Goal: Communication & Community: Answer question/provide support

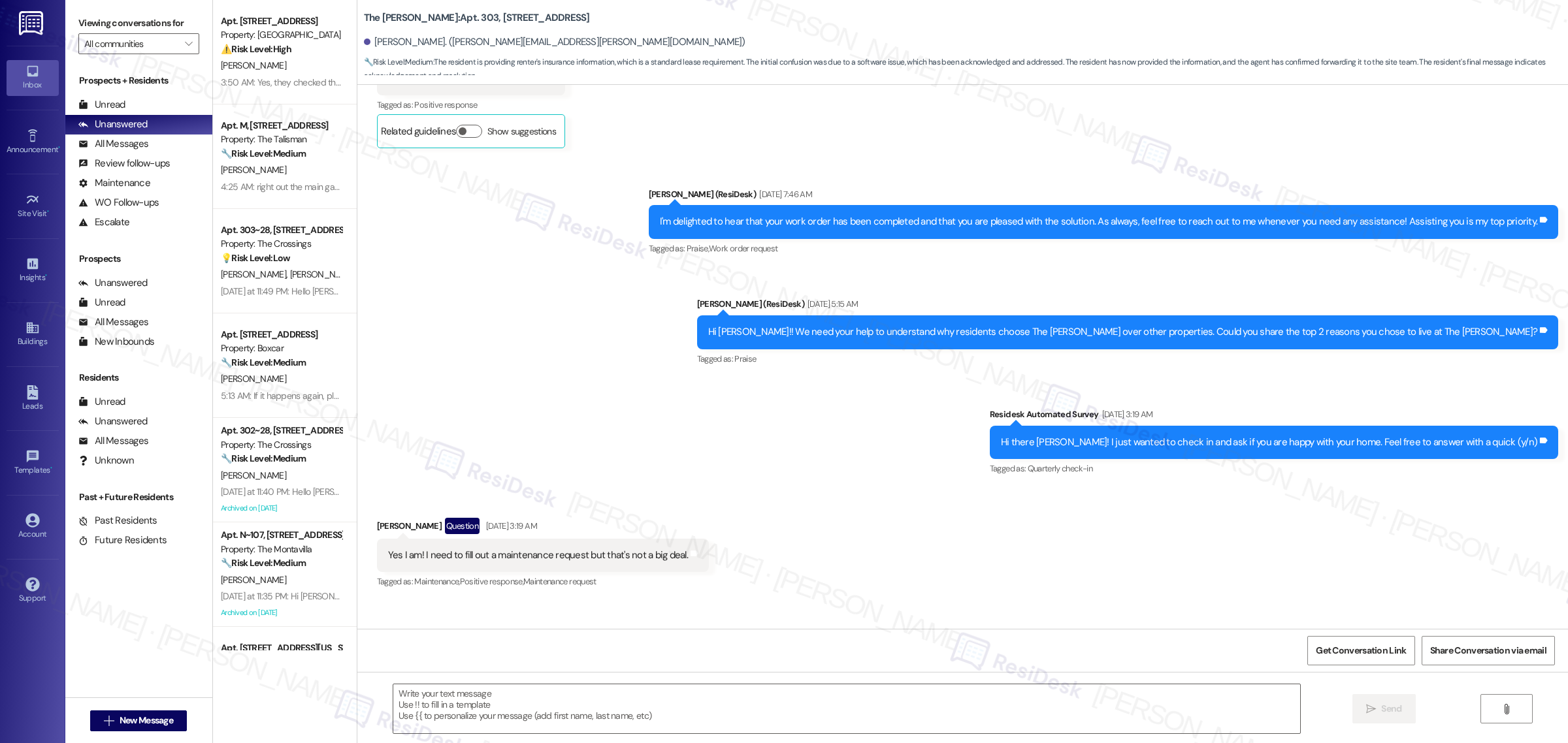
scroll to position [8101, 0]
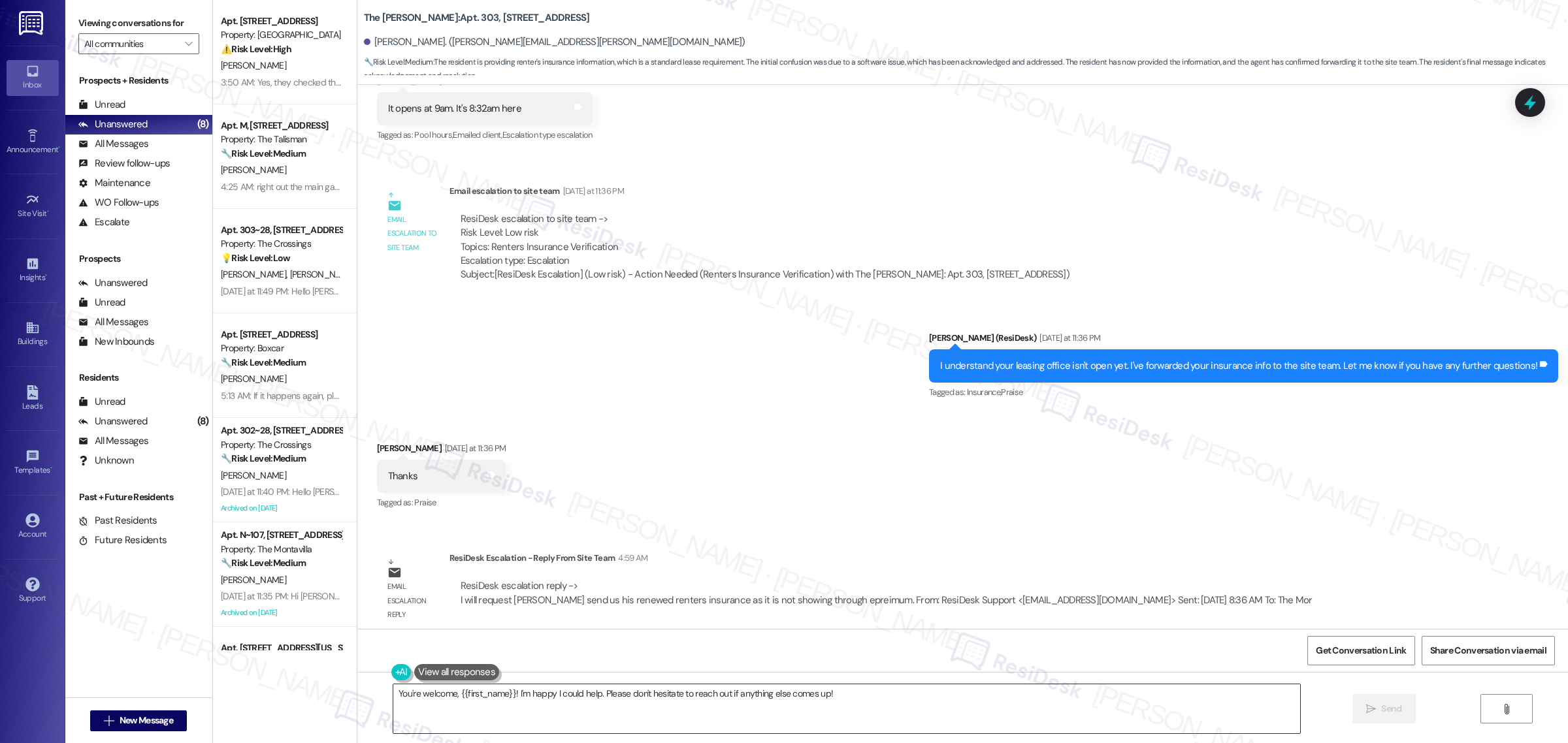
click at [818, 701] on textarea "You're welcome, {{first_name}}! I'm happy I could help. Please don't hesitate t…" at bounding box center [846, 709] width 907 height 49
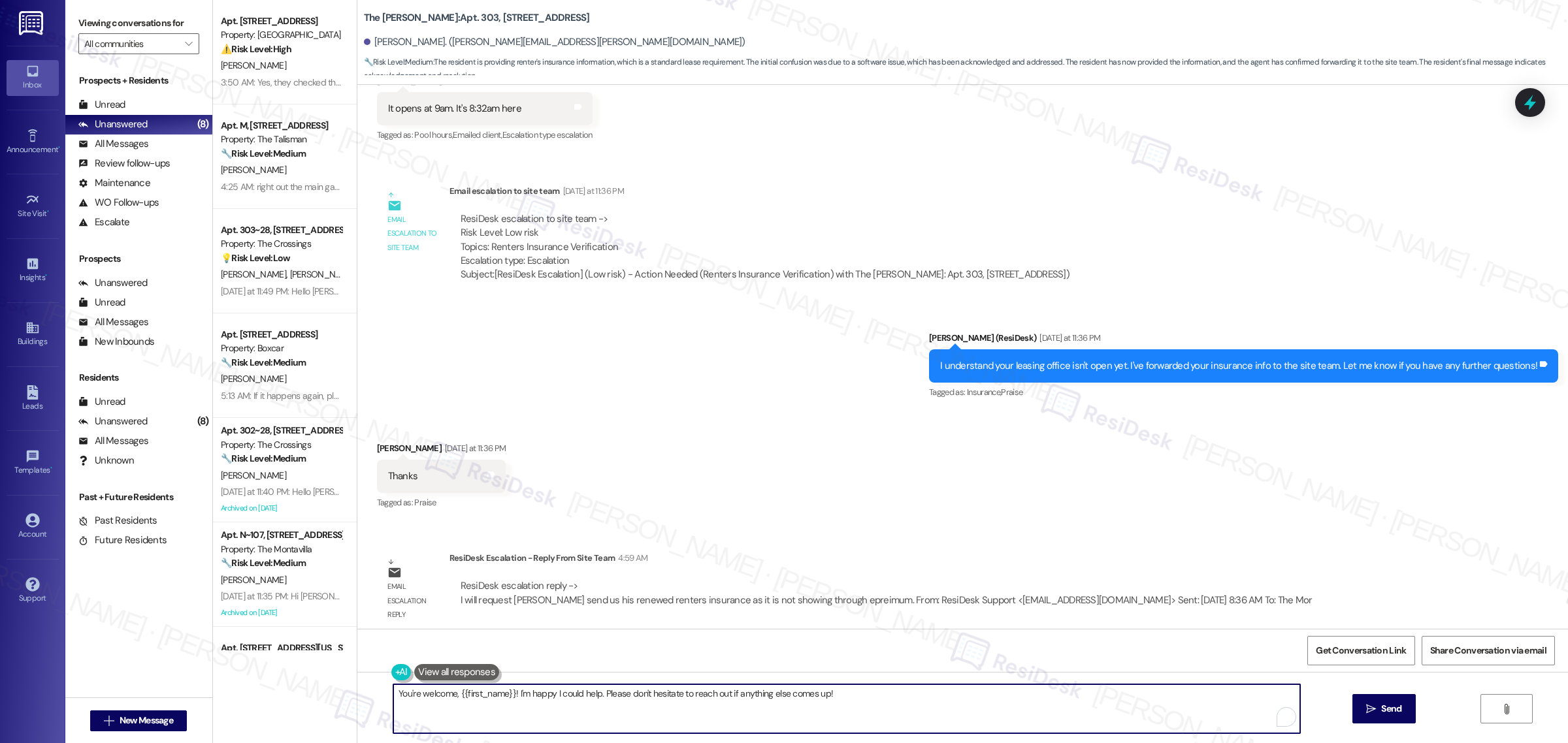
paste textarea "Hello Jordan, I’ve received an update from our site team and kindly request tha…"
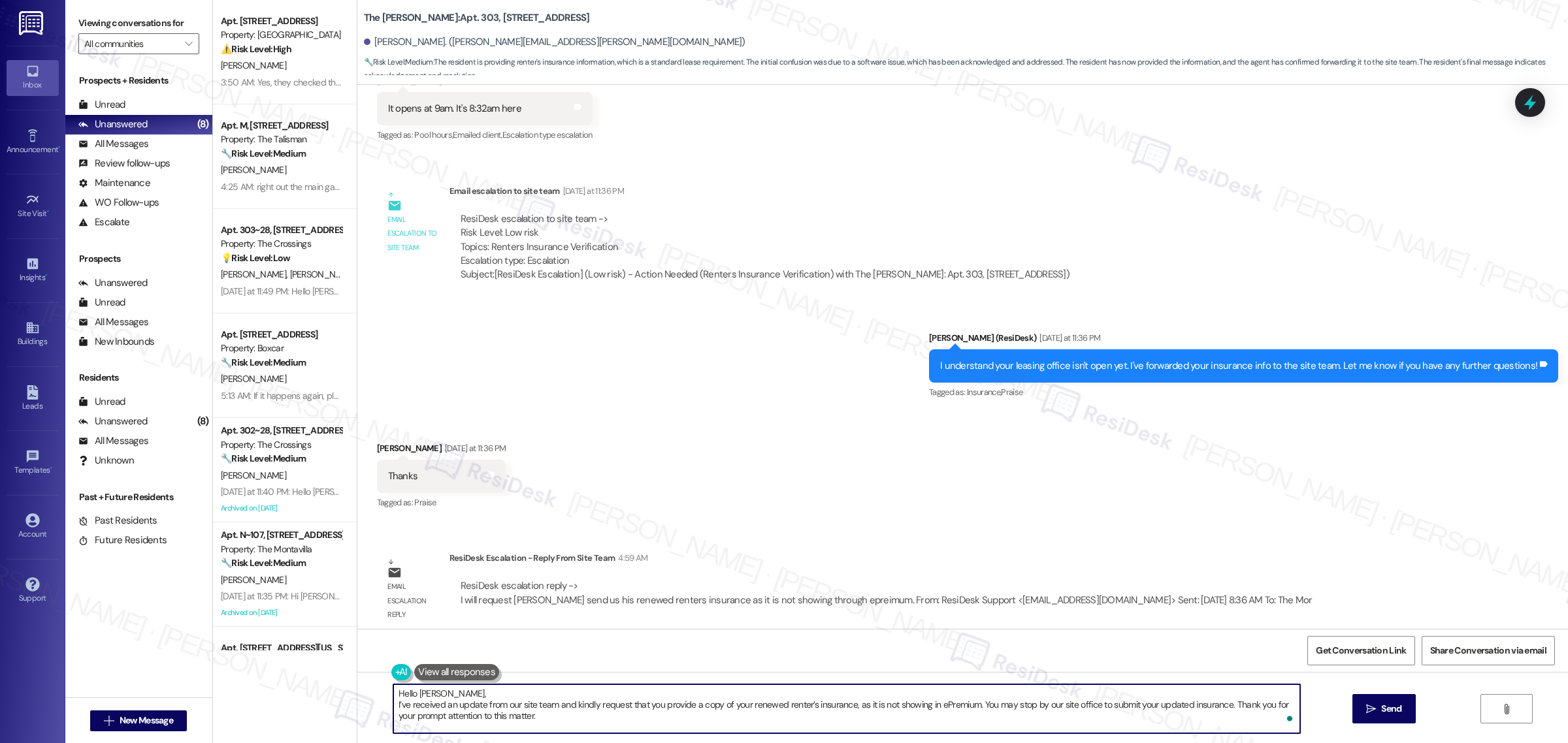
click at [393, 704] on textarea "Hello Jordan, I’ve received an update from our site team and kindly request tha…" at bounding box center [846, 709] width 907 height 49
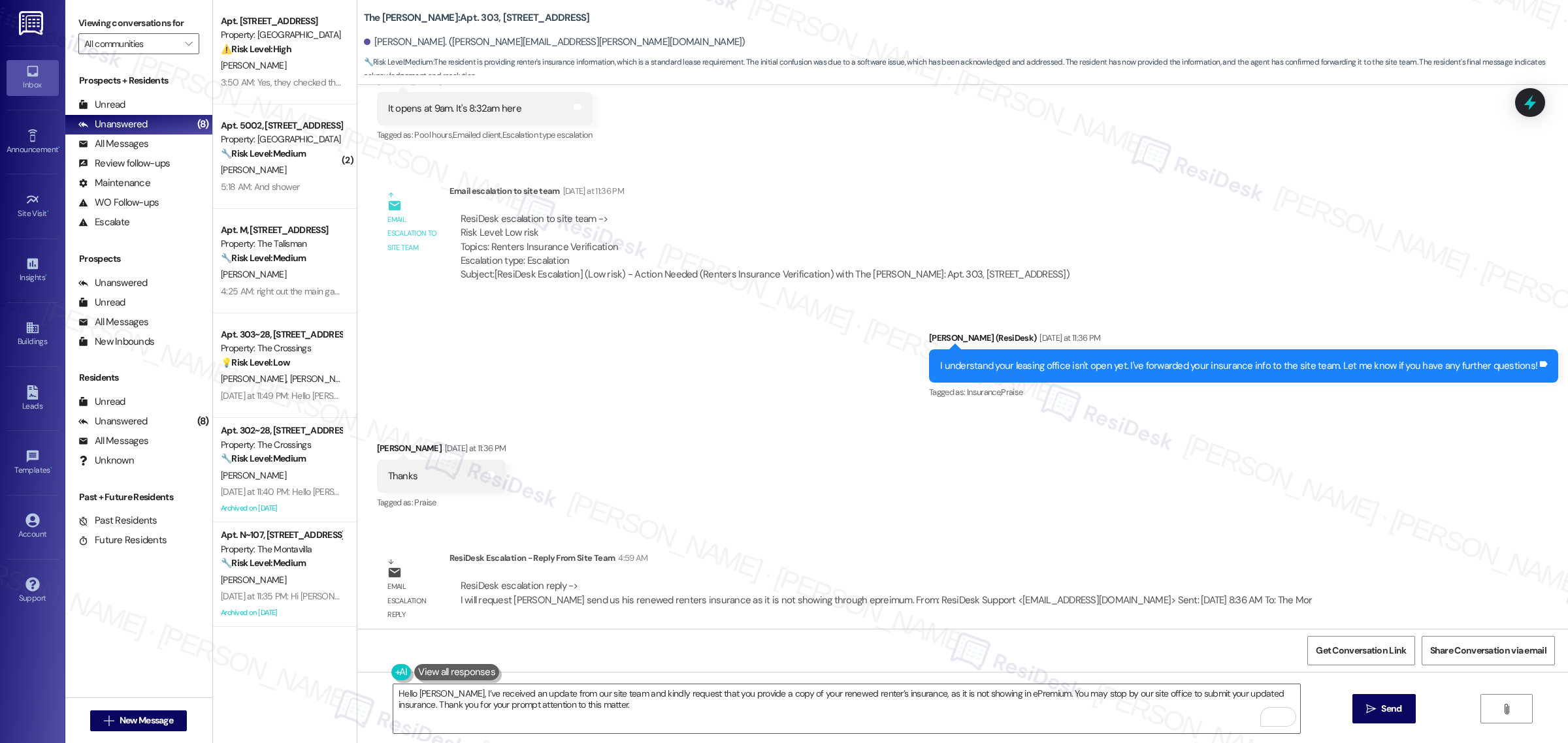
click at [533, 666] on div "Get Conversation Link Share Conversation via email" at bounding box center [963, 651] width 1210 height 43
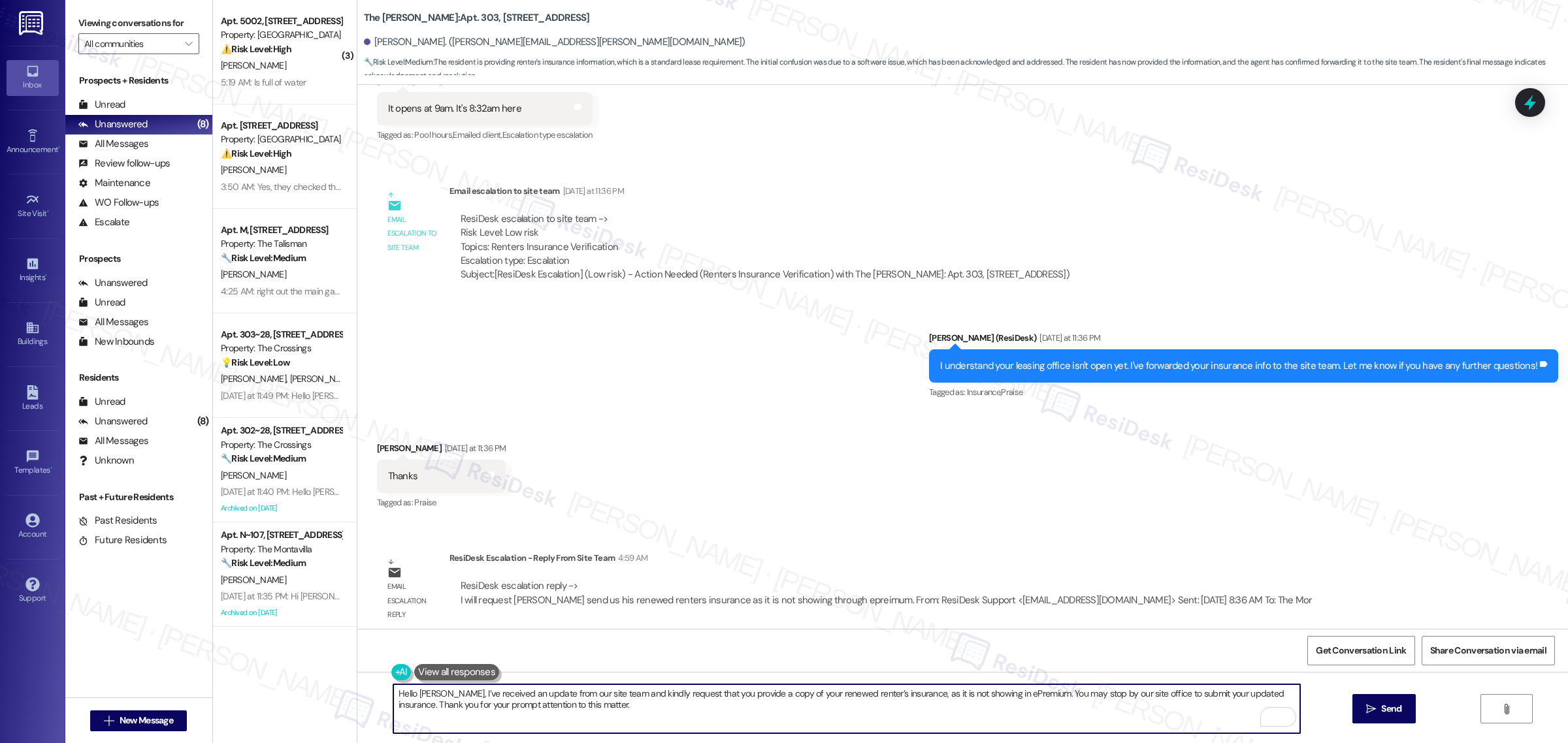
drag, startPoint x: 608, startPoint y: 705, endPoint x: 350, endPoint y: 711, distance: 258.1
click at [358, 711] on div "Hello Jordan, I’ve received an update from our site team and kindly request tha…" at bounding box center [963, 720] width 1210 height 98
type textarea "Hello [PERSON_NAME], I’ve received an update from our site team and kindly requ…"
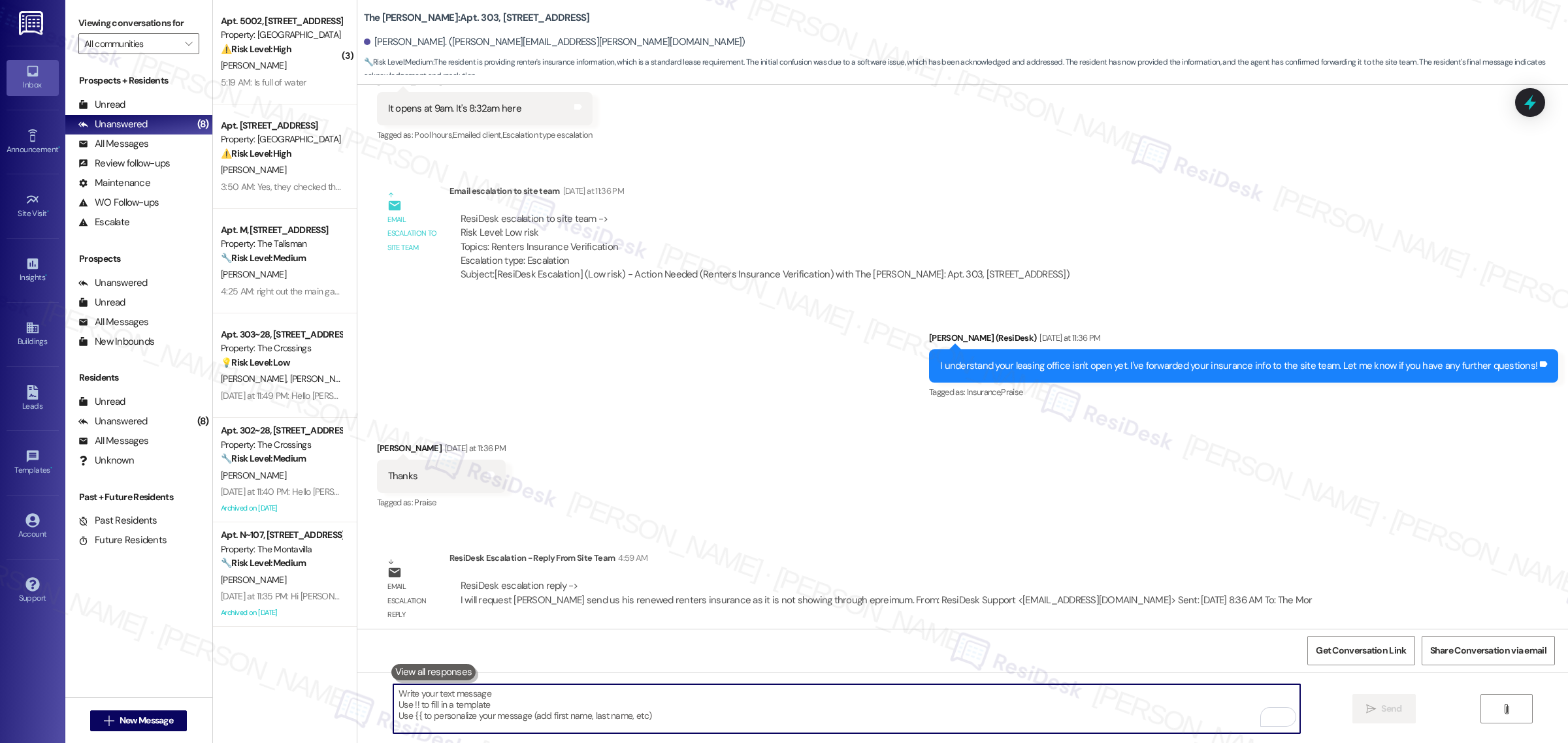
scroll to position [7983, 0]
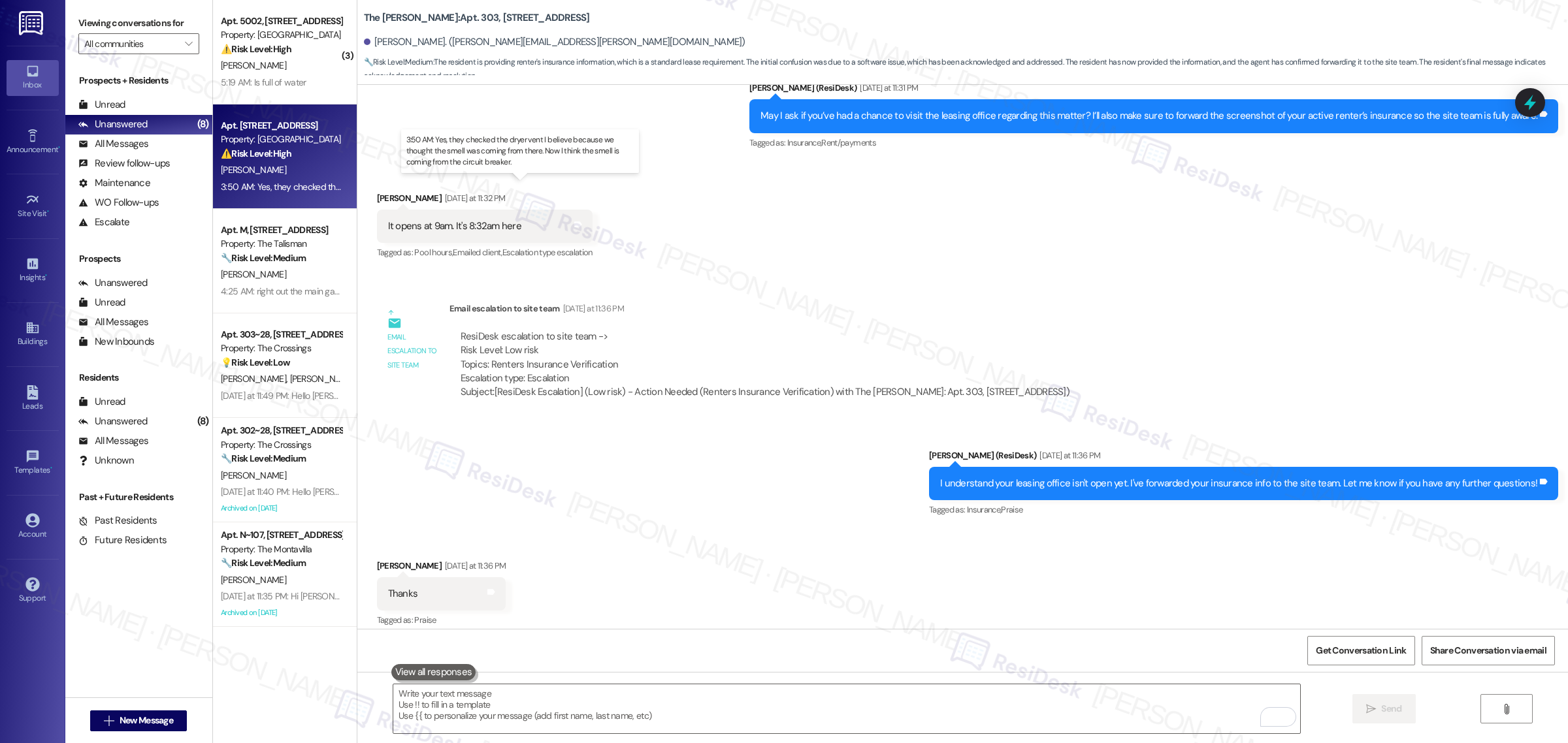
click at [298, 186] on div "3:50 AM: Yes, they checked the dryer vent I believe because we thought the smel…" at bounding box center [525, 186] width 610 height 12
type textarea "Fetching suggested responses. Please feel free to read through the conversation…"
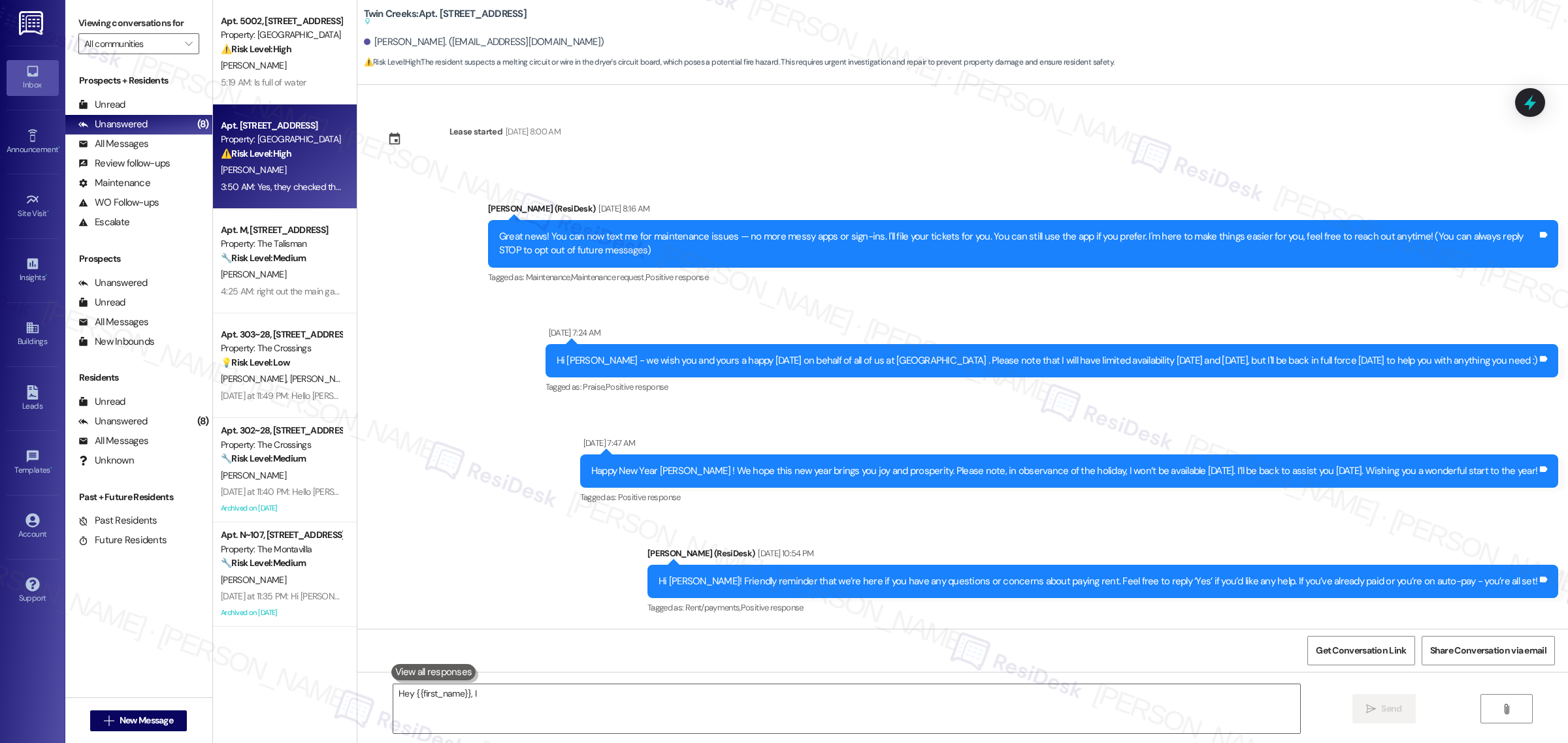
scroll to position [7830, 0]
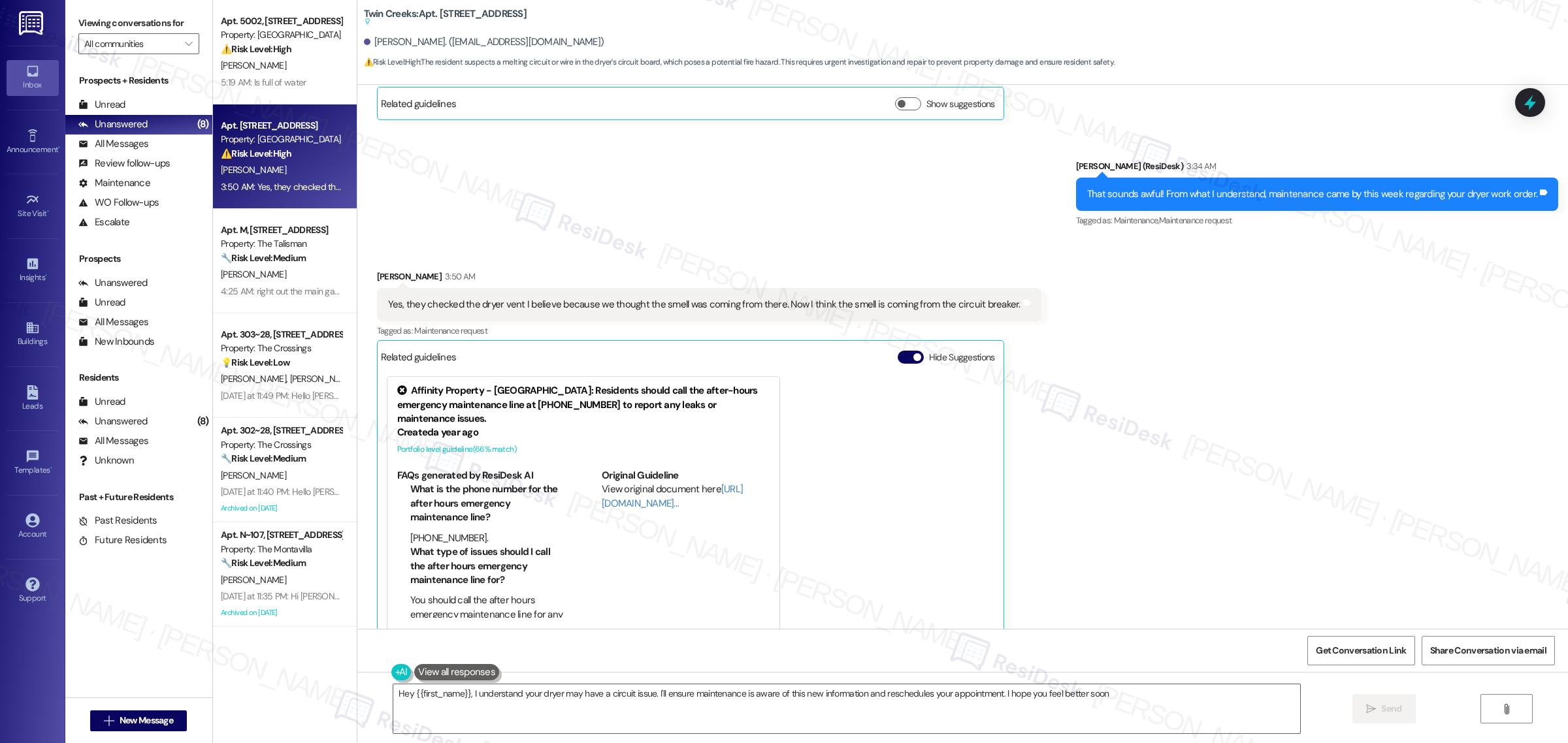
type textarea "Hey {{first_name}}, I understand your dryer may have a circuit issue. I'll ensu…"
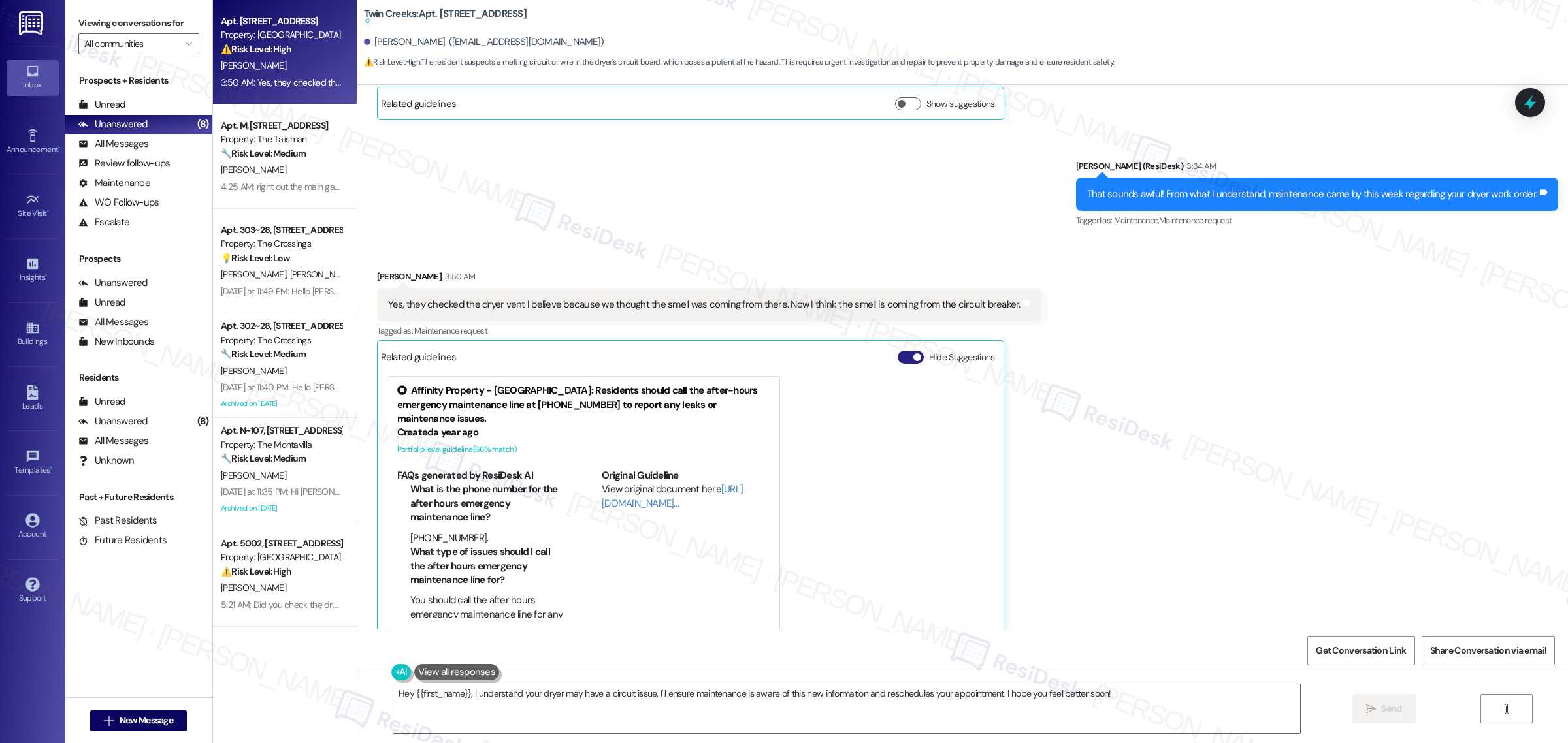
click at [913, 353] on span "button" at bounding box center [917, 357] width 8 height 8
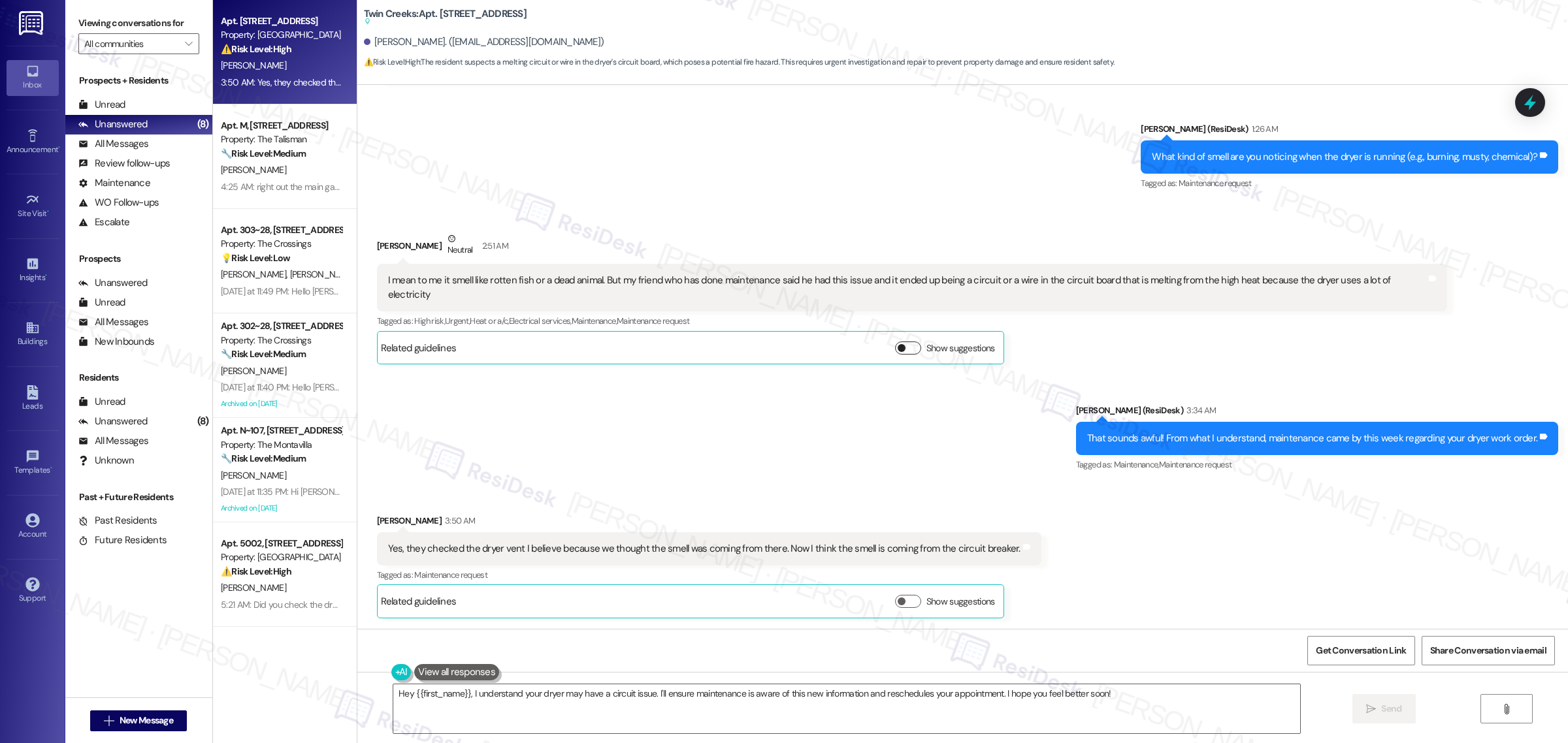
scroll to position [7575, 0]
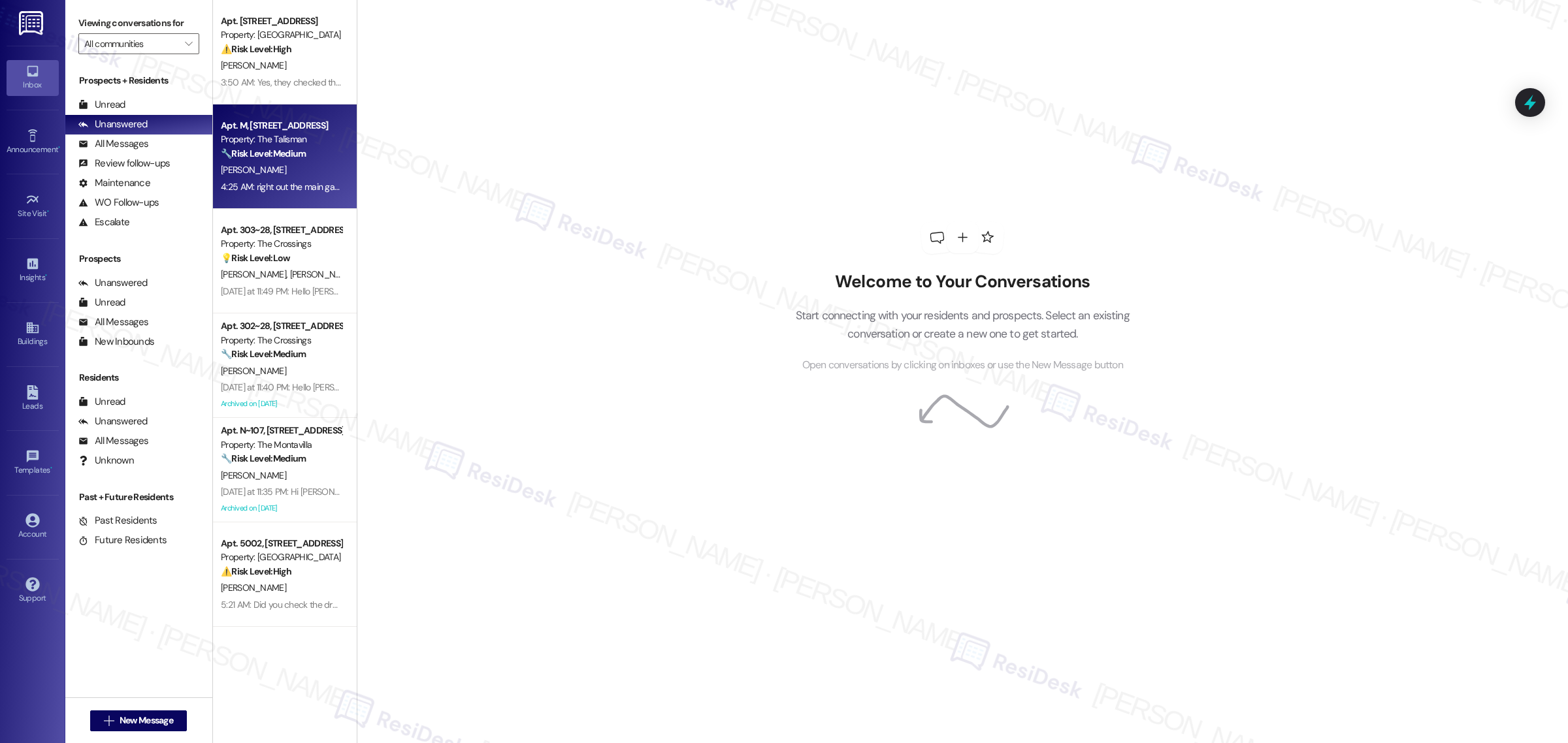
click at [318, 138] on div "Property: The Talisman" at bounding box center [281, 139] width 121 height 14
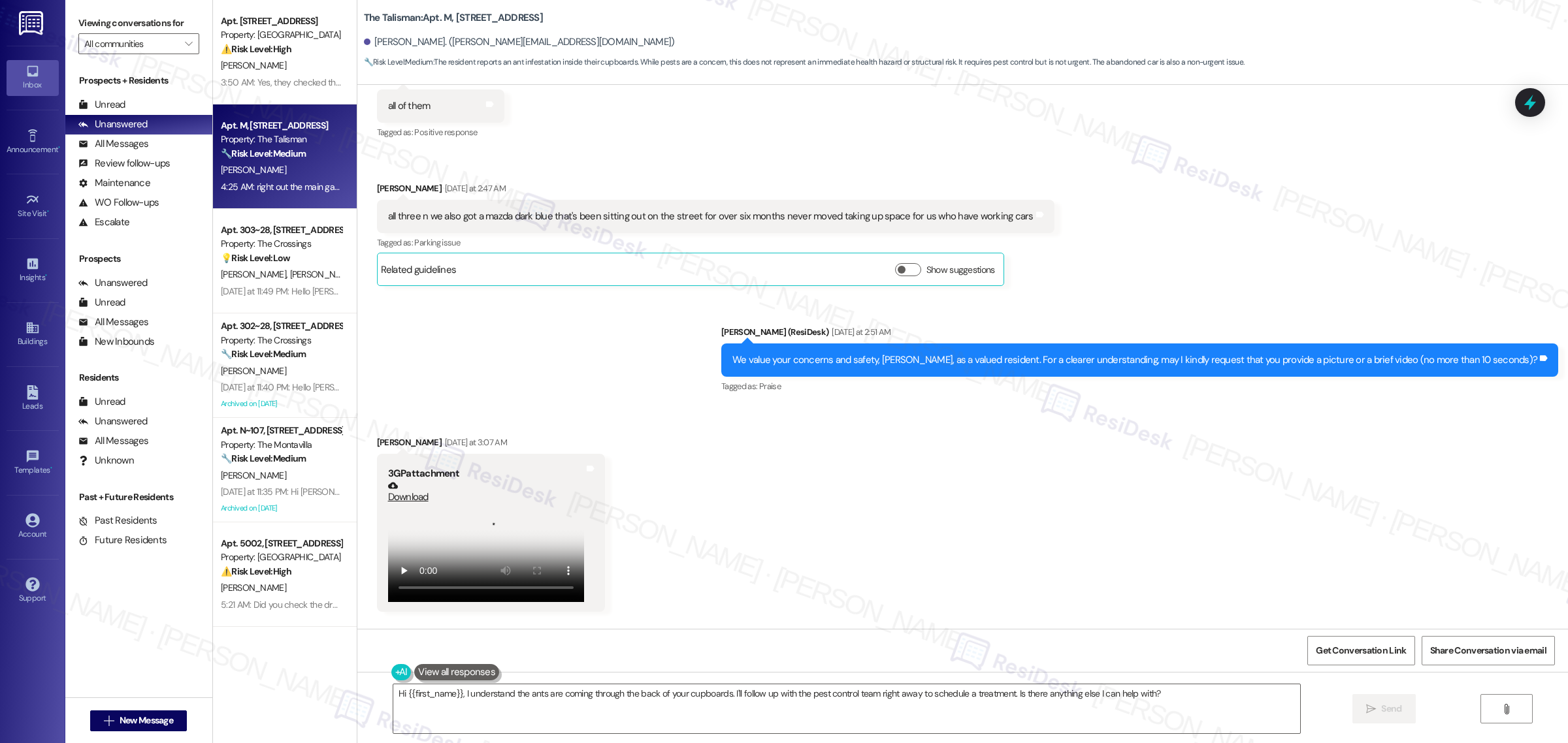
scroll to position [497, 0]
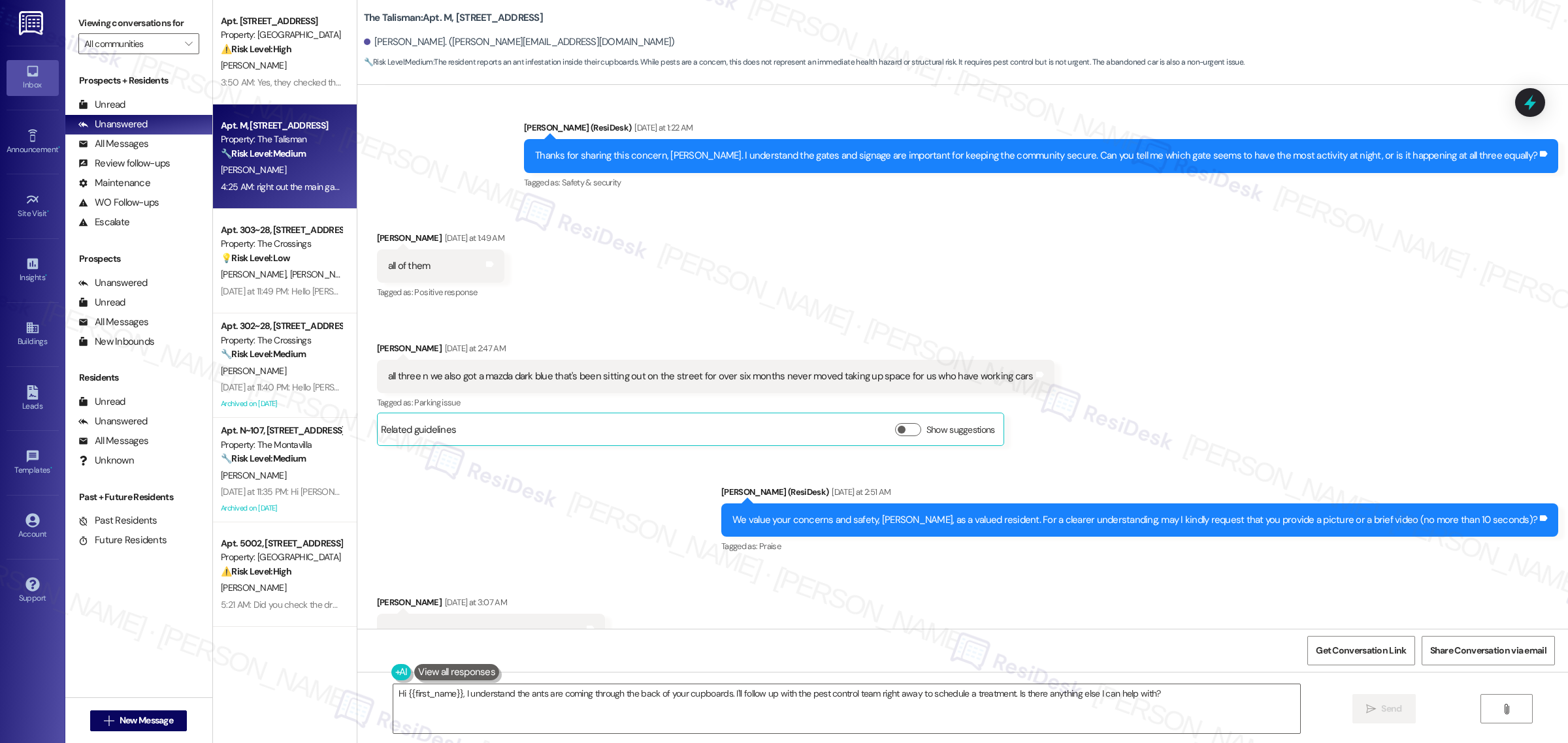
click at [576, 384] on div "all three n we also got a mazda dark blue that's been sitting out on the street…" at bounding box center [715, 376] width 677 height 33
click at [585, 376] on div "all three n we also got a mazda dark blue that's been sitting out on the street…" at bounding box center [711, 376] width 646 height 14
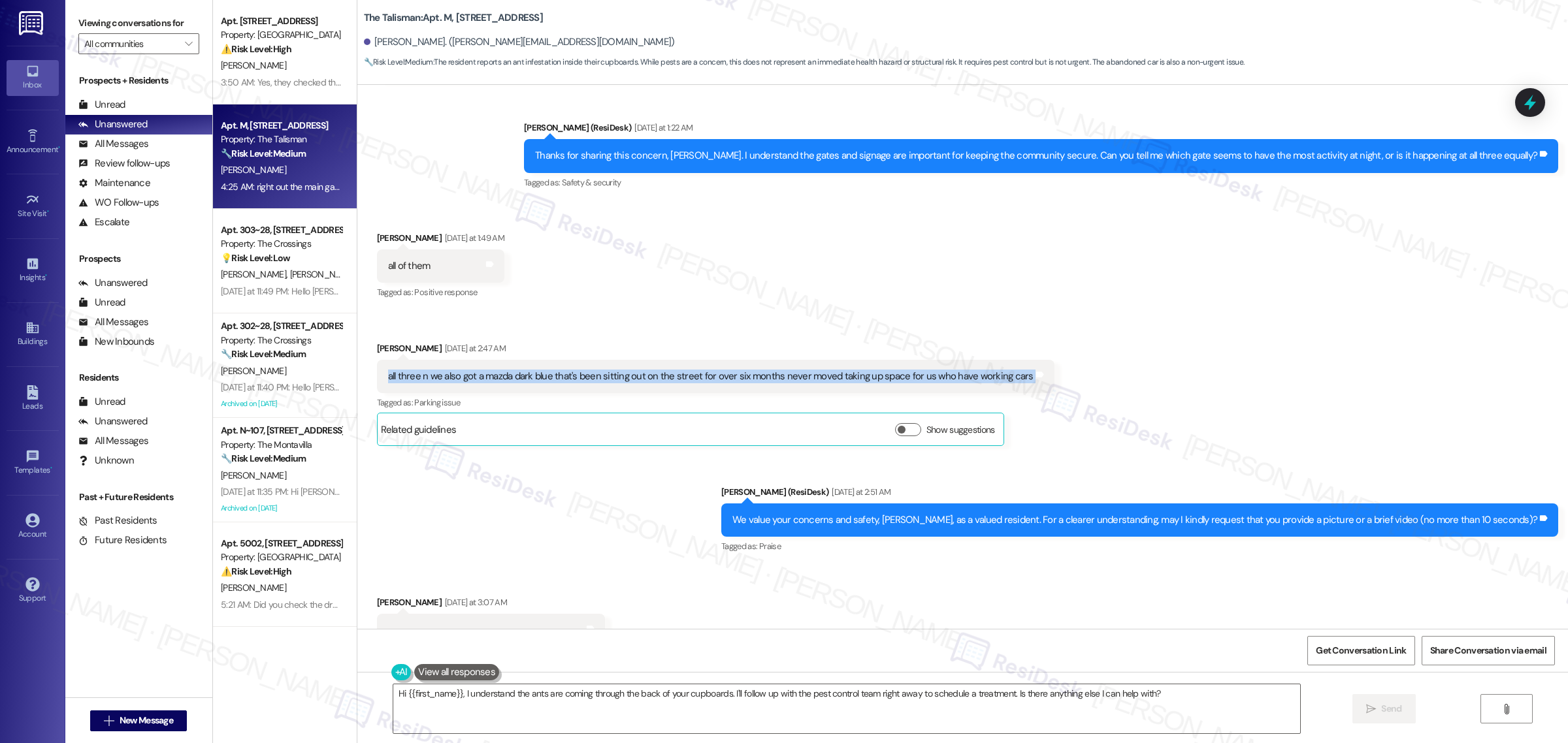
click at [585, 376] on div "all three n we also got a mazda dark blue that's been sitting out on the street…" at bounding box center [711, 376] width 646 height 14
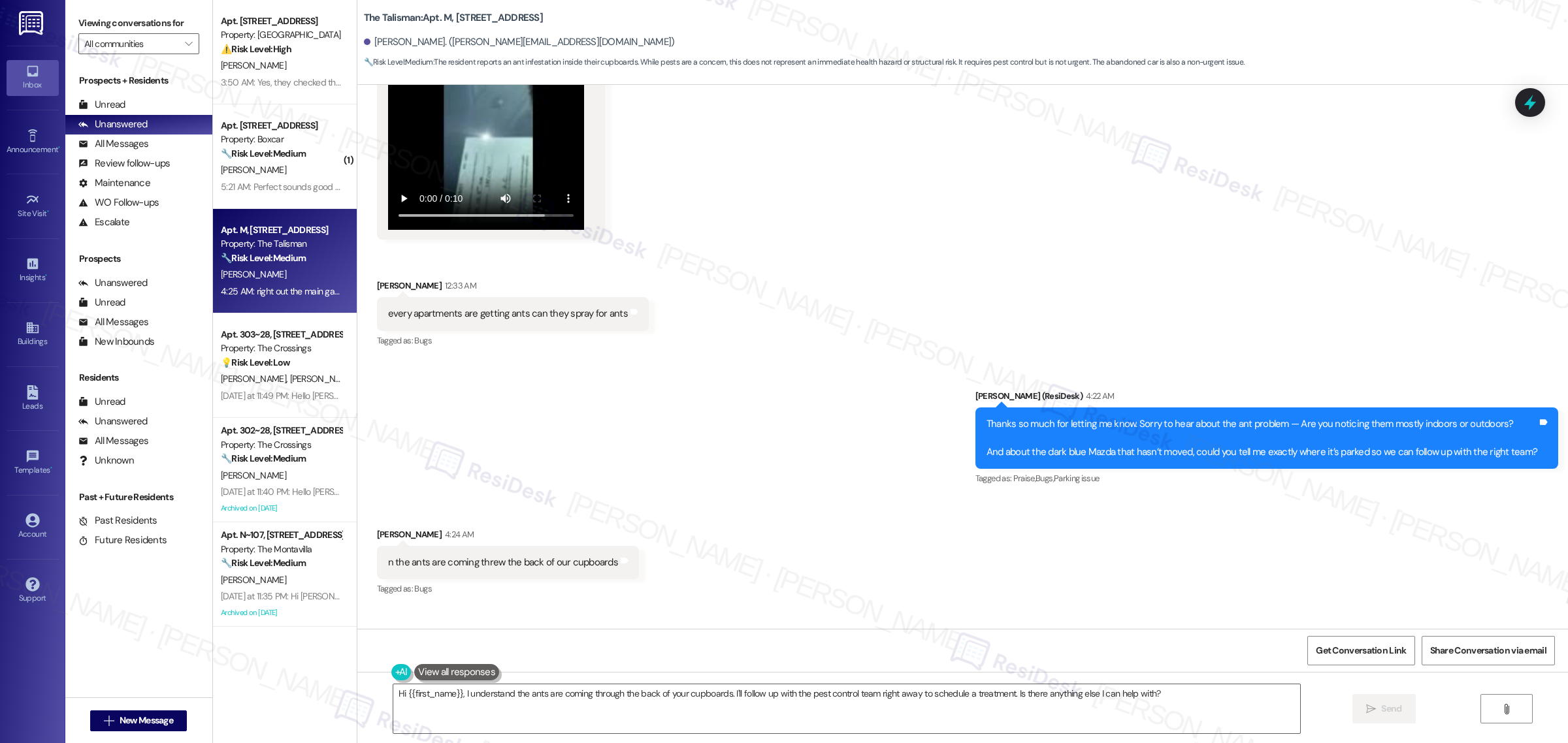
scroll to position [1149, 0]
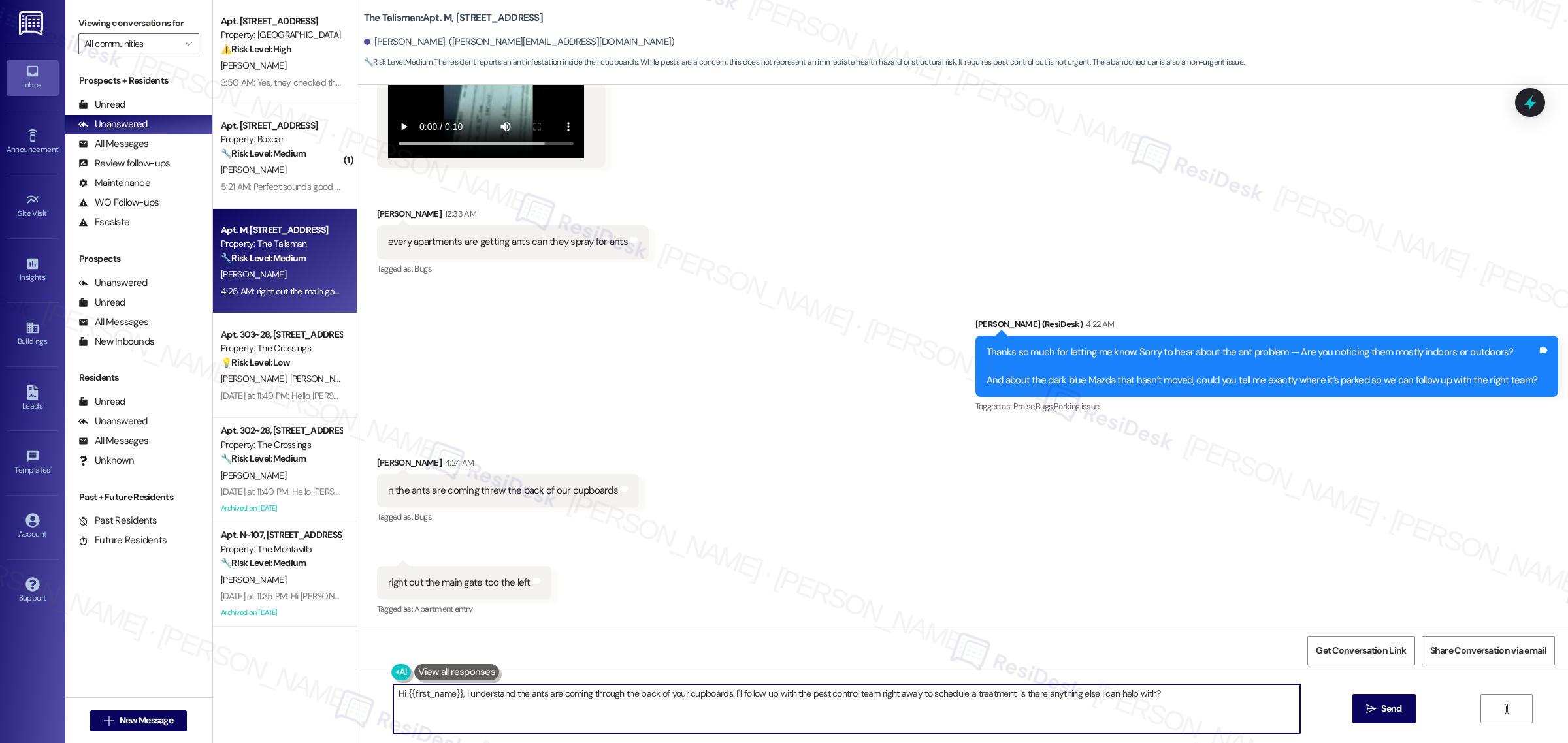
click at [1009, 700] on textarea "Hi {{first_name}}, I understand the ants are coming through the back of your cu…" at bounding box center [846, 709] width 907 height 49
paste textarea "Thank you for letting us know about the dark blue Mazda that hasn’t moved in se…"
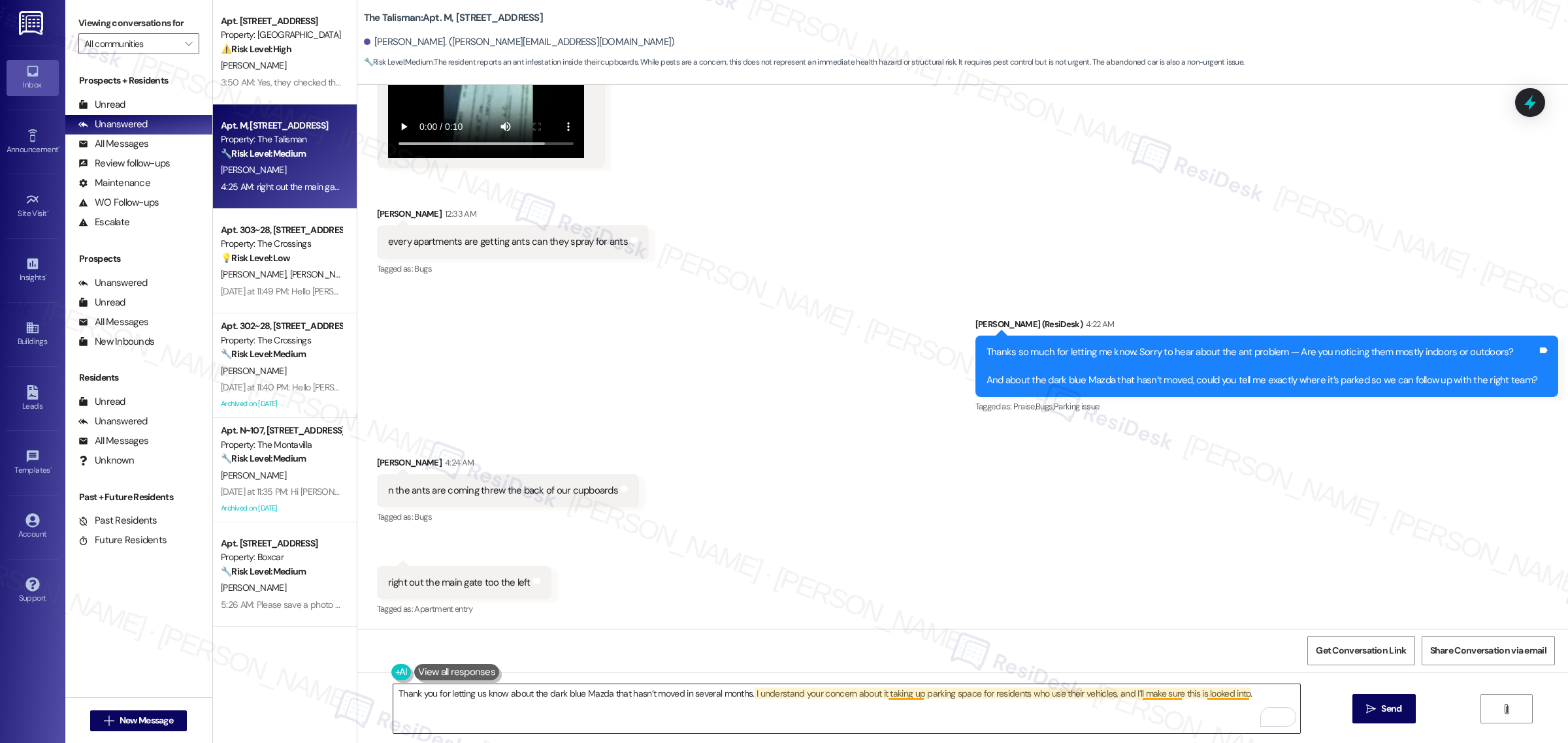
click at [1206, 700] on textarea "Thank you for letting us know about the dark blue Mazda that hasn’t moved in se…" at bounding box center [846, 709] width 907 height 49
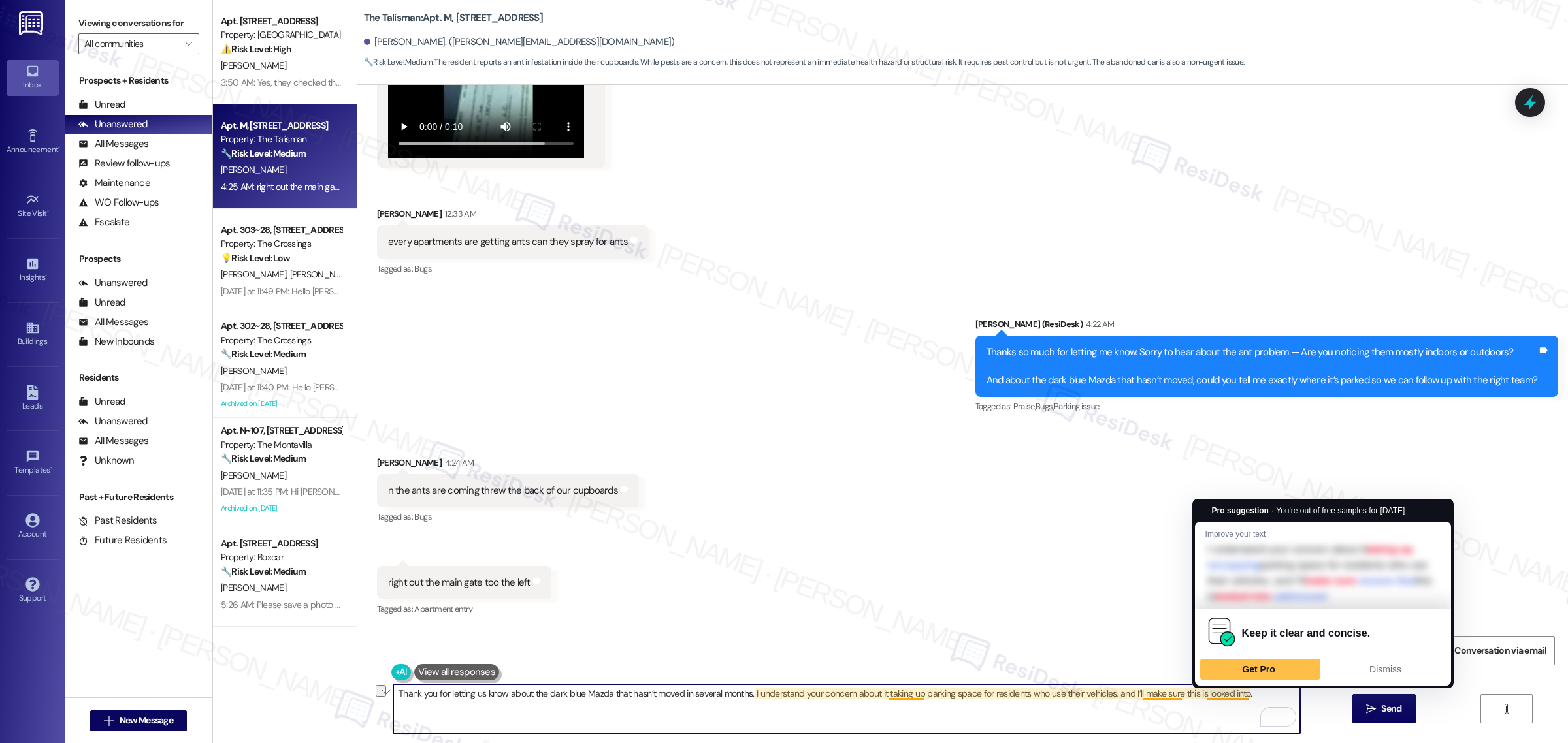
paste textarea ". I’ll notify our site team regarding this matter so we can work on clearing up…"
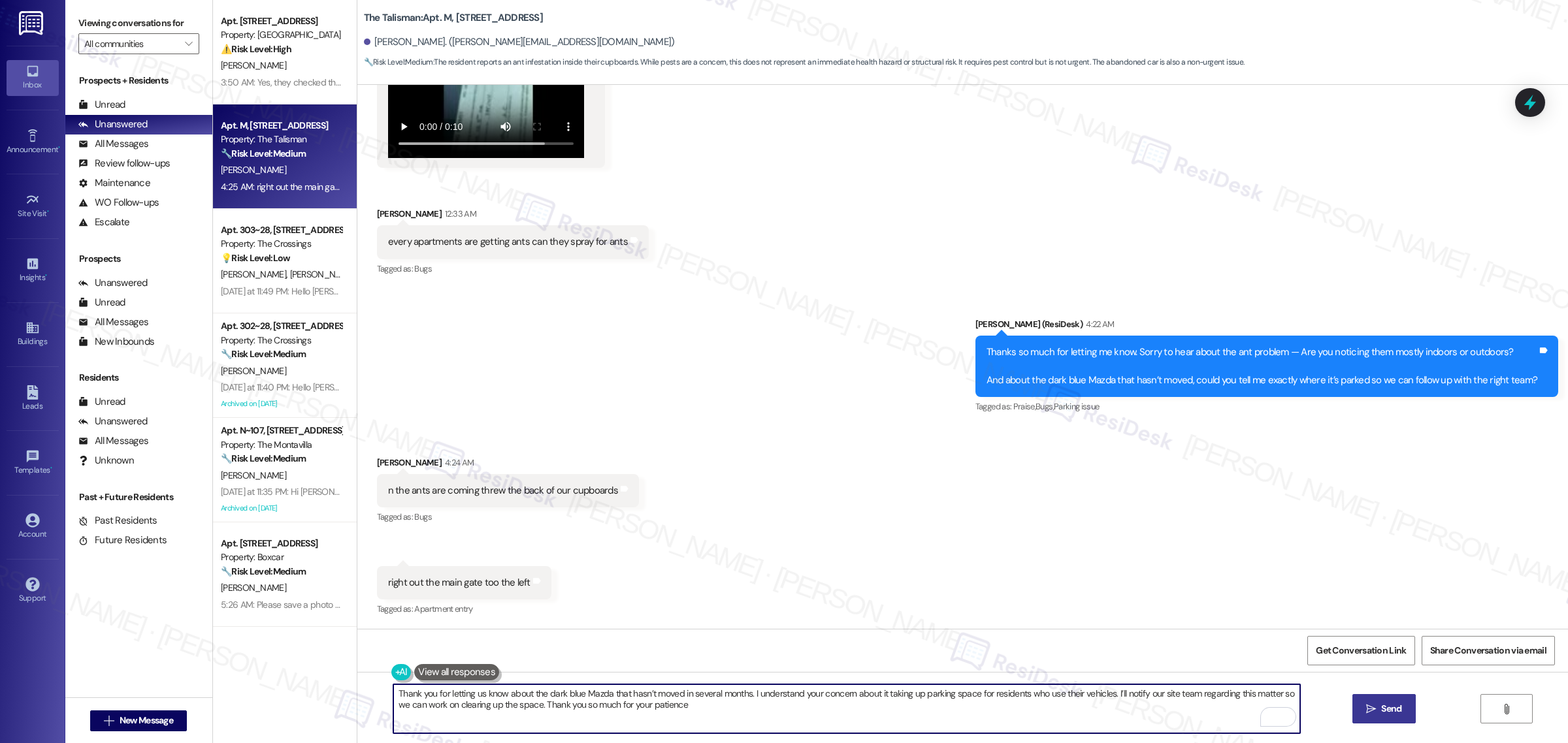
type textarea "Thank you for letting us know about the dark blue Mazda that hasn’t moved in se…"
click at [1387, 704] on span "Send" at bounding box center [1391, 709] width 20 height 14
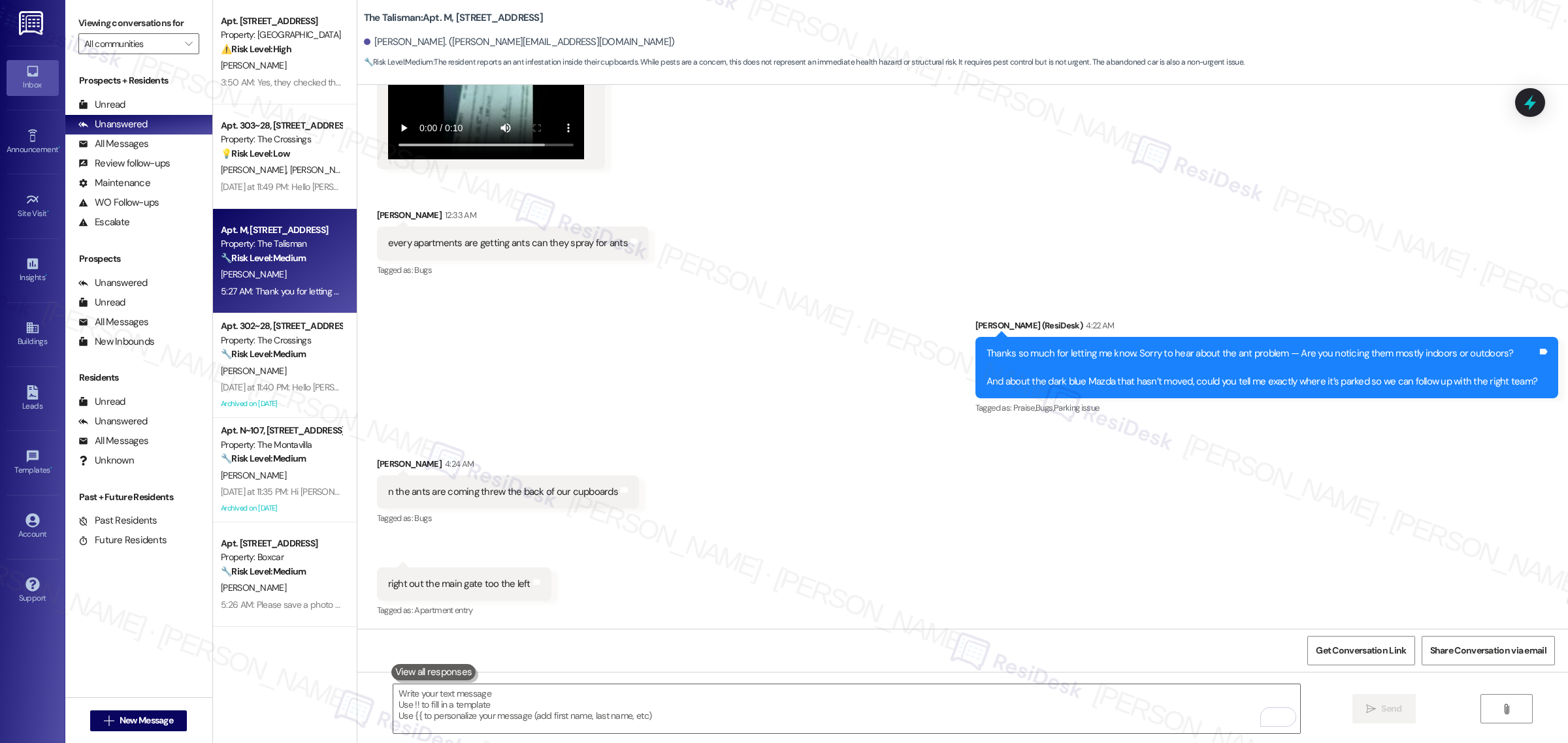
scroll to position [1254, 0]
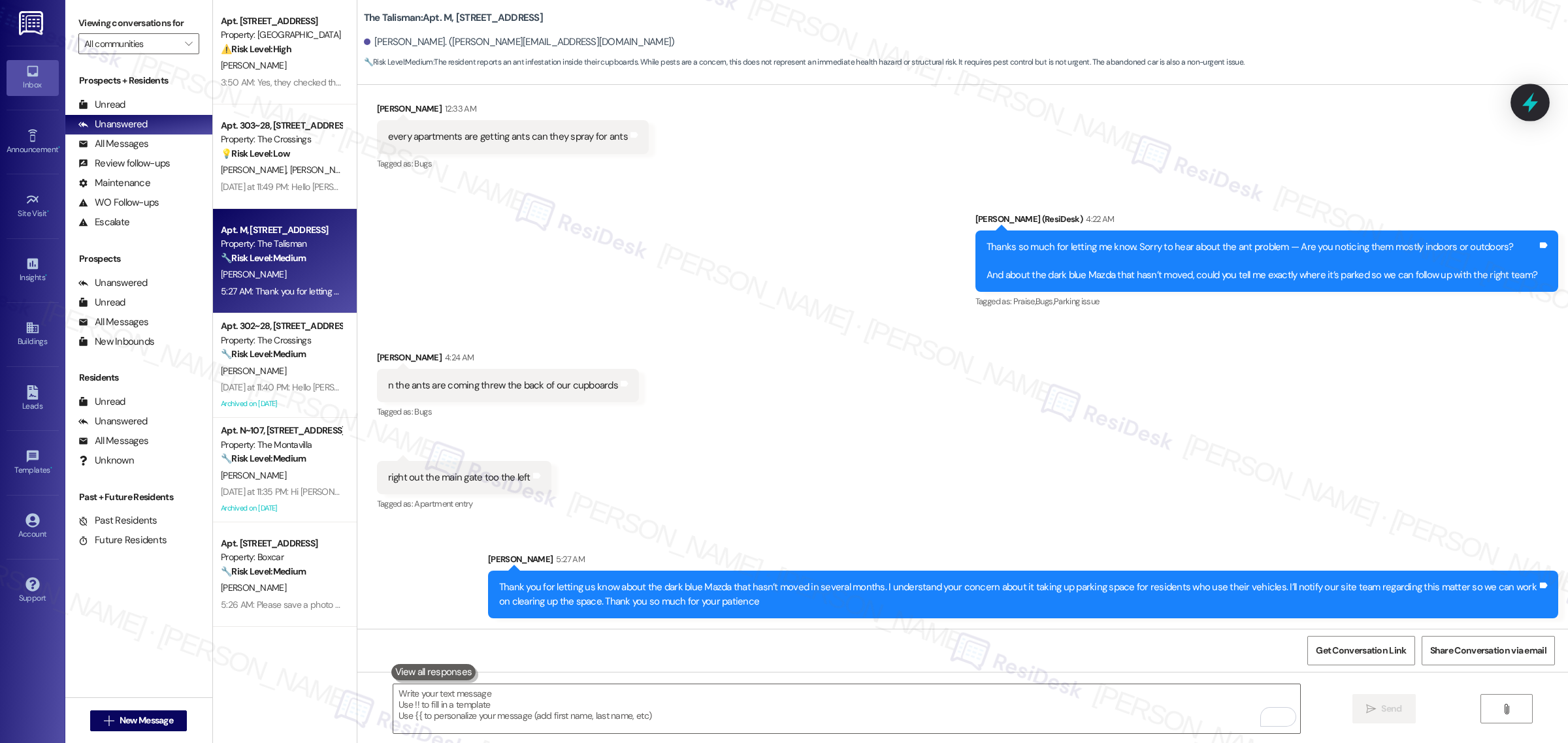
click at [1535, 105] on icon at bounding box center [1530, 102] width 23 height 23
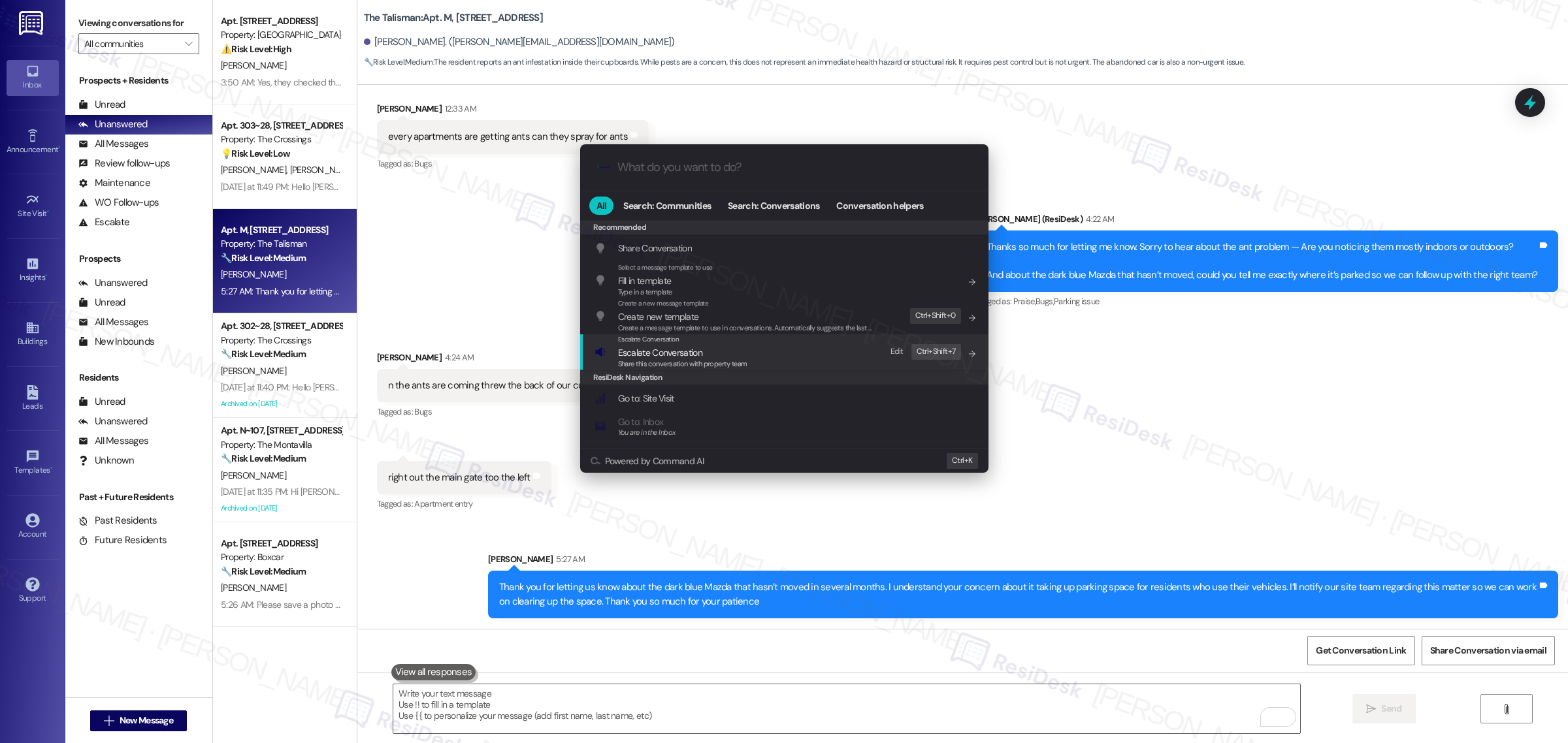
click at [699, 360] on span "Share this conversation with property team" at bounding box center [682, 364] width 129 height 9
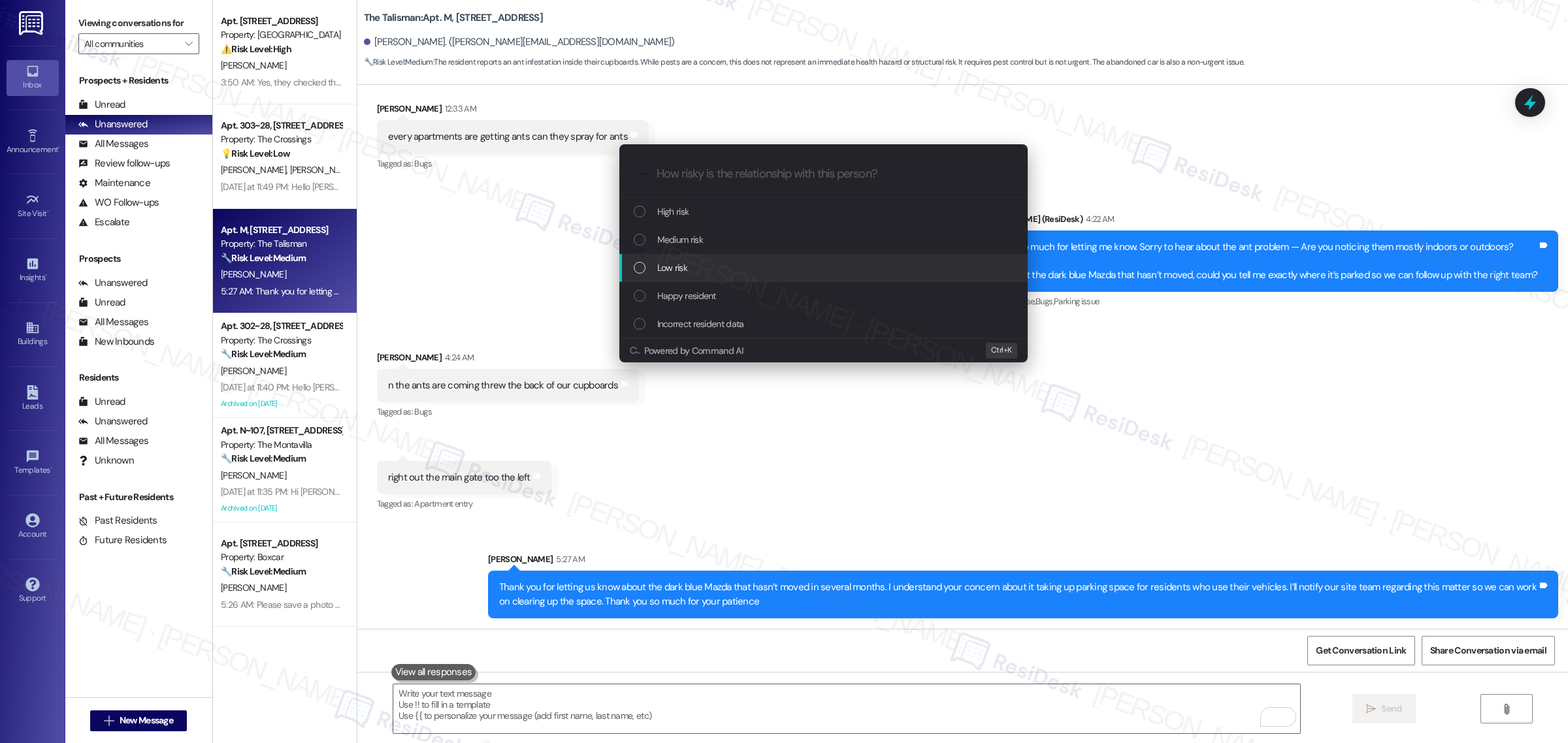
click at [712, 263] on div "Low risk" at bounding box center [825, 268] width 382 height 14
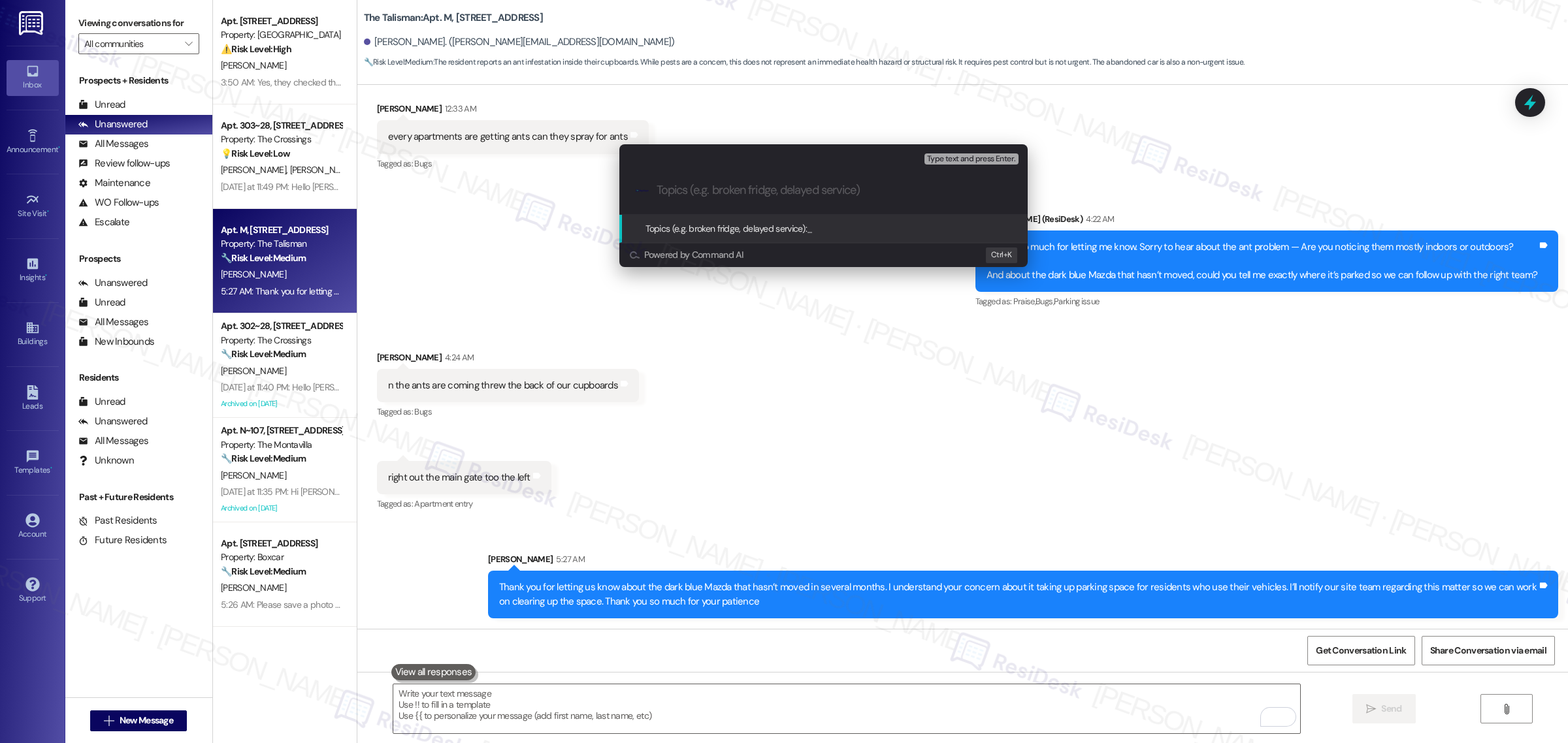
click at [733, 193] on input "Topics (e.g. broken fridge, delayed service)" at bounding box center [834, 190] width 355 height 14
type input "Parking space concern"
click at [851, 223] on span "Parking space concern" at bounding box center [850, 228] width 87 height 12
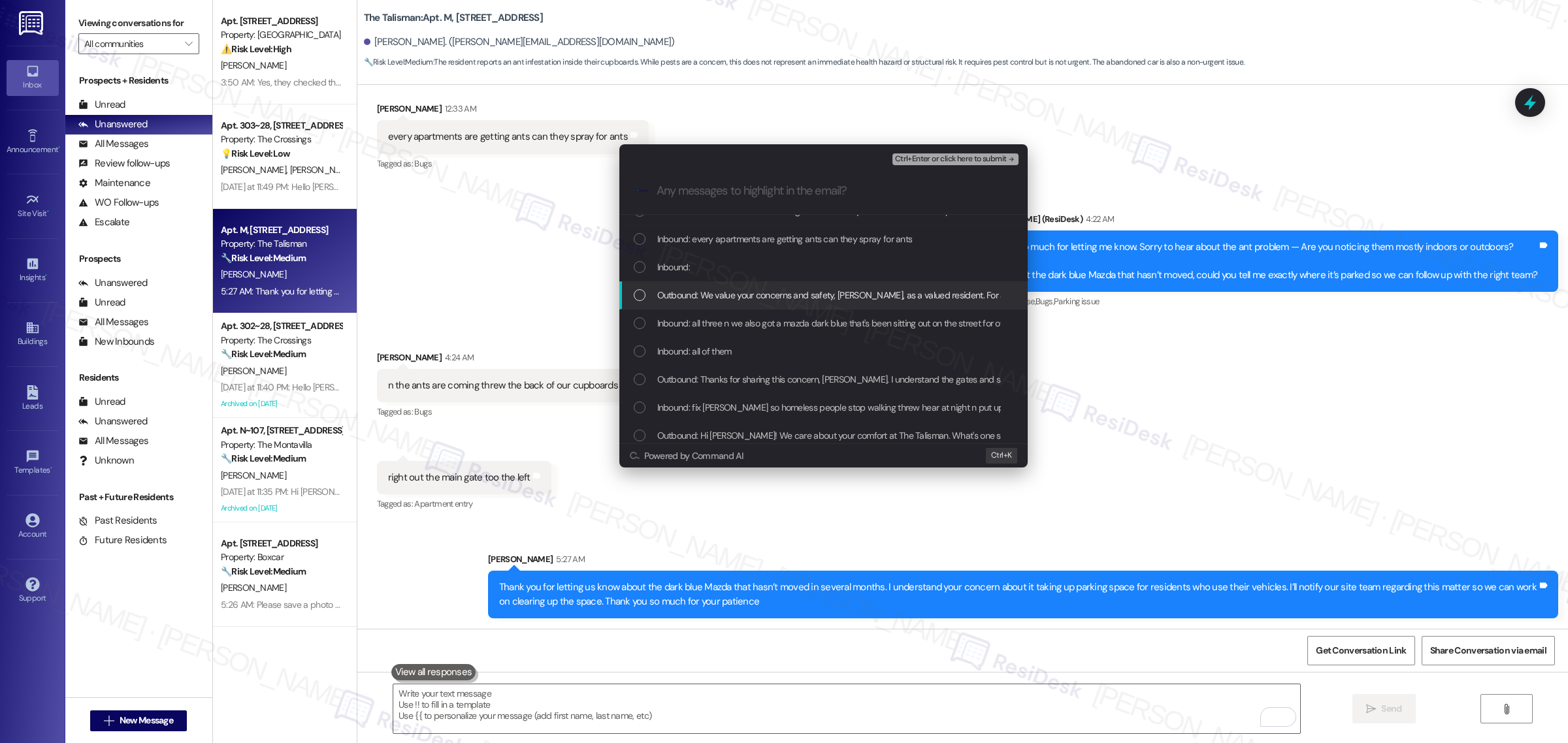
scroll to position [107, 0]
click at [800, 430] on span "Outbound: Hi Christie! We care about your comfort at The Talisman. What's one s…" at bounding box center [1094, 430] width 873 height 14
click at [742, 399] on span "Inbound: fix gates so homeless people stop walking threw hear at night n put up…" at bounding box center [962, 402] width 610 height 14
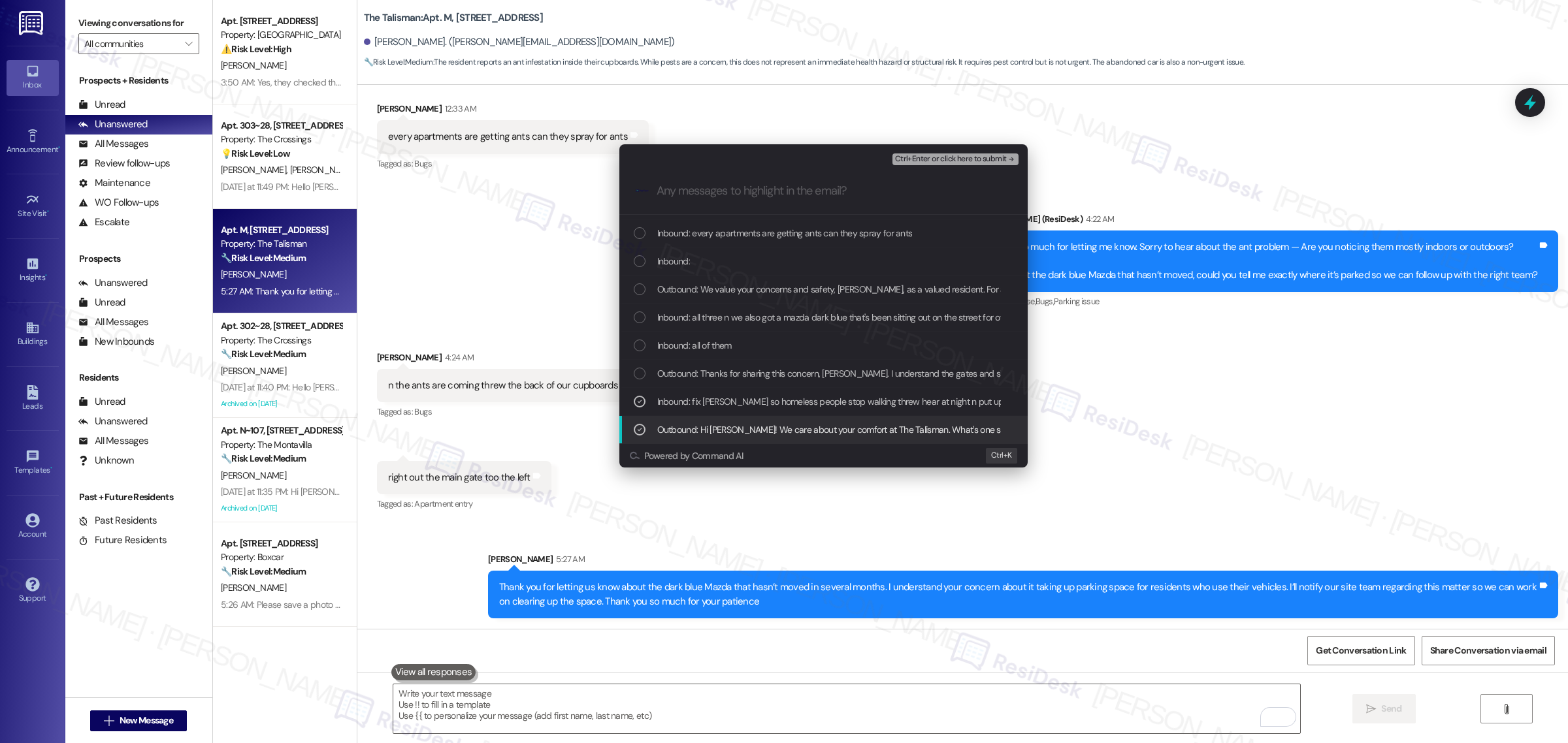
click at [738, 423] on span "Outbound: Hi Christie! We care about your comfort at The Talisman. What's one s…" at bounding box center [1094, 430] width 873 height 14
click at [730, 393] on div "Inbound: fix gates so homeless people stop walking threw hear at night n put up…" at bounding box center [824, 402] width 408 height 28
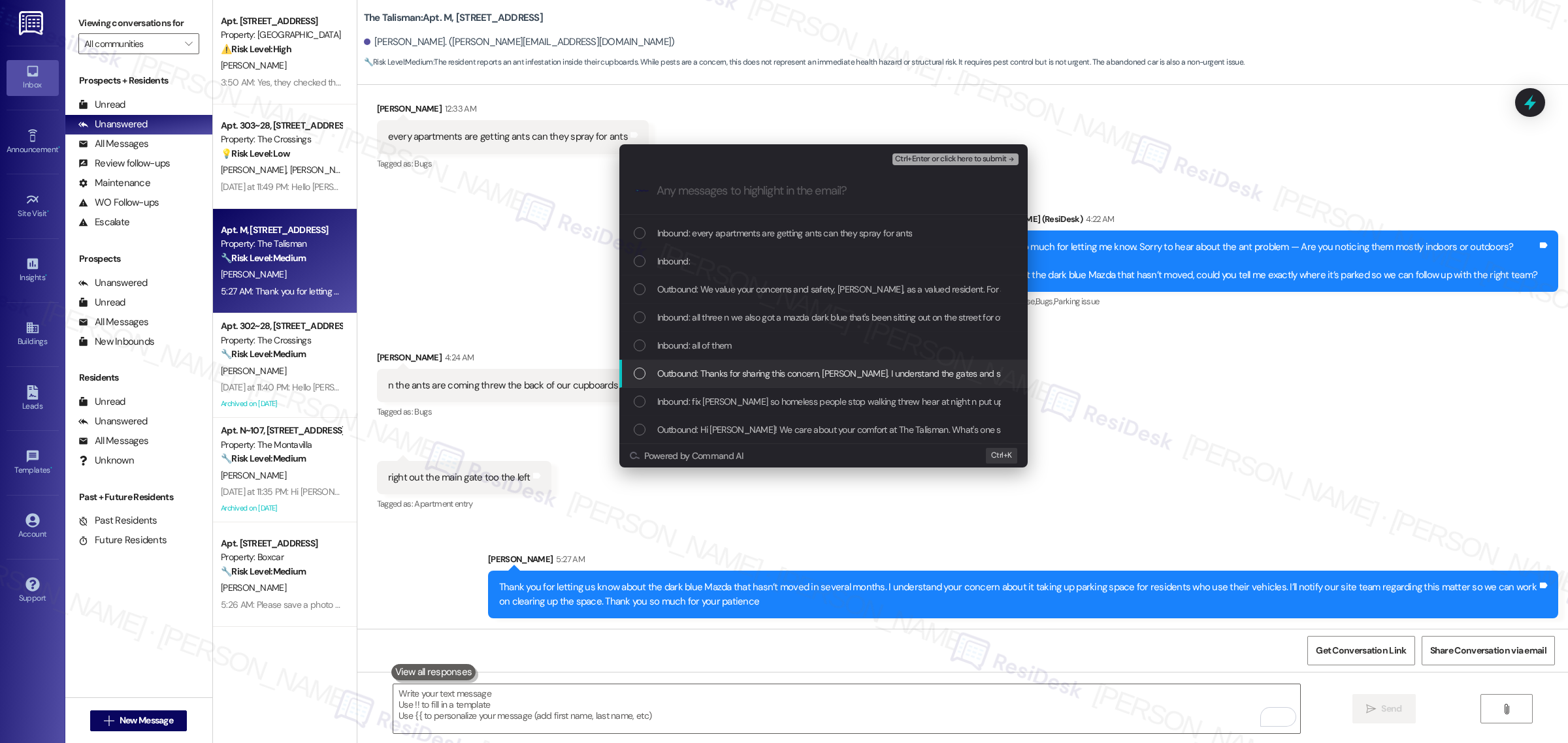
click at [737, 374] on span "Outbound: Thanks for sharing this concern, Christie. I understand the gates and…" at bounding box center [1136, 374] width 958 height 14
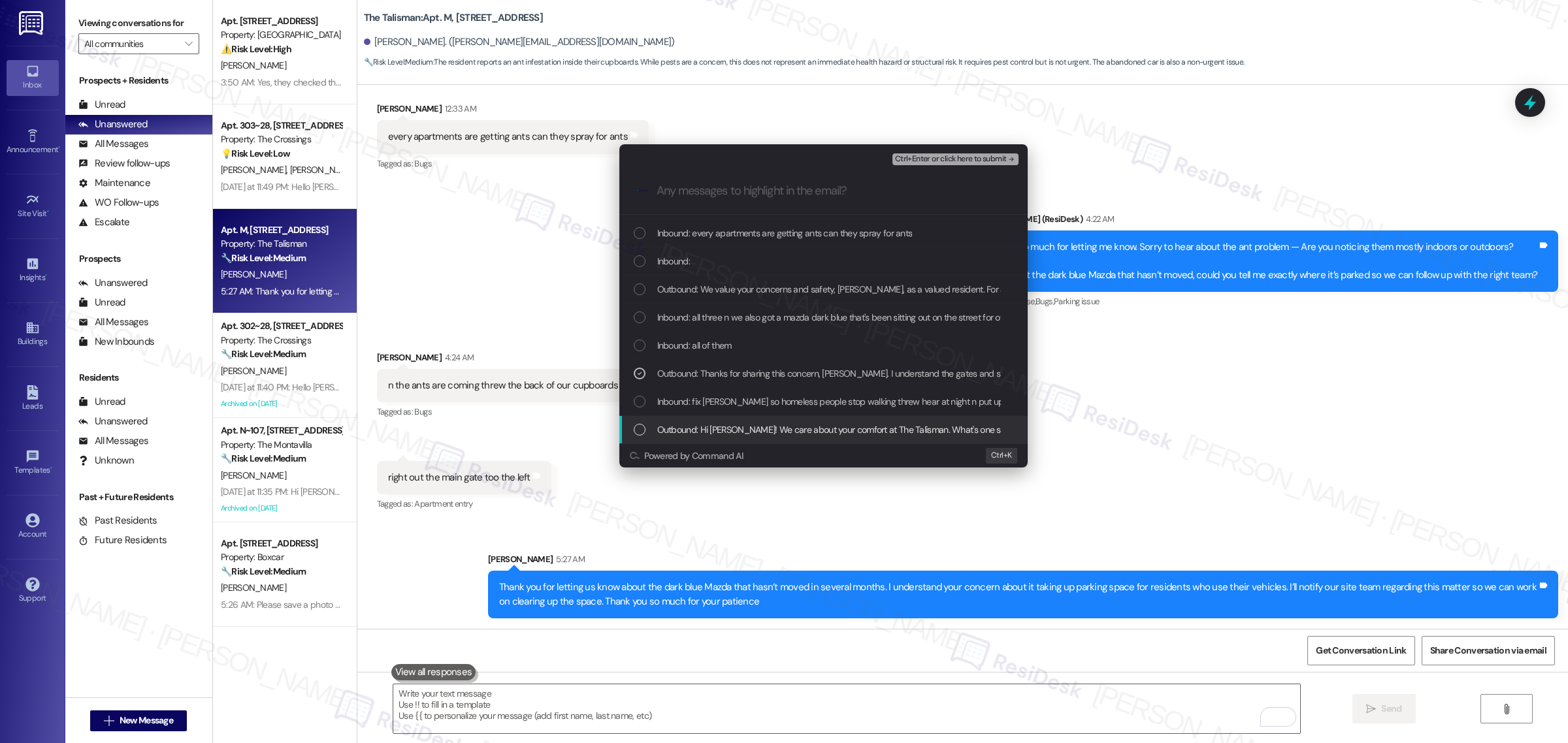
click at [742, 429] on span "Outbound: Hi Christie! We care about your comfort at The Talisman. What's one s…" at bounding box center [1094, 430] width 873 height 14
click at [764, 393] on div "Inbound: fix gates so homeless people stop walking threw hear at night n put up…" at bounding box center [824, 402] width 408 height 28
click at [689, 339] on span "Inbound: all of them" at bounding box center [695, 346] width 74 height 14
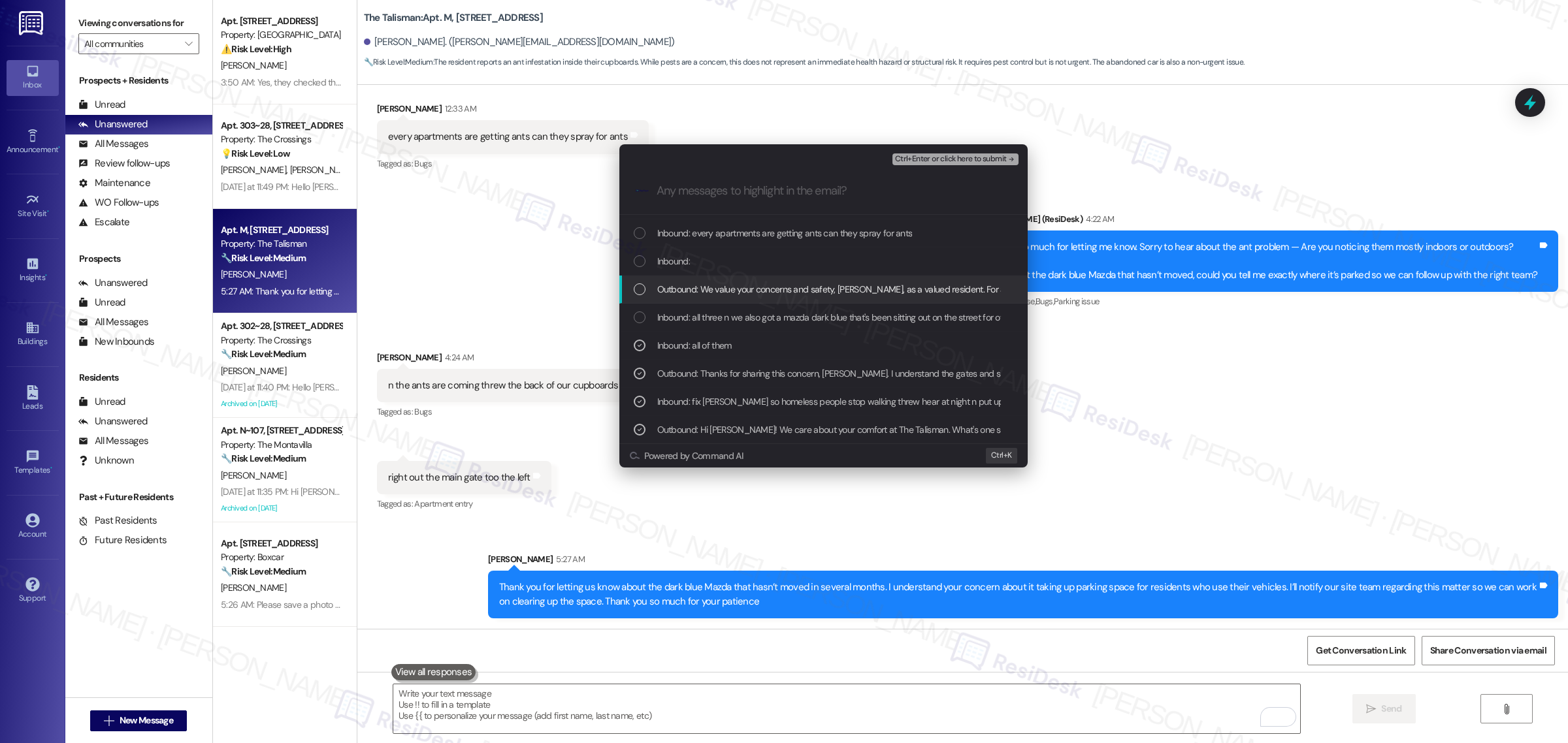
click at [678, 308] on div "Inbound: all three n we also got a mazda dark blue that's been sitting out on t…" at bounding box center [824, 317] width 408 height 28
click at [678, 276] on div "Outbound: We value your concerns and safety, Christie, as a valued resident. Fo…" at bounding box center [824, 289] width 408 height 28
click at [677, 260] on span "Inbound:" at bounding box center [674, 261] width 33 height 14
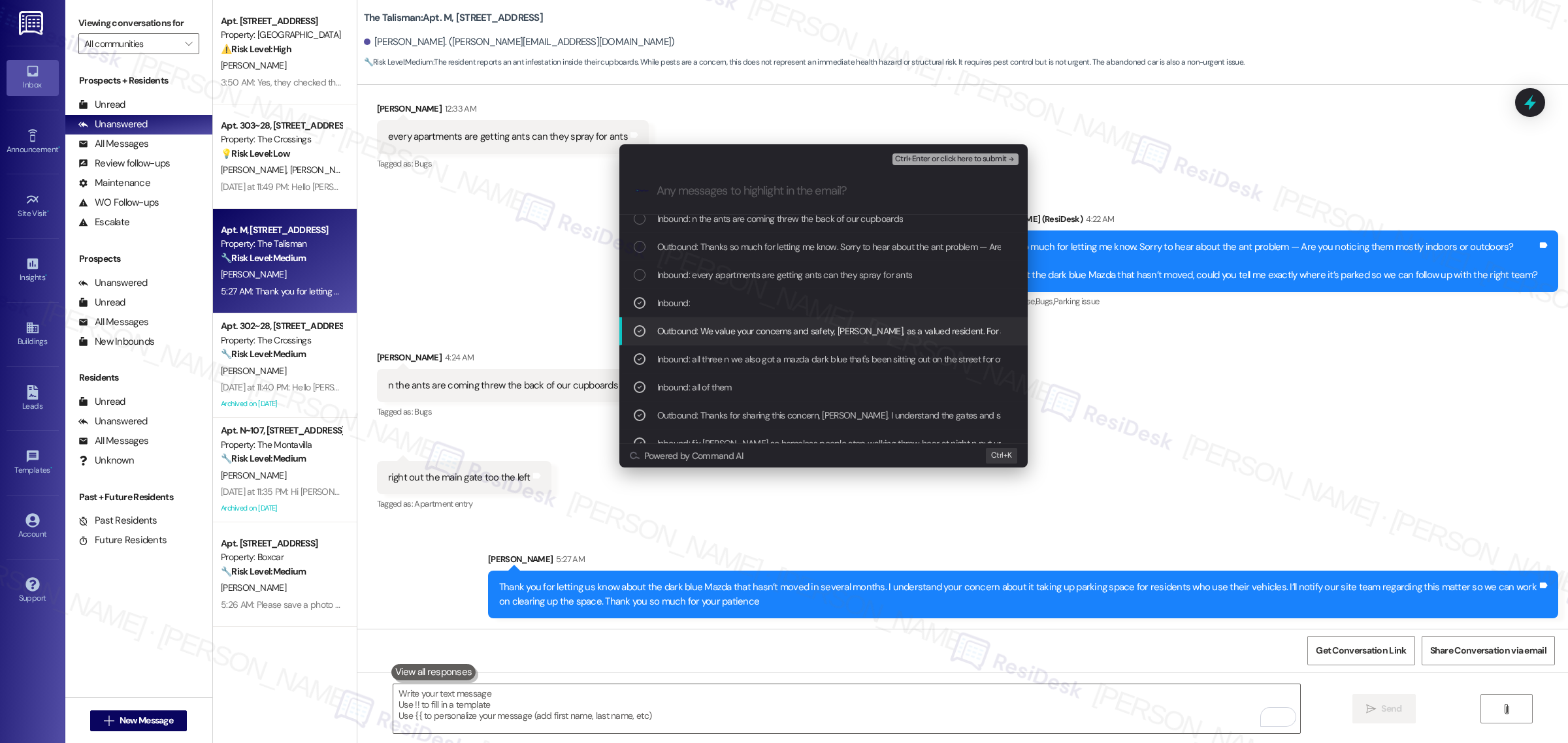
scroll to position [26, 0]
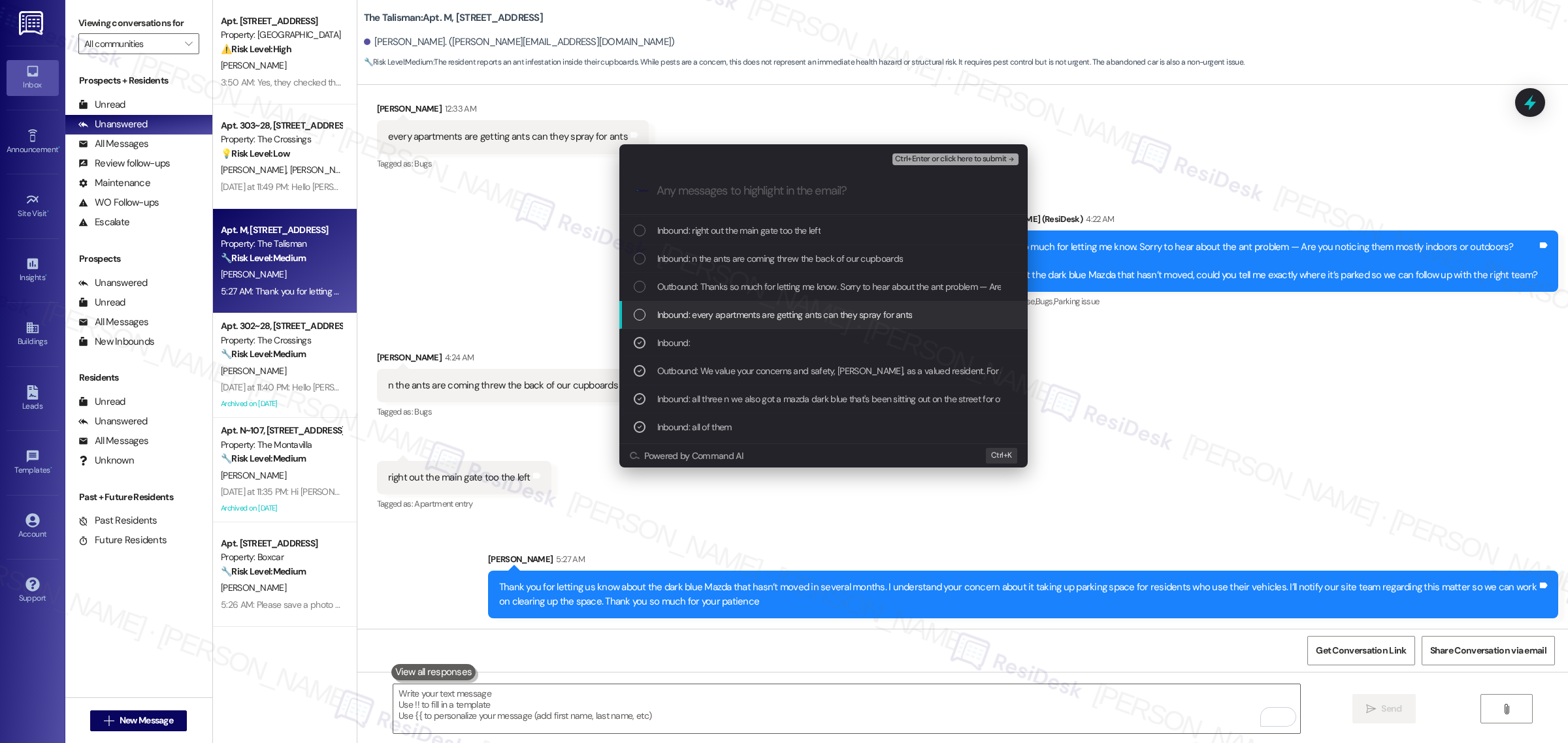
click at [697, 311] on span "Inbound: every apartments are getting ants can they spray for ants" at bounding box center [785, 315] width 256 height 14
click at [695, 284] on span "Outbound: Thanks so much for letting me know. Sorry to hear about the ant probl…" at bounding box center [1175, 287] width 1035 height 14
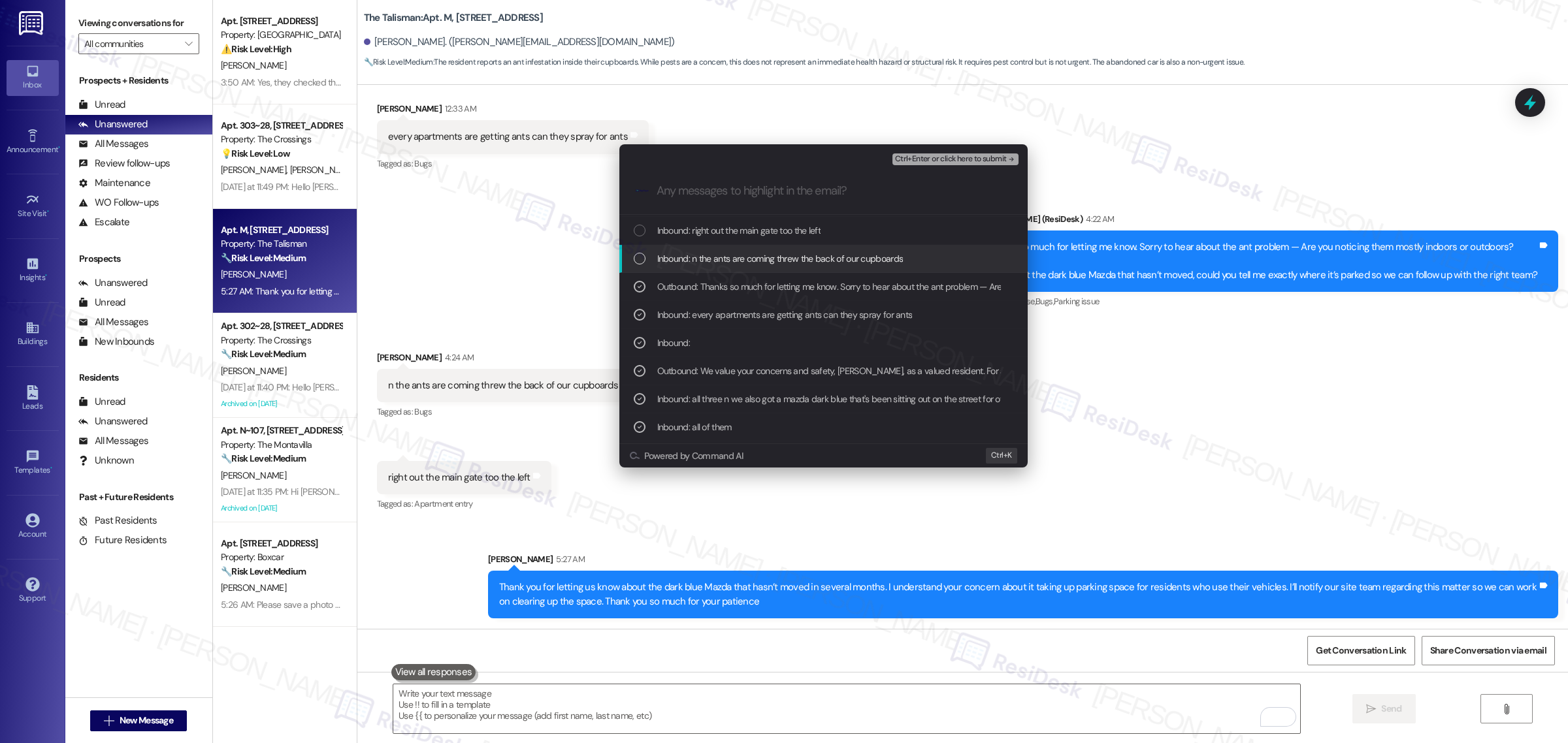
click at [693, 265] on span "Inbound: n the ants are coming threw the back of our cupboards" at bounding box center [780, 258] width 247 height 14
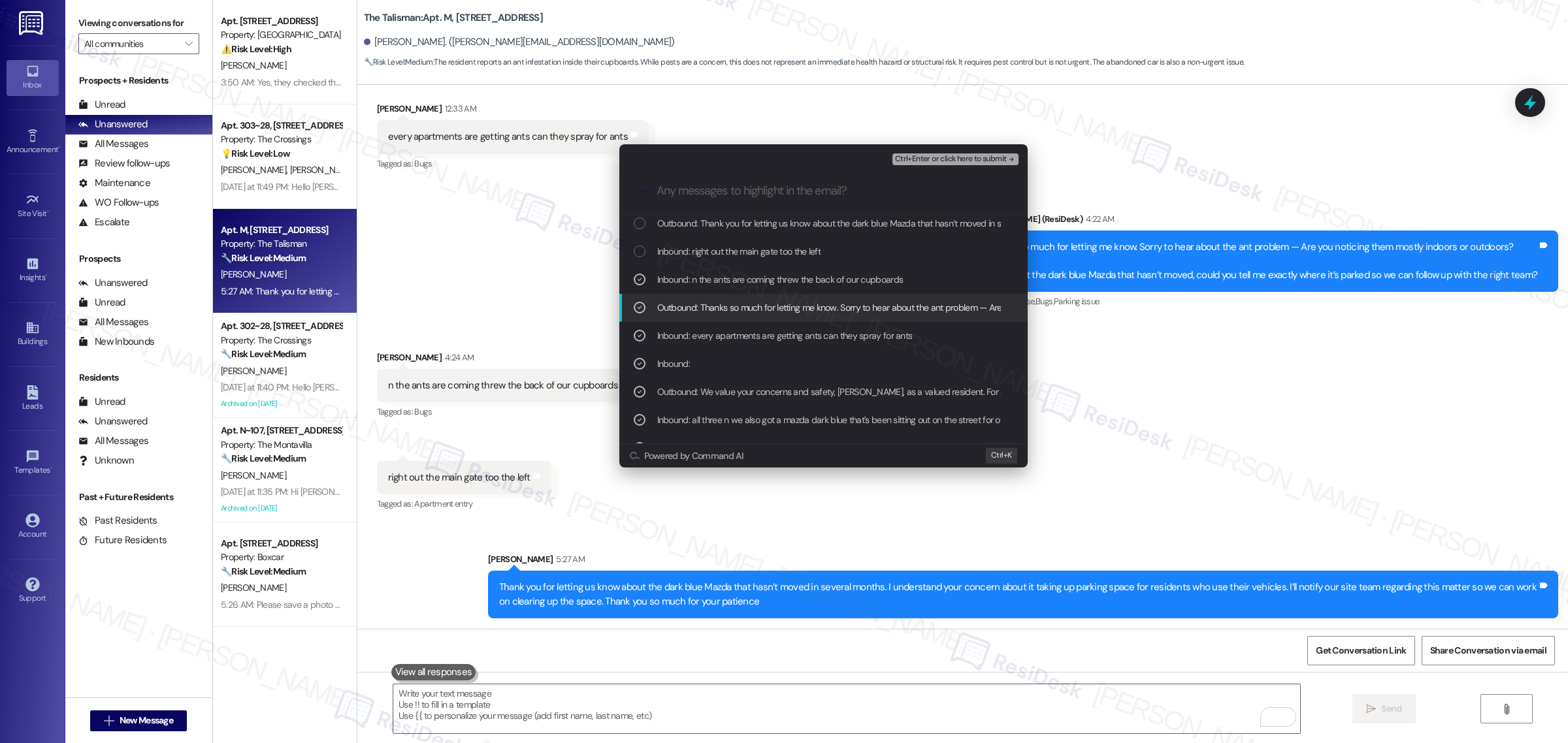
scroll to position [0, 0]
click at [700, 263] on span "Inbound: right out the main gate too the left" at bounding box center [740, 256] width 164 height 14
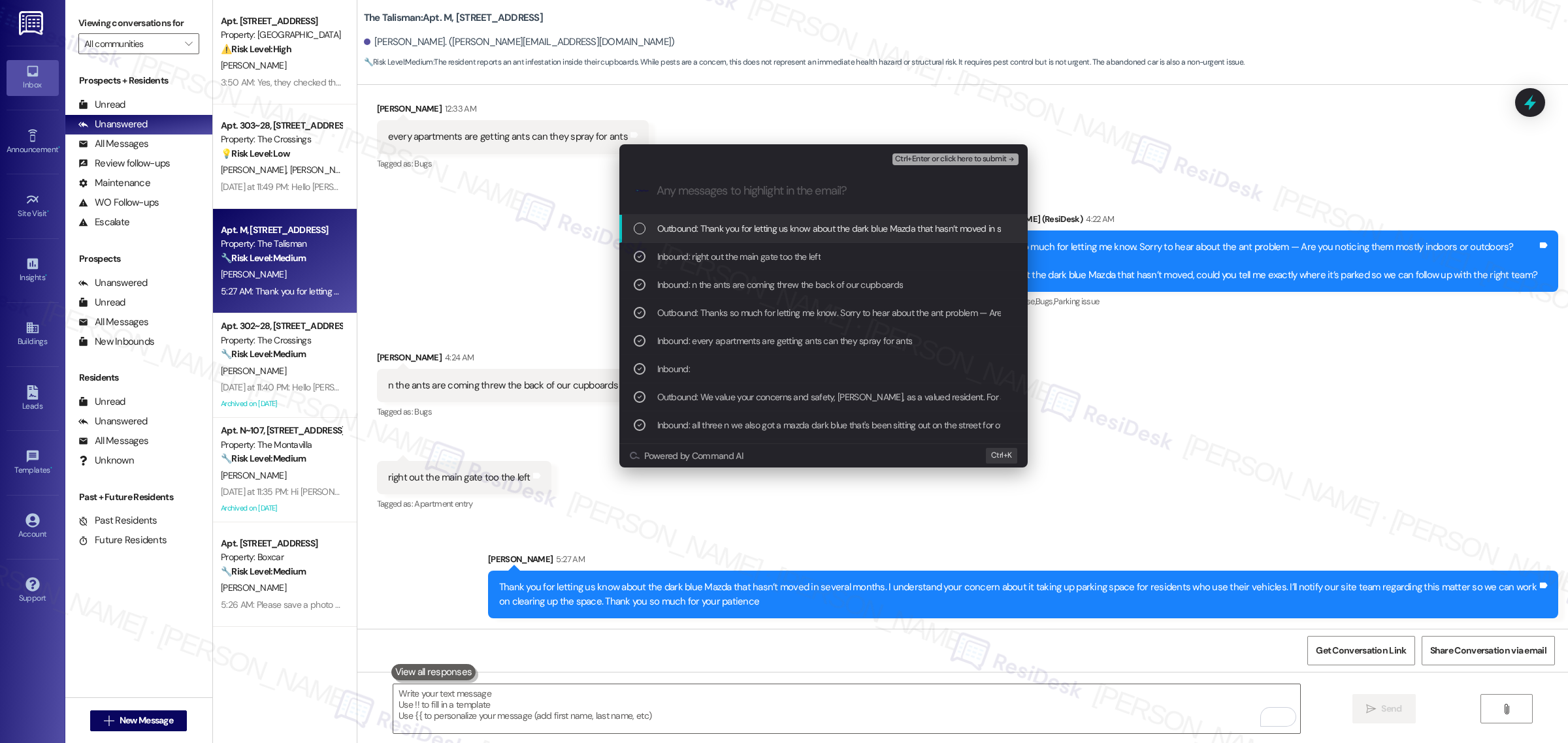
click at [700, 235] on span "Outbound: Thank you for letting us know about the dark blue Mazda that hasn’t m…" at bounding box center [1273, 228] width 1230 height 14
click at [965, 155] on span "Ctrl+Enter or click here to submit" at bounding box center [951, 159] width 112 height 9
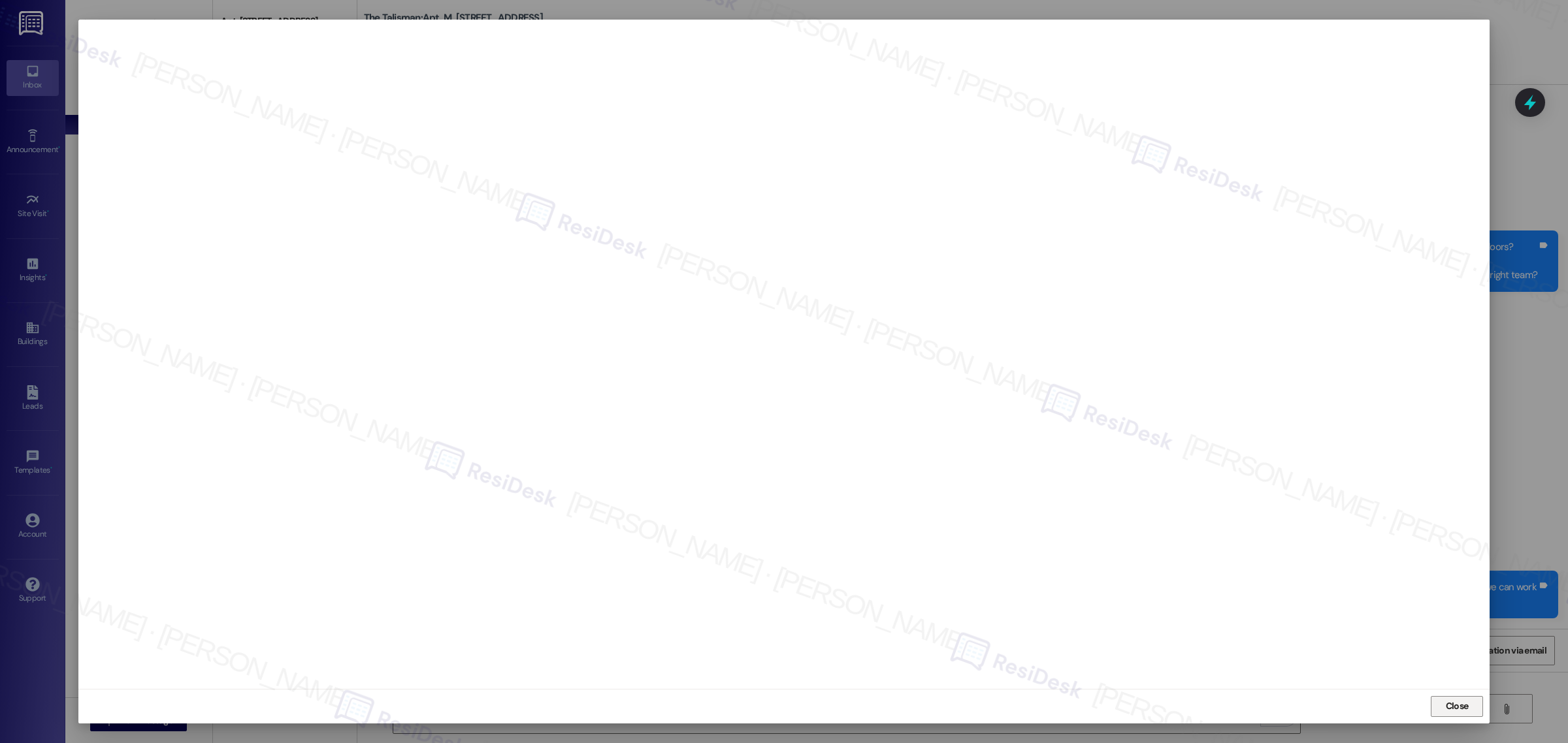
click at [1461, 709] on span "Close" at bounding box center [1457, 706] width 23 height 14
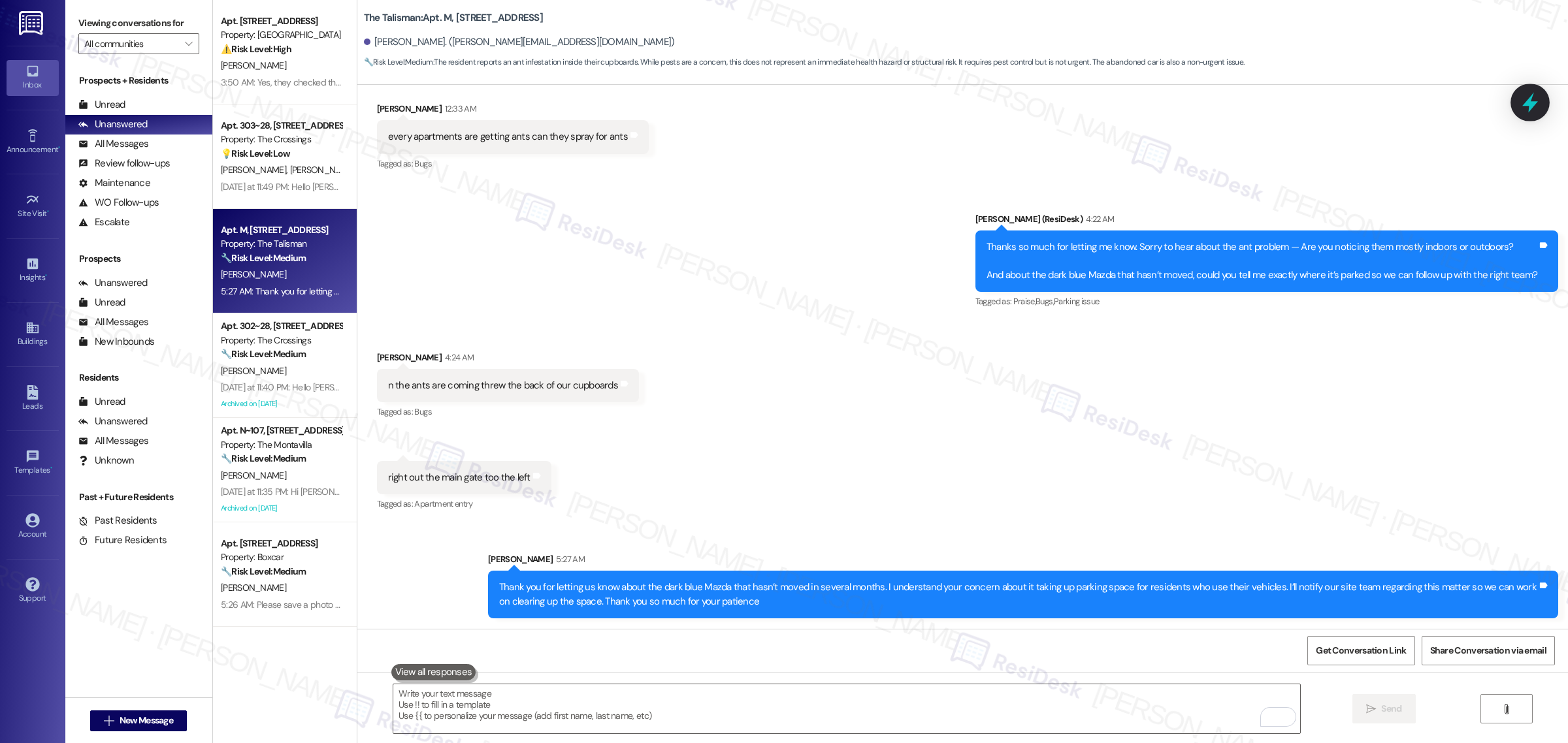
click at [1538, 95] on icon at bounding box center [1530, 102] width 23 height 23
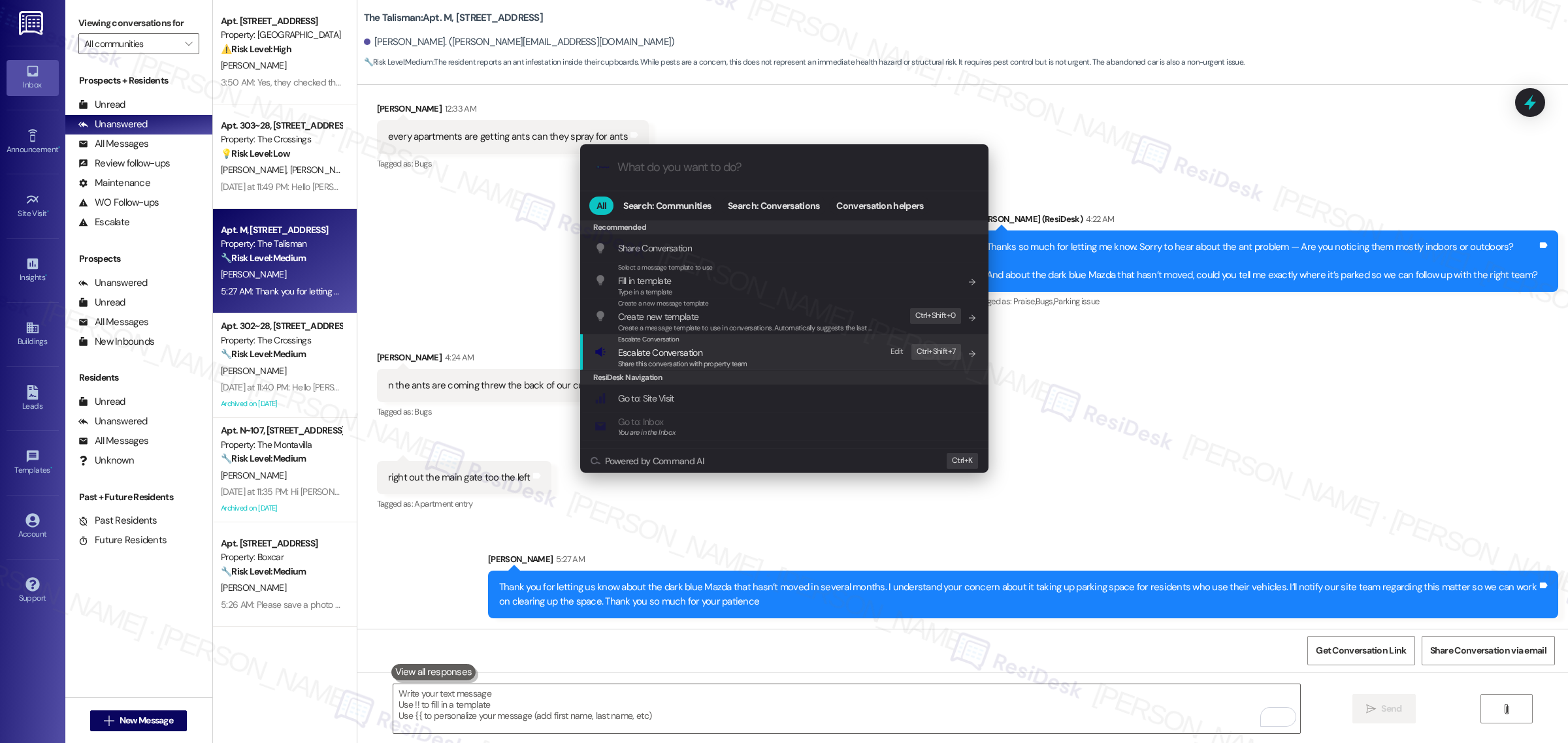
click at [669, 357] on span "Escalate Conversation" at bounding box center [659, 352] width 84 height 12
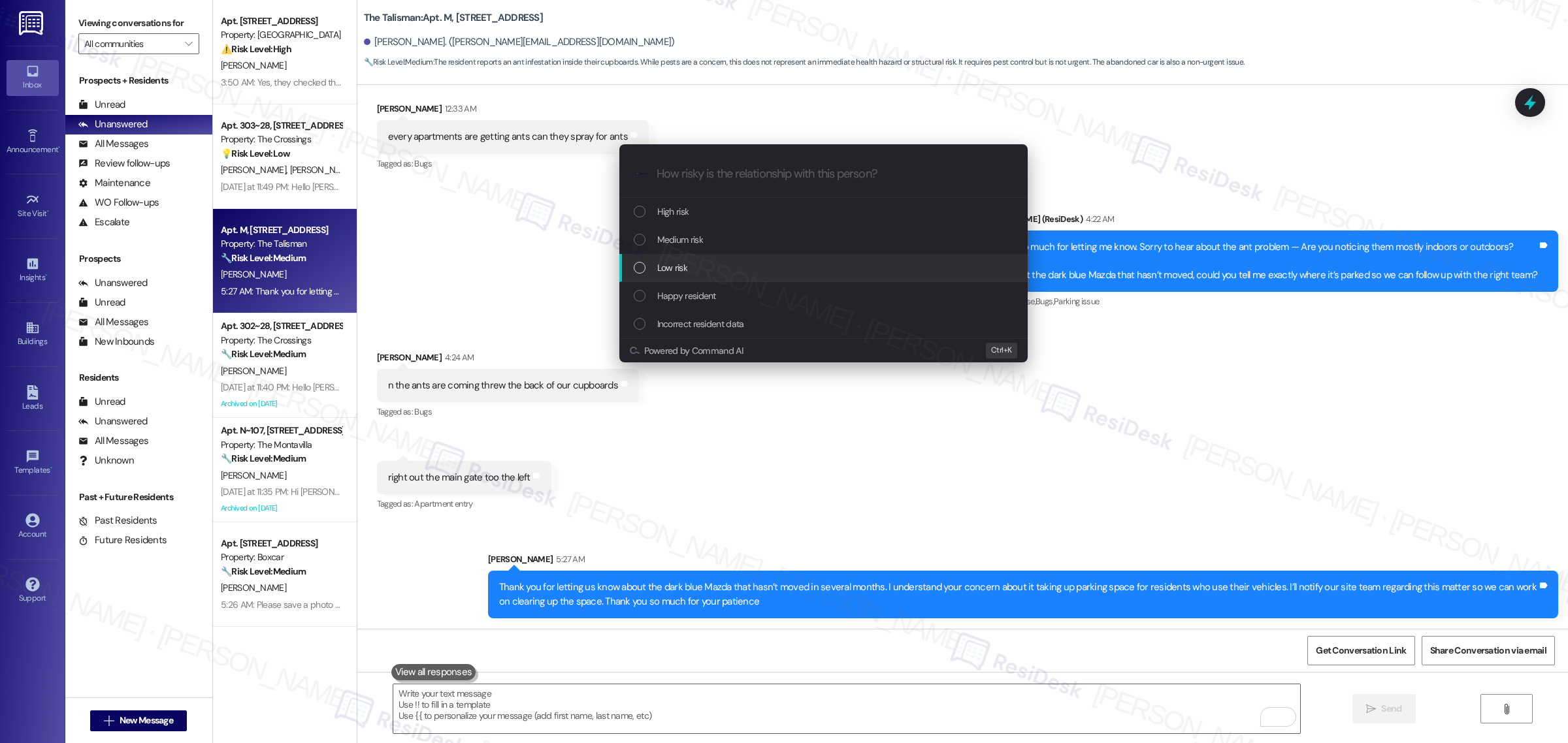
click at [728, 258] on div "Low risk" at bounding box center [824, 267] width 408 height 28
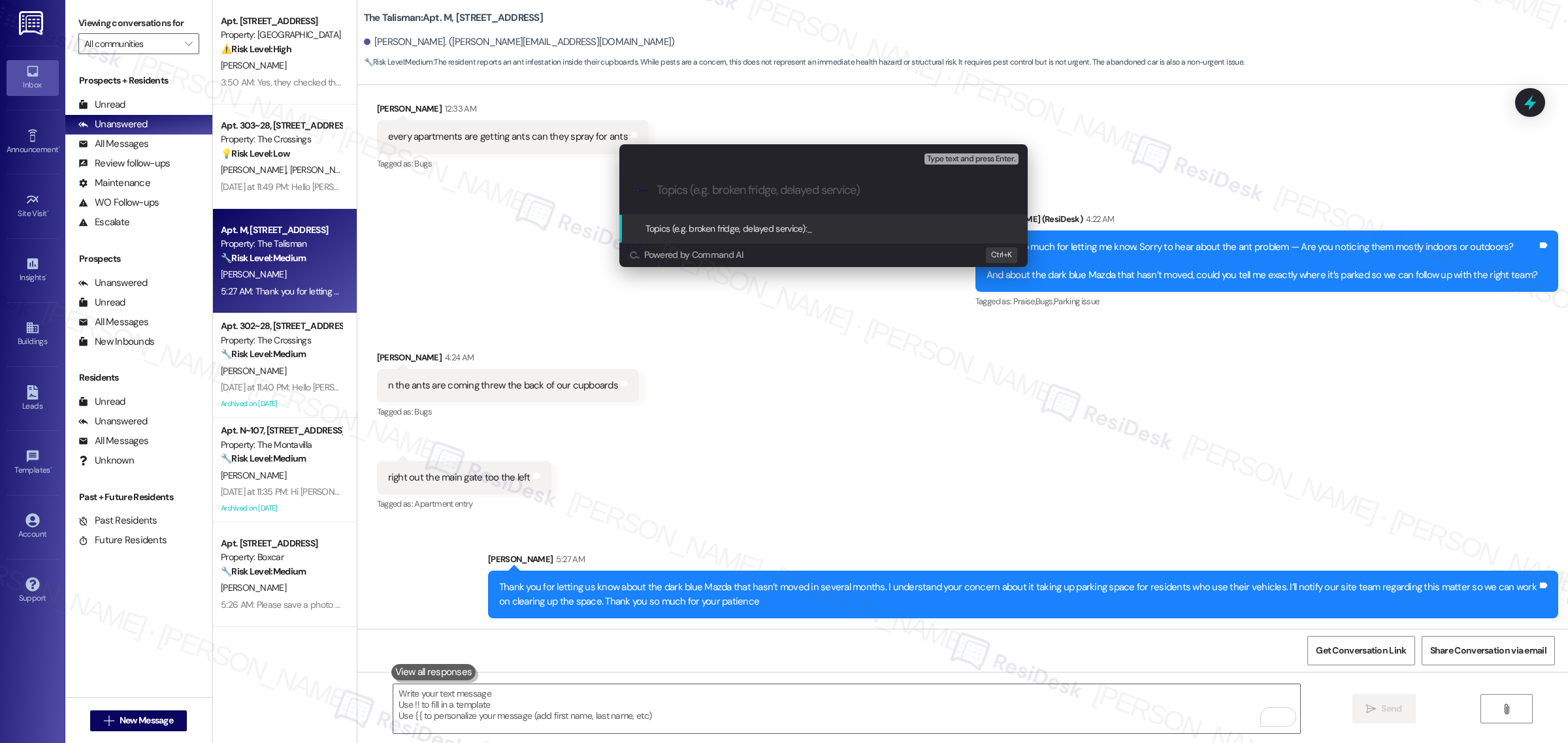
click at [740, 183] on input "Topics (e.g. broken fridge, delayed service)" at bounding box center [834, 190] width 355 height 14
click at [939, 200] on div ".cls-1{fill:#0a055f;}.cls-2{fill:#0cc4c4;} resideskLogoBlueOrange" at bounding box center [824, 190] width 408 height 46
click at [807, 191] on input "Topics (e.g. broken fridge, delayed service)" at bounding box center [834, 190] width 355 height 14
type input "Parking space concern"
click at [885, 223] on span "Parking space concern" at bounding box center [850, 228] width 87 height 12
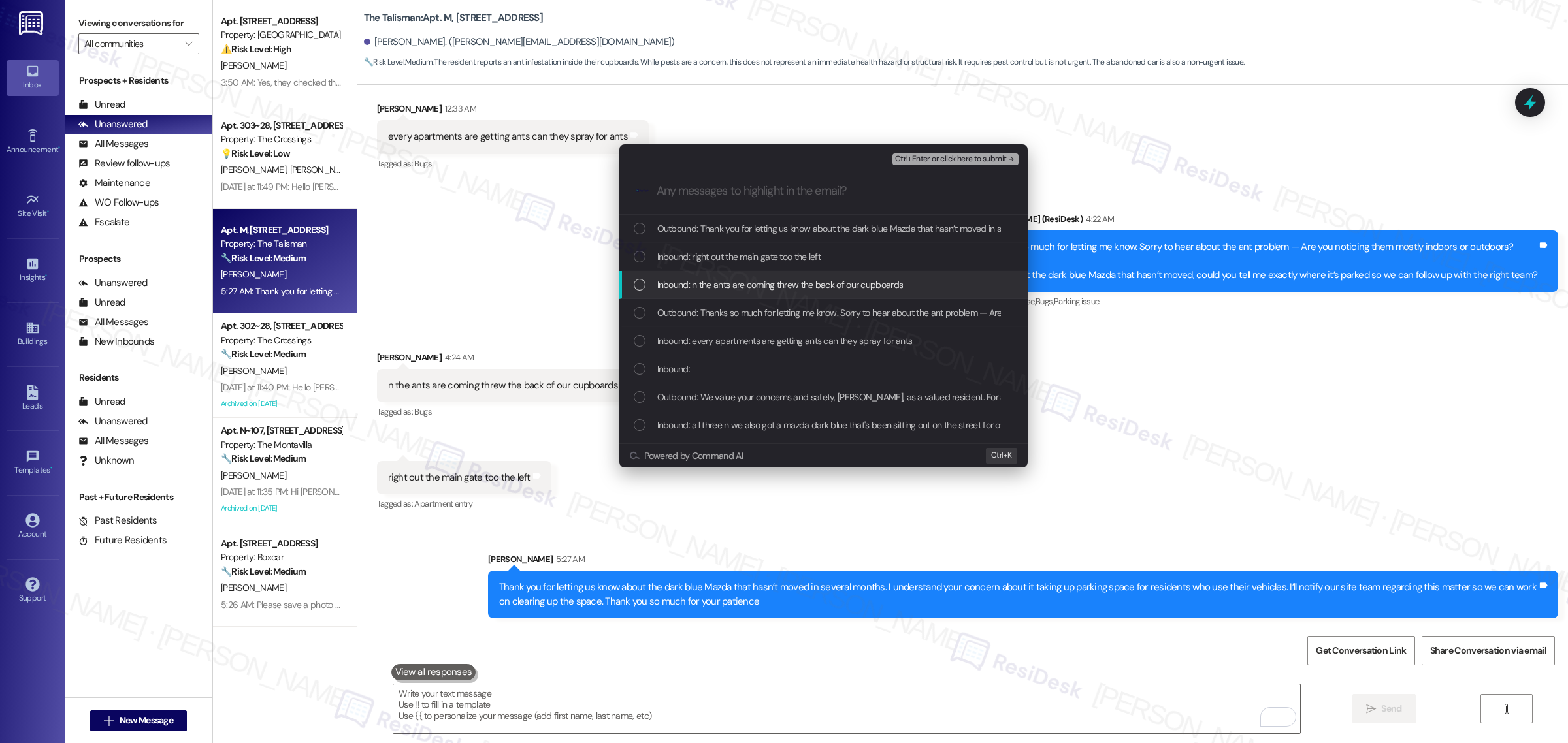
scroll to position [107, 0]
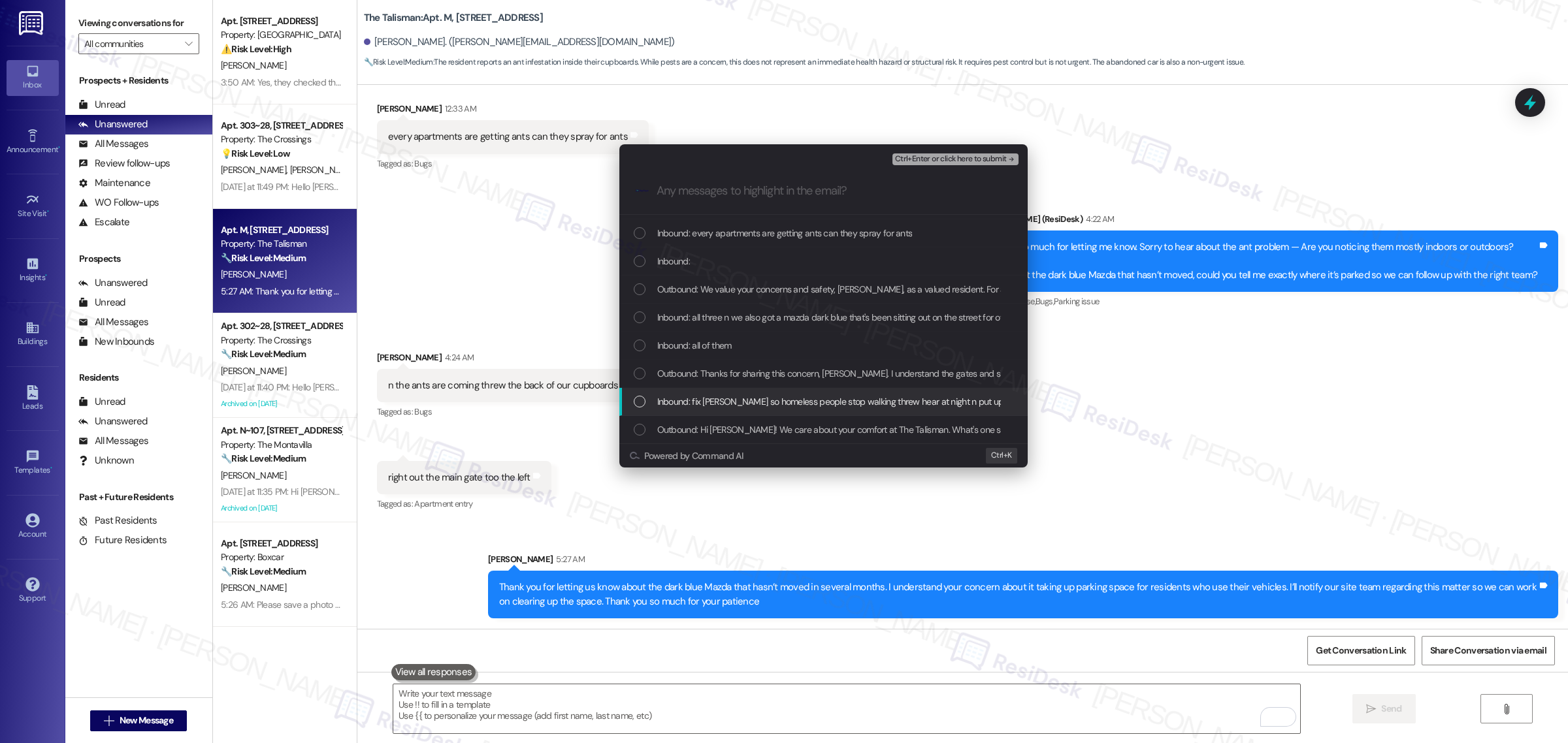
click at [722, 419] on div "Outbound: Hi Christie! We care about your comfort at The Talisman. What's one s…" at bounding box center [824, 430] width 408 height 28
click at [704, 399] on span "Inbound: fix gates so homeless people stop walking threw hear at night n put up…" at bounding box center [962, 402] width 610 height 14
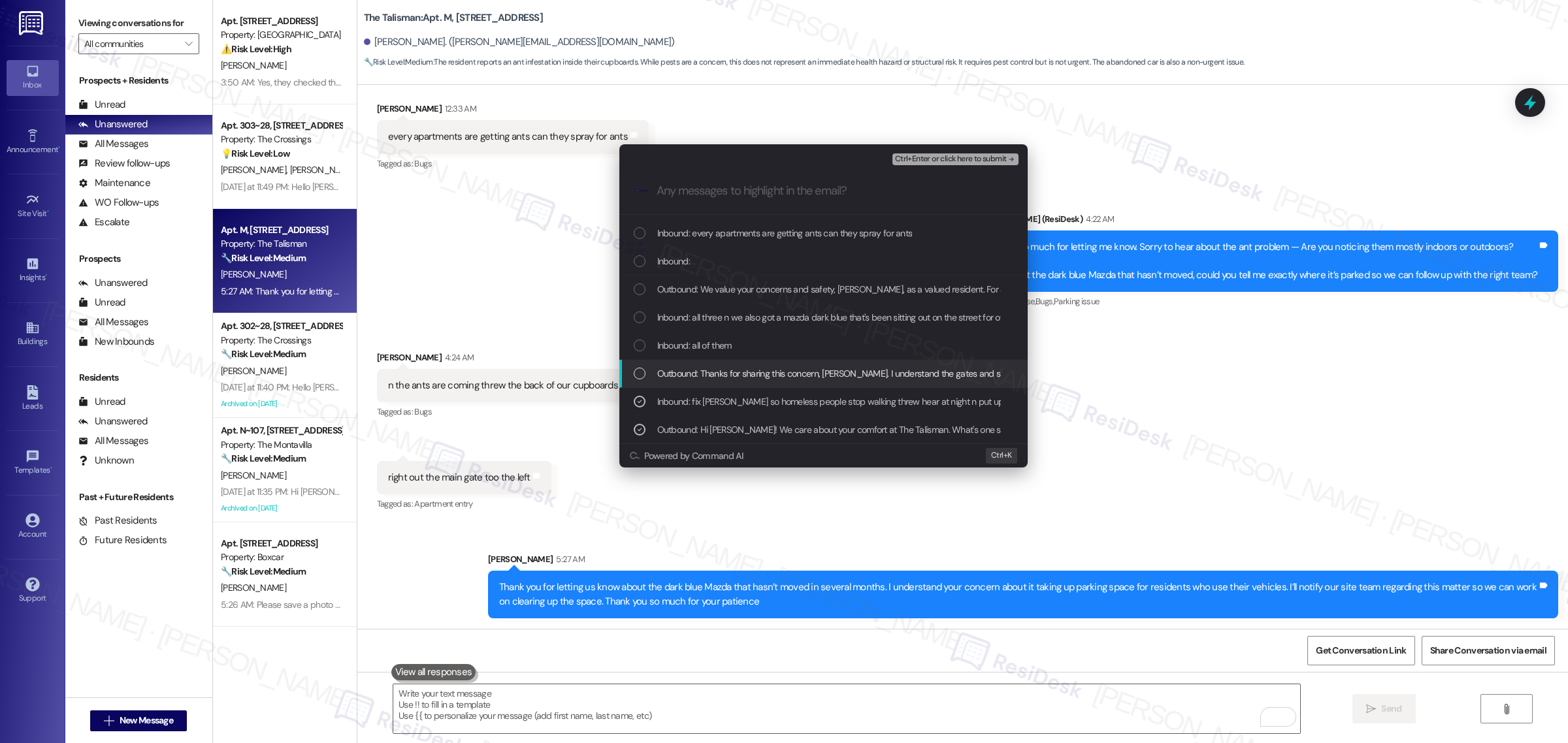
click at [694, 382] on div "Outbound: Thanks for sharing this concern, Christie. I understand the gates and…" at bounding box center [824, 374] width 408 height 28
click at [669, 348] on span "Inbound: all of them" at bounding box center [695, 346] width 74 height 14
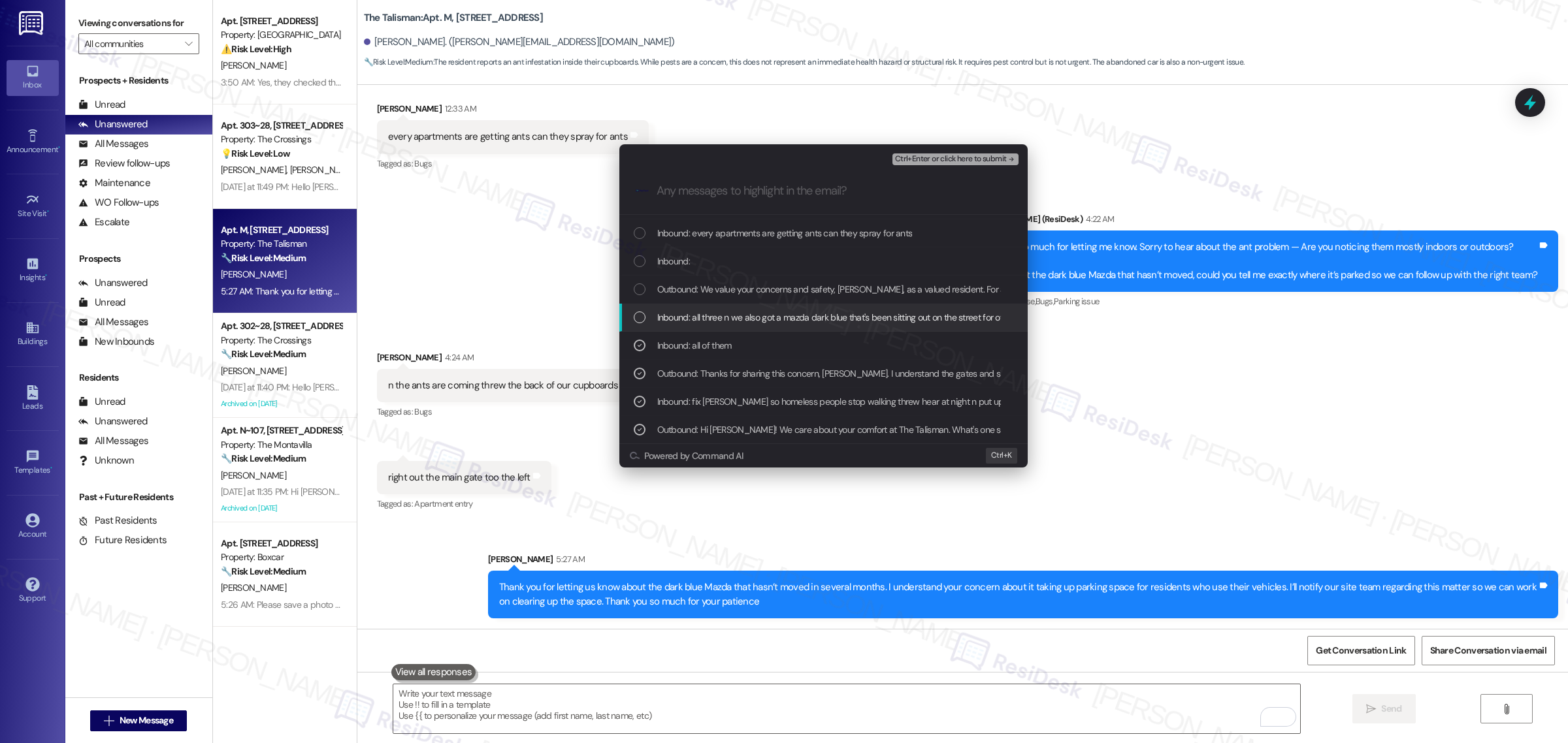
click at [662, 320] on span "Inbound: all three n we also got a mazda dark blue that's been sitting out on t…" at bounding box center [970, 318] width 626 height 14
click at [651, 285] on div "Outbound: We value your concerns and safety, Christie, as a valued resident. Fo…" at bounding box center [825, 289] width 382 height 14
click at [651, 279] on div "Outbound: We value your concerns and safety, Christie, as a valued resident. Fo…" at bounding box center [824, 289] width 408 height 28
click at [660, 282] on div "Outbound: We value your concerns and safety, Christie, as a valued resident. Fo…" at bounding box center [824, 289] width 408 height 28
click at [665, 252] on div "Inbound:" at bounding box center [824, 261] width 408 height 28
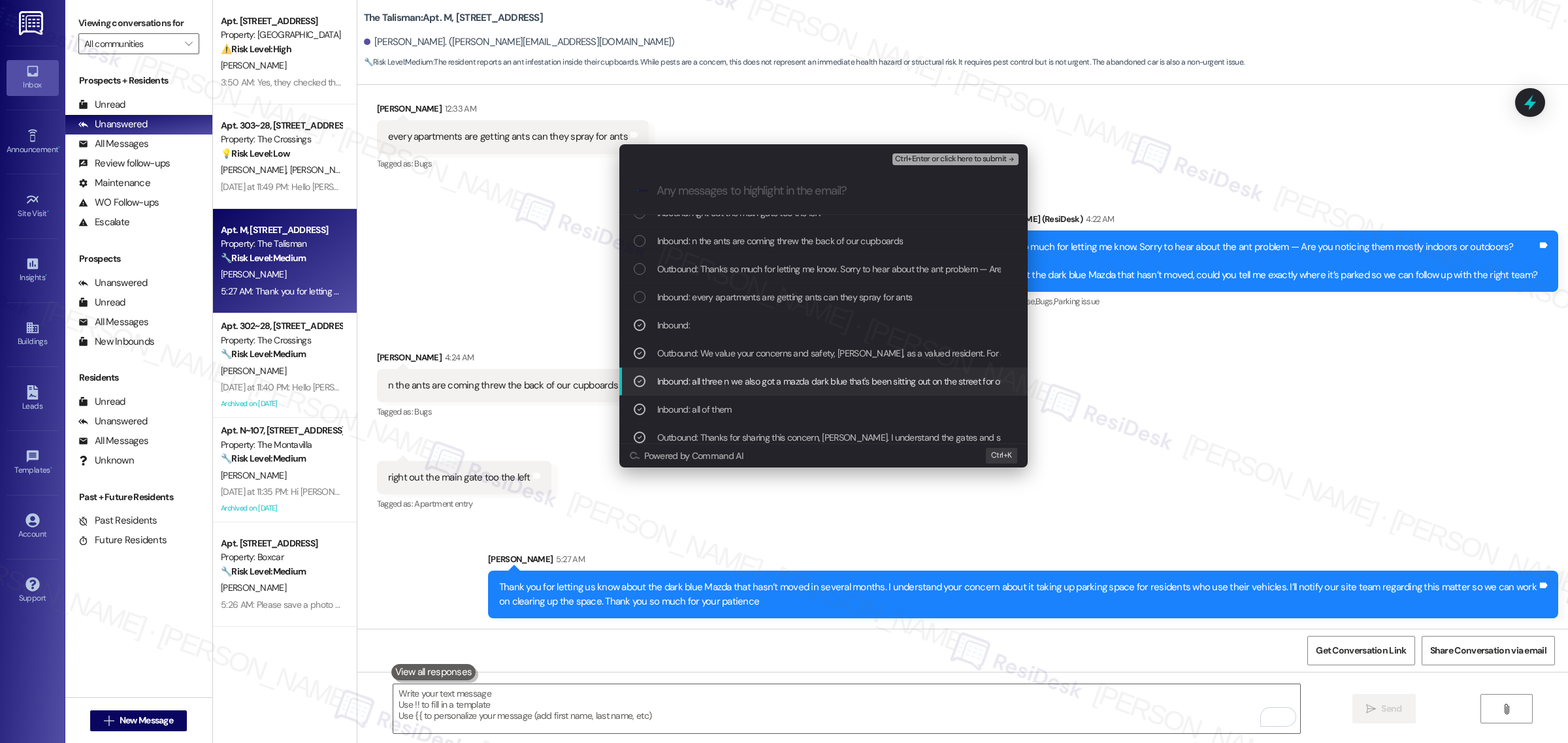
scroll to position [26, 0]
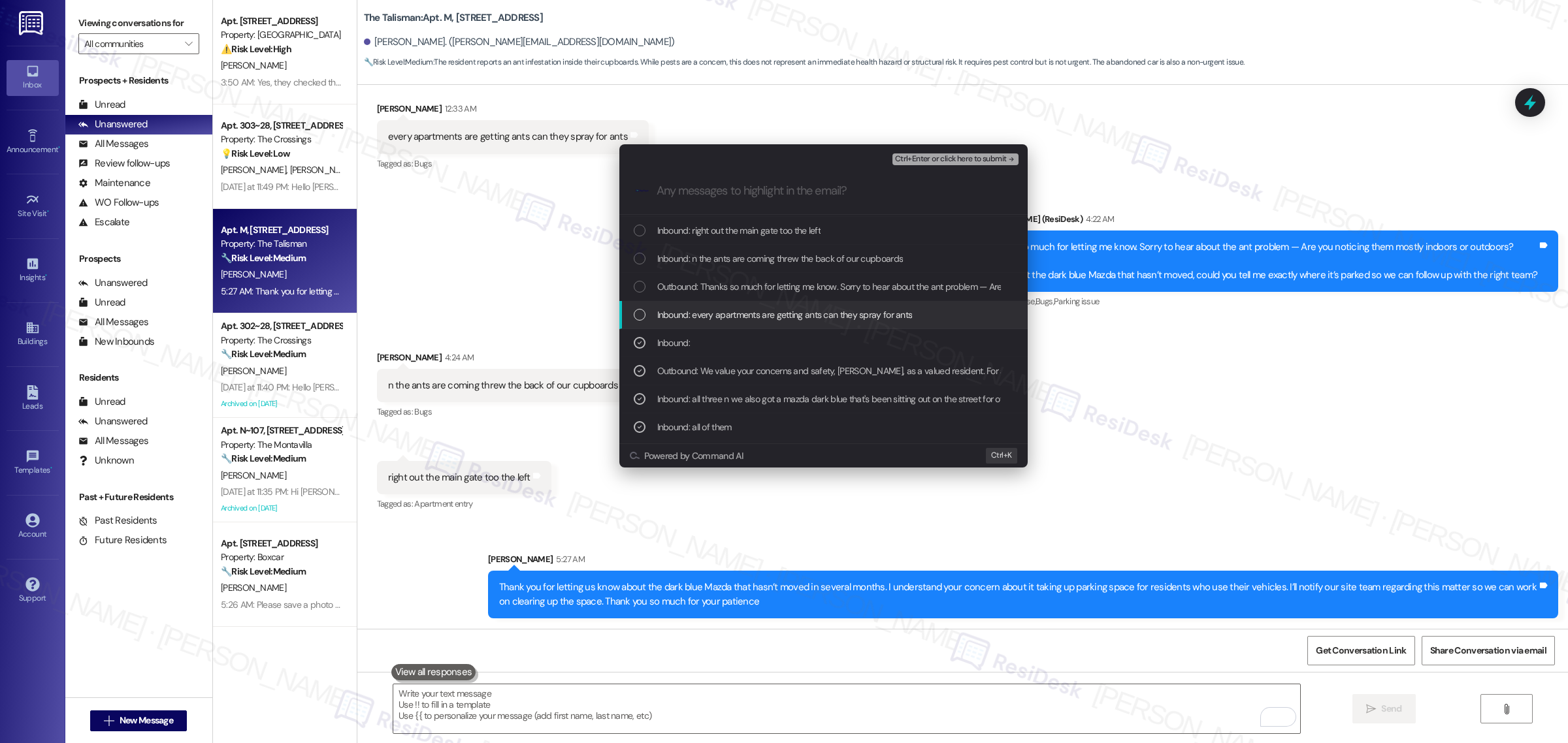
click at [683, 320] on span "Inbound: every apartments are getting ants can they spray for ants" at bounding box center [785, 315] width 256 height 14
click at [670, 282] on span "Outbound: Thanks so much for letting me know. Sorry to hear about the ant probl…" at bounding box center [1175, 287] width 1035 height 14
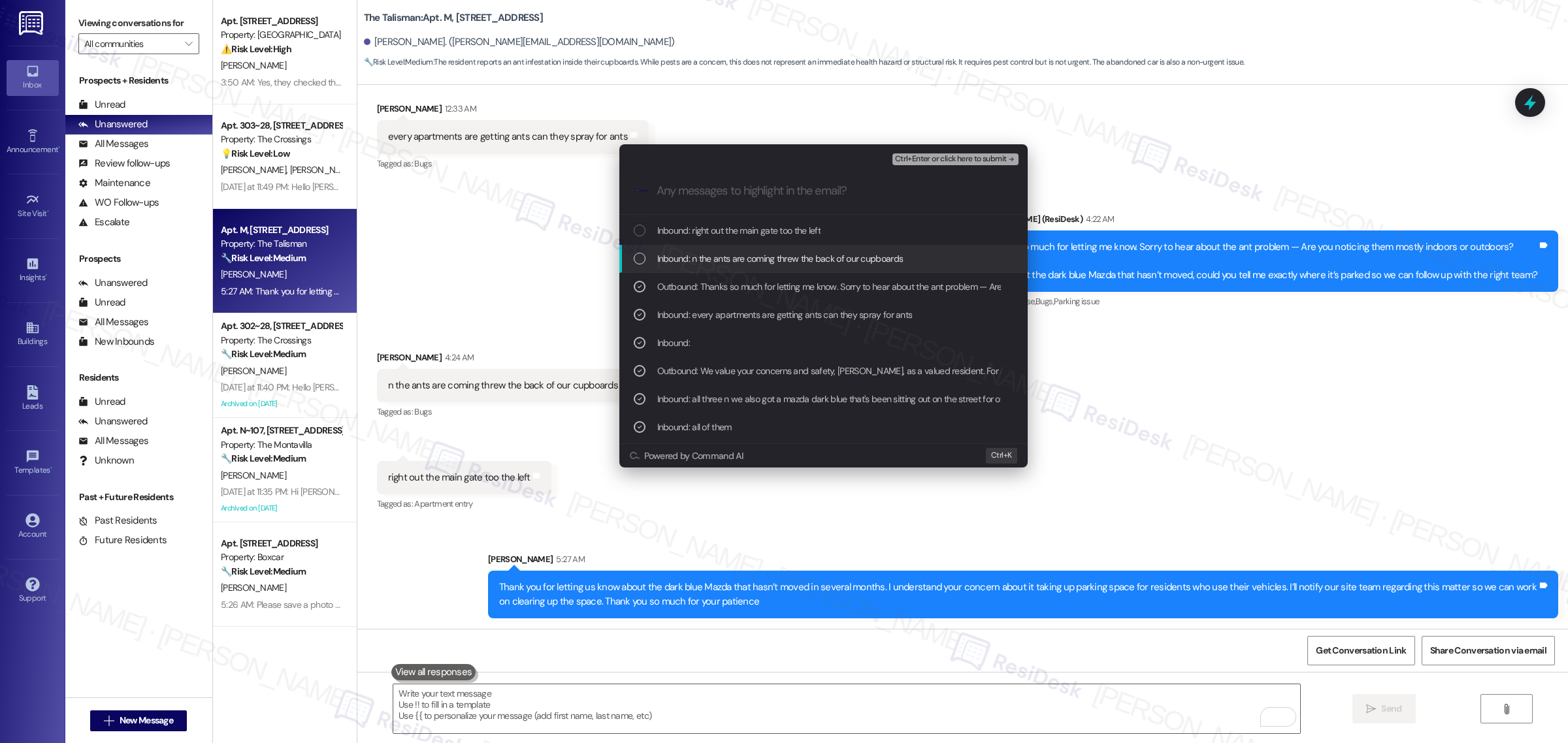
click at [670, 253] on span "Inbound: n the ants are coming threw the back of our cupboards" at bounding box center [780, 258] width 247 height 14
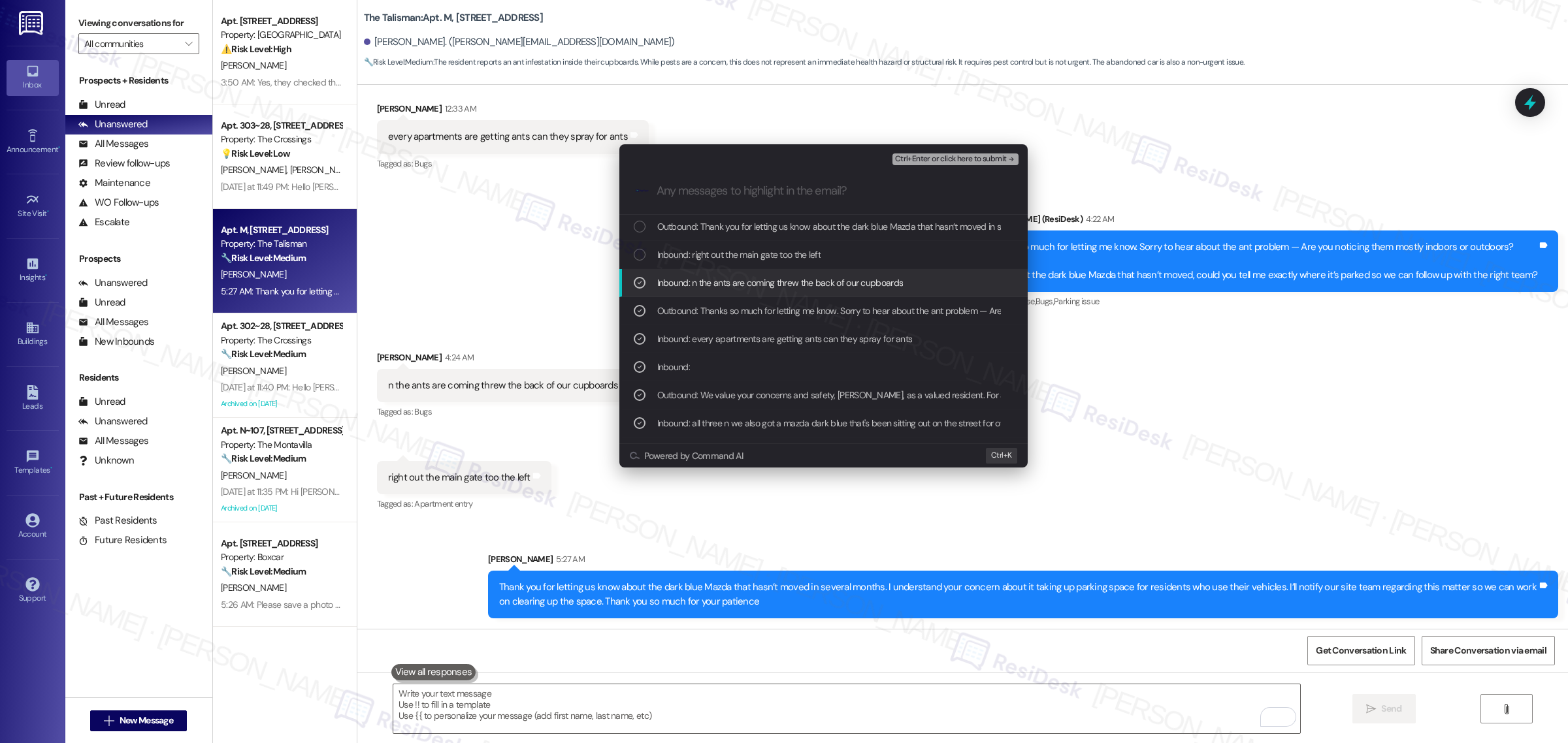
scroll to position [0, 0]
click at [678, 252] on span "Inbound: right out the main gate too the left" at bounding box center [740, 256] width 164 height 14
click at [686, 230] on span "Outbound: Thank you for letting us know about the dark blue Mazda that hasn’t m…" at bounding box center [1273, 228] width 1230 height 14
click at [968, 153] on button "Ctrl+Enter or click here to submit" at bounding box center [956, 159] width 126 height 12
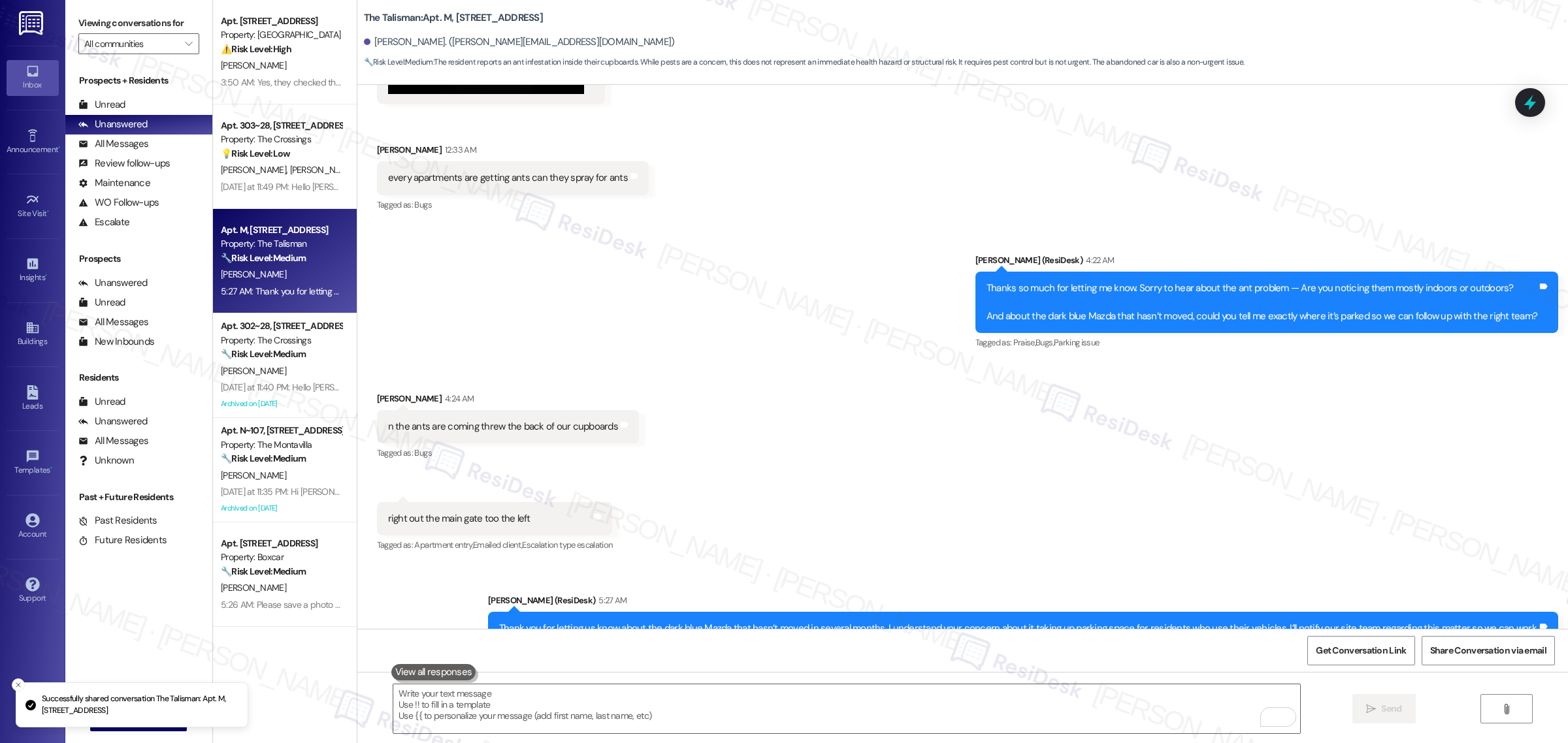
scroll to position [1273, 0]
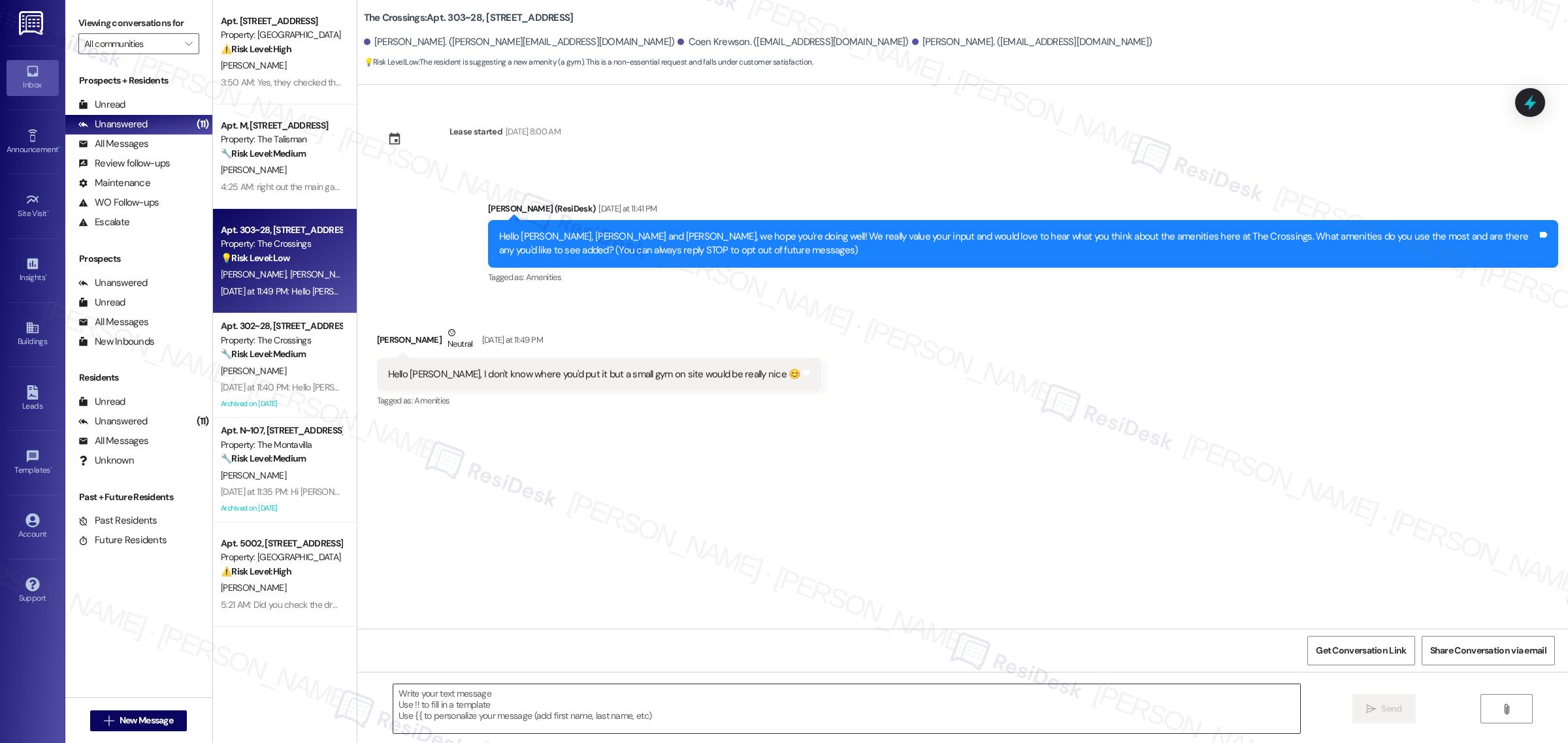
click at [713, 705] on textarea at bounding box center [846, 709] width 907 height 49
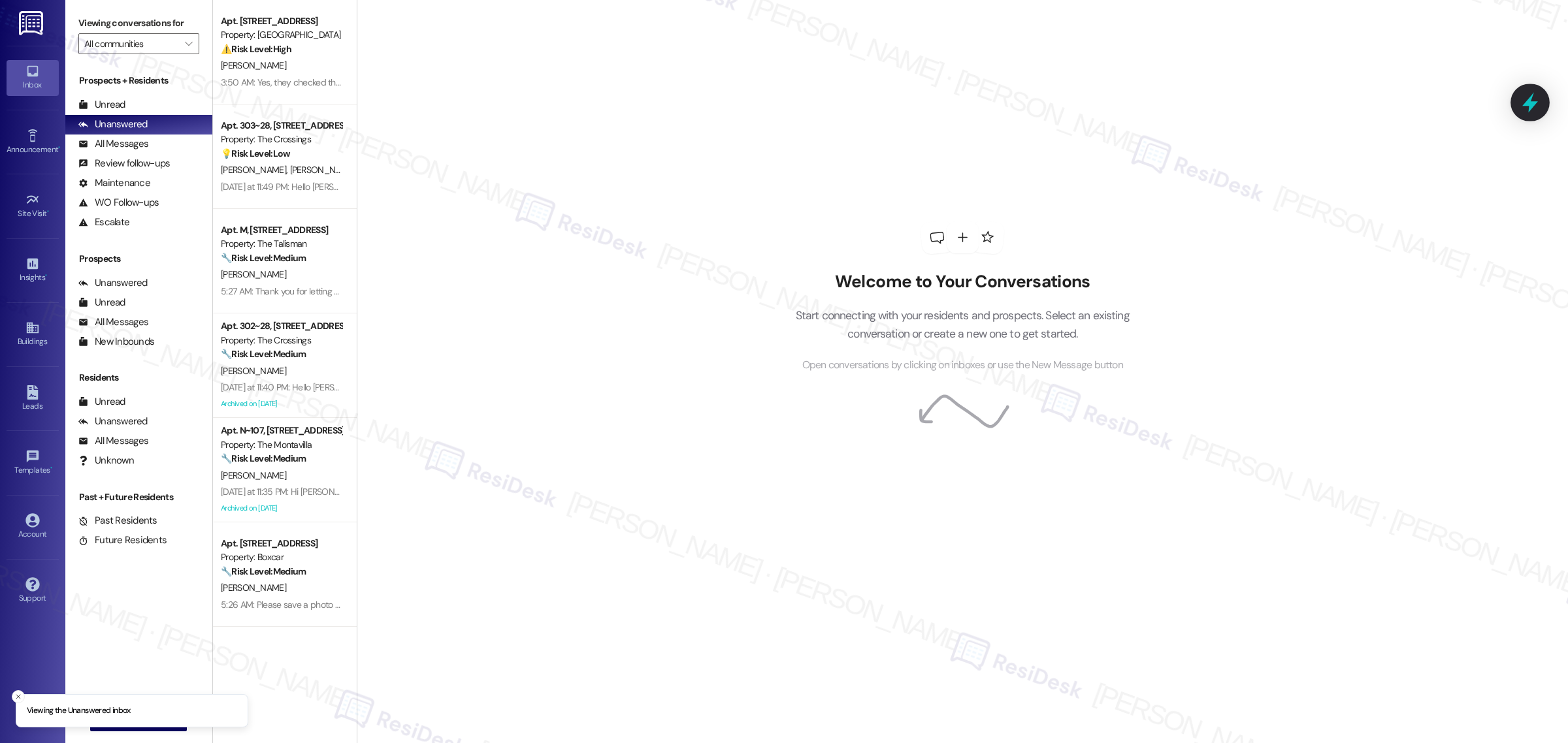
click at [1527, 96] on icon at bounding box center [1530, 102] width 23 height 23
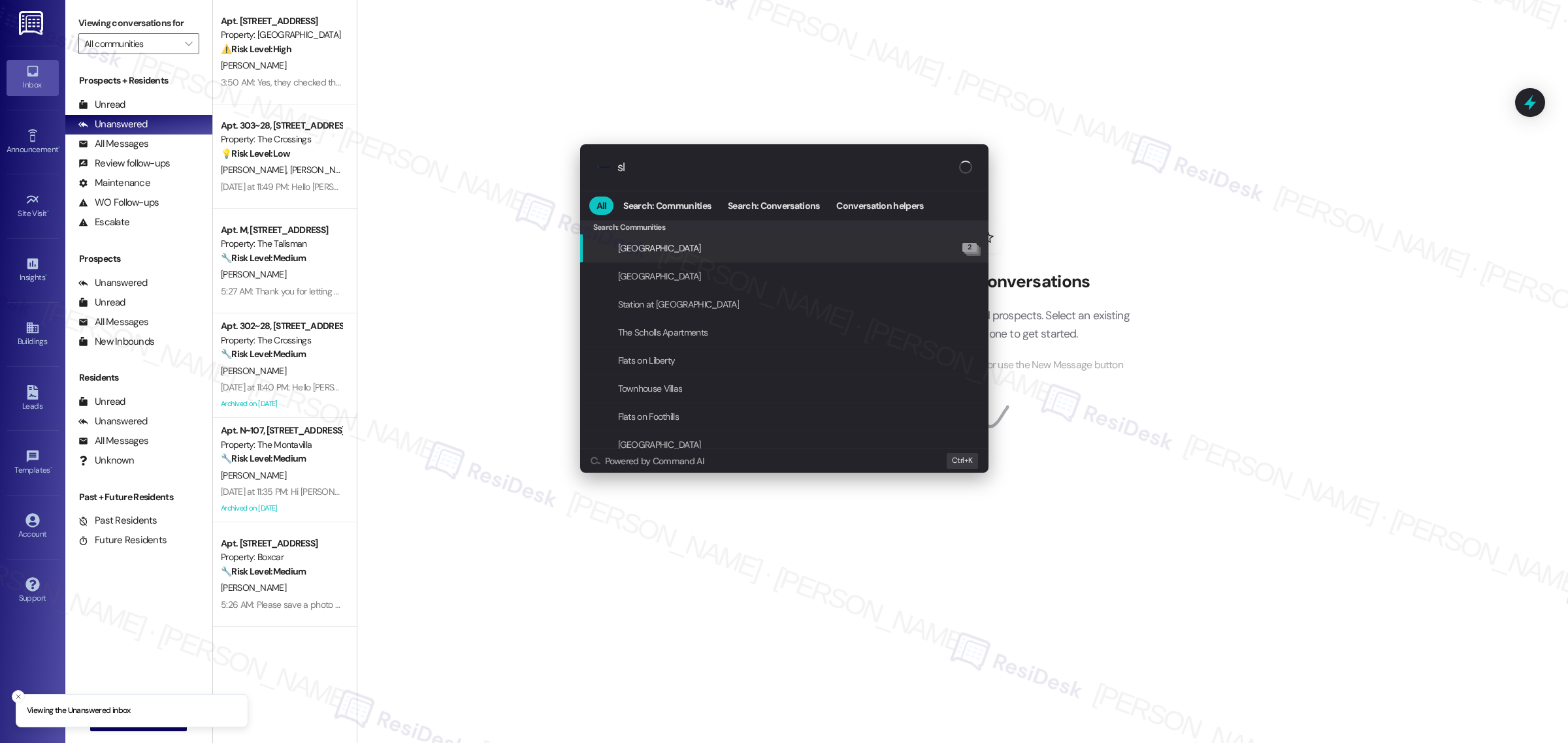
type input "sla"
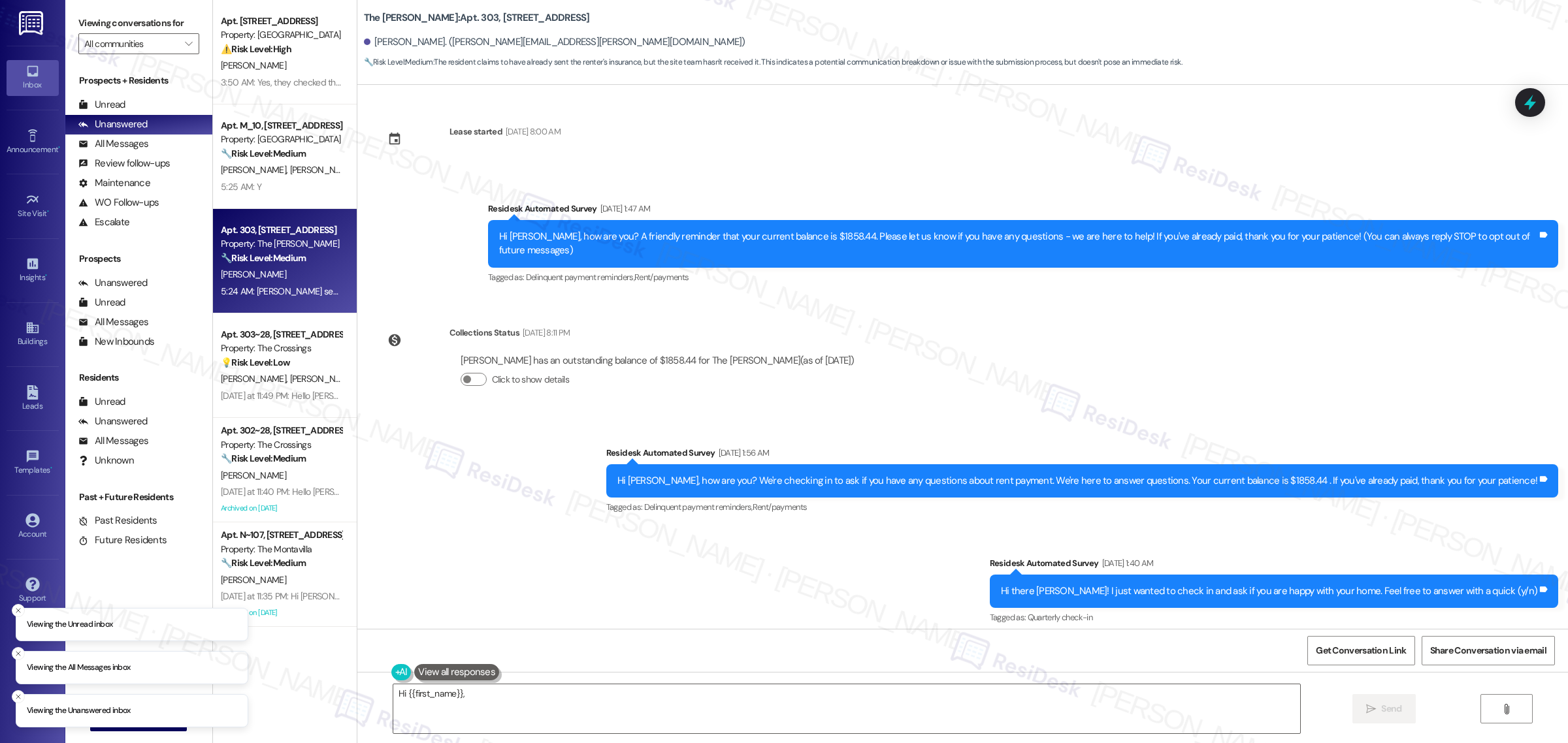
scroll to position [8317, 0]
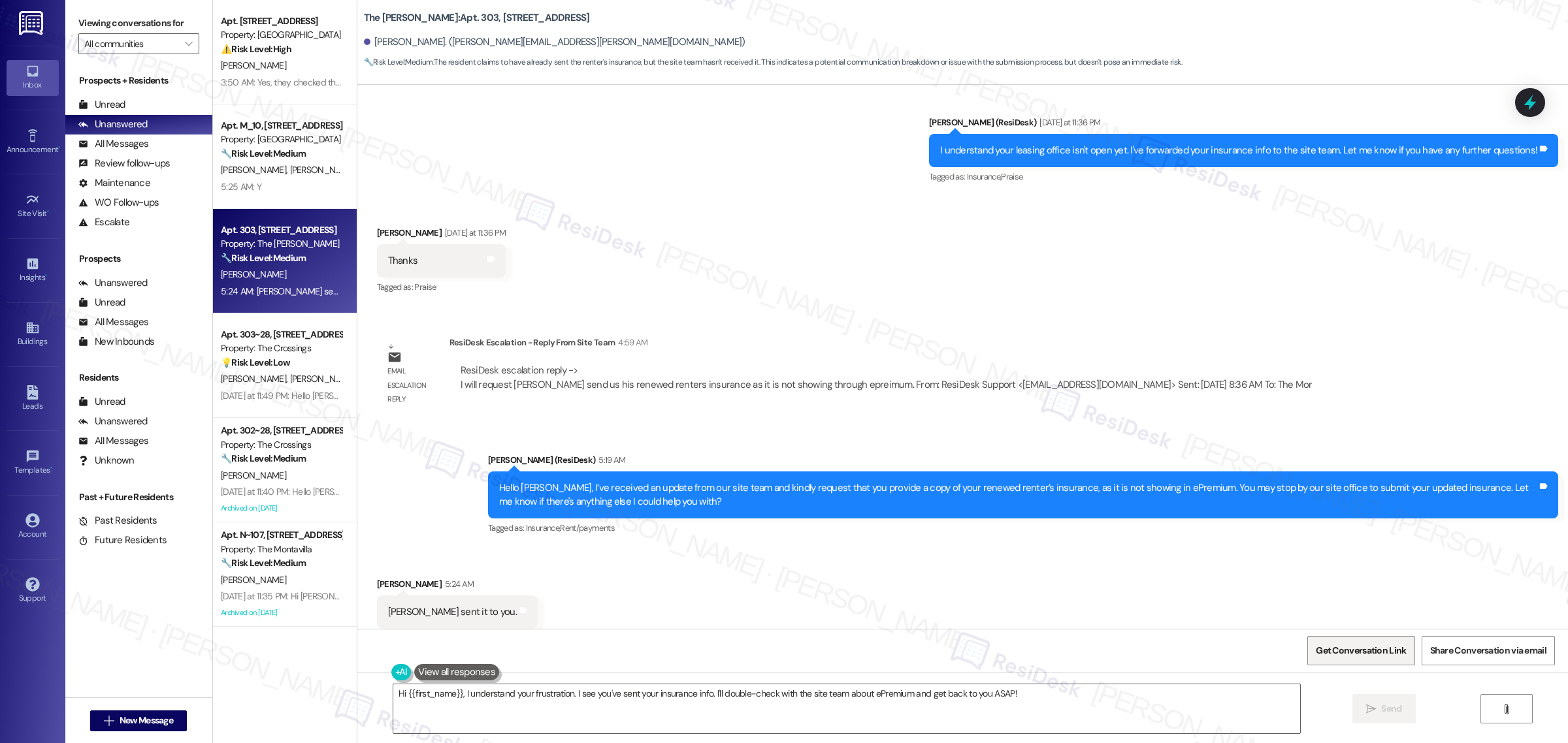
click at [1347, 654] on span "Get Conversation Link" at bounding box center [1361, 650] width 90 height 14
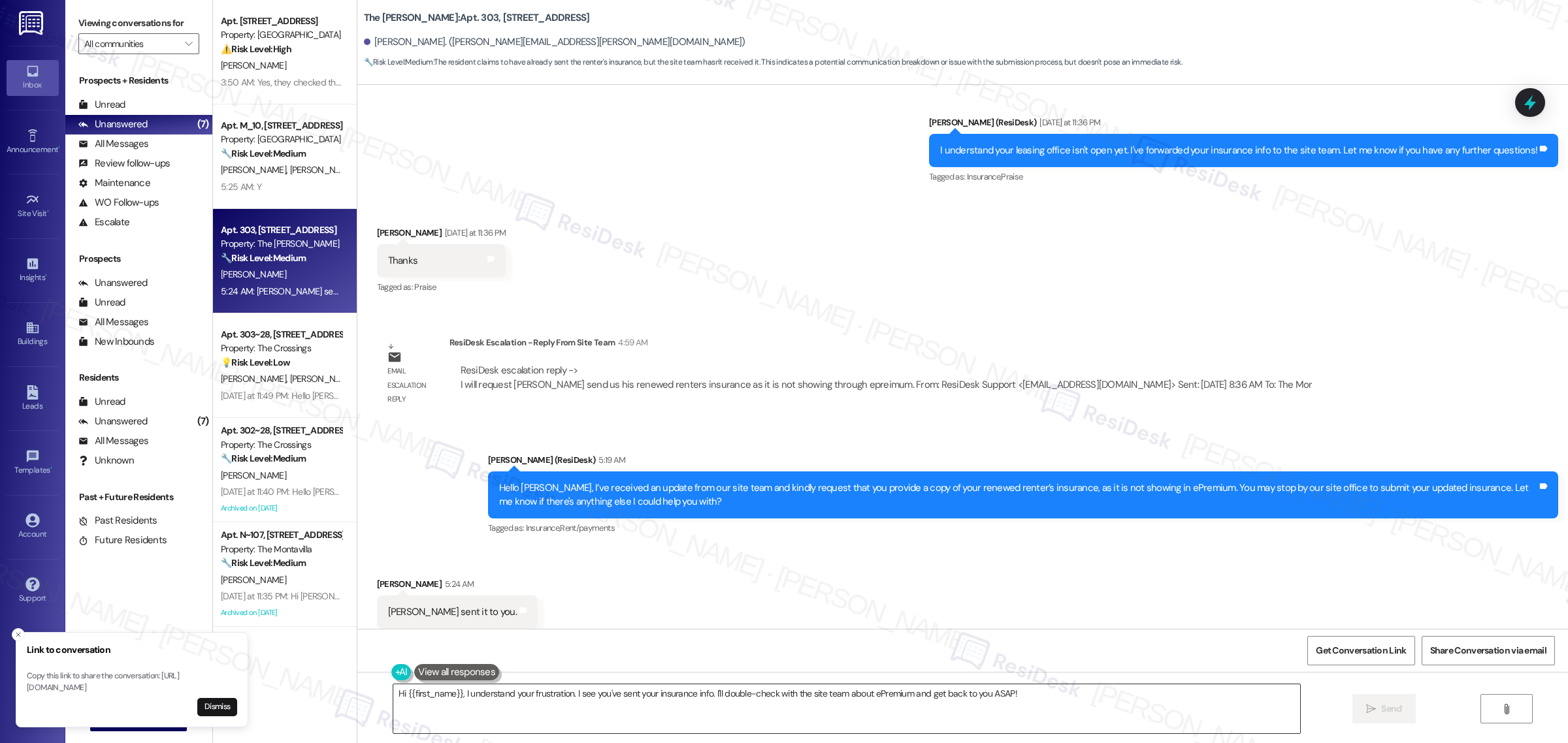
click at [1050, 700] on textarea "Hi {{first_name}}, I understand your frustration. I see you've sent your insura…" at bounding box center [846, 709] width 907 height 49
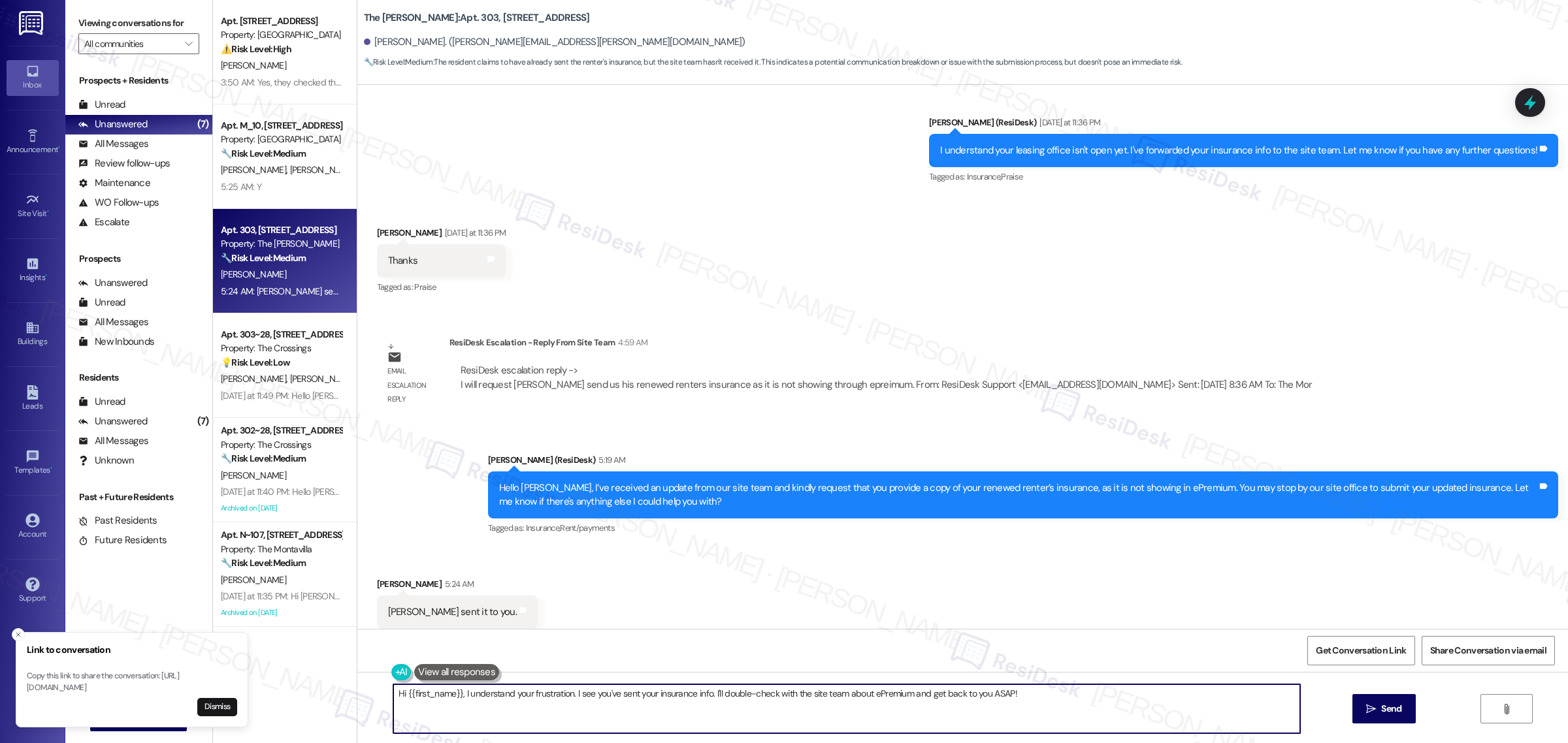
paste textarea "You mean through the email address you got from the office?"
type textarea "You mean through the email address you got from the office?"
click at [1382, 702] on span "Send" at bounding box center [1391, 709] width 20 height 14
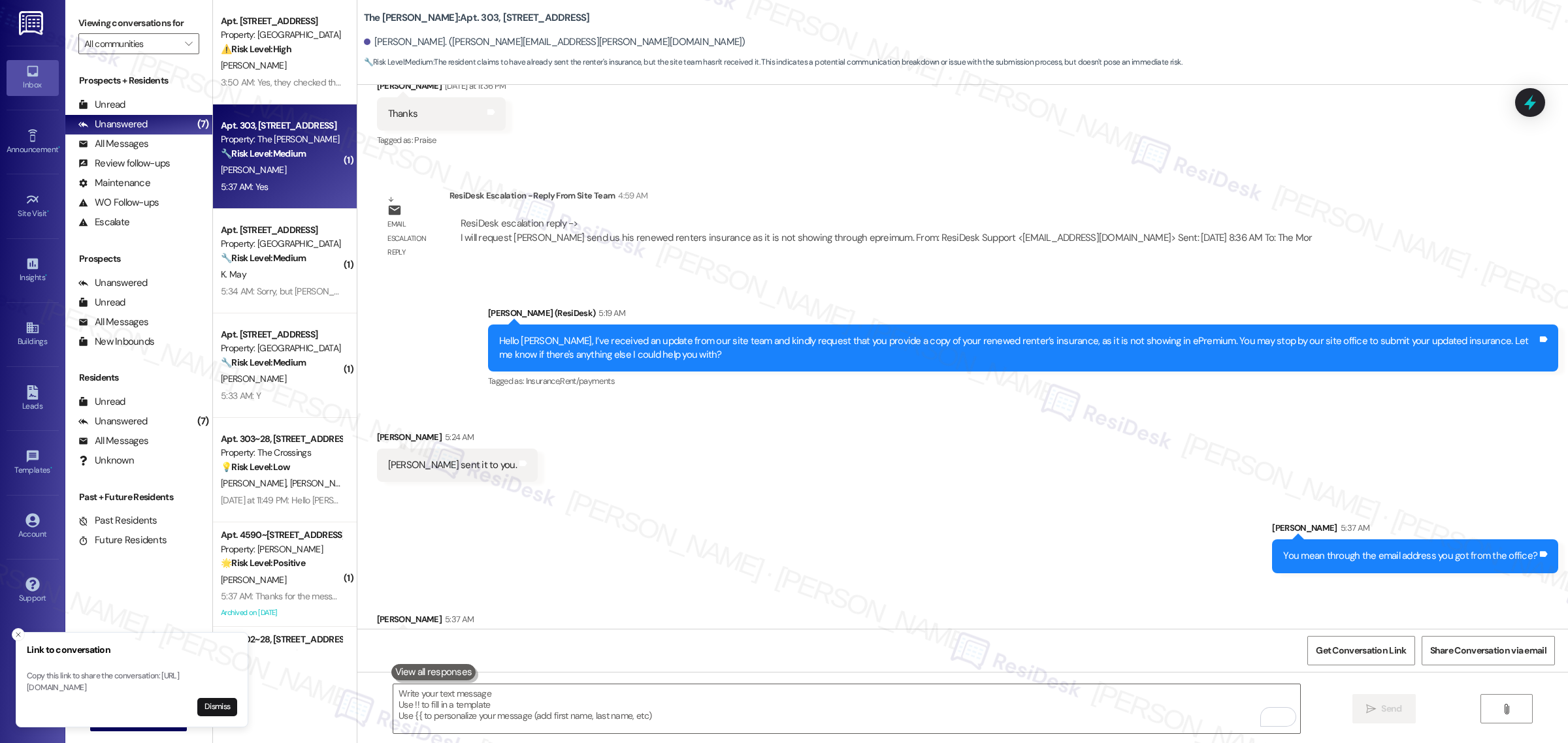
scroll to position [8498, 0]
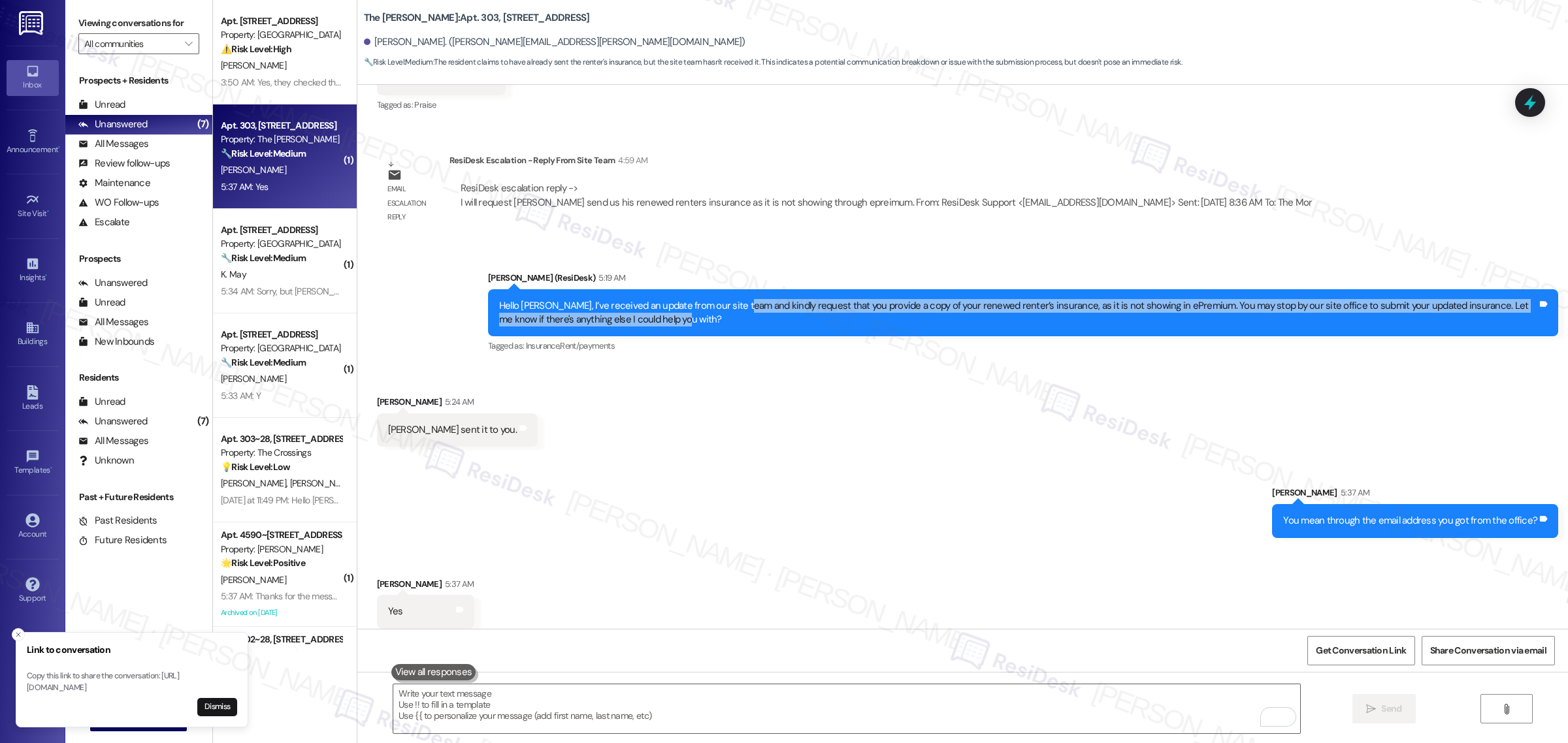
drag, startPoint x: 737, startPoint y: 295, endPoint x: 750, endPoint y: 312, distance: 21.4
click at [750, 312] on div "Hello Jordan, I’ve received an update from our site team and kindly request tha…" at bounding box center [1018, 312] width 1038 height 28
copy div "kindly request that you provide a copy of your renewed renter’s insurance, as i…"
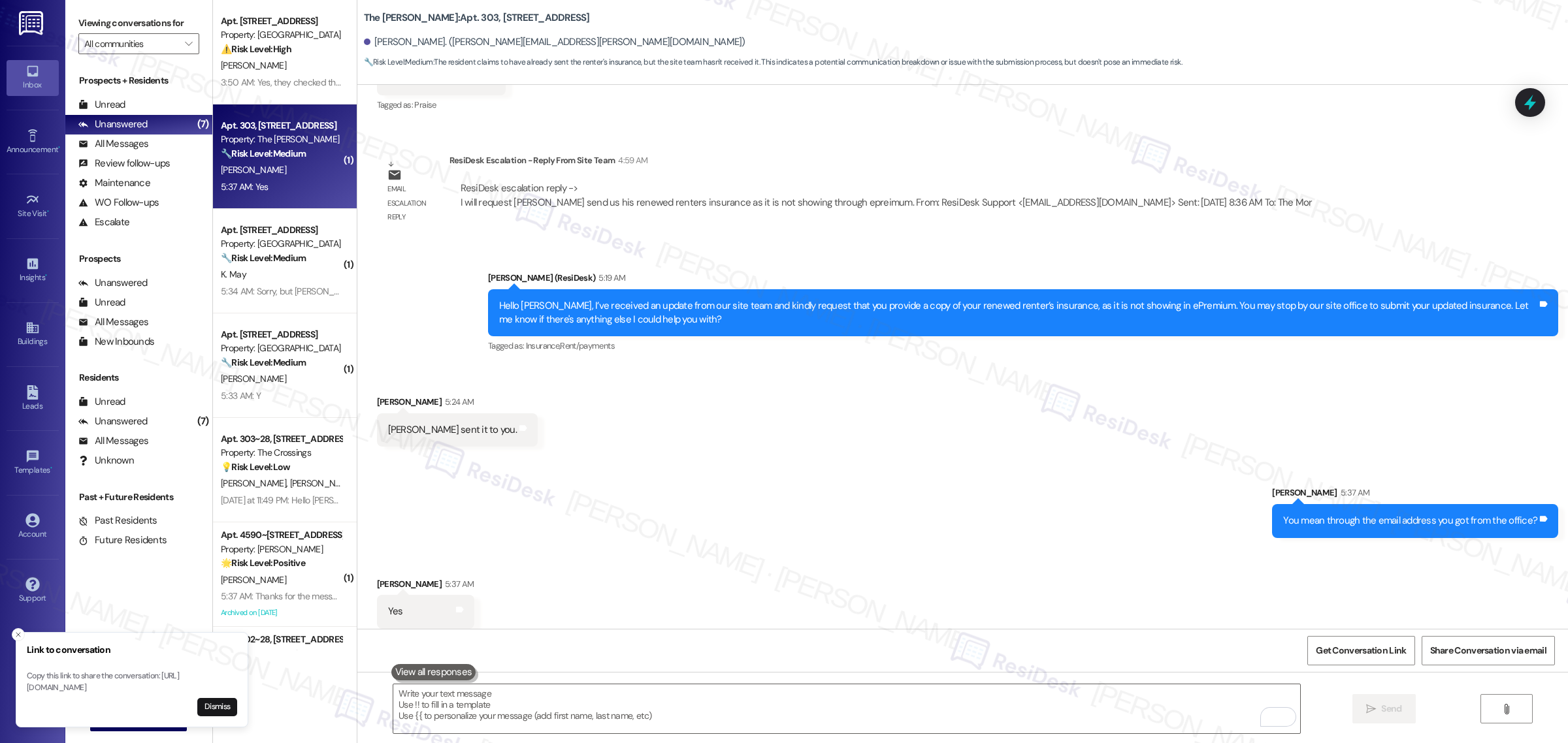
drag, startPoint x: 705, startPoint y: 503, endPoint x: 687, endPoint y: 497, distance: 19.0
click at [705, 499] on div "Sent via SMS Sarah 5:37 AM You mean through the email address you got from the …" at bounding box center [963, 502] width 1210 height 91
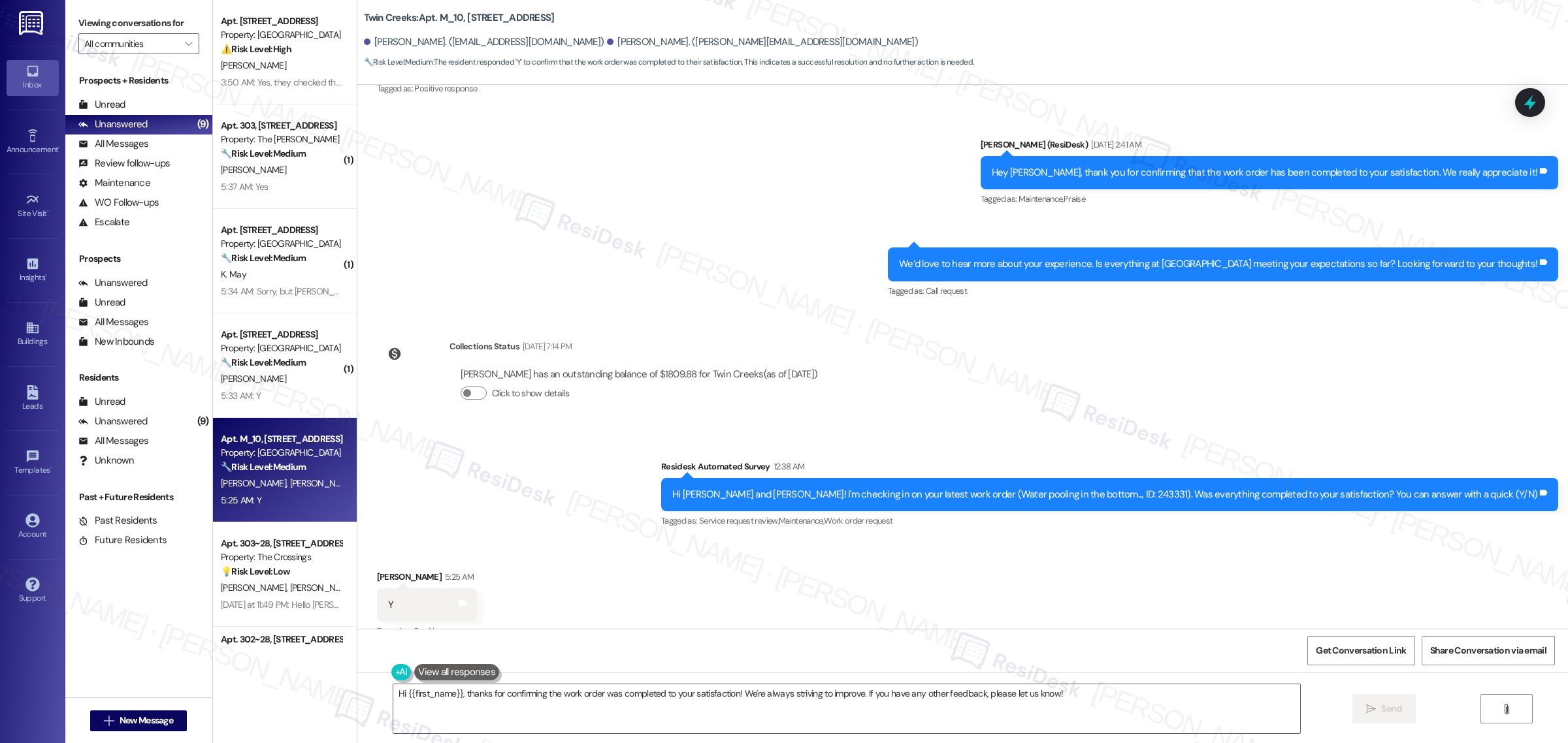
scroll to position [867, 0]
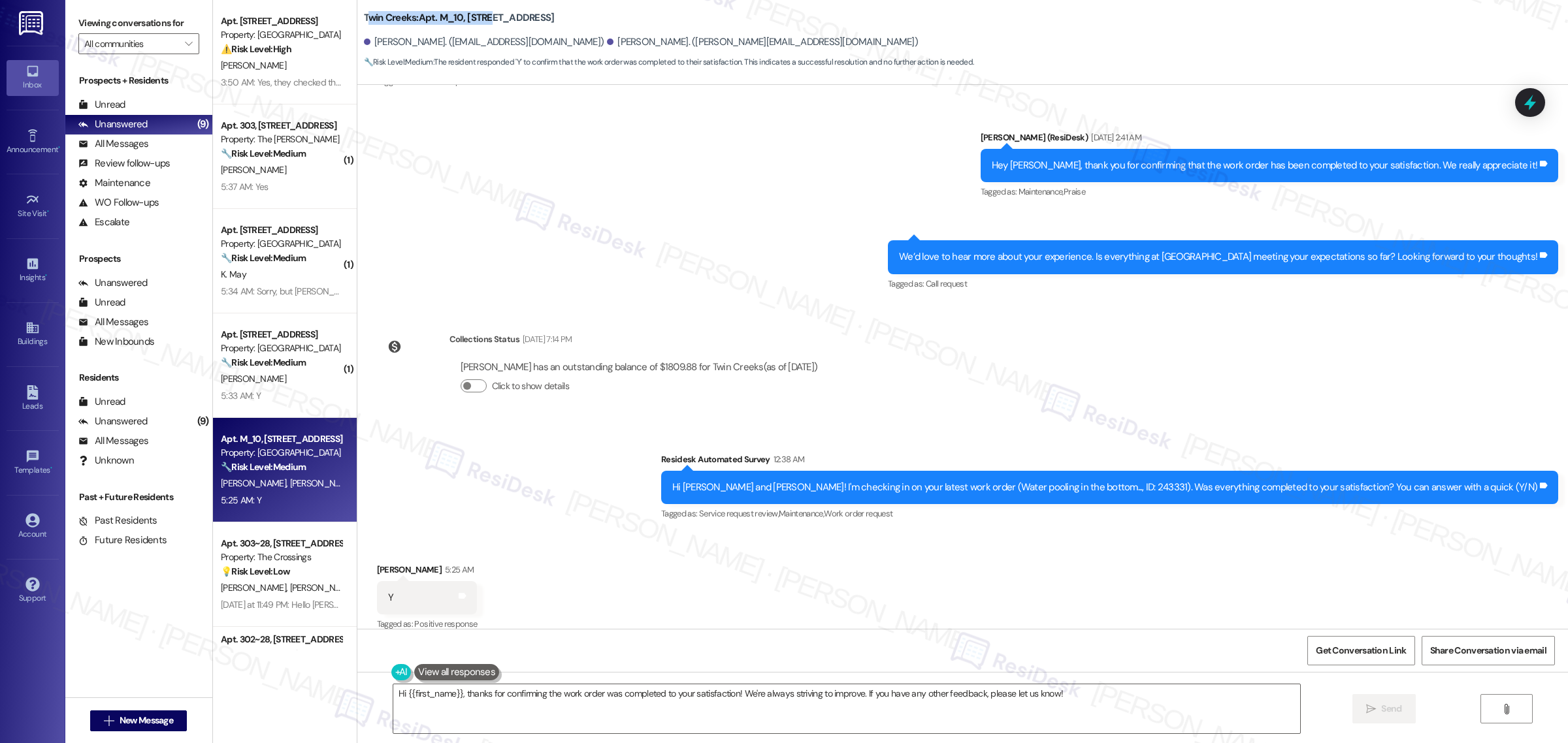
drag, startPoint x: 361, startPoint y: 16, endPoint x: 485, endPoint y: 17, distance: 124.0
click at [485, 17] on b "Twin Creeks: Apt. M_10, [STREET_ADDRESS]" at bounding box center [459, 17] width 191 height 14
click at [423, 14] on b "Twin Creeks: Apt. M_10, [STREET_ADDRESS]" at bounding box center [459, 17] width 191 height 14
drag, startPoint x: 359, startPoint y: 15, endPoint x: 482, endPoint y: 14, distance: 123.0
click at [482, 14] on b "Twin Creeks: Apt. M_10, [STREET_ADDRESS]" at bounding box center [459, 17] width 191 height 14
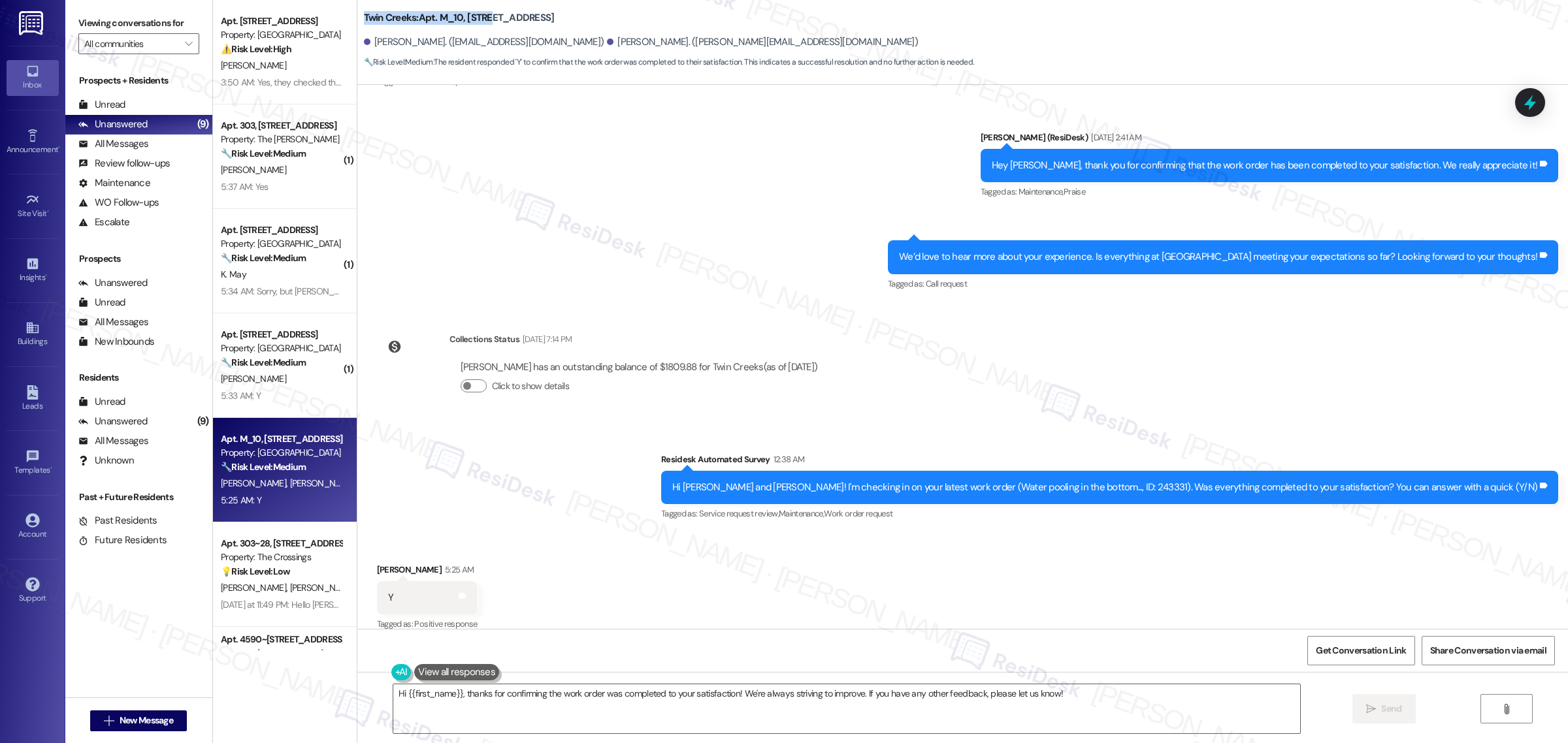
copy b "Twin Creeks: Apt. M_10, 11480"
drag, startPoint x: 369, startPoint y: 42, endPoint x: 413, endPoint y: 40, distance: 44.0
click at [413, 40] on div "[PERSON_NAME]. ([EMAIL_ADDRESS][DOMAIN_NAME])" at bounding box center [484, 42] width 240 height 14
copy div "[PERSON_NAME]"
click at [1181, 480] on div "Hi [PERSON_NAME] and [PERSON_NAME]! I'm checking in on your latest work order (…" at bounding box center [1105, 487] width 865 height 14
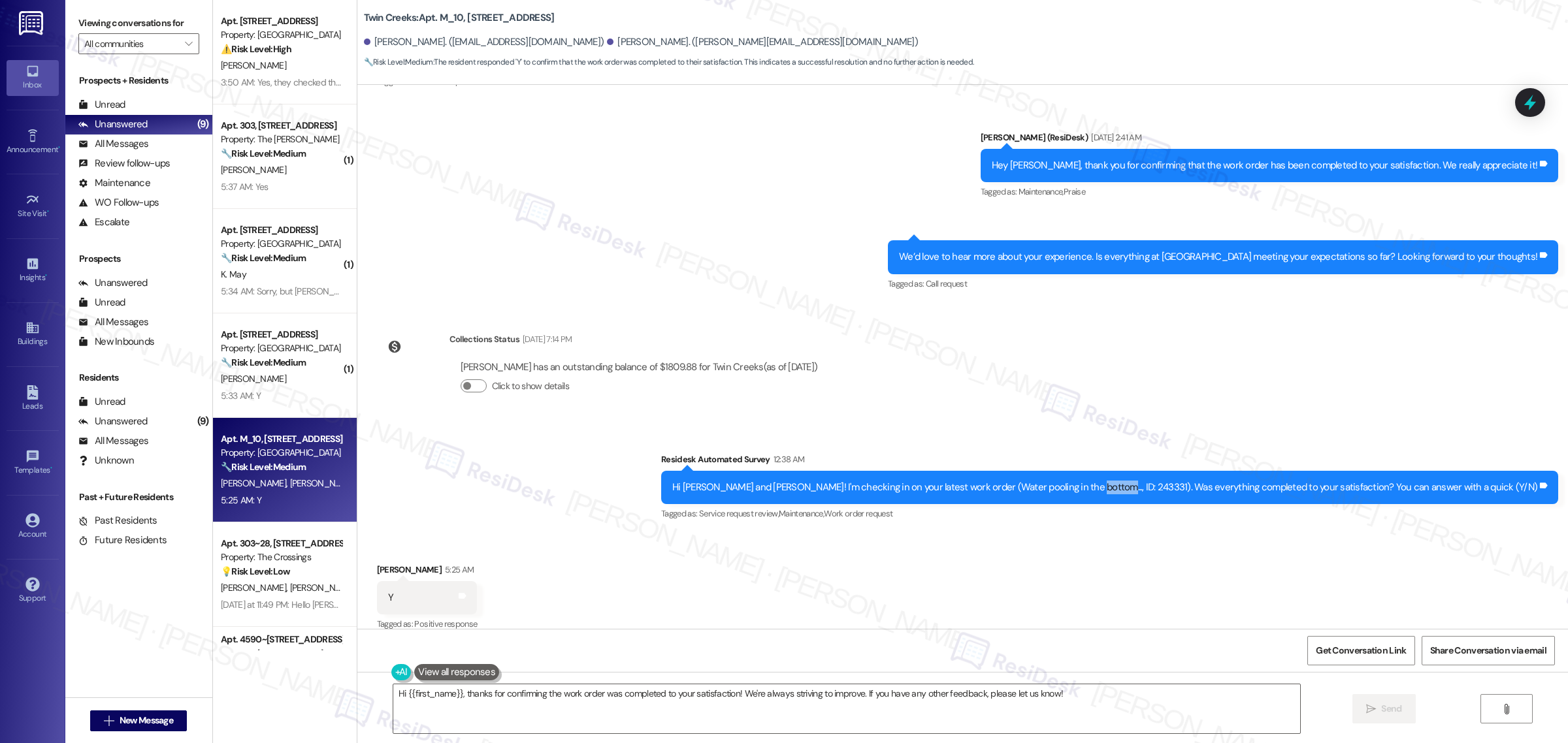
click at [1181, 480] on div "Hi Kayle and Ashley! I'm checking in on your latest work order (Water pooling i…" at bounding box center [1105, 487] width 865 height 14
copy div "243331"
click at [1343, 645] on span "Get Conversation Link" at bounding box center [1361, 650] width 90 height 14
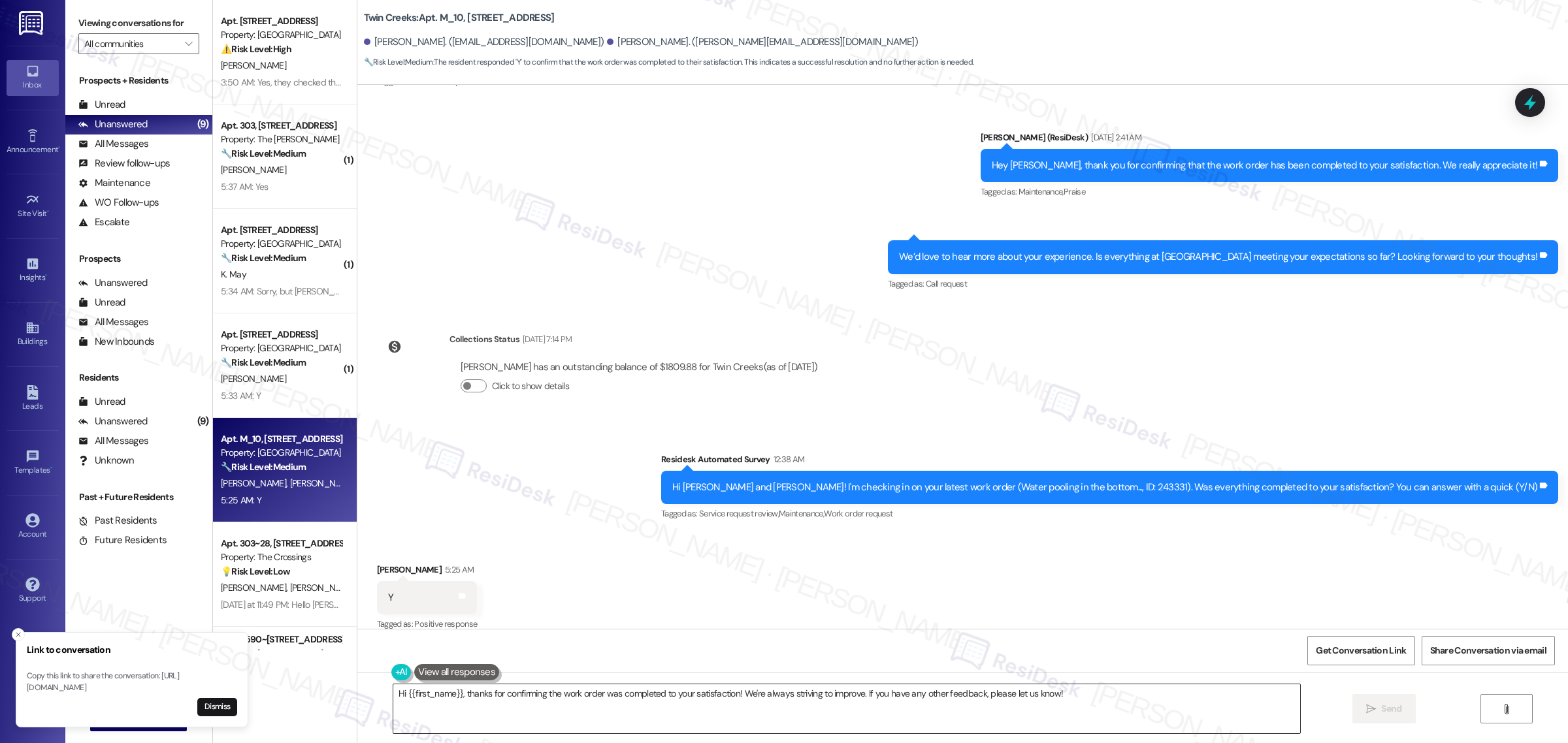
click at [1092, 683] on div "Hi {{first_name}}, thanks for confirming the work order was completed to your s…" at bounding box center [846, 709] width 908 height 51
click at [1255, 705] on textarea "Hi {{first_name}}, thanks for confirming the work order was completed to your s…" at bounding box center [846, 709] width 907 height 49
click at [1392, 712] on span "Send" at bounding box center [1391, 709] width 20 height 14
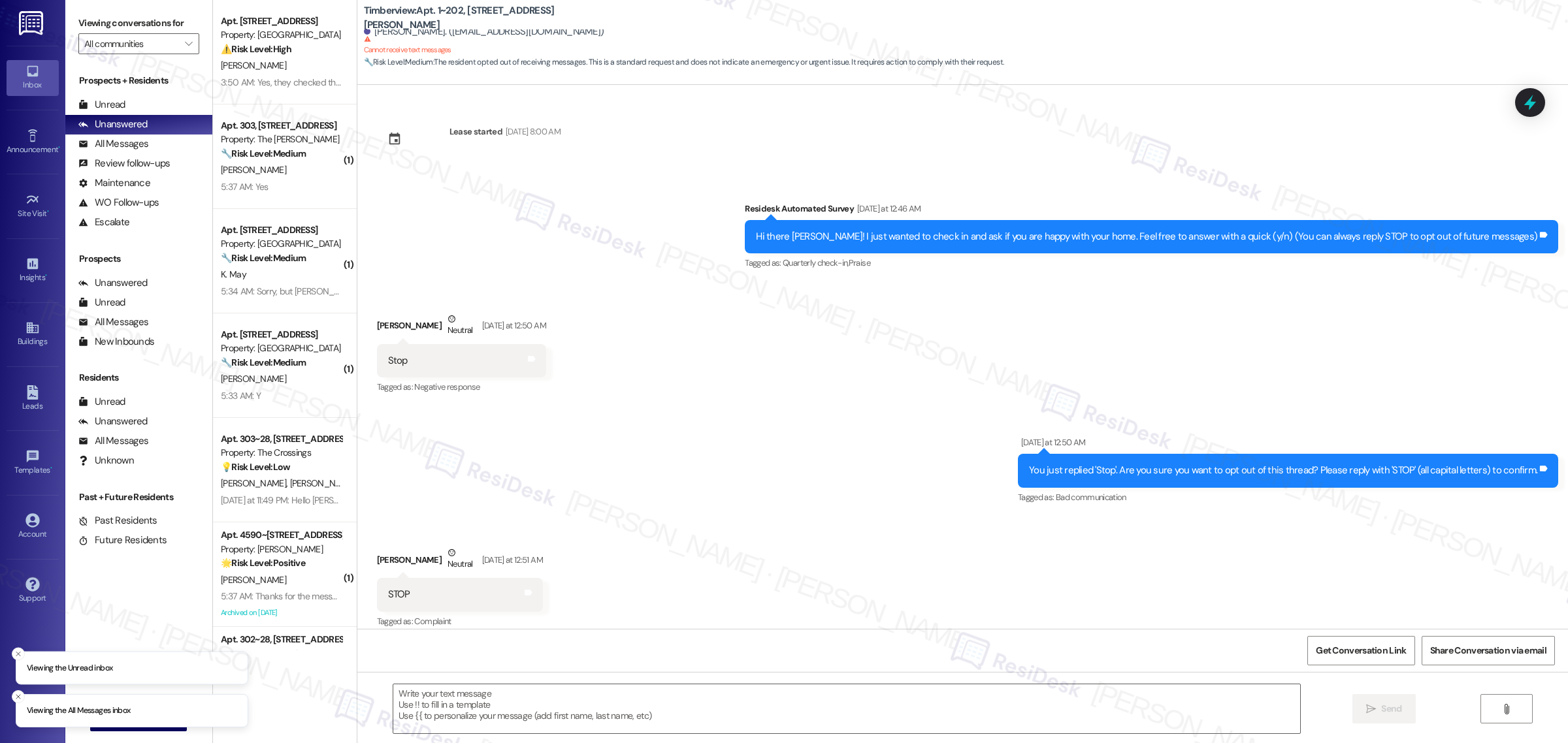
scroll to position [122, 0]
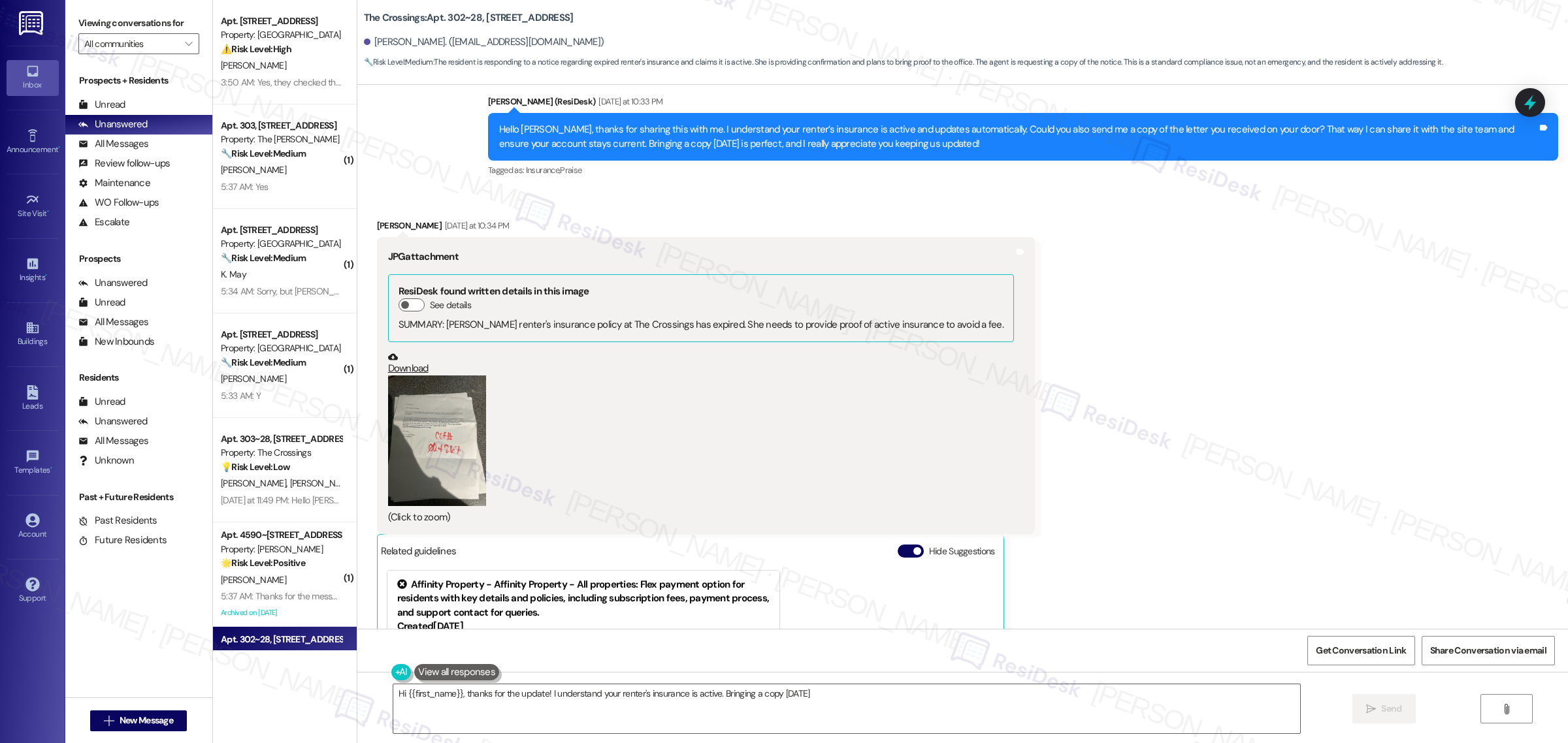
scroll to position [74793, 0]
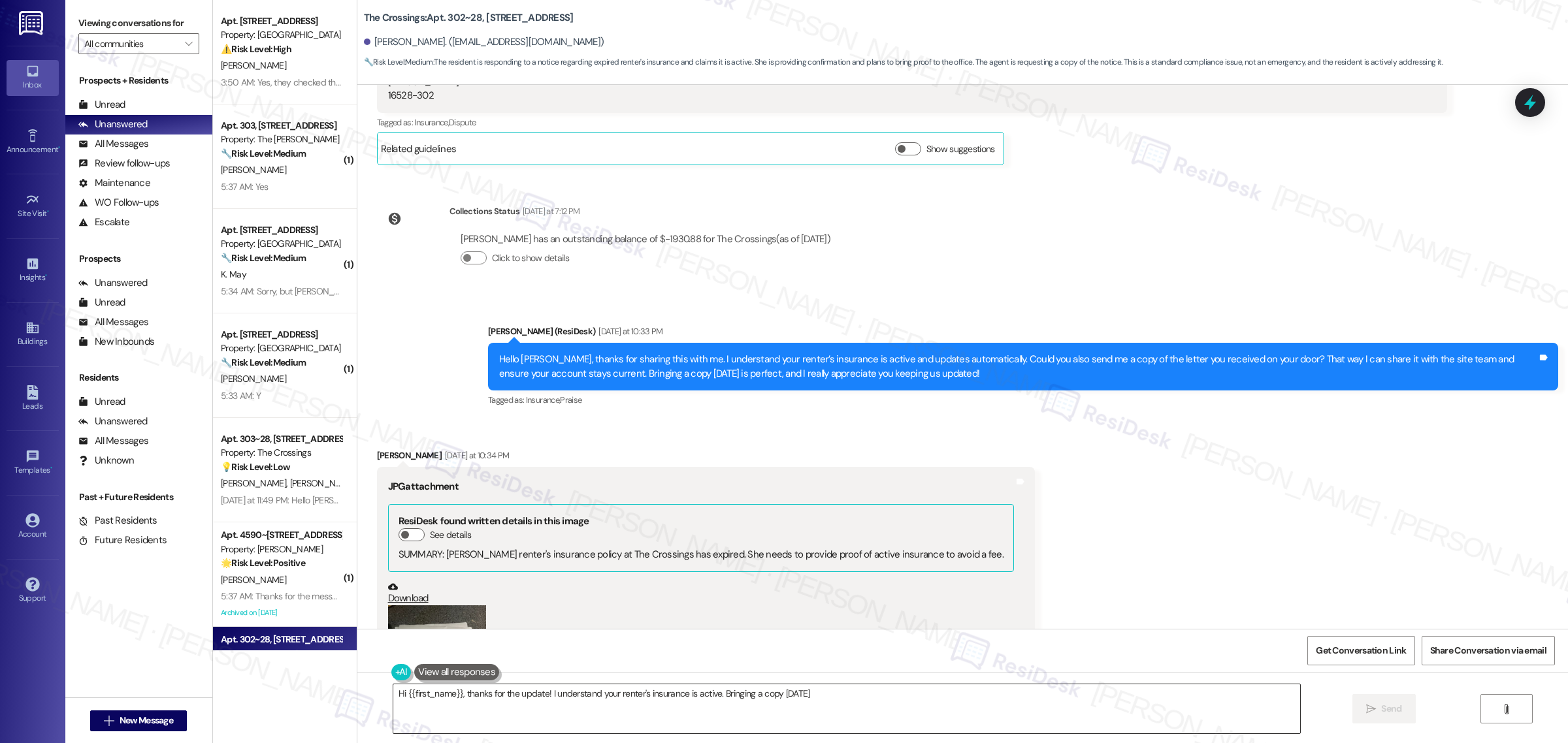
click at [596, 692] on textarea "Hi {{first_name}}, thanks for the update! I understand your renter's insurance …" at bounding box center [846, 709] width 907 height 49
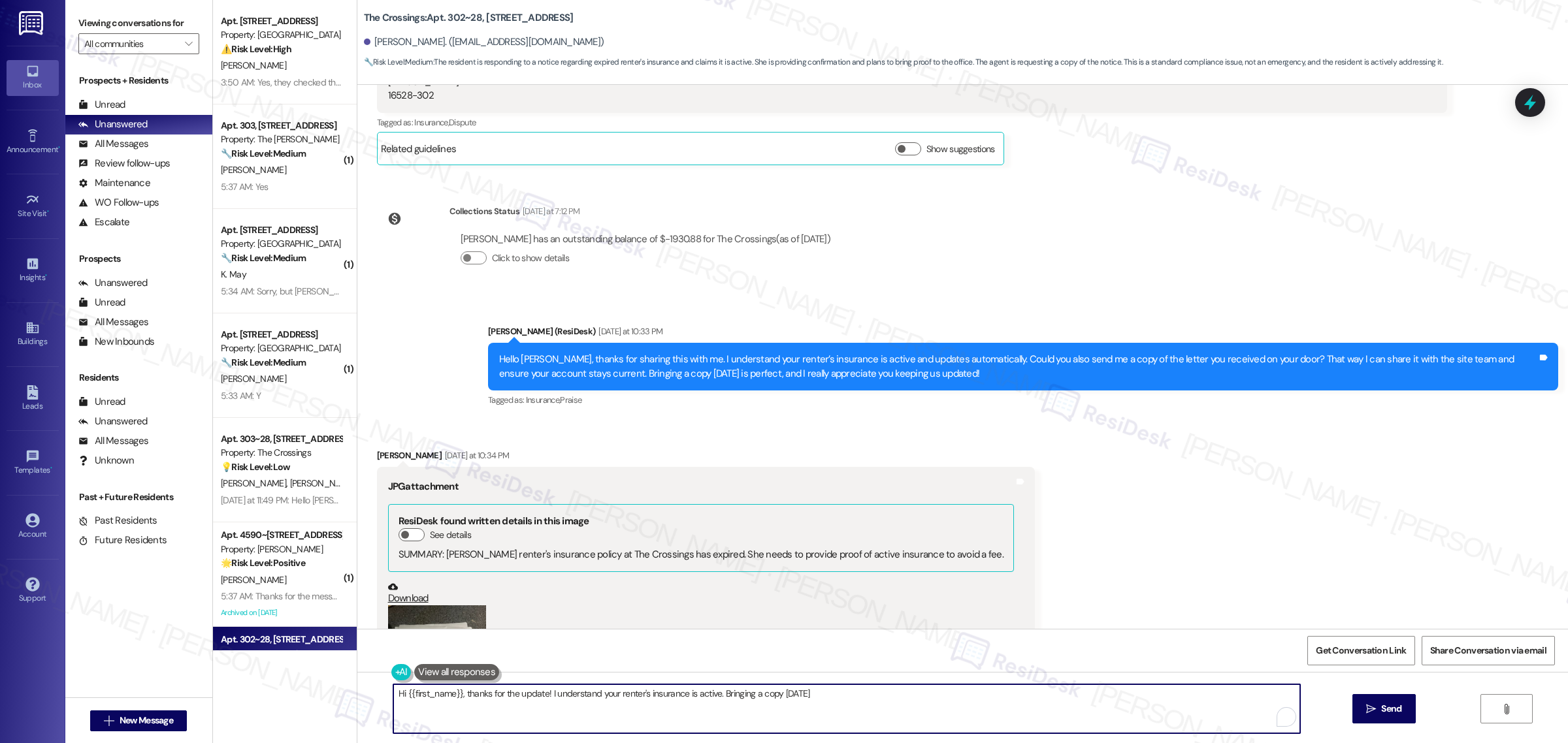
click at [554, 694] on textarea "Hi {{first_name}}, thanks for the update! I understand your renter's insurance …" at bounding box center [846, 709] width 907 height 49
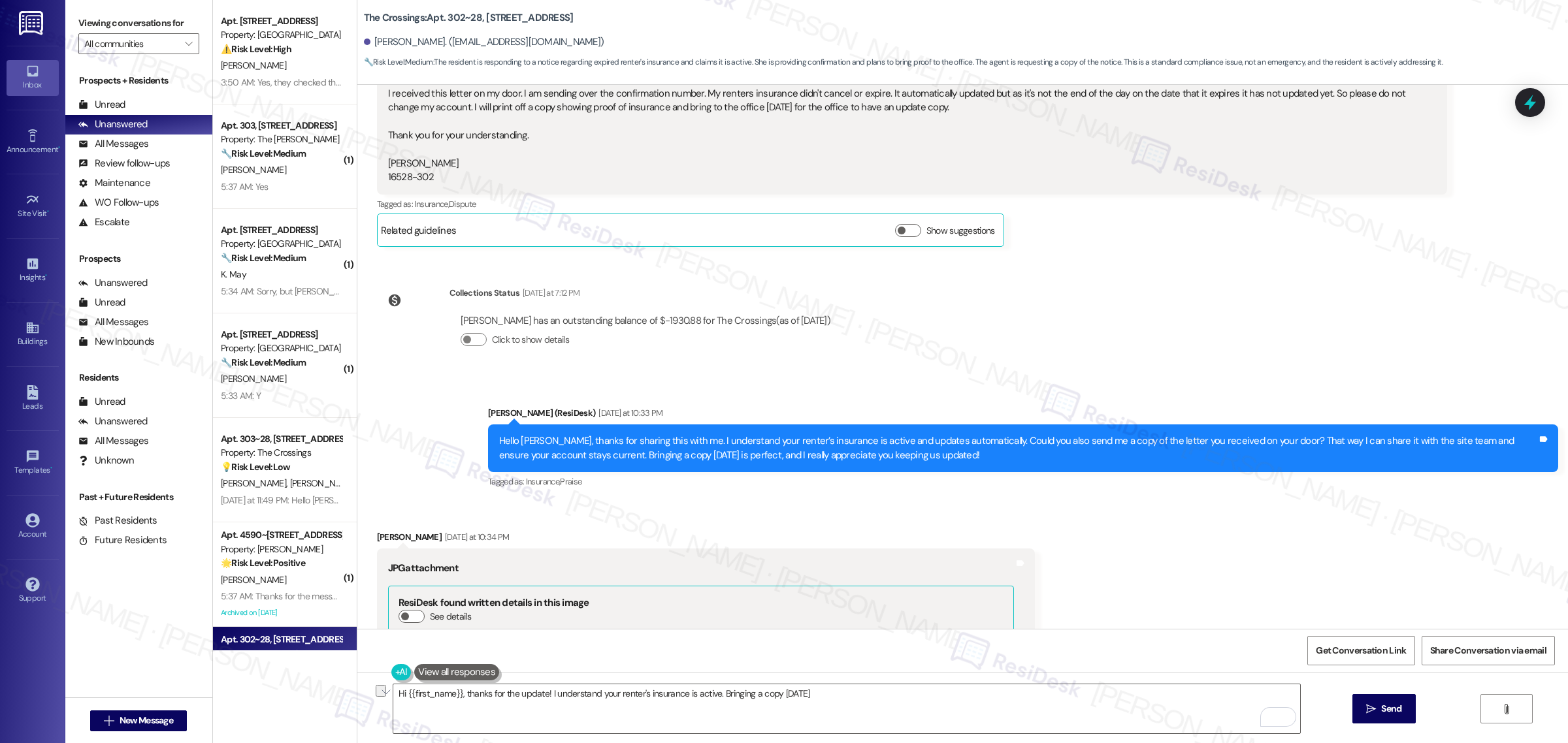
scroll to position [75201, 0]
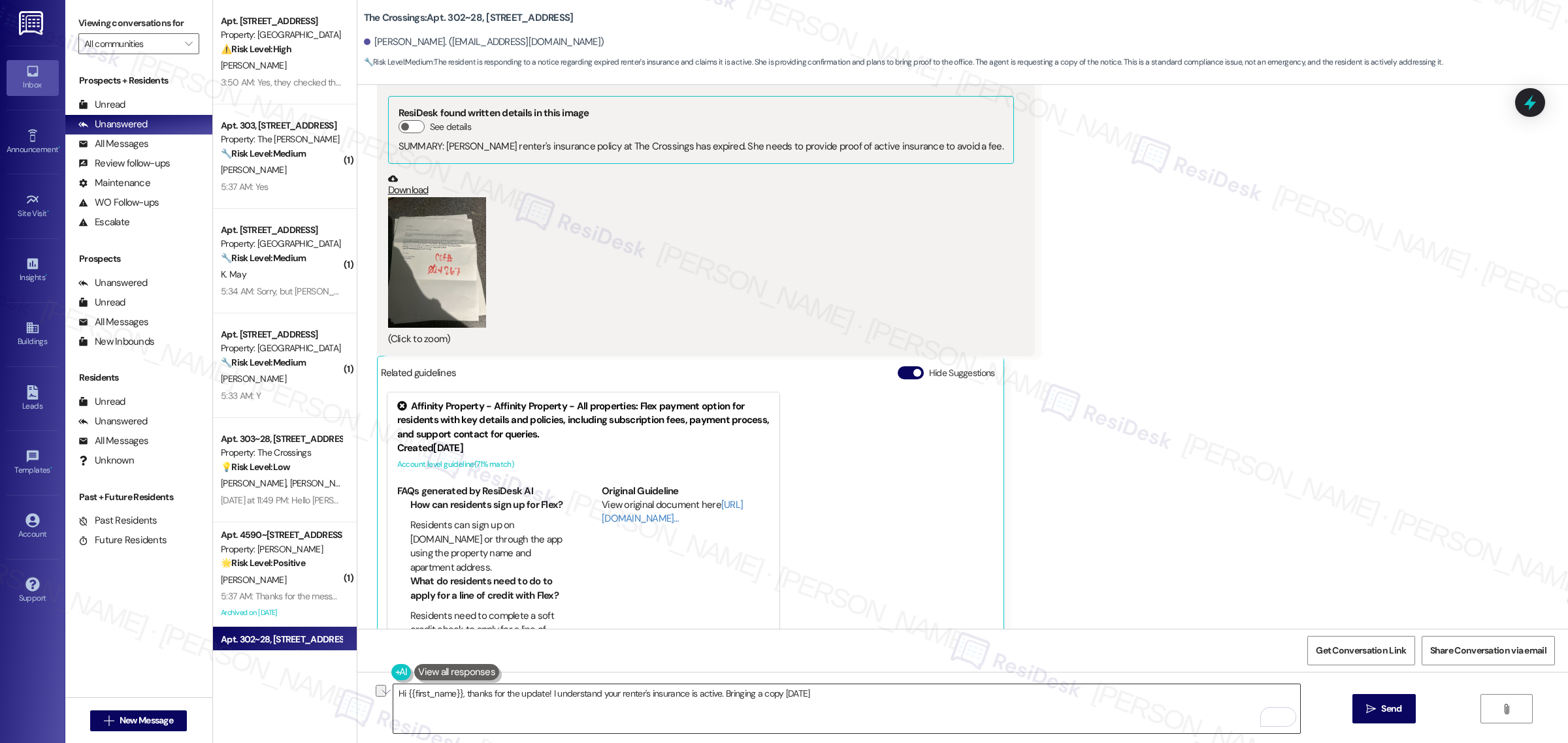
click at [1125, 700] on textarea "Hi {{first_name}}, thanks for the update! I understand your renter's insurance …" at bounding box center [846, 709] width 907 height 49
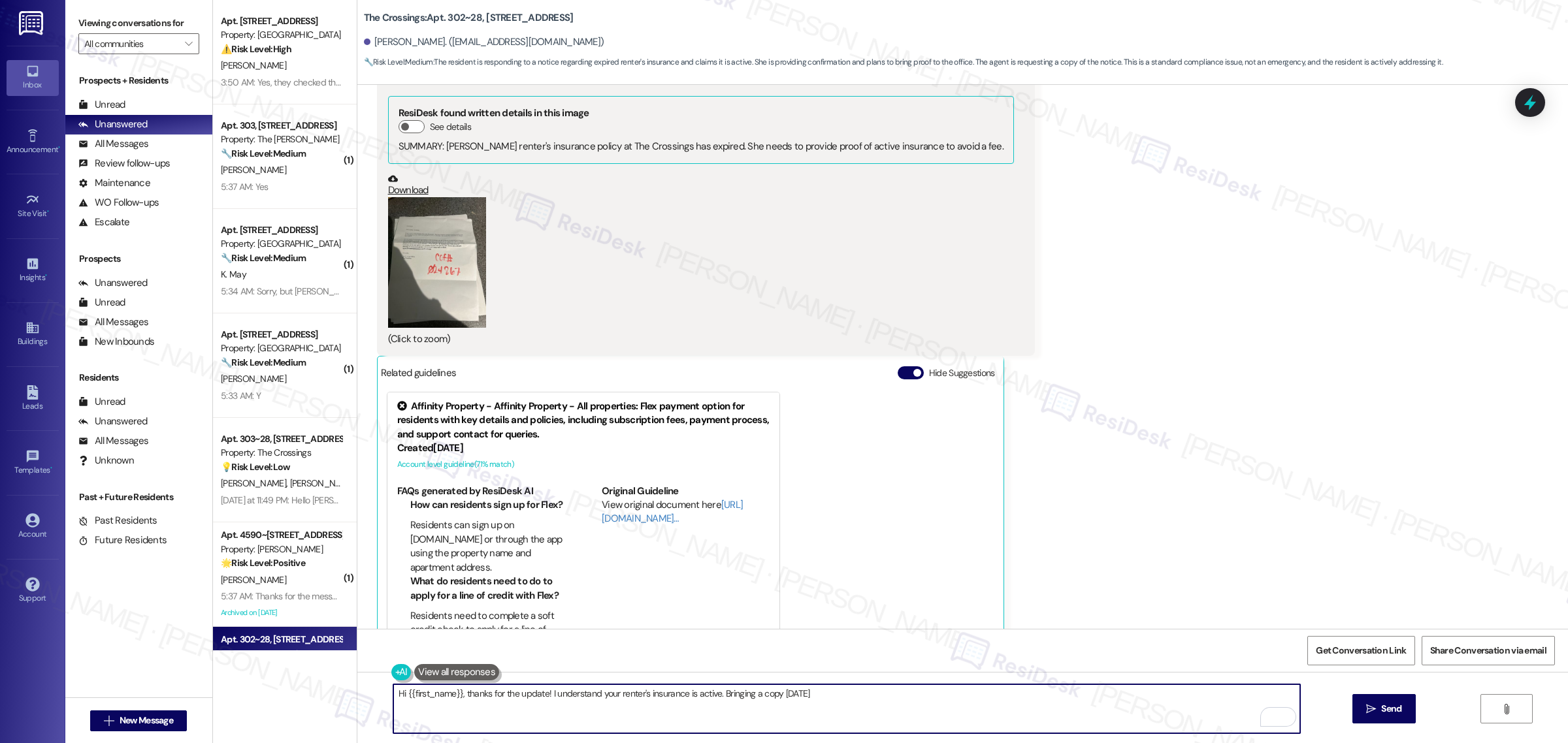
drag, startPoint x: 1125, startPoint y: 700, endPoint x: 1023, endPoint y: 720, distance: 103.9
click at [1023, 720] on textarea "Hi {{first_name}}, thanks for the update! I understand your renter's insurance …" at bounding box center [846, 709] width 907 height 49
click at [994, 704] on textarea "Hi {{first_name}}, thanks for the update! I understand your renter's insurance …" at bounding box center [846, 709] width 907 height 49
paste textarea "Could you please provide a copy of your renewed renter’s insurance to our offic…"
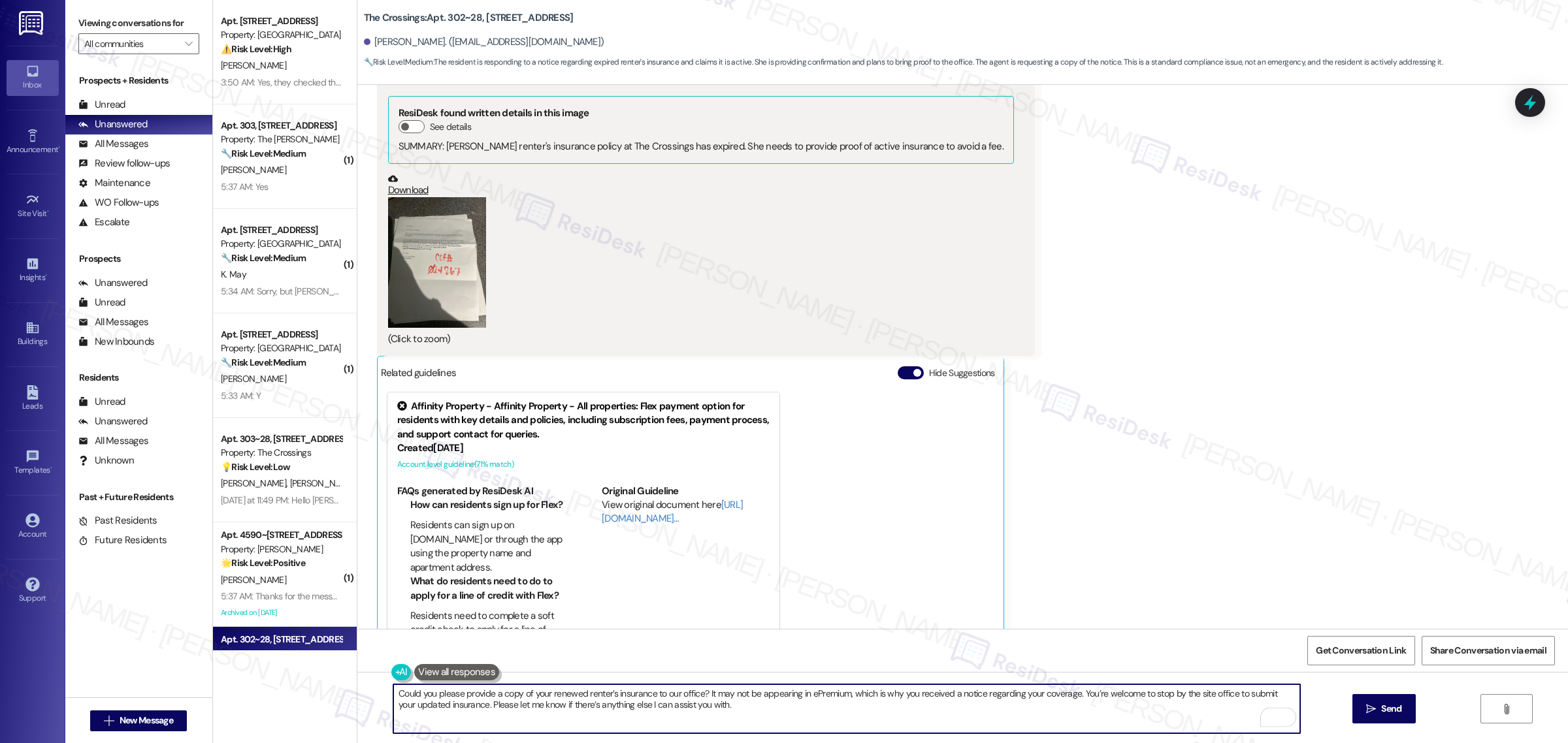
click at [697, 695] on textarea "Could you please provide a copy of your renewed renter’s insurance to our offic…" at bounding box center [846, 709] width 907 height 49
type textarea "Could you please provide a copy of your renewed renter’s insurance to our offic…"
click at [1392, 719] on button " Send" at bounding box center [1384, 709] width 63 height 30
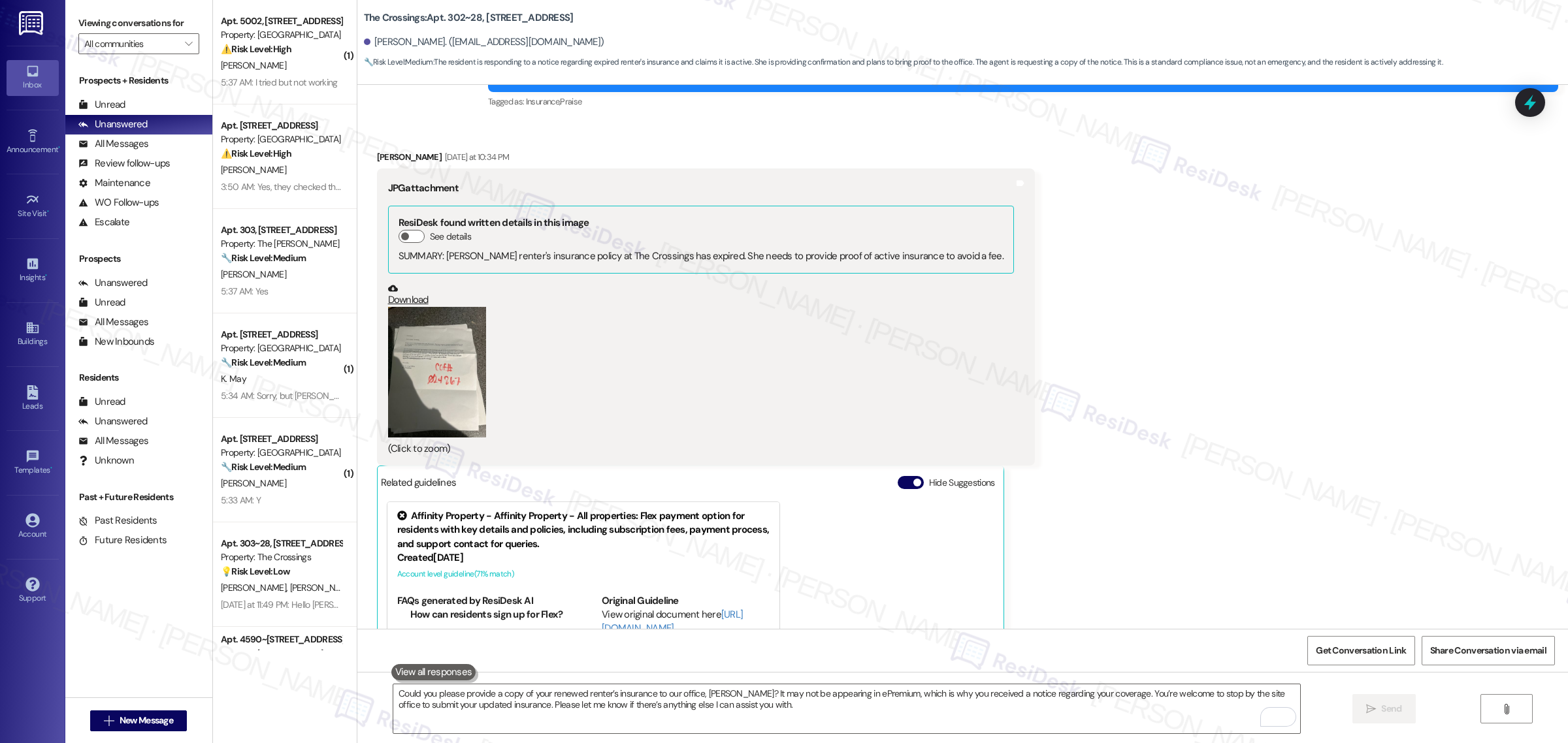
scroll to position [75307, 0]
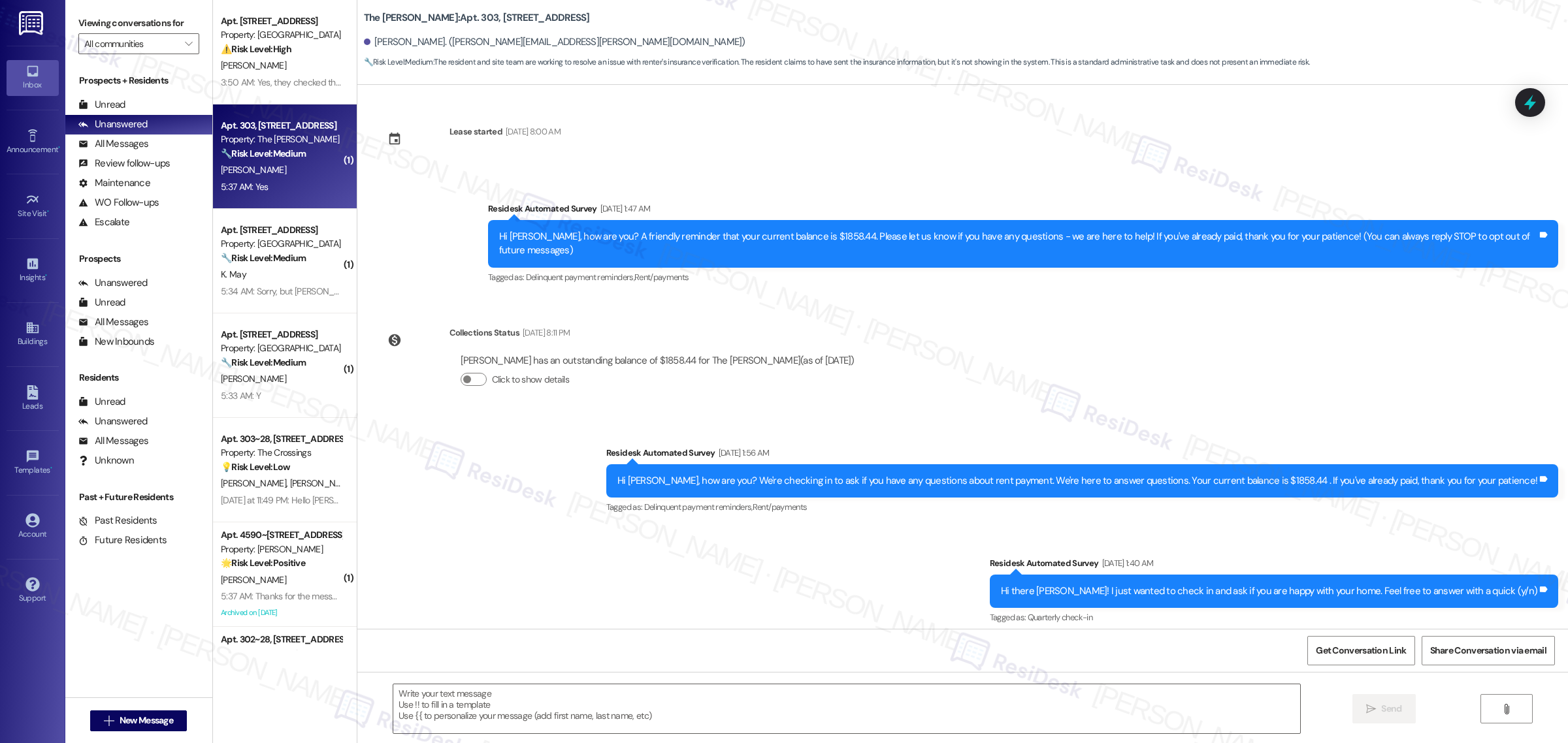
scroll to position [8536, 0]
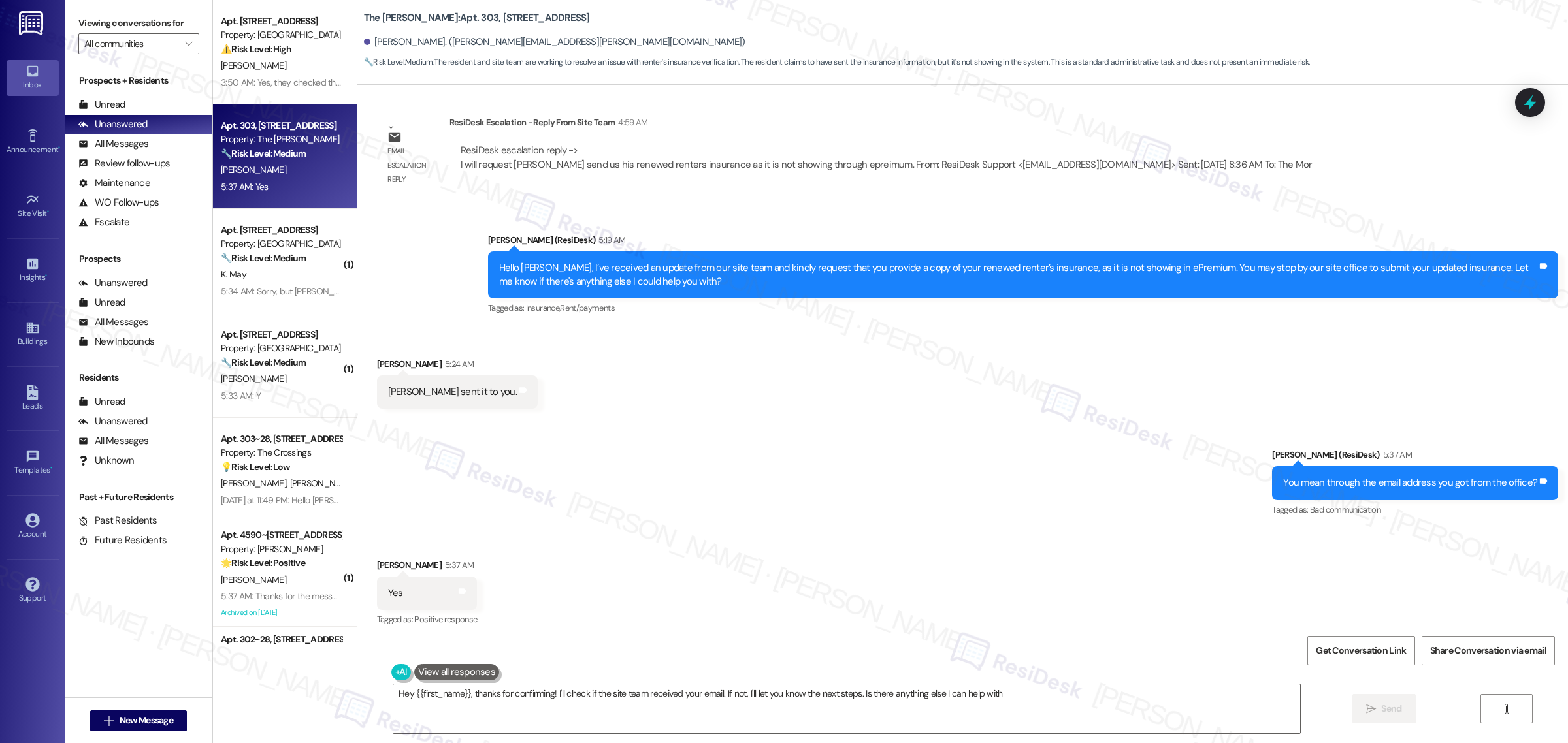
type textarea "Hey {{first_name}}, thanks for confirming! I'll check if the site team received…"
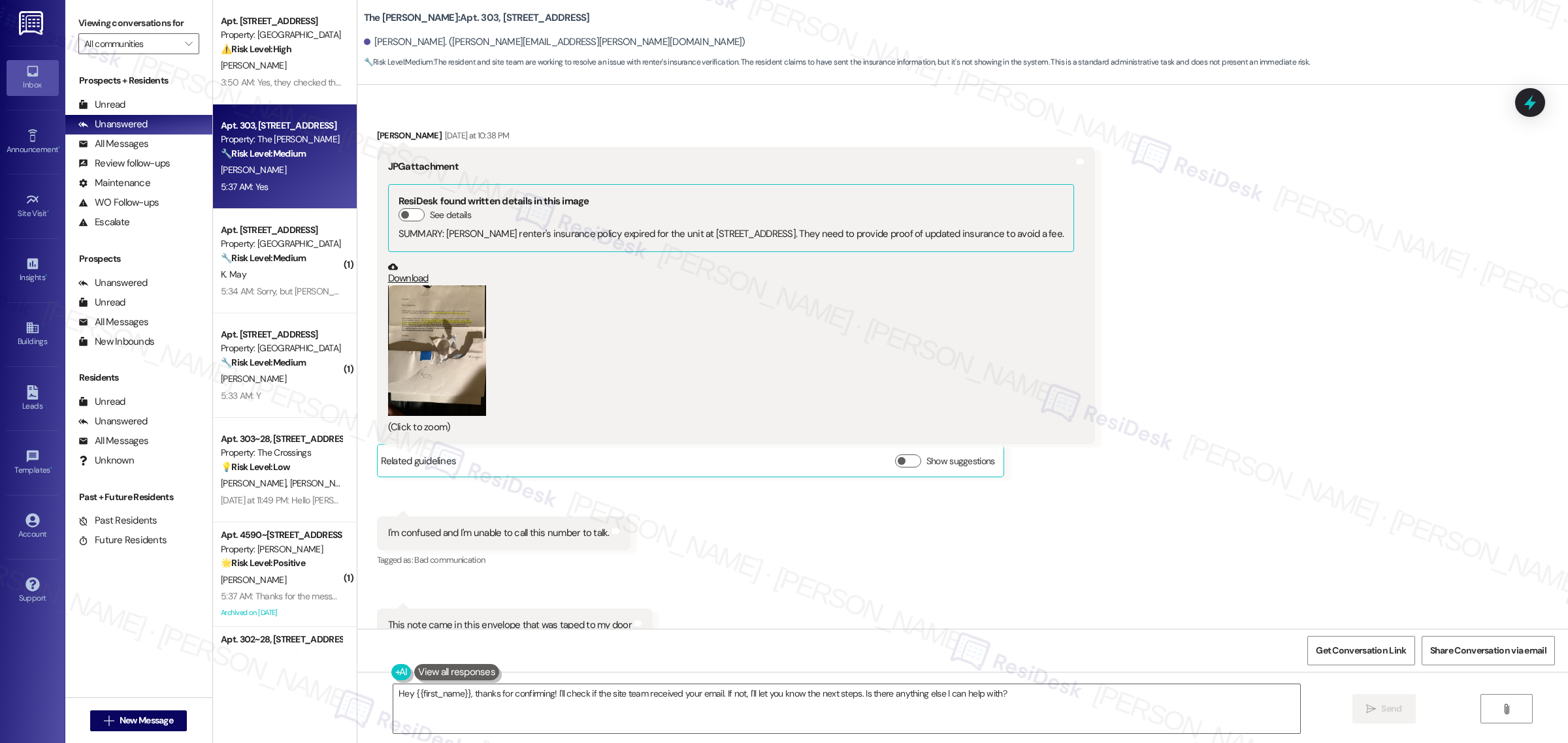
scroll to position [6904, 0]
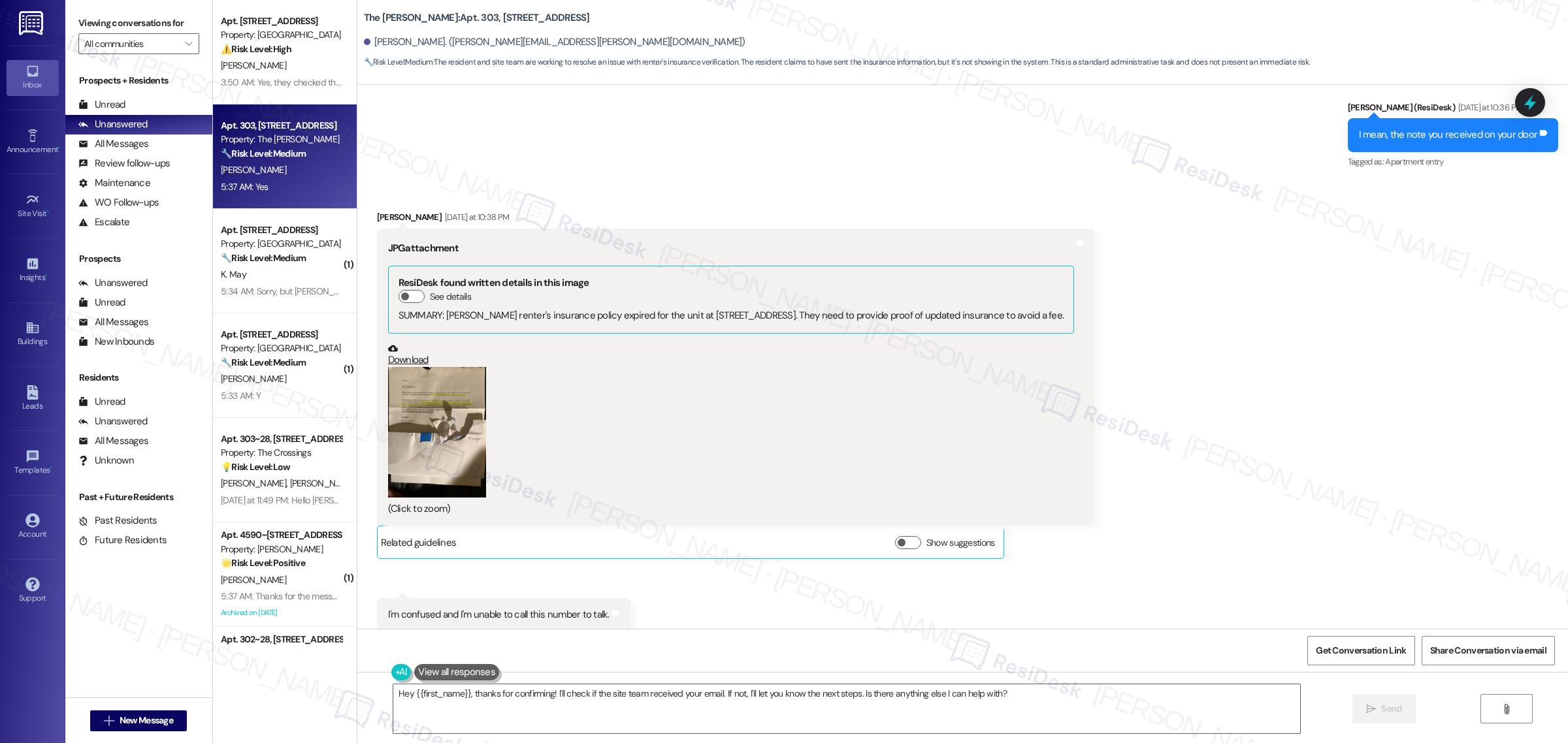
click at [1167, 365] on div "Received via SMS [PERSON_NAME] [DATE] at 10:38 PM JPG attachment ResiDesk found…" at bounding box center [963, 467] width 1210 height 572
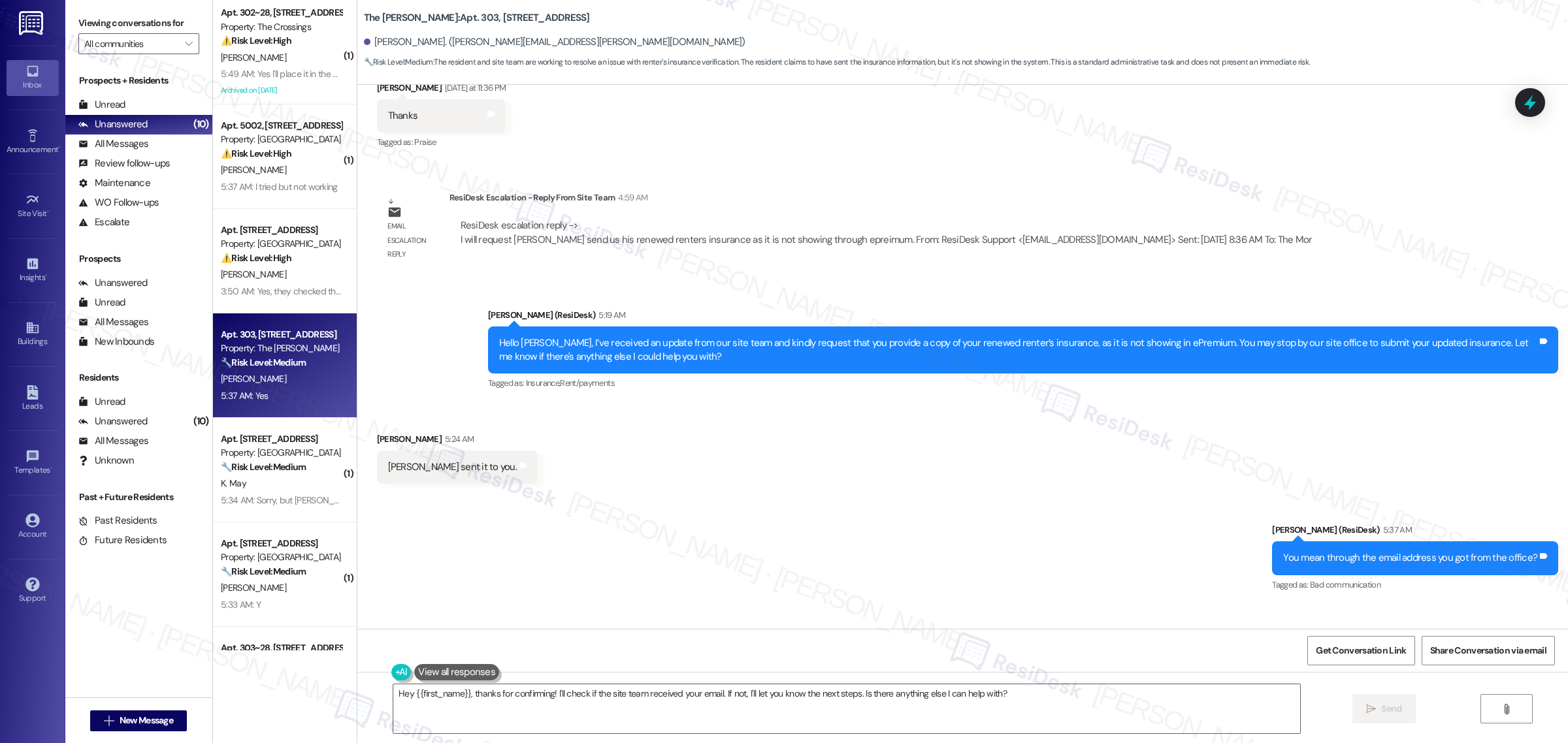
scroll to position [8536, 0]
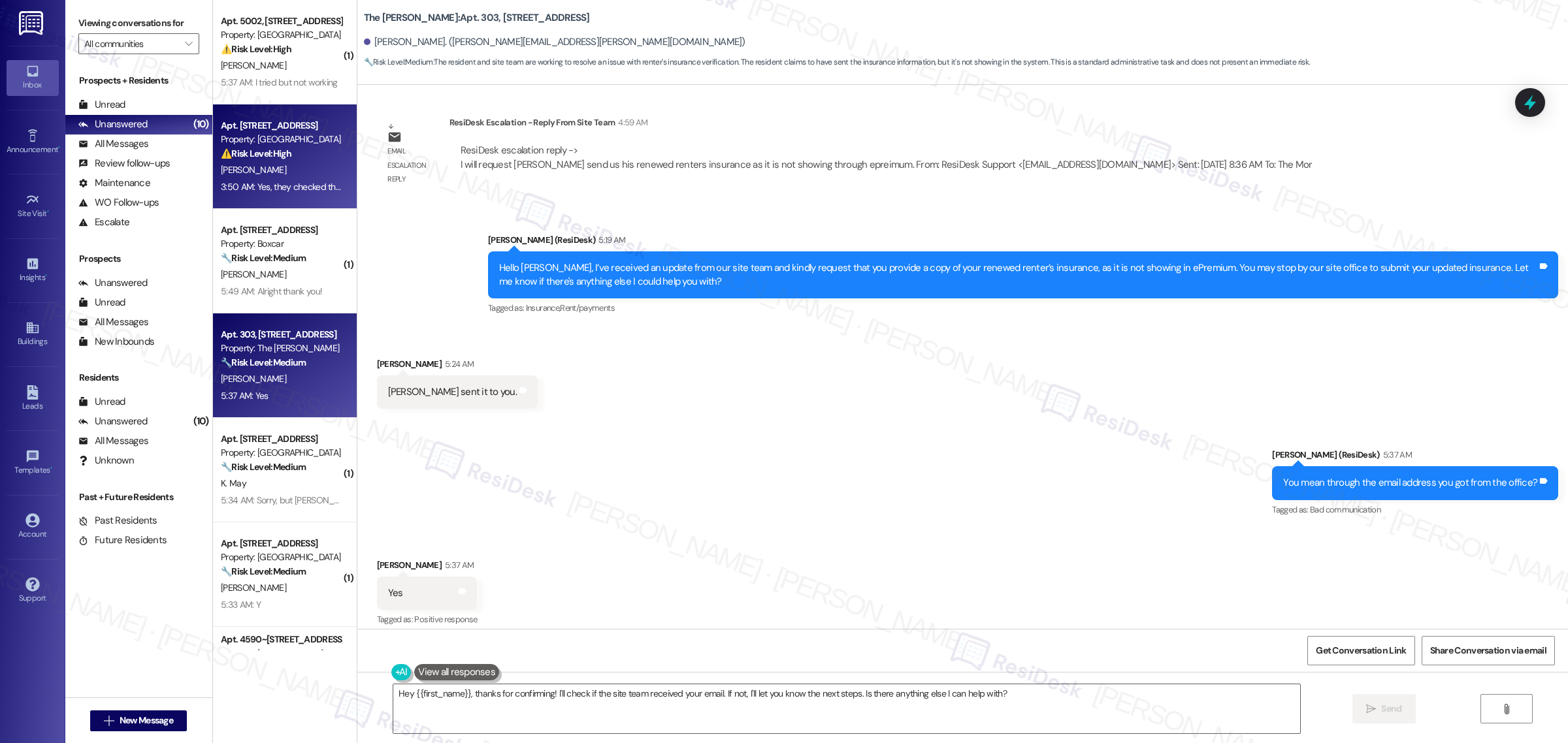
click at [266, 187] on div "3:50 AM: Yes, they checked the dryer vent I believe because we thought the smel…" at bounding box center [525, 186] width 610 height 12
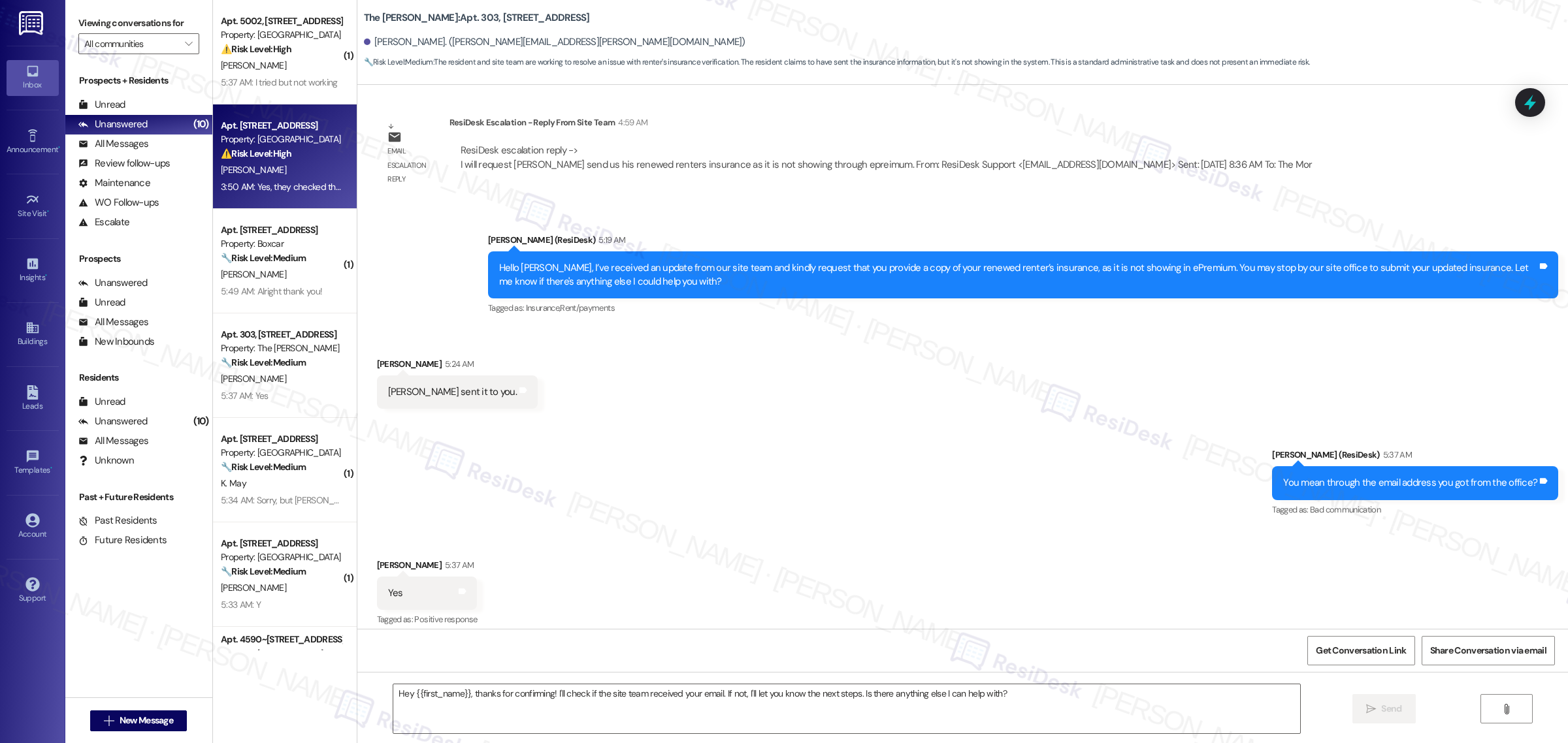
type textarea "Fetching suggested responses. Please feel free to read through the conversation…"
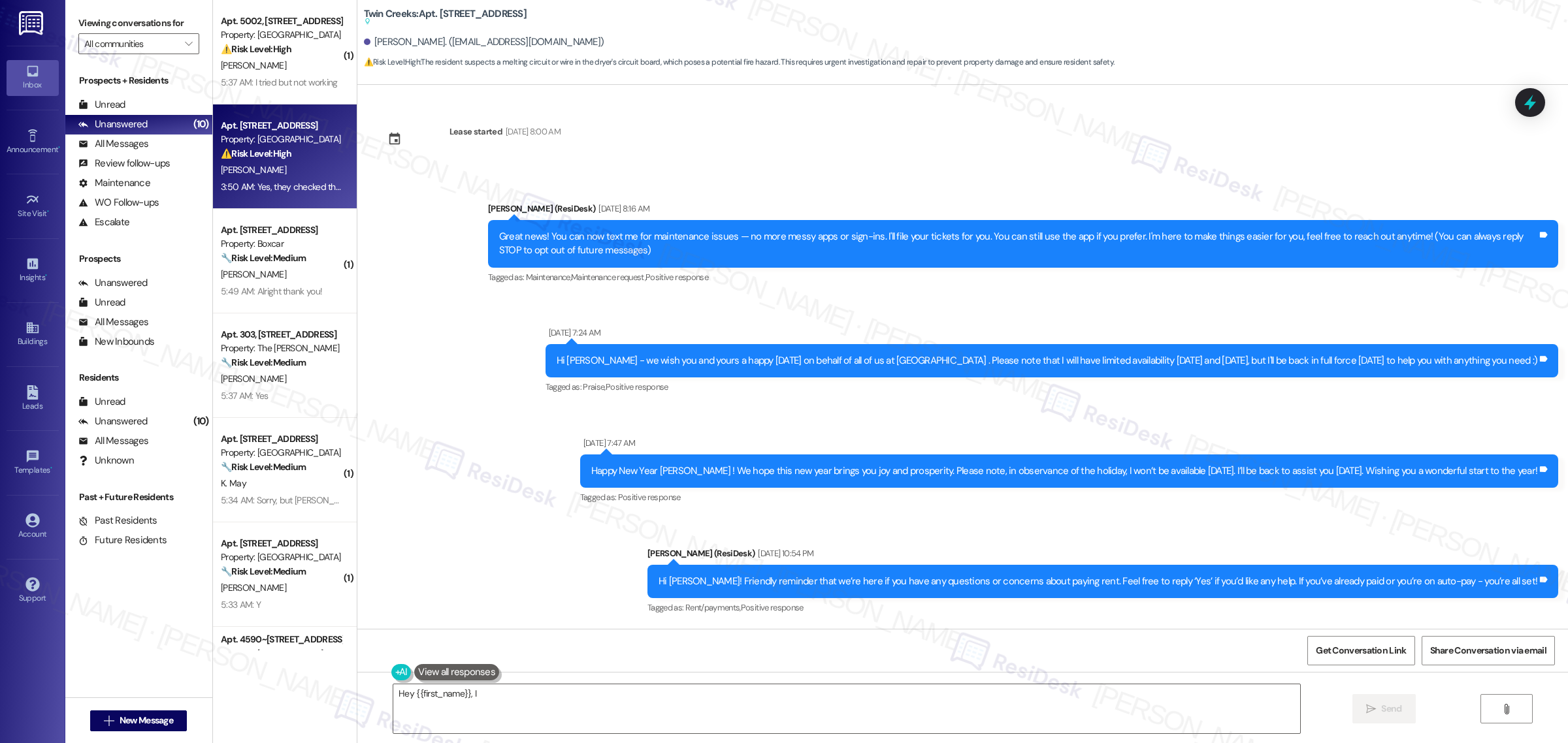
scroll to position [7830, 0]
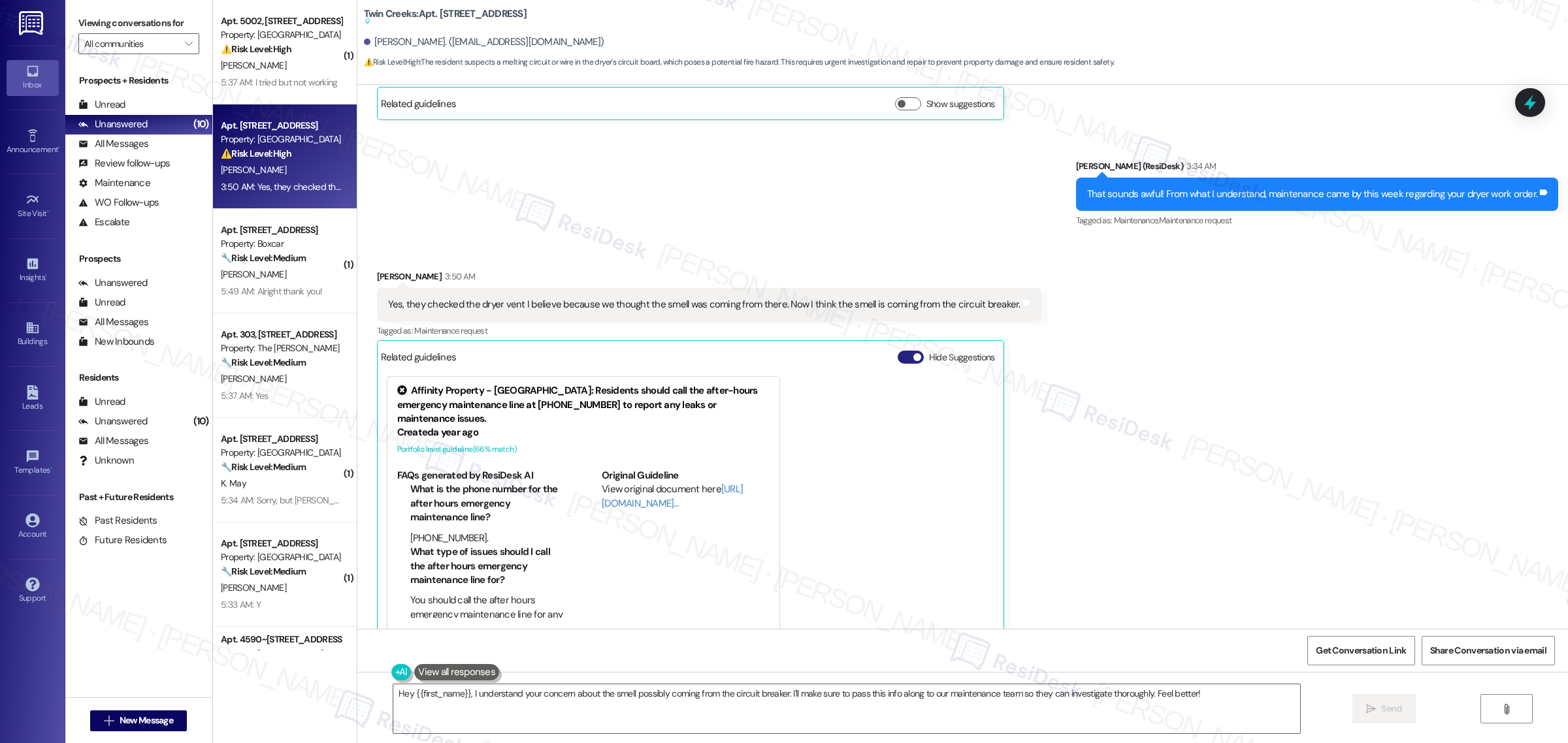
click at [913, 353] on span "button" at bounding box center [917, 357] width 8 height 8
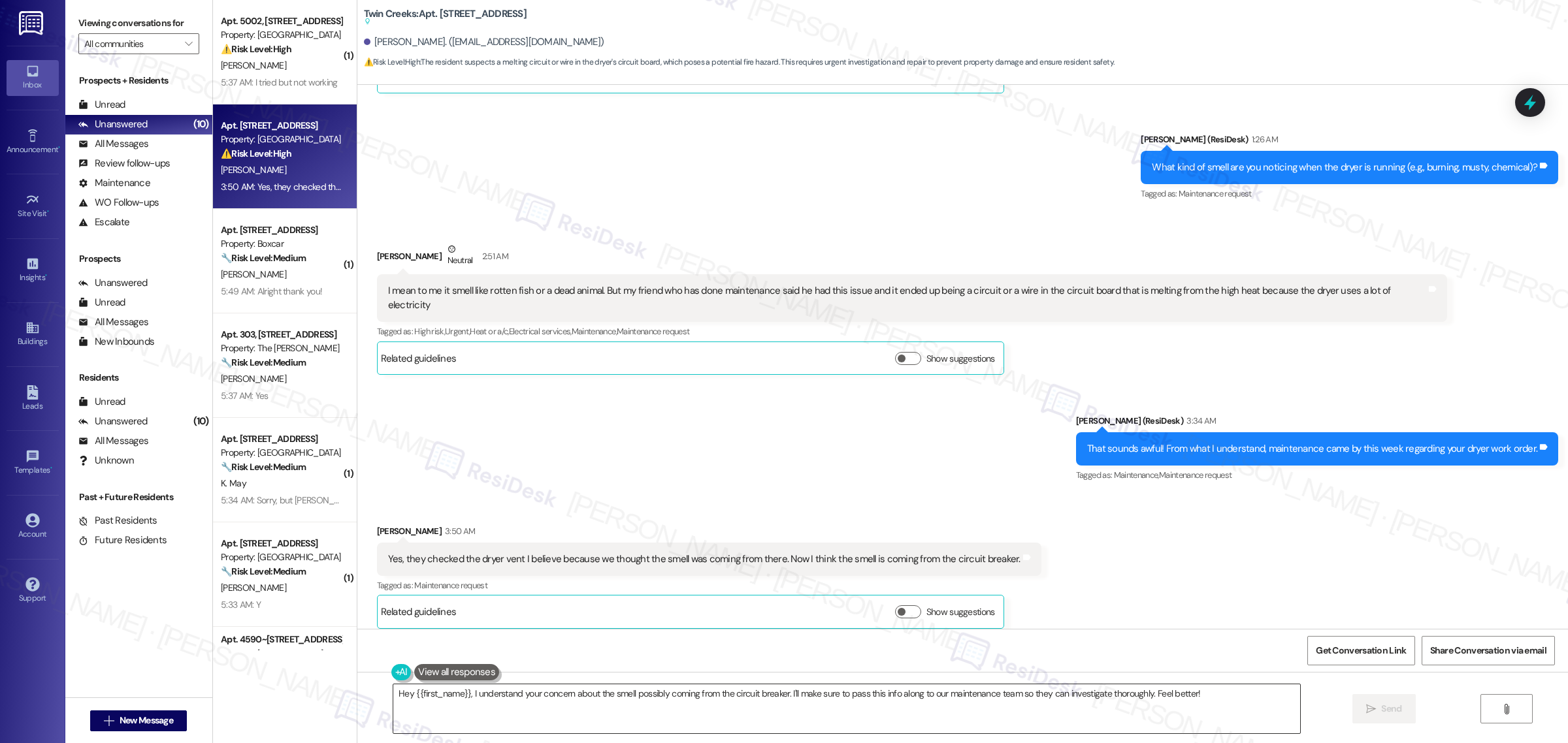
click at [971, 693] on textarea "Hey {{first_name}}, I understand your concern about the smell possibly coming f…" at bounding box center [846, 709] width 907 height 49
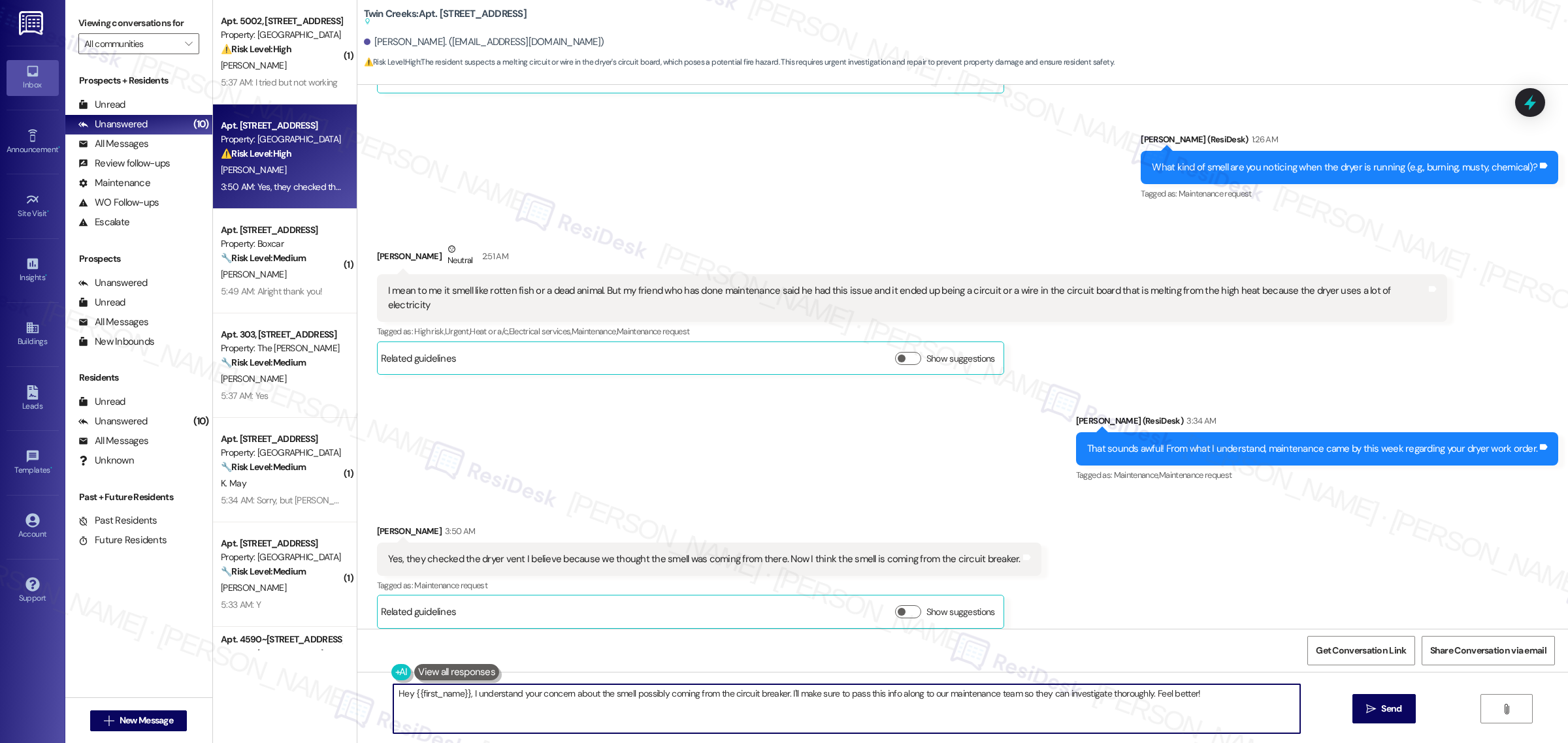
click at [971, 693] on textarea "Hey {{first_name}}, I understand your concern about the smell possibly coming f…" at bounding box center [846, 709] width 907 height 49
click at [1203, 700] on textarea "Hey {{first_name}}, I understand your concern about the smell possibly coming f…" at bounding box center [846, 709] width 907 height 49
paste textarea "Do we have your permission to enter during your absence? Do you have pets that …"
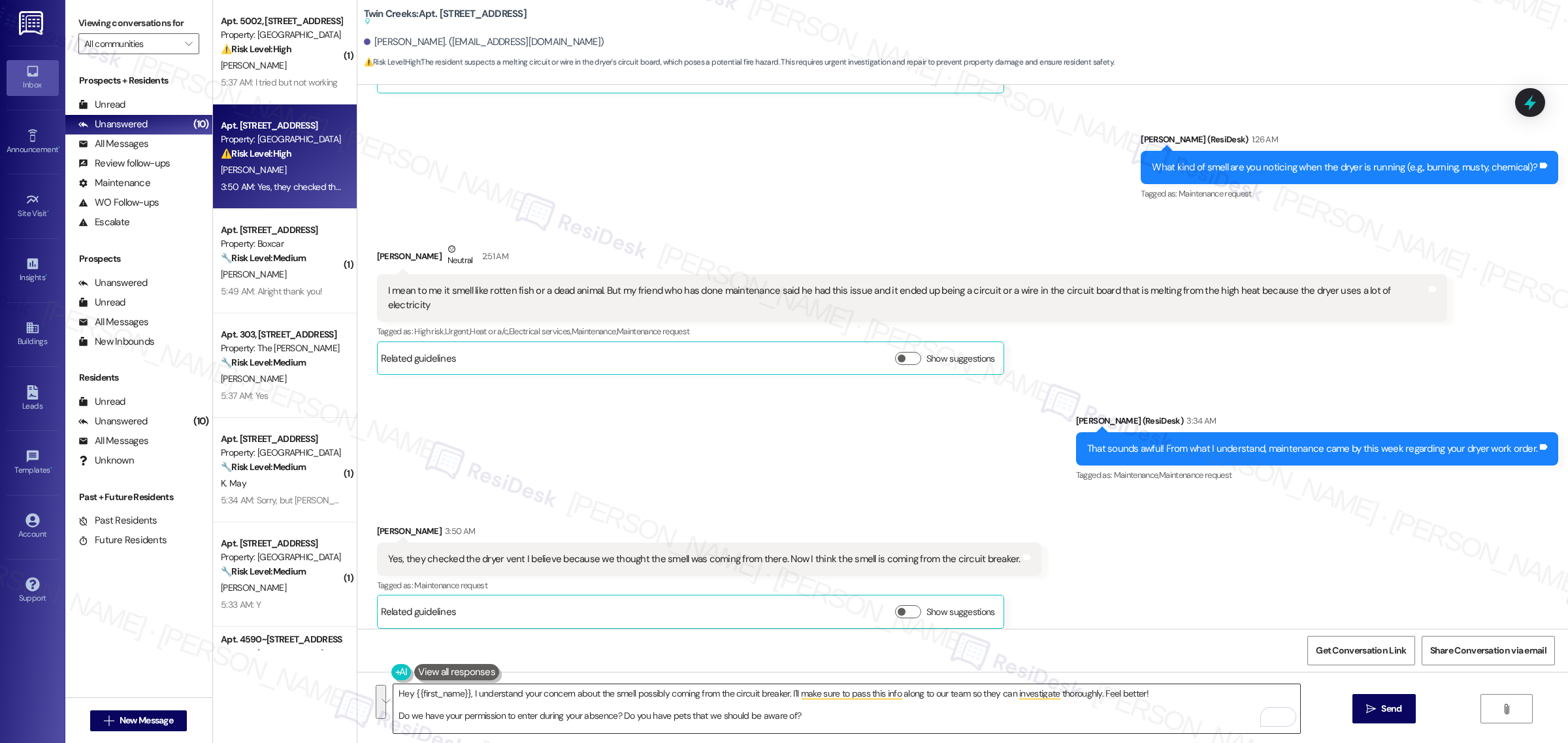
click at [985, 697] on textarea "Hey {{first_name}}, I understand your concern about the smell possibly coming f…" at bounding box center [846, 709] width 907 height 49
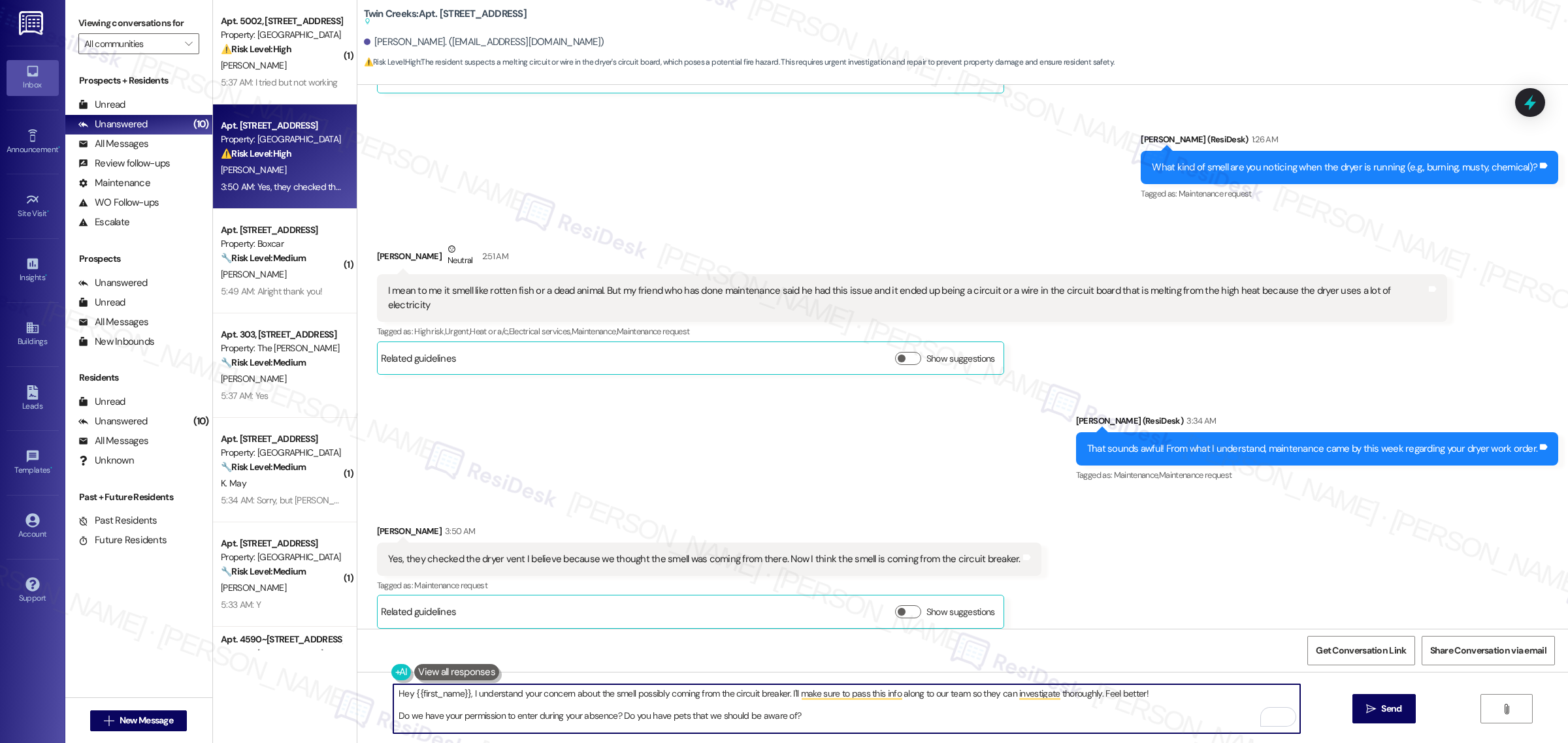
paste textarea "i {{first_name}}, thanks for letting us know about the smell you believe may be…"
click at [387, 699] on div "Hi {{first_name}}, thanks for letting us know about the smell you believe may b…" at bounding box center [963, 720] width 1210 height 98
click at [611, 713] on textarea "Thanks for letting us know about the smell you believe may be coming from the c…" at bounding box center [846, 709] width 907 height 49
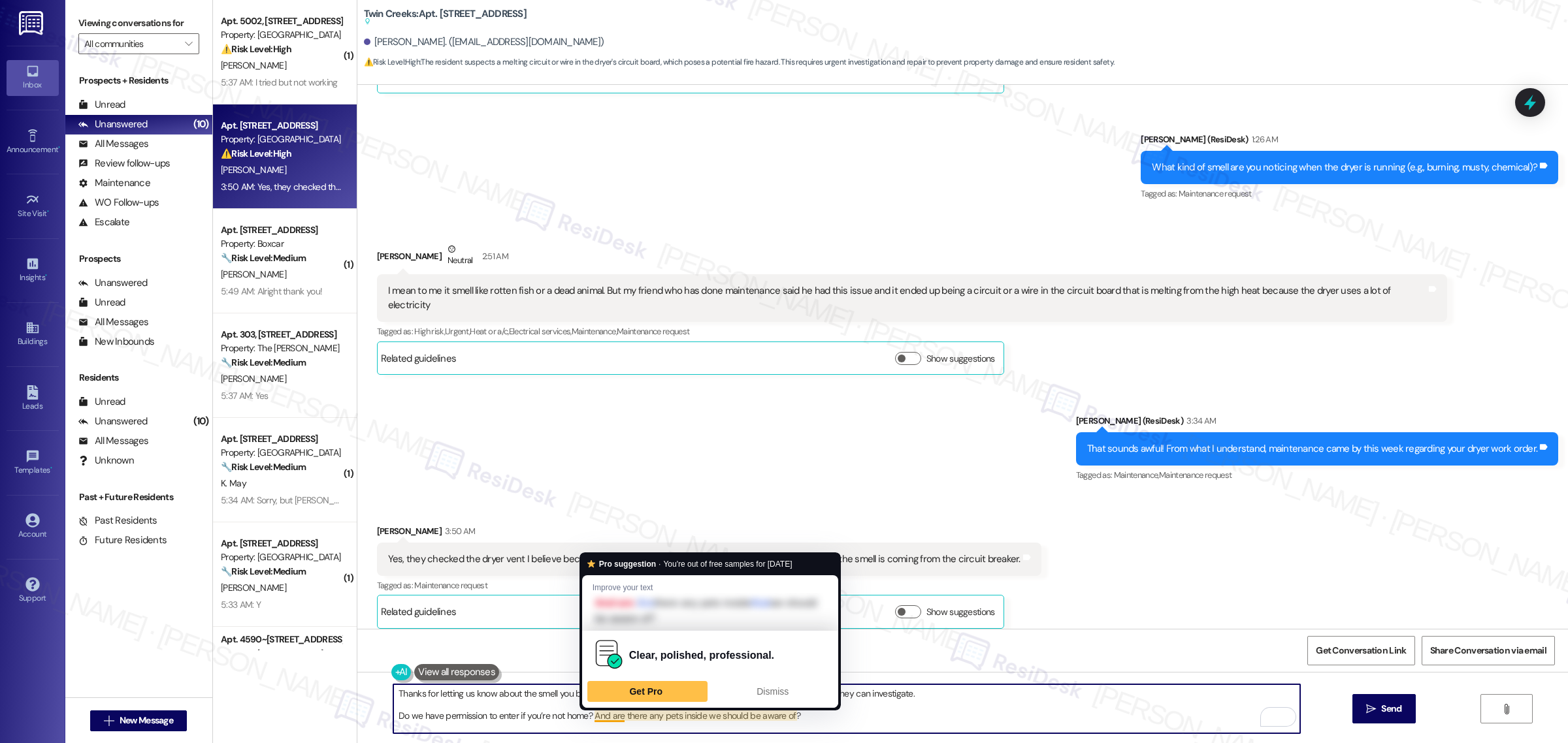
click at [1023, 697] on textarea "Thanks for letting us know about the smell you believe may be coming from the c…" at bounding box center [846, 709] width 907 height 49
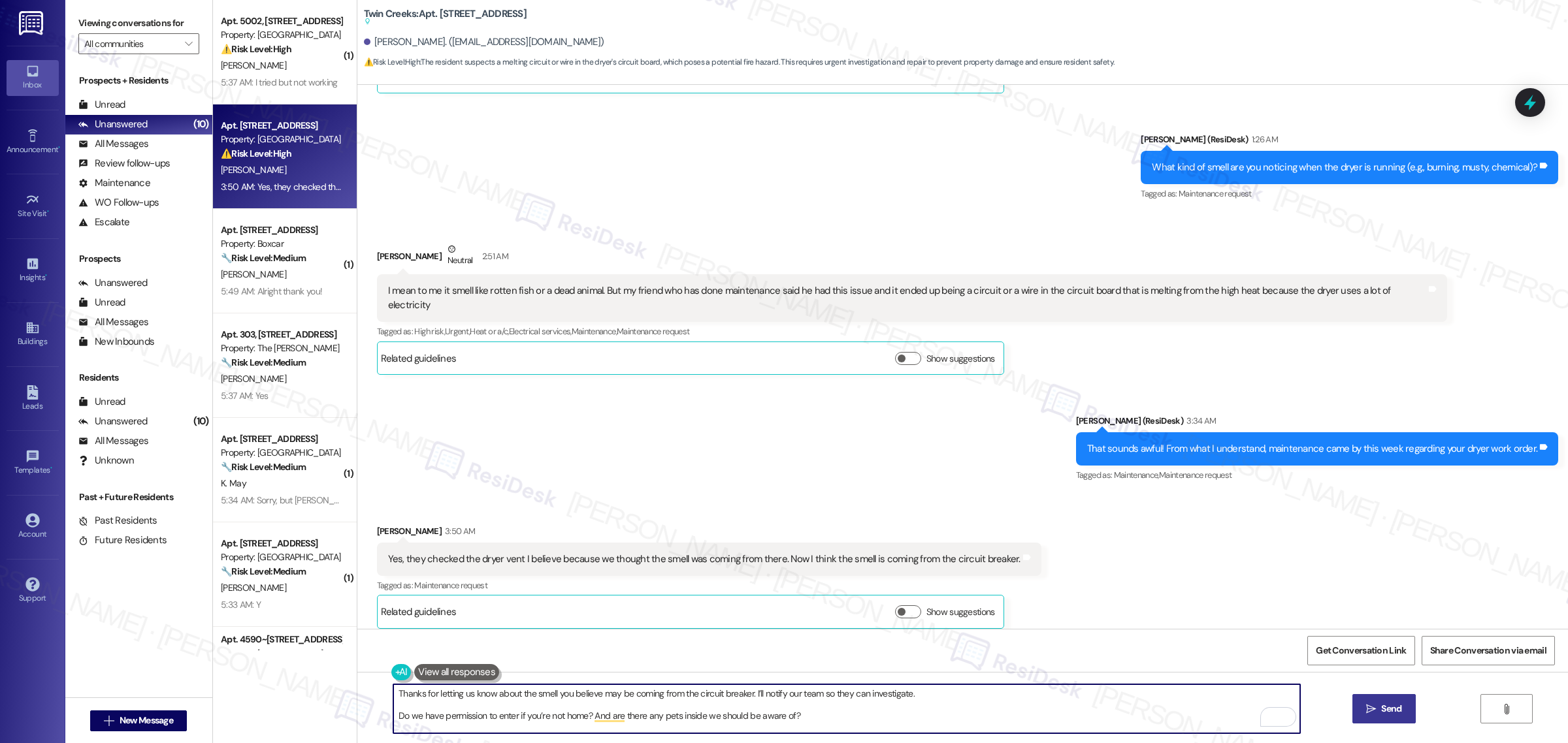
type textarea "Thanks for letting us know about the smell you believe may be coming from the c…"
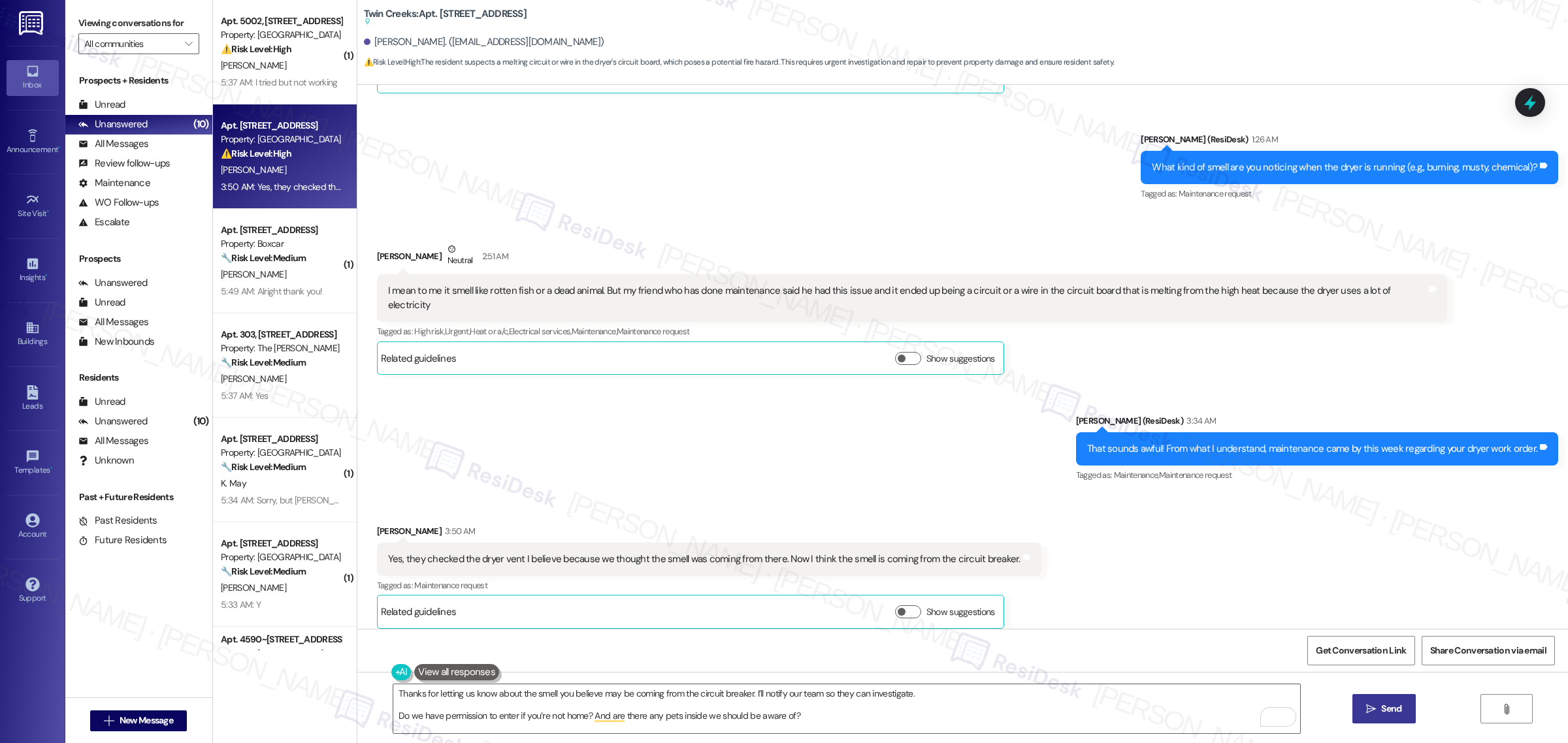
click at [1405, 709] on button " Send" at bounding box center [1384, 709] width 63 height 30
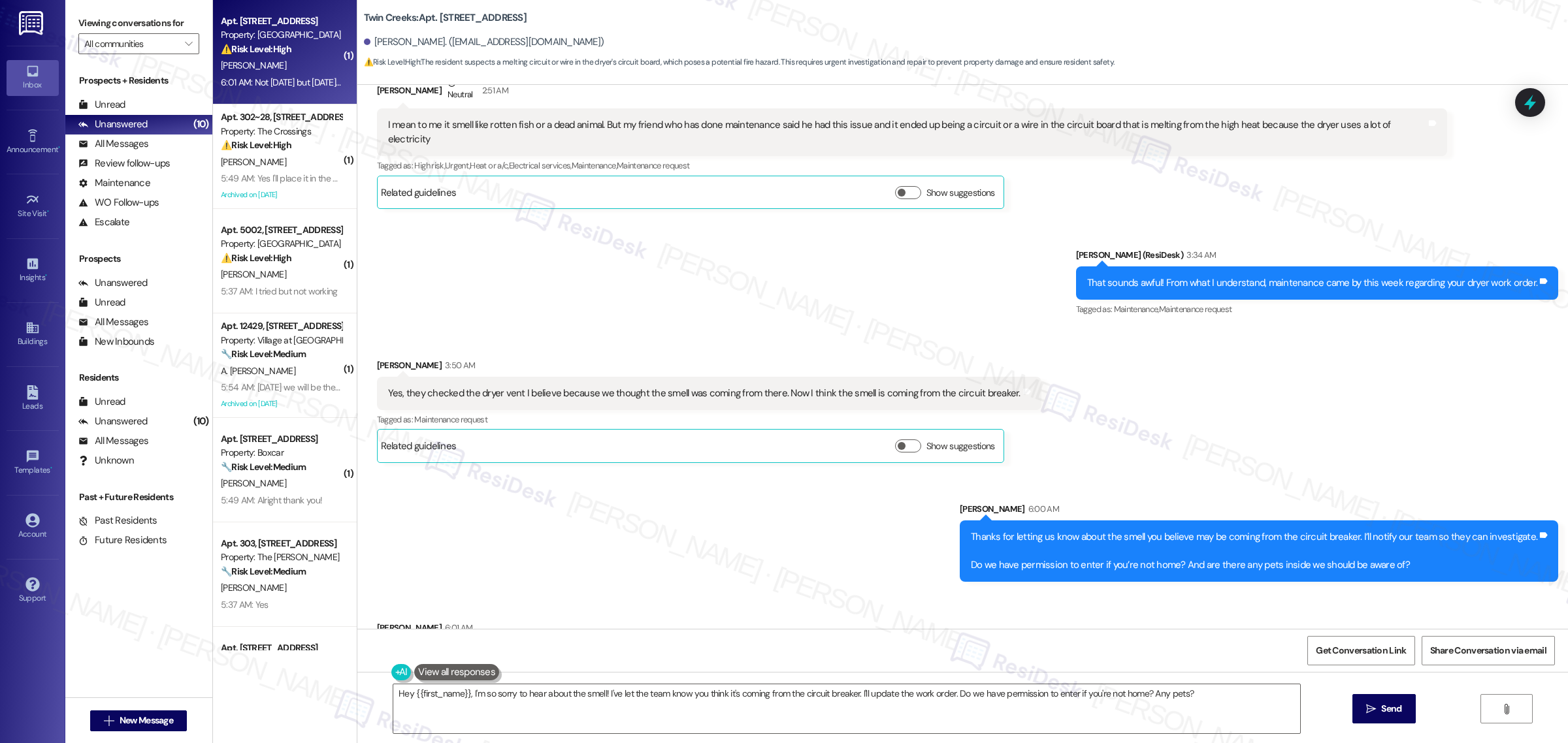
scroll to position [7784, 0]
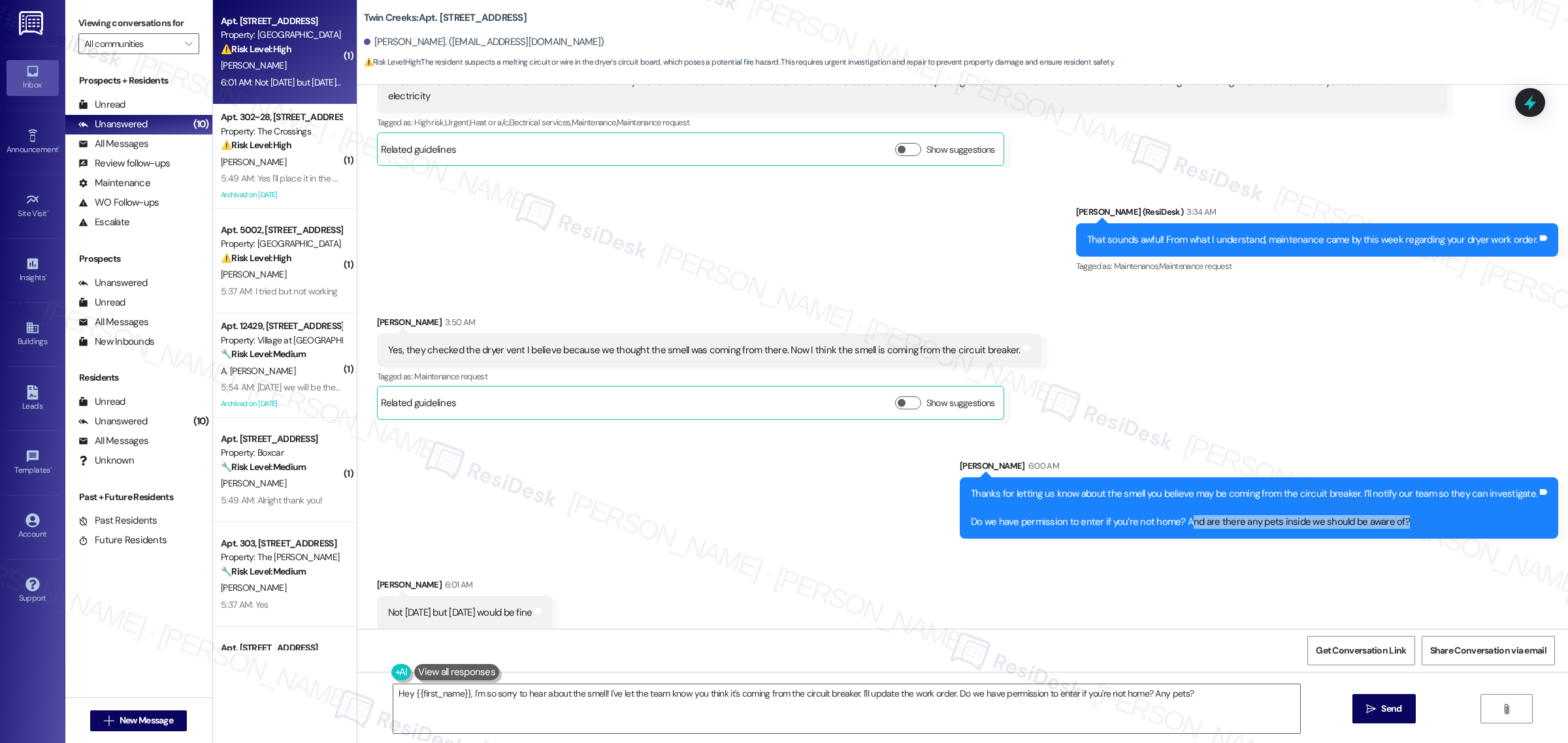
drag, startPoint x: 1433, startPoint y: 506, endPoint x: 1193, endPoint y: 506, distance: 240.0
click at [1193, 506] on div "Thanks for letting us know about the smell you believe may be coming from the c…" at bounding box center [1254, 508] width 566 height 42
click at [1192, 508] on div "Thanks for letting us know about the smell you believe may be coming from the c…" at bounding box center [1254, 508] width 566 height 42
drag, startPoint x: 1192, startPoint y: 508, endPoint x: 1464, endPoint y: 509, distance: 272.0
click at [1464, 509] on div "Thanks for letting us know about the smell you believe may be coming from the c…" at bounding box center [1254, 508] width 566 height 42
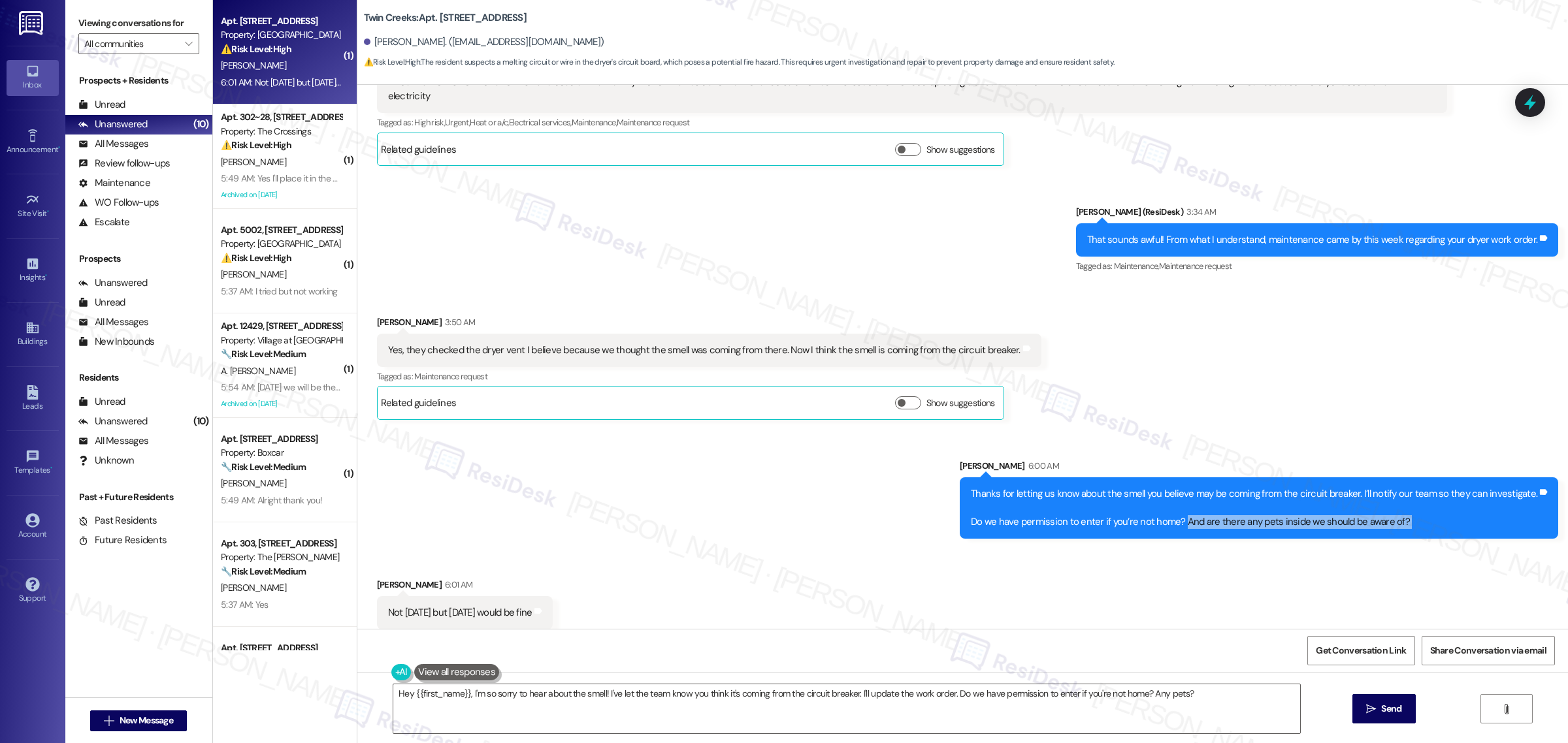
copy div "And are there any pets inside we should be aware of? Tags and notes Received vi…"
click at [1054, 704] on textarea "Hey {{first_name}}, I'm so sorry to hear about the smell! I've let the team kno…" at bounding box center [846, 709] width 907 height 49
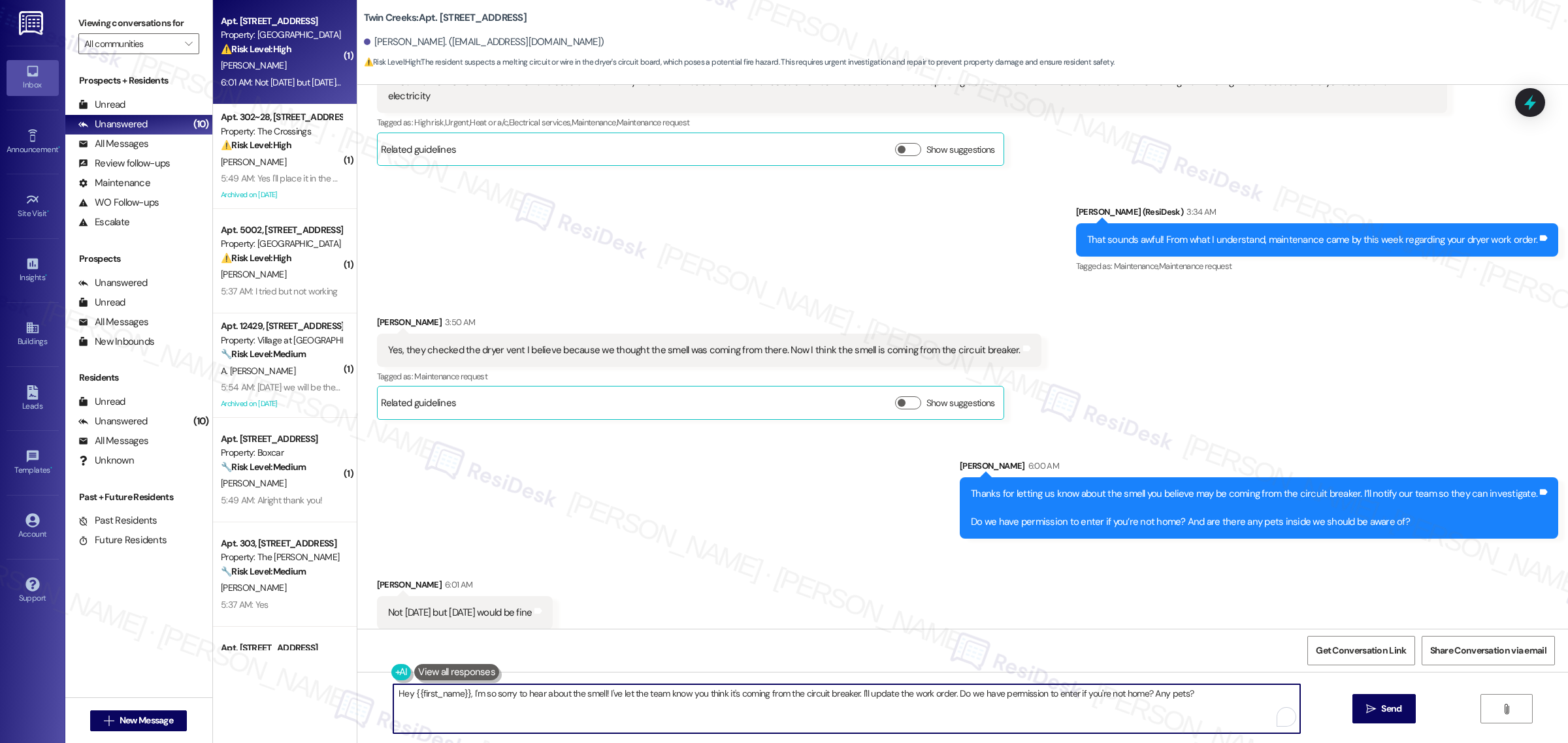
paste textarea "A work order will need to be submitted, and our team will review it first. They…"
click at [751, 697] on textarea "A work order will need to be submitted, and our team will review it first. They…" at bounding box center [846, 709] width 907 height 49
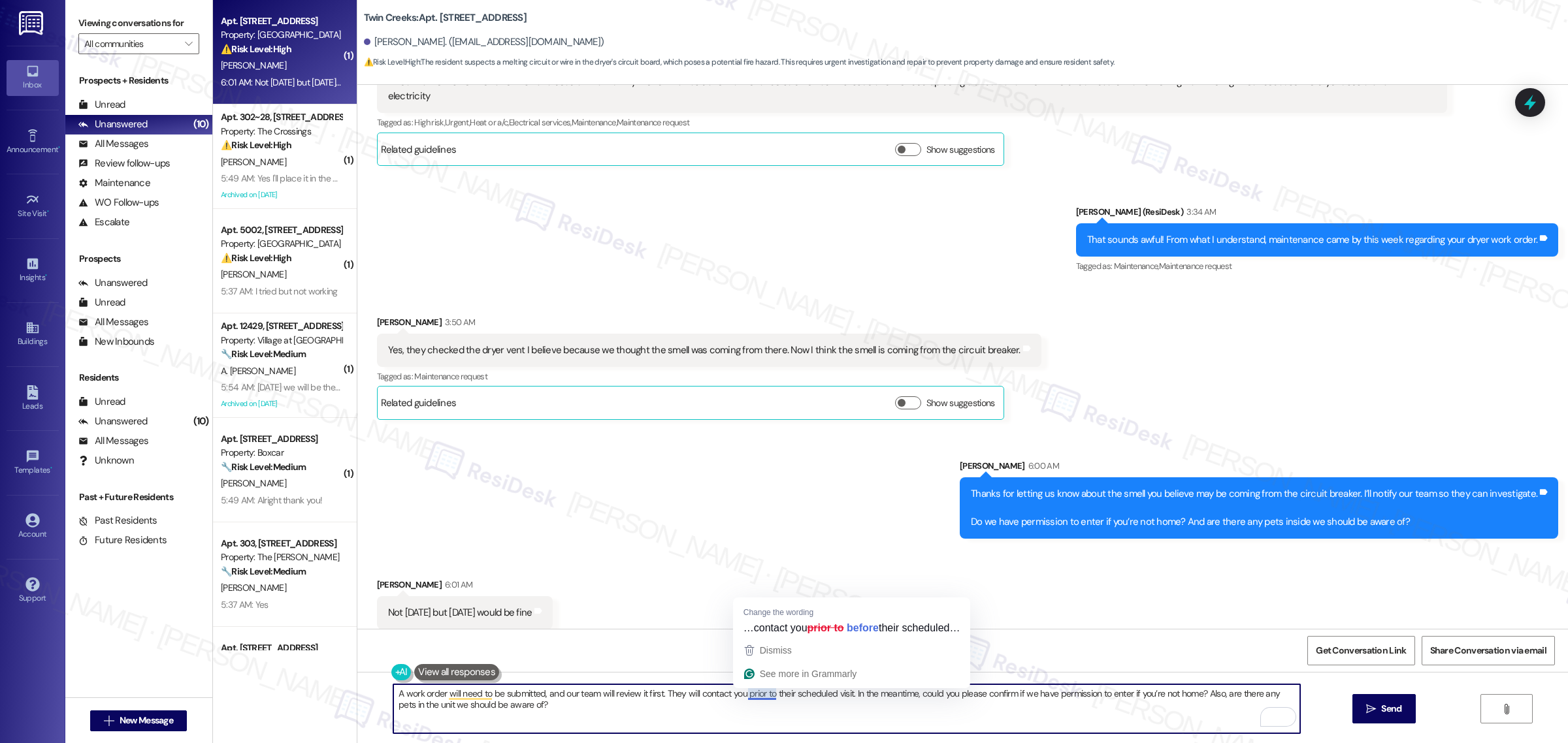
type textarea "A work order will need to be submitted, and our team will review it first. They…"
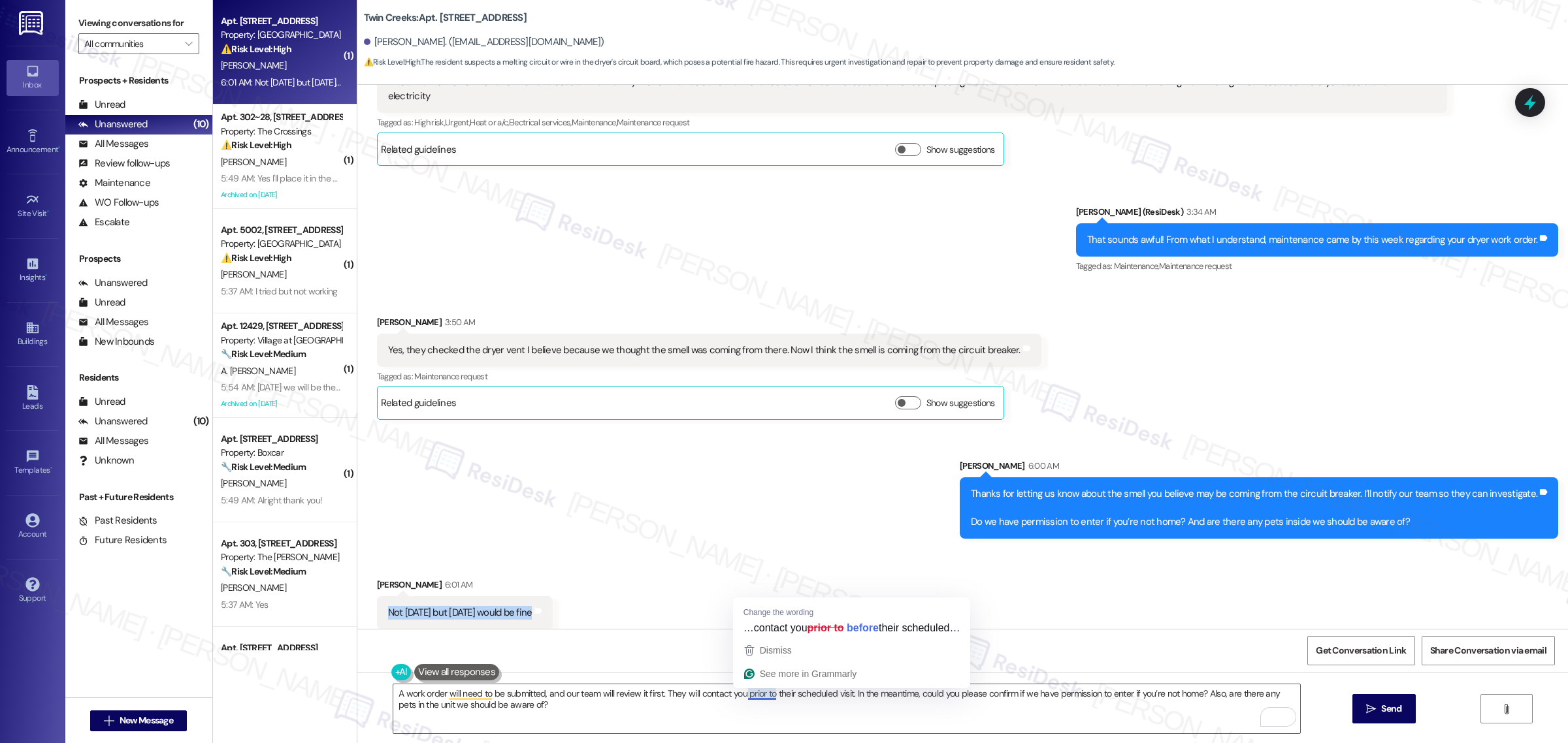
click at [1170, 586] on div "Received via SMS Angela Rawson 6:01 AM Not today but tomorrow would be fine Tag…" at bounding box center [963, 594] width 1210 height 91
click at [1392, 705] on span "Send" at bounding box center [1391, 709] width 20 height 14
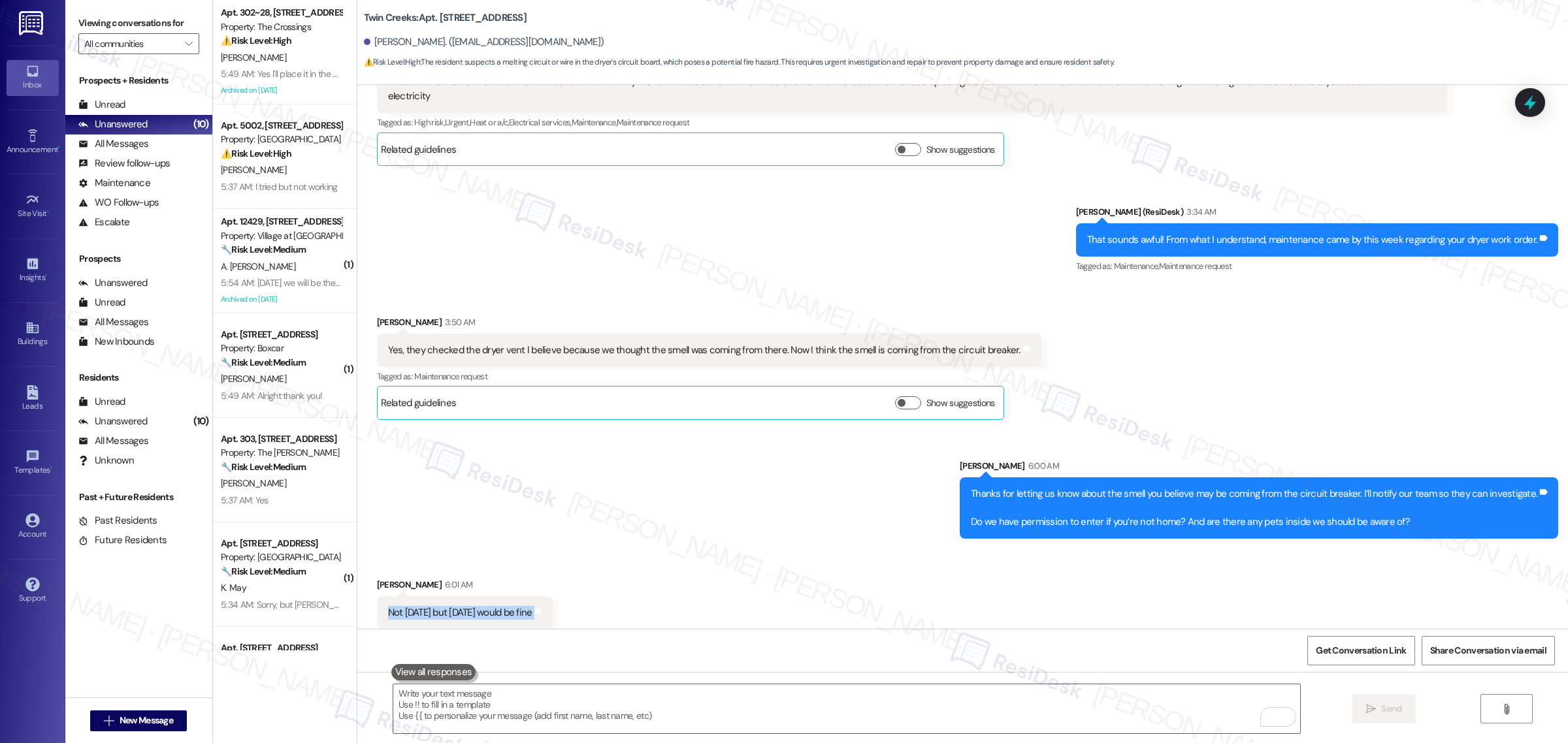
drag, startPoint x: 901, startPoint y: 543, endPoint x: 883, endPoint y: 549, distance: 19.0
click at [901, 549] on div "Received via SMS Angela Rawson 6:01 AM Not today but tomorrow would be fine Tag…" at bounding box center [963, 594] width 1210 height 91
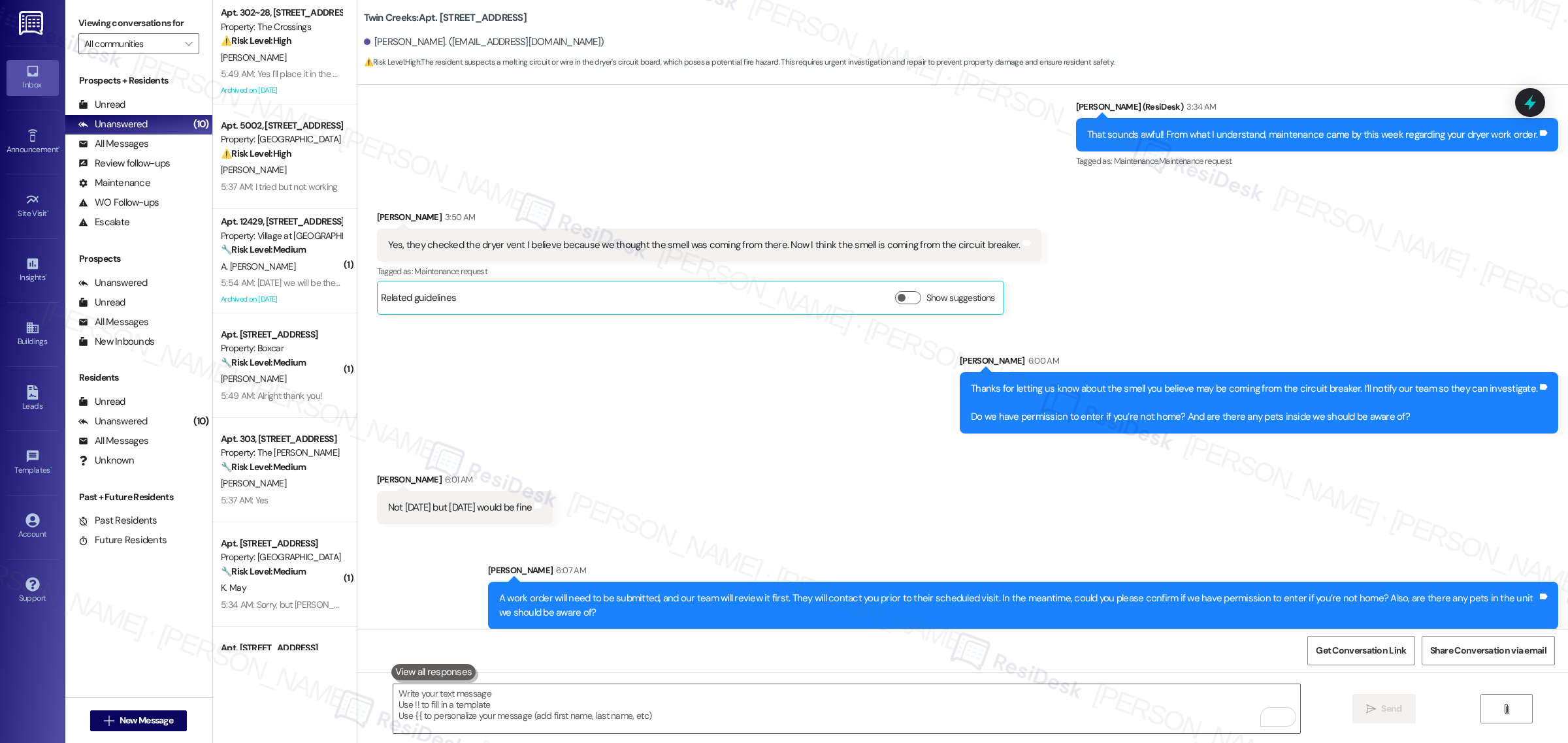
scroll to position [7890, 0]
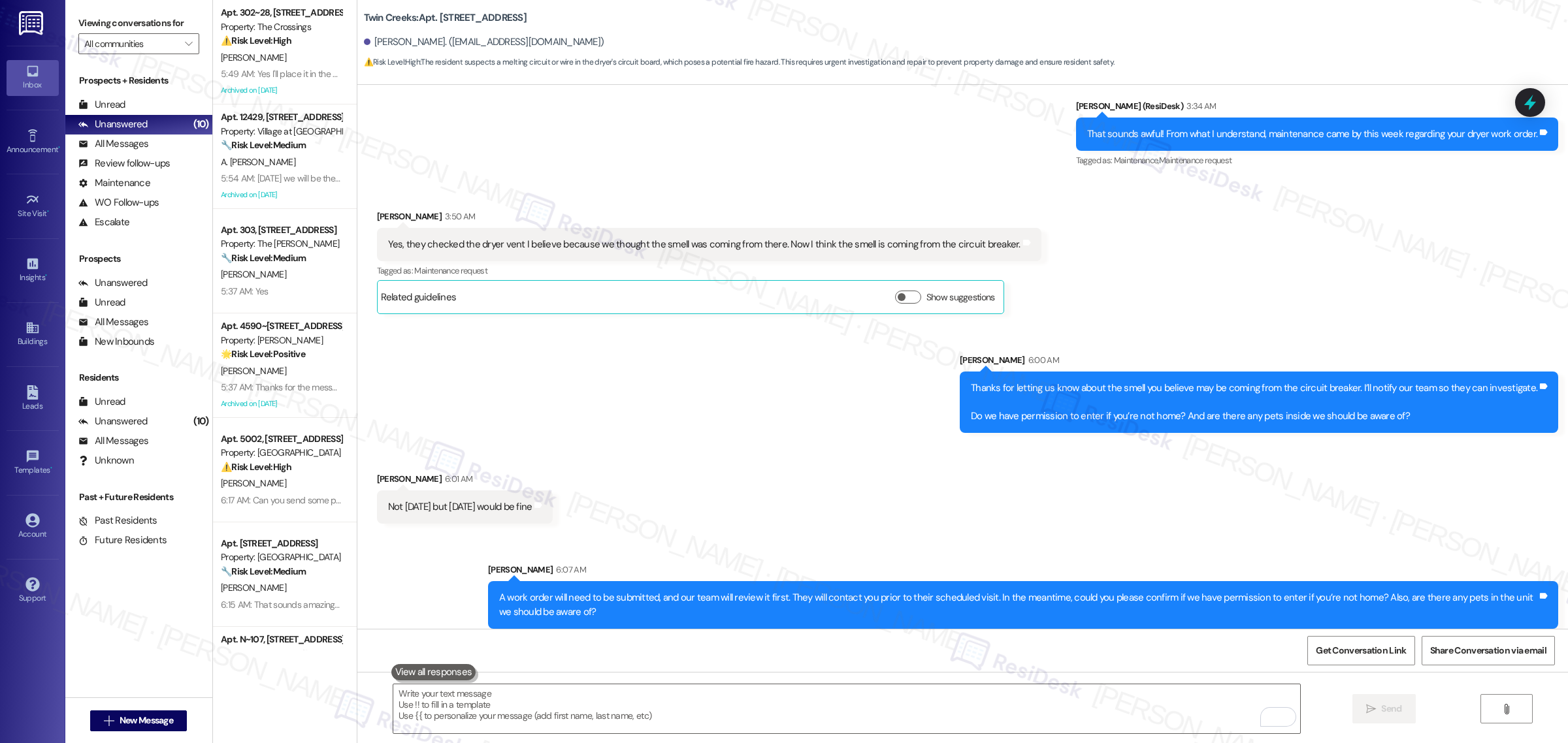
click at [590, 115] on div "Sent via SMS Sarah (ResiDesk) 3:34 AM That sounds awful! From what I understand…" at bounding box center [963, 125] width 1210 height 110
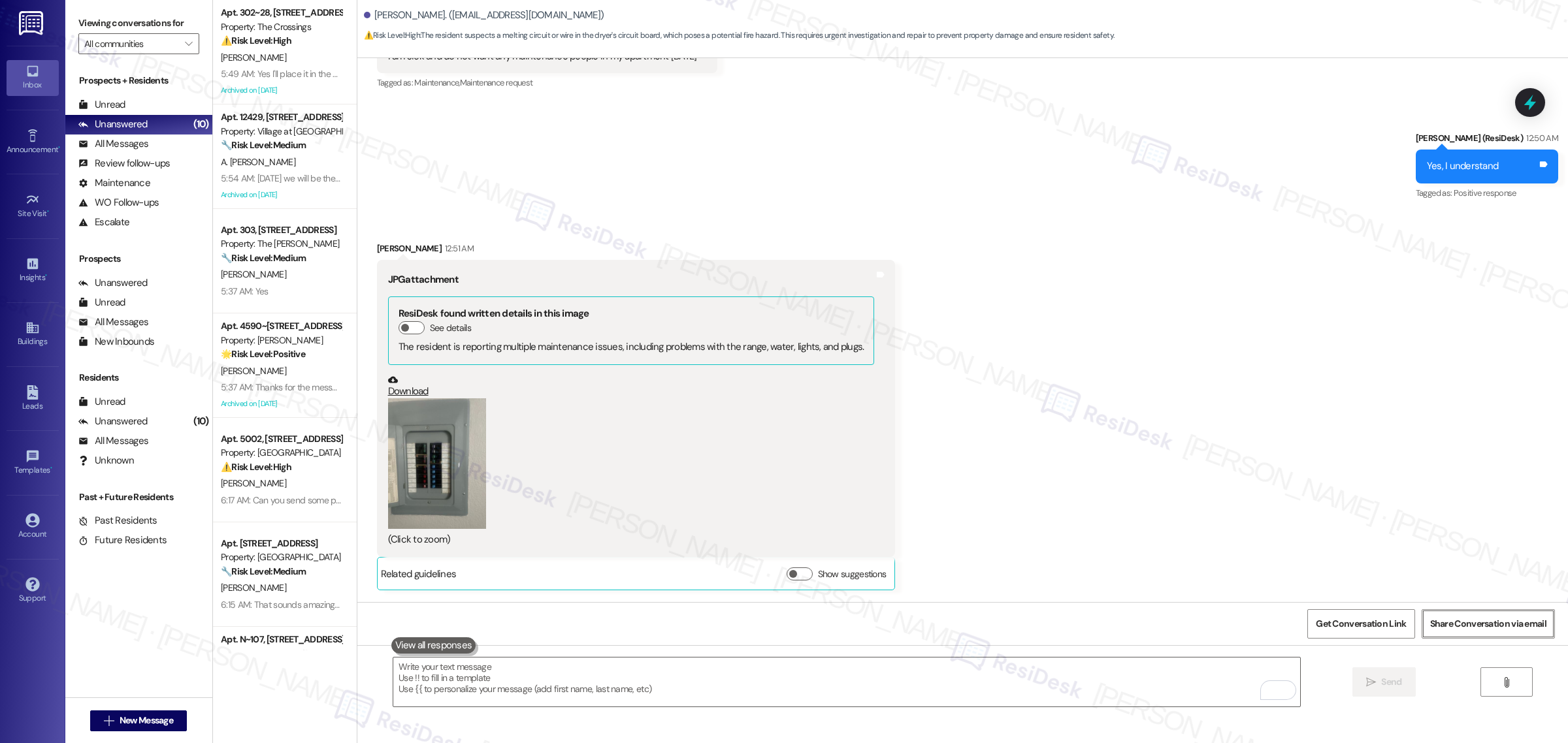
scroll to position [7820, 0]
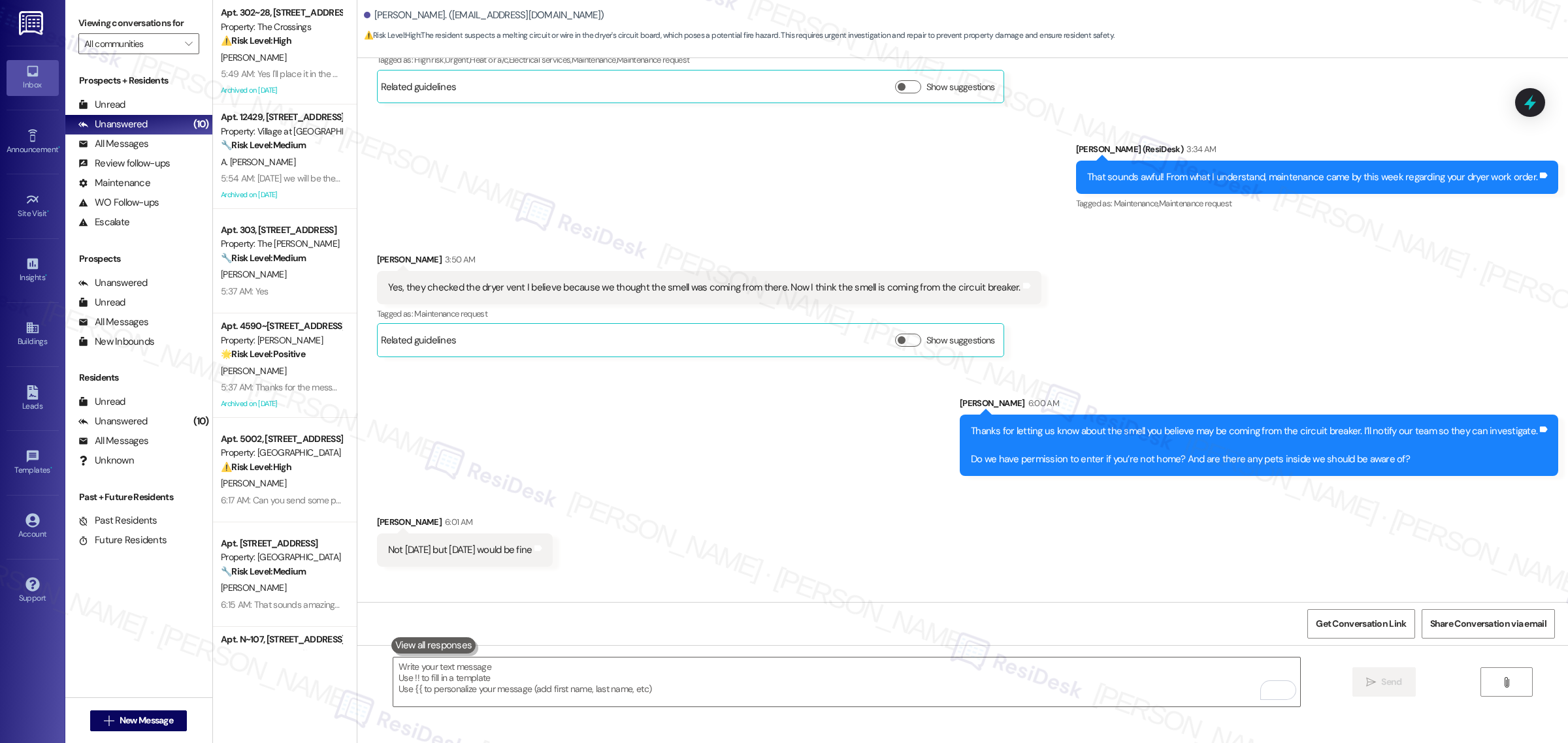
click at [976, 166] on div "Sent via SMS Sarah (ResiDesk) 3:34 AM That sounds awful! From what I understand…" at bounding box center [963, 168] width 1210 height 110
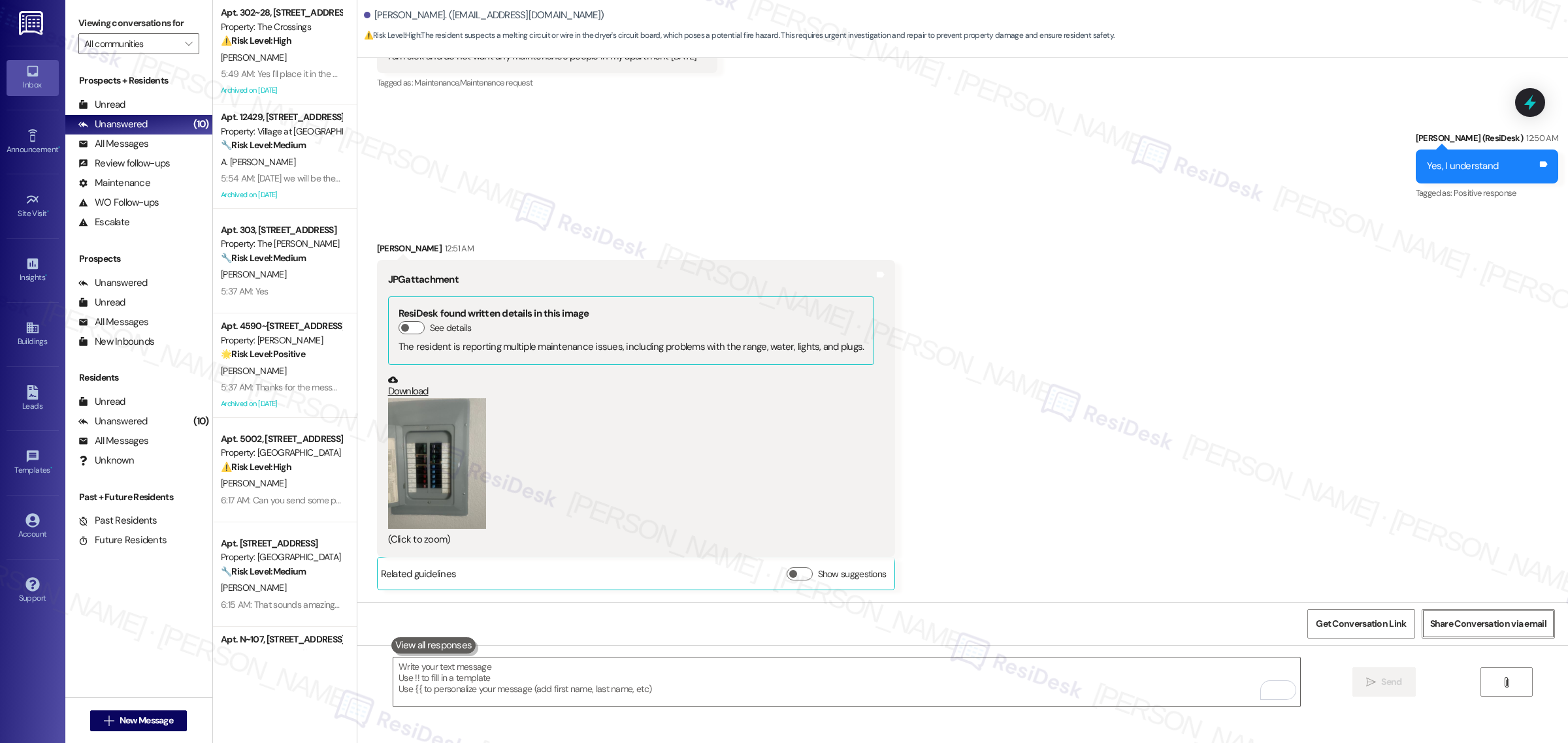
scroll to position [0, 0]
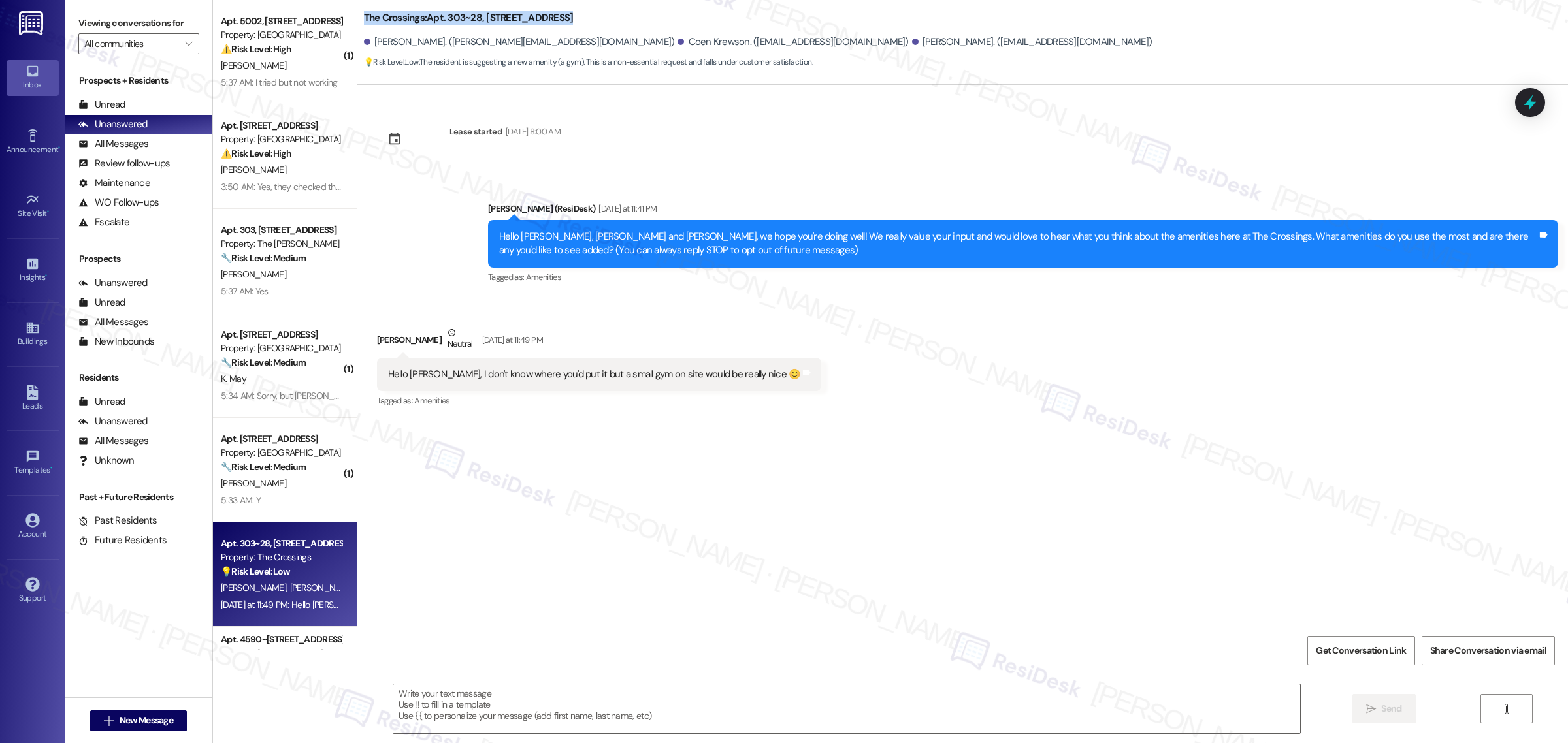
drag, startPoint x: 356, startPoint y: 11, endPoint x: 568, endPoint y: 18, distance: 212.1
click at [568, 18] on div "The Crossings: Apt. 303~28, 16500 SE 82nd Dr Antonio Curtis. (antonio.curtis43@…" at bounding box center [963, 36] width 1210 height 66
copy b "The Crossings: Apt. 303~28, 16500 SE 82nd Dr"
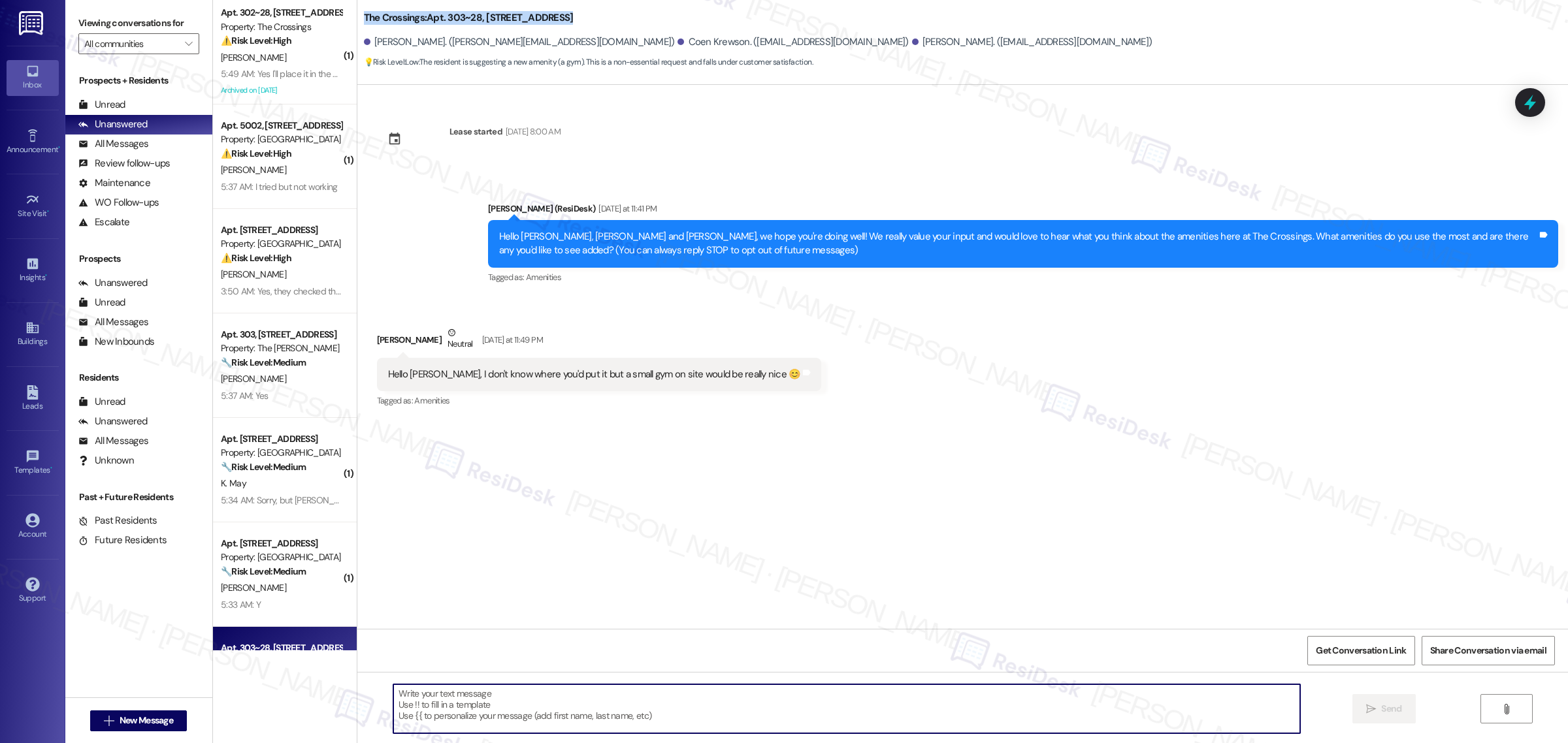
click at [624, 707] on textarea at bounding box center [846, 709] width 907 height 49
click at [610, 376] on div "Hello Sarah, I don't know where you'd put it but a small gym on site would be r…" at bounding box center [594, 374] width 413 height 14
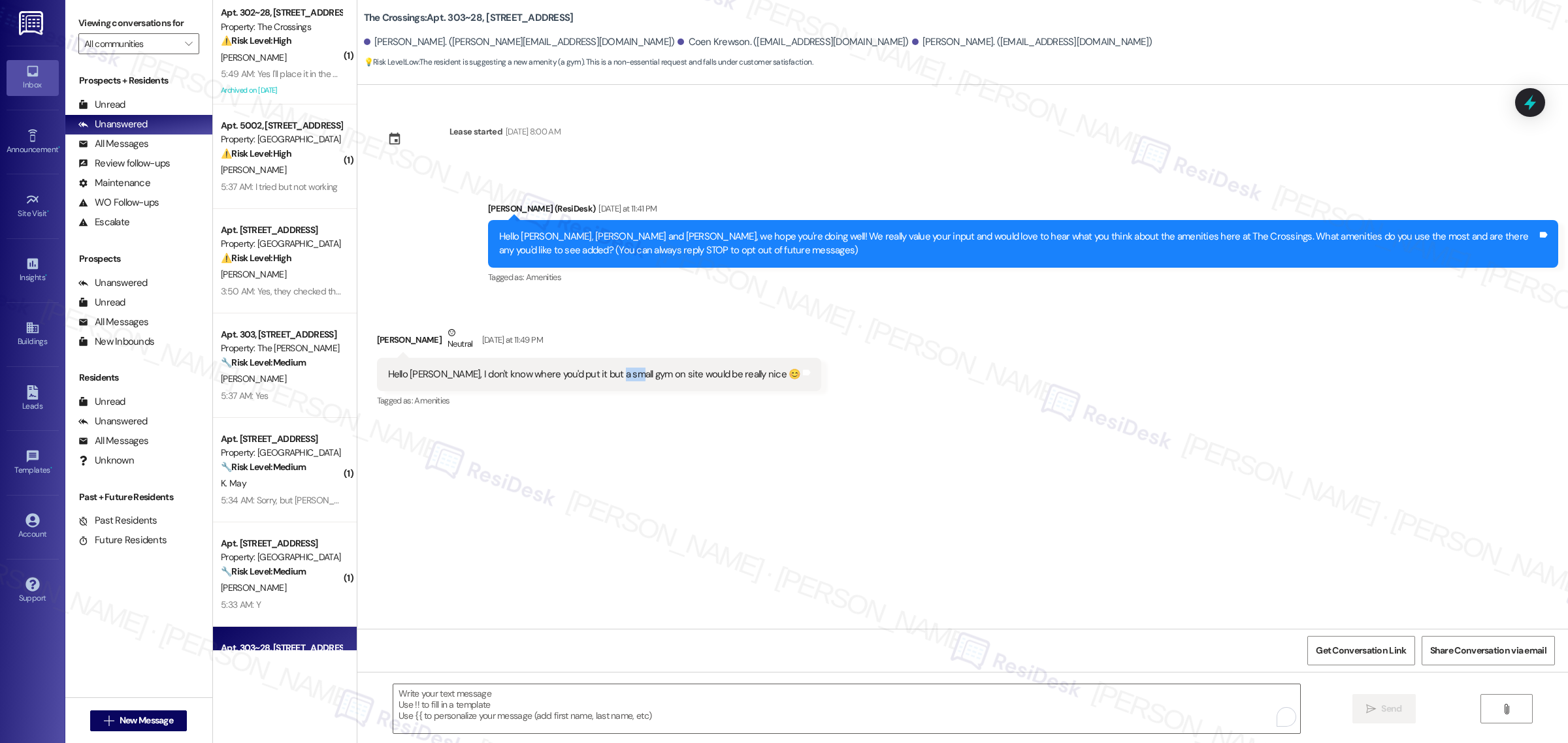
click at [610, 376] on div "Hello Sarah, I don't know where you'd put it but a small gym on site would be r…" at bounding box center [594, 374] width 413 height 14
copy div "Hello Sarah, I don't know where you'd put it but a small gym on site would be r…"
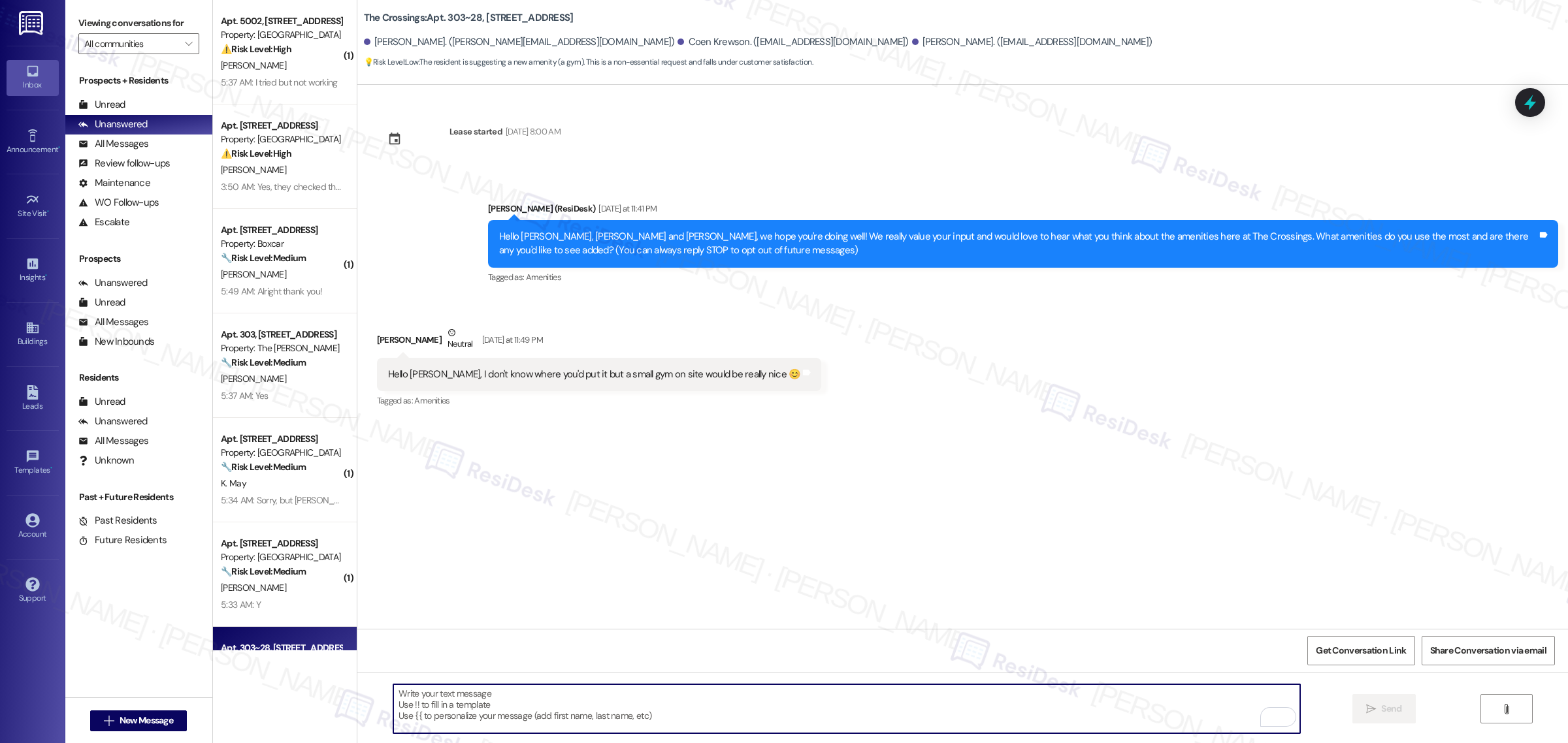
click at [697, 707] on textarea "To enrich screen reader interactions, please activate Accessibility in Grammarl…" at bounding box center [846, 709] width 907 height 49
paste textarea "thanks so much for the suggestion! A small gym on site would definitely be a ni…"
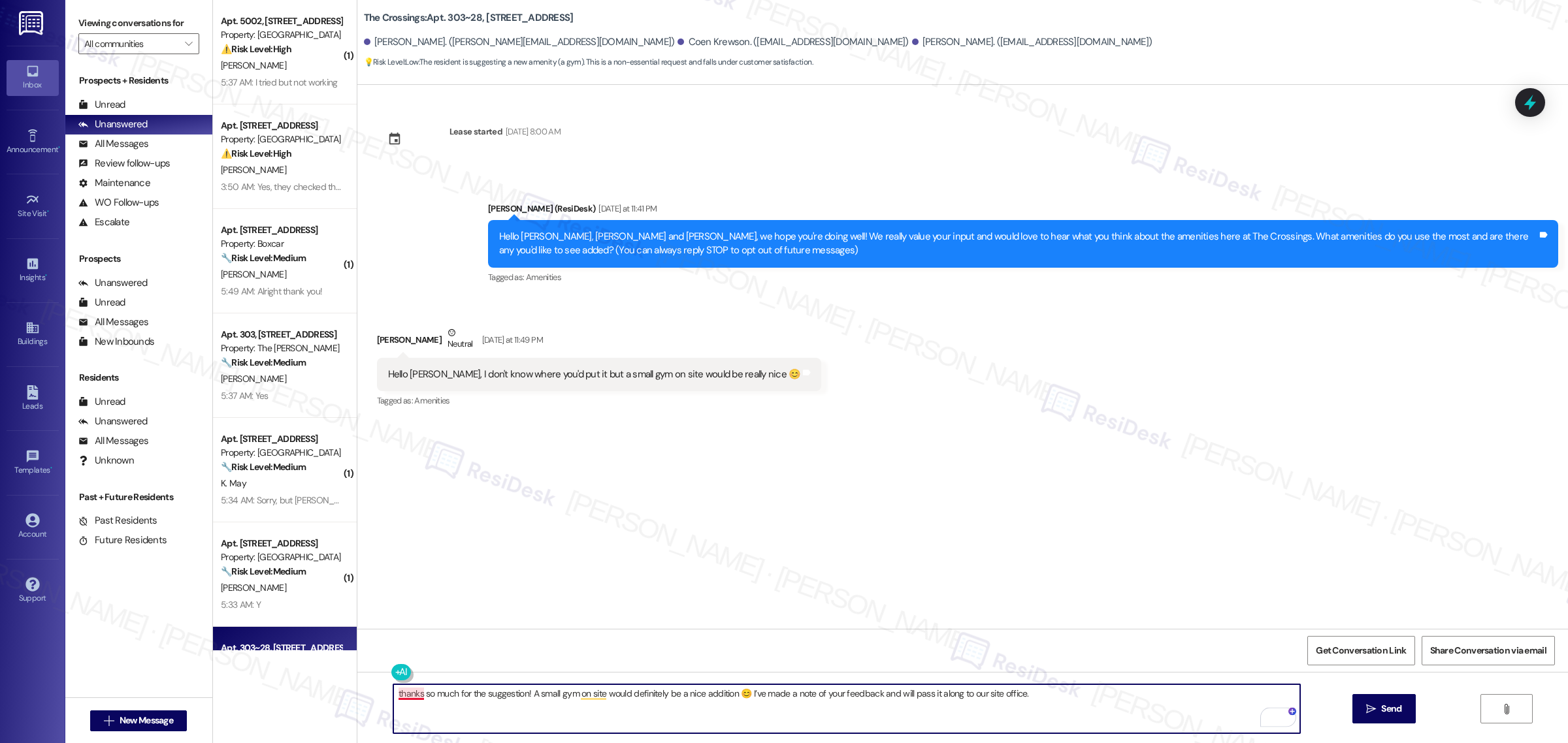
click at [403, 692] on textarea "thanks so much for the suggestion! A small gym on site would definitely be a ni…" at bounding box center [846, 709] width 907 height 49
click at [586, 697] on textarea "Thanks so much for the suggestion! A small gym on site would definitely be a ni…" at bounding box center [846, 709] width 907 height 49
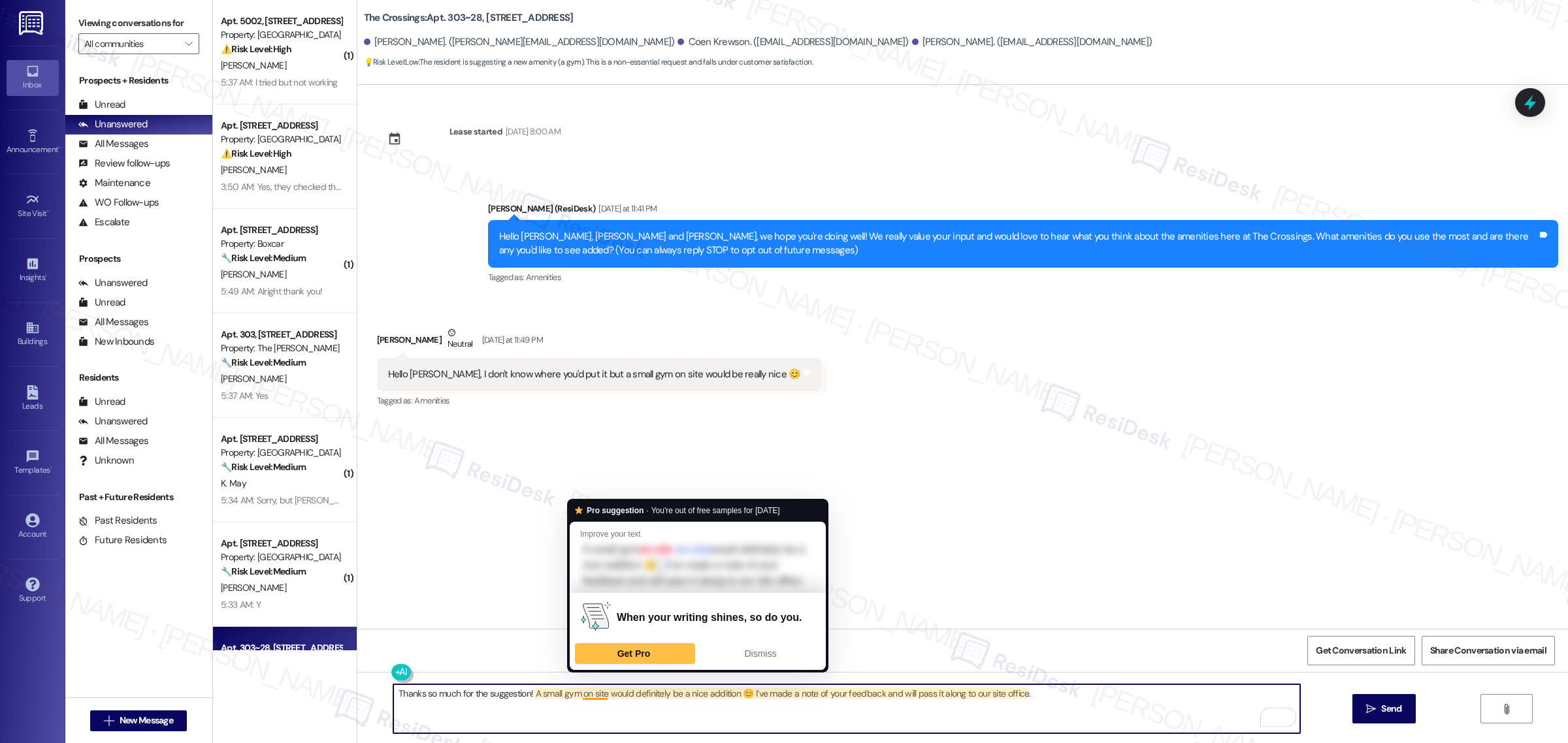
click at [972, 509] on div "Lease started Jun 09, 2025 at 8:00 AM Announcement, sent via SMS Sarah (ResiDes…" at bounding box center [963, 357] width 1210 height 543
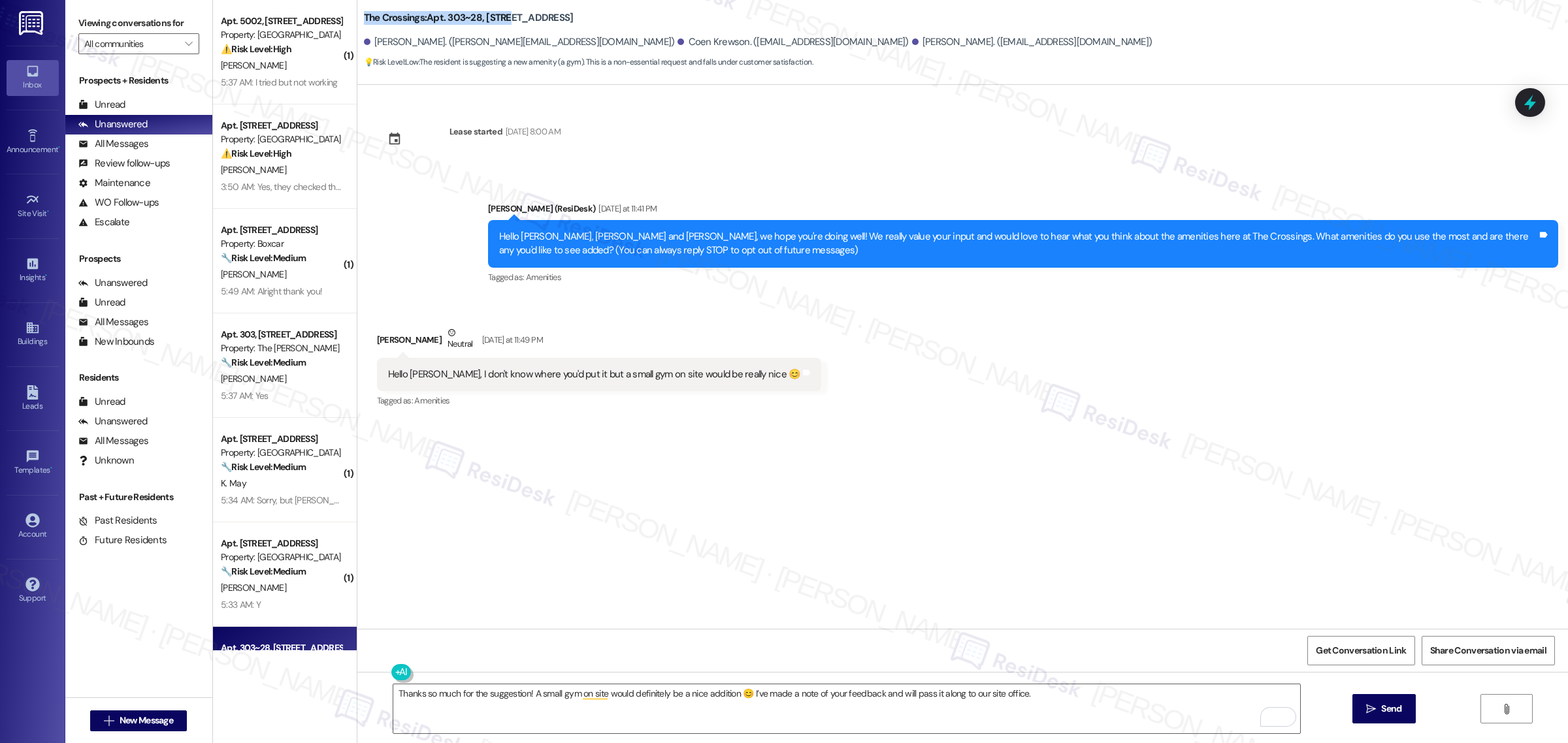
drag, startPoint x: 358, startPoint y: 13, endPoint x: 504, endPoint y: 17, distance: 146.1
click at [504, 17] on b "The Crossings: Apt. 303~28, 16500 SE 82nd Dr" at bounding box center [469, 17] width 210 height 14
copy b "The Crossings: Apt. 303~28, 16500"
drag, startPoint x: 369, startPoint y: 37, endPoint x: 428, endPoint y: 39, distance: 59.0
click at [428, 39] on div "Antonio Curtis. (antonio.curtis43@gmail.com)" at bounding box center [519, 42] width 311 height 14
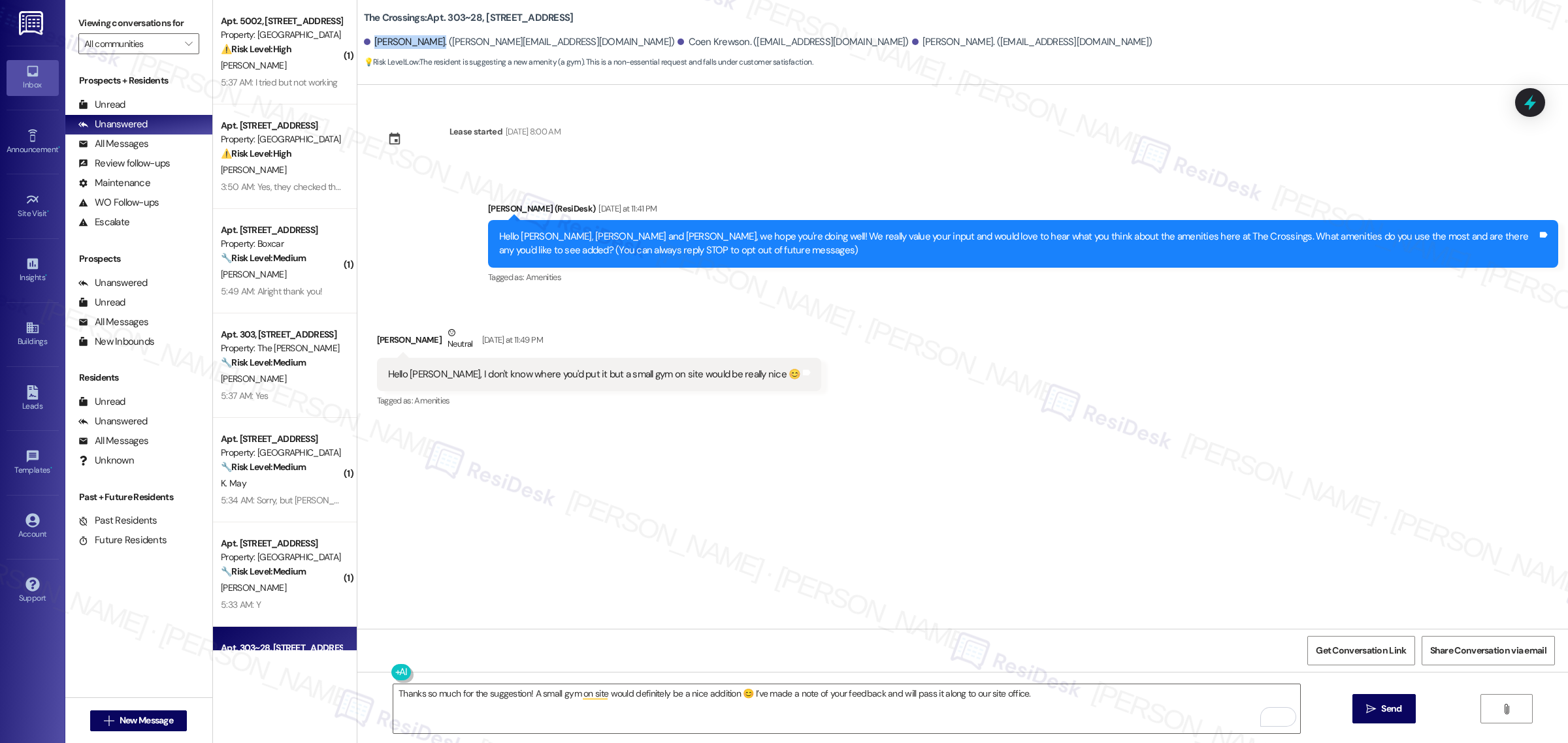
copy div "Antonio Curtis"
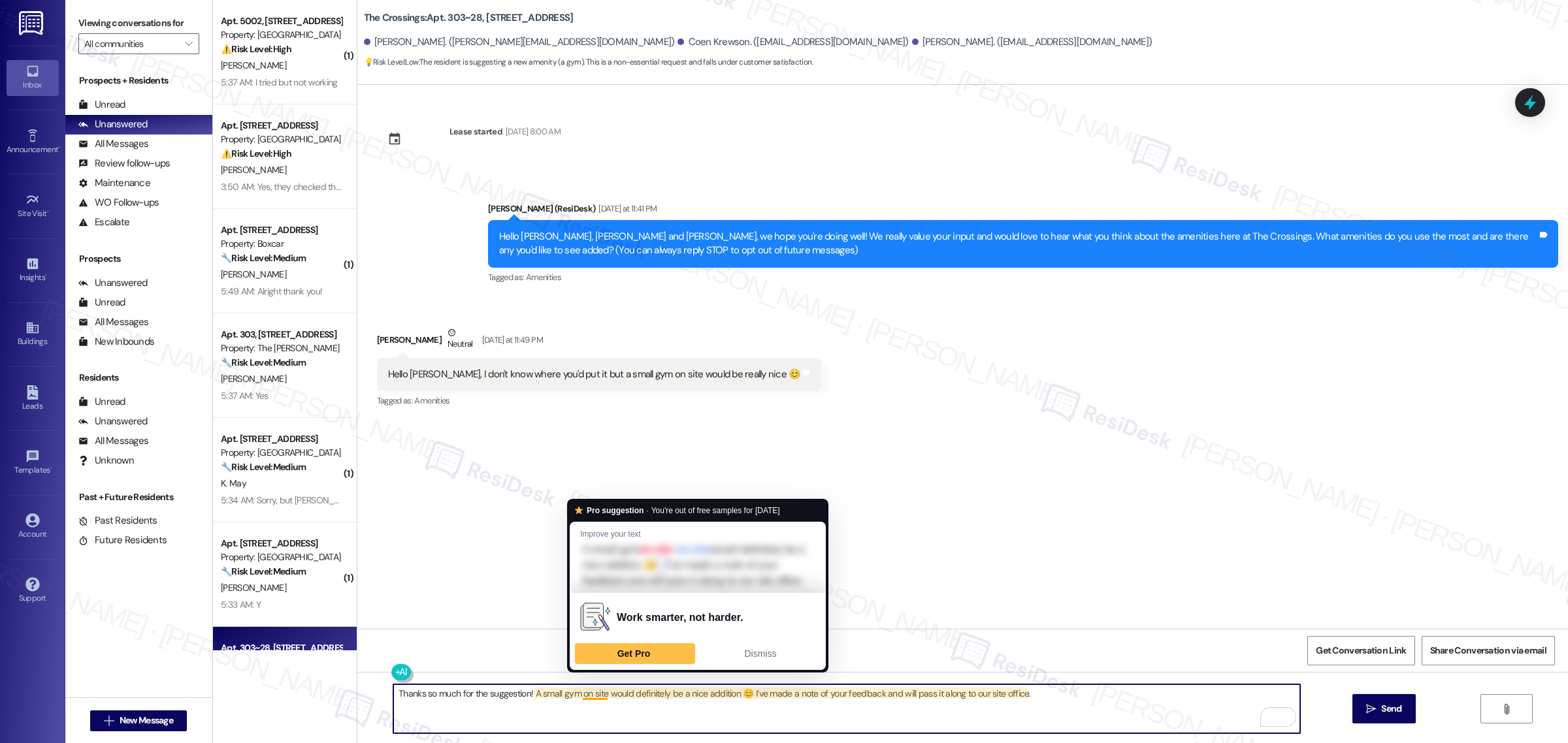
click at [594, 699] on textarea "Thanks so much for the suggestion! A small gym on site would definitely be a ni…" at bounding box center [846, 709] width 907 height 49
click at [586, 695] on textarea "Thanks so much for the suggestion! A small gym on site would definitely be a ni…" at bounding box center [846, 709] width 907 height 49
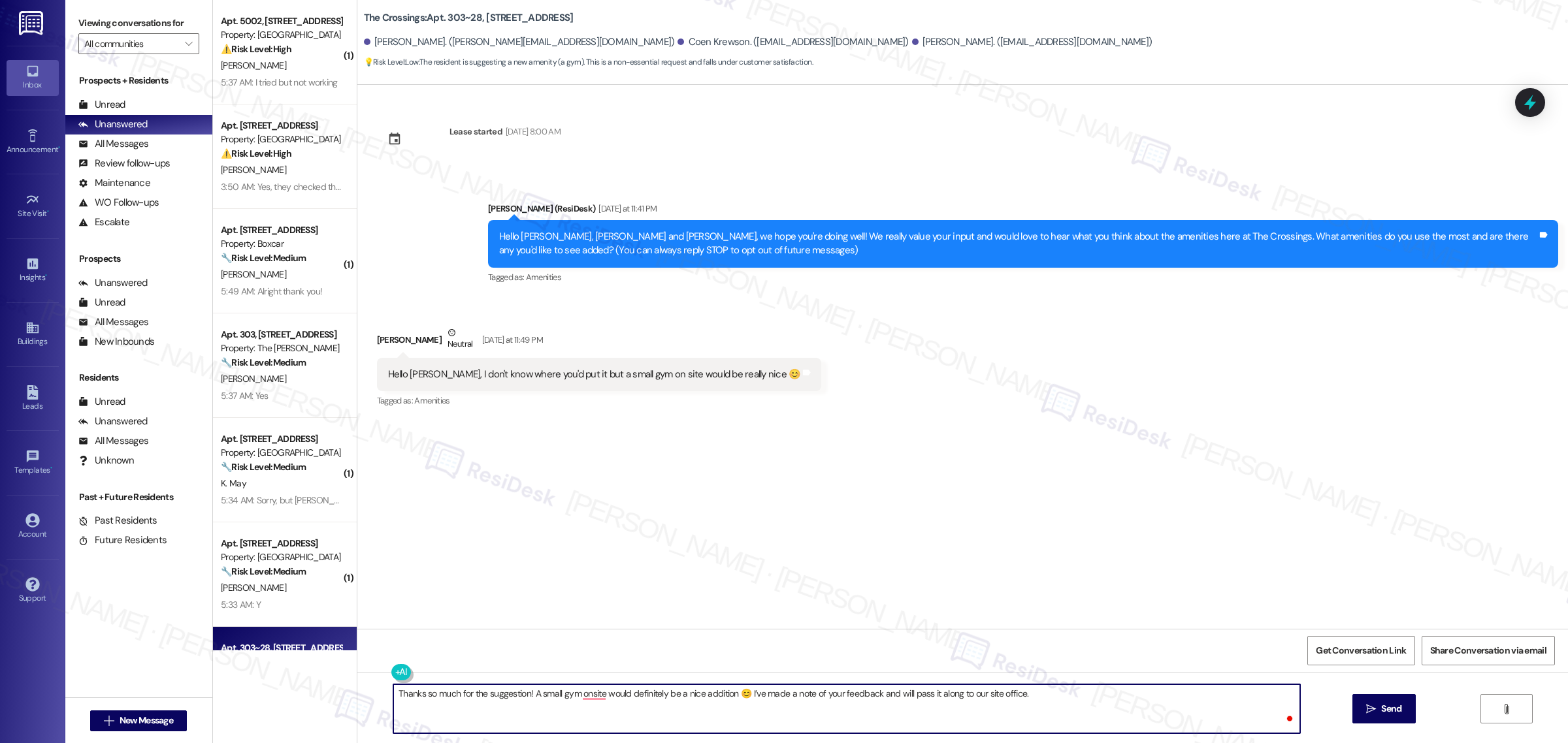
click at [730, 694] on textarea "Thanks so much for the suggestion! A small gym onsite would definitely be a nic…" at bounding box center [846, 709] width 907 height 49
click at [579, 699] on textarea "Thanks so much for the suggestion! A small gym onsite would definitely be a nic…" at bounding box center [846, 709] width 907 height 49
click at [1000, 687] on textarea "Thanks so much for the suggestion! A small gym on-site would definitely be a ni…" at bounding box center [846, 709] width 907 height 49
click at [1085, 690] on textarea "Thanks so much for the suggestion! A small gym on-site would definitely be a ni…" at bounding box center [846, 709] width 907 height 49
click at [1210, 713] on textarea "Thanks so much for the suggestion! A small gym on-site would definitely be a ni…" at bounding box center [846, 709] width 907 height 49
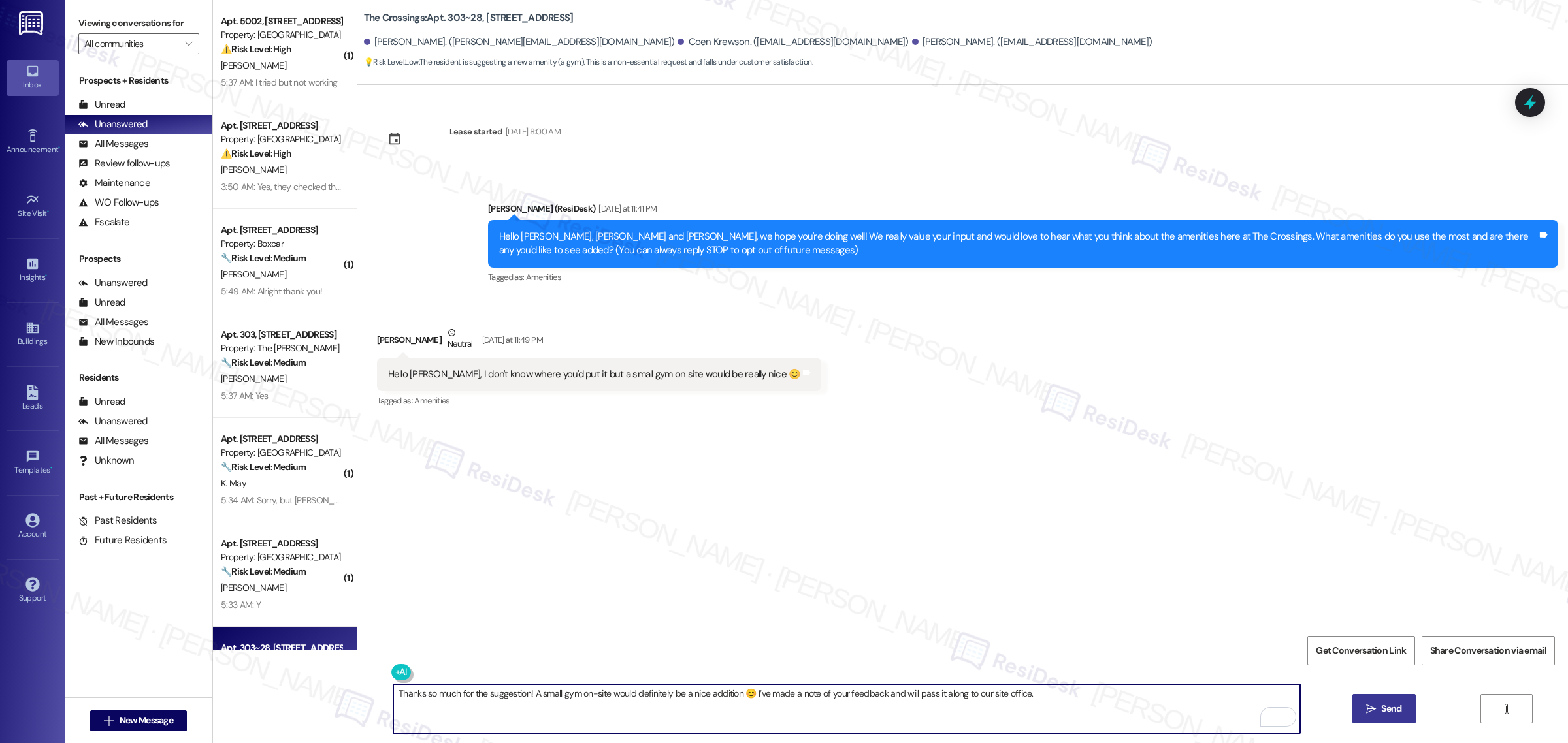
type textarea "Thanks so much for the suggestion! A small gym on-site would definitely be a ni…"
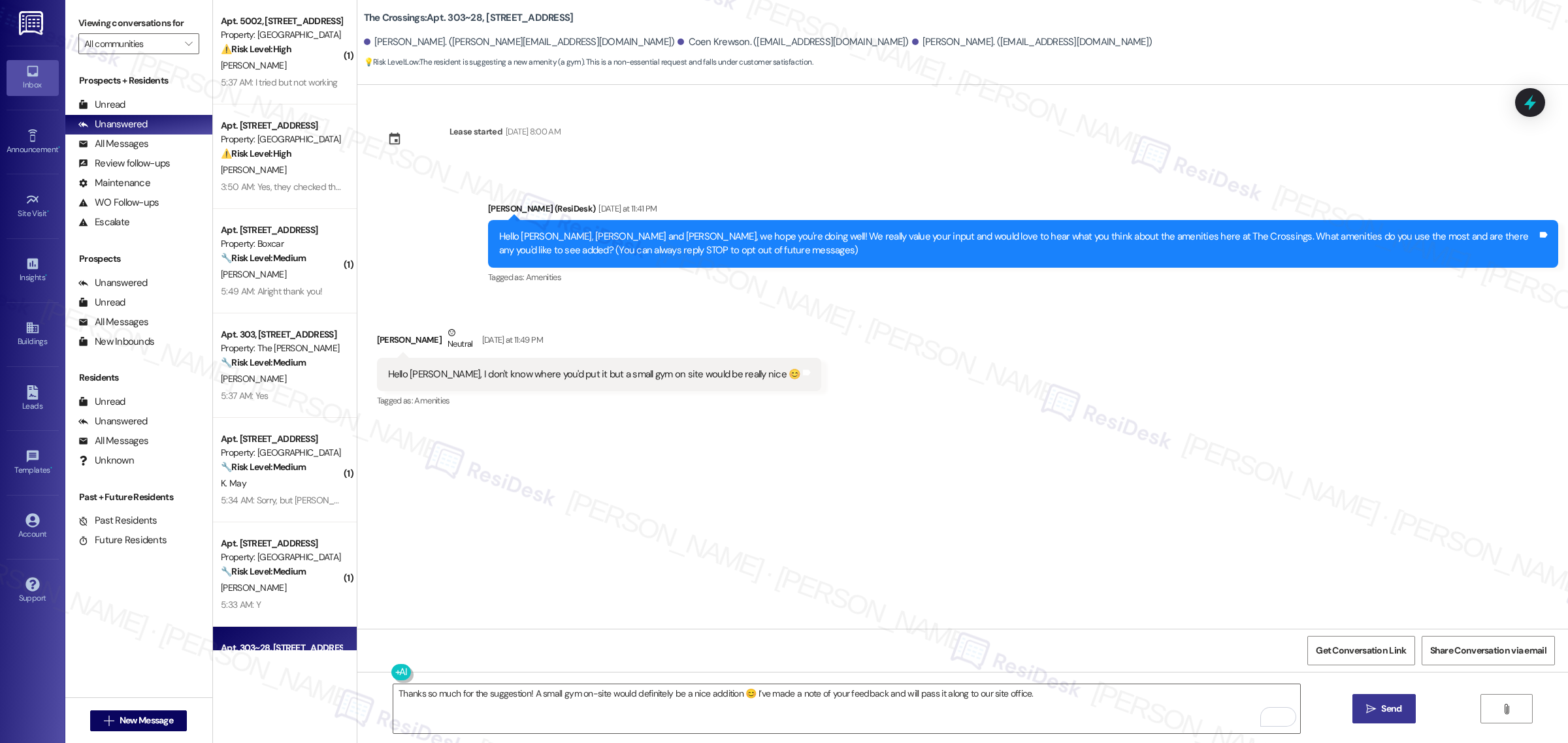
click at [1405, 710] on button " Send" at bounding box center [1384, 709] width 63 height 30
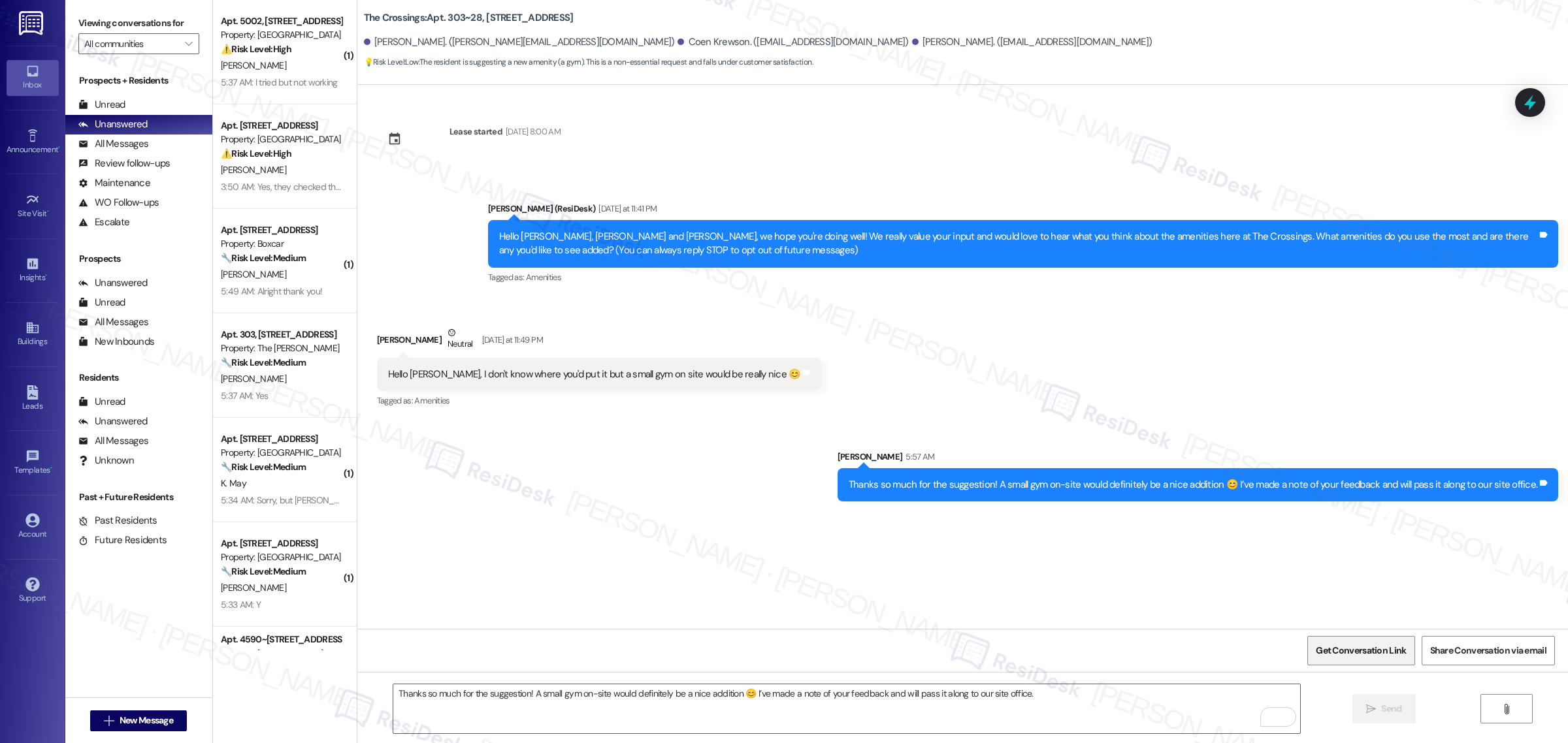
click at [1311, 655] on button "Get Conversation Link" at bounding box center [1360, 650] width 107 height 30
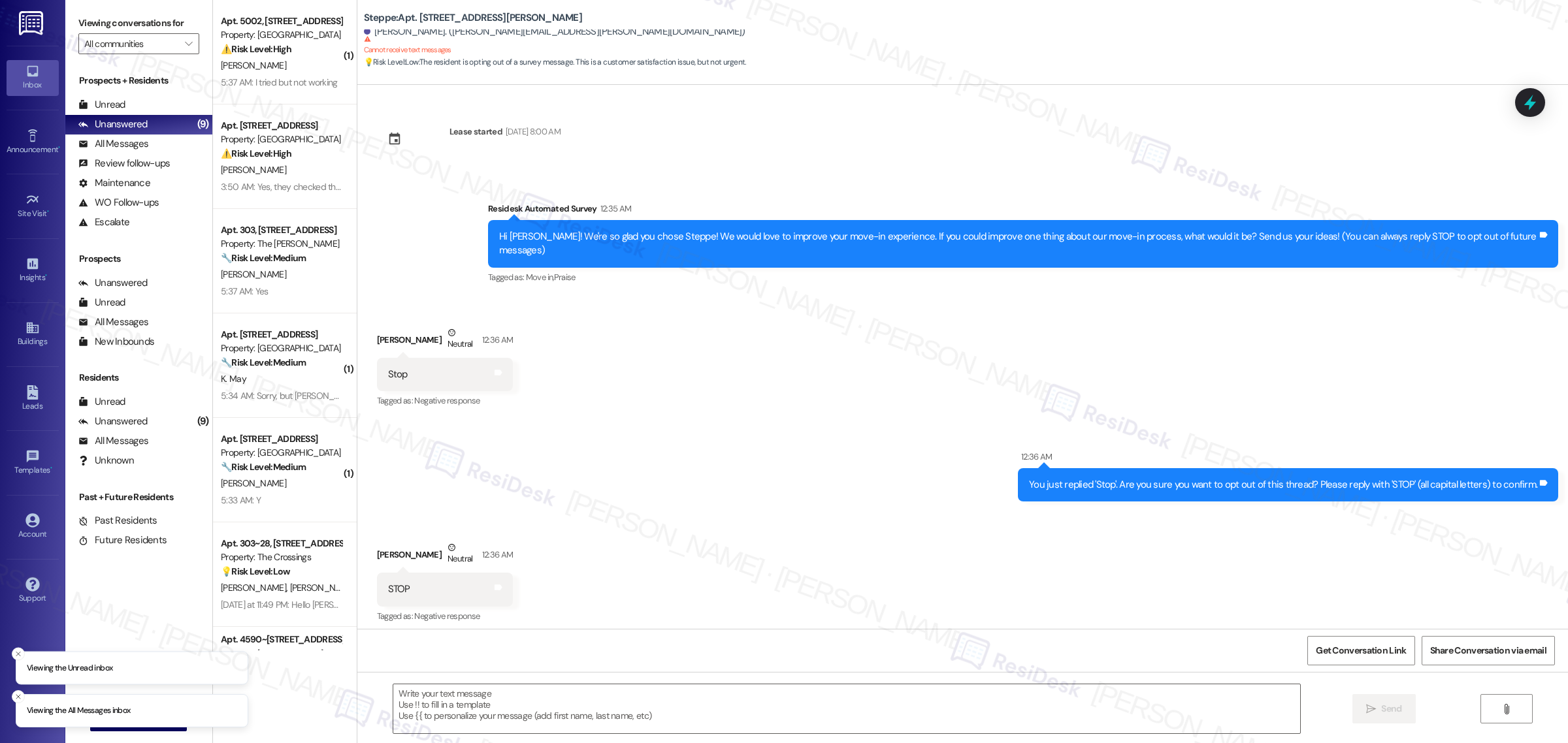
scroll to position [103, 0]
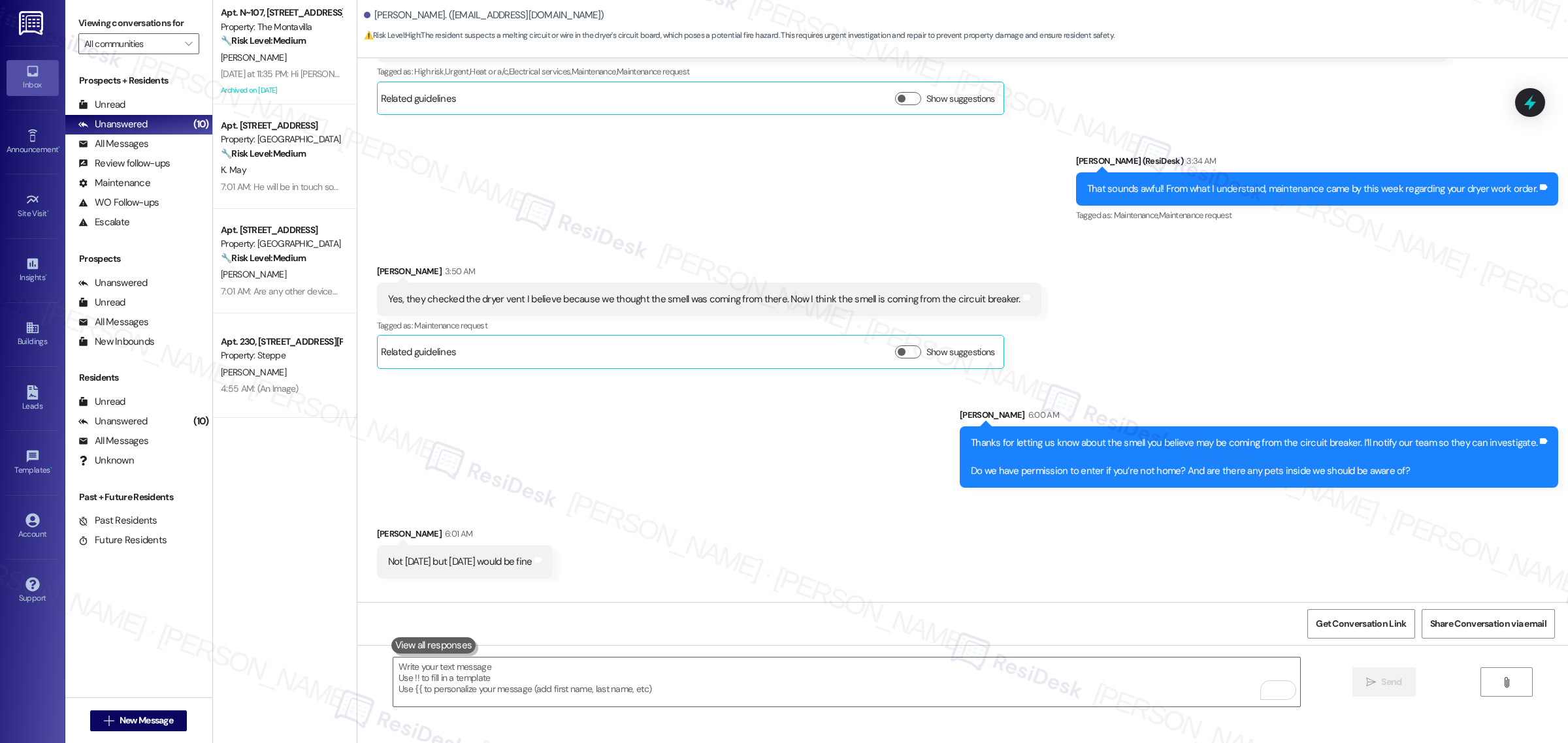
scroll to position [7890, 0]
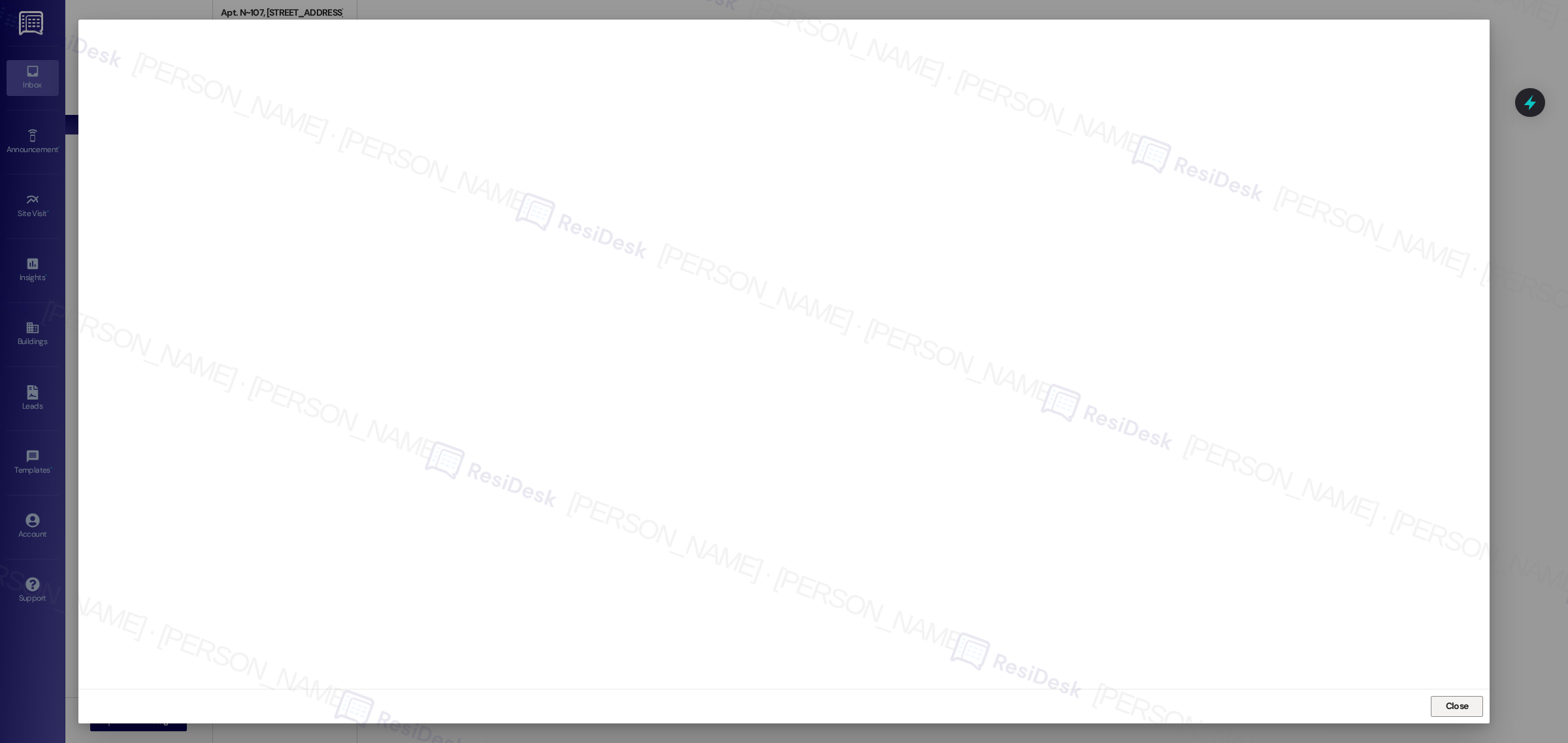
click at [1455, 706] on span "Close" at bounding box center [1457, 706] width 23 height 14
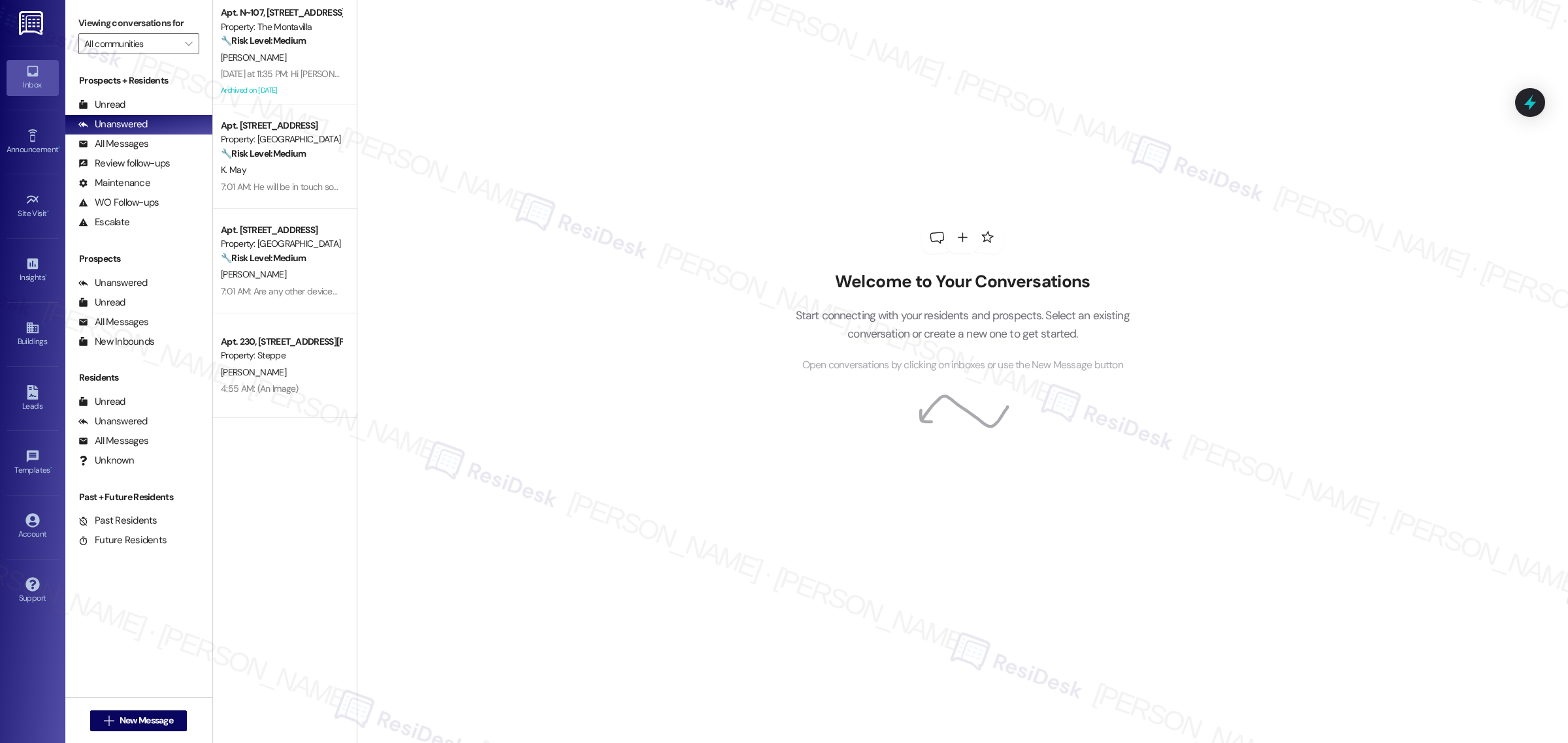
click at [1405, 470] on div "Welcome to Your Conversations Start connecting with your residents and prospect…" at bounding box center [962, 371] width 1211 height 743
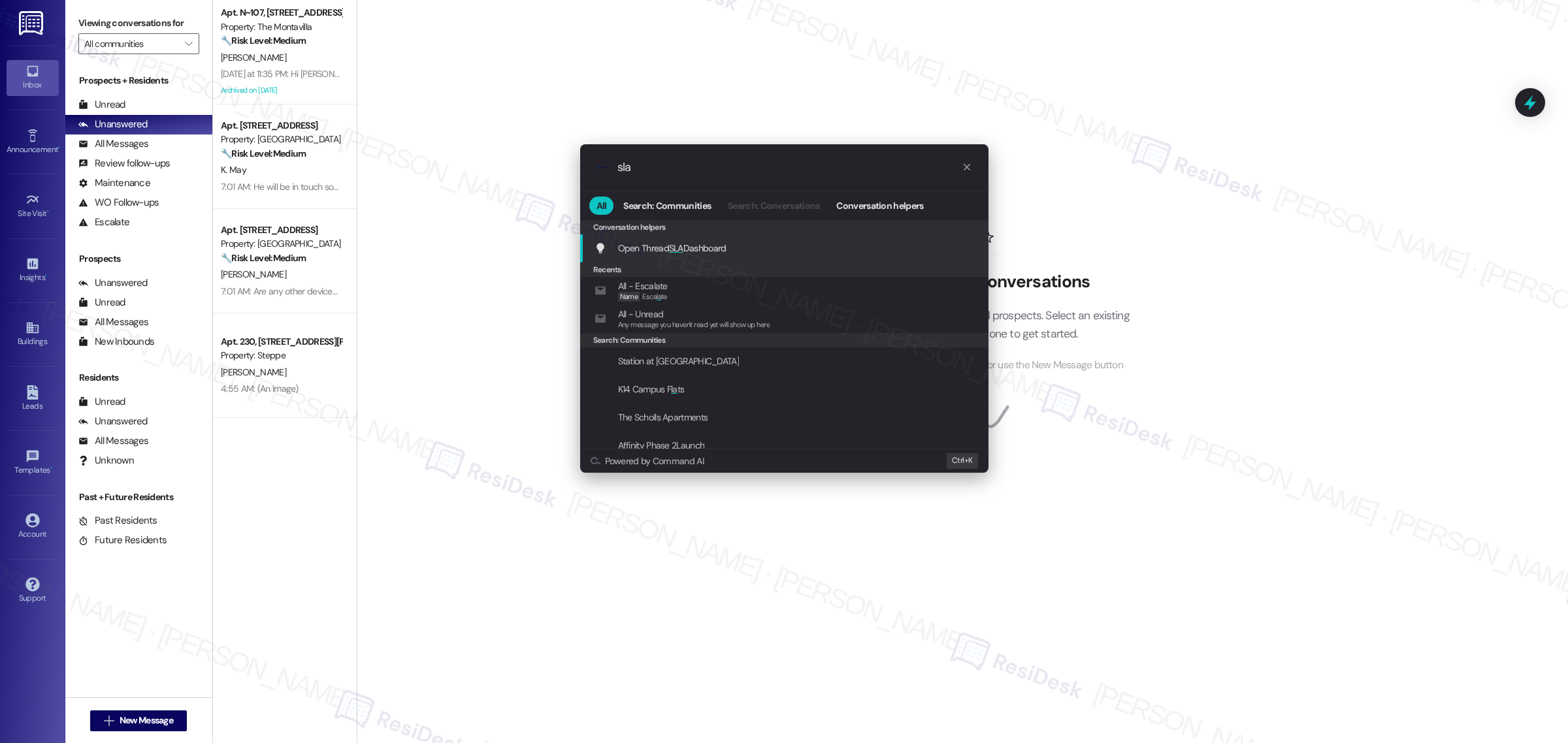
type input "sla"
click at [757, 242] on div "Open Thread SLA Dashboard Add shortcut" at bounding box center [785, 248] width 382 height 14
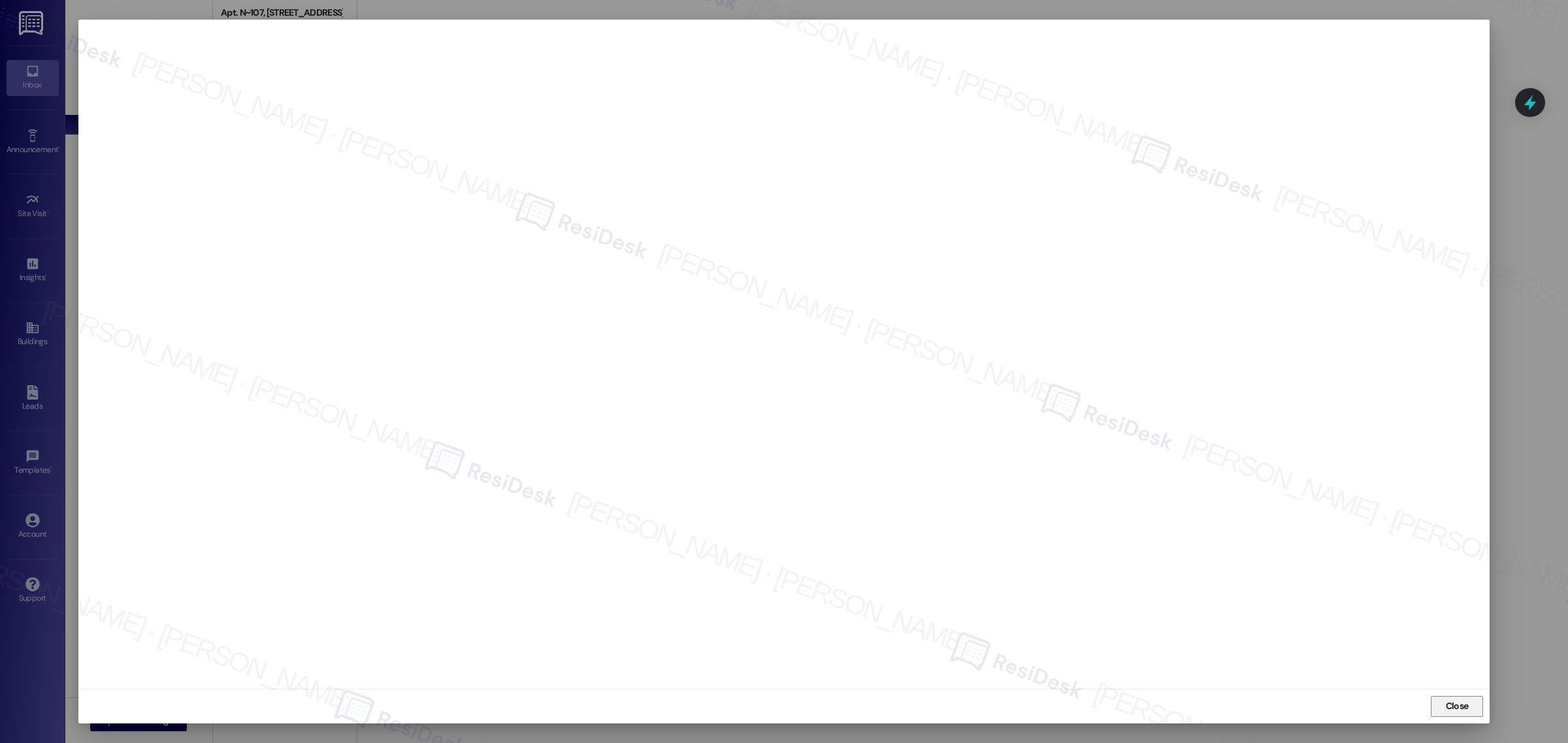
click at [1436, 703] on button "Close" at bounding box center [1457, 706] width 52 height 21
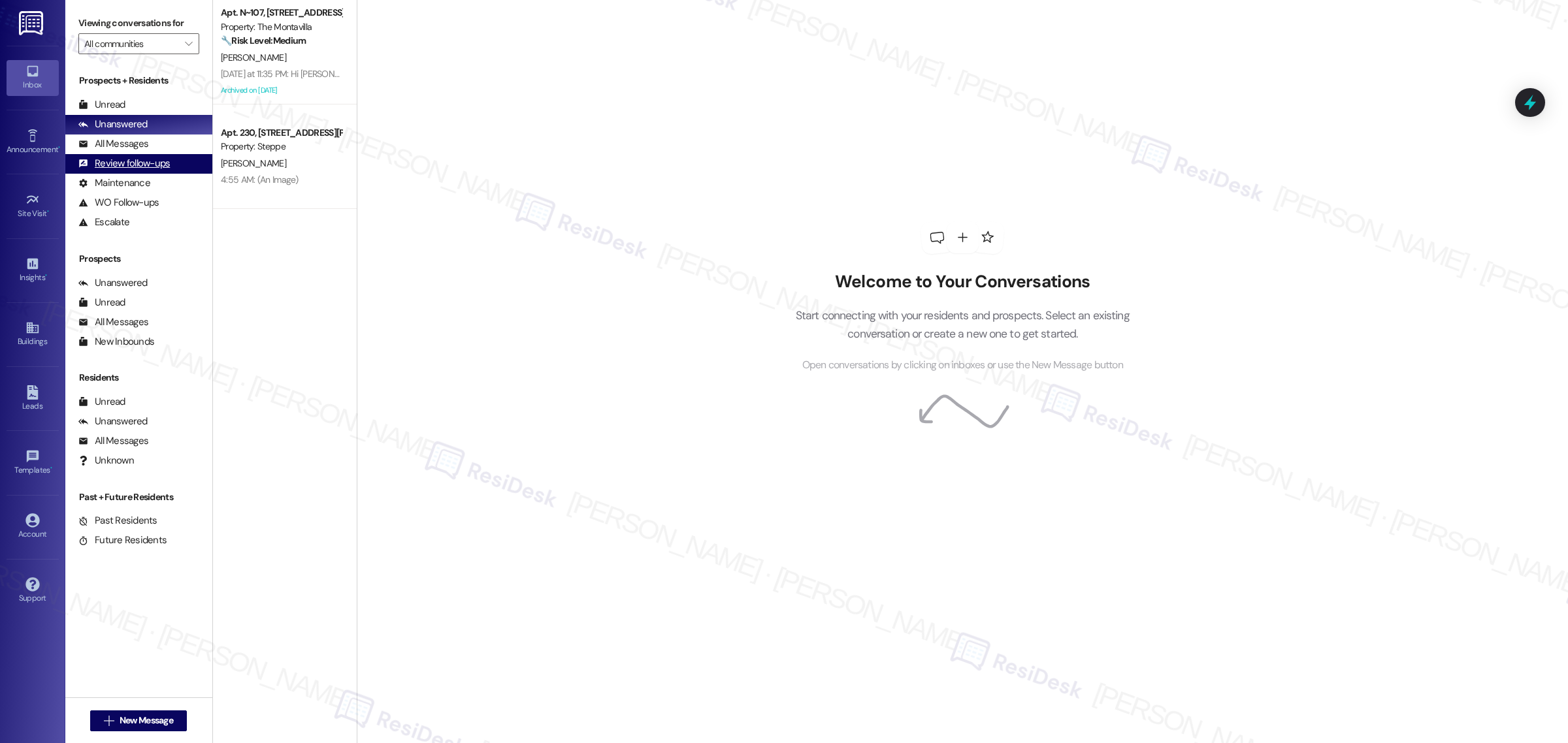
click at [117, 165] on div "Review follow-ups" at bounding box center [124, 163] width 91 height 14
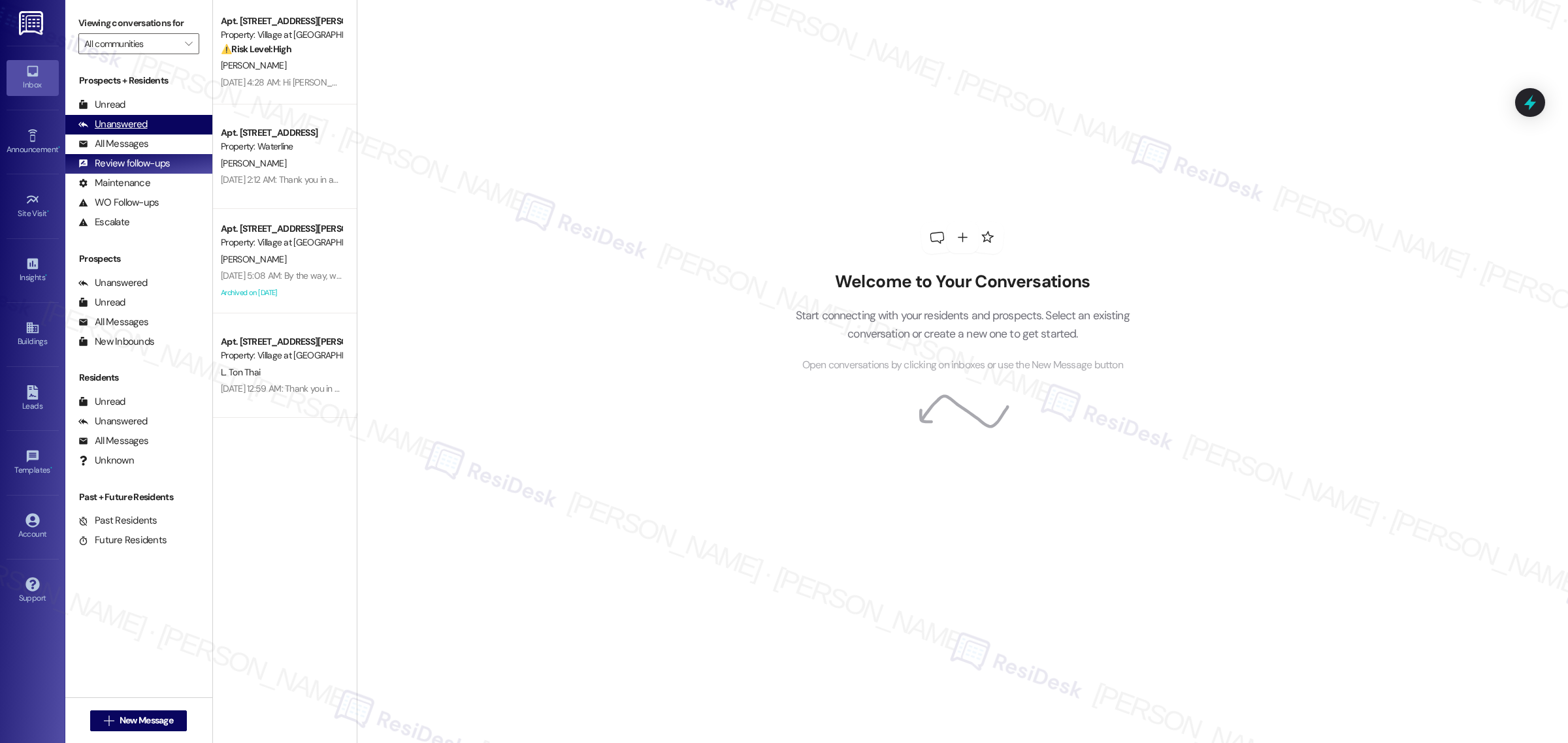
click at [127, 125] on div "Unanswered" at bounding box center [113, 124] width 70 height 14
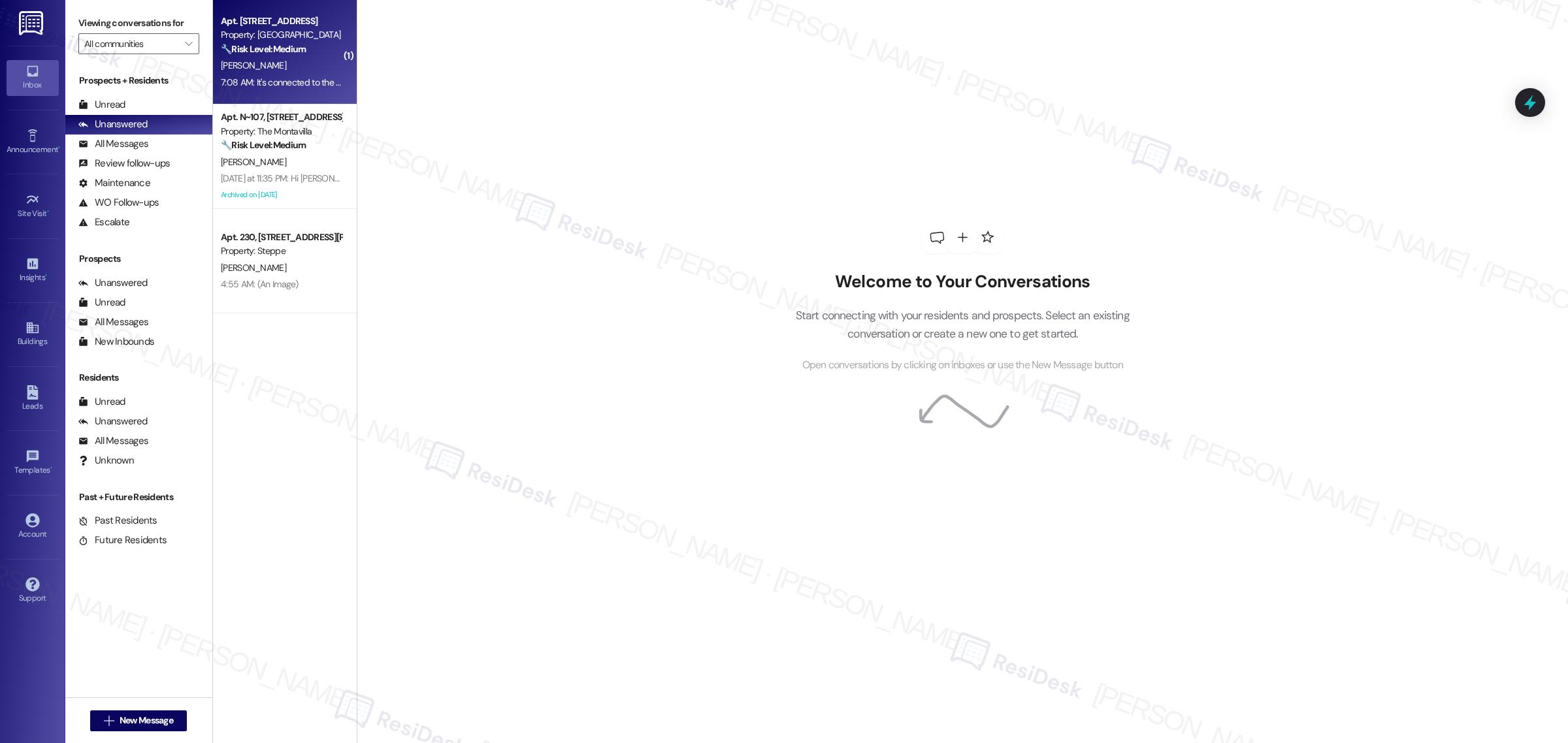
click at [286, 70] on div "[PERSON_NAME]" at bounding box center [281, 66] width 124 height 16
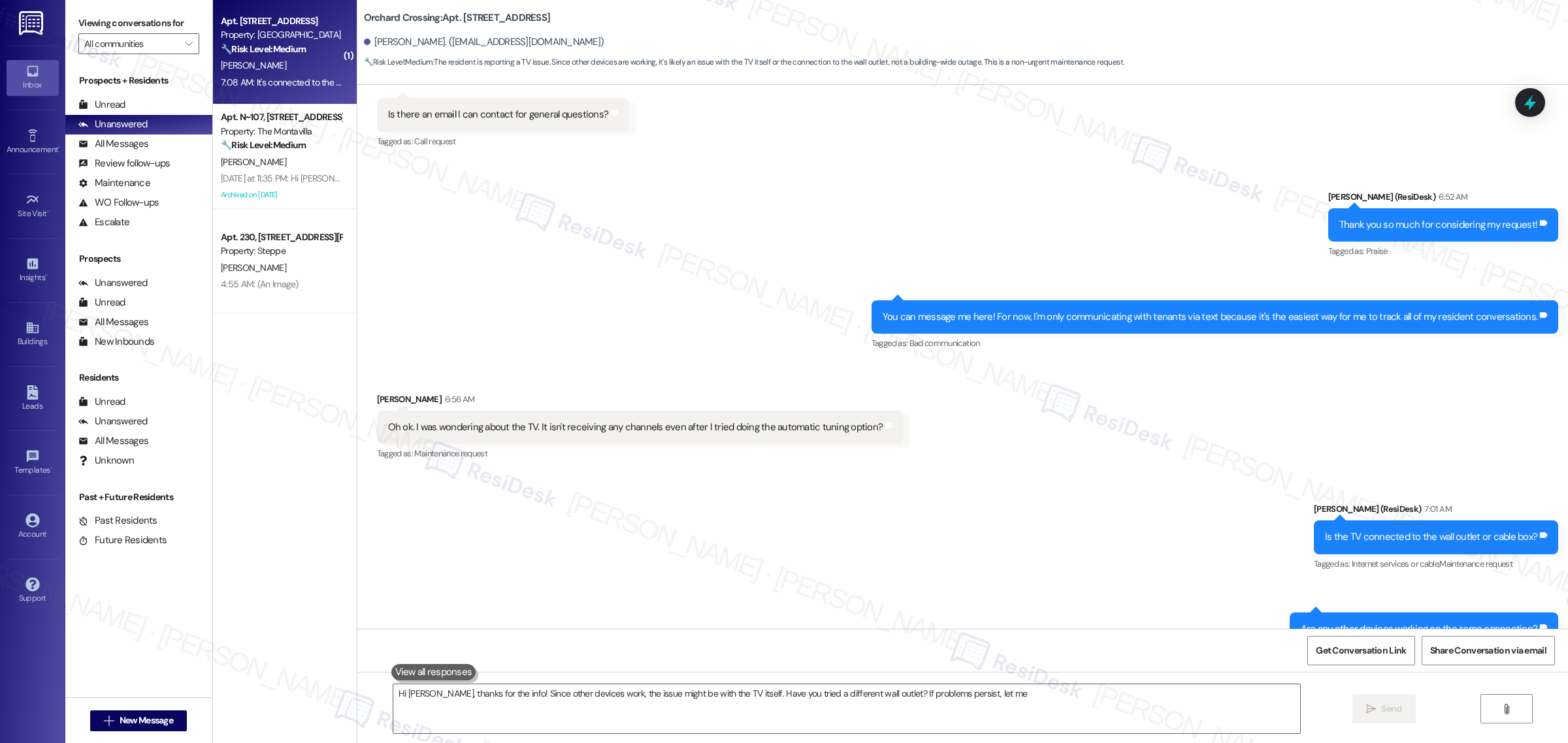
scroll to position [977, 0]
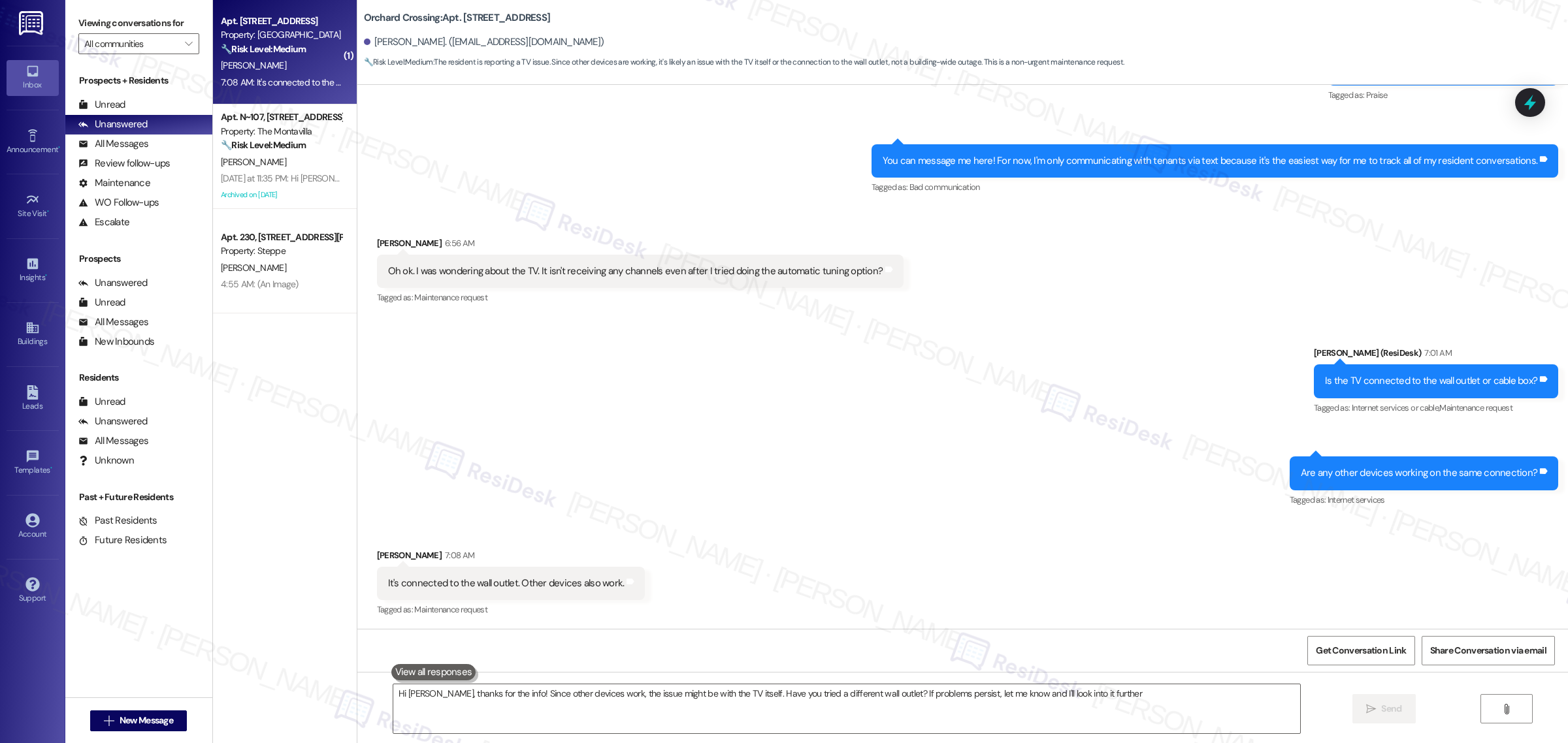
type textarea "Hi [PERSON_NAME], thanks for the info! Since other devices work, the issue migh…"
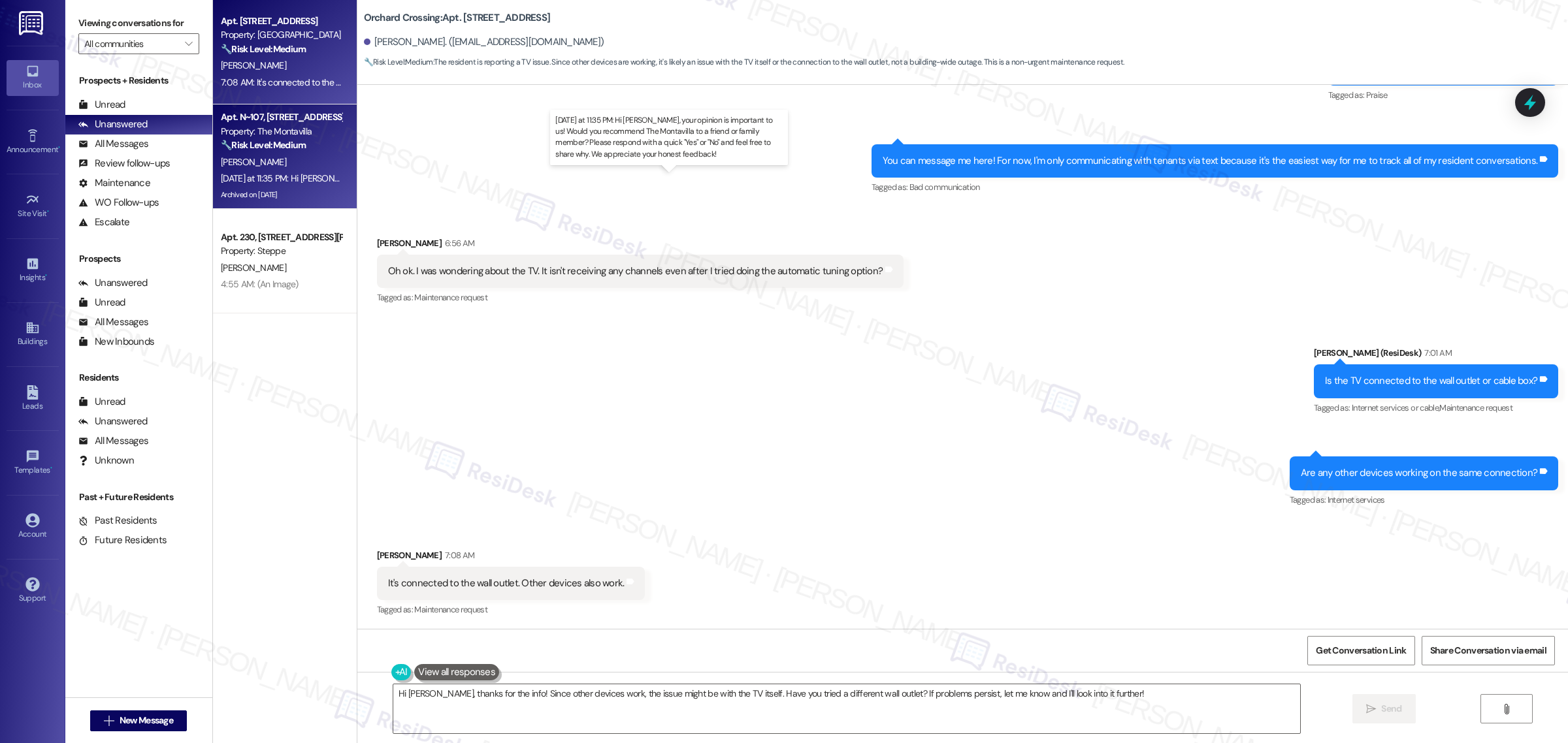
click at [292, 178] on div "[DATE] at 11:35 PM: Hi [PERSON_NAME], your opinion is important to us! Would yo…" at bounding box center [686, 178] width 931 height 12
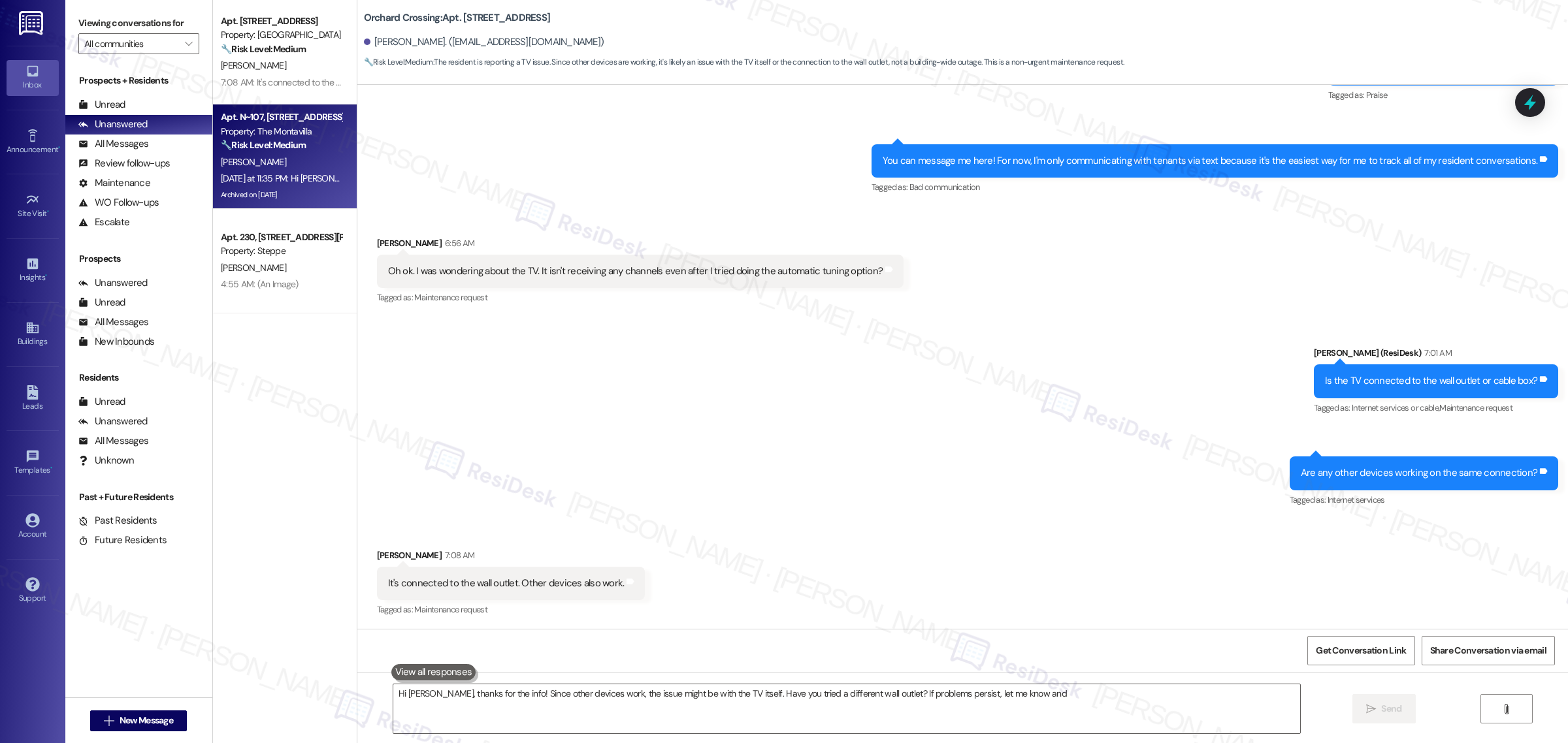
type textarea "Hi [PERSON_NAME], thanks for the info! Since other devices work, the issue migh…"
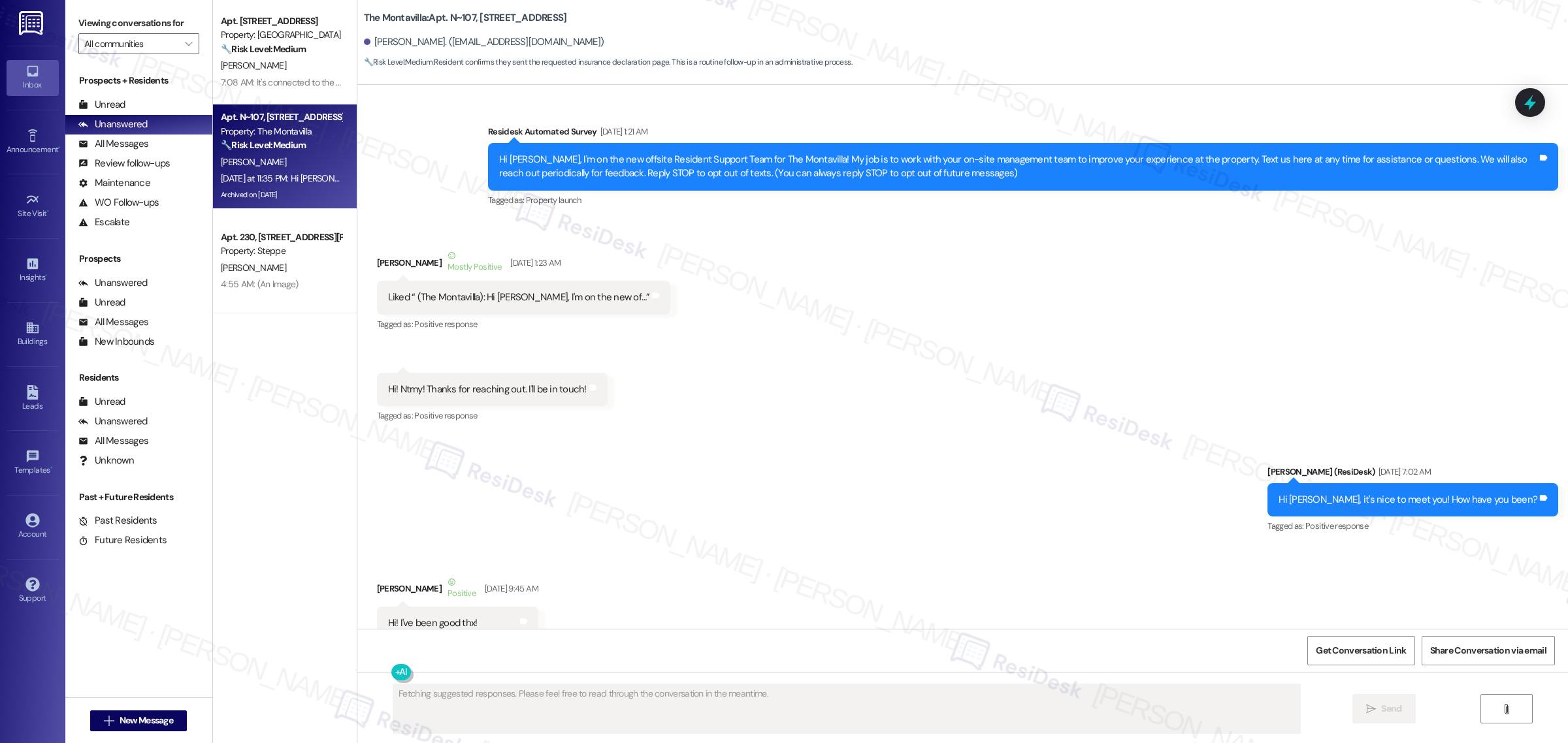
scroll to position [23177, 0]
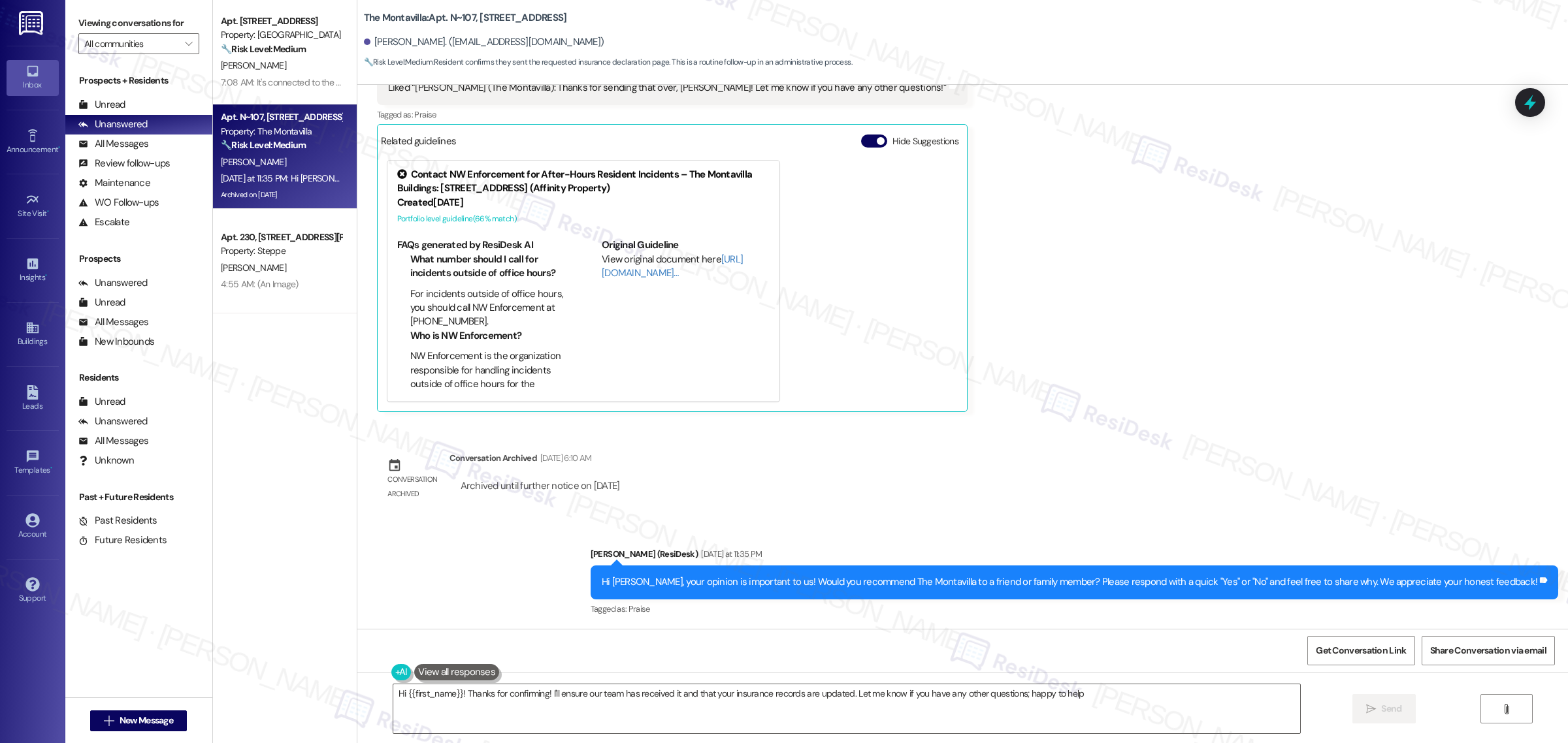
type textarea "Hi {{first_name}}! Thanks for confirming! I'll ensure our team has received it …"
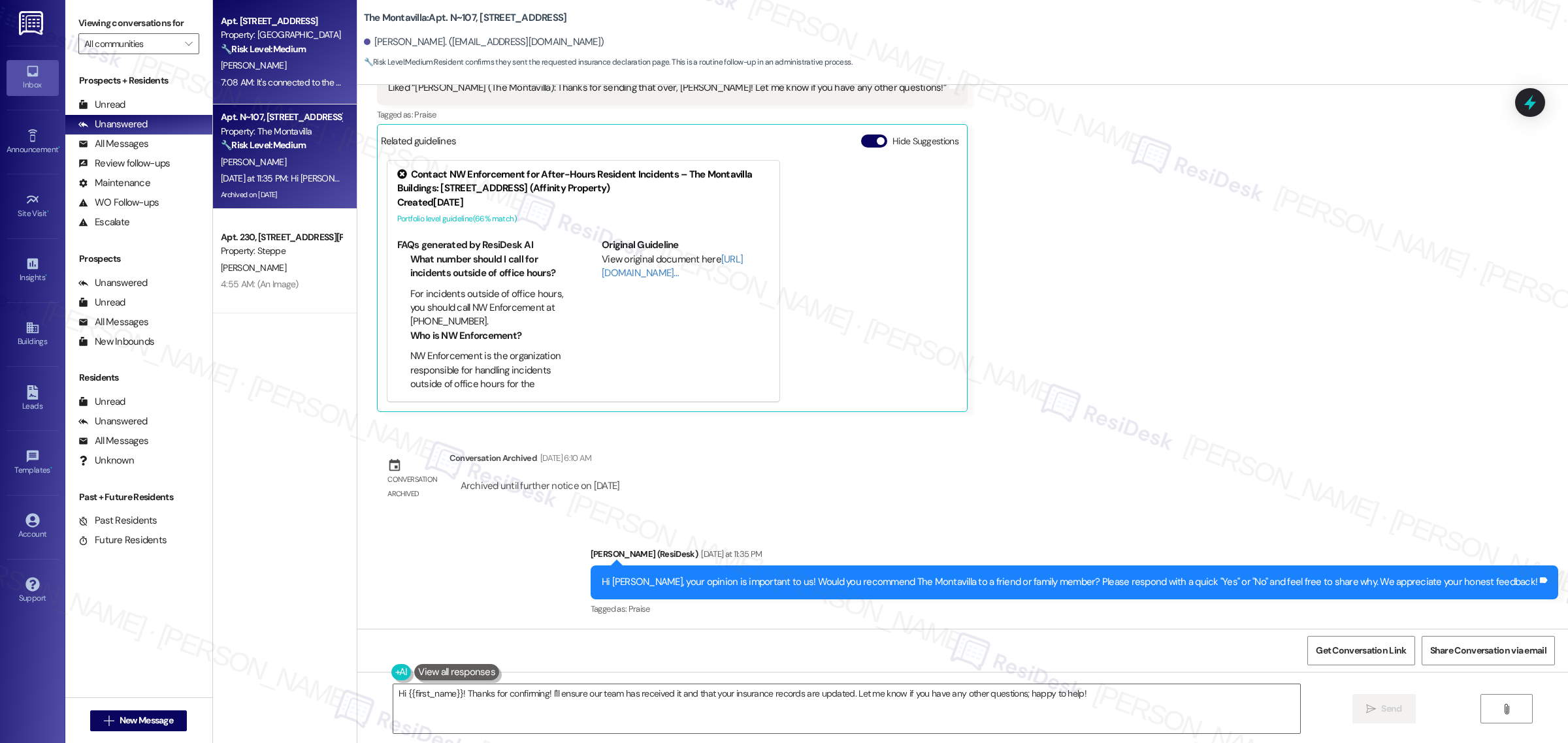
click at [268, 32] on div "Property: [GEOGRAPHIC_DATA]" at bounding box center [281, 34] width 121 height 14
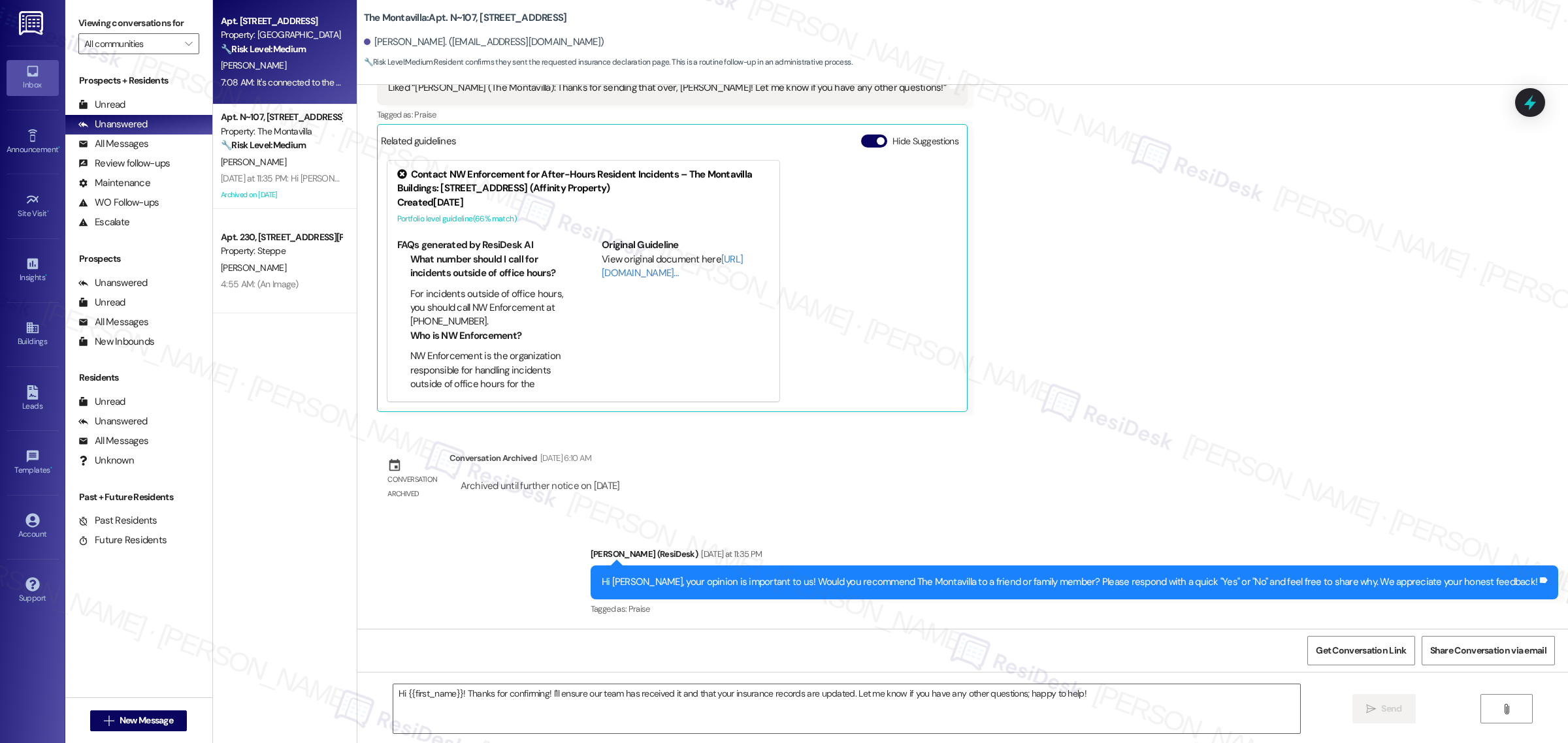
type textarea "Fetching suggested responses. Please feel free to read through the conversation…"
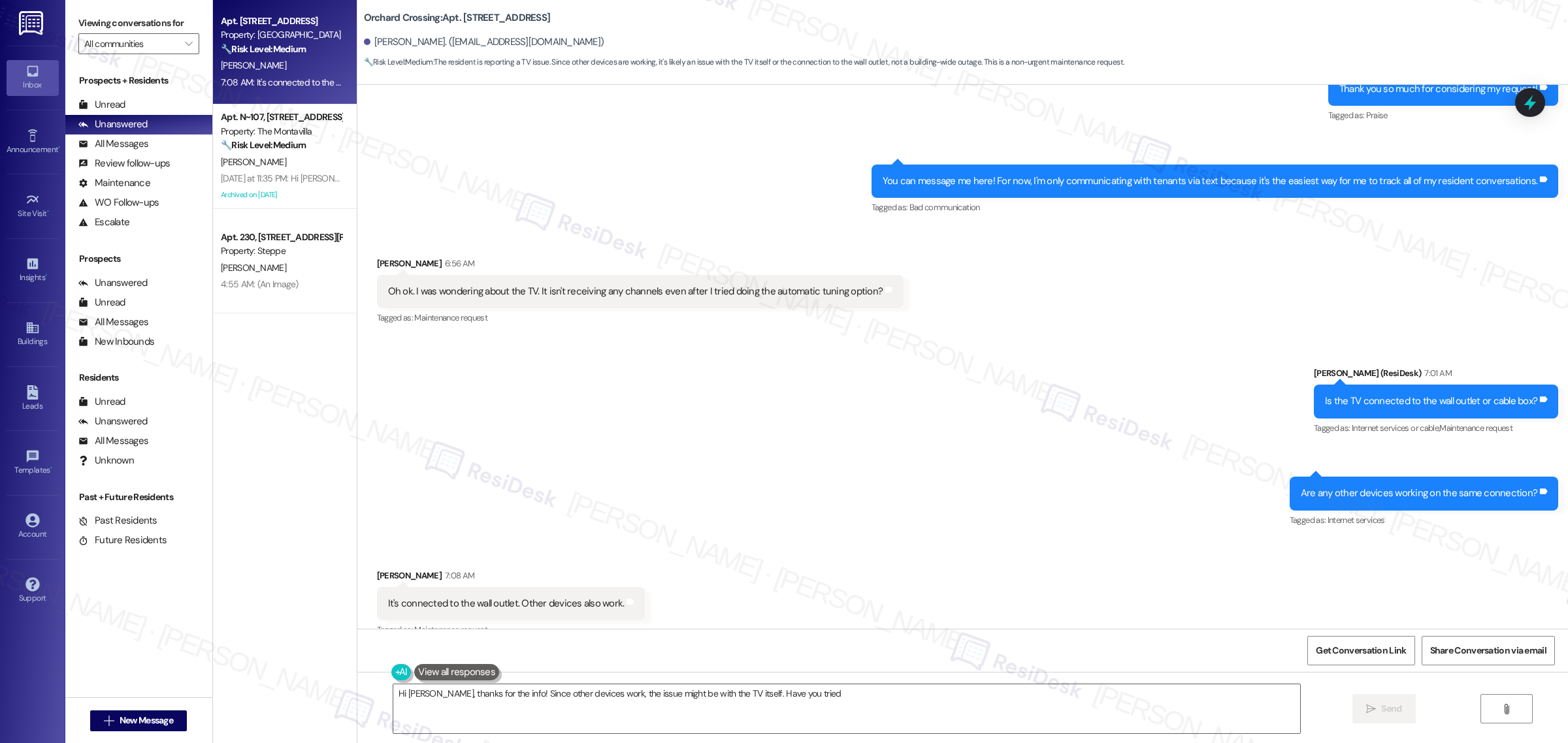
scroll to position [977, 0]
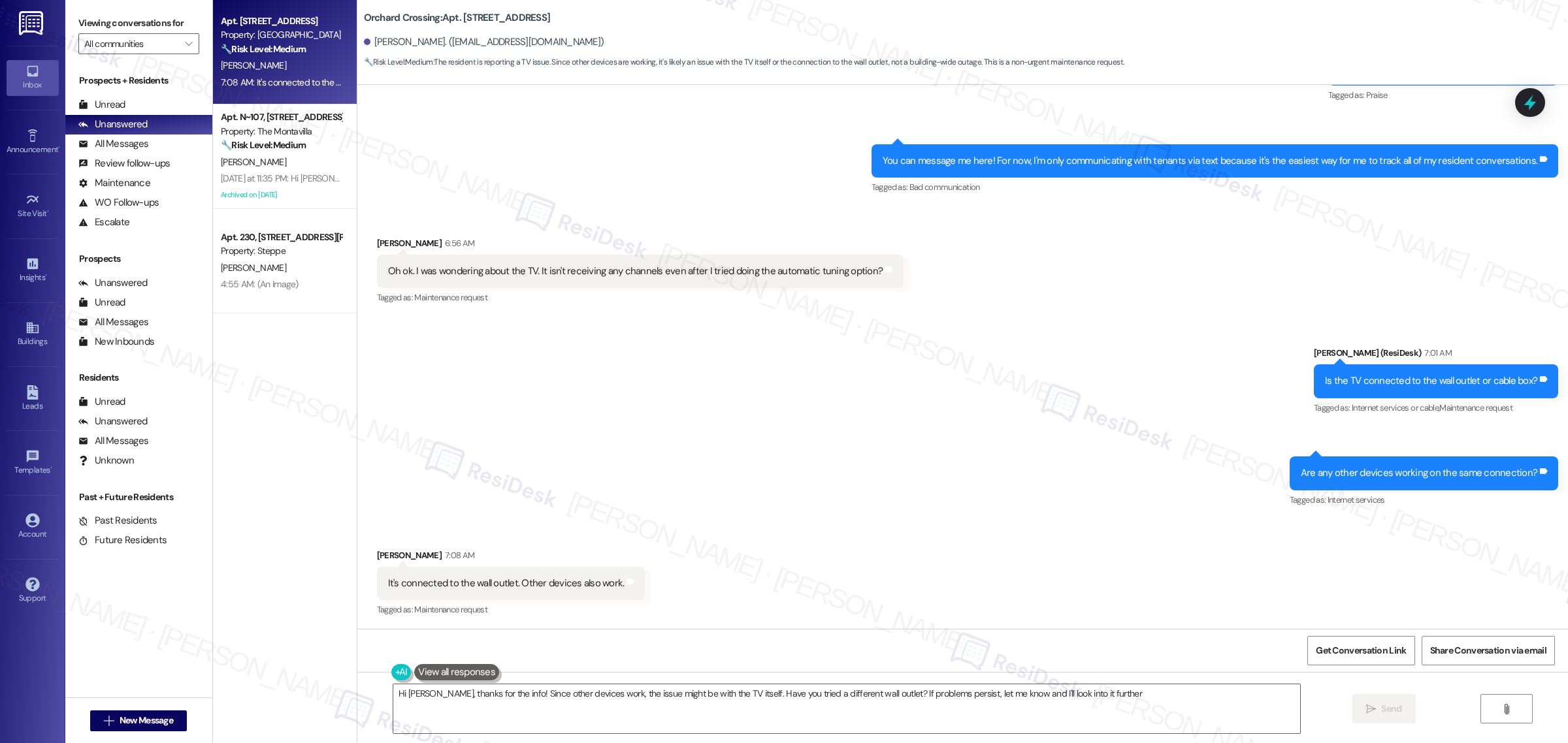
type textarea "Hi [PERSON_NAME], thanks for the info! Since other devices work, the issue migh…"
click at [624, 422] on div "Sent via SMS [PERSON_NAME] (ResiDesk) 7:01 AM Is the TV connected to the wall o…" at bounding box center [963, 418] width 1210 height 202
click at [1526, 105] on icon at bounding box center [1529, 103] width 15 height 20
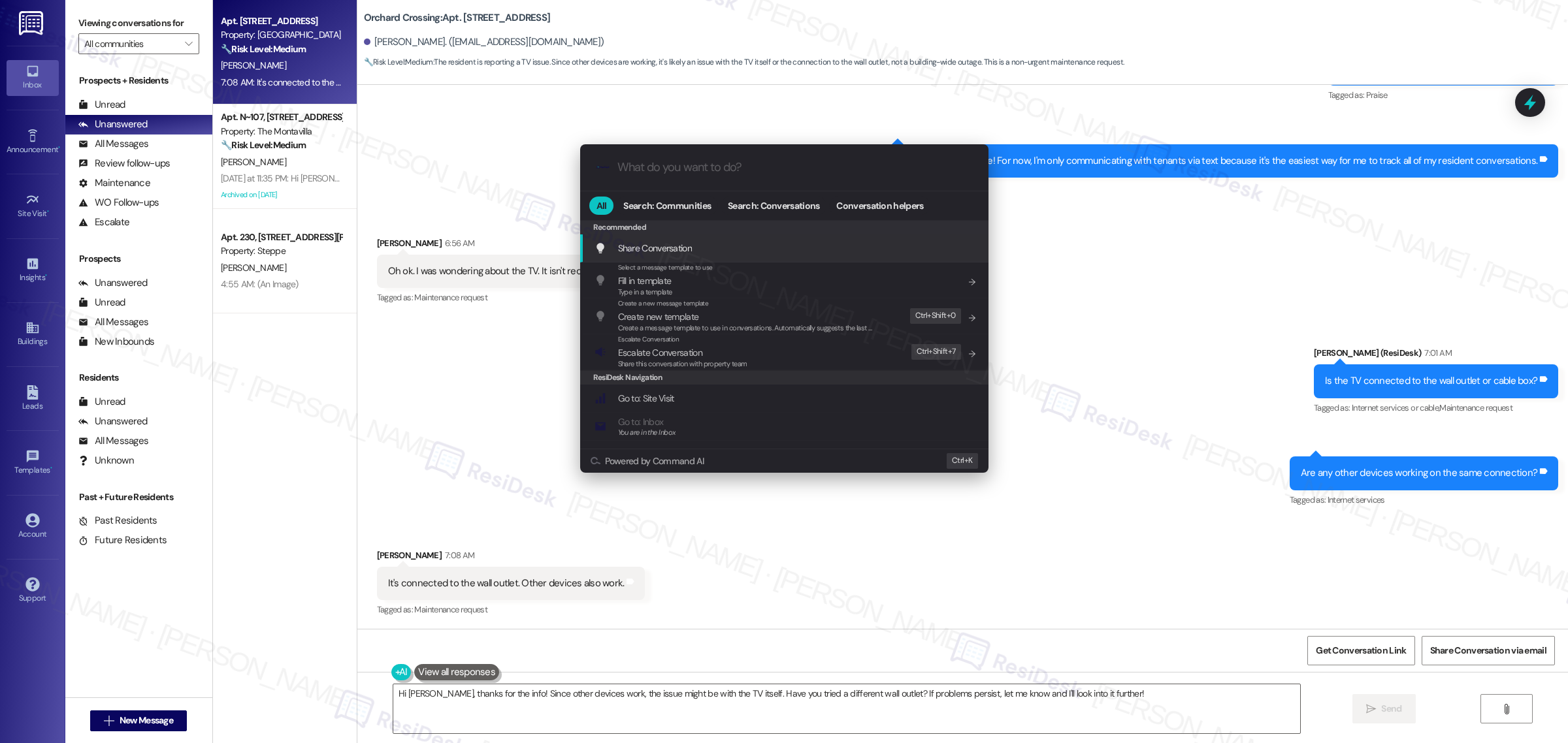
click at [658, 173] on input "What do you want to do?" at bounding box center [794, 167] width 355 height 14
type input "sla"
click at [674, 246] on span "SLA" at bounding box center [677, 247] width 14 height 12
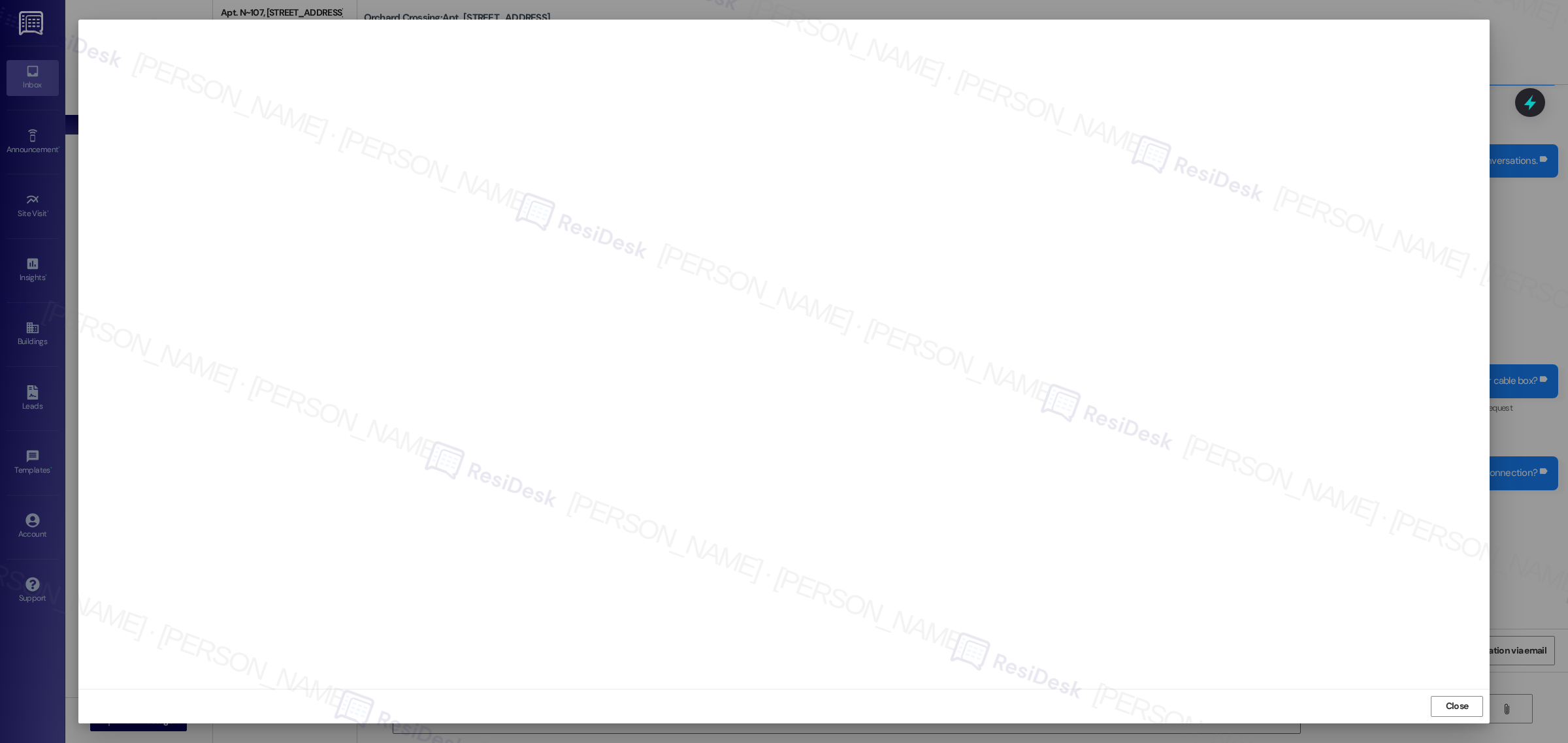
type textarea "Hey {{first_name}}, I understand your TV isn't picking up channels. Since other…"
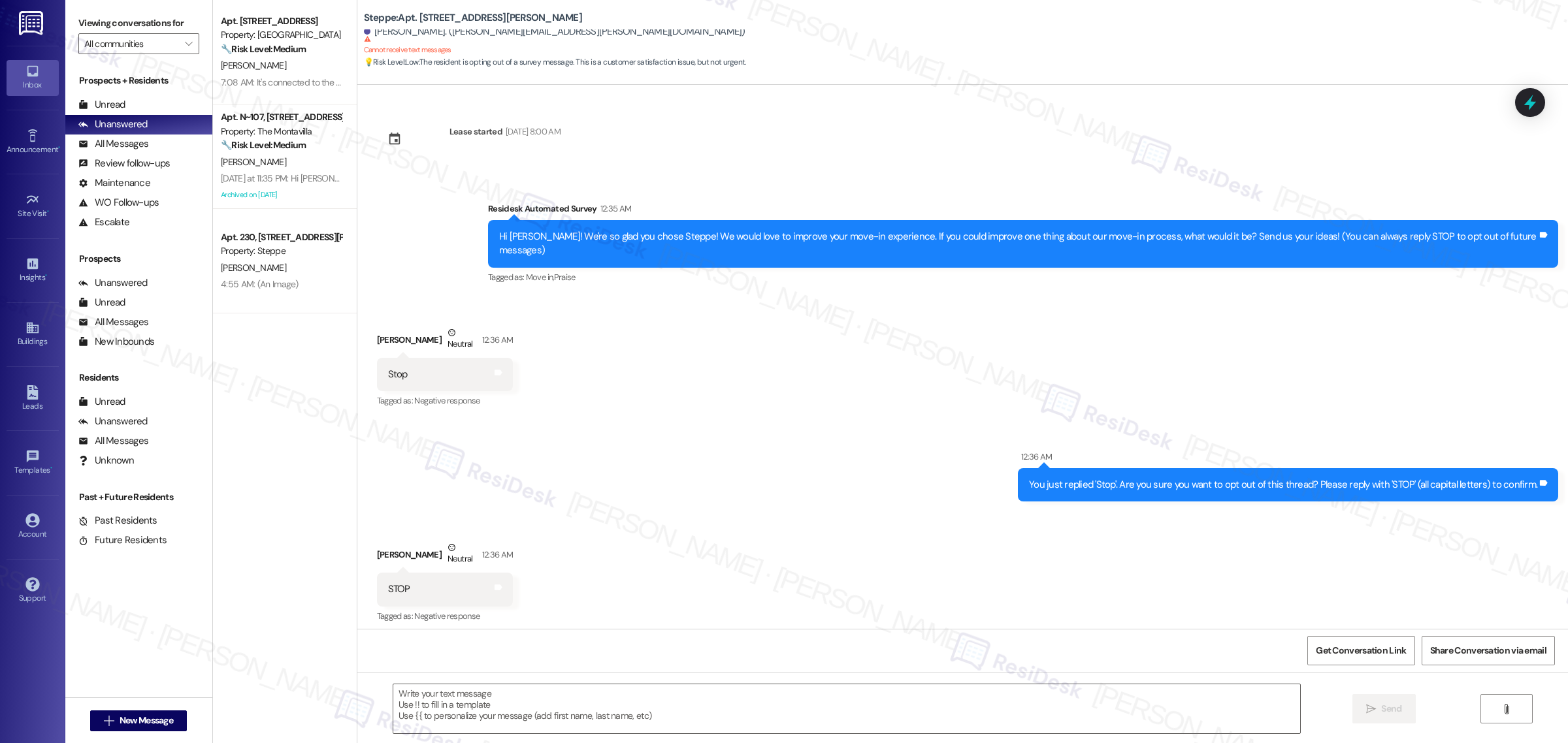
type textarea "Fetching suggested responses. Please feel free to read through the conversation…"
click at [128, 99] on div "Unread (0)" at bounding box center [138, 106] width 147 height 20
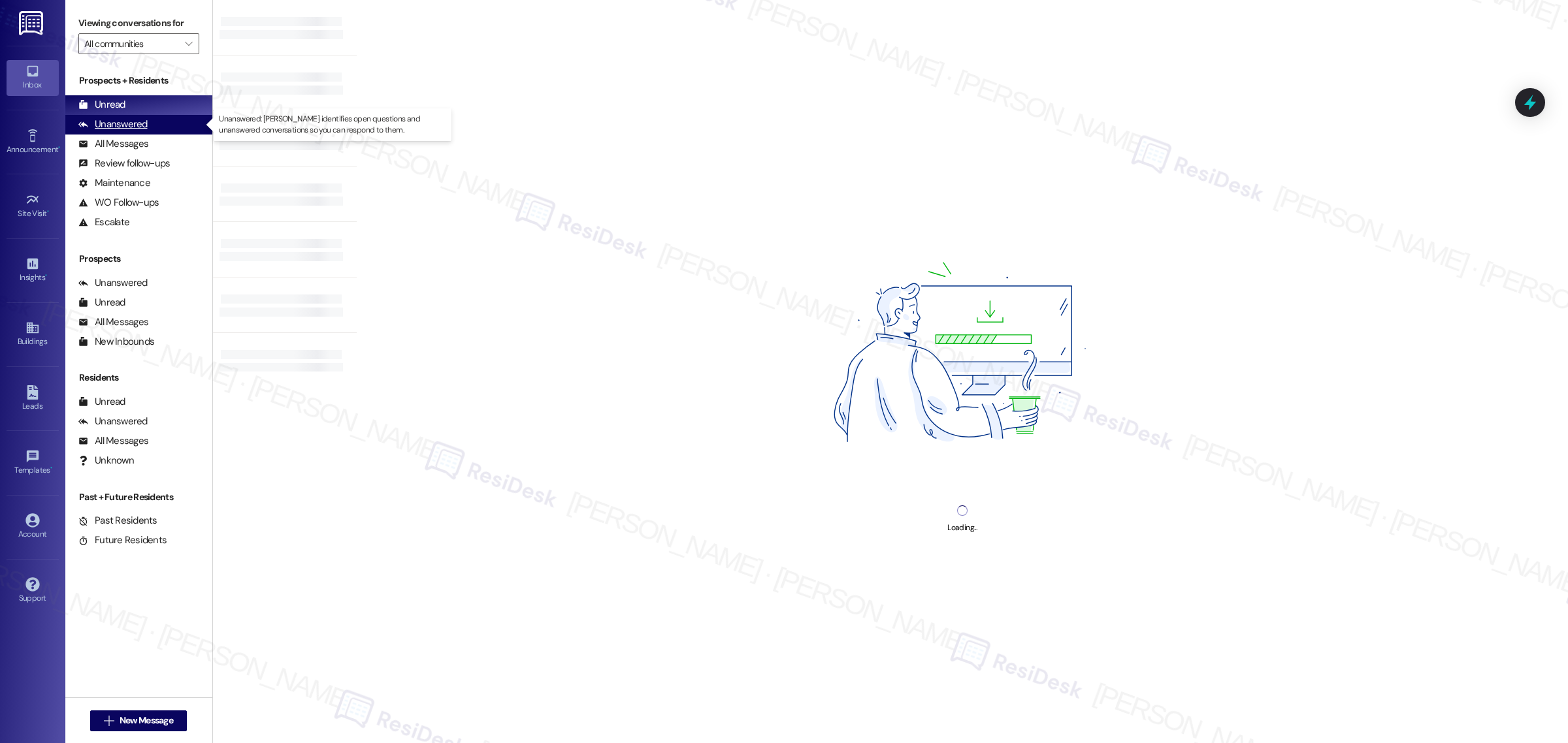
click at [135, 119] on div "Unanswered" at bounding box center [113, 124] width 70 height 14
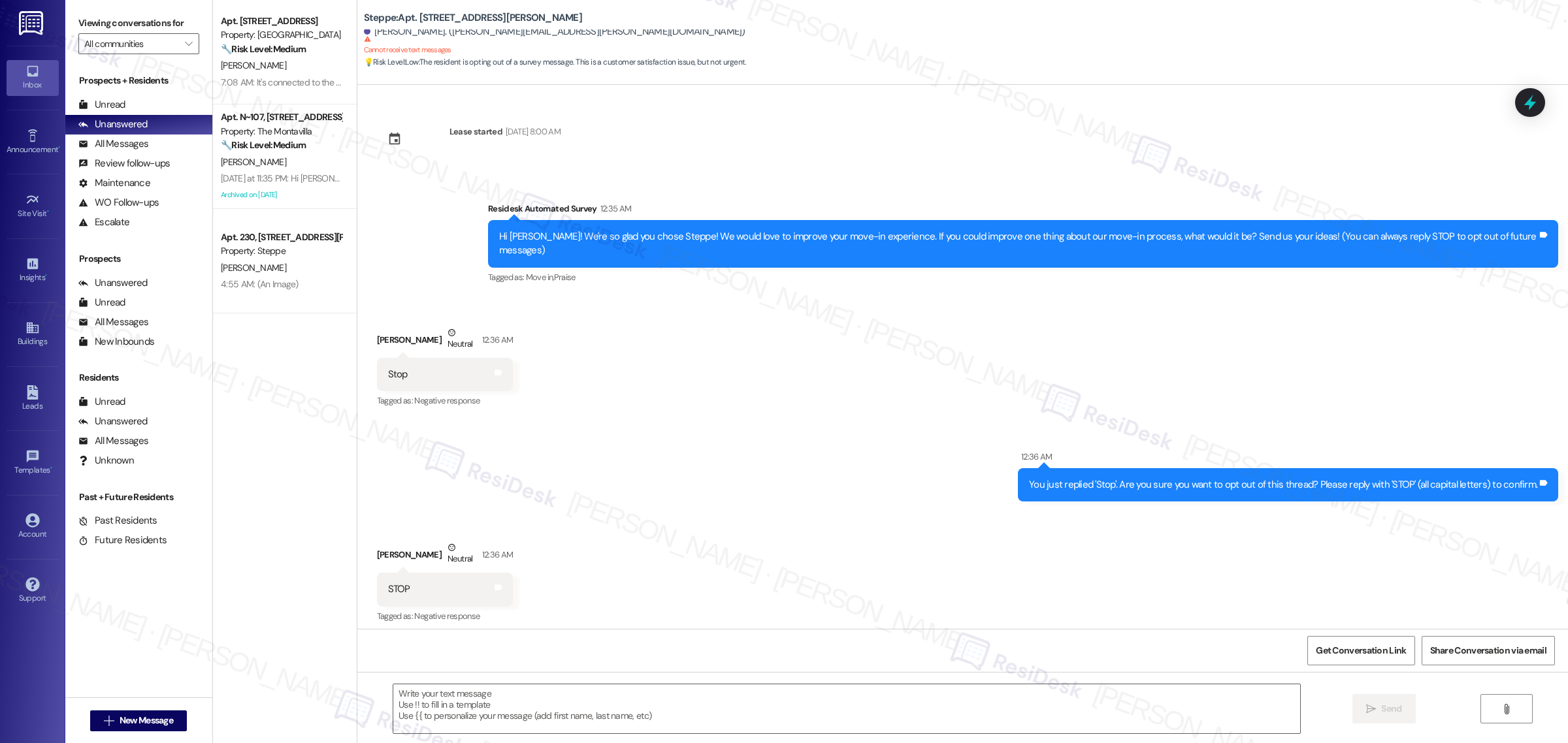
type textarea "Fetching suggested responses. Please feel free to read through the conversation…"
click at [127, 150] on div "All Messages" at bounding box center [113, 144] width 70 height 14
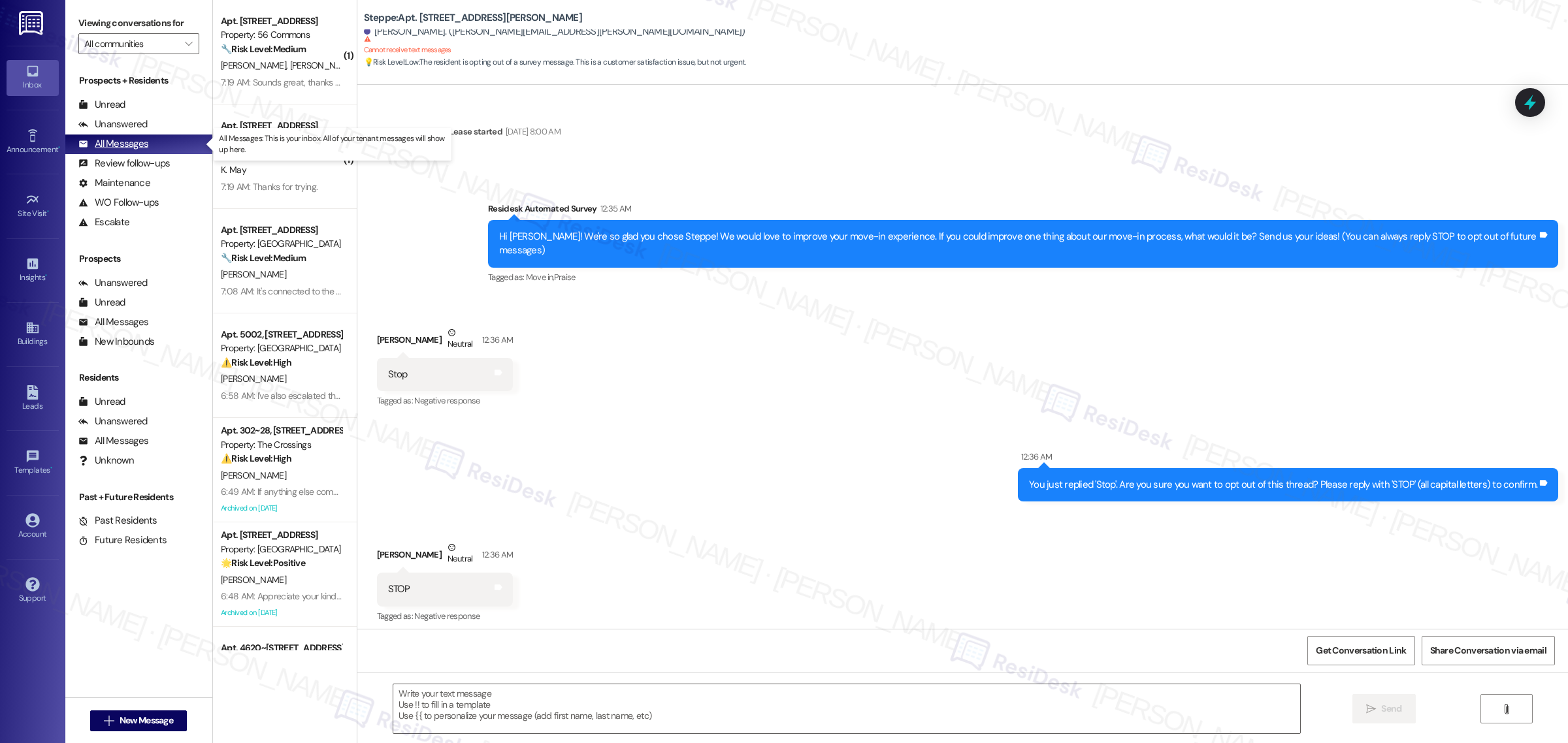
type textarea "Fetching suggested responses. Please feel free to read through the conversation…"
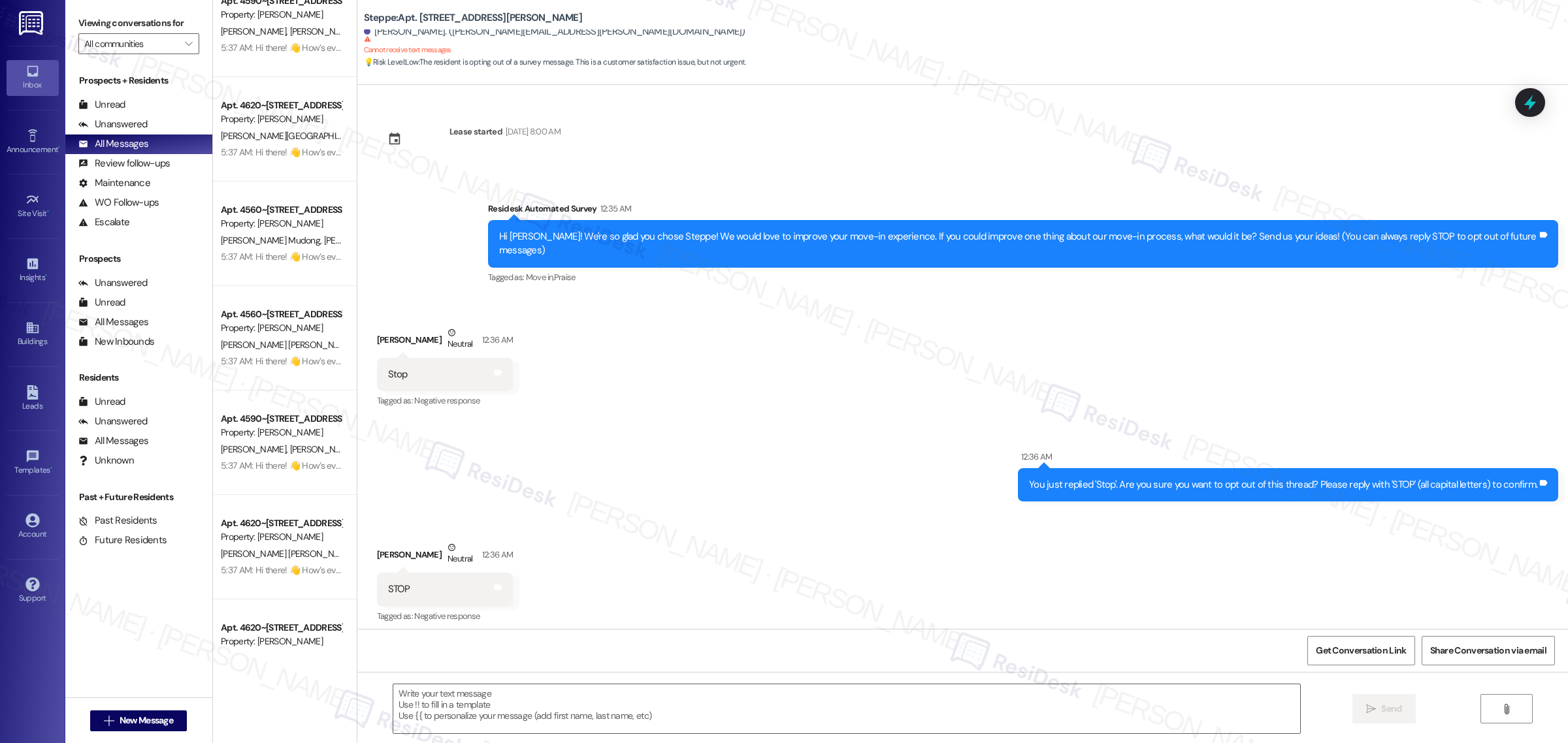
scroll to position [3673, 0]
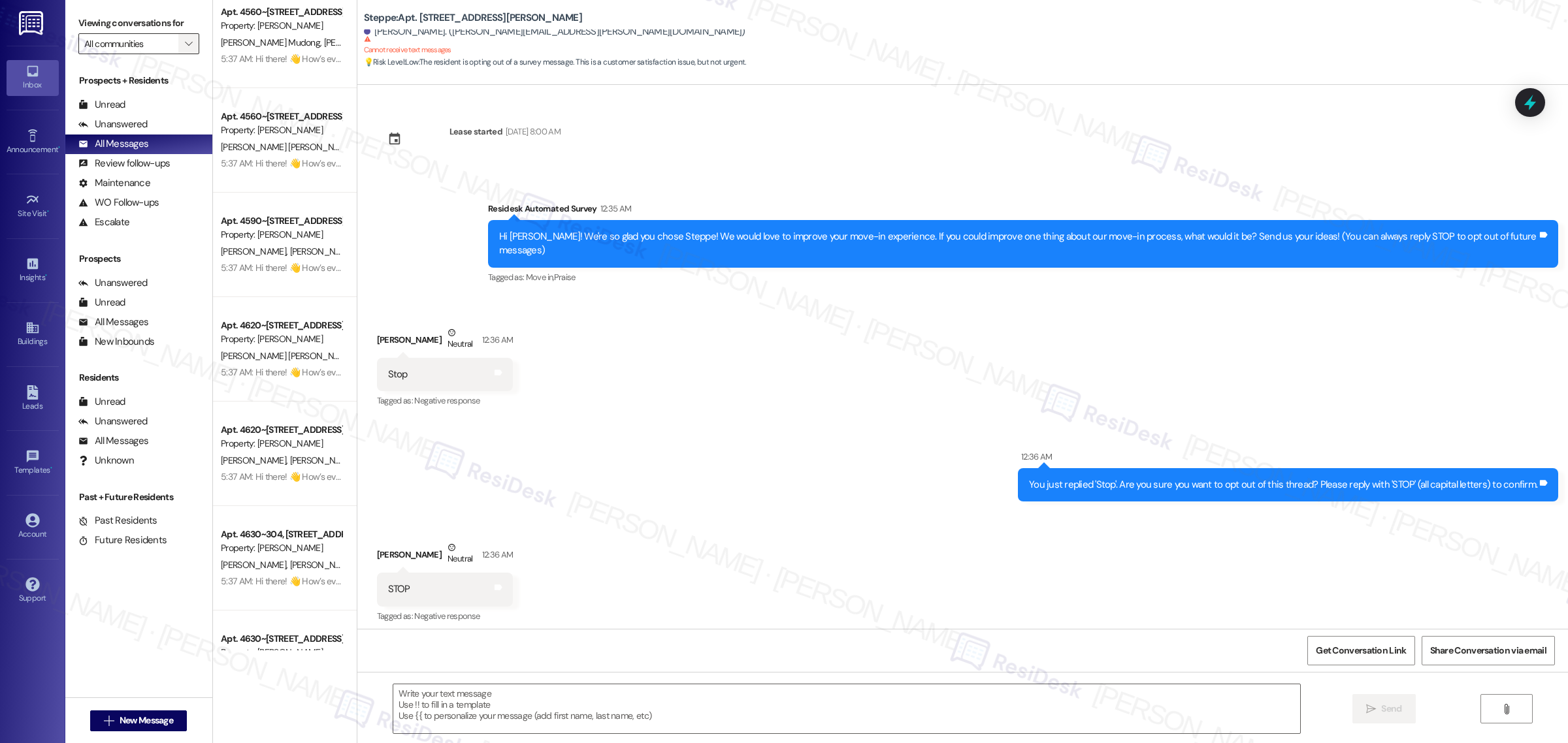
click at [178, 41] on button "" at bounding box center [188, 43] width 21 height 21
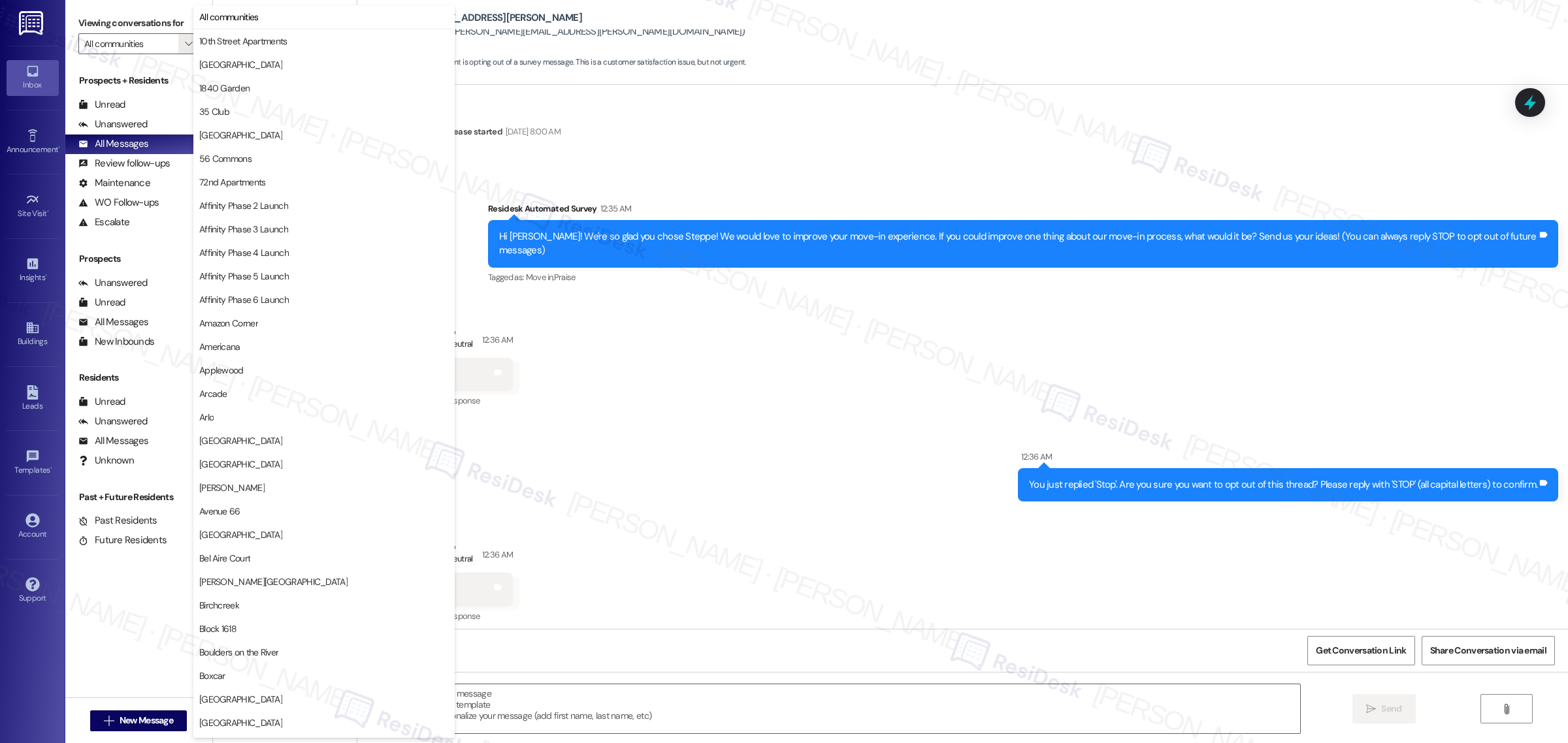
click at [699, 341] on div "Received via SMS Rolando Ramirez-Parra Neutral 12:36 AM Stop Tags and notes Tag…" at bounding box center [963, 358] width 1210 height 124
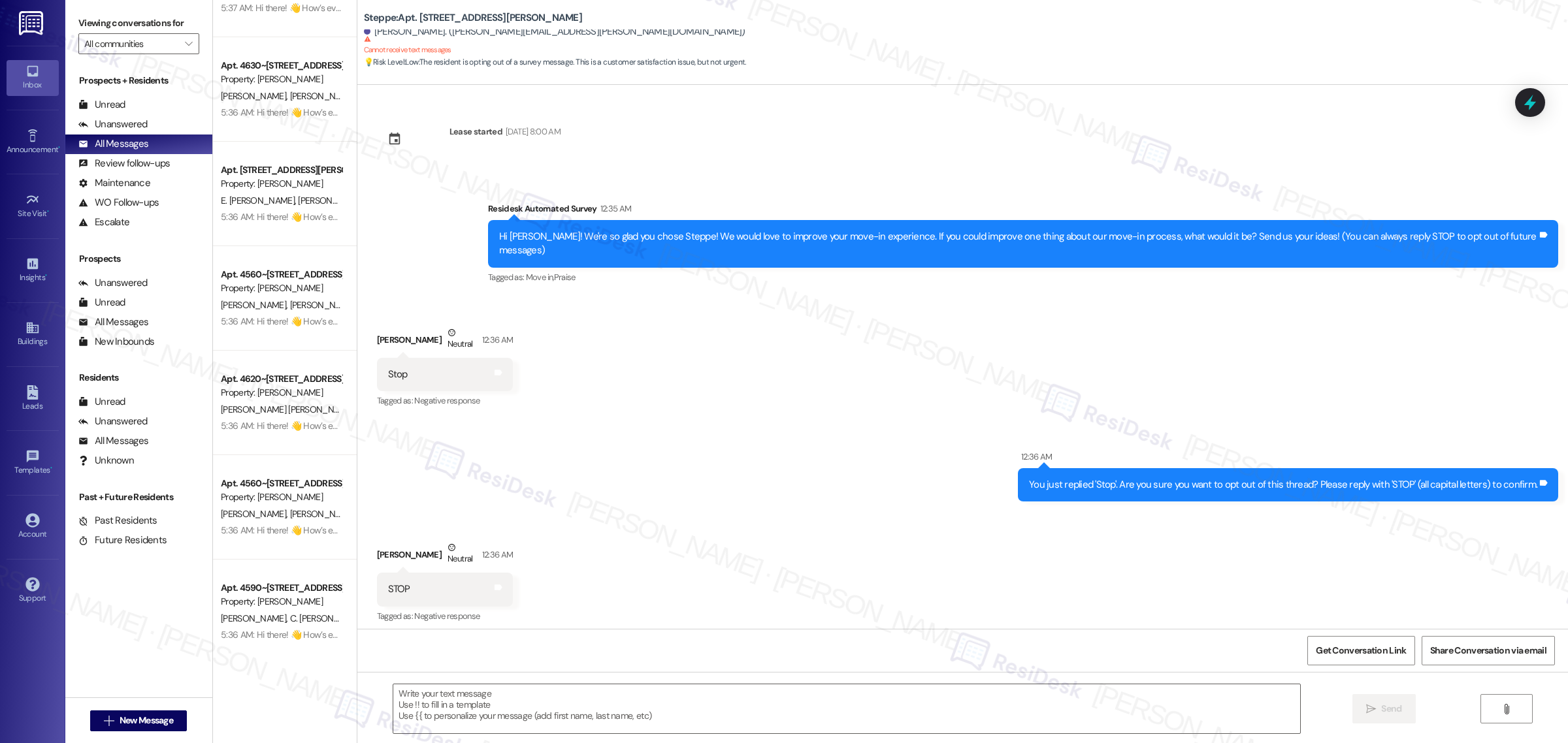
scroll to position [4573, 0]
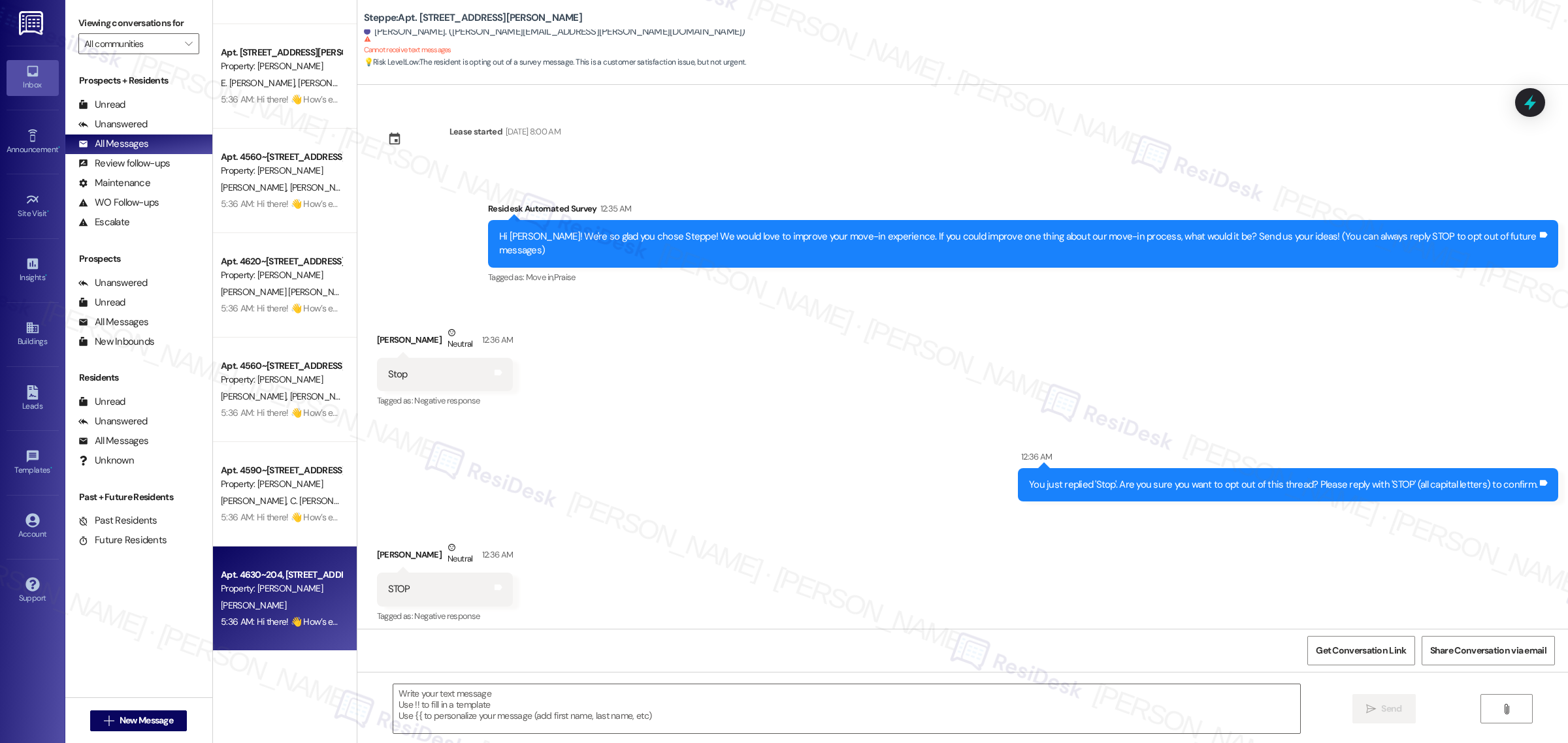
click at [297, 595] on div "Property: Autumn Woods" at bounding box center [281, 588] width 121 height 14
type textarea "Fetching suggested responses. Please feel free to read through the conversation…"
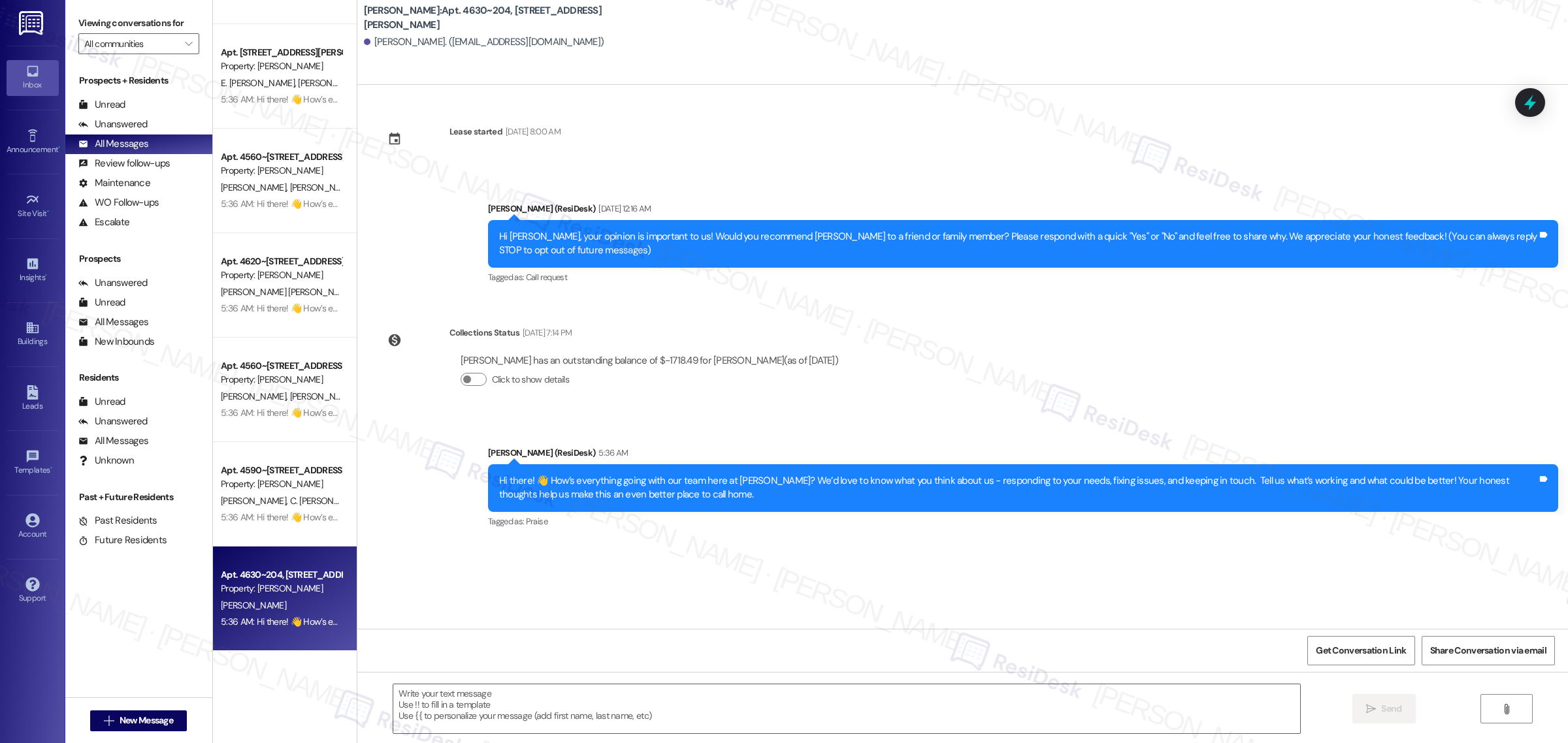
type textarea "Fetching suggested responses. Please feel free to read through the conversation…"
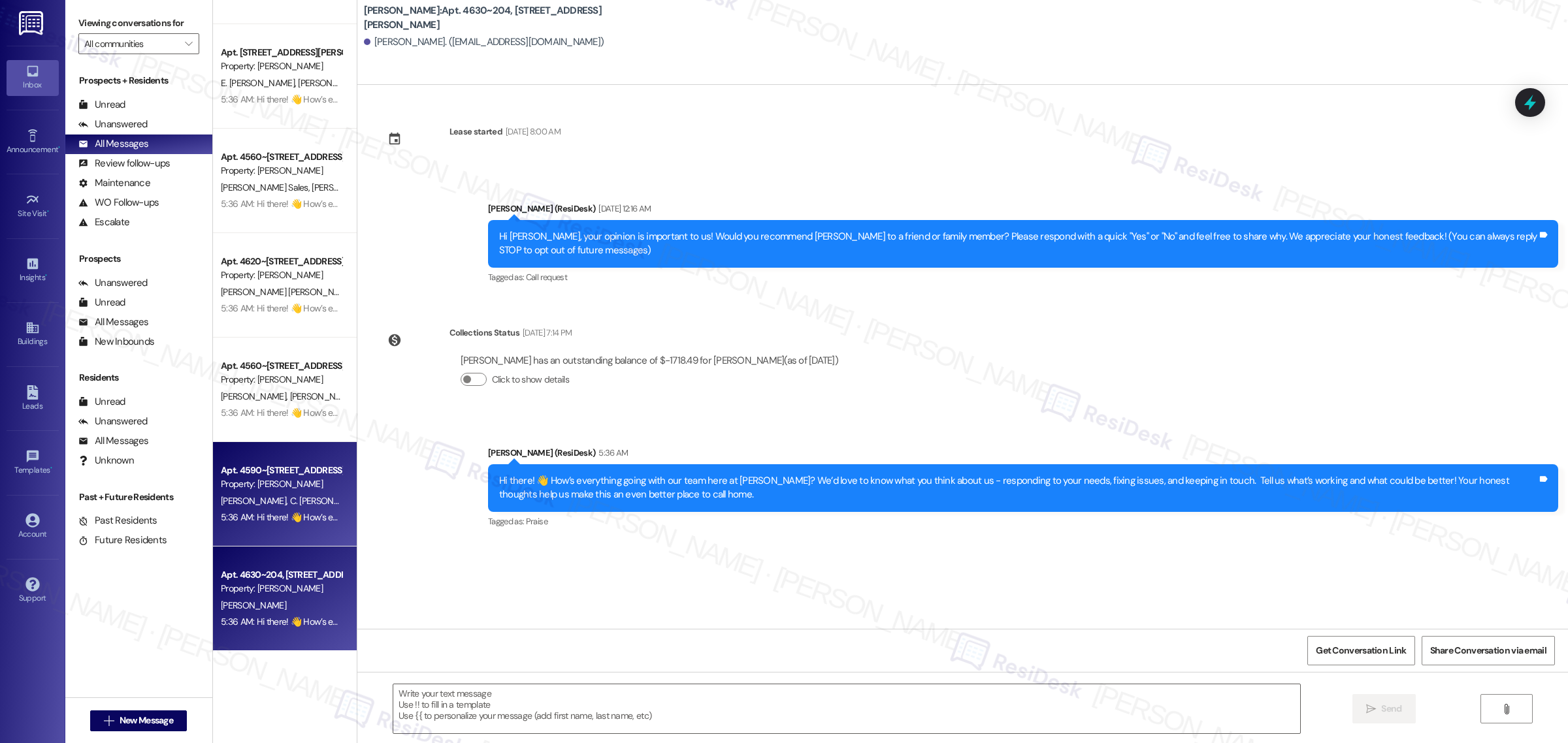
click at [289, 499] on span "C. Morey Vera" at bounding box center [326, 500] width 75 height 12
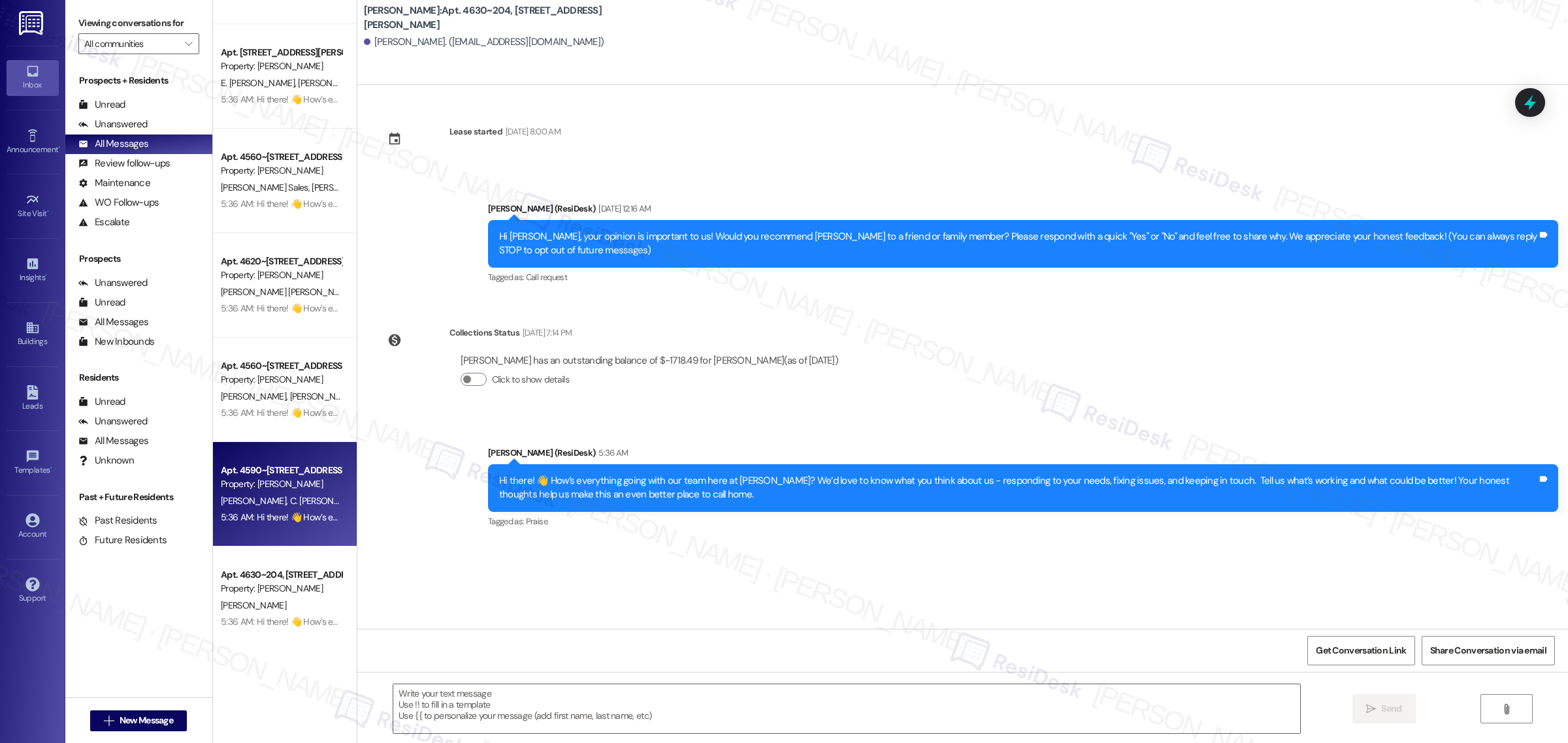
type textarea "Fetching suggested responses. Please feel free to read through the conversation…"
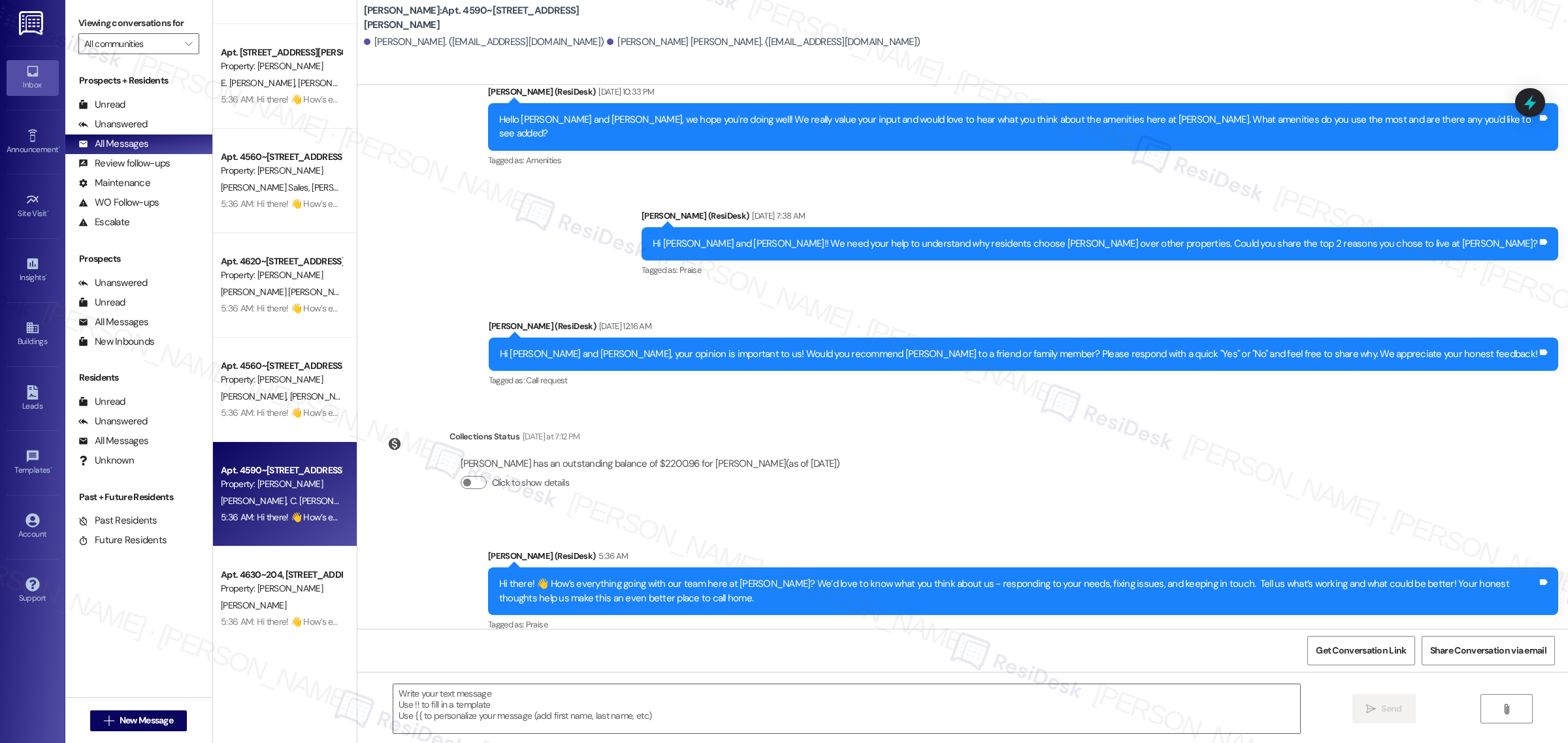
scroll to position [576, 0]
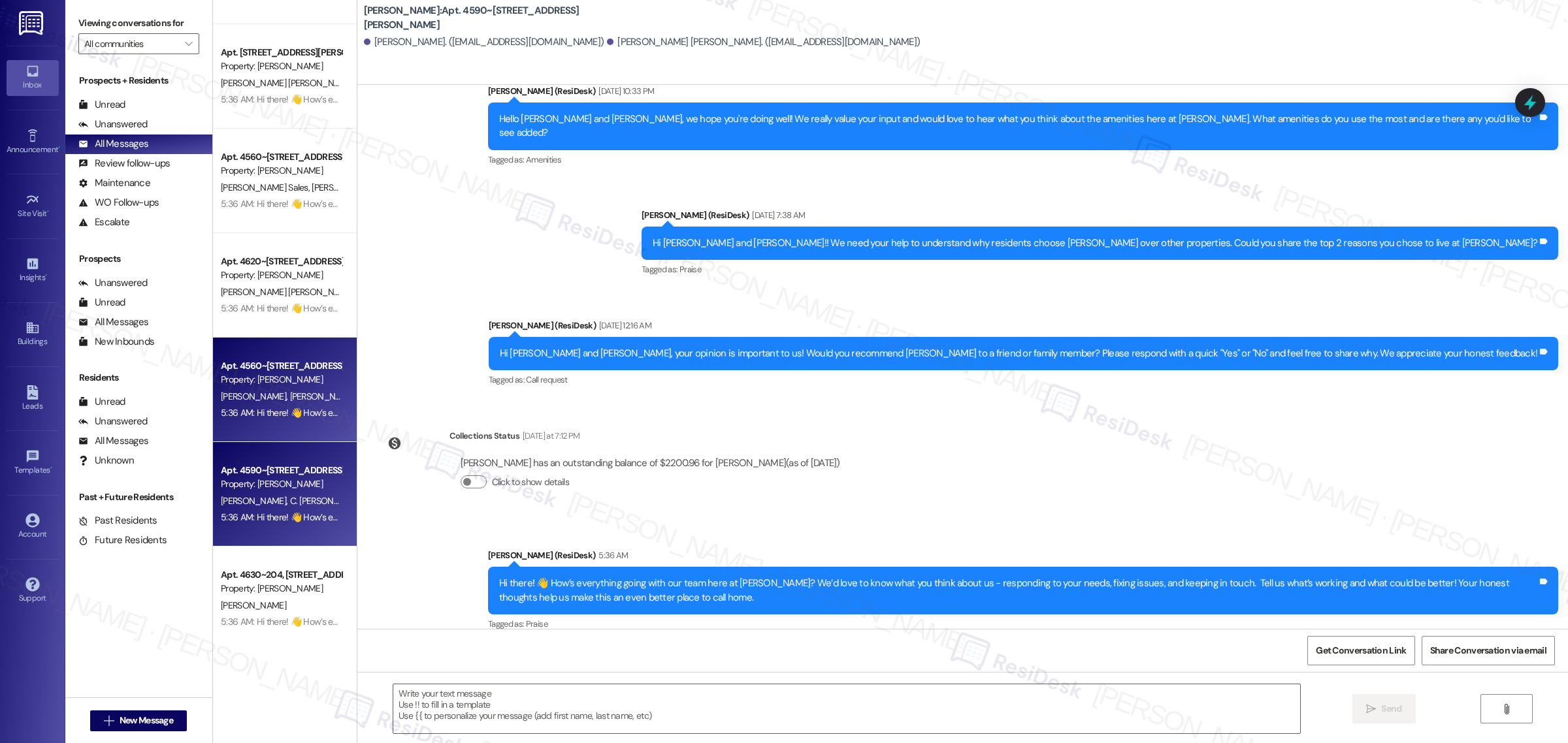
click at [289, 395] on span "J. Varon" at bounding box center [322, 396] width 65 height 12
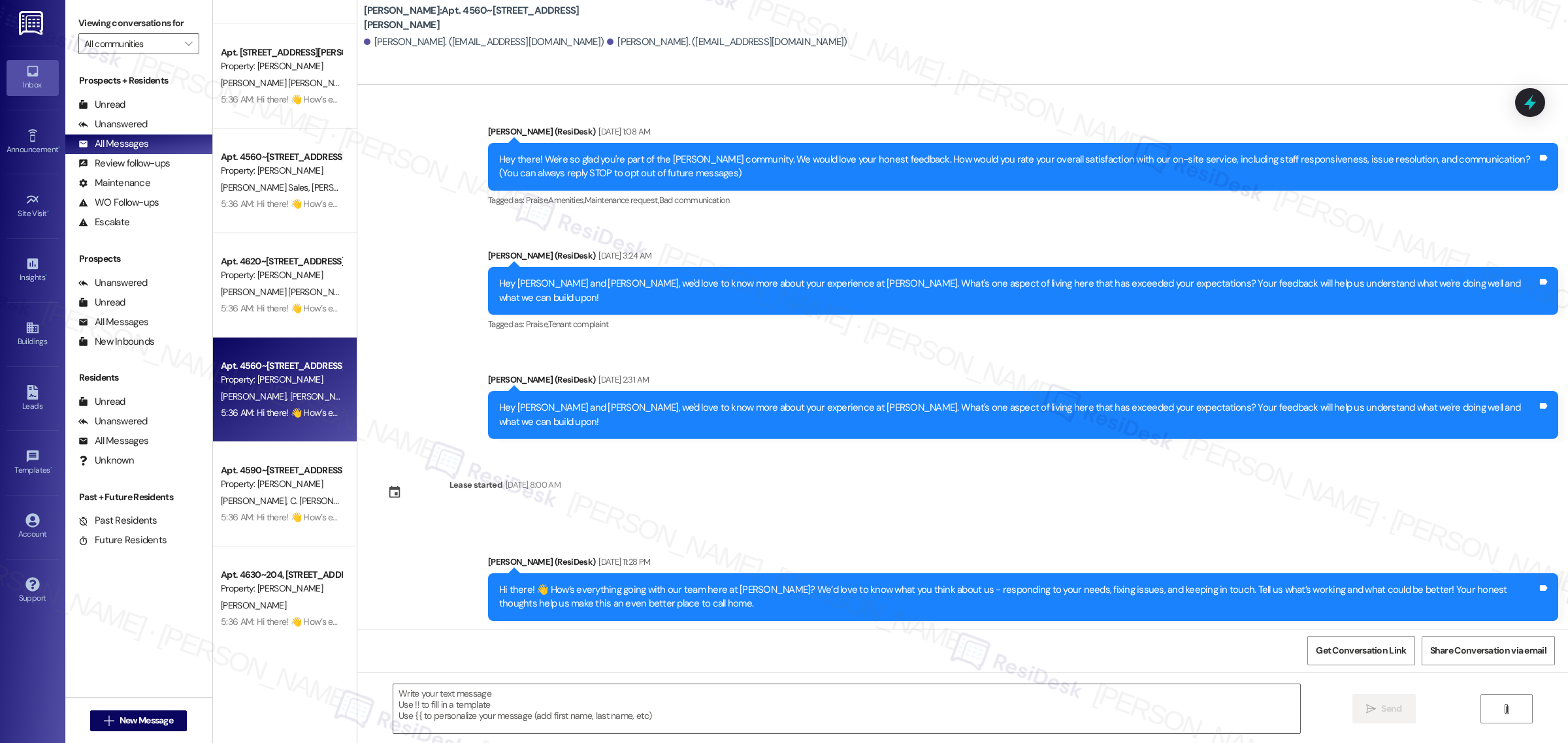
type textarea "Fetching suggested responses. Please feel free to read through the conversation…"
click at [220, 263] on div "Apt. 4620~104, 4624 Lancaster Dr NE" at bounding box center [281, 261] width 121 height 14
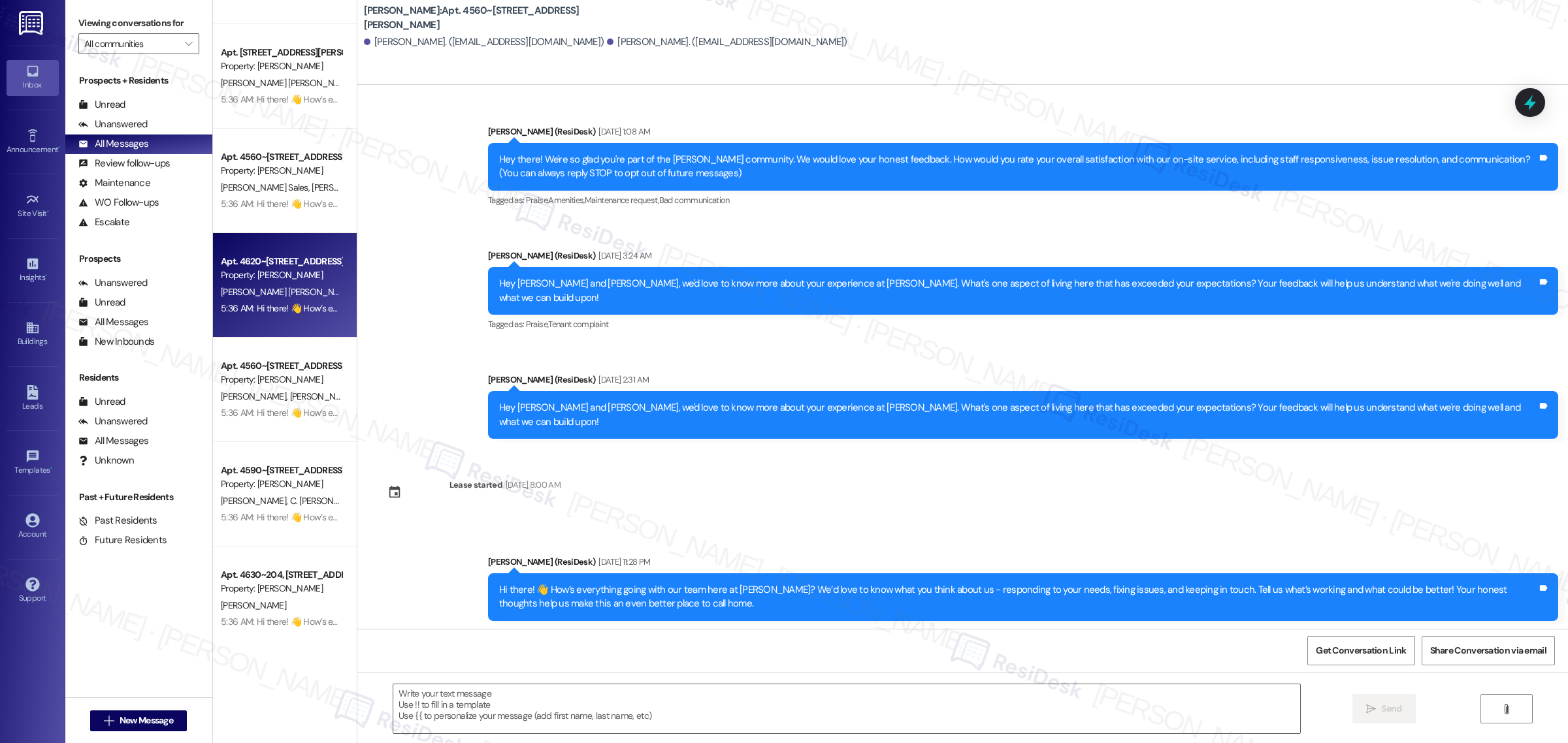
type textarea "Fetching suggested responses. Please feel free to read through the conversation…"
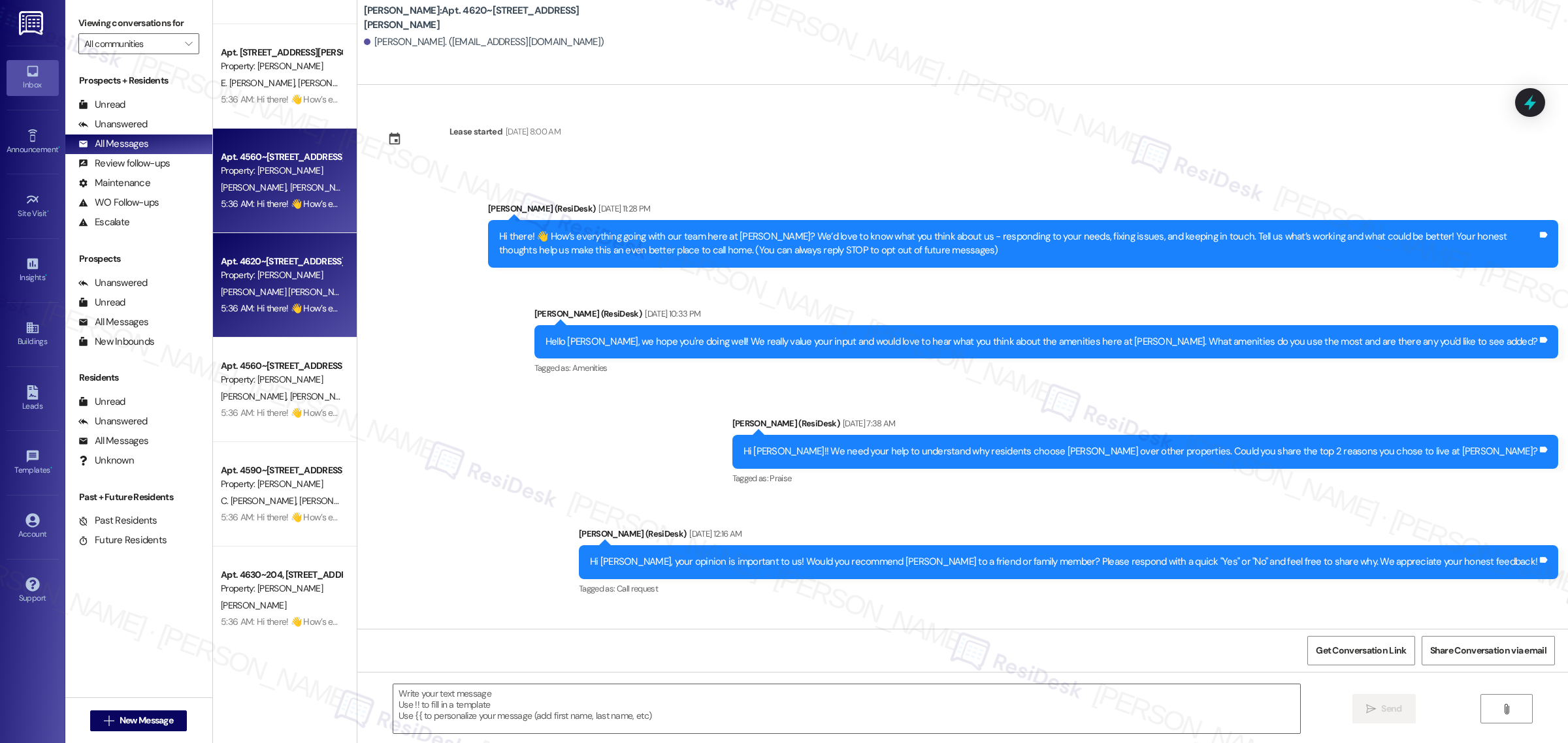
click at [272, 204] on div "5:36 AM: Hi there! 👋 How’s everything going with our team here at Autumn Woods?…" at bounding box center [818, 203] width 1196 height 12
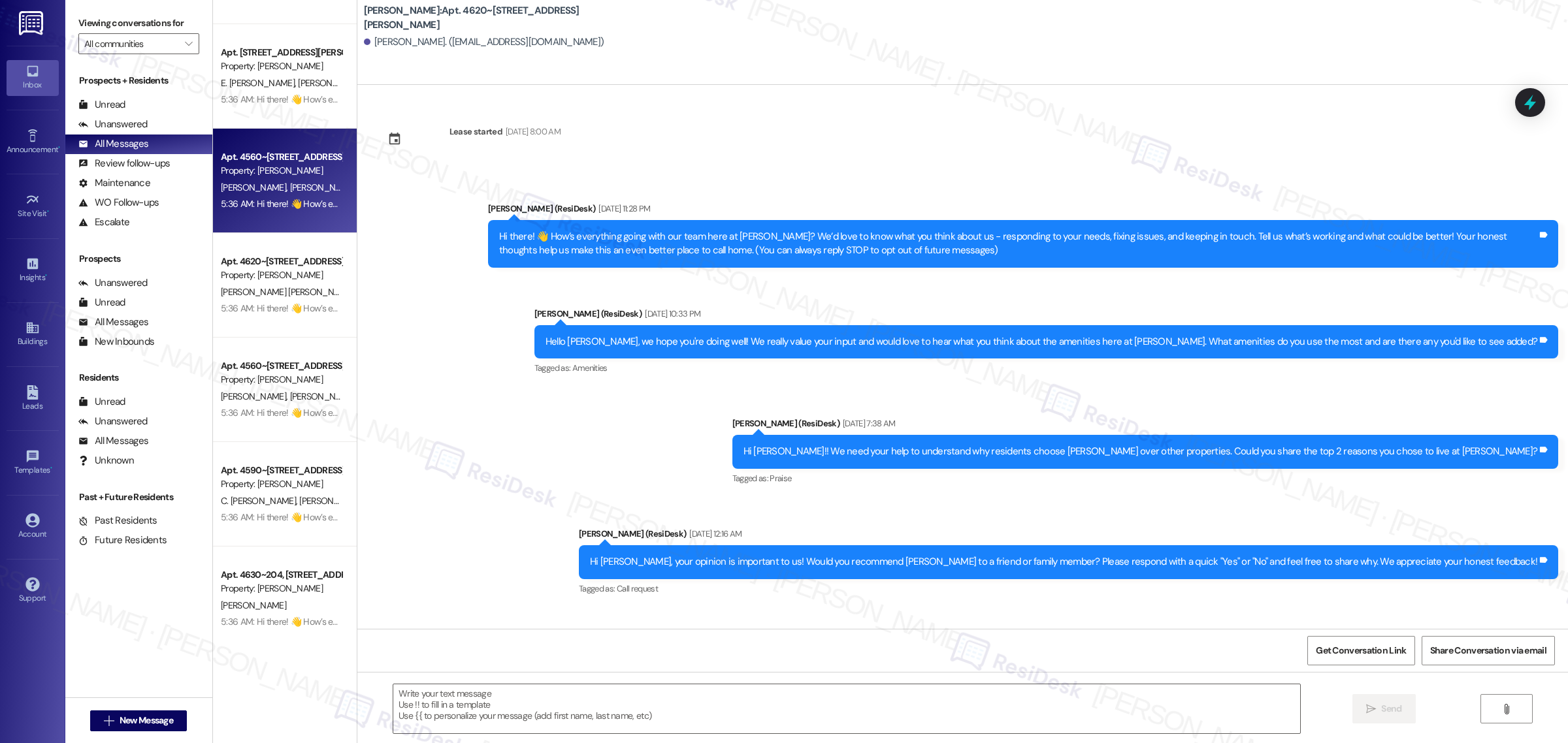
type textarea "Fetching suggested responses. Please feel free to read through the conversation…"
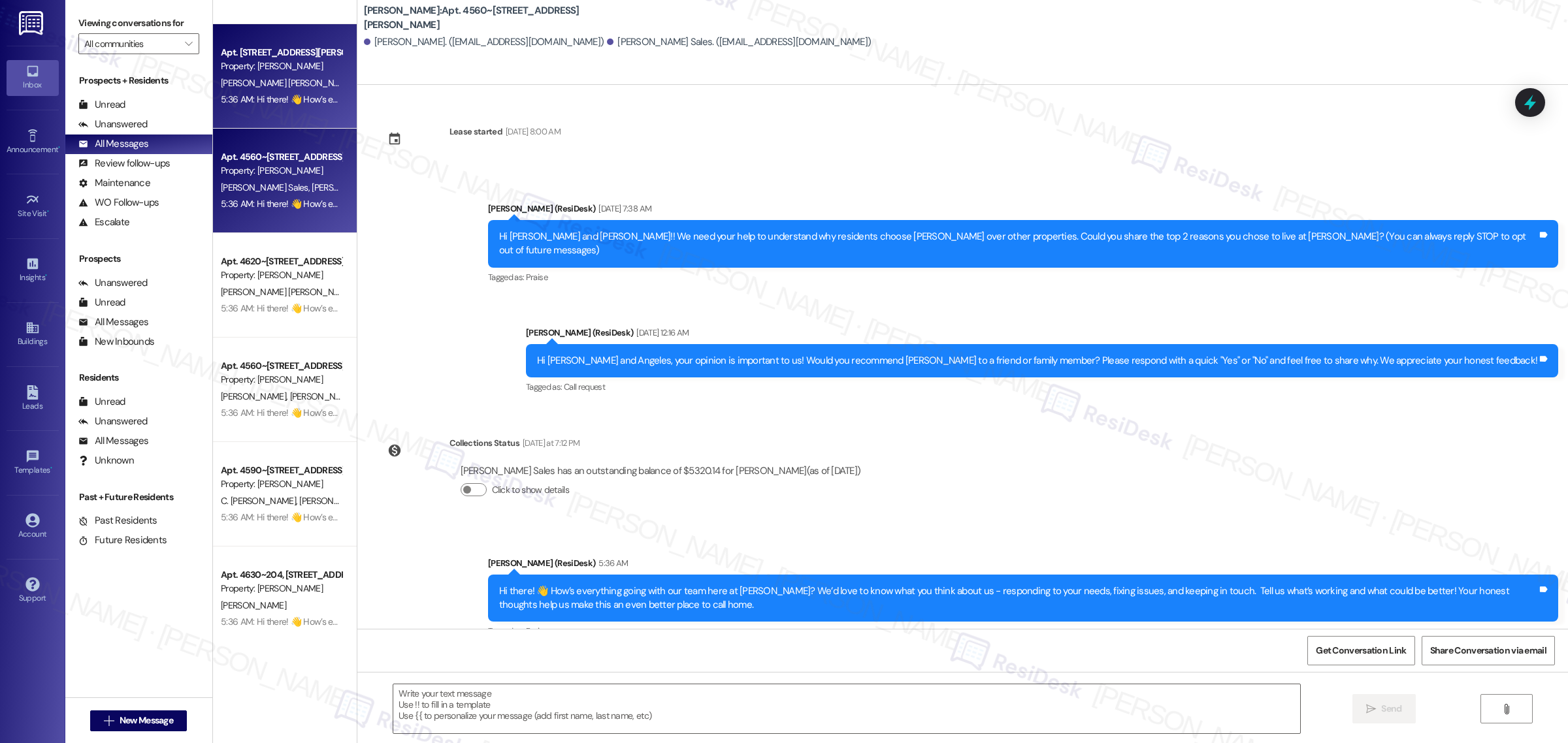
click at [263, 103] on div "5:36 AM: Hi there! 👋 How’s everything going with our team here at Autumn Woods?…" at bounding box center [818, 98] width 1196 height 12
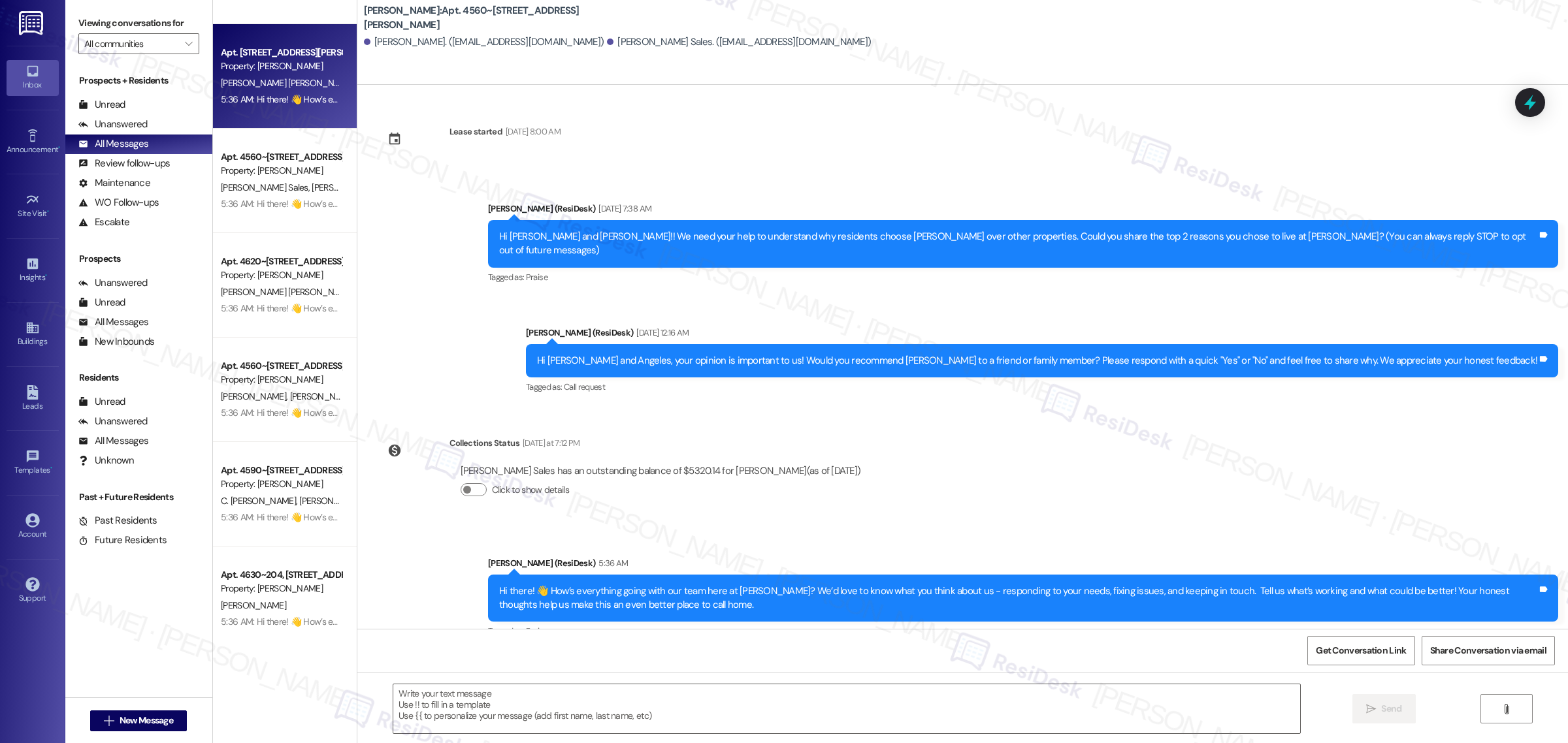
type textarea "Fetching suggested responses. Please feel free to read through the conversation…"
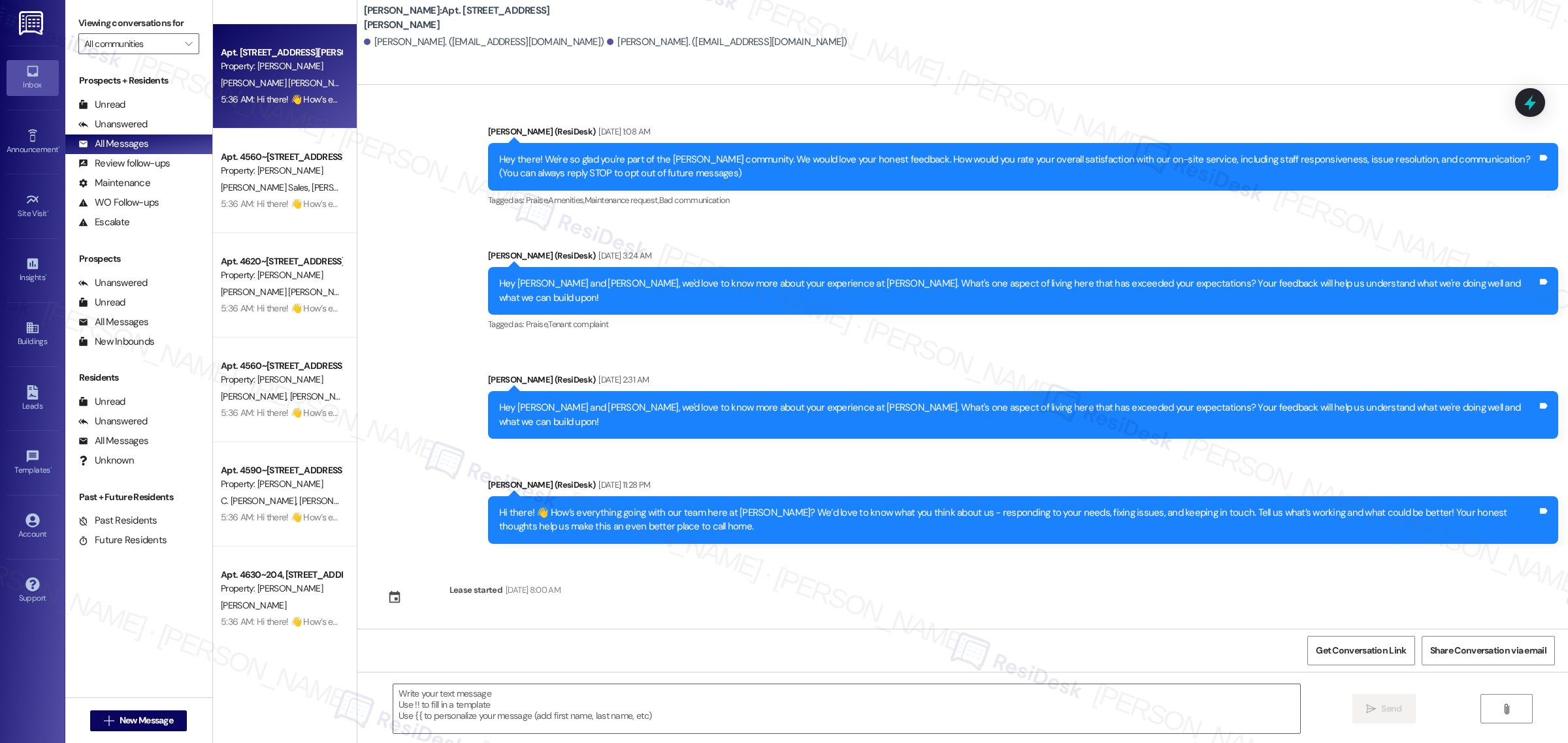
type textarea "Fetching suggested responses. Please feel free to read through the conversation…"
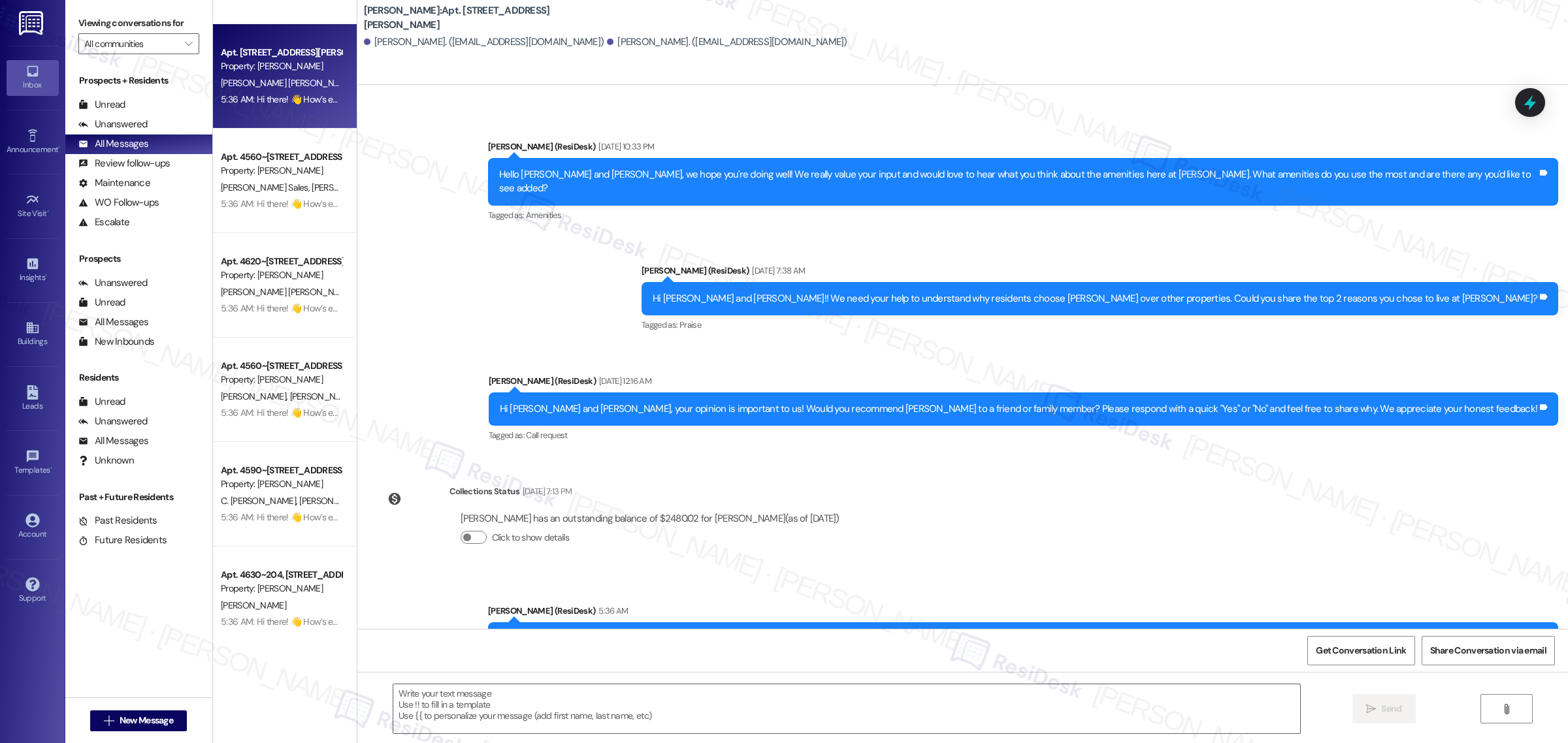
scroll to position [549, 0]
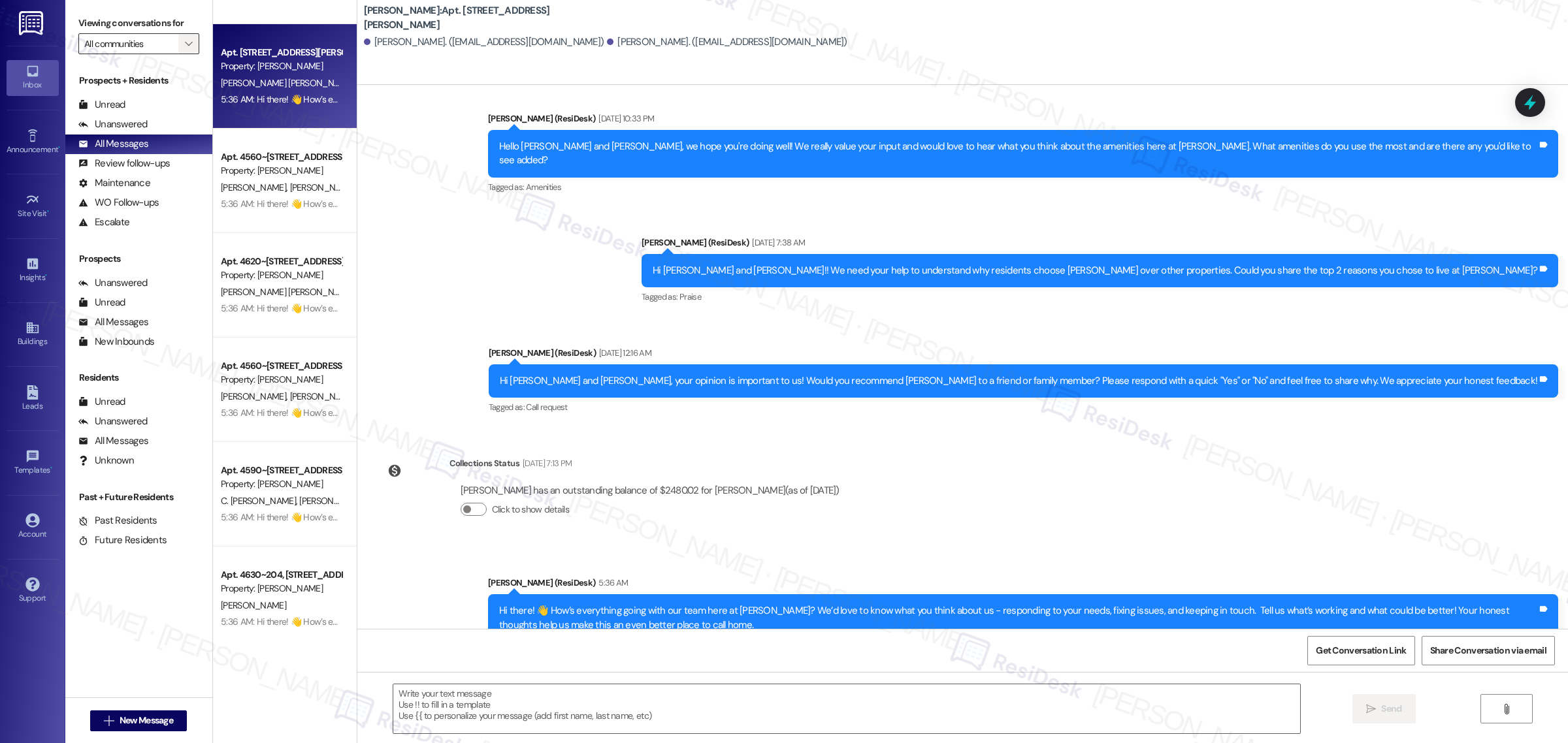
click at [186, 42] on icon "" at bounding box center [189, 44] width 7 height 11
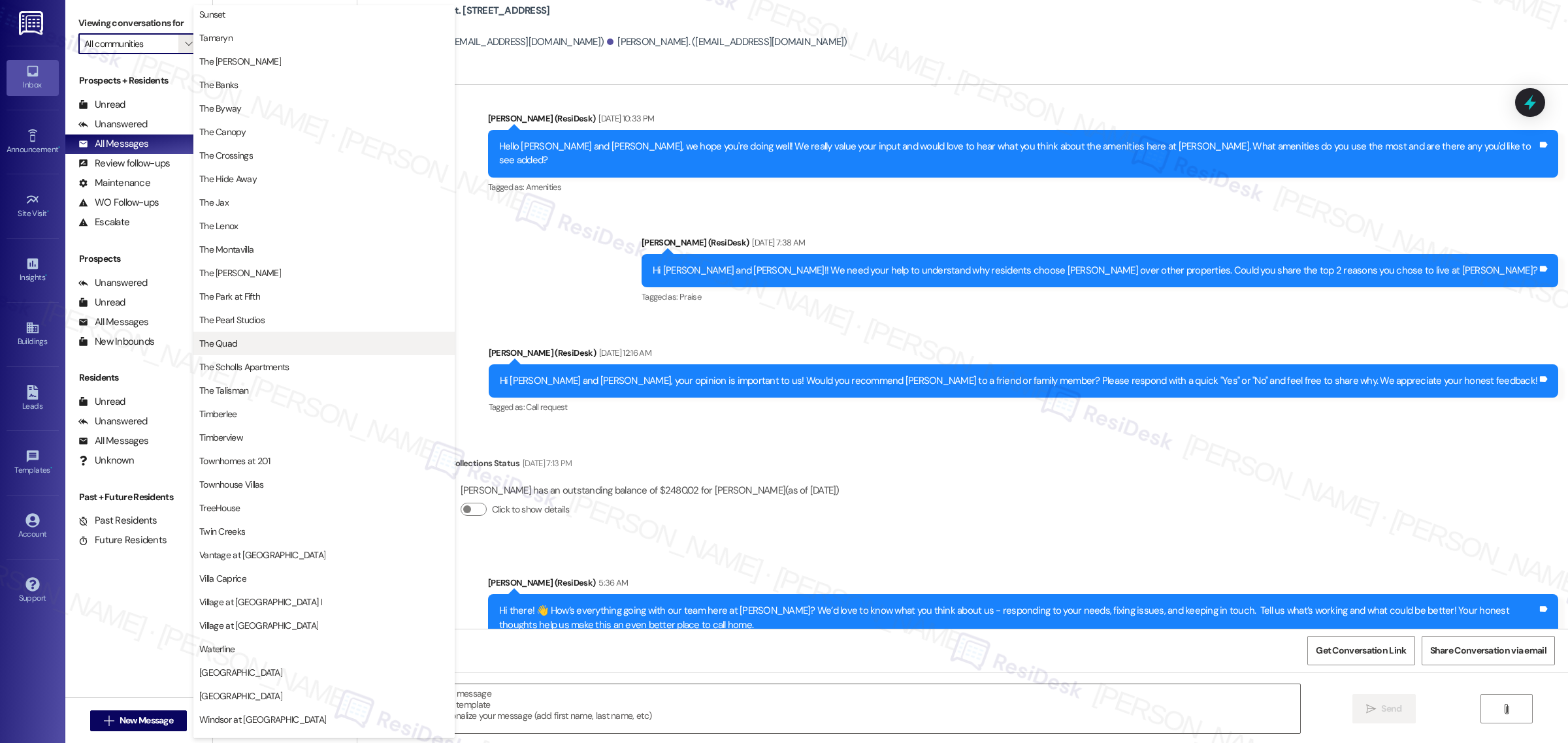
scroll to position [2252, 0]
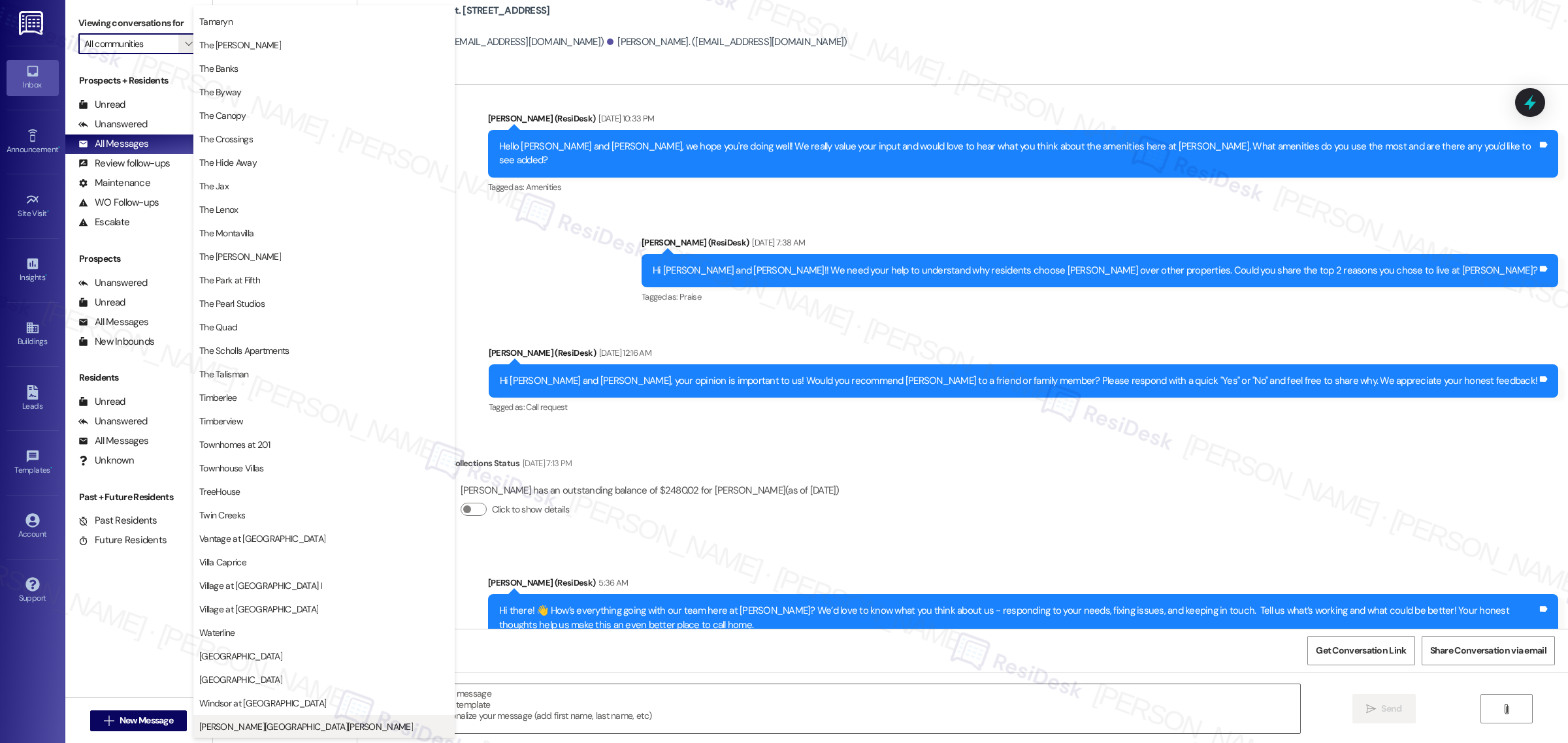
click at [250, 723] on span "Witham Hill Oaks" at bounding box center [306, 727] width 214 height 13
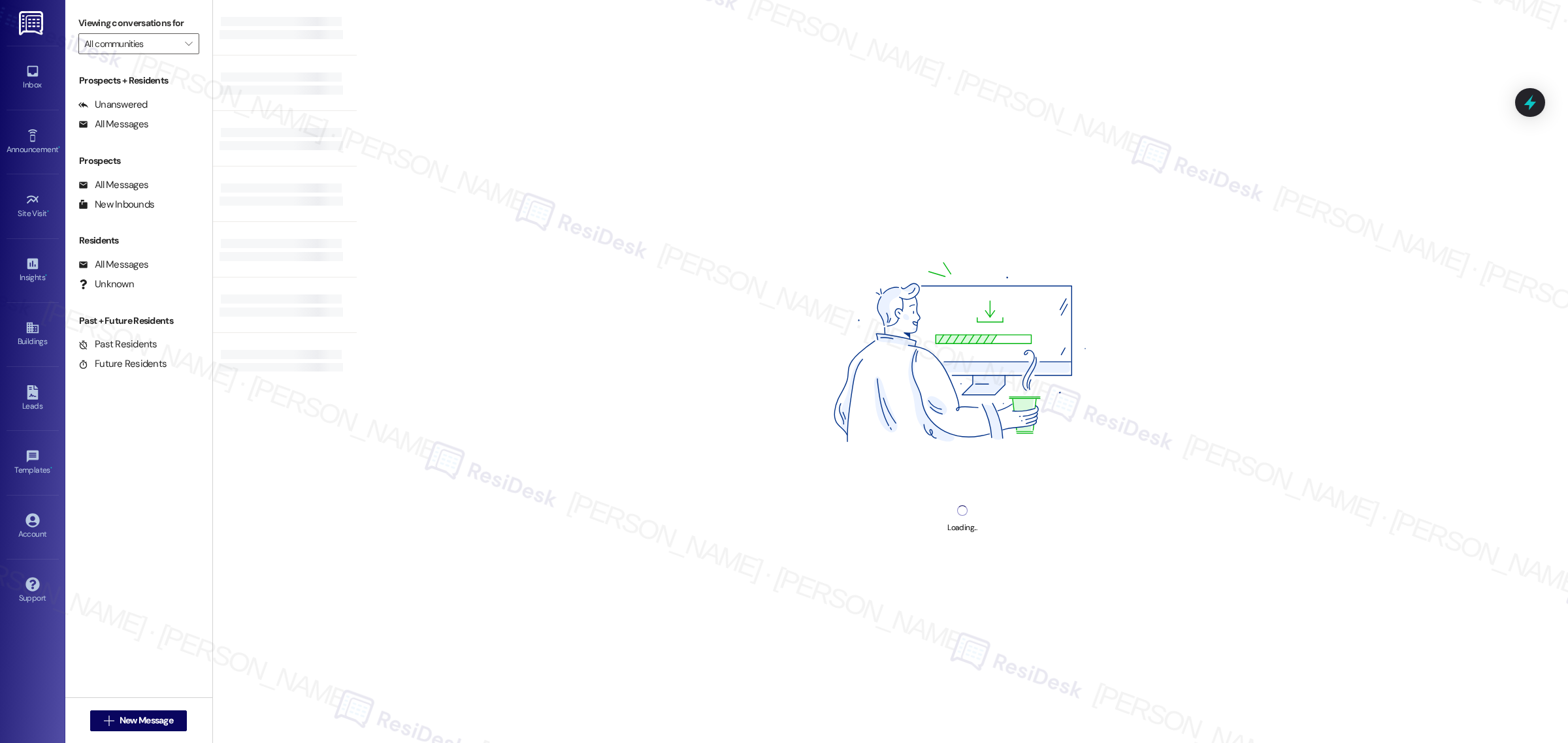
type input "Witham Hill Oaks"
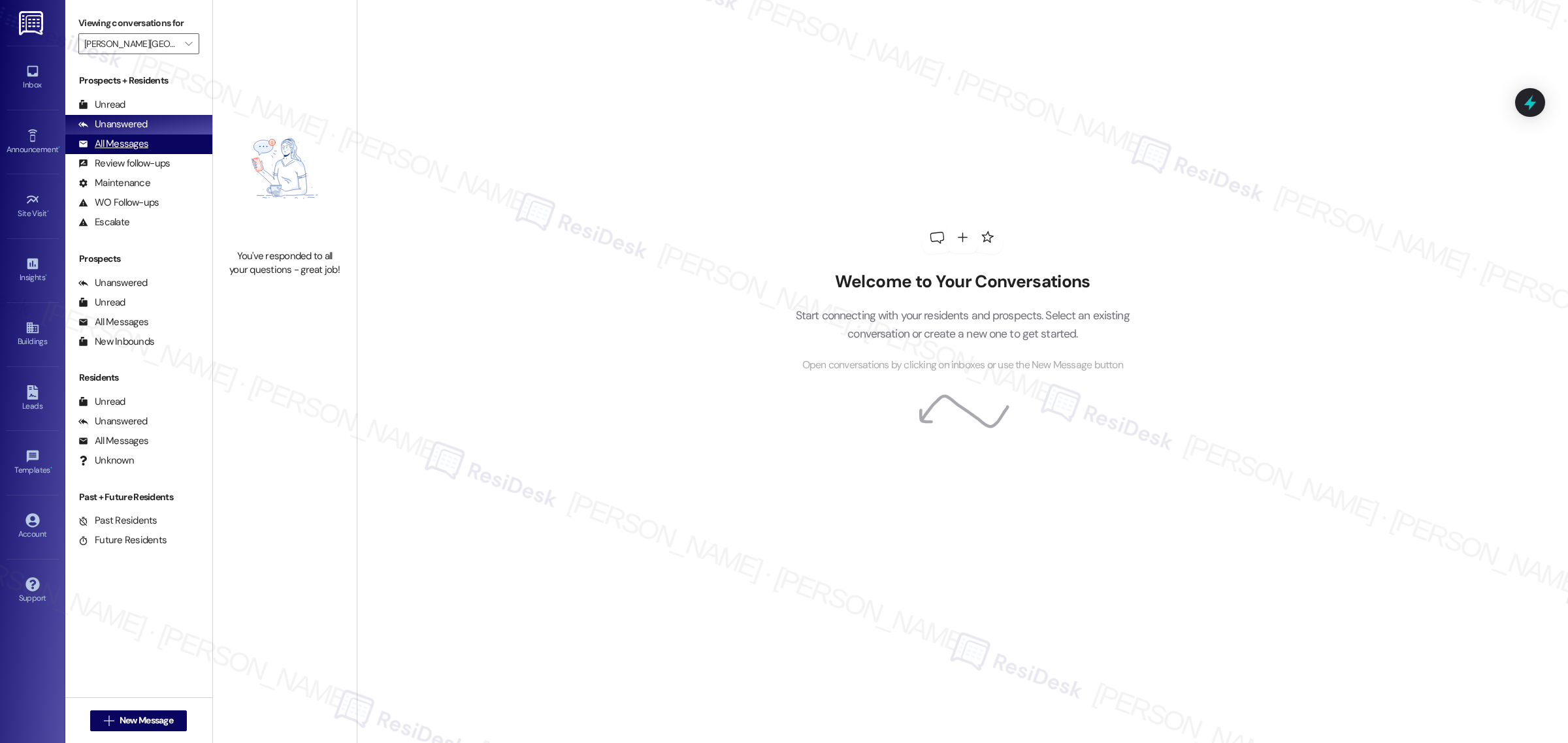
click at [126, 145] on div "All Messages" at bounding box center [113, 144] width 70 height 14
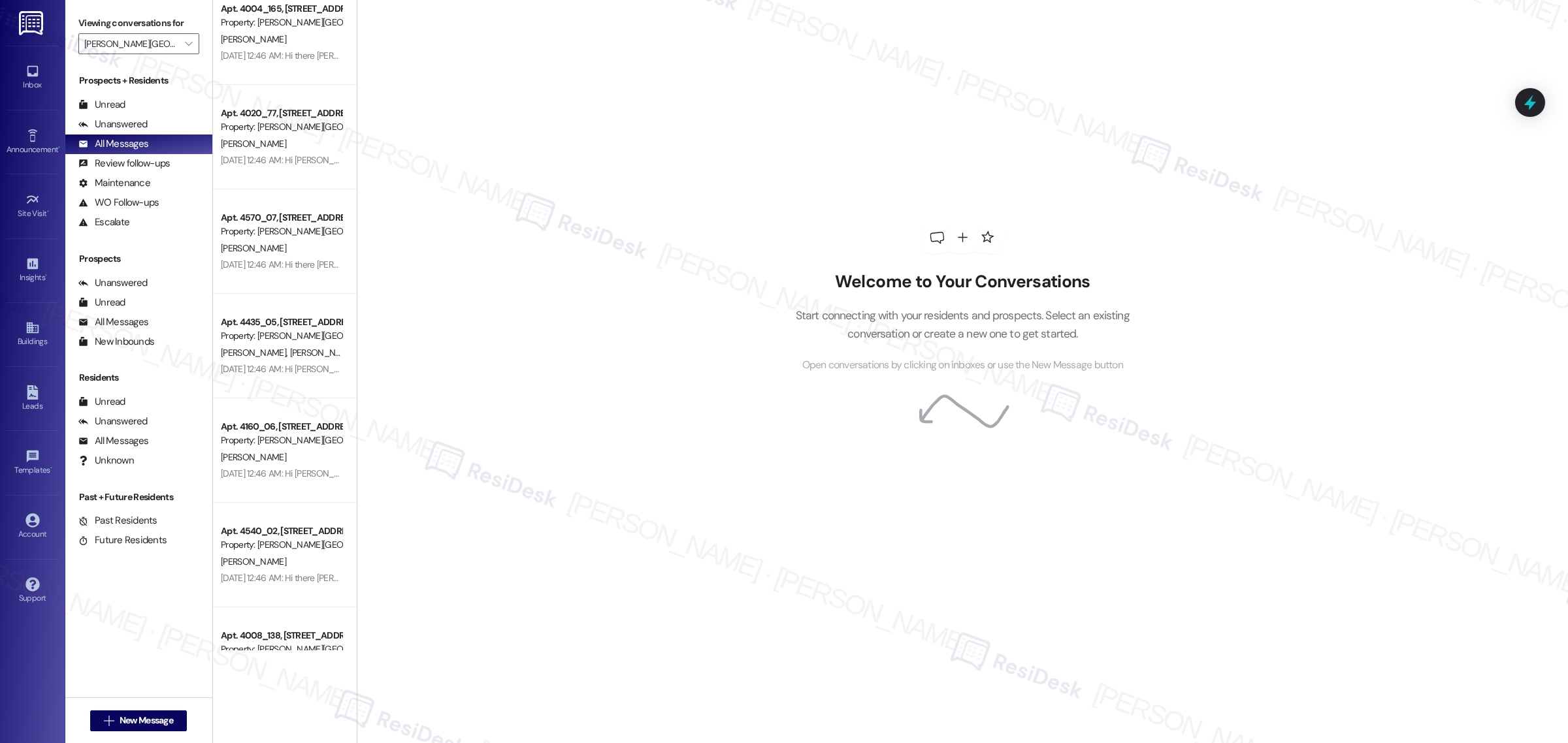
scroll to position [4573, 0]
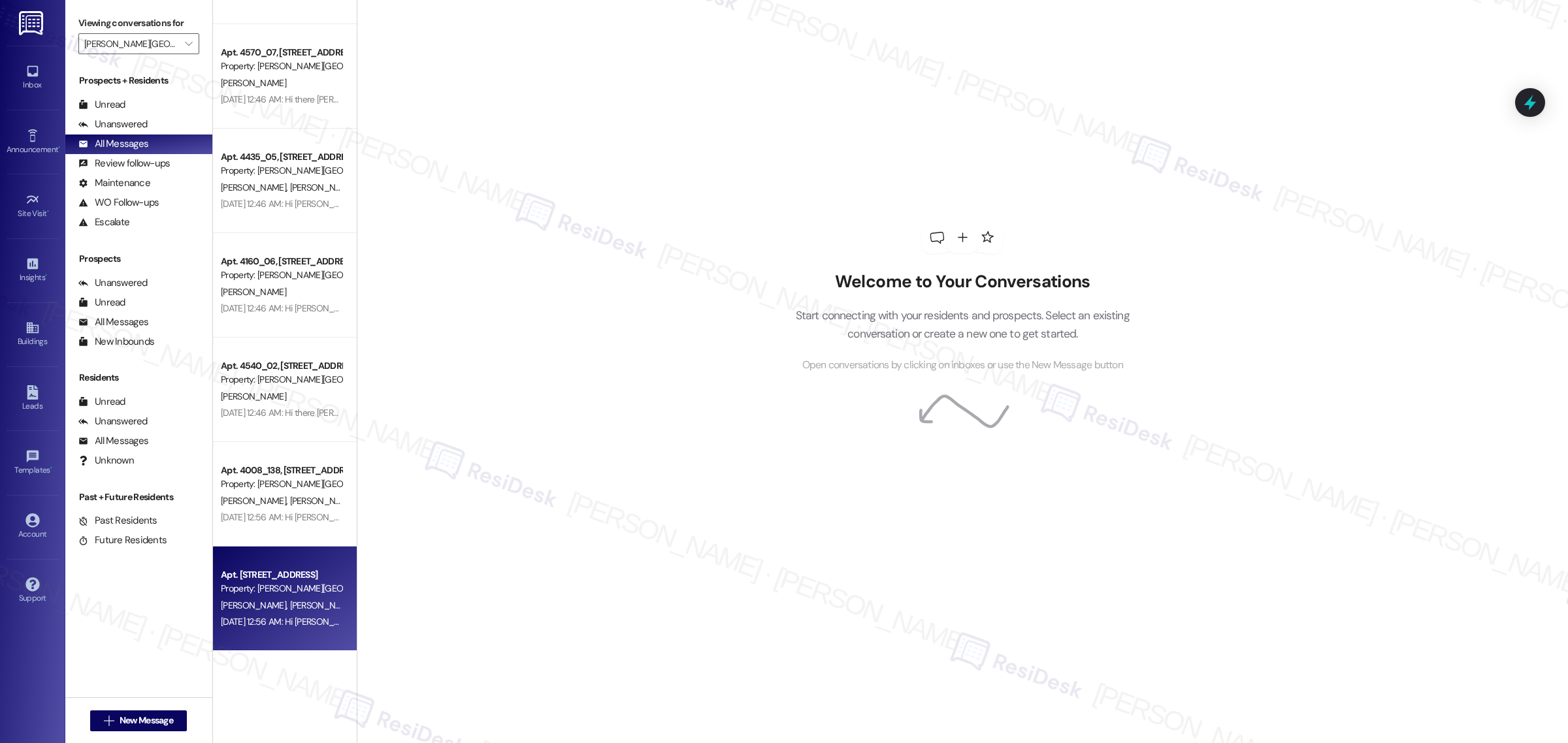
click at [279, 591] on div "Property: Witham Hill Oaks" at bounding box center [281, 588] width 121 height 14
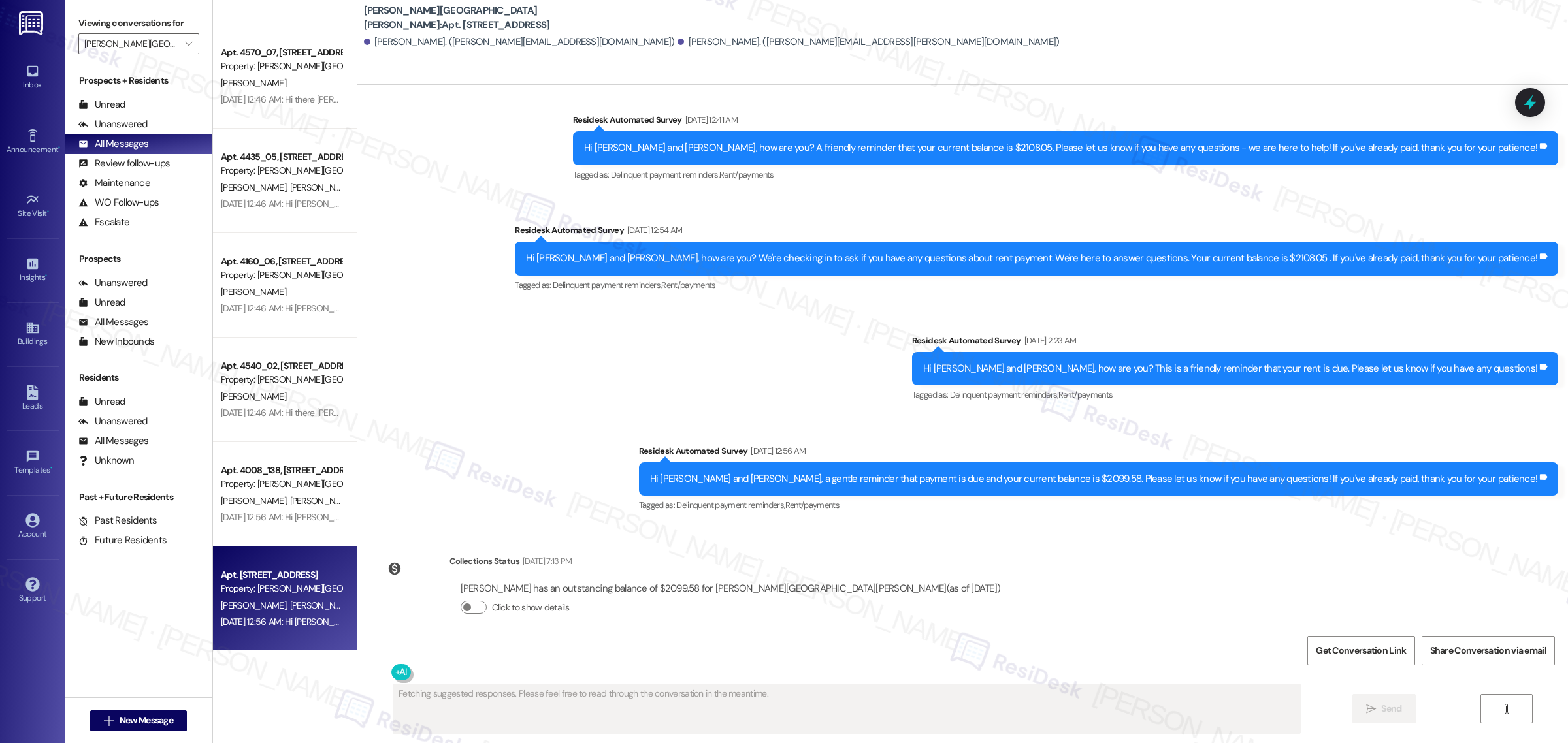
scroll to position [3170, 0]
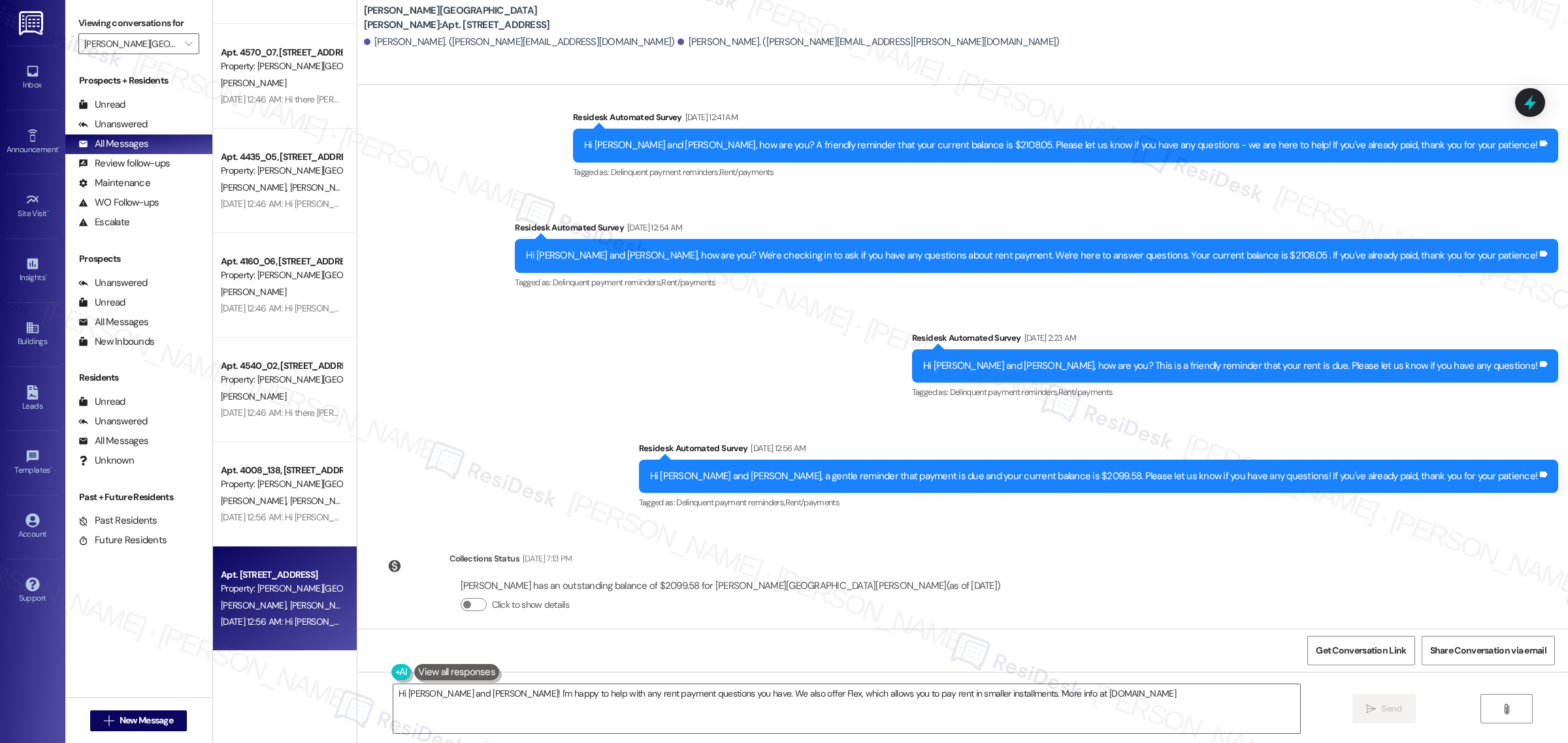
type textarea "Hi Christina and Jonathan! I'm happy to help with any rent payment questions yo…"
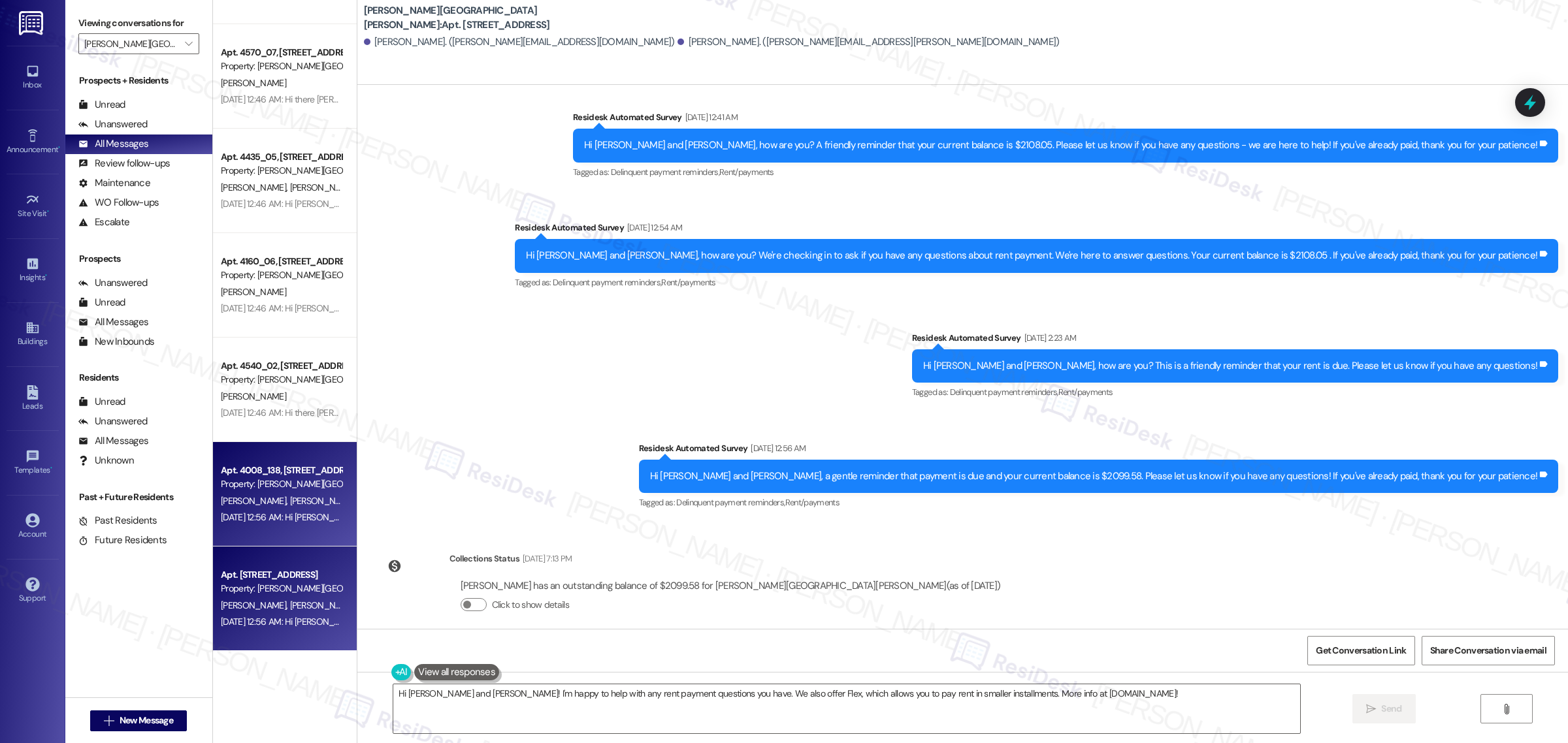
click at [275, 490] on div "Property: Witham Hill Oaks" at bounding box center [281, 484] width 121 height 14
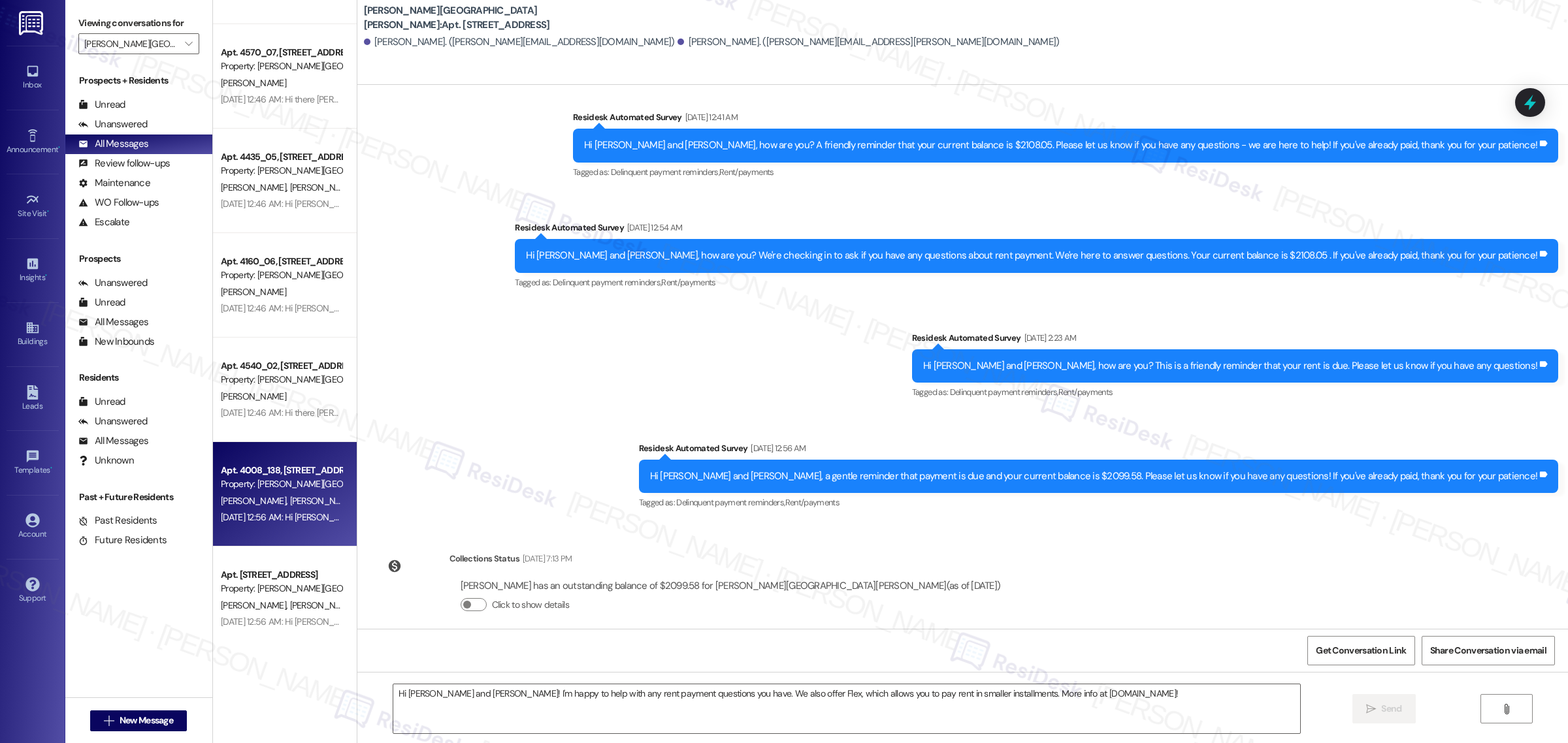
type textarea "Fetching suggested responses. Please feel free to read through the conversation…"
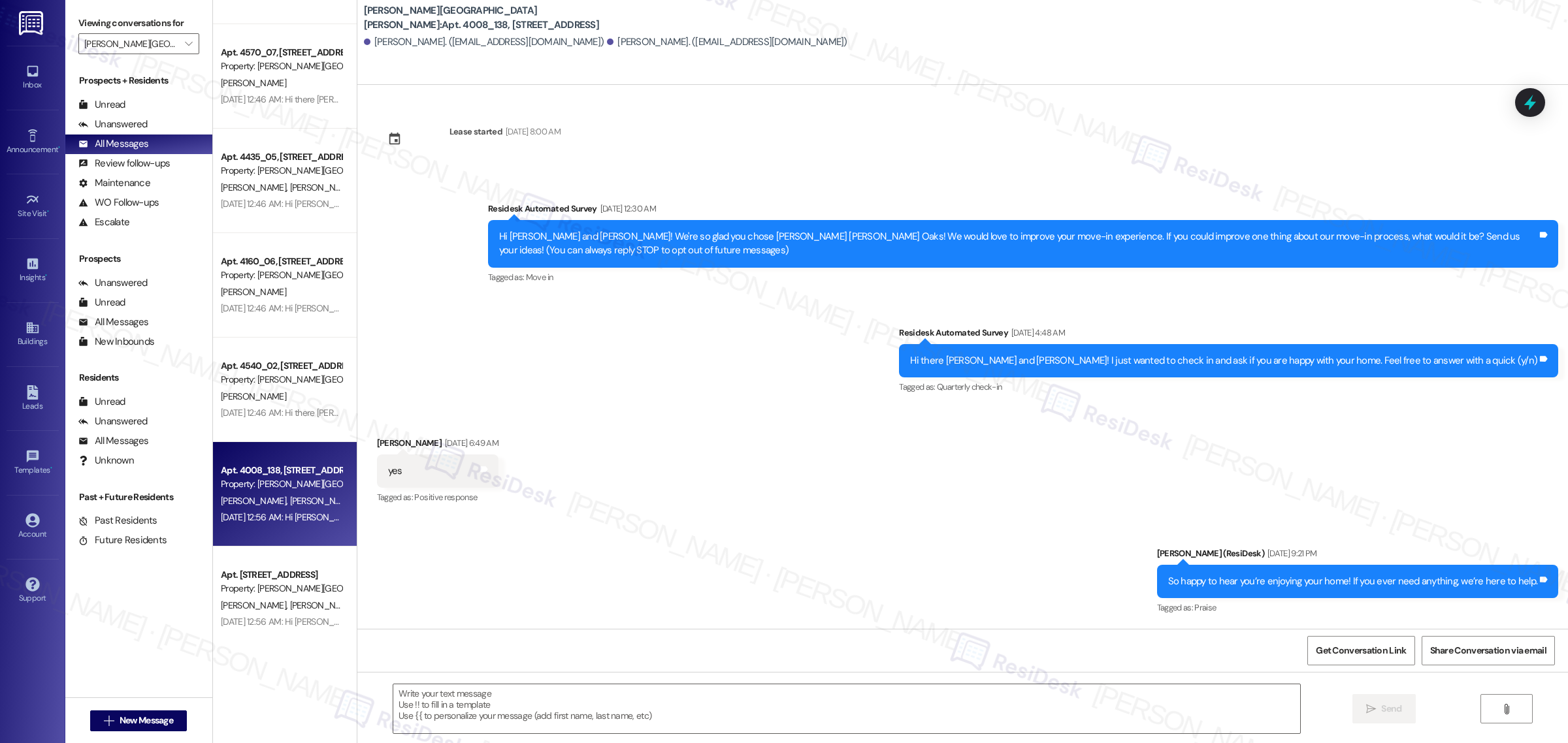
type textarea "Fetching suggested responses. Please feel free to read through the conversation…"
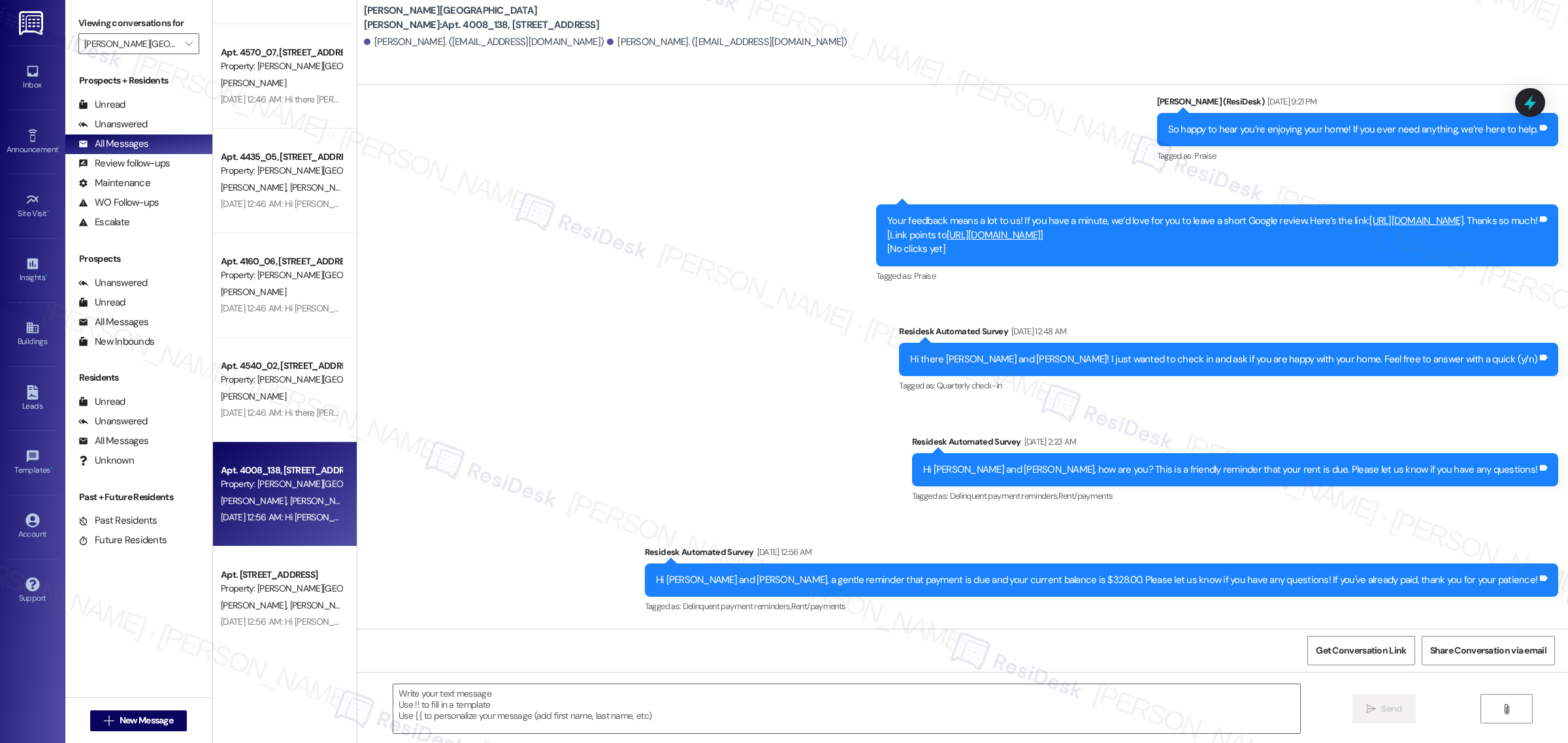
scroll to position [569, 0]
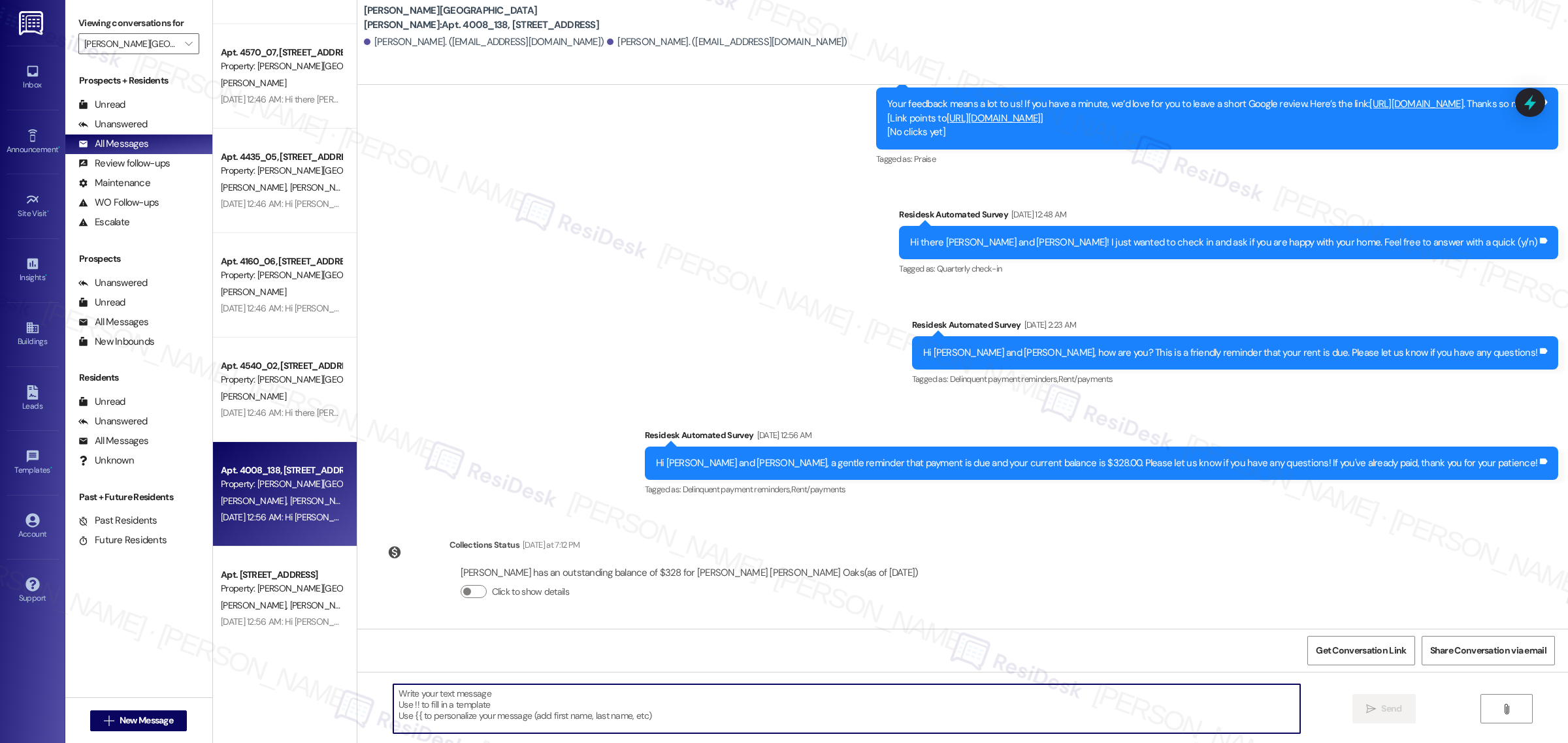
click at [875, 705] on textarea at bounding box center [846, 709] width 907 height 49
paste textarea "Hello {{first_name}}! Hope all is going great. We’d love your input—how are thi…"
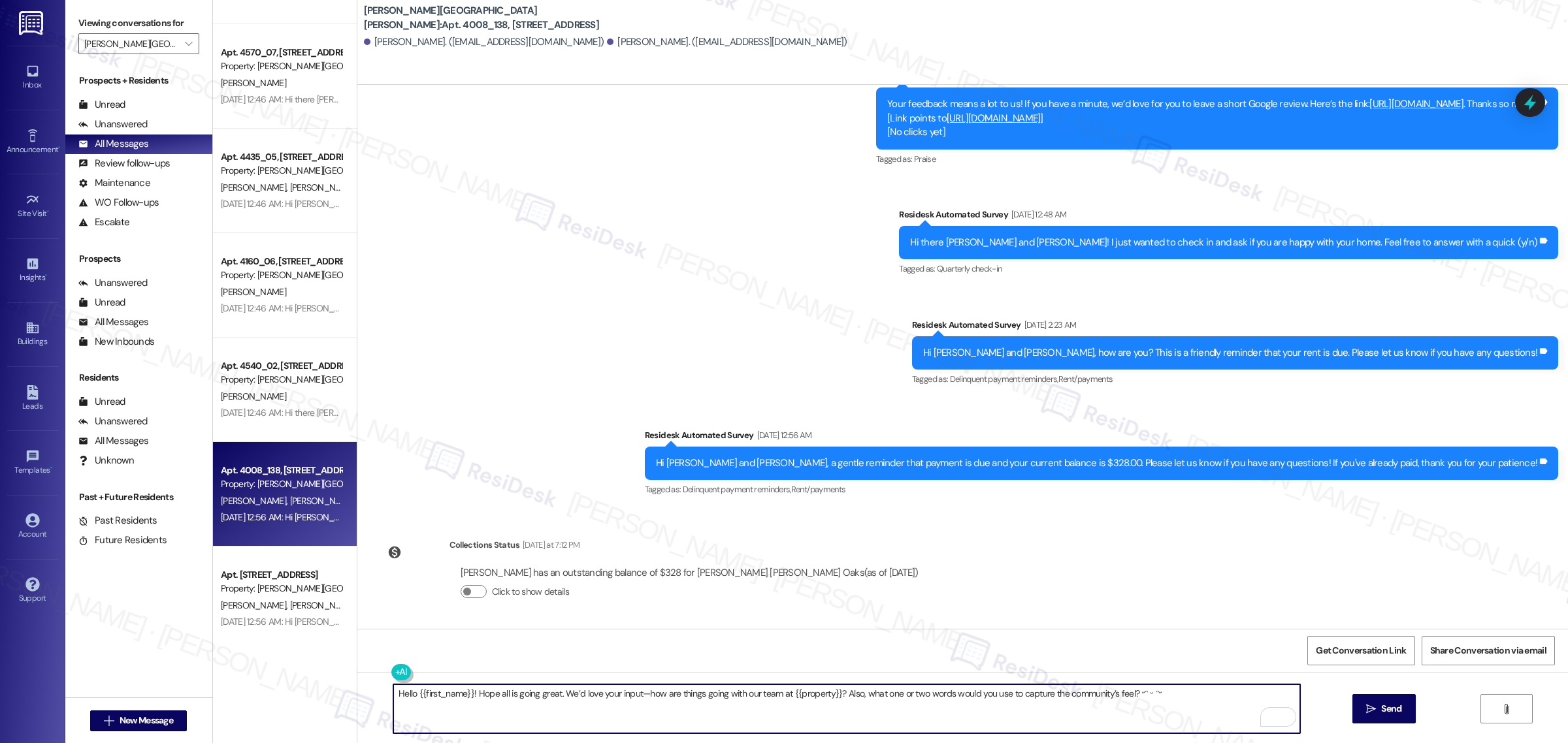
type textarea "Hello {{first_name}}! Hope all is going great. We’d love your input—how are thi…"
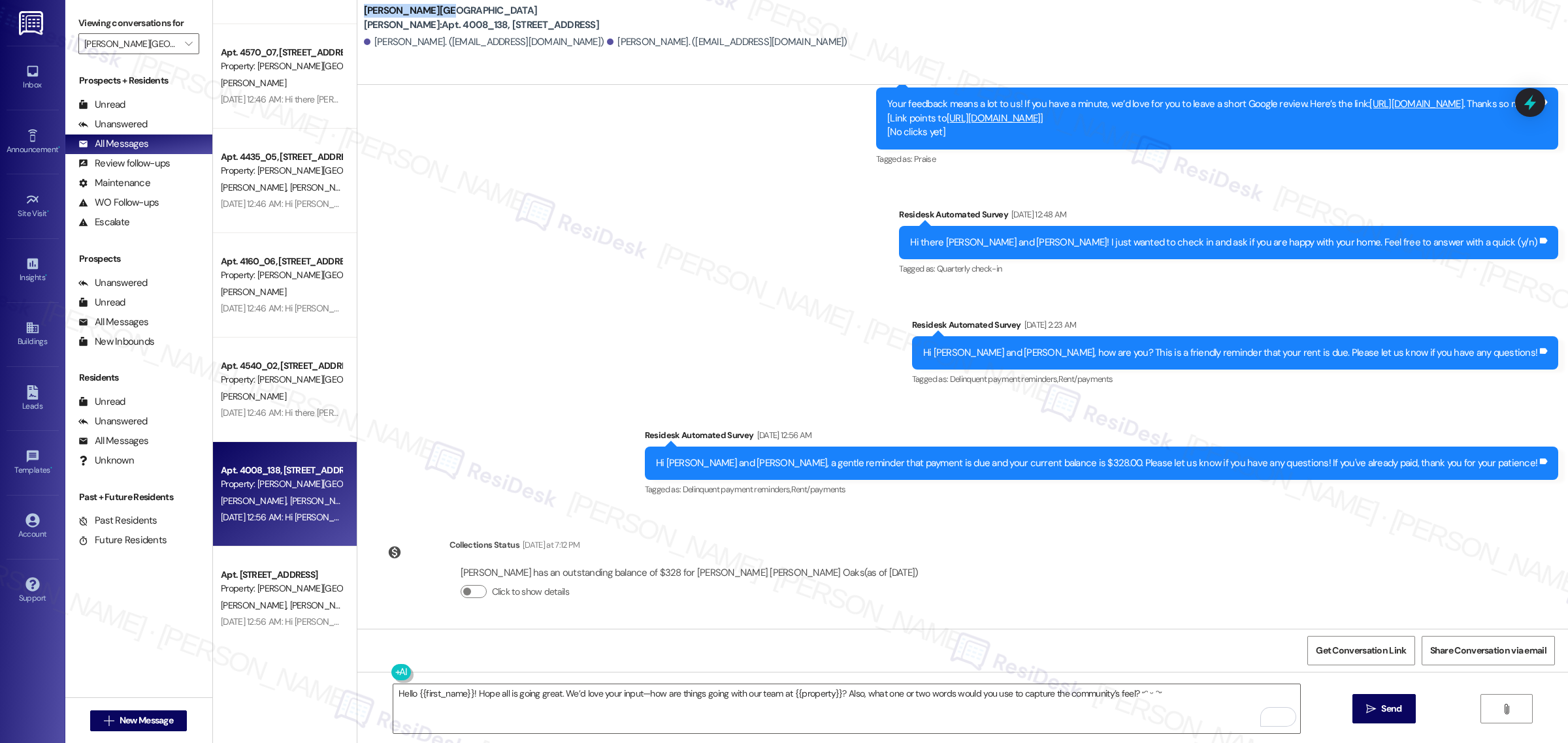
drag, startPoint x: 356, startPoint y: 14, endPoint x: 433, endPoint y: 20, distance: 77.2
click at [433, 20] on div "Witham Hill Oaks: Apt. 4008_138, 4275 NW Clubhouse Pl Gillian Blaschke. (ggblas…" at bounding box center [963, 30] width 1210 height 52
copy b "Witham Hill Oaks"
click at [1360, 643] on span "Get Conversation Link" at bounding box center [1361, 650] width 96 height 28
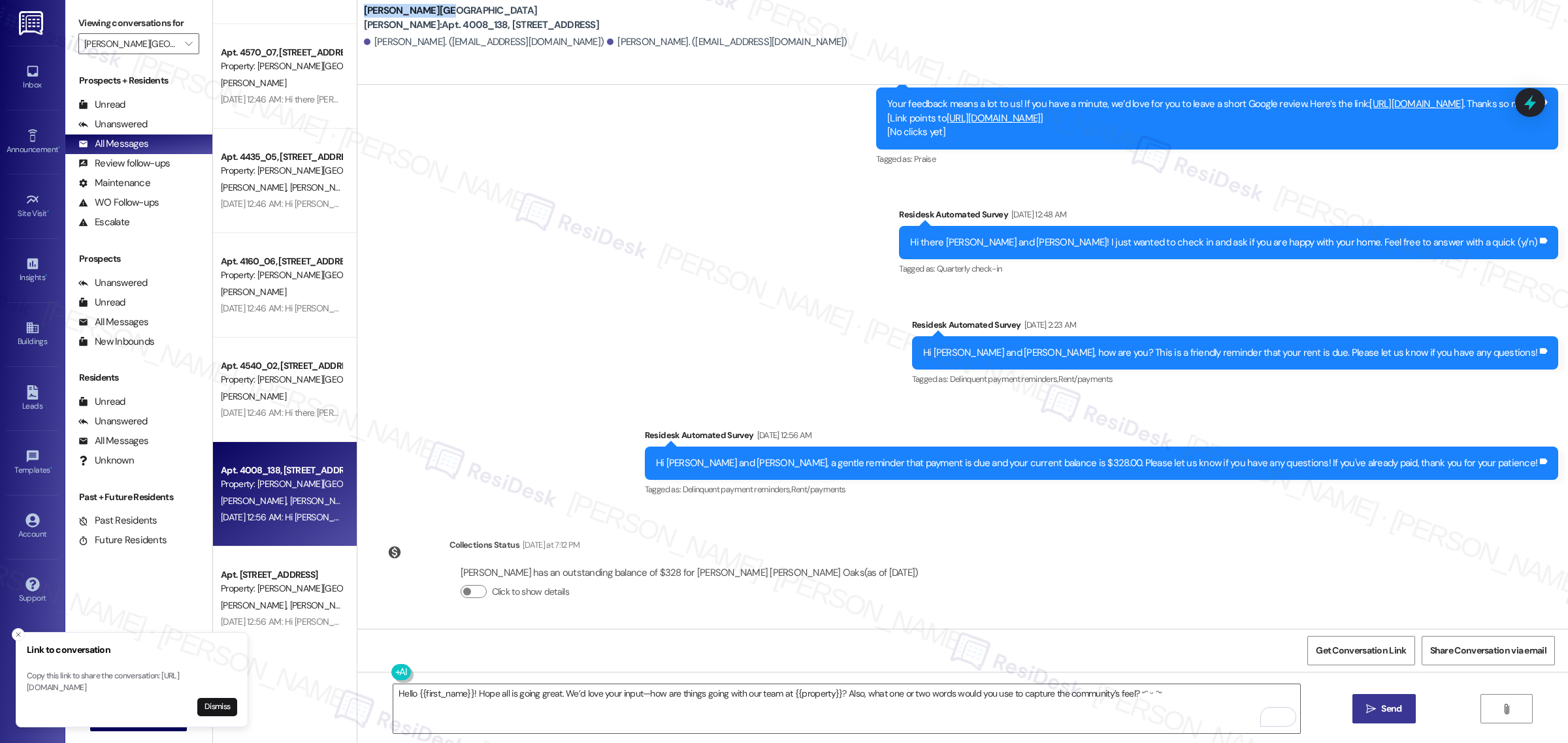
click at [1373, 709] on icon "" at bounding box center [1370, 710] width 10 height 11
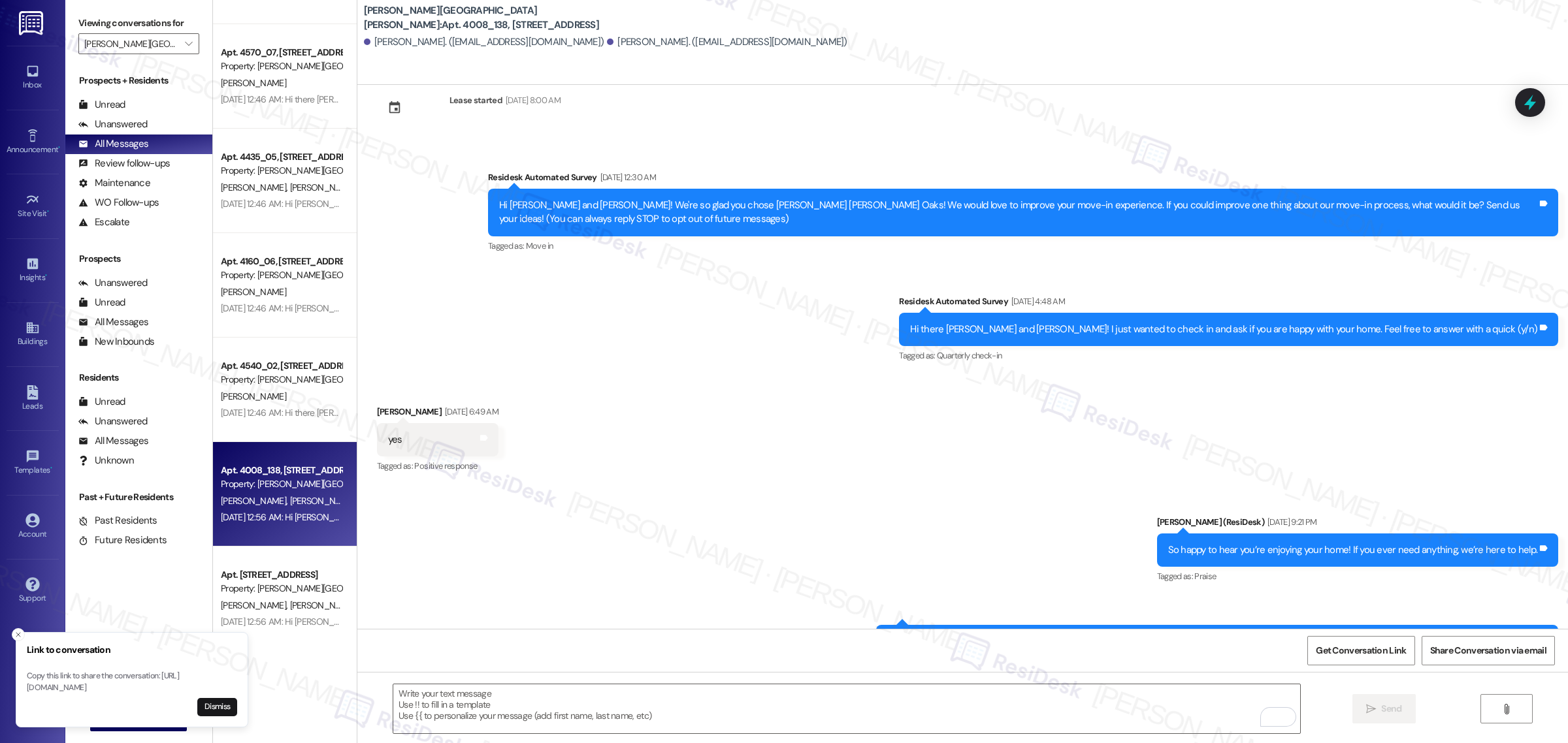
scroll to position [0, 0]
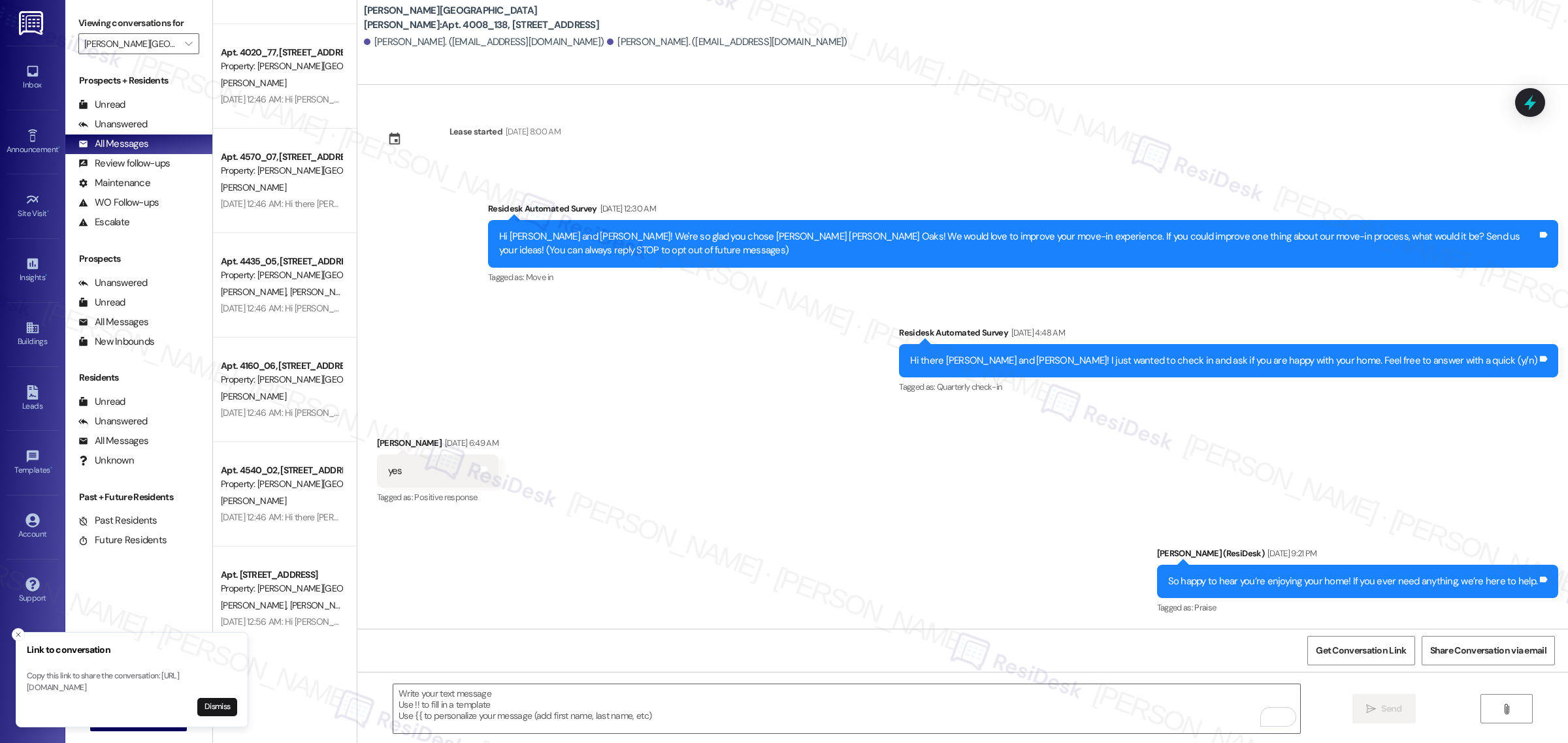
click at [204, 706] on button "Dismiss" at bounding box center [217, 707] width 40 height 18
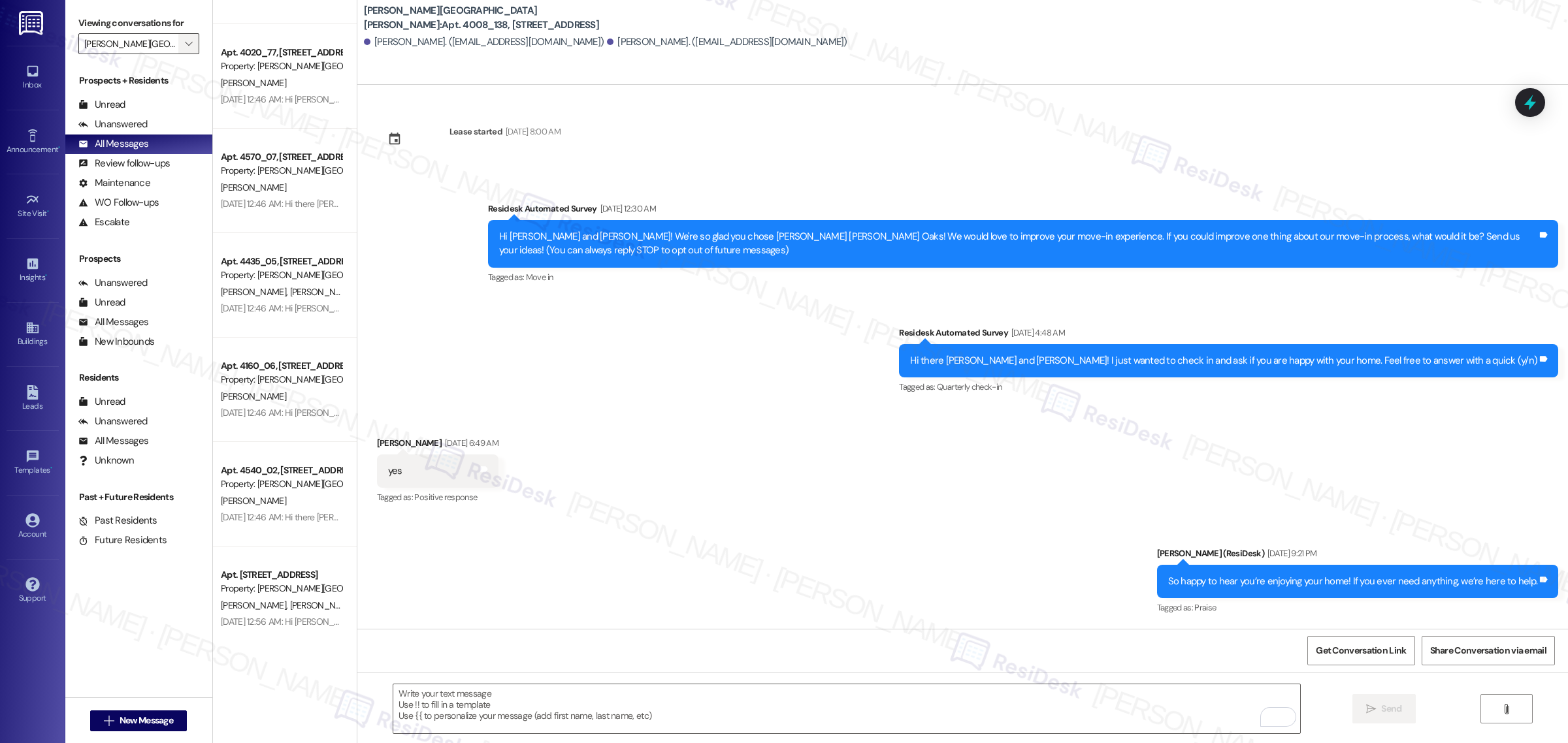
click at [185, 46] on icon "" at bounding box center [189, 44] width 7 height 11
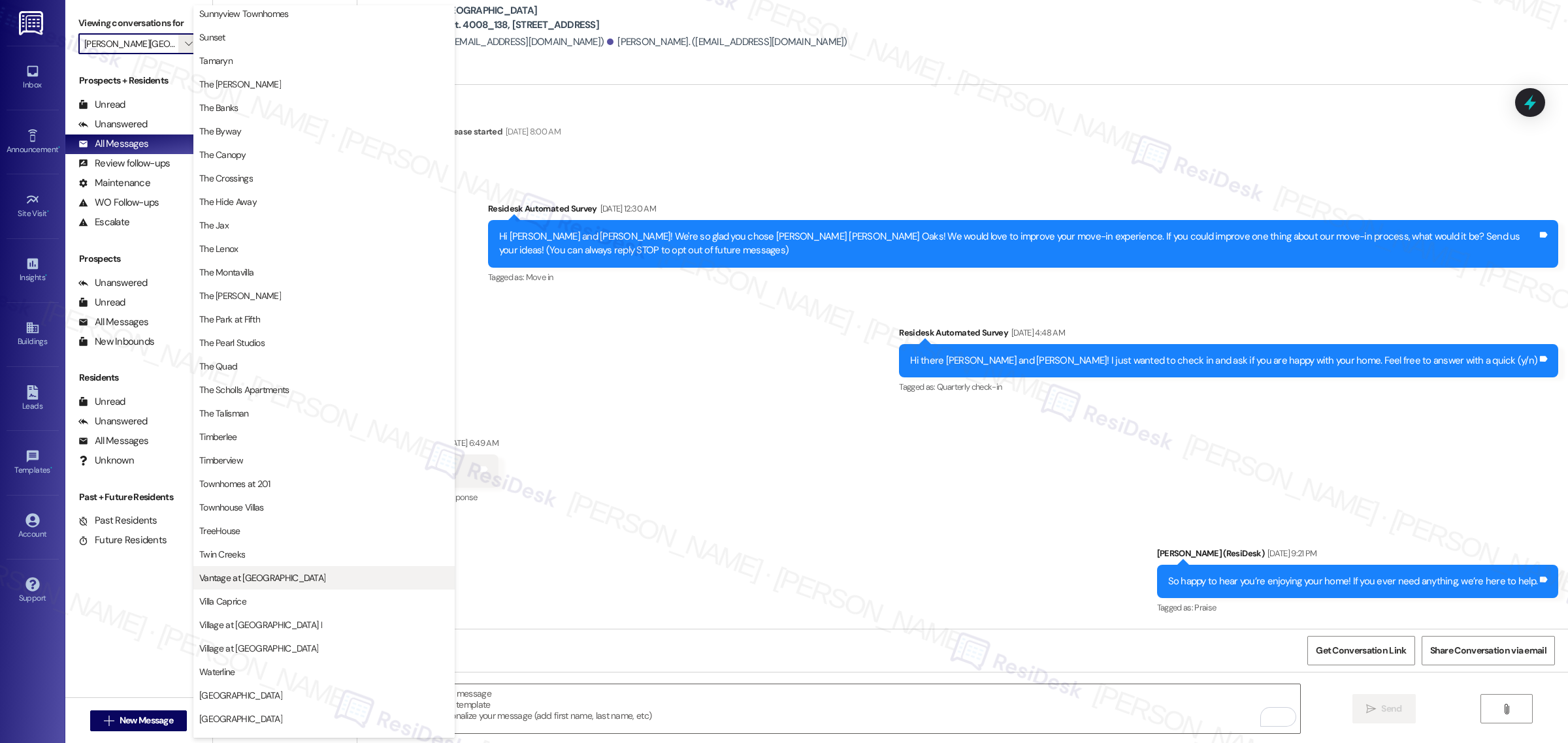
scroll to position [2252, 0]
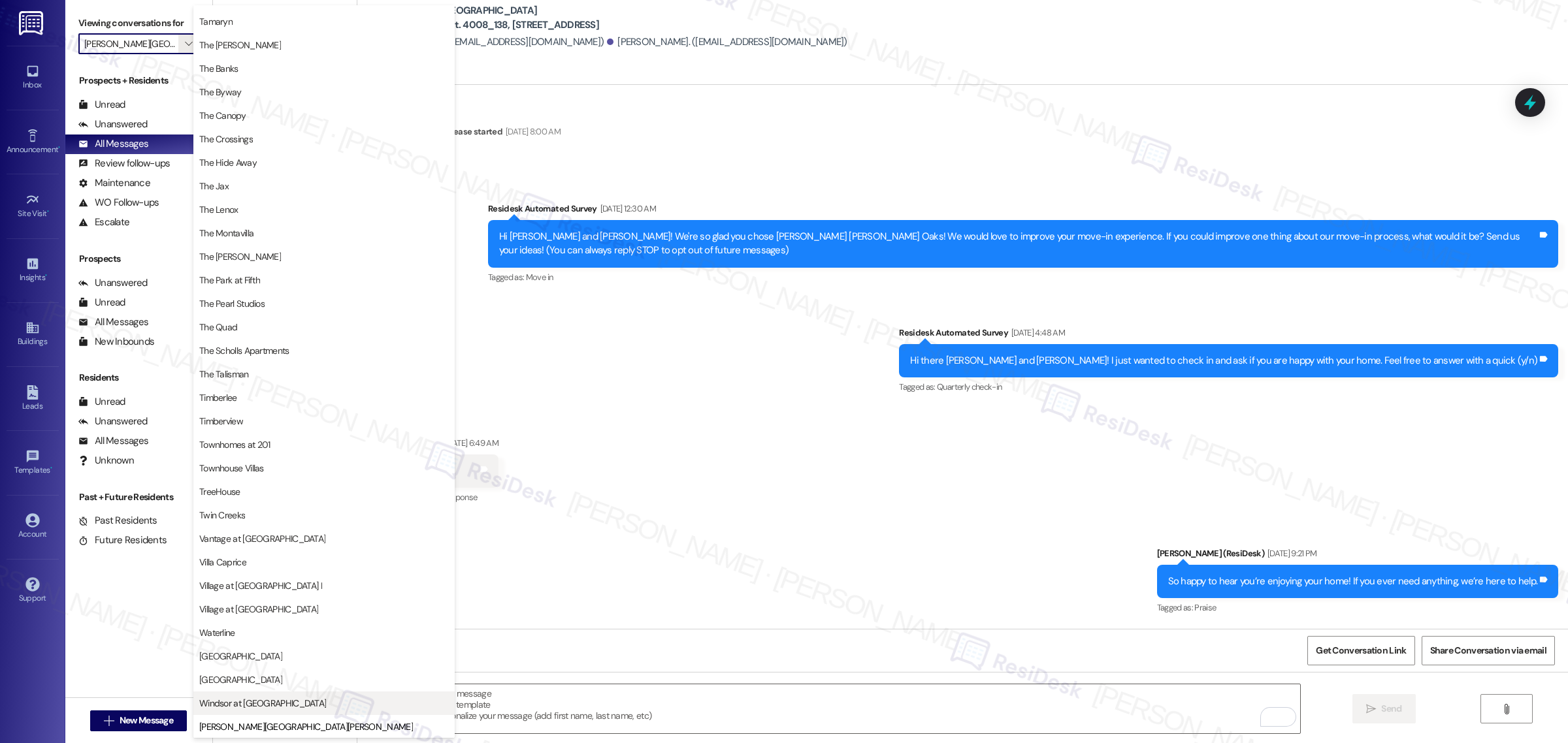
click at [273, 704] on span "Windsor at Amberglen" at bounding box center [263, 703] width 126 height 13
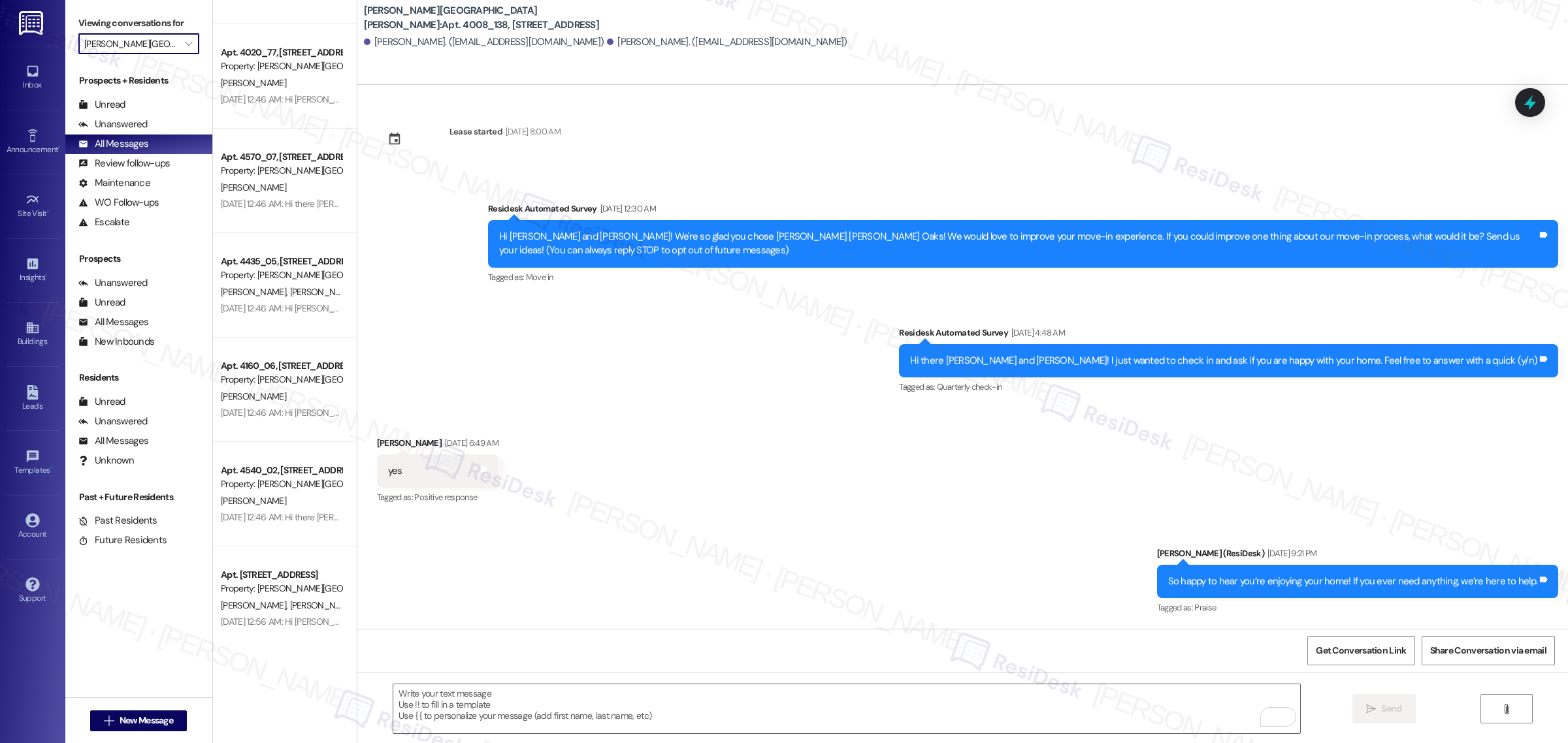
type input "Windsor at Amberglen"
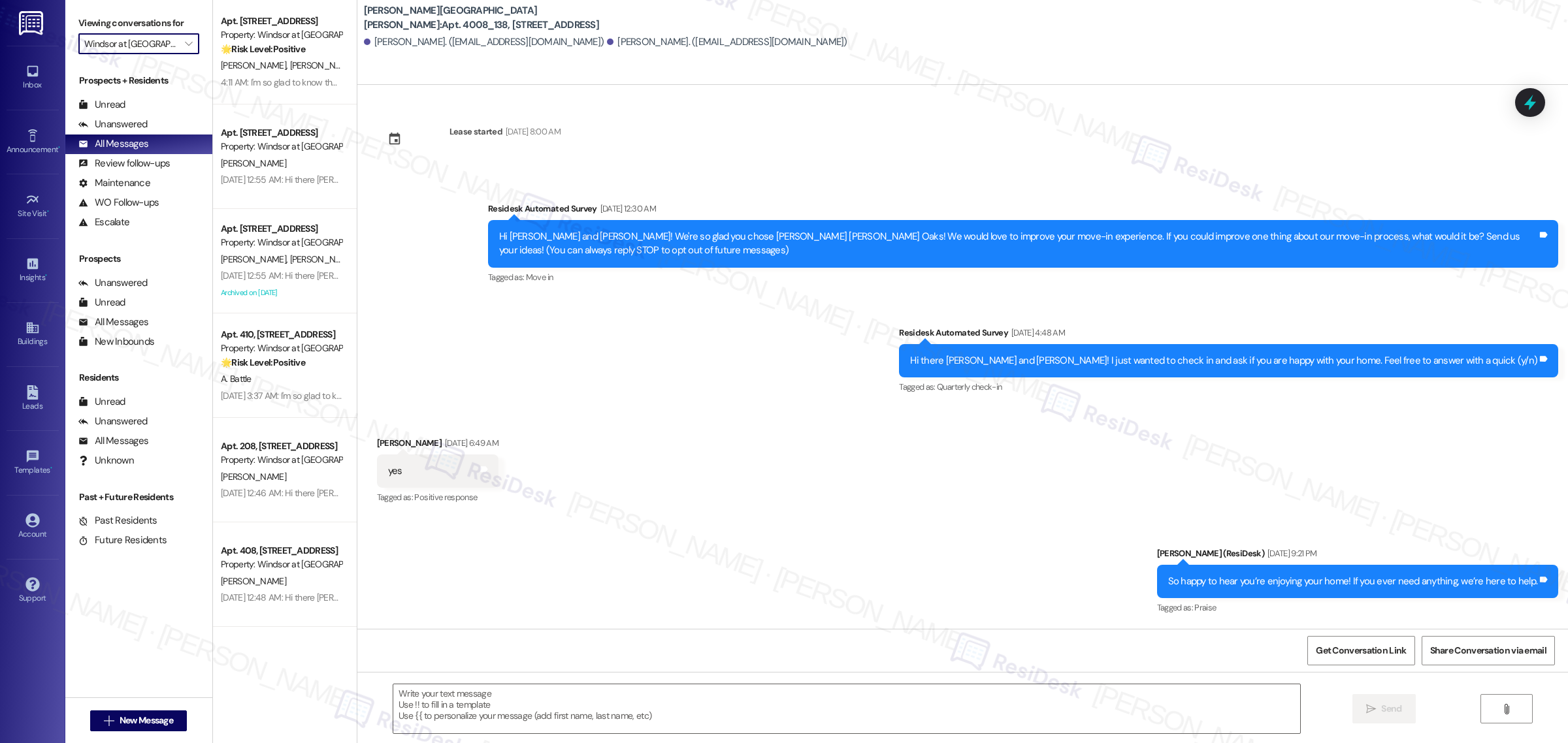
type textarea "Fetching suggested responses. Please feel free to read through the conversation…"
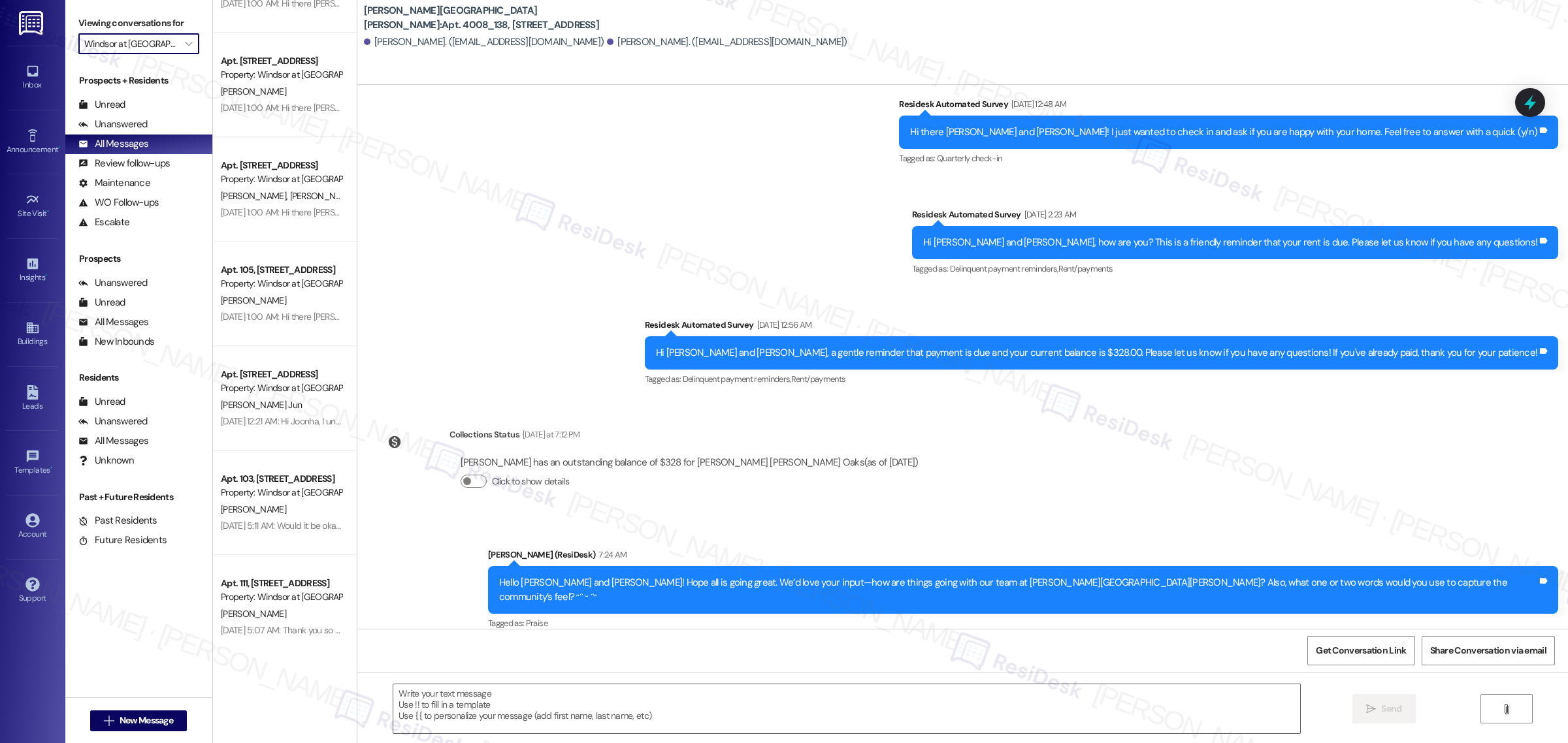
scroll to position [4489, 0]
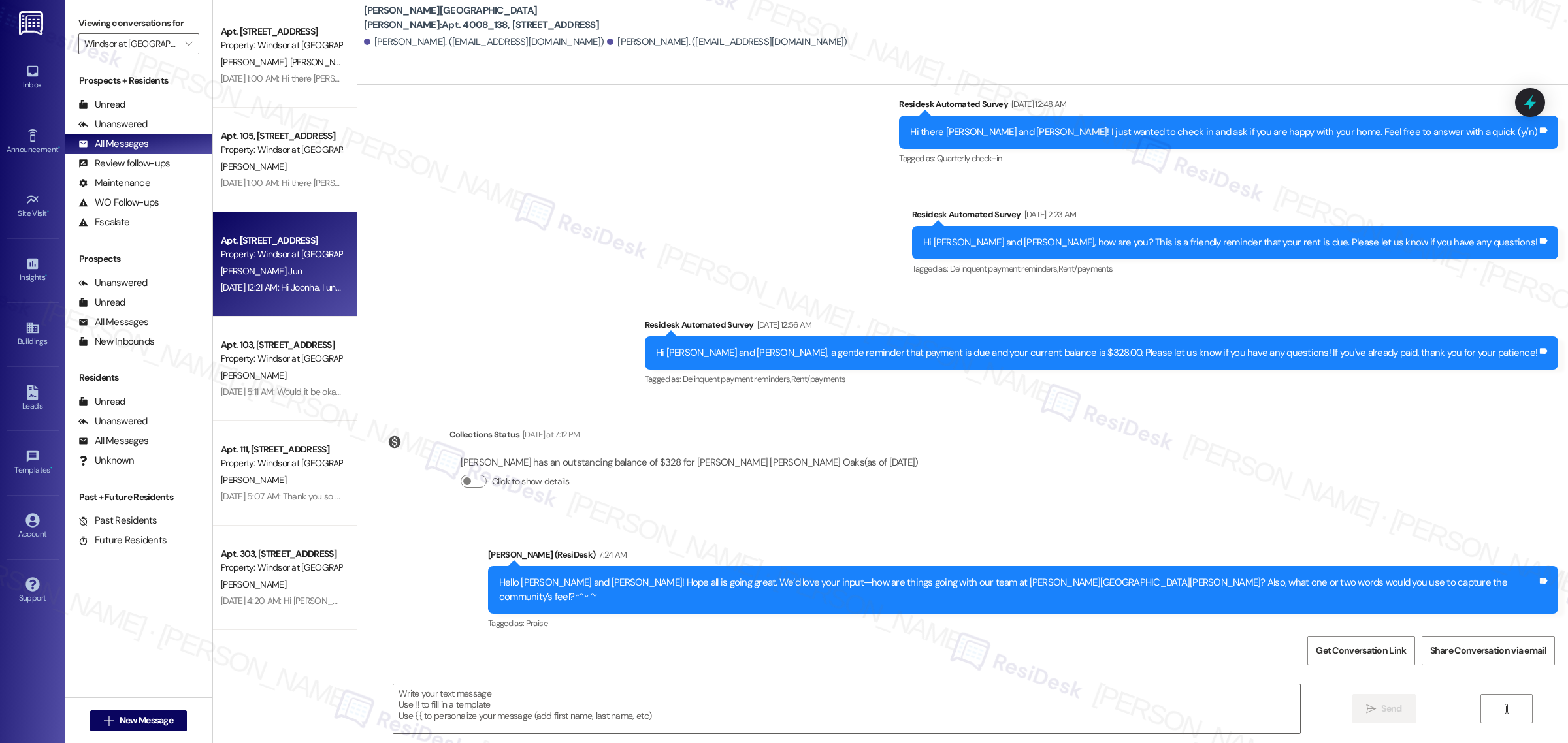
click at [277, 282] on div "Jun 24, 2025 at 12:21 AM: Hi Joonha, I understand how frustrating the noise is.…" at bounding box center [672, 287] width 903 height 12
type textarea "Fetching suggested responses. Please feel free to read through the conversation…"
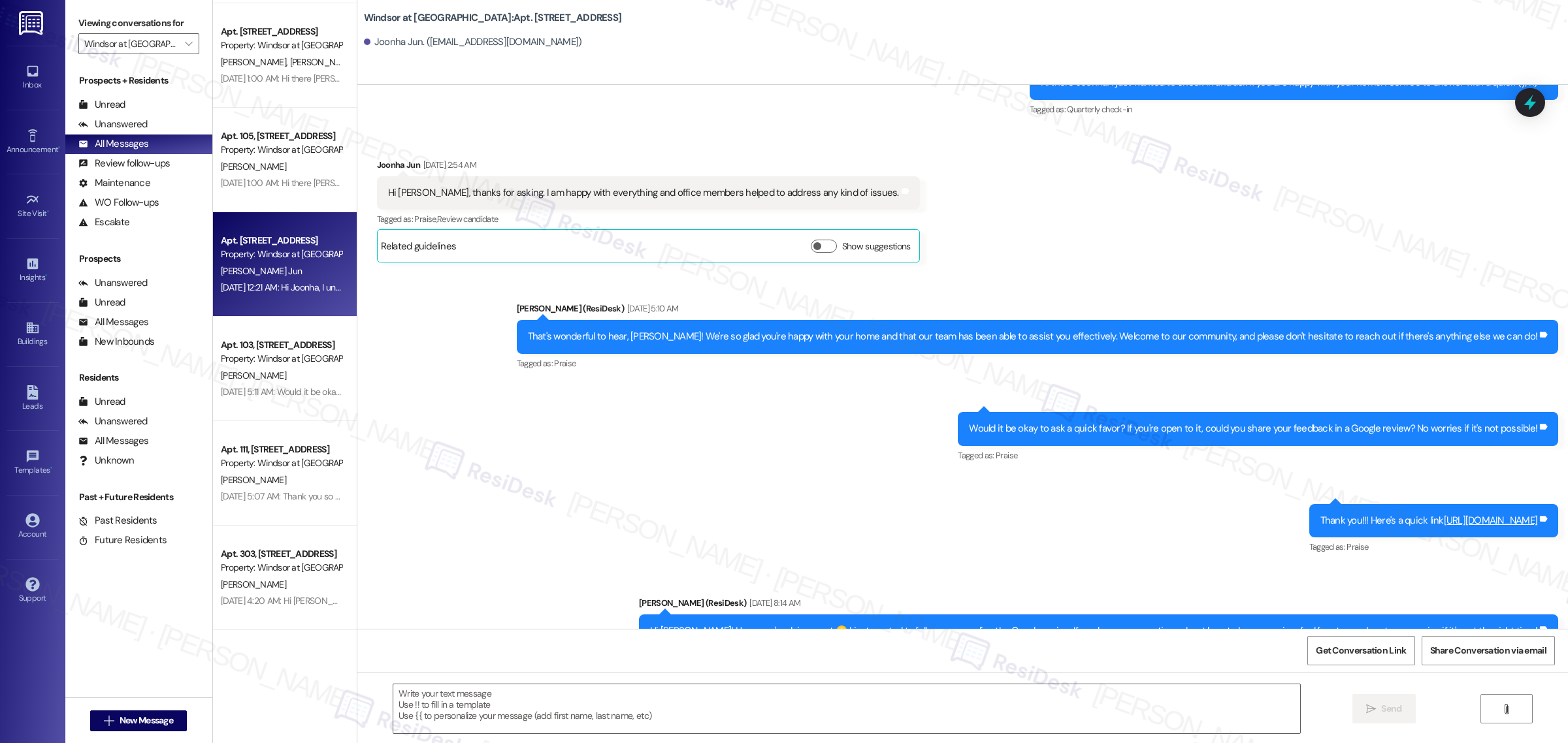
type textarea "Fetching suggested responses. Please feel free to read through the conversation…"
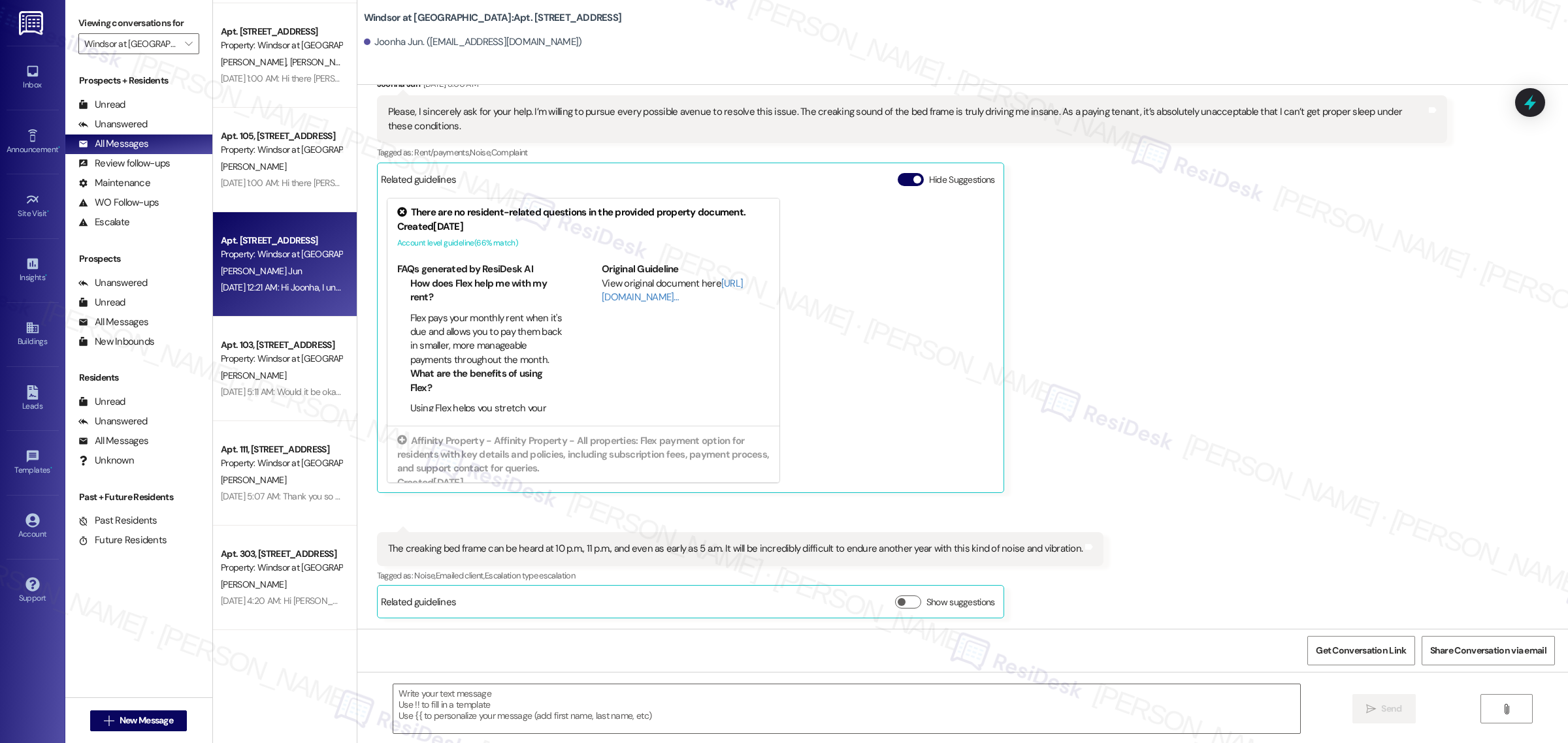
scroll to position [2248, 0]
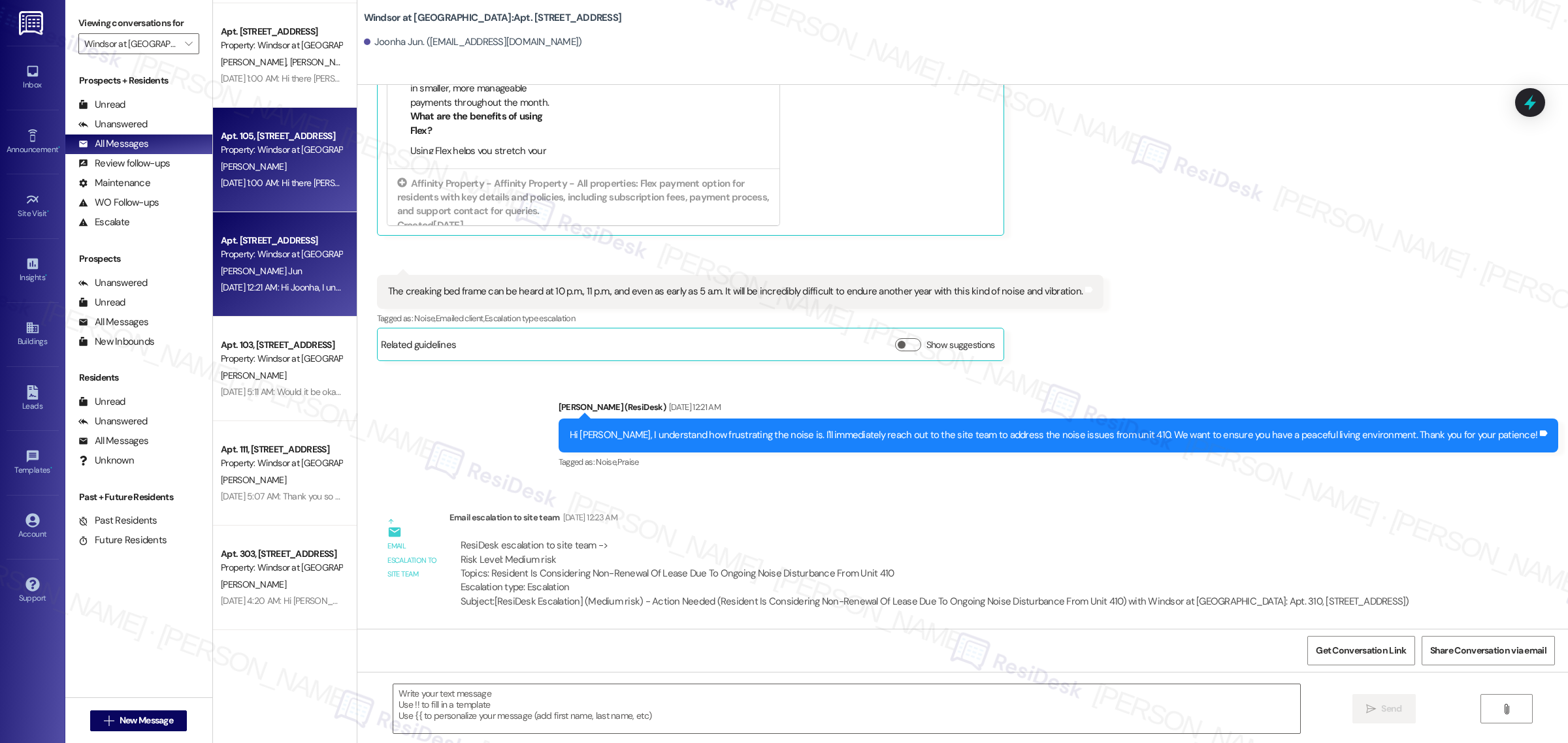
click at [311, 152] on div "Property: Windsor at Amberglen" at bounding box center [281, 149] width 121 height 14
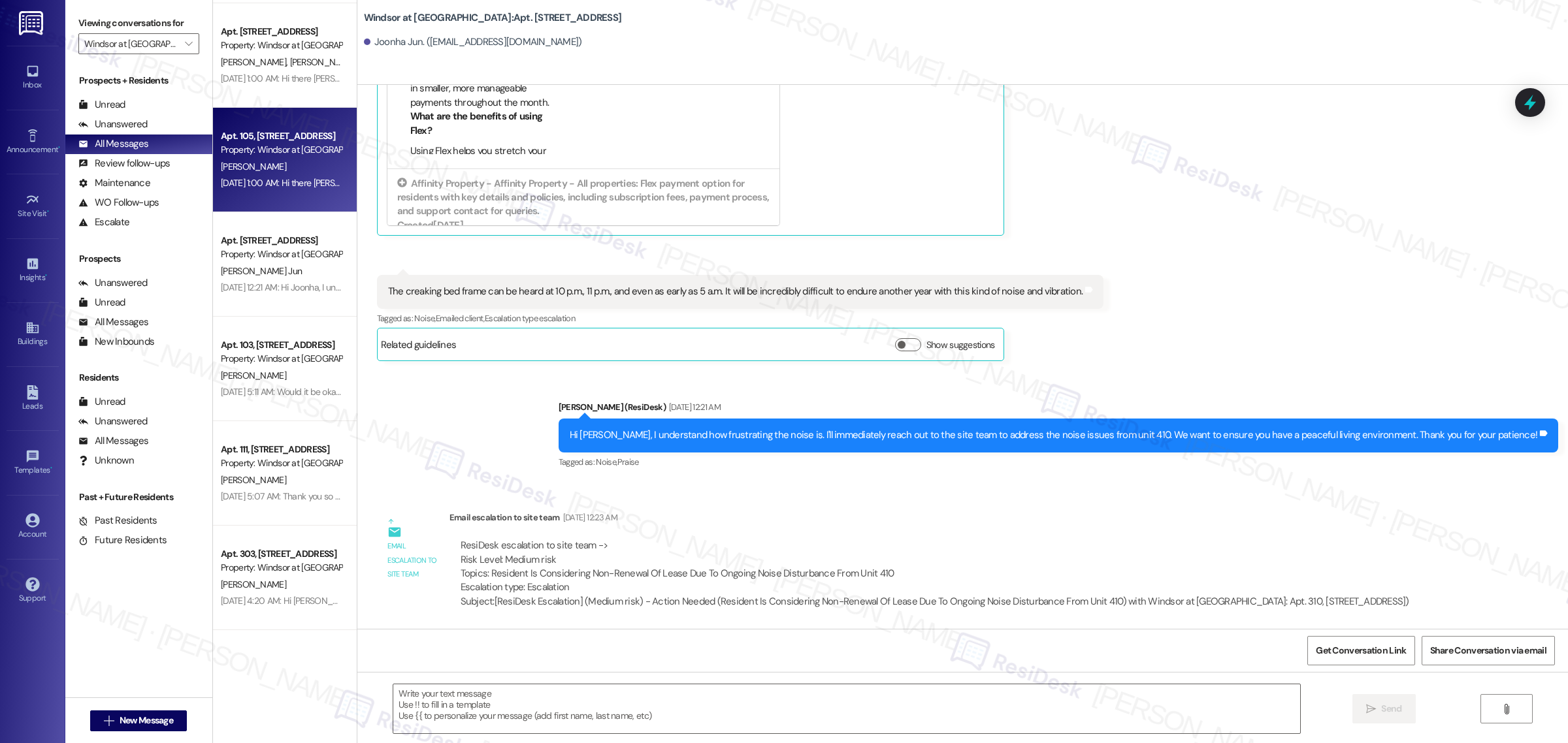
type textarea "Fetching suggested responses. Please feel free to read through the conversation…"
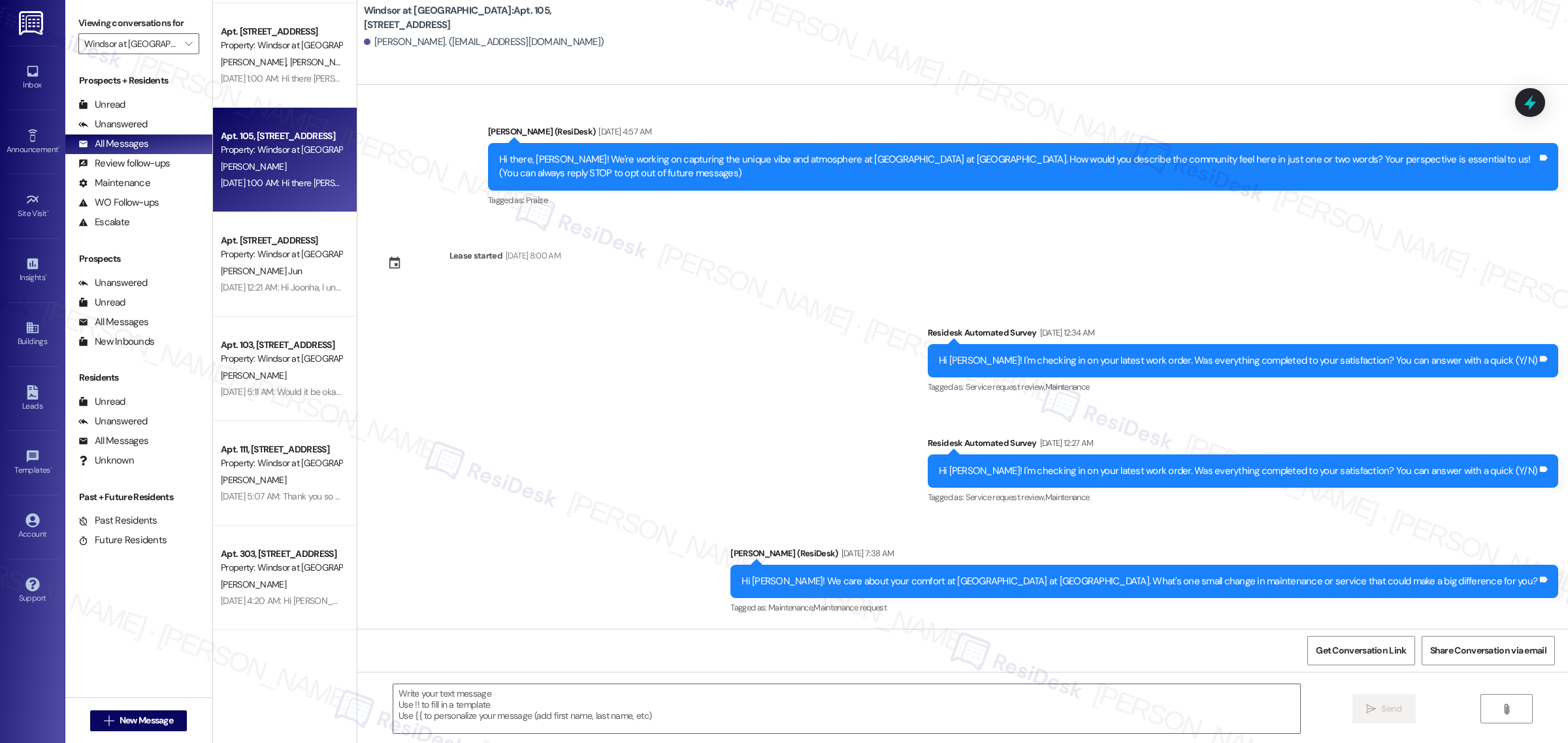
type textarea "Fetching suggested responses. Please feel free to read through the conversation…"
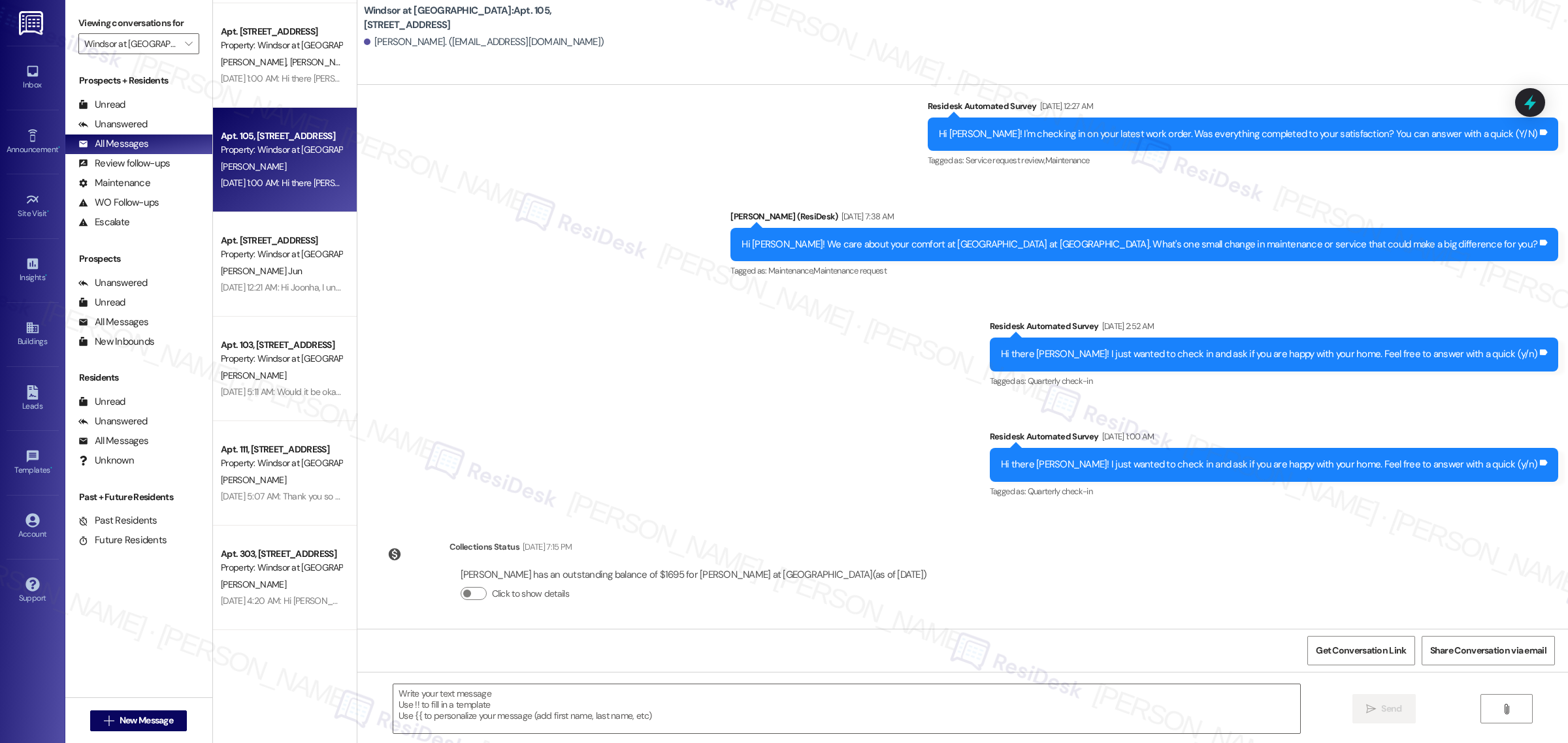
scroll to position [339, 0]
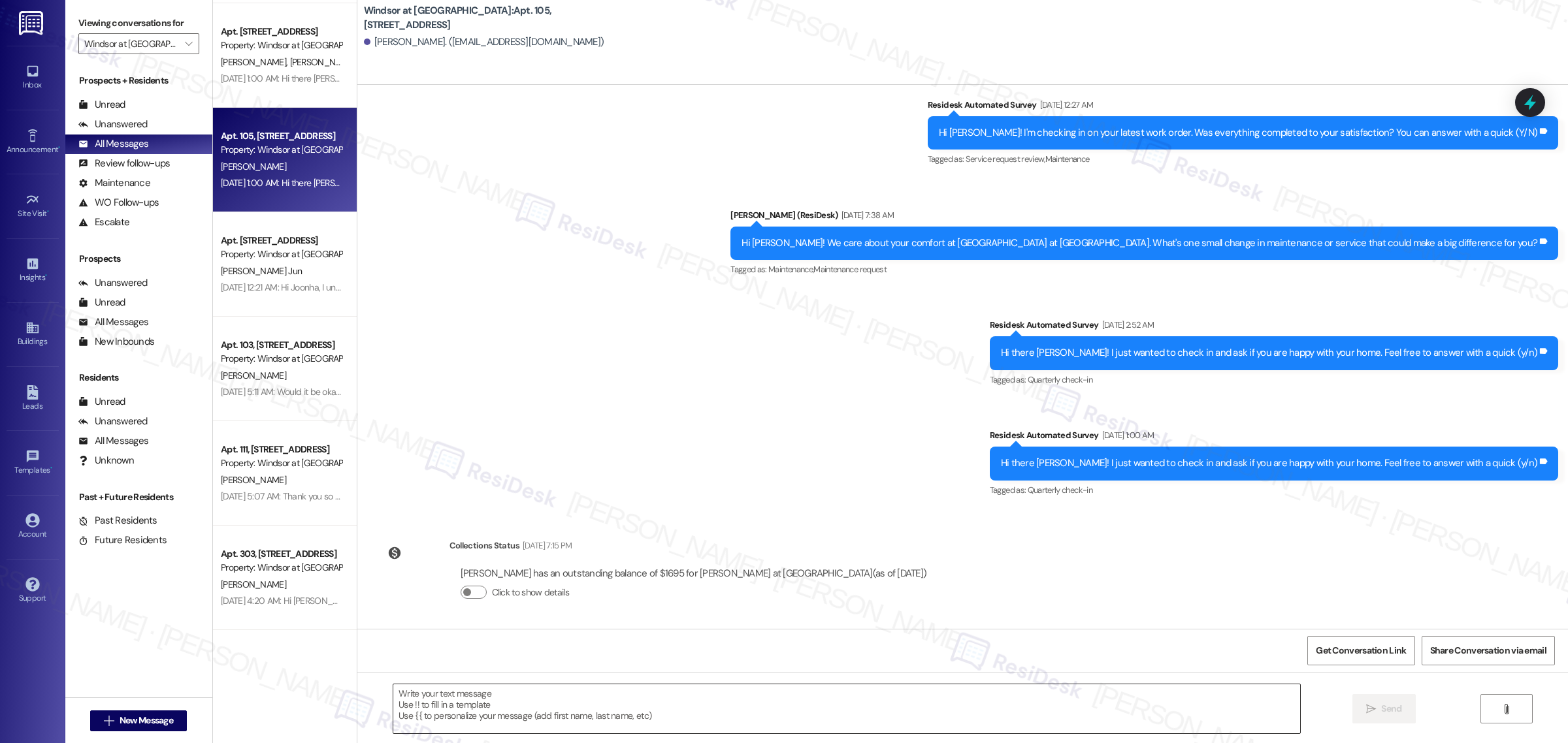
click at [557, 700] on textarea at bounding box center [846, 709] width 907 height 49
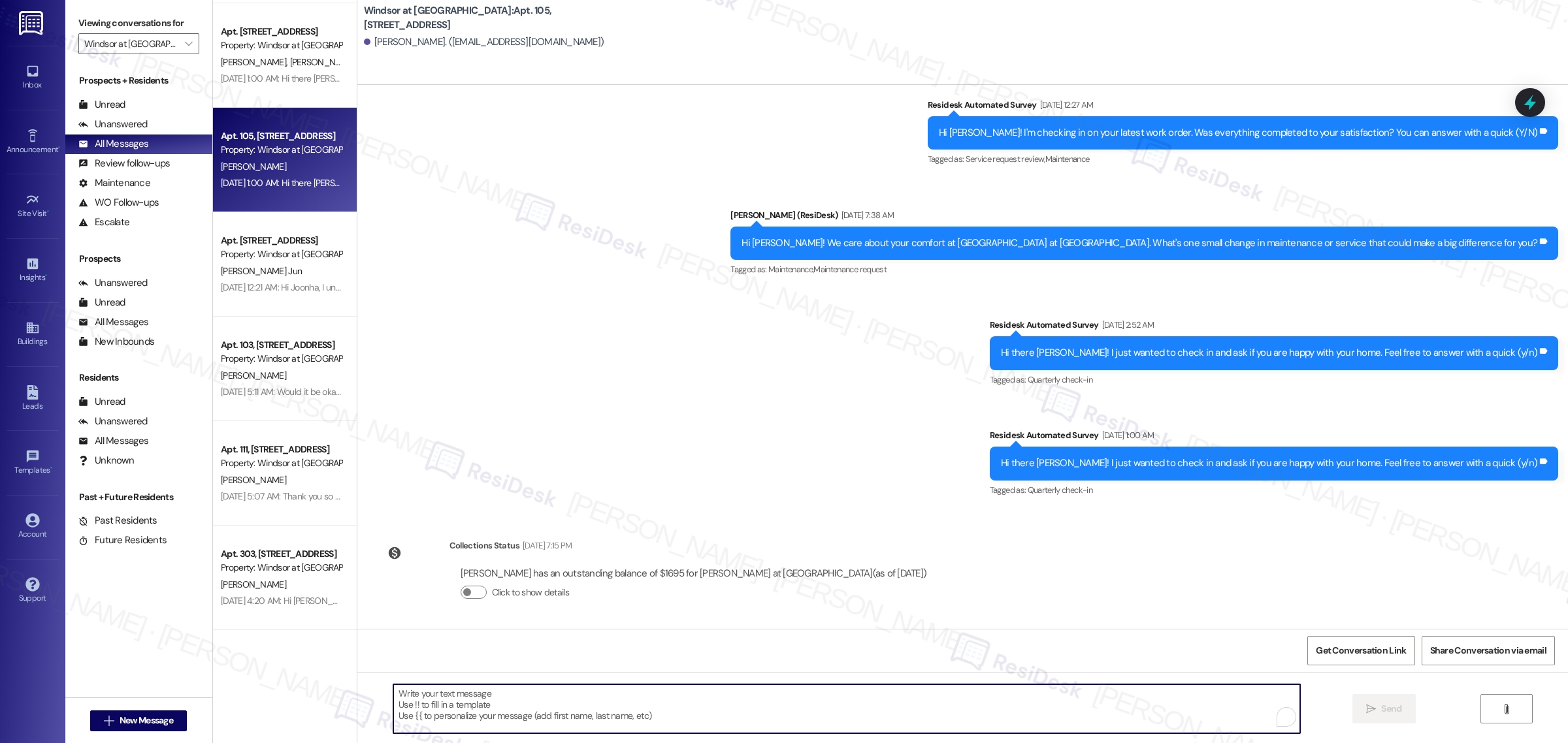
paste textarea "https://www.theresidesk.com/text/insights-conversations/1403816/share-conversat…"
type textarea "https://www.theresidesk.com/text/insights-conversations/1403816/share-conversat…"
click at [459, 700] on textarea "To enrich screen reader interactions, please activate Accessibility in Grammarl…" at bounding box center [846, 709] width 907 height 49
paste textarea "Hello {{first_name}}! Hope all is going great. We’d love your input—how are thi…"
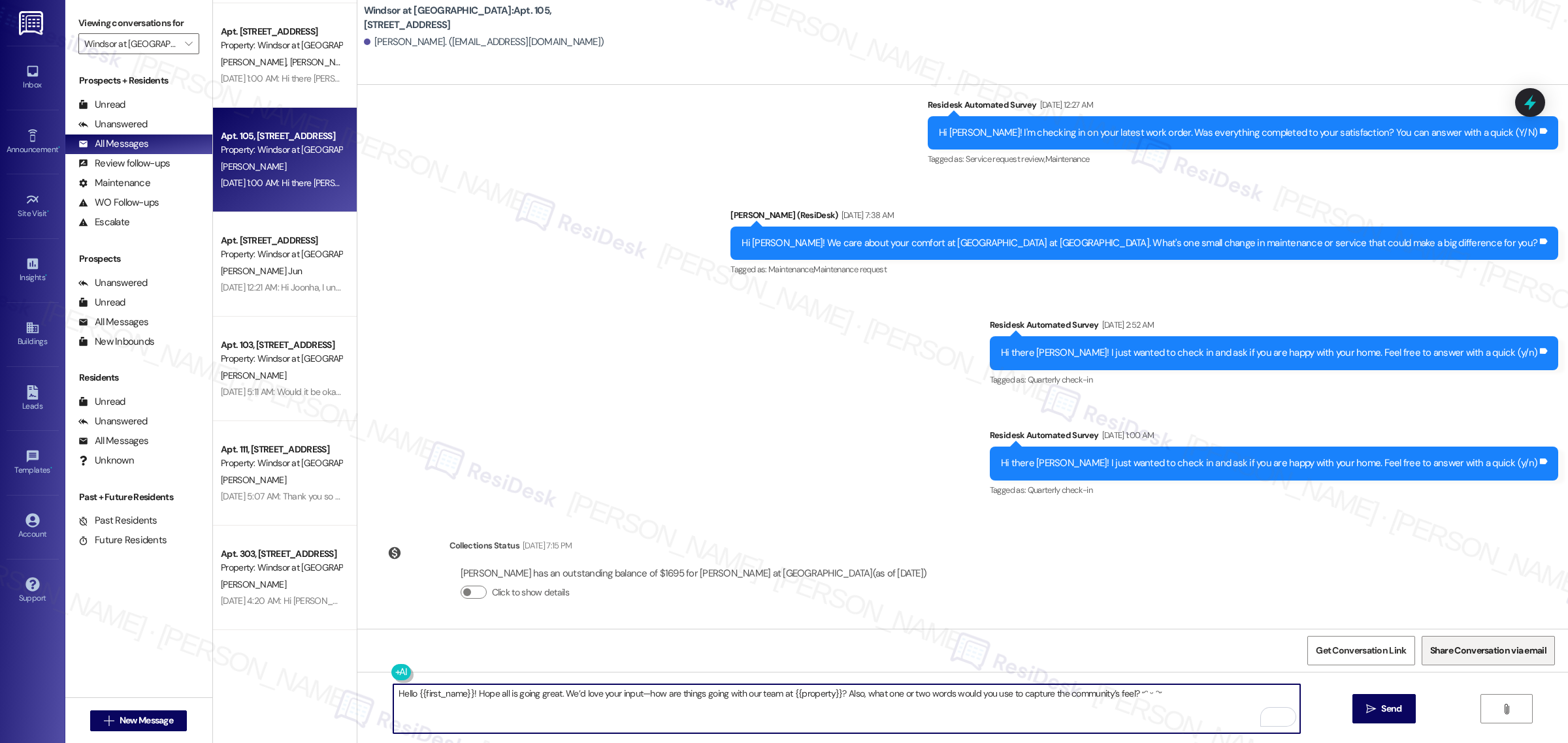
type textarea "Hello {{first_name}}! Hope all is going great. We’d love your input—how are thi…"
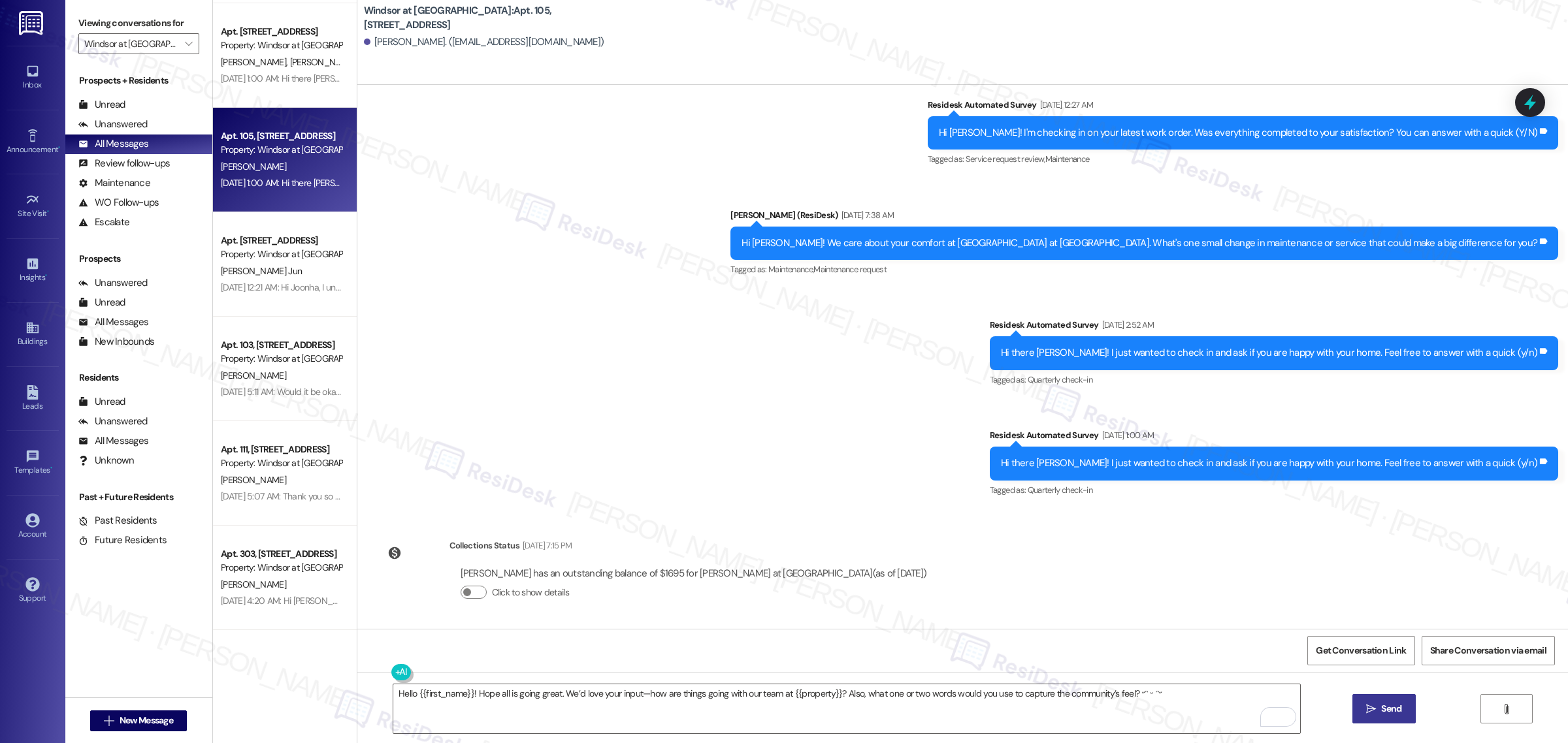
click at [1372, 706] on icon "" at bounding box center [1370, 710] width 10 height 11
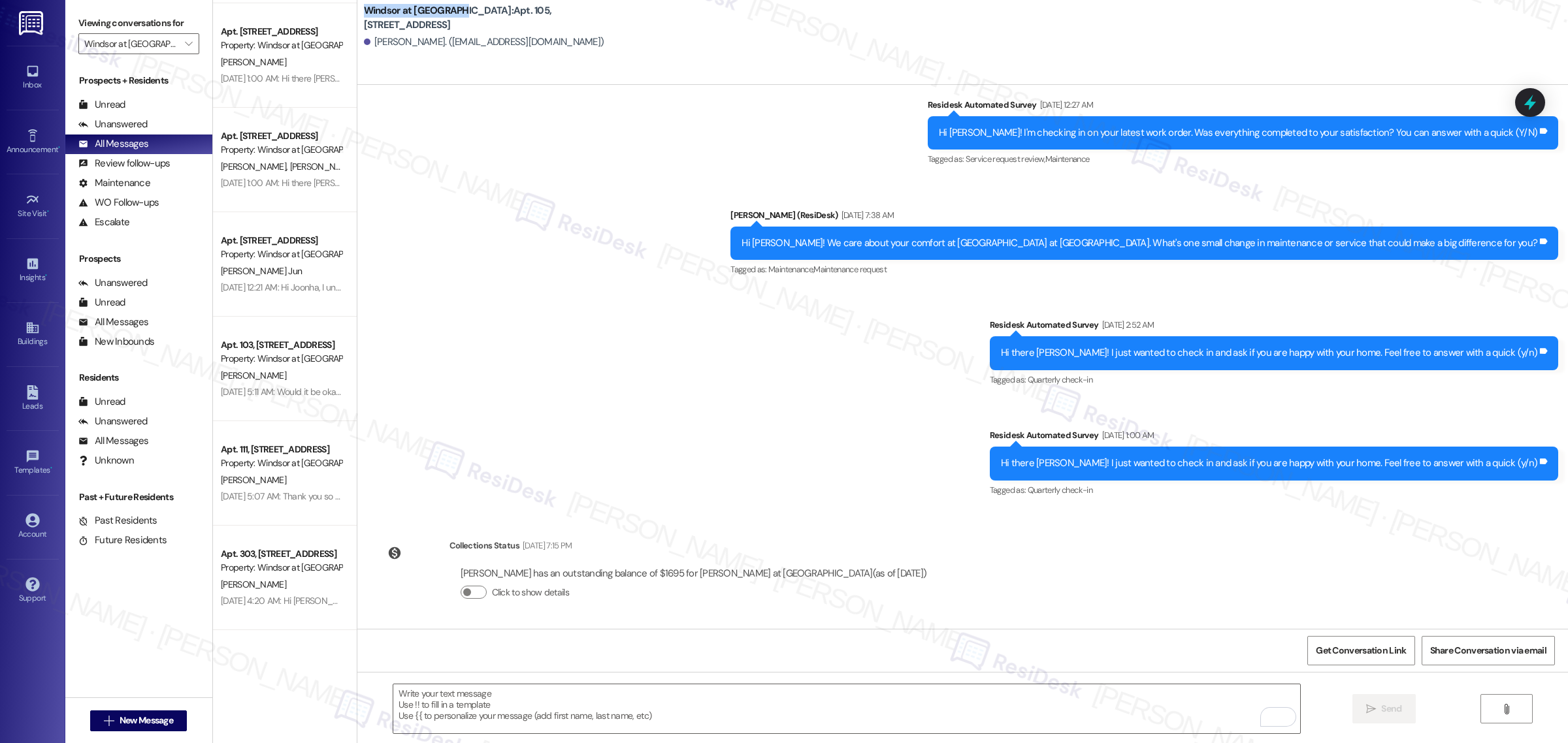
drag, startPoint x: 360, startPoint y: 15, endPoint x: 455, endPoint y: 20, distance: 95.1
click at [455, 20] on b "Windsor at Amberglen: Apt. 105, 9350 NE Windsor St" at bounding box center [494, 17] width 261 height 28
copy b "Windsor at Amberglen"
click at [1380, 647] on span "Get Conversation Link" at bounding box center [1361, 650] width 90 height 14
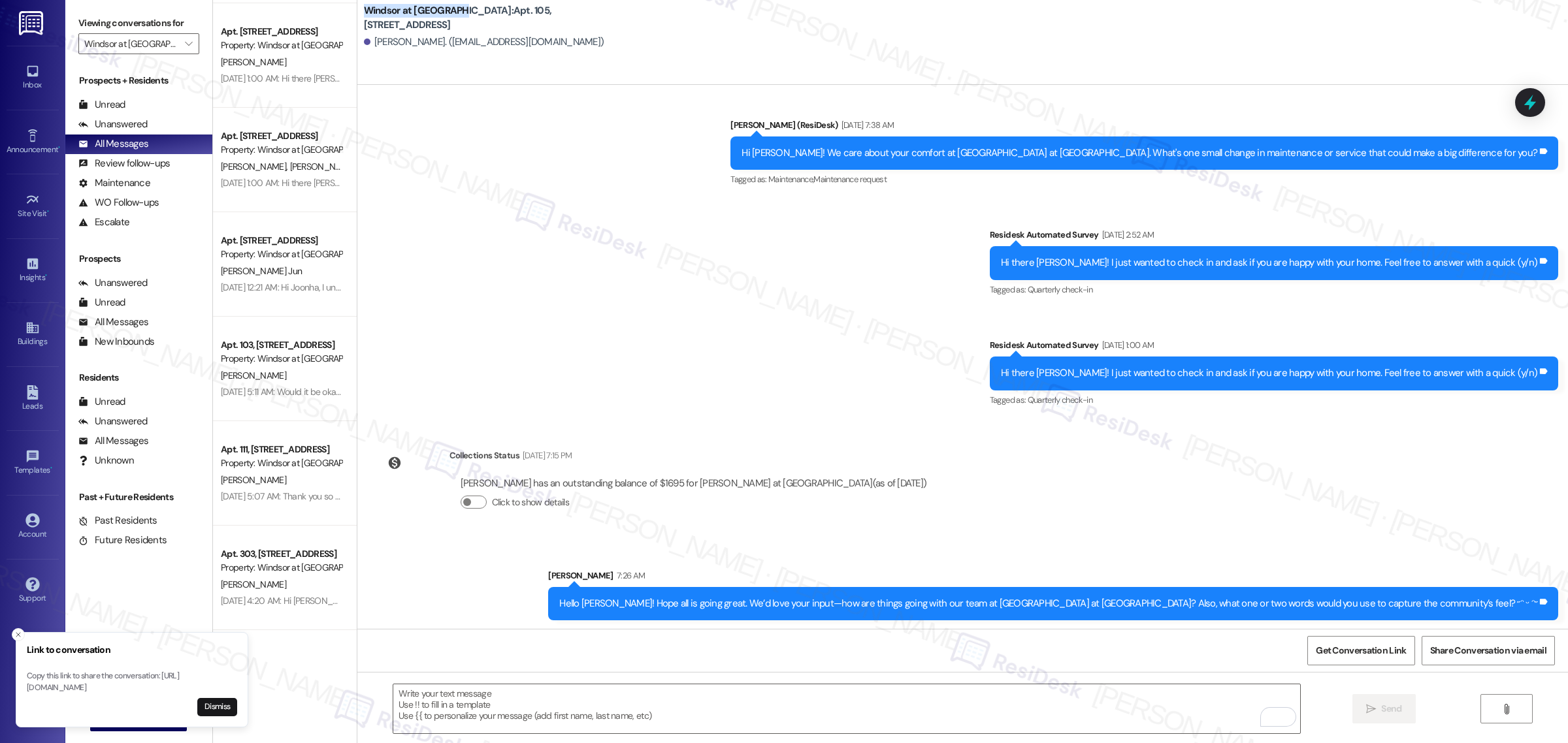
scroll to position [429, 0]
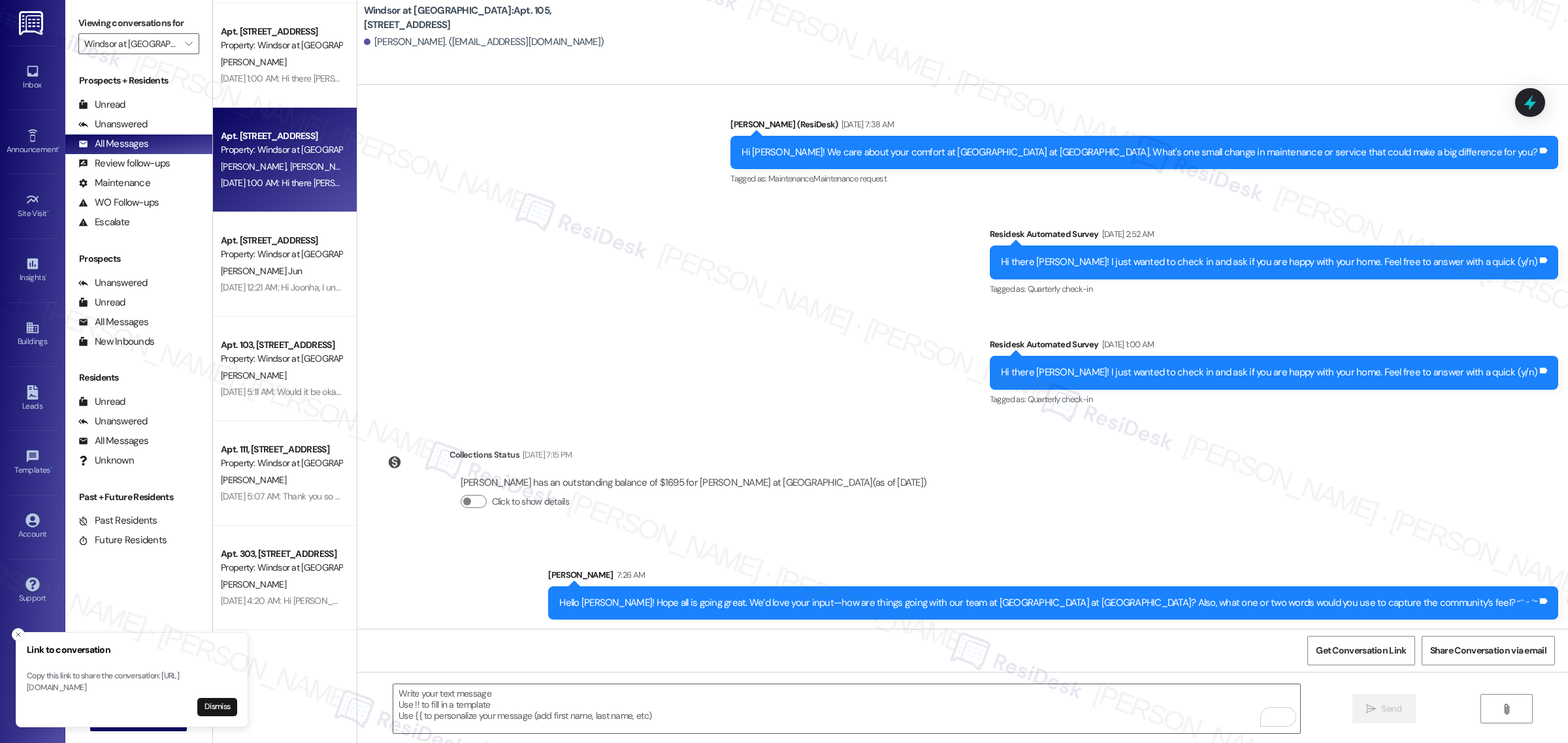
click at [285, 198] on div "Apt. 414, 9350 NE Windsor St Property: Windsor at Amberglen J. Hamilton N. Reis…" at bounding box center [285, 160] width 144 height 105
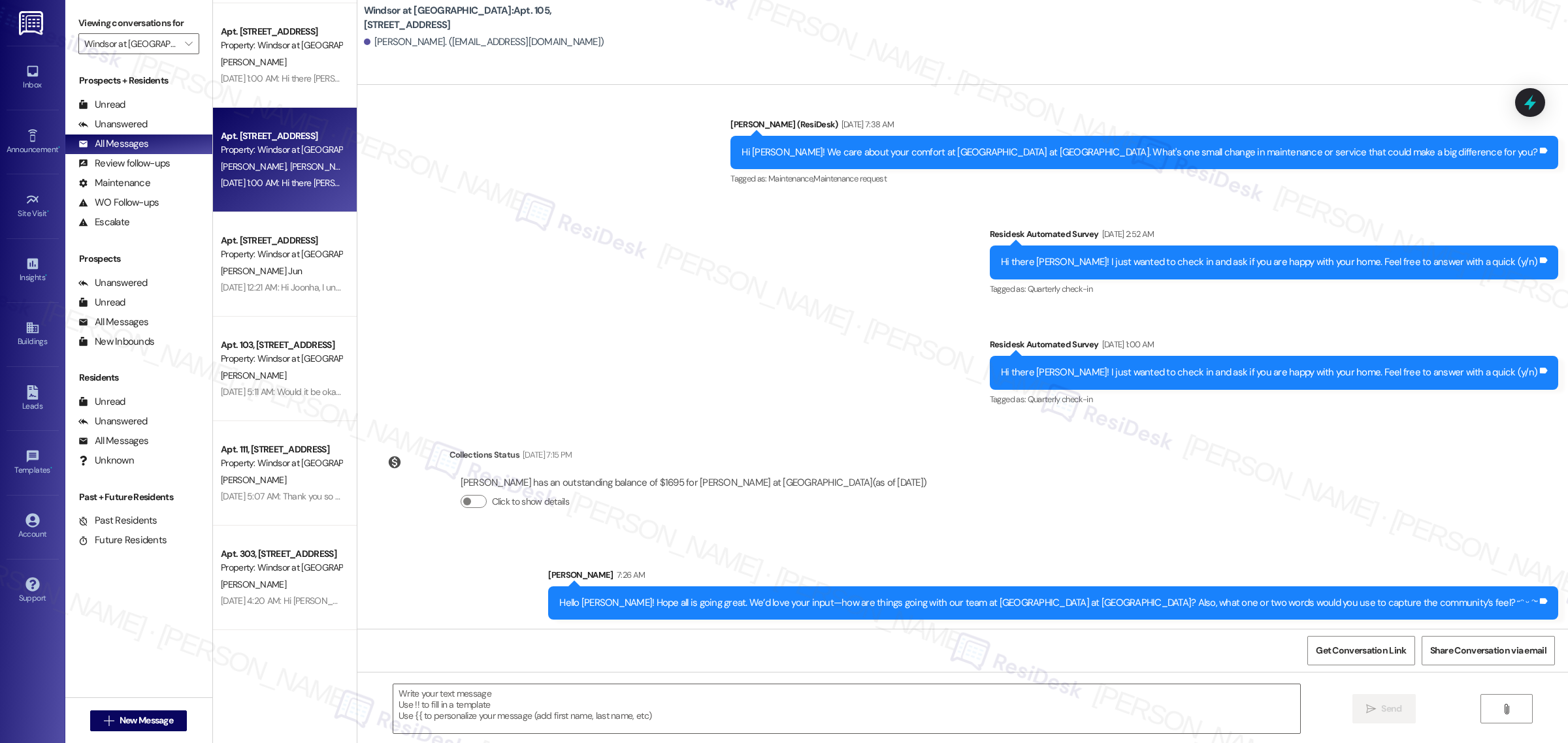
type textarea "Fetching suggested responses. Please feel free to read through the conversation…"
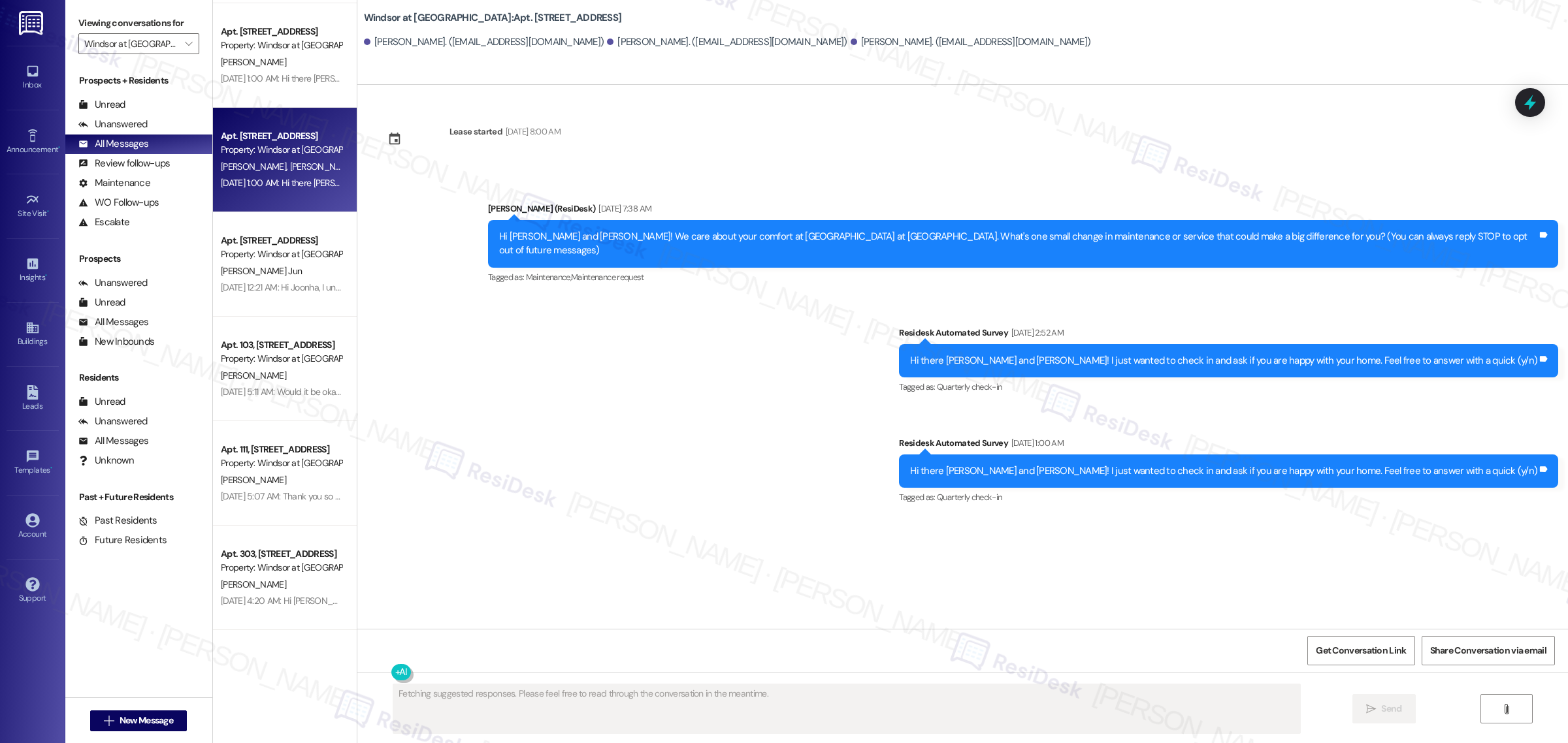
scroll to position [0, 0]
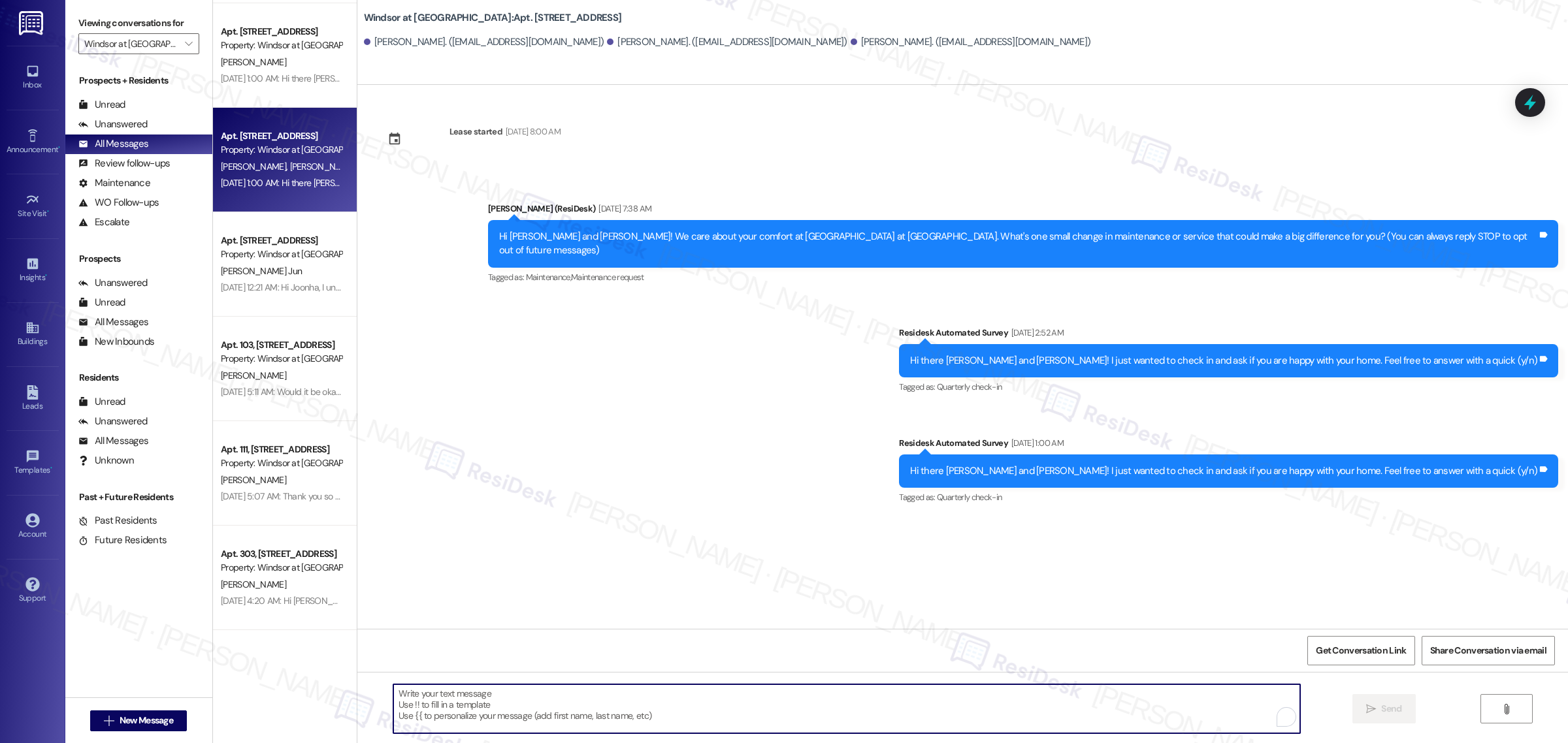
click at [532, 702] on textarea "To enrich screen reader interactions, please activate Accessibility in Grammarl…" at bounding box center [846, 709] width 907 height 49
click at [620, 720] on textarea "To enrich screen reader interactions, please activate Accessibility in Grammarl…" at bounding box center [846, 709] width 907 height 49
paste textarea "https://www.theresidesk.com/text/insights-conversations/1177646/share-conversat…"
type textarea "https://www.theresidesk.com/text/insights-conversations/1177646/share-conversat…"
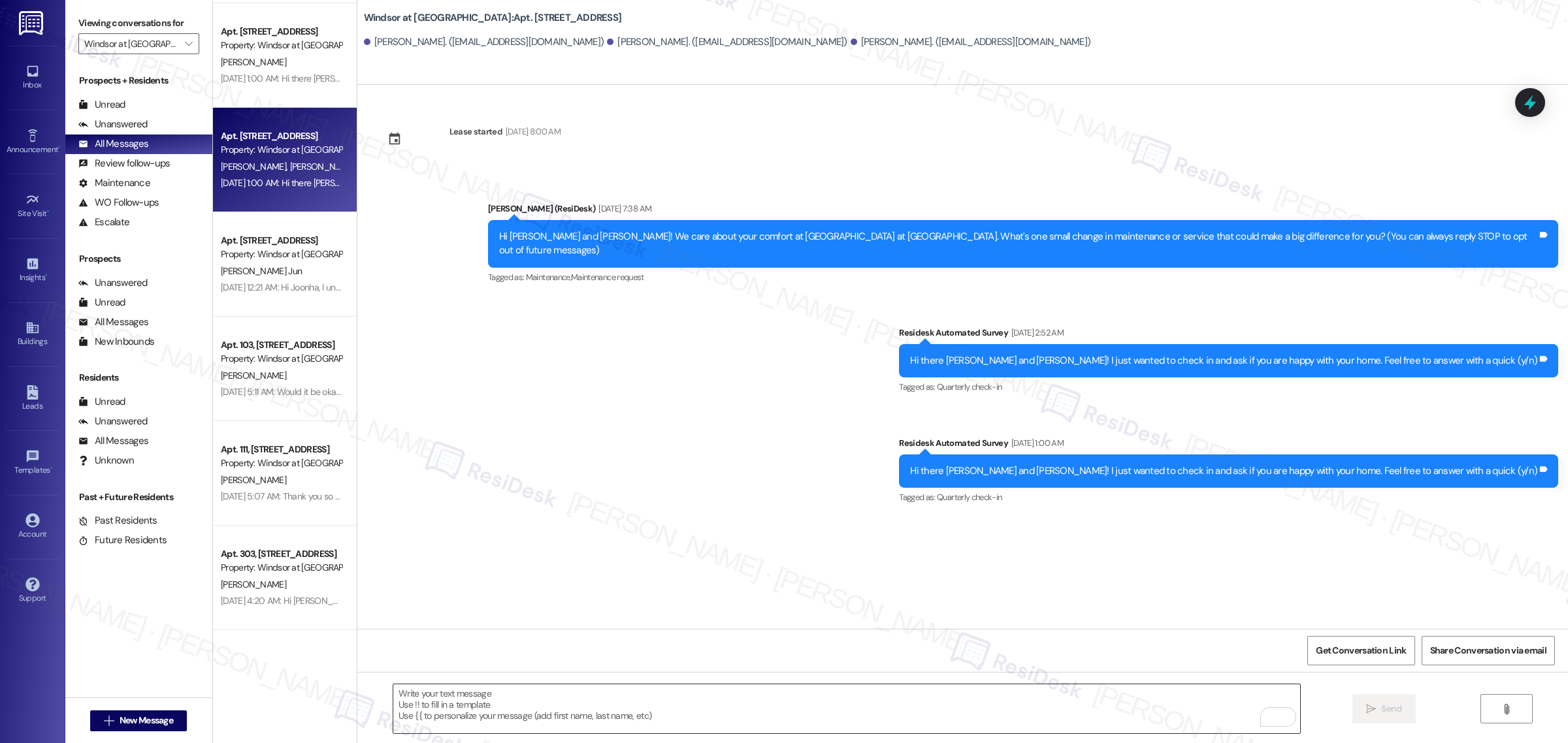
click at [785, 719] on textarea "To enrich screen reader interactions, please activate Accessibility in Grammarl…" at bounding box center [846, 709] width 907 height 49
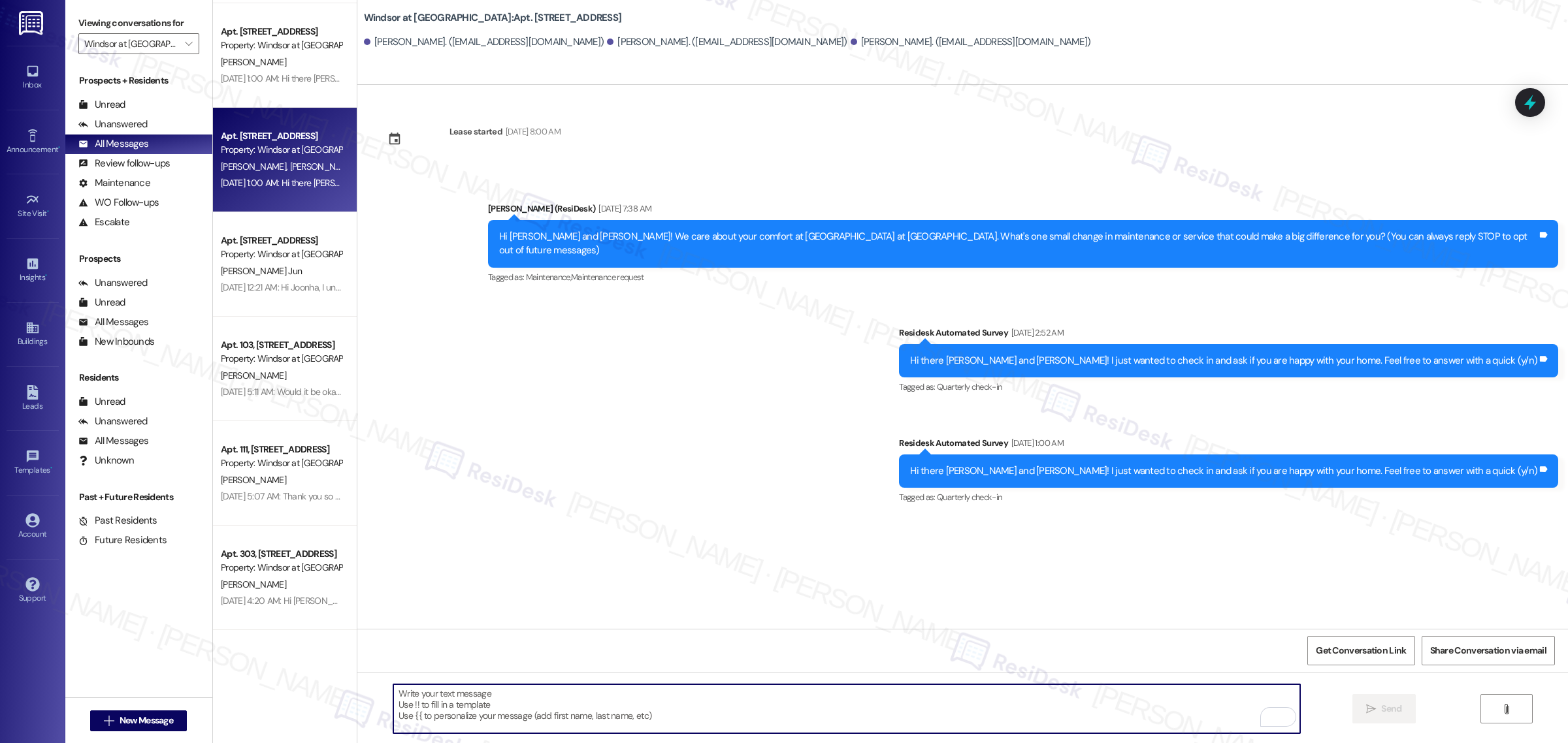
paste textarea "Hello {{first_name}}! Hope all is going great. We’d love your input—how are thi…"
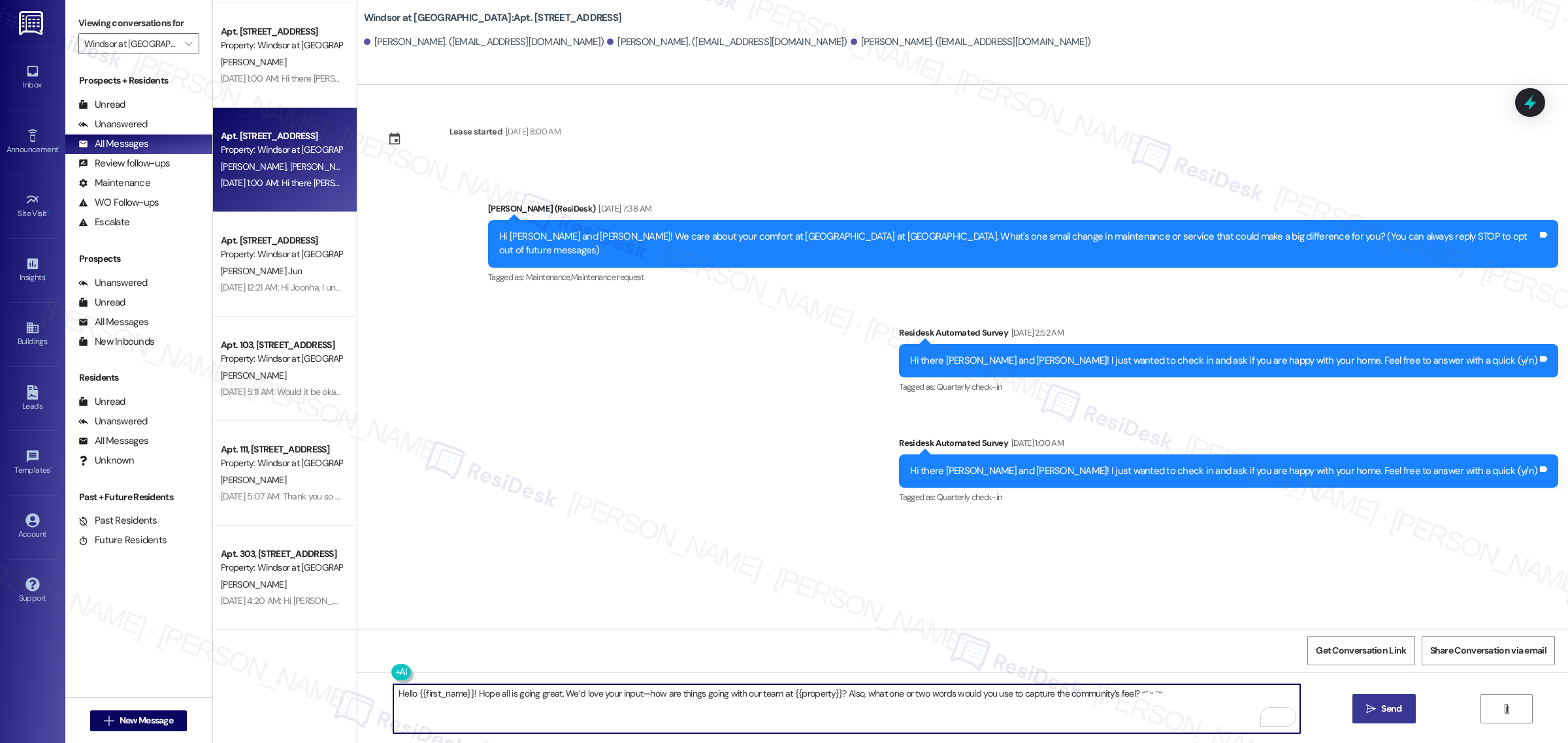
type textarea "Hello {{first_name}}! Hope all is going great. We’d love your input—how are thi…"
click at [1386, 707] on span "Send" at bounding box center [1391, 709] width 20 height 14
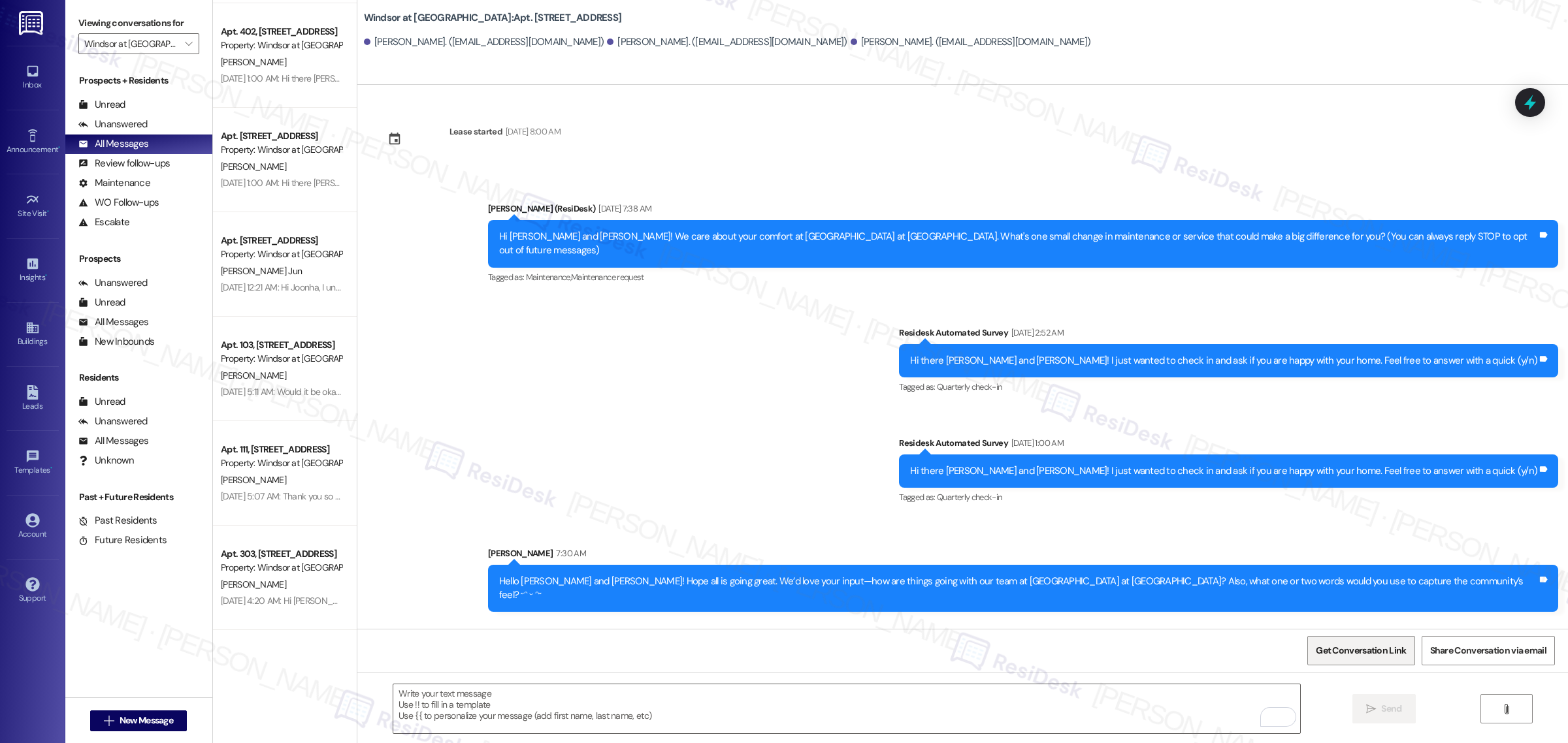
click at [1374, 662] on span "Get Conversation Link" at bounding box center [1361, 650] width 96 height 28
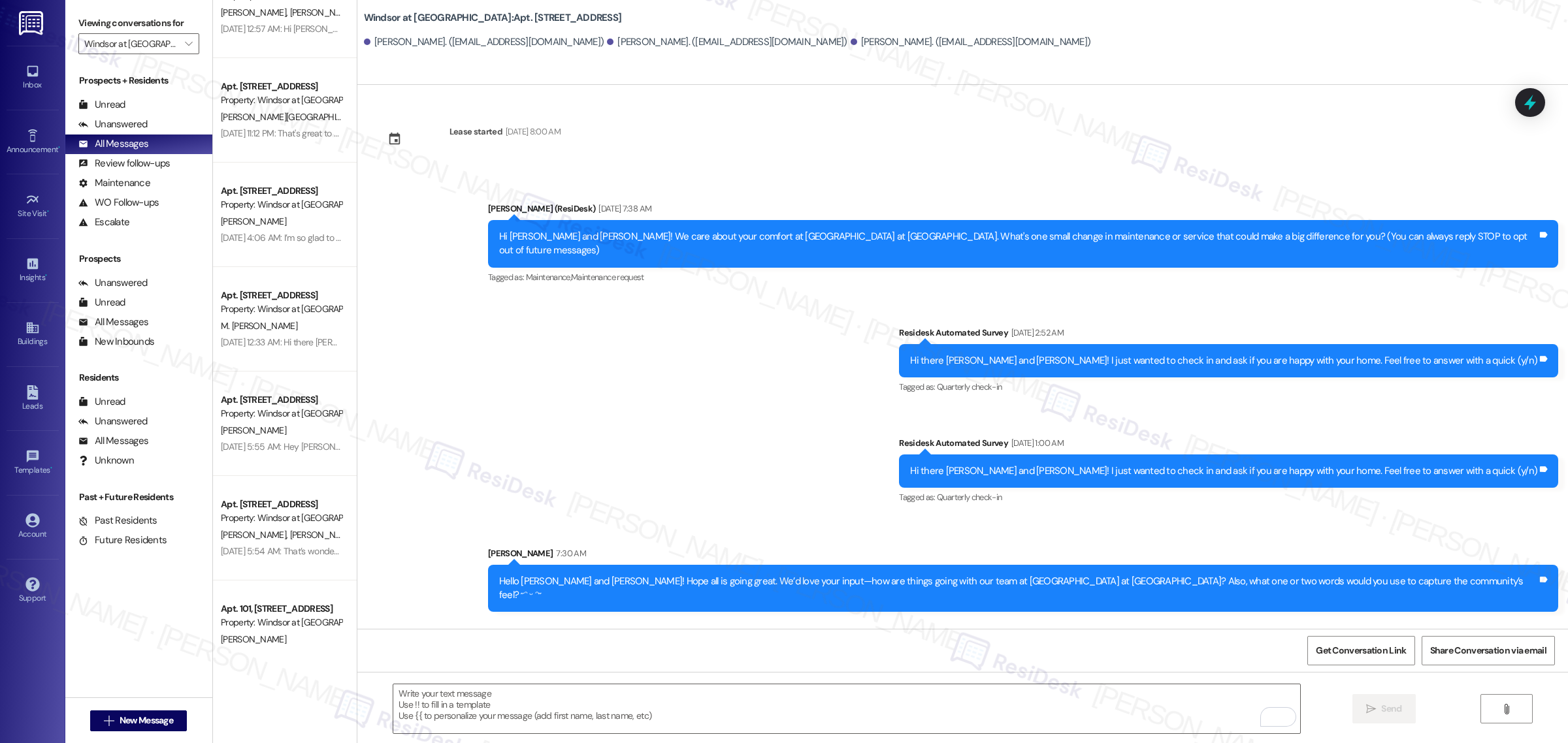
scroll to position [3020, 0]
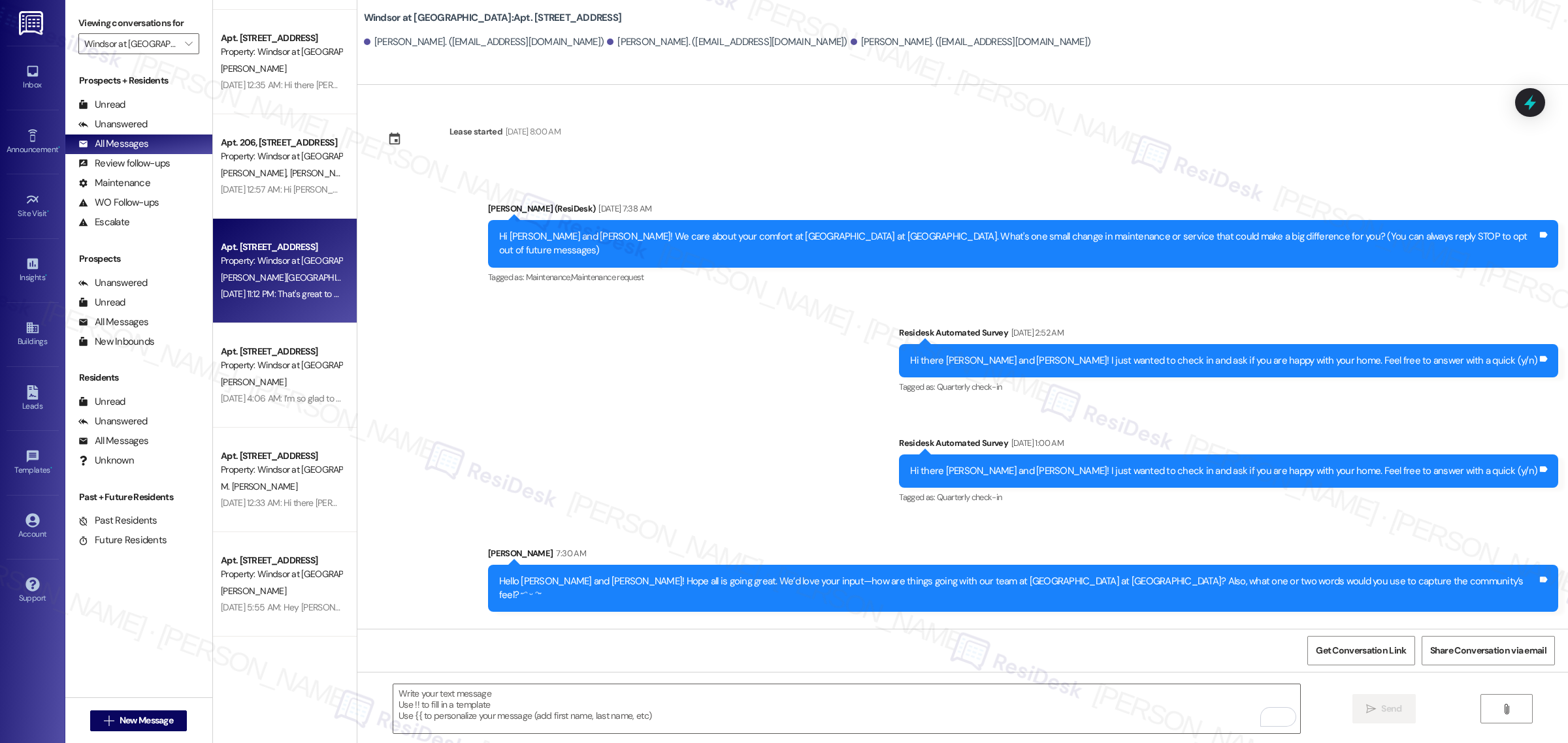
click at [280, 311] on div "Apt. 108, 9350 NE Windsor St Property: Windsor at Amberglen Z. Kitzhaber Aug 07…" at bounding box center [285, 271] width 144 height 105
type textarea "Fetching suggested responses. Please feel free to read through the conversation…"
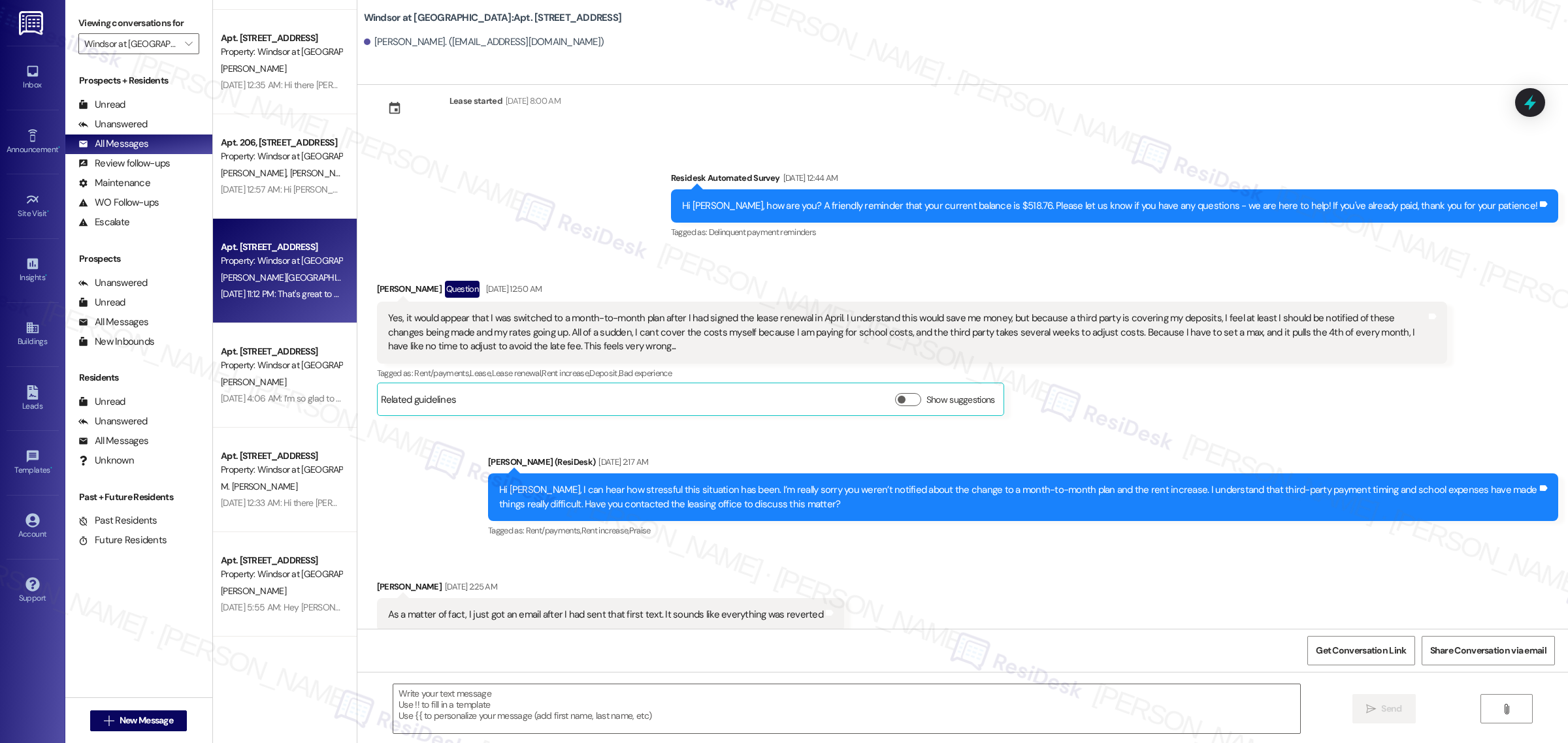
type textarea "Fetching suggested responses. Please feel free to read through the conversation…"
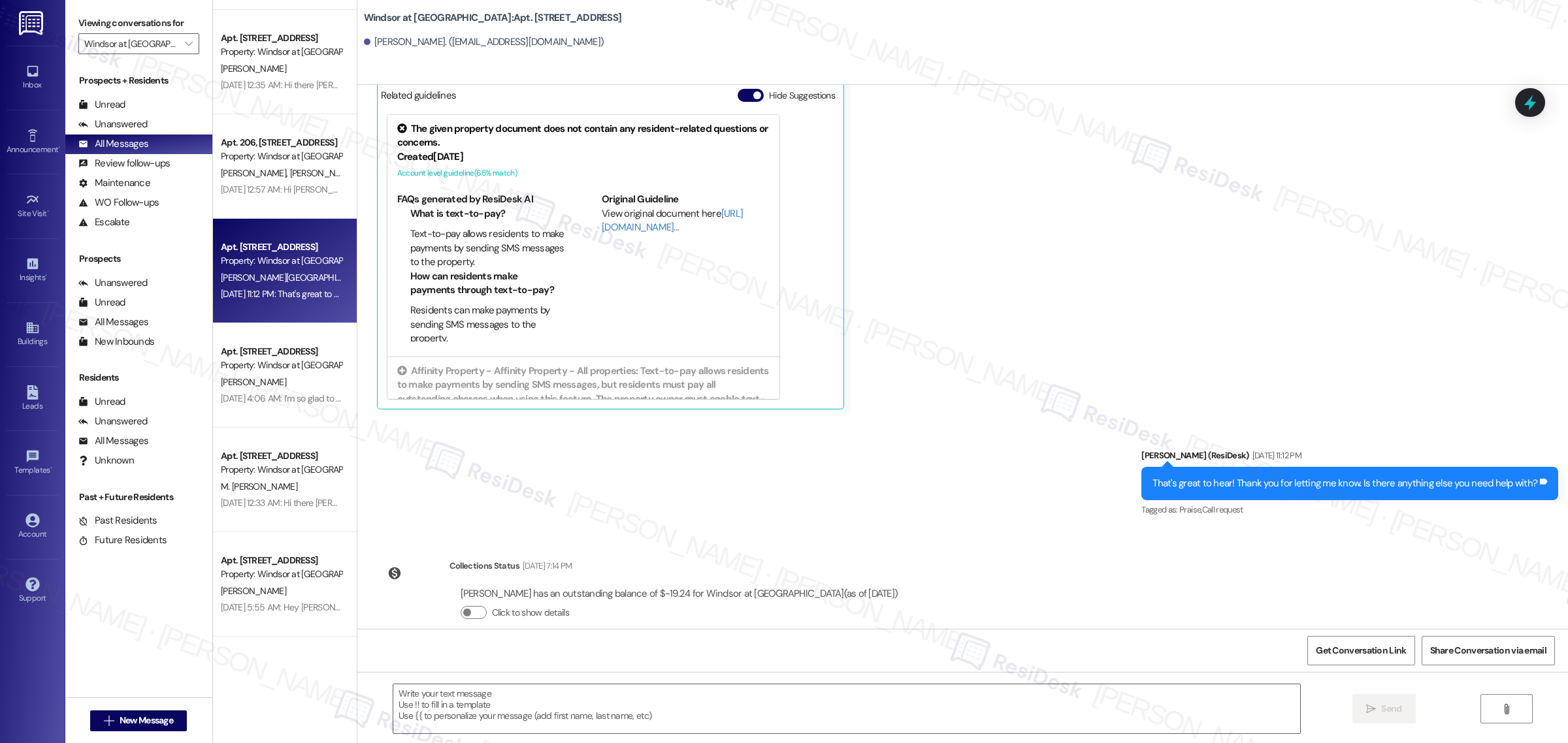
scroll to position [1267, 0]
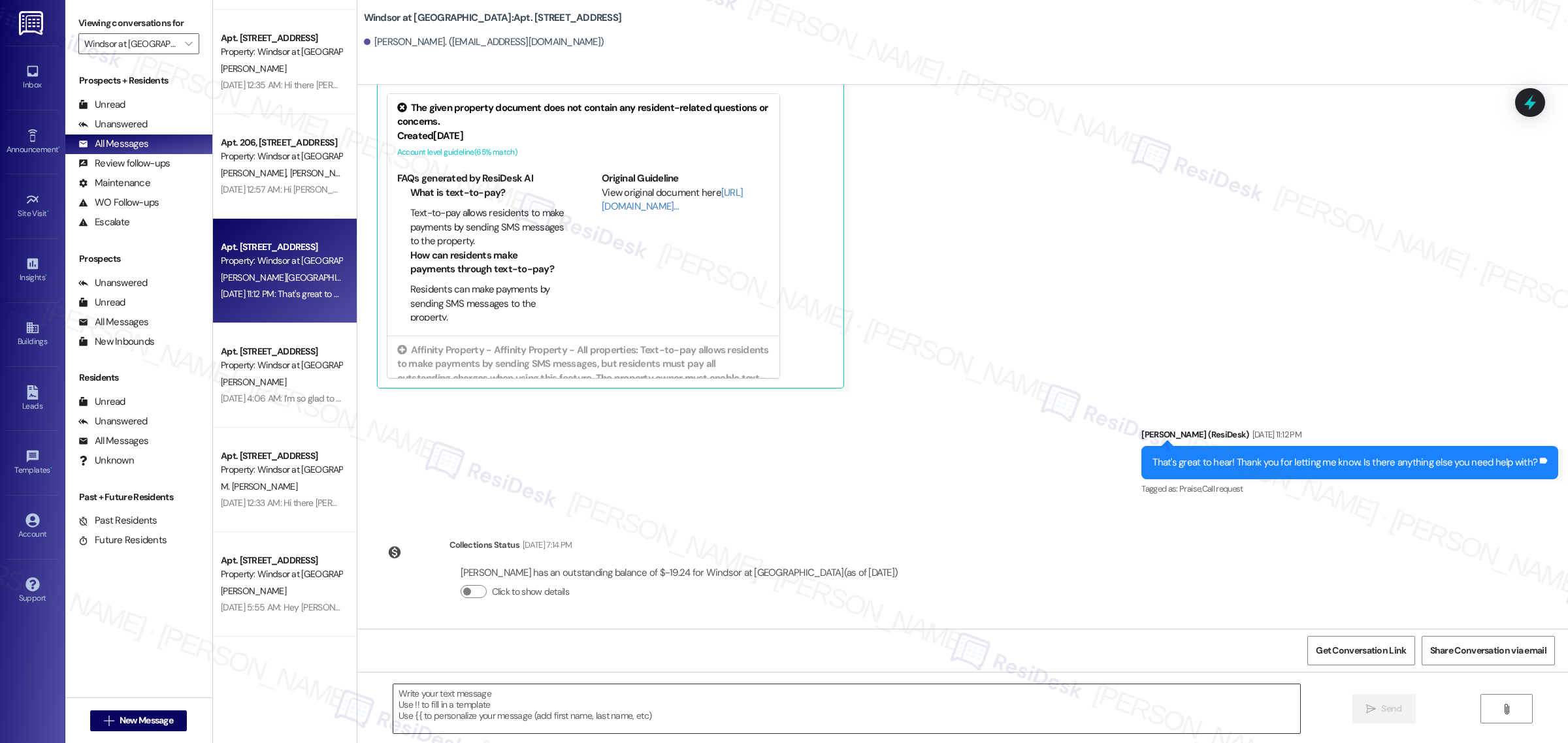
click at [745, 699] on textarea at bounding box center [846, 709] width 907 height 49
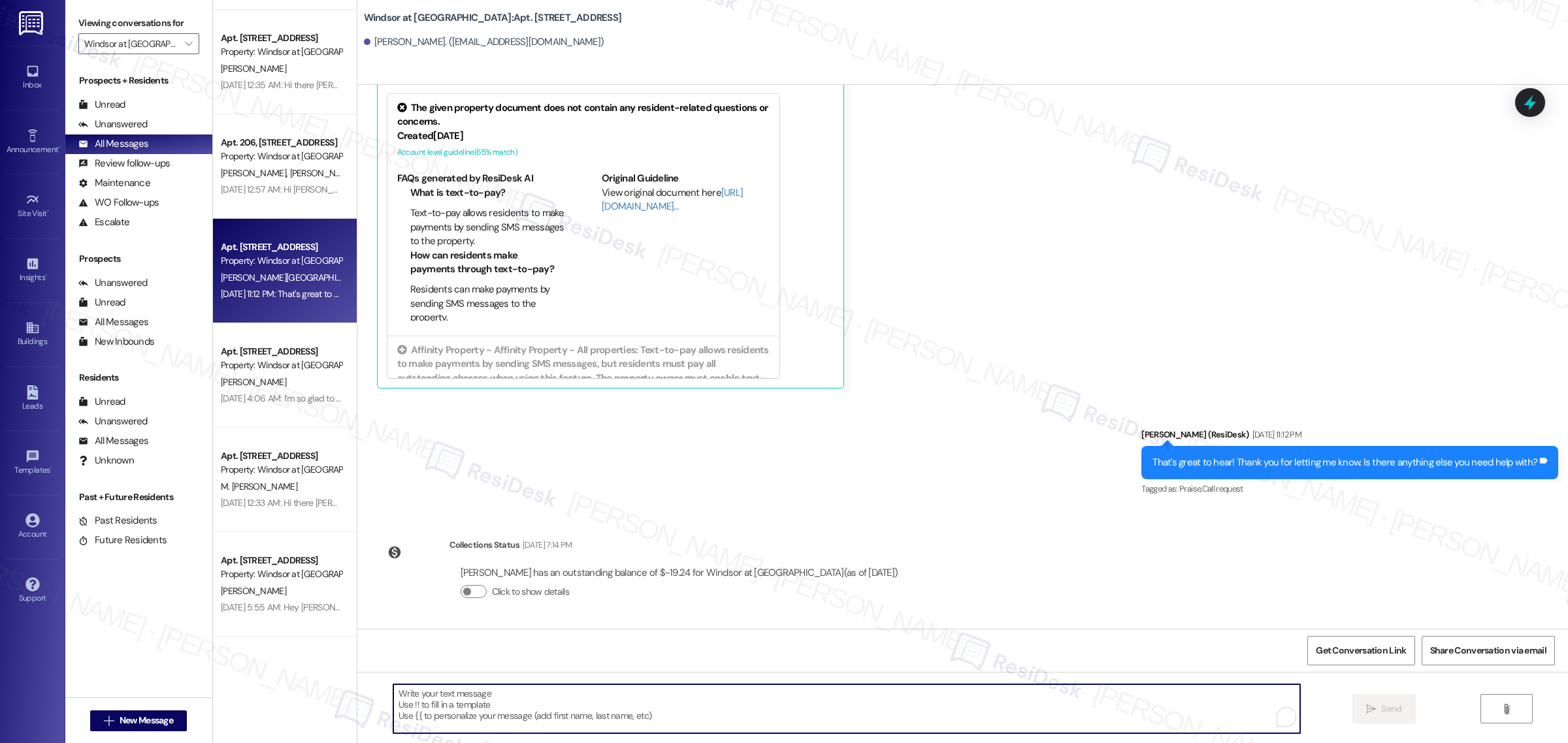
paste textarea "https://www.theresidesk.com/text/insights-conversations/1393366/share-conversat…"
type textarea "https://www.theresidesk.com/text/insights-conversations/1393366/share-conversat…"
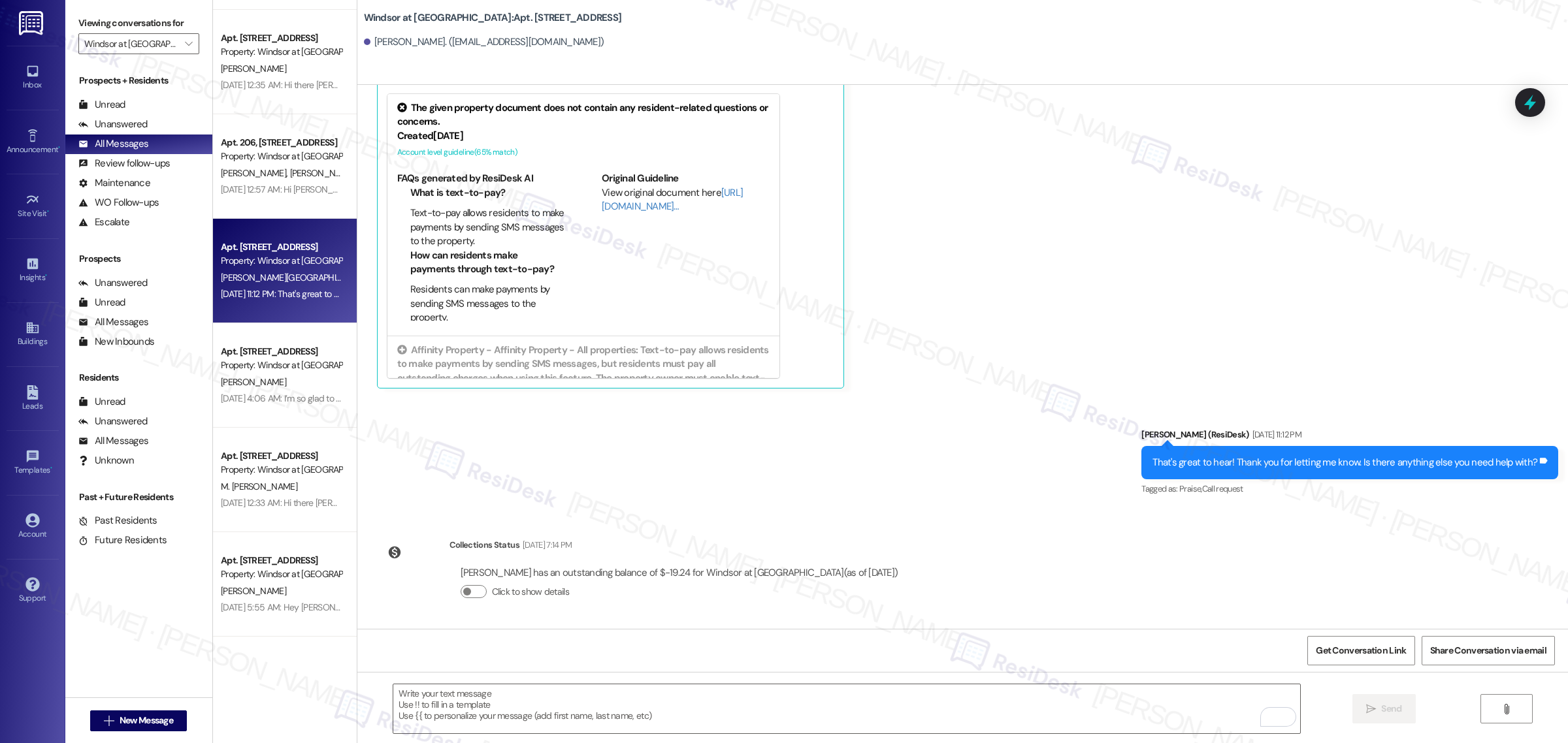
click at [1377, 636] on div "Get Conversation Link Share Conversation via email" at bounding box center [963, 651] width 1210 height 43
click at [1380, 647] on span "Get Conversation Link" at bounding box center [1361, 650] width 90 height 14
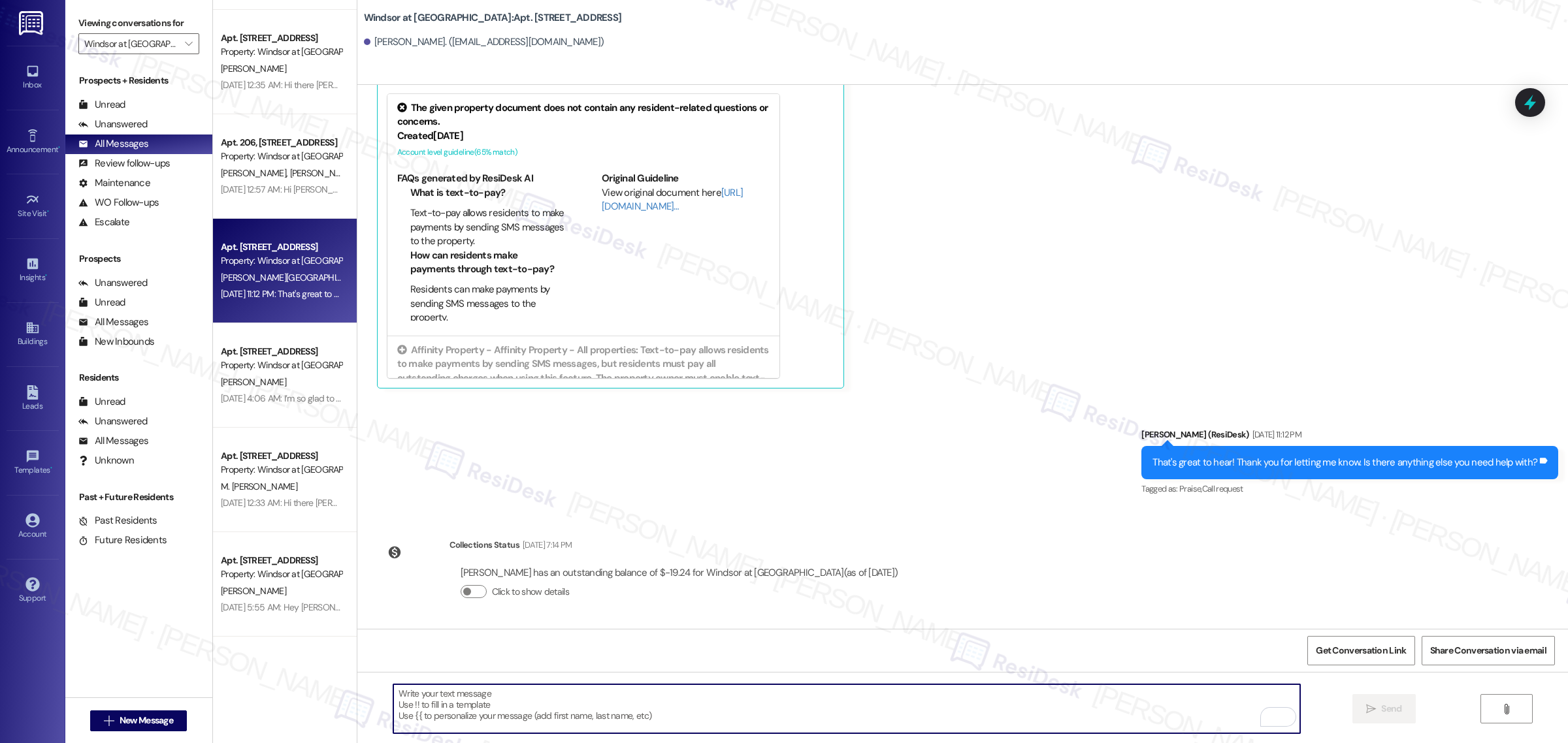
click at [759, 720] on textarea "To enrich screen reader interactions, please activate Accessibility in Grammarl…" at bounding box center [846, 709] width 907 height 49
paste textarea "Hello {{first_name}}! Hope all is going great. We’d love your input—how are thi…"
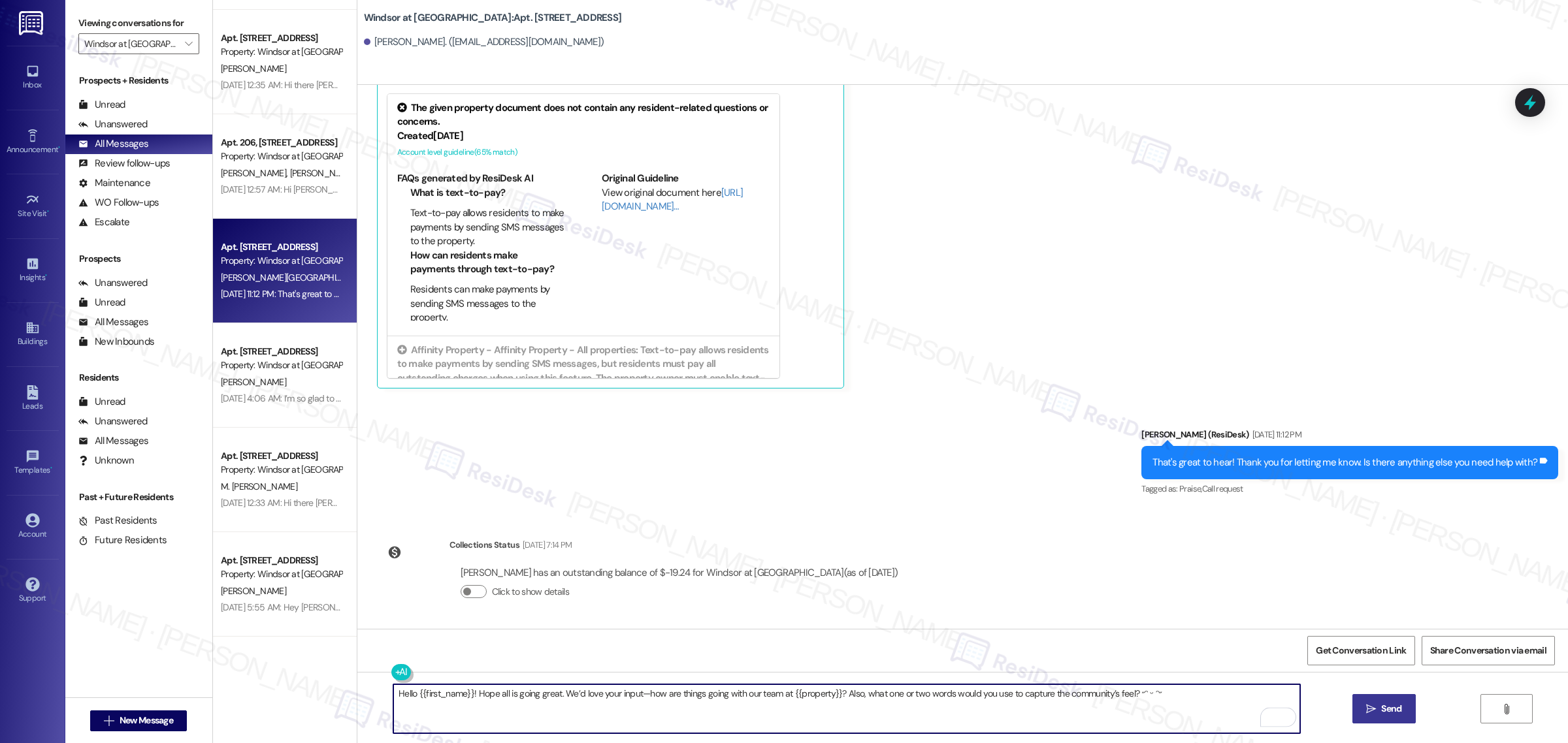
type textarea "Hello {{first_name}}! Hope all is going great. We’d love your input—how are thi…"
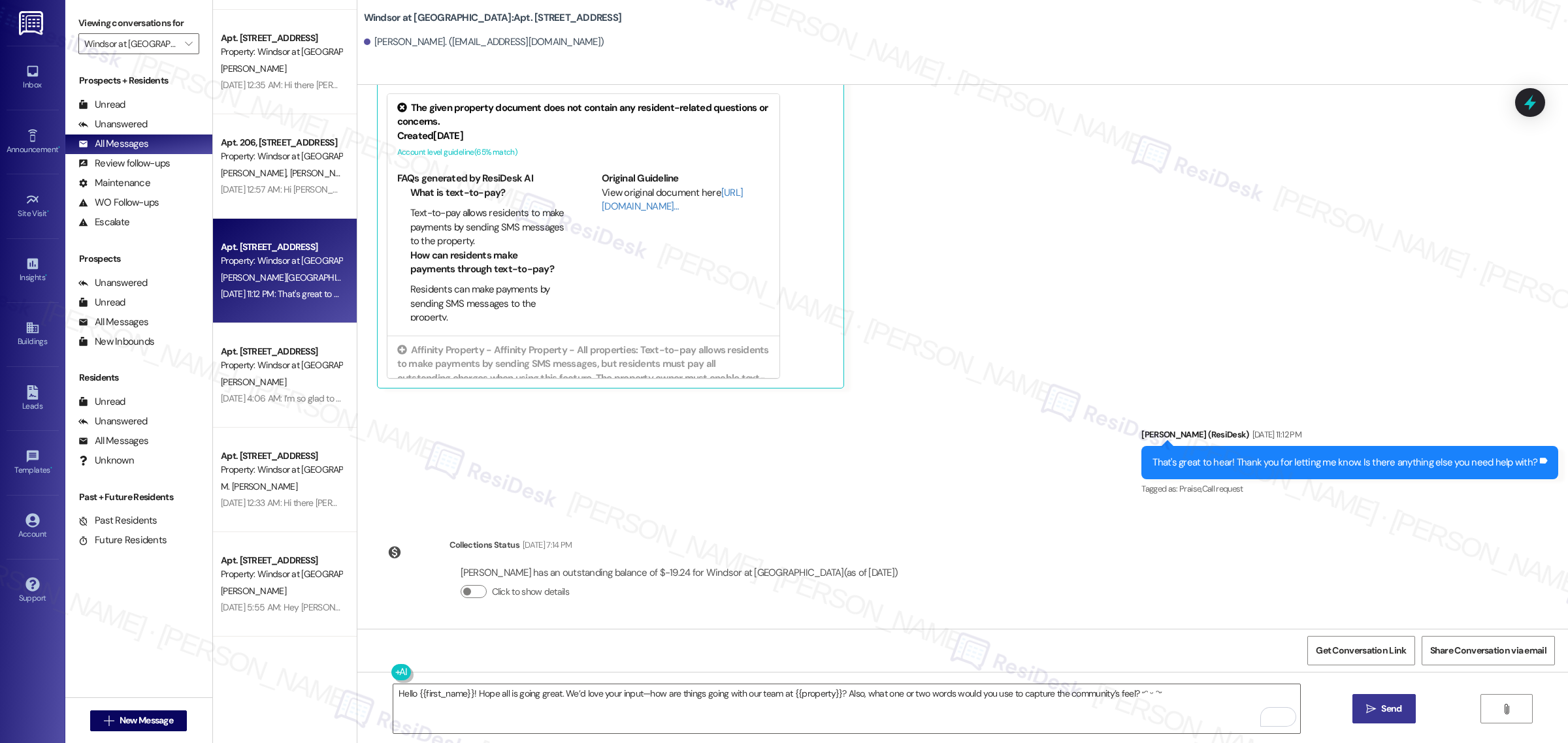
click at [1382, 705] on span "Send" at bounding box center [1391, 709] width 20 height 14
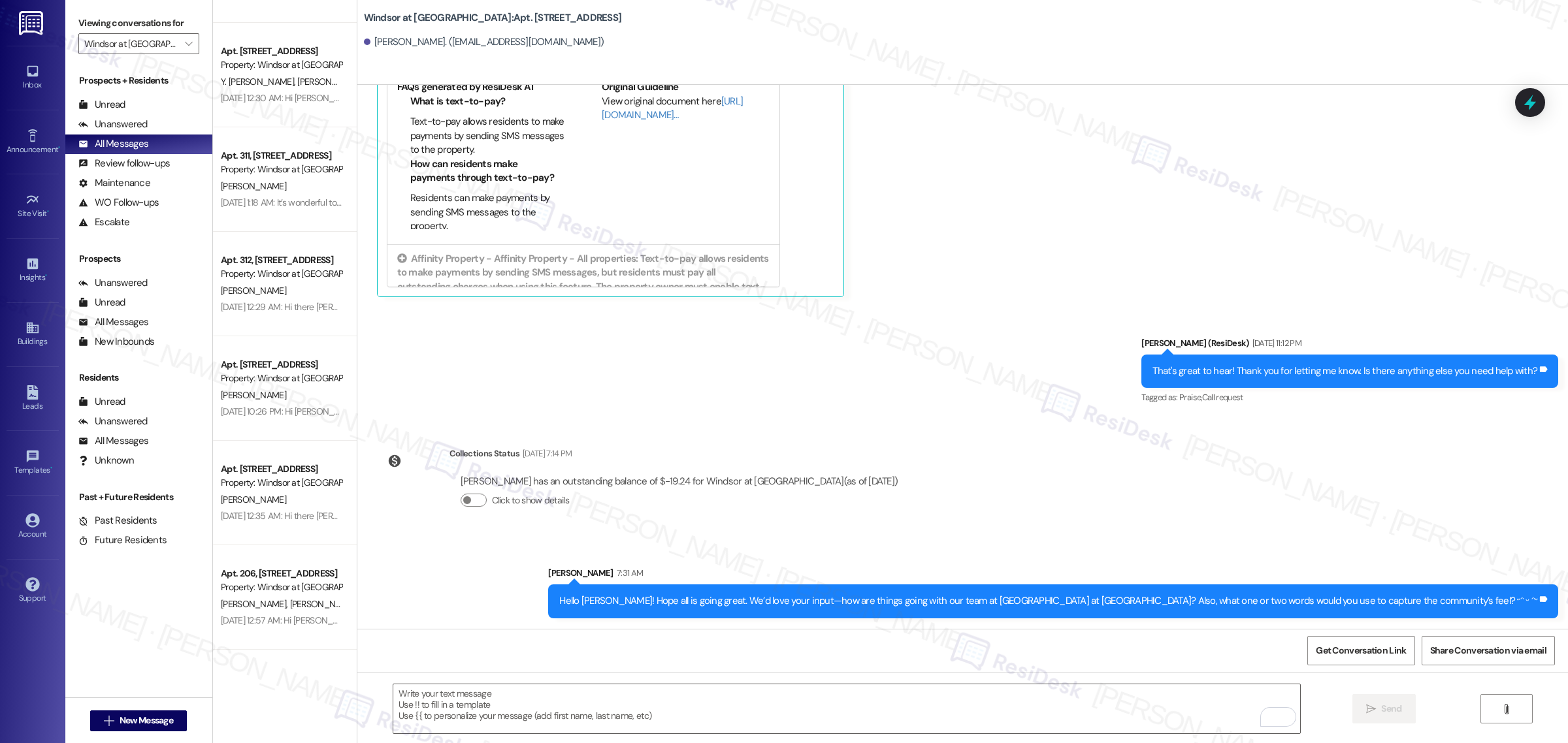
scroll to position [2531, 0]
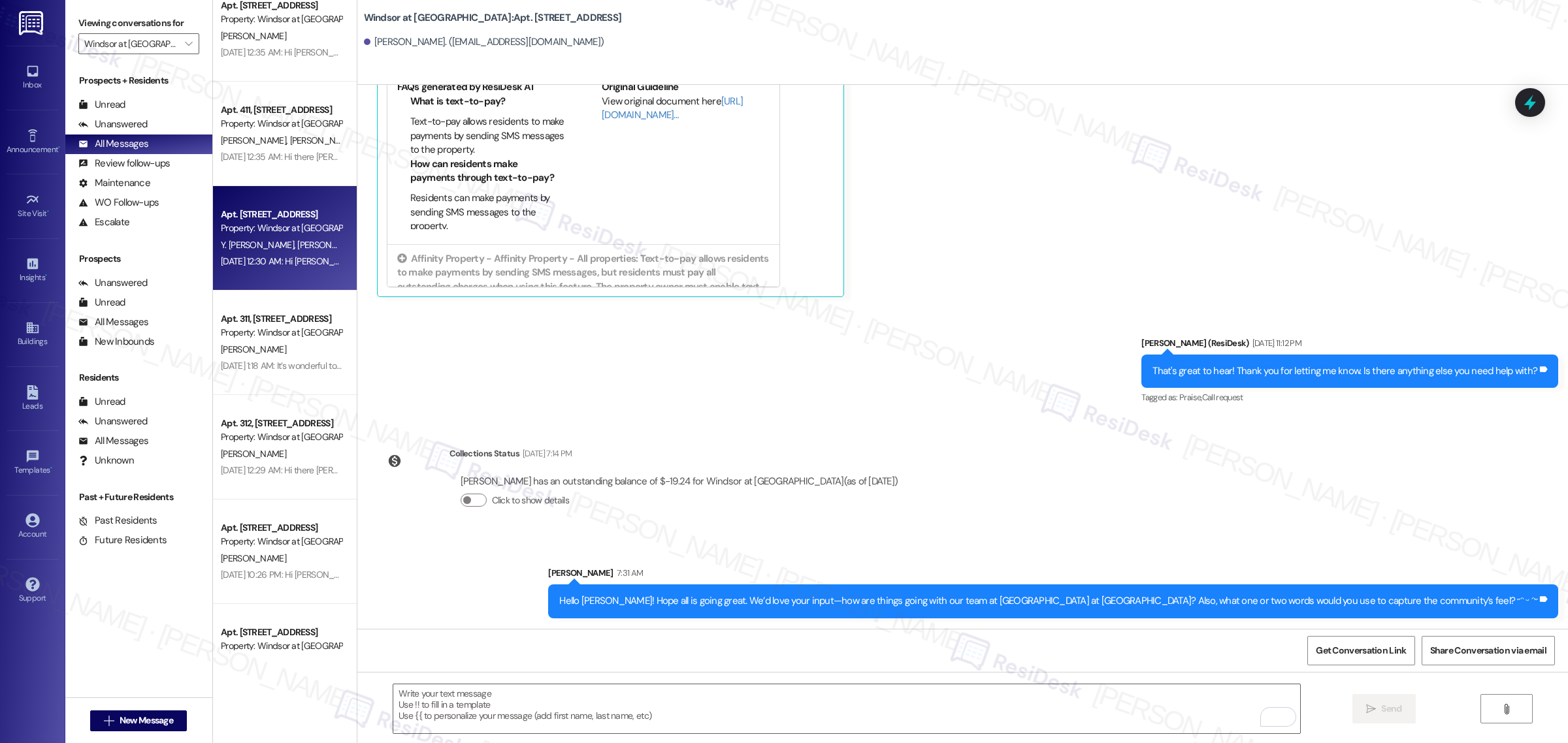
click at [285, 238] on div "Y. Nataren Fuentes A. Rivera" at bounding box center [281, 246] width 124 height 16
type textarea "Fetching suggested responses. Please feel free to read through the conversation…"
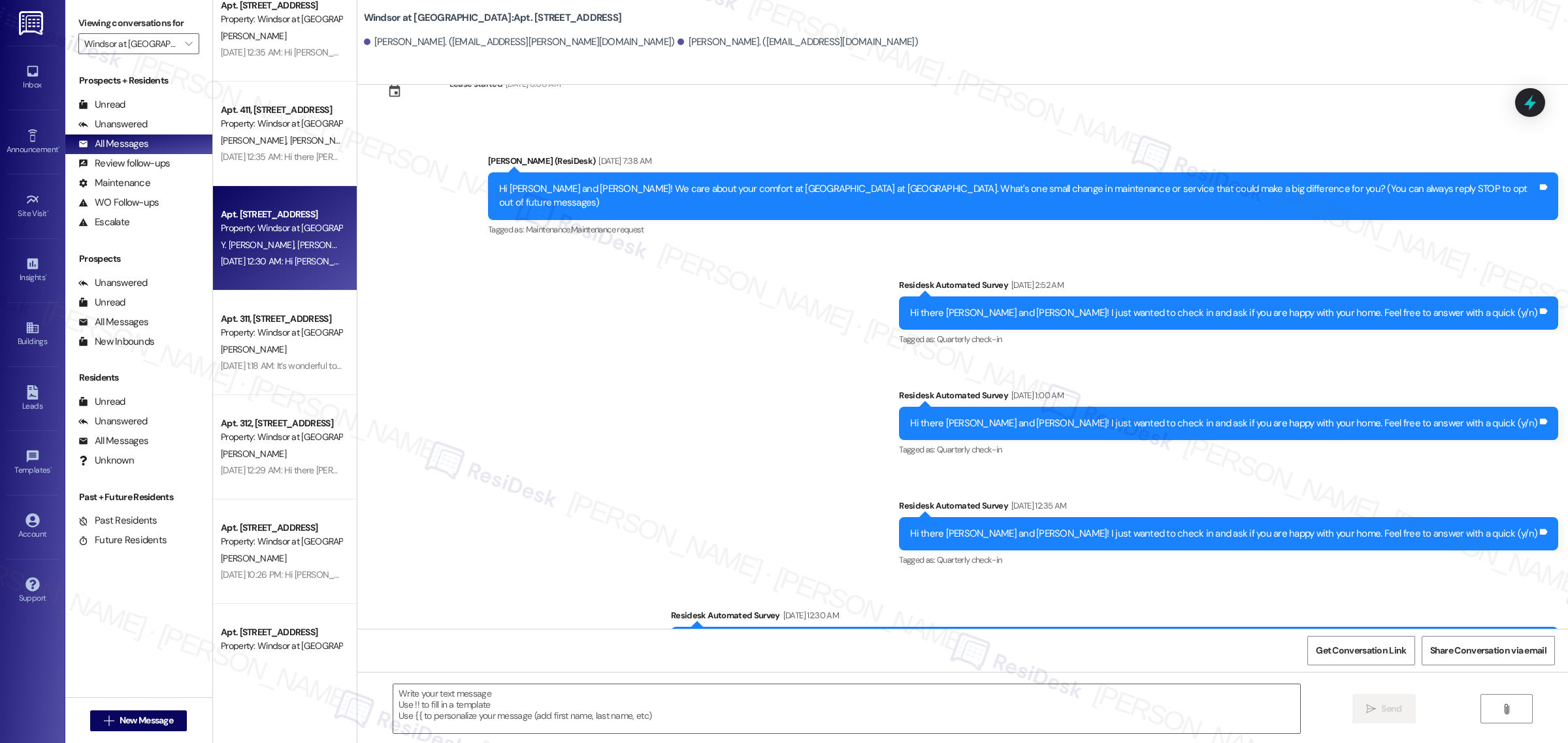
scroll to position [95, 0]
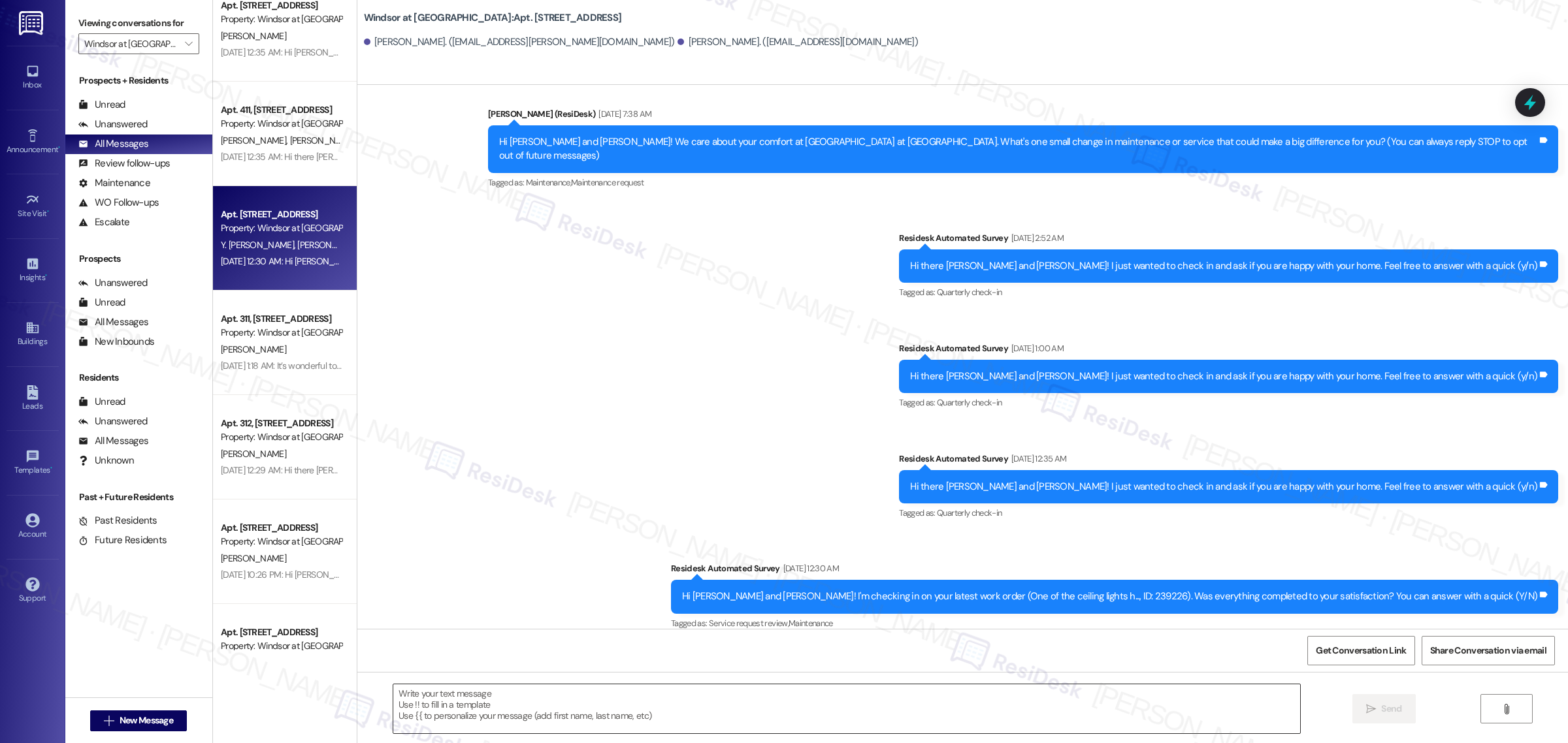
click at [945, 720] on textarea at bounding box center [846, 709] width 907 height 49
paste textarea "Hello {{first_name}}! Hope all is going great. We’d love your input—how are thi…"
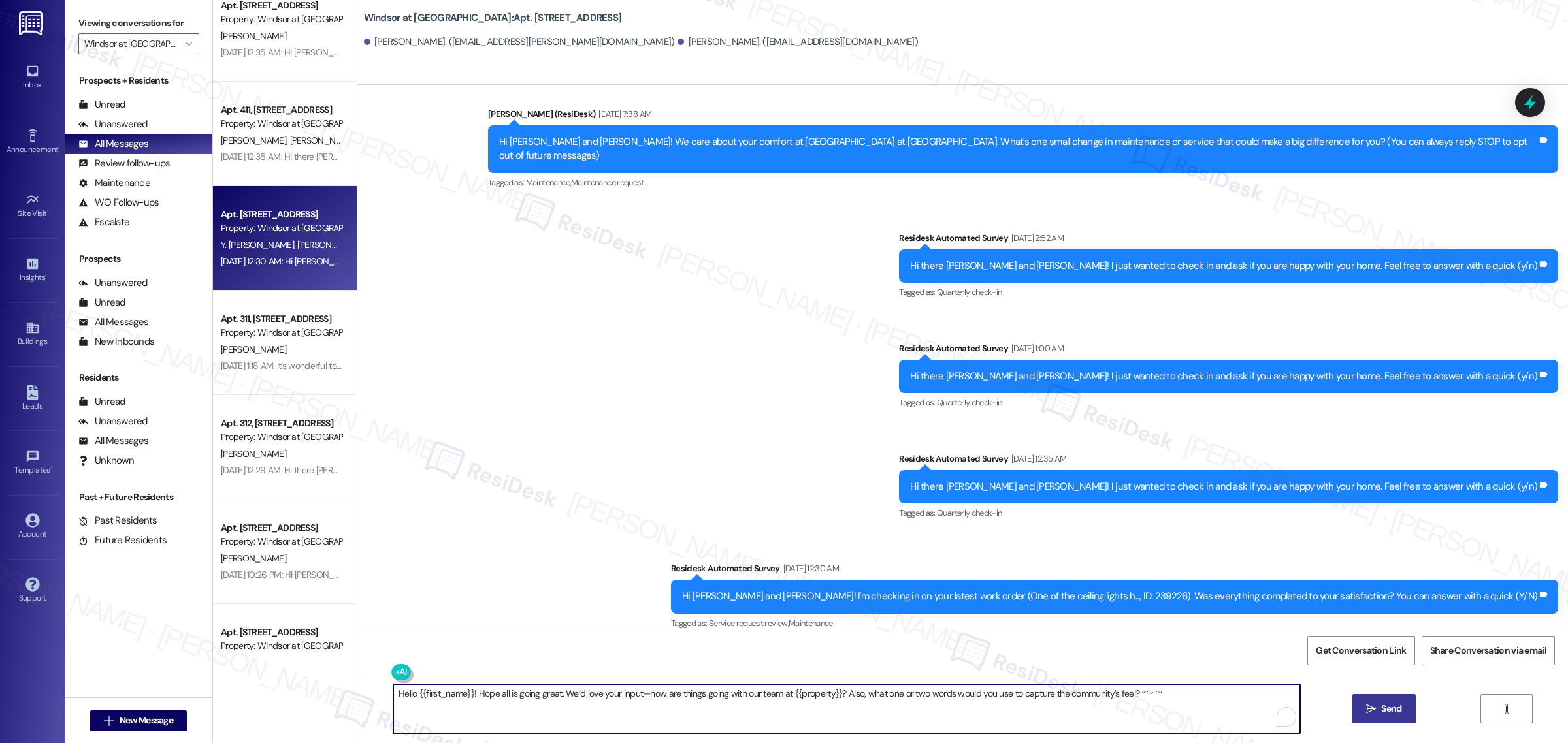
type textarea "Hello {{first_name}}! Hope all is going great. We’d love your input—how are thi…"
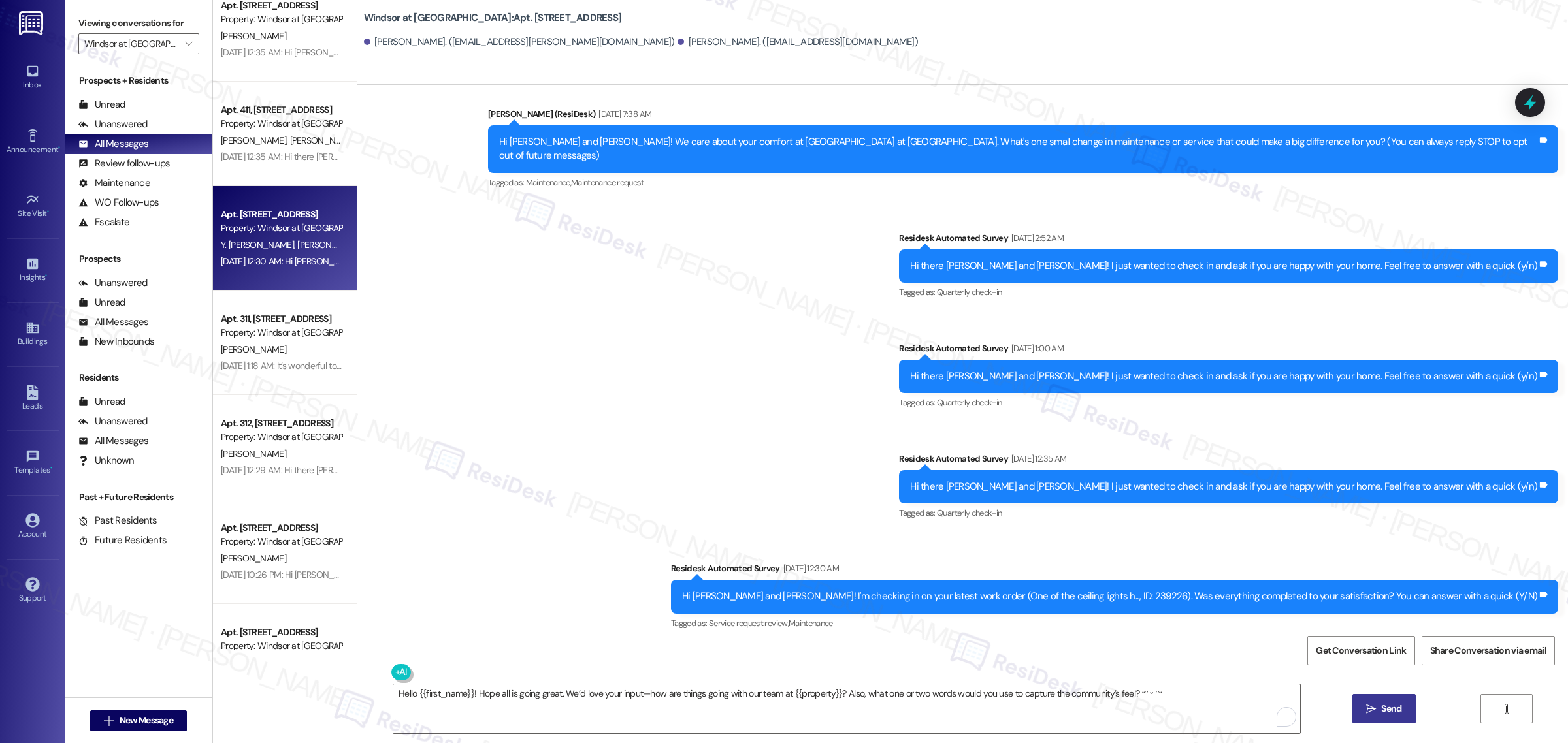
click at [1389, 709] on span "Send" at bounding box center [1391, 709] width 20 height 14
click at [1358, 655] on span "Get Conversation Link" at bounding box center [1361, 650] width 90 height 14
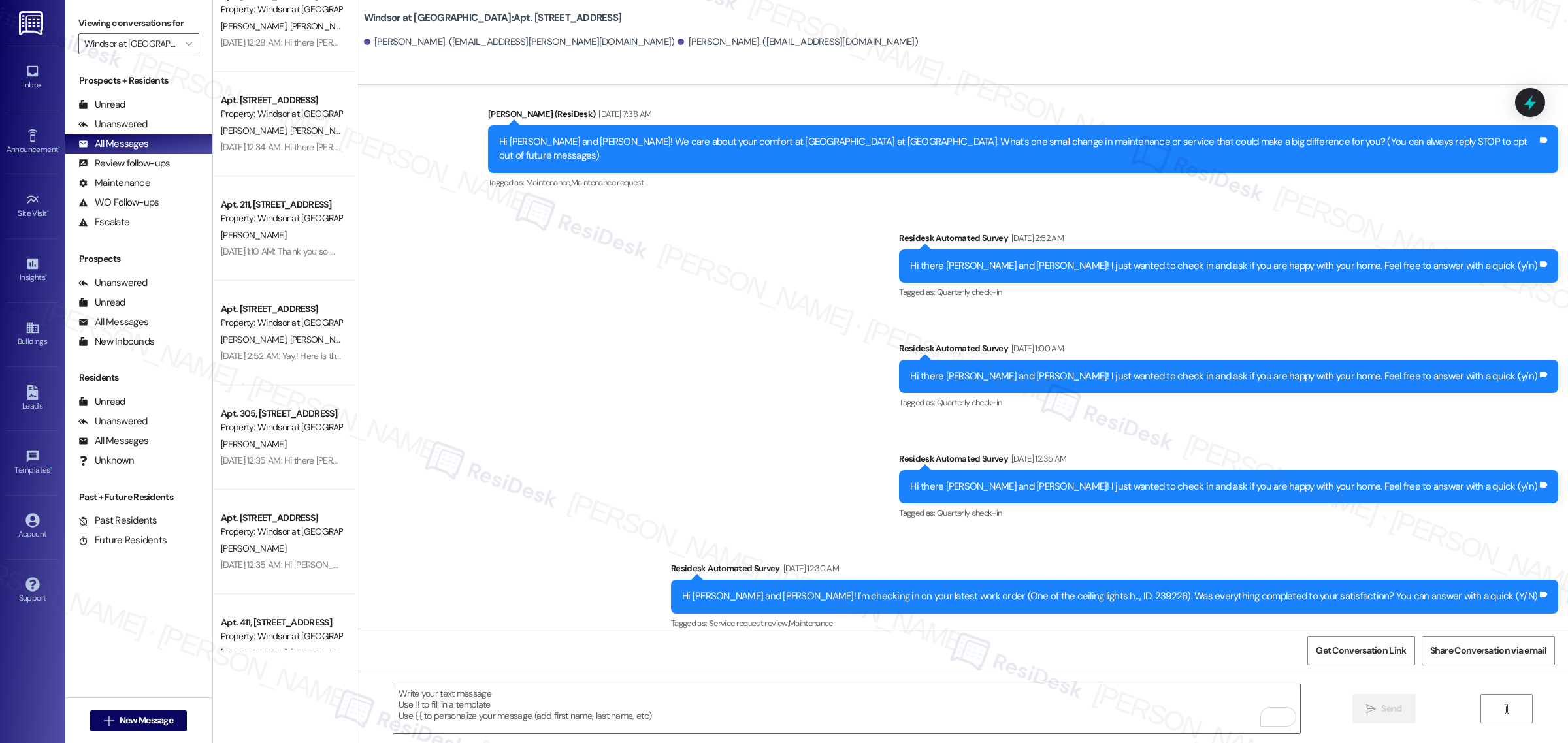
scroll to position [1796, 0]
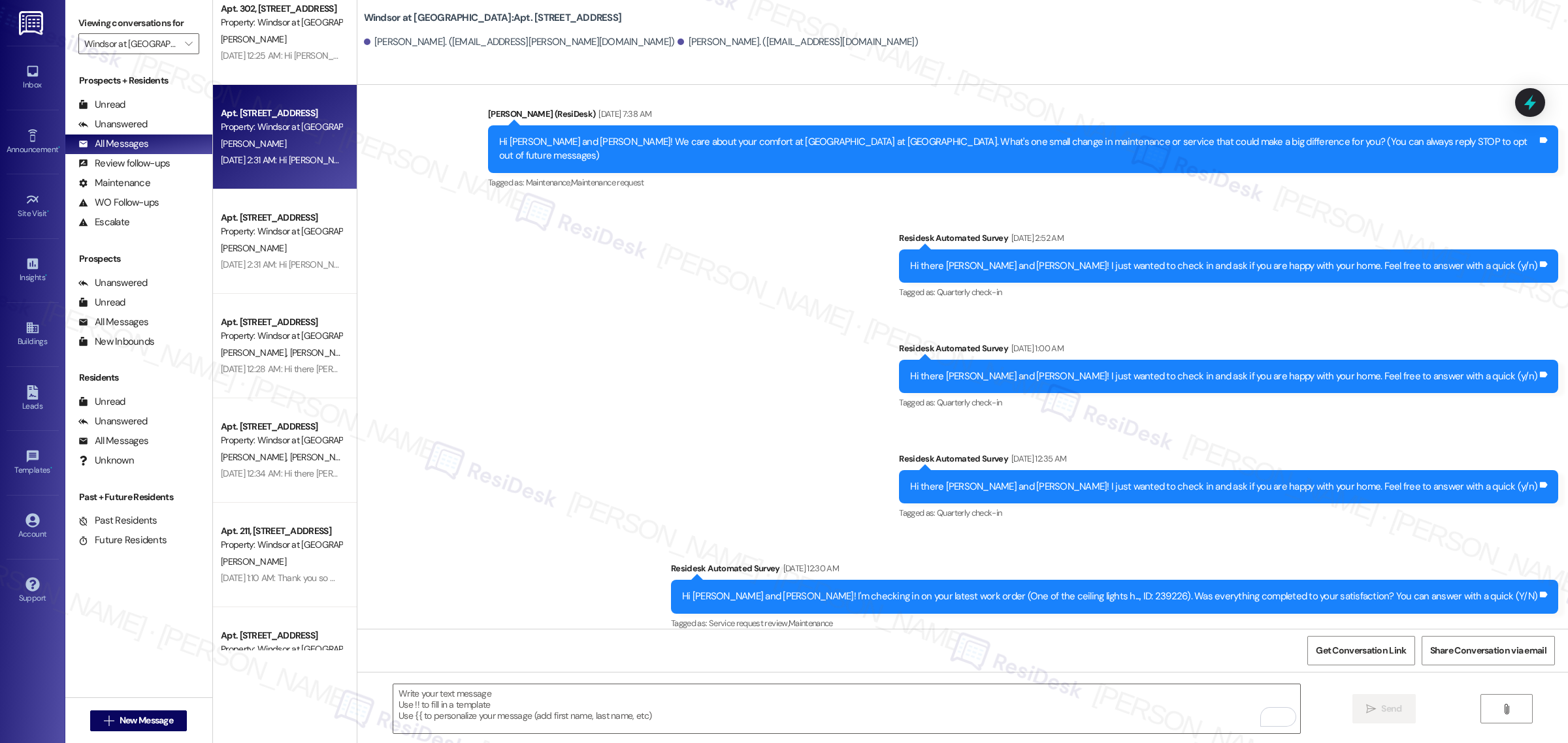
click at [266, 154] on div "Sep 04, 2025 at 2:31 AM: Hi Timothy, how are you? This is a friendly reminder t…" at bounding box center [490, 160] width 538 height 12
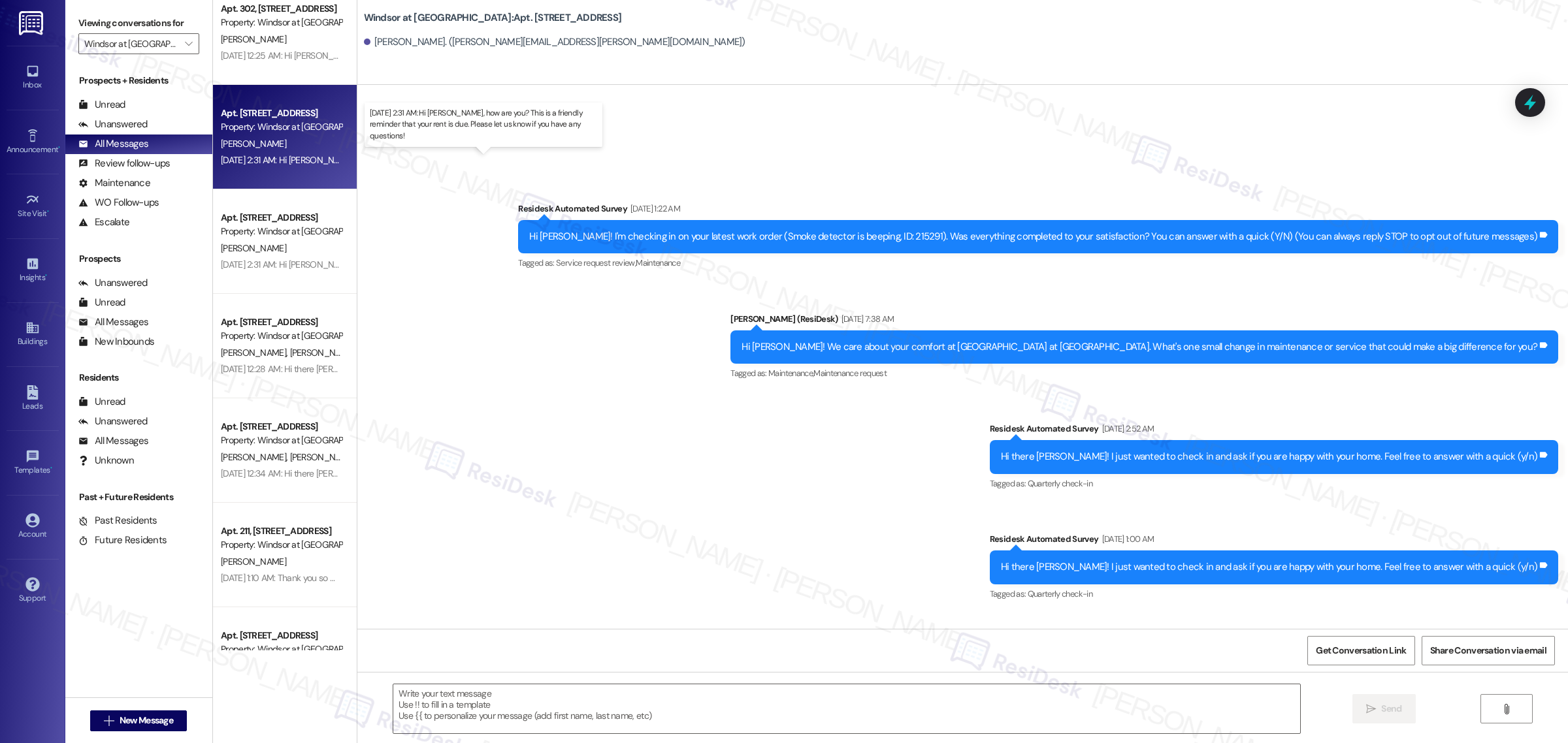
type textarea "Fetching suggested responses. Please feel free to read through the conversation…"
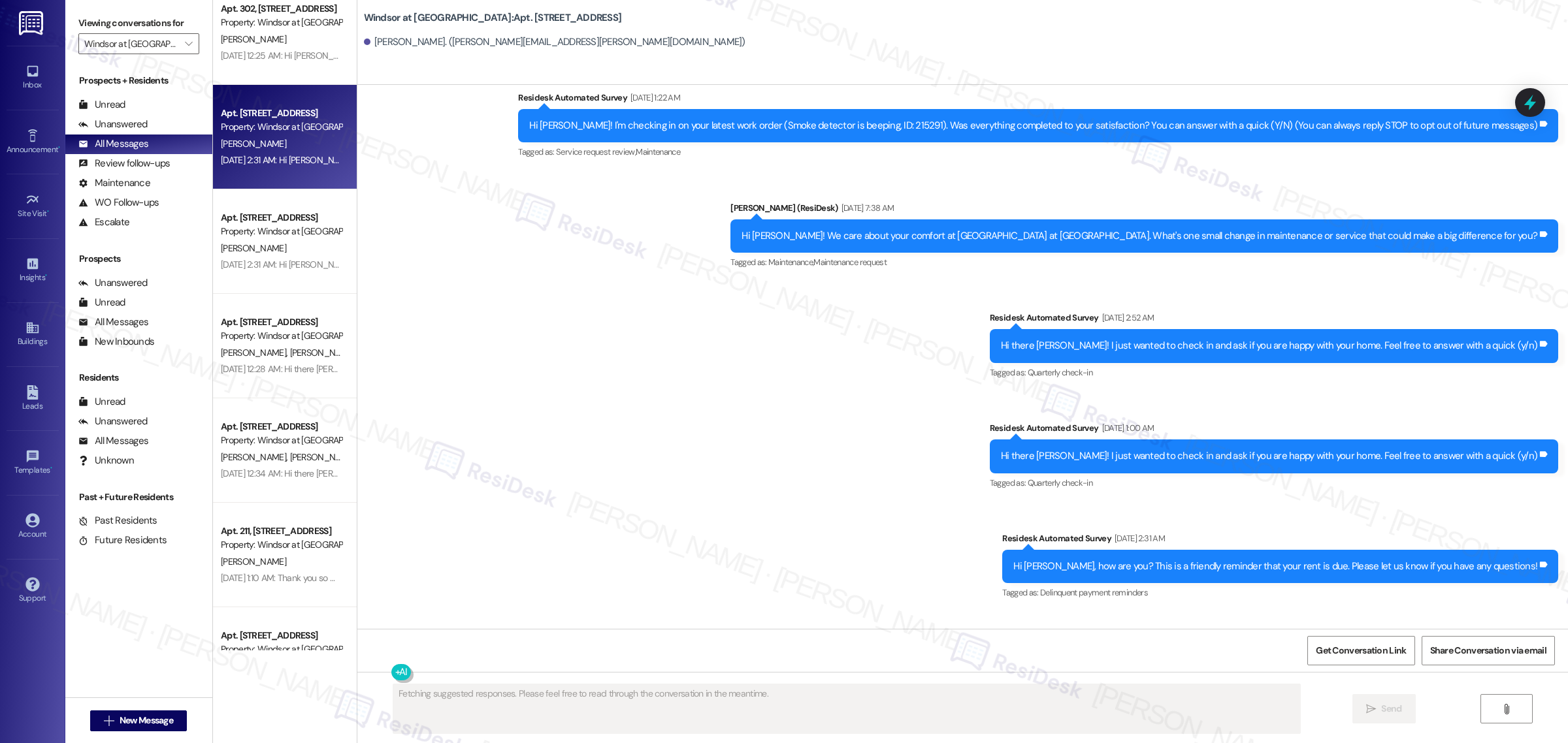
scroll to position [214, 0]
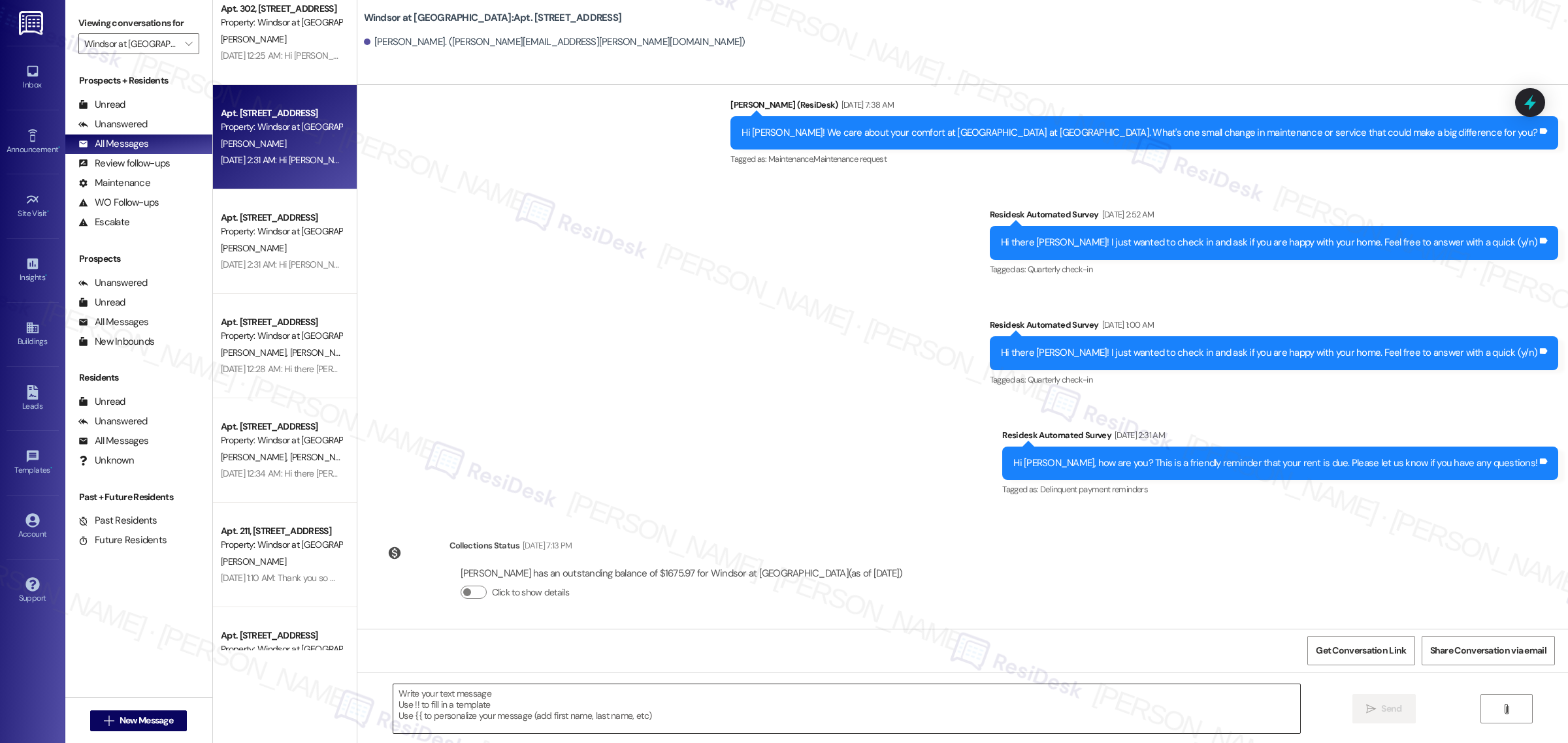
click at [615, 704] on textarea at bounding box center [846, 709] width 907 height 49
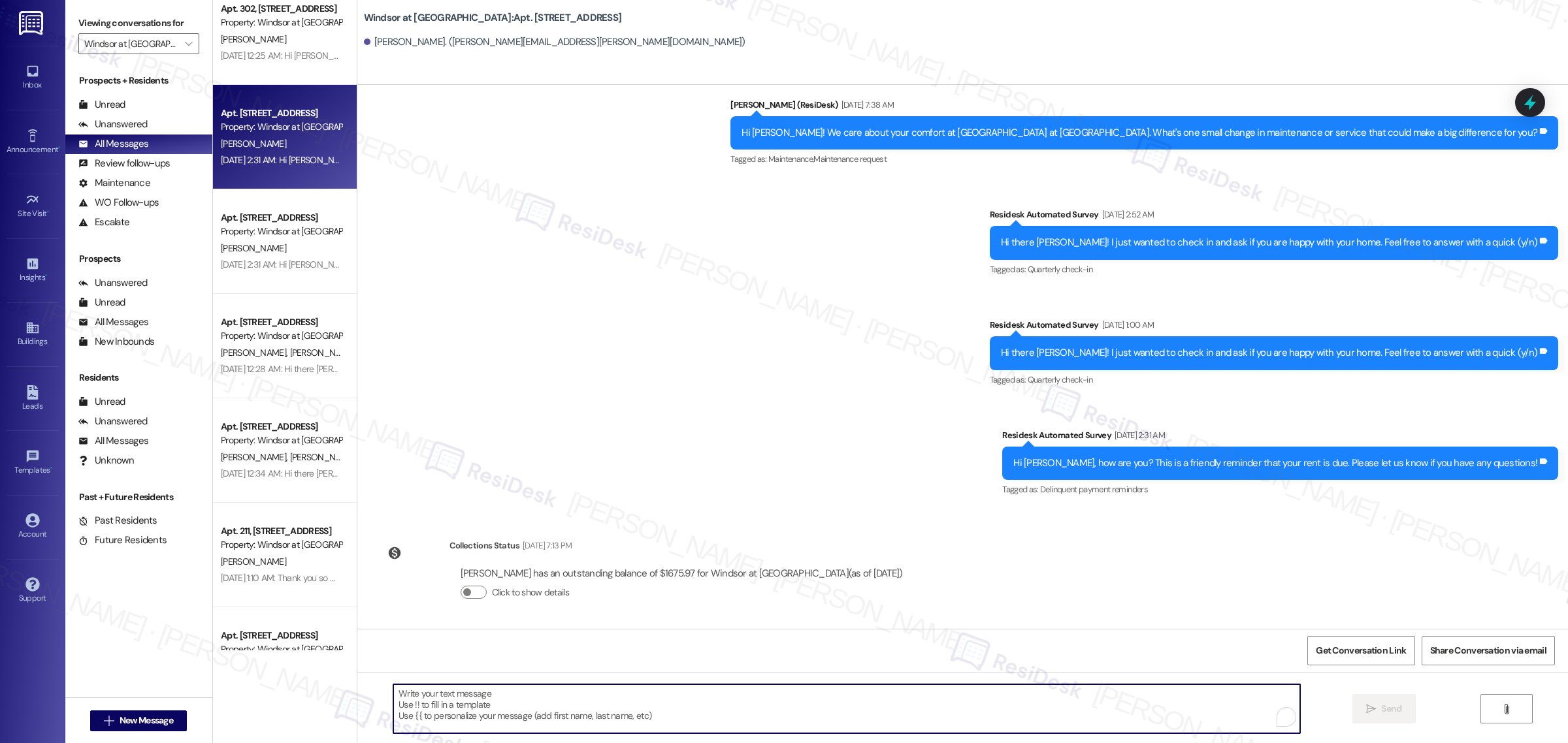
paste textarea "Hello {{first_name}}! Hope all is going great. We’d love your input—how are thi…"
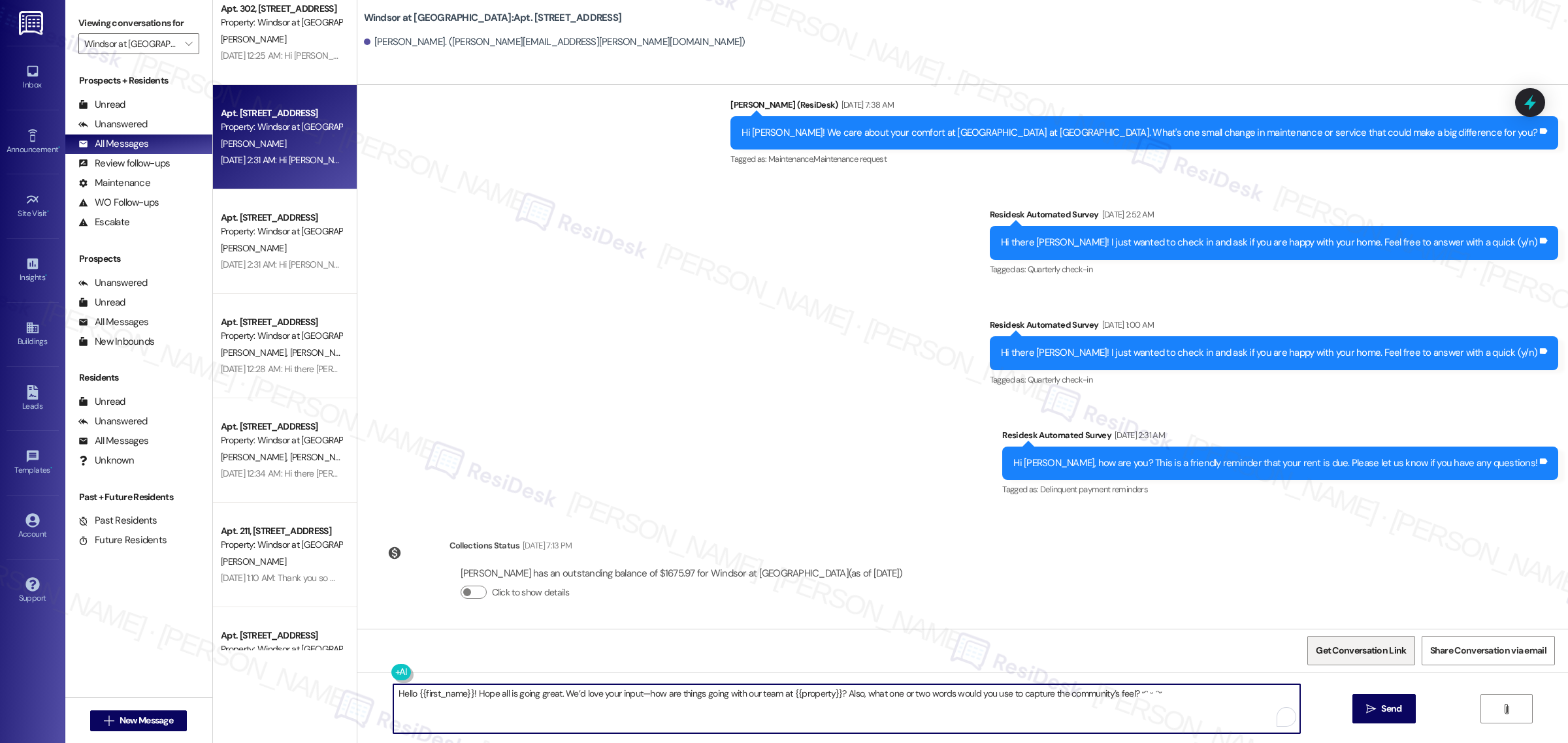
type textarea "Hello {{first_name}}! Hope all is going great. We’d love your input—how are thi…"
click at [1332, 648] on span "Get Conversation Link" at bounding box center [1361, 650] width 90 height 14
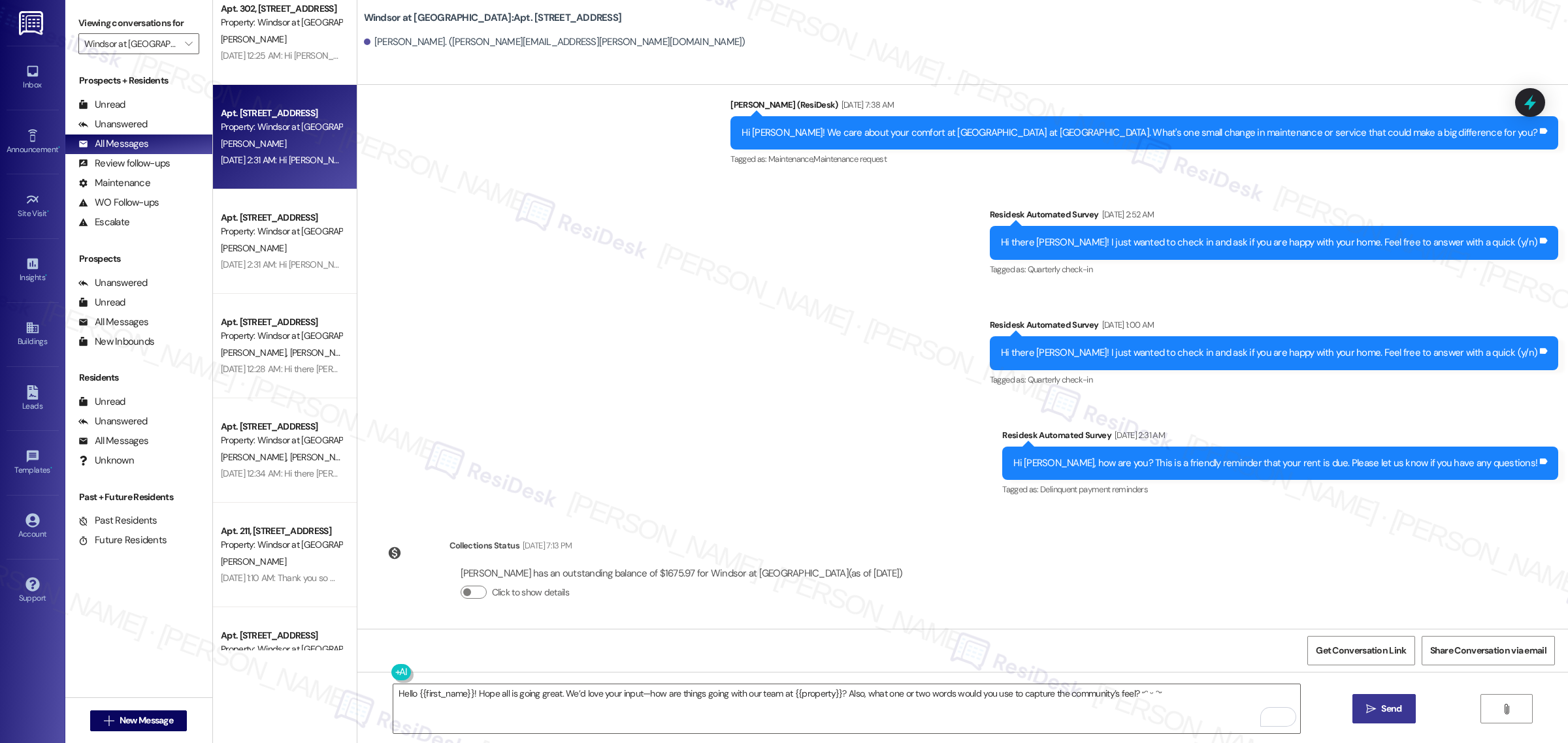
click at [1390, 702] on span "Send" at bounding box center [1391, 709] width 20 height 14
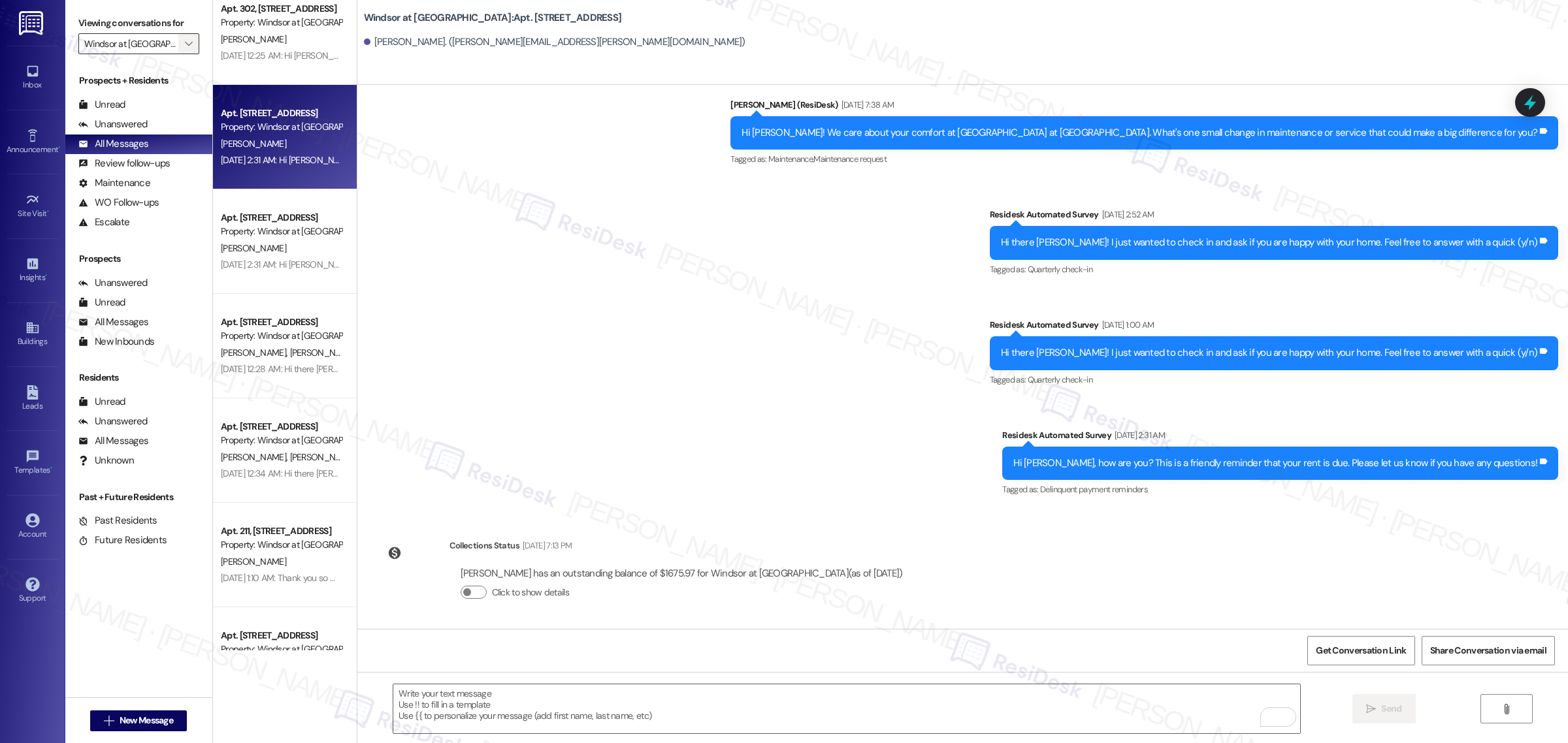
click at [182, 37] on span "" at bounding box center [189, 43] width 13 height 21
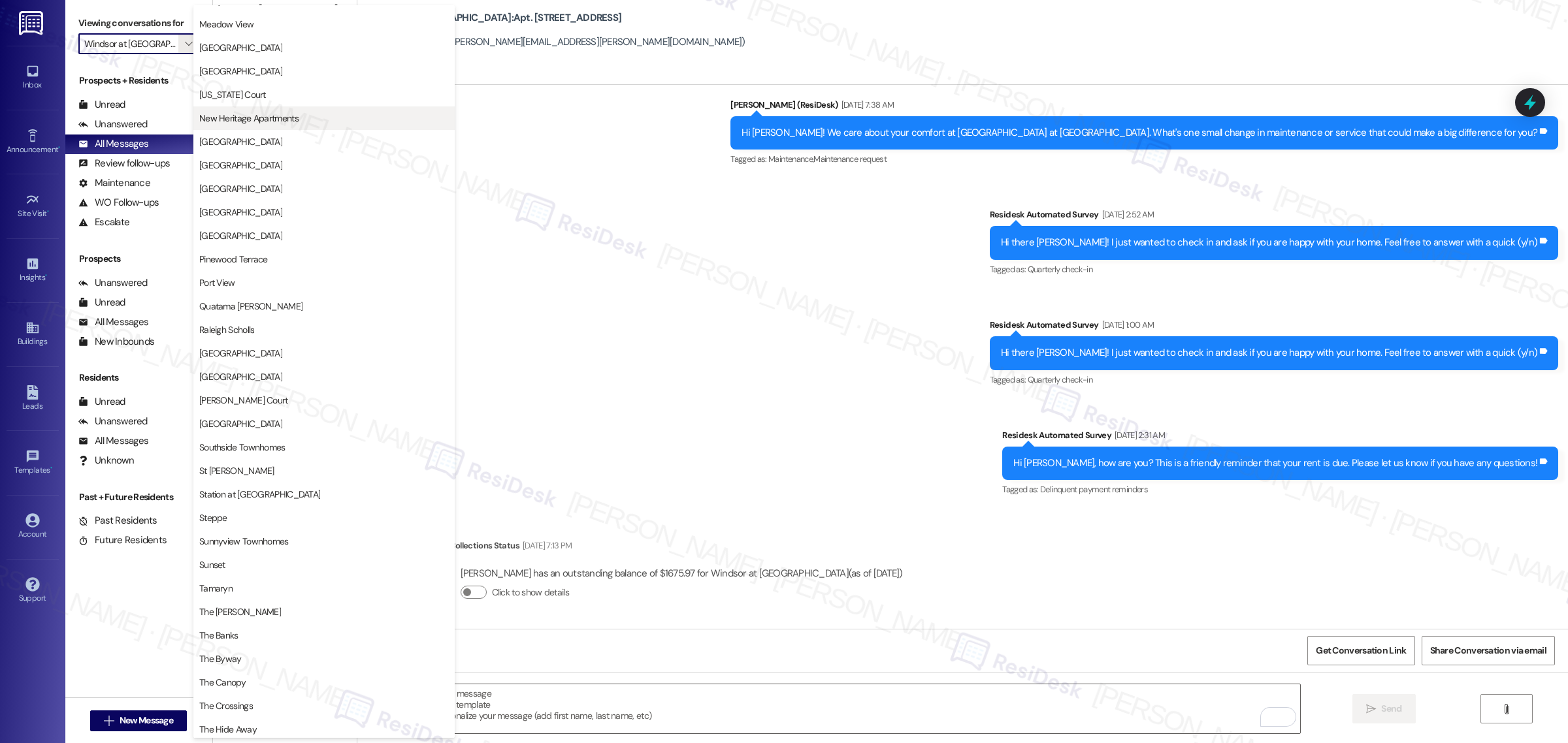
scroll to position [1441, 0]
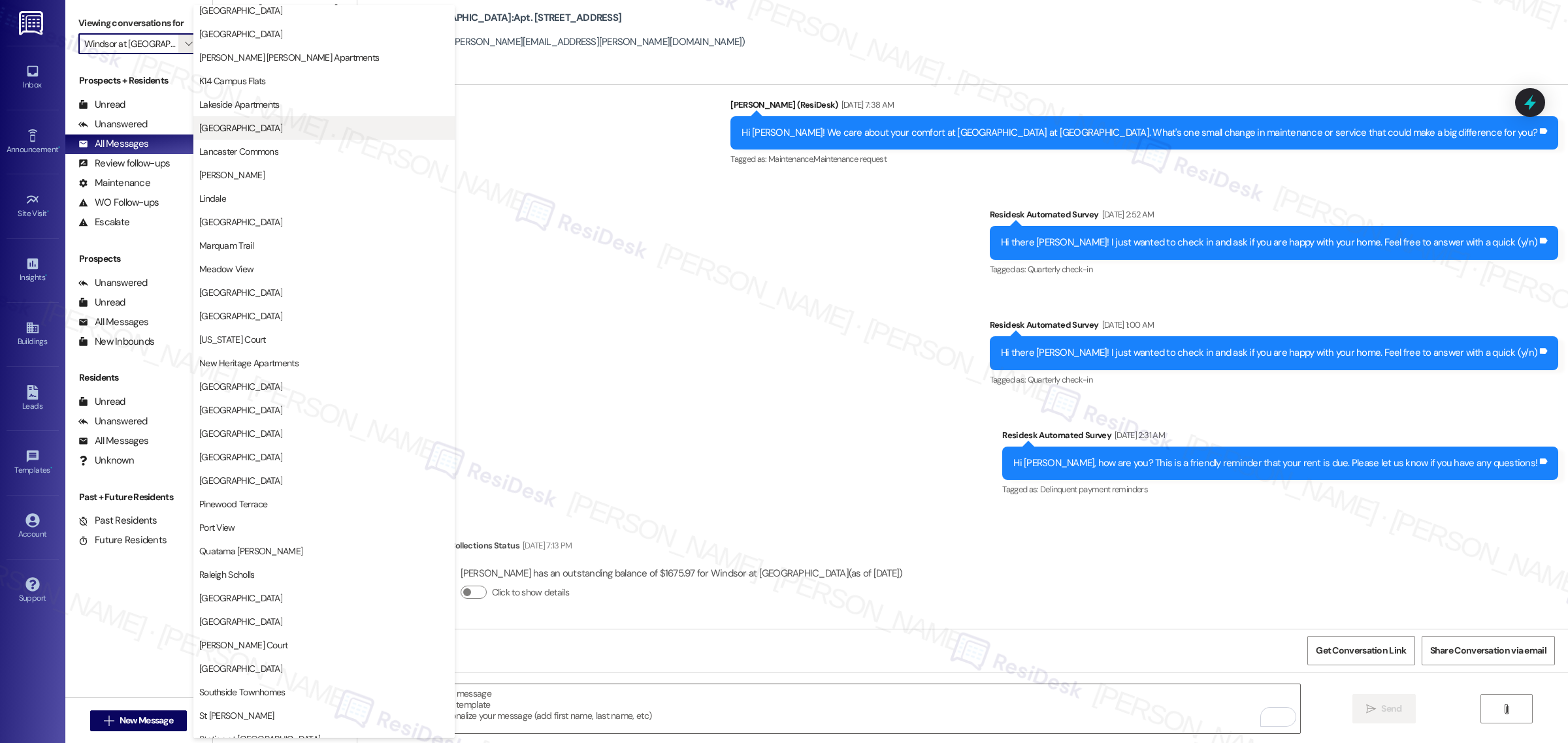
click at [257, 122] on span "Lakeview Park" at bounding box center [324, 128] width 249 height 13
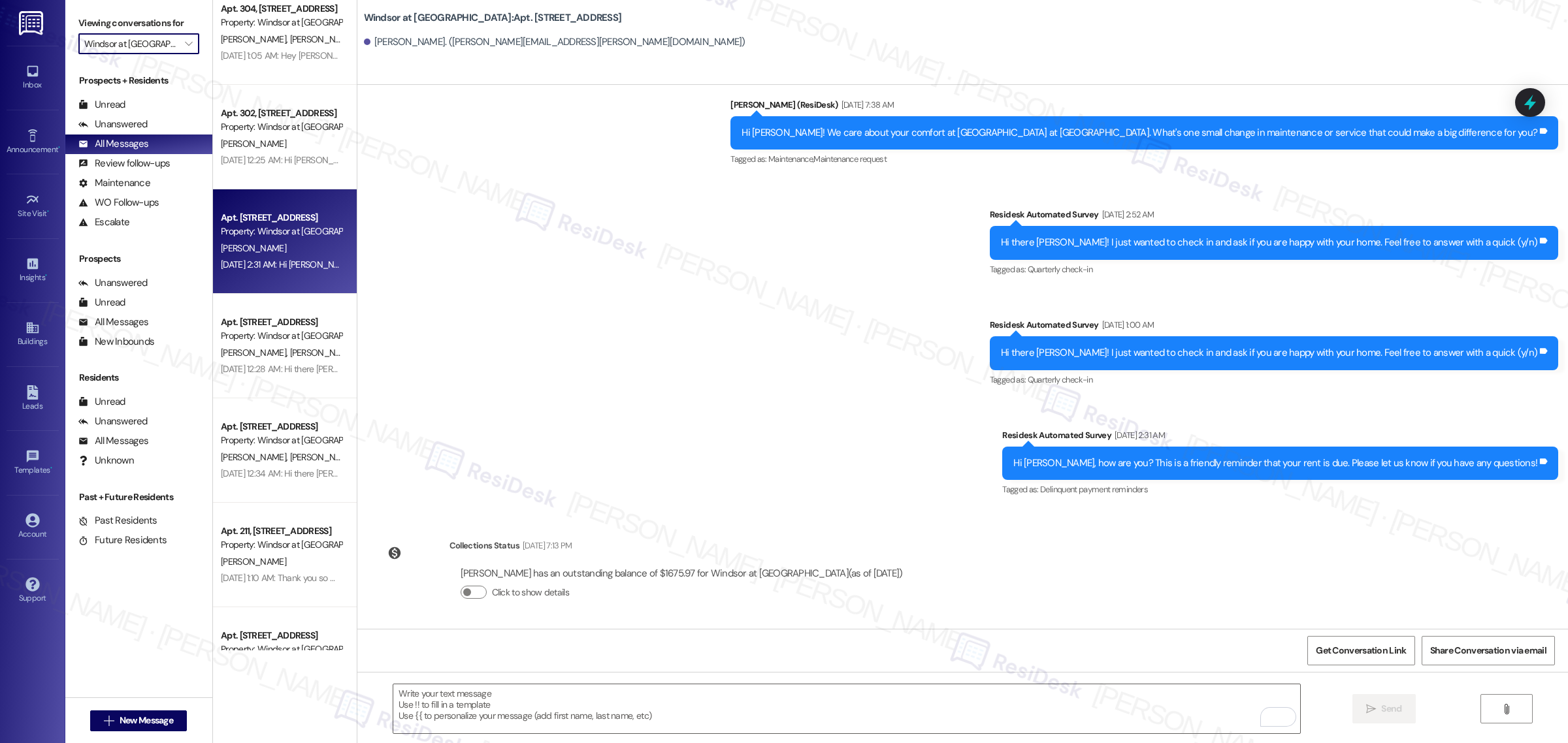
type input "Lakeview Park"
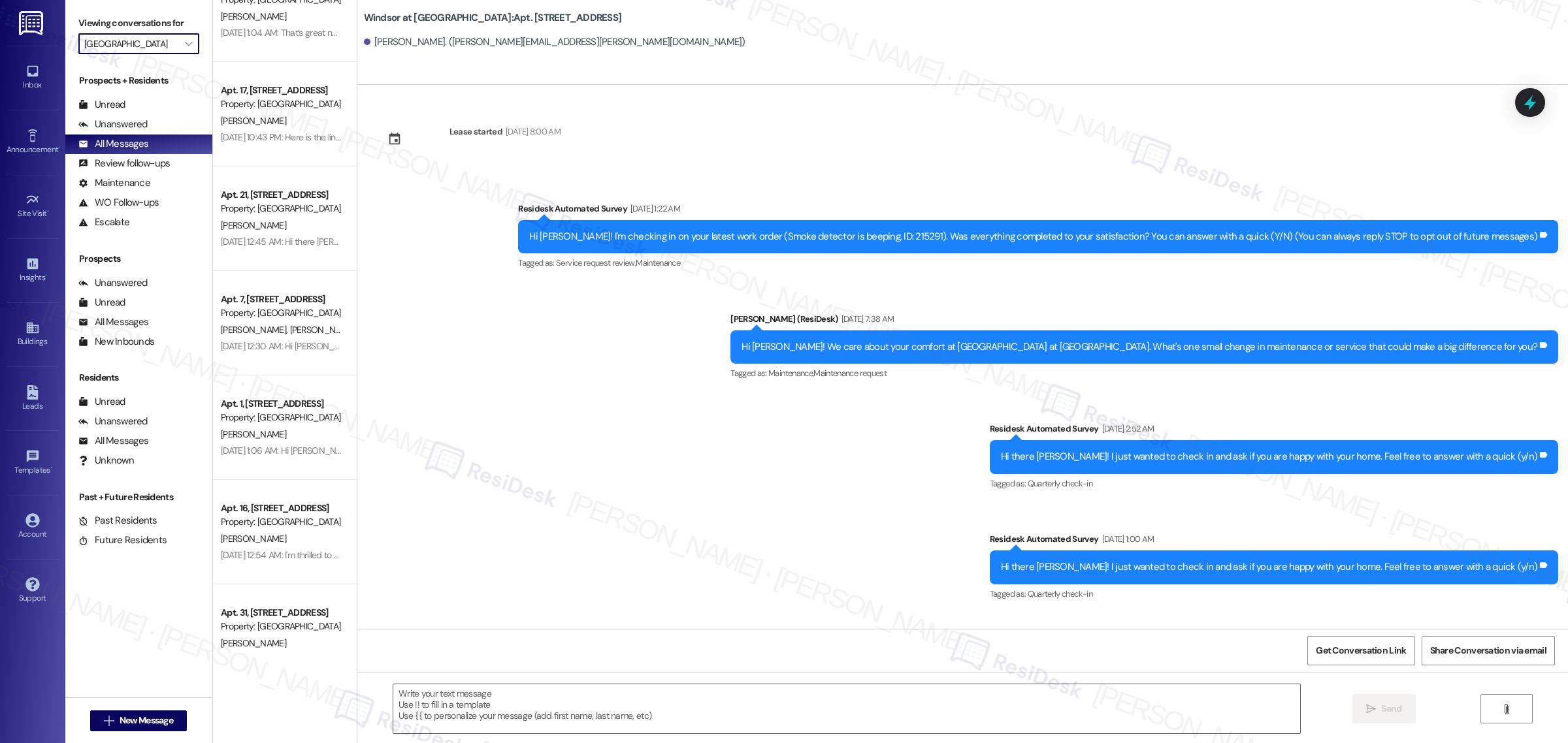
type textarea "Fetching suggested responses. Please feel free to read through the conversation…"
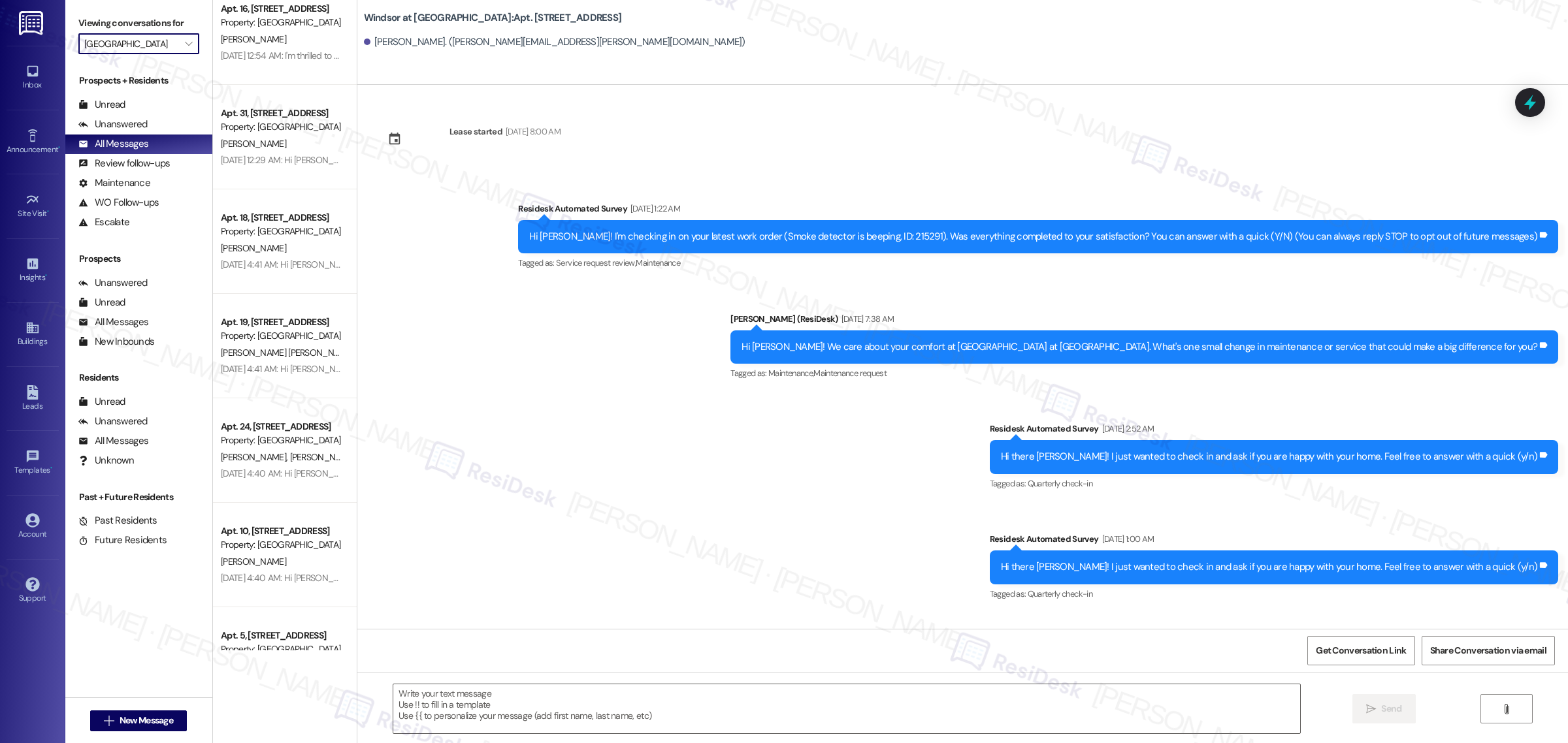
scroll to position [2204, 0]
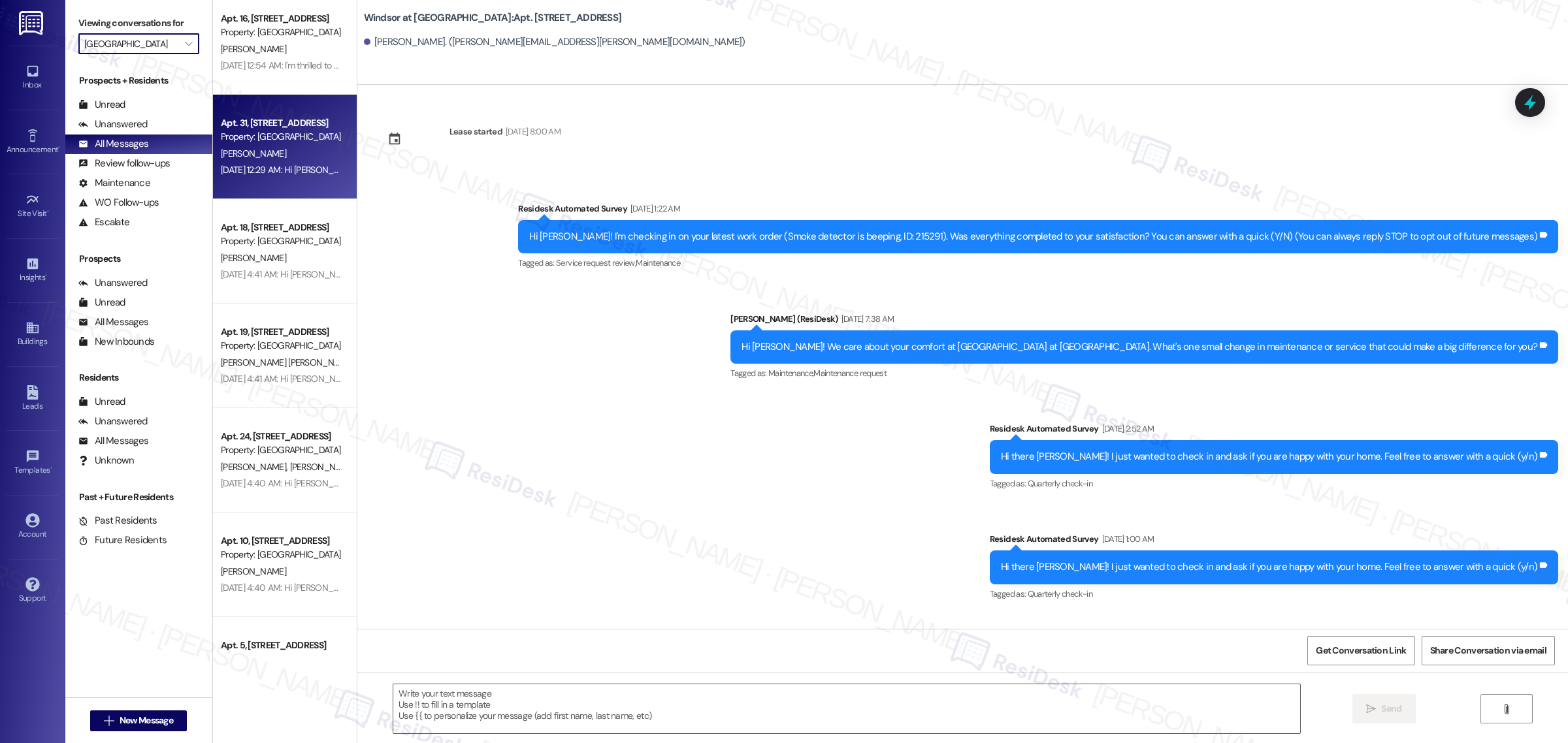
click at [275, 171] on div "Aug 01, 2025 at 12:29 AM: Hi Cheryl! I'm checking in on your latest work order …" at bounding box center [602, 170] width 764 height 12
type textarea "Fetching suggested responses. Please feel free to read through the conversation…"
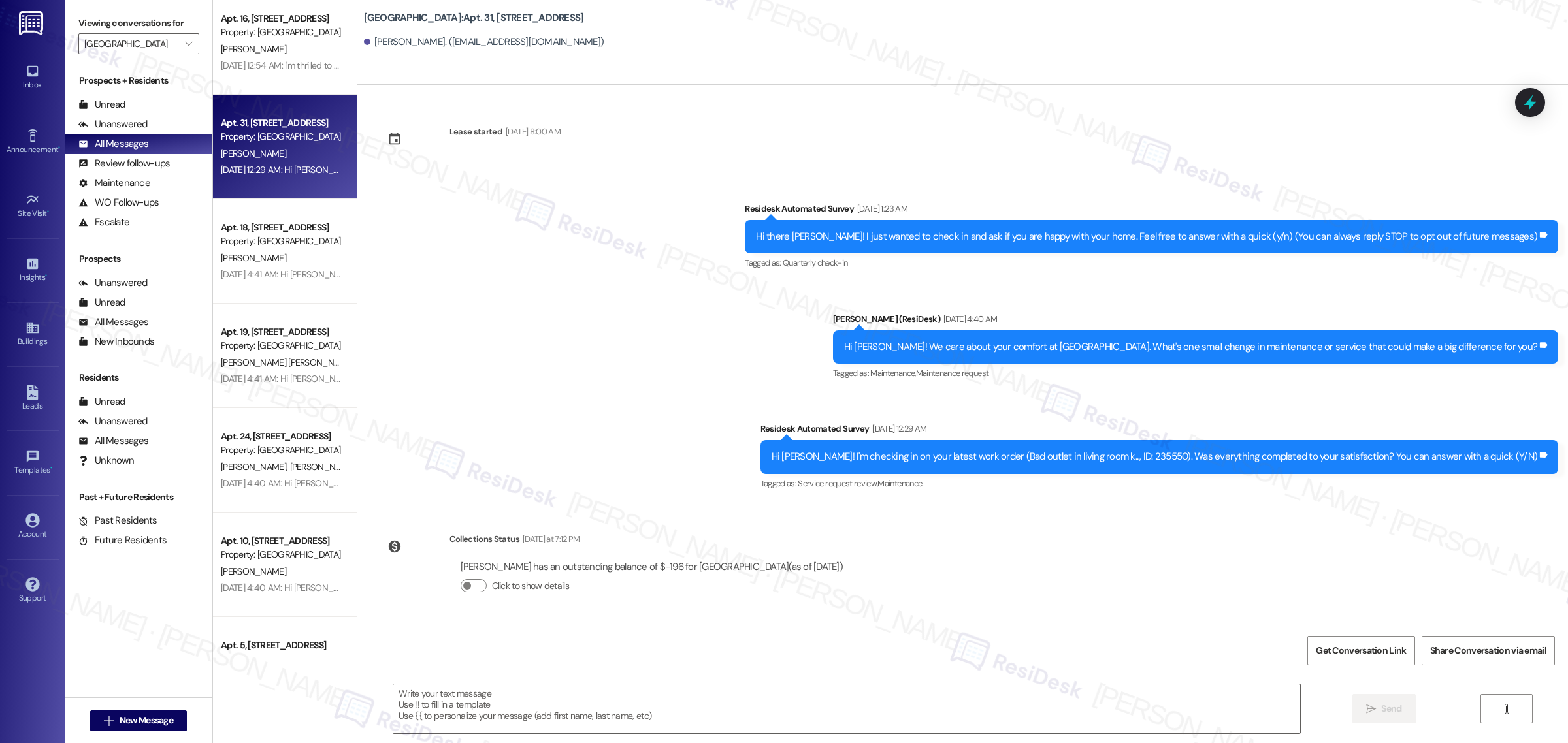
type textarea "Fetching suggested responses. Please feel free to read through the conversation…"
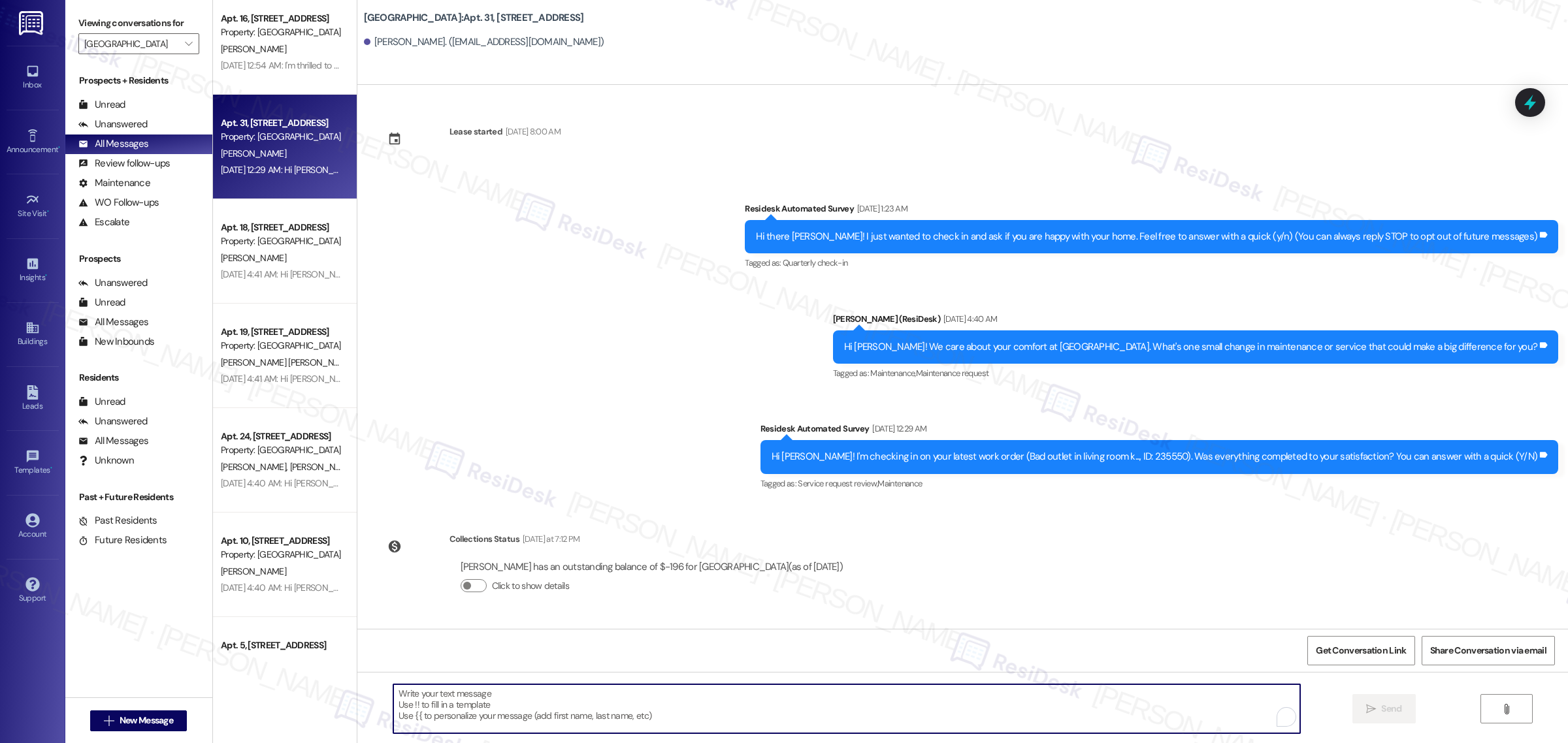
click at [742, 717] on textarea "To enrich screen reader interactions, please activate Accessibility in Grammarl…" at bounding box center [846, 709] width 907 height 49
paste textarea "Hello {{first_name}}! Hope all is going great. We’d love your input—how are thi…"
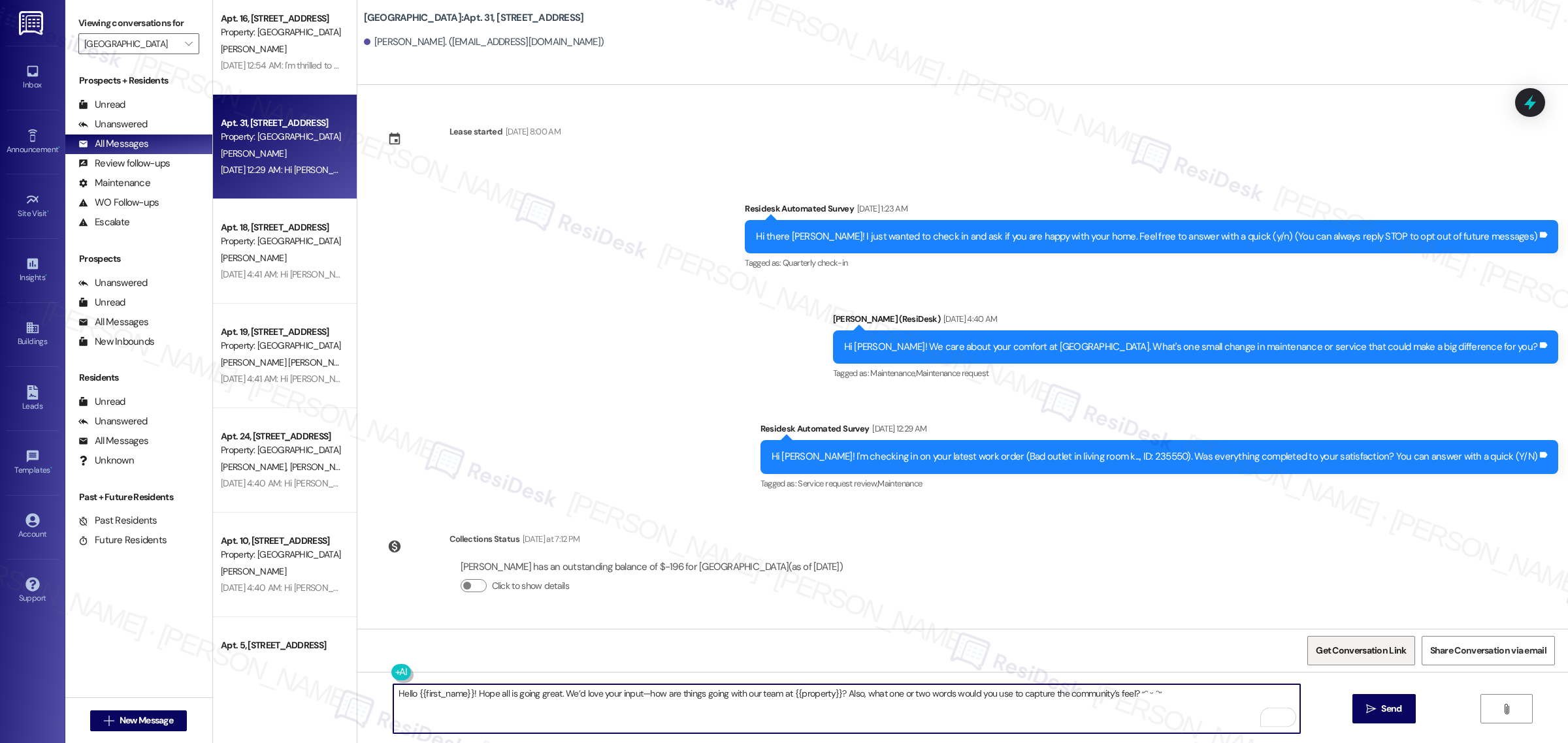
type textarea "Hello {{first_name}}! Hope all is going great. We’d love your input—how are thi…"
click at [1363, 660] on span "Get Conversation Link" at bounding box center [1361, 650] width 96 height 28
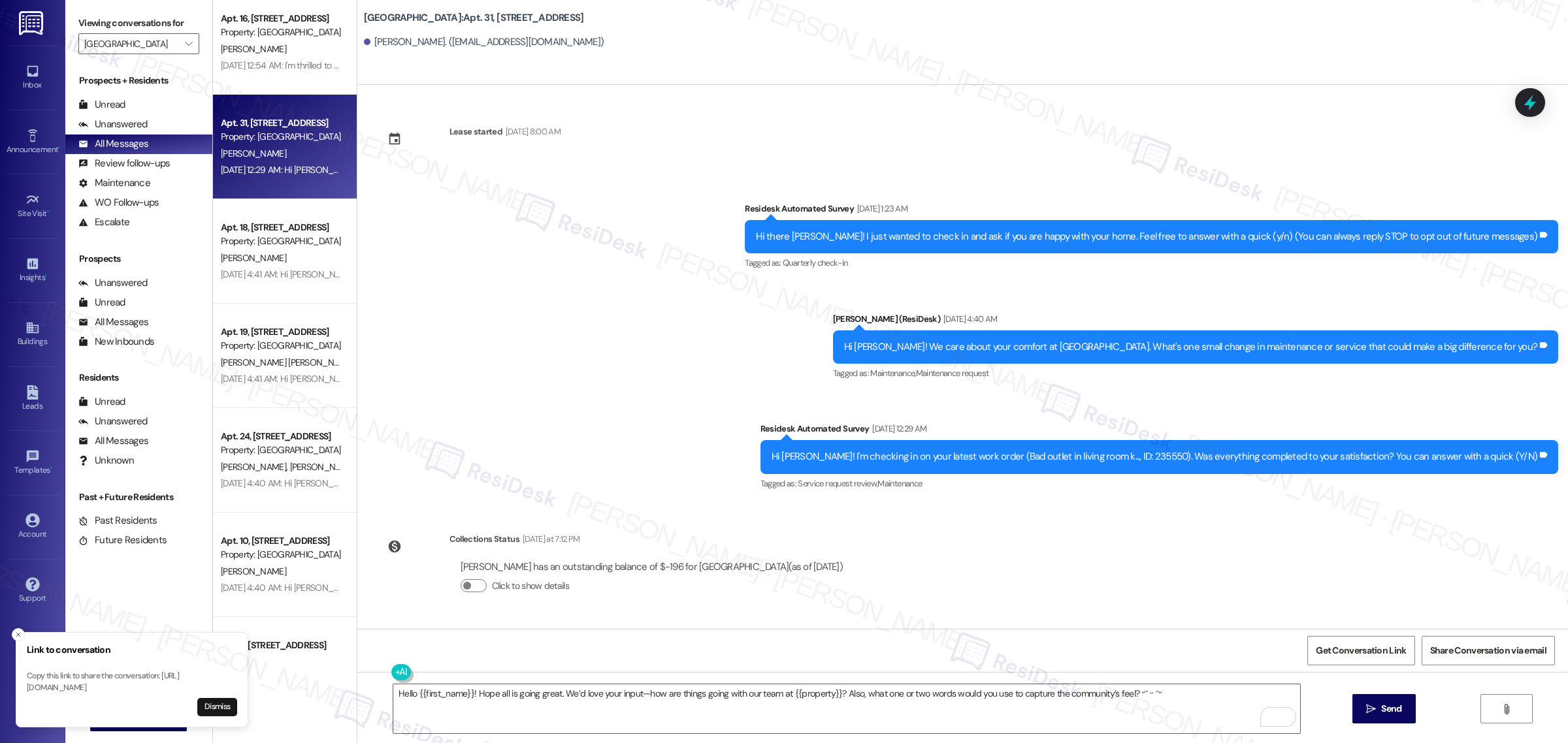
click at [378, 10] on div "Lakeview Park: Apt. 31, 3737 SW 87th Ave" at bounding box center [494, 18] width 261 height 16
click at [374, 5] on div "Lakeview Park: Apt. 31, 3737 SW 87th Ave Cheryl Wolfe. (misscherylwolfe@gmail.c…" at bounding box center [966, 30] width 1204 height 52
click at [379, 8] on div "Lakeview Park: Apt. 31, 3737 SW 87th Ave Cheryl Wolfe. (misscherylwolfe@gmail.c…" at bounding box center [966, 30] width 1204 height 52
drag, startPoint x: 359, startPoint y: 14, endPoint x: 418, endPoint y: 18, distance: 59.1
click at [418, 18] on div "Lakeview Park: Apt. 31, 3737 SW 87th Ave Cheryl Wolfe. (misscherylwolfe@gmail.c…" at bounding box center [963, 30] width 1210 height 52
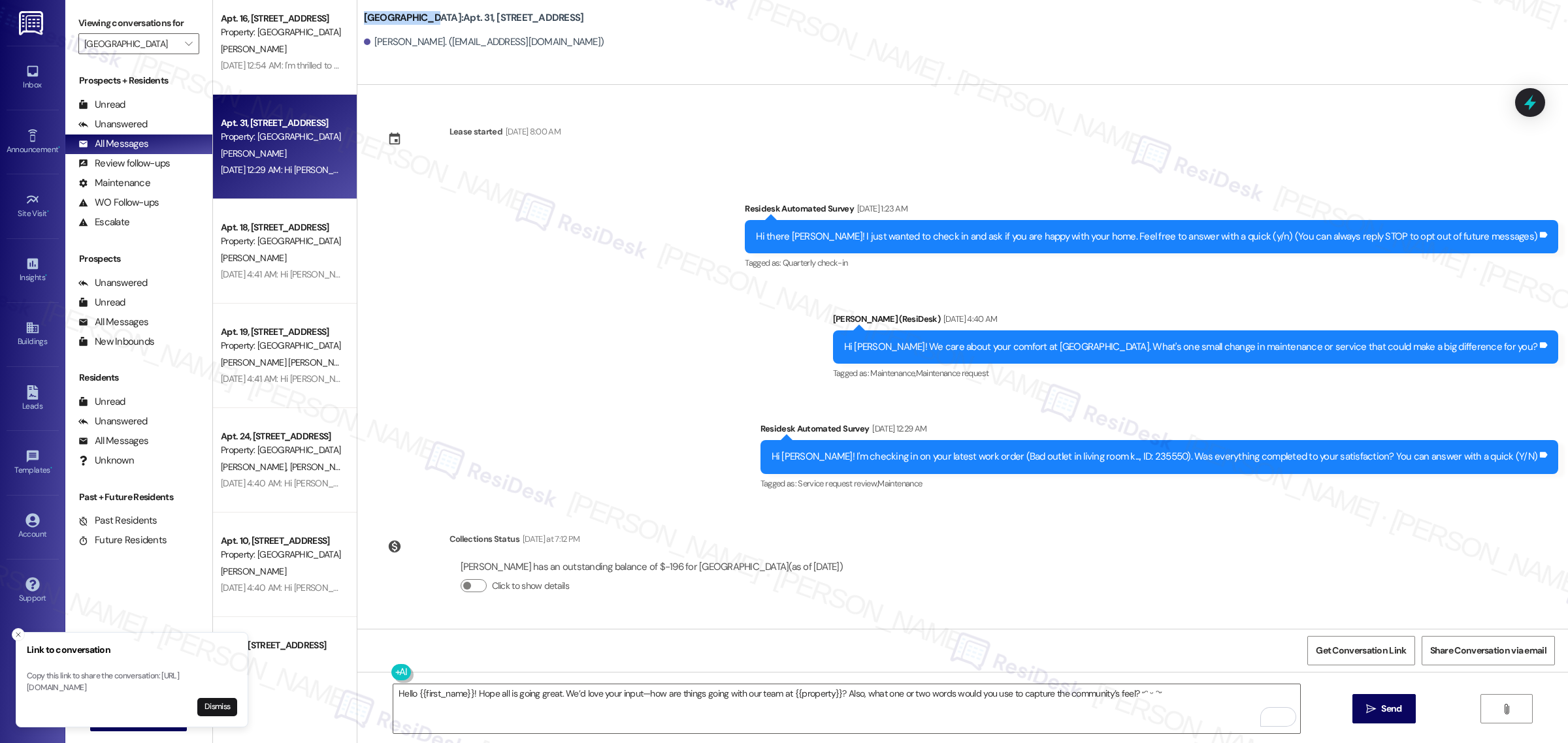
copy b "Lakeview Park"
click at [1361, 704] on button " Send" at bounding box center [1384, 709] width 63 height 30
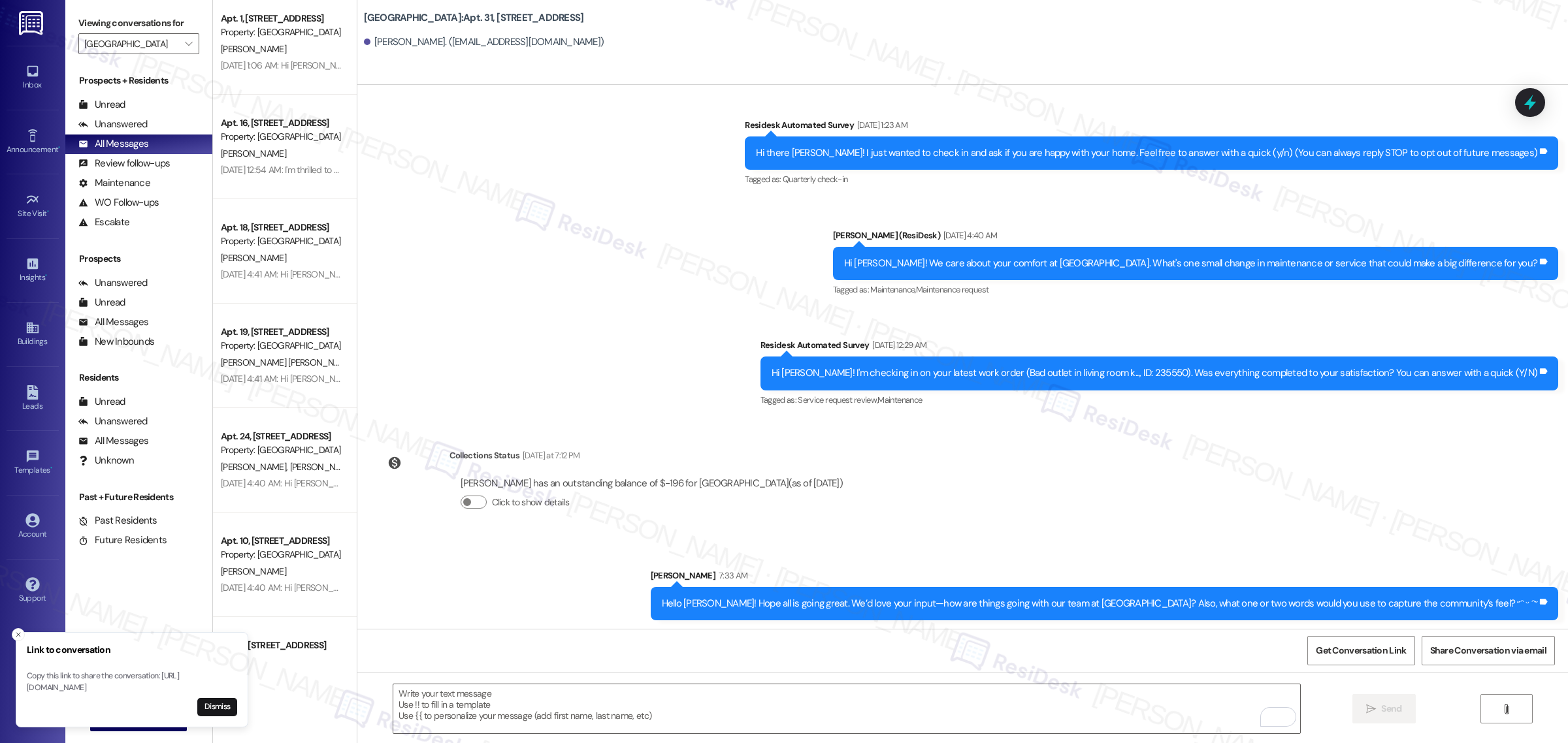
scroll to position [85, 0]
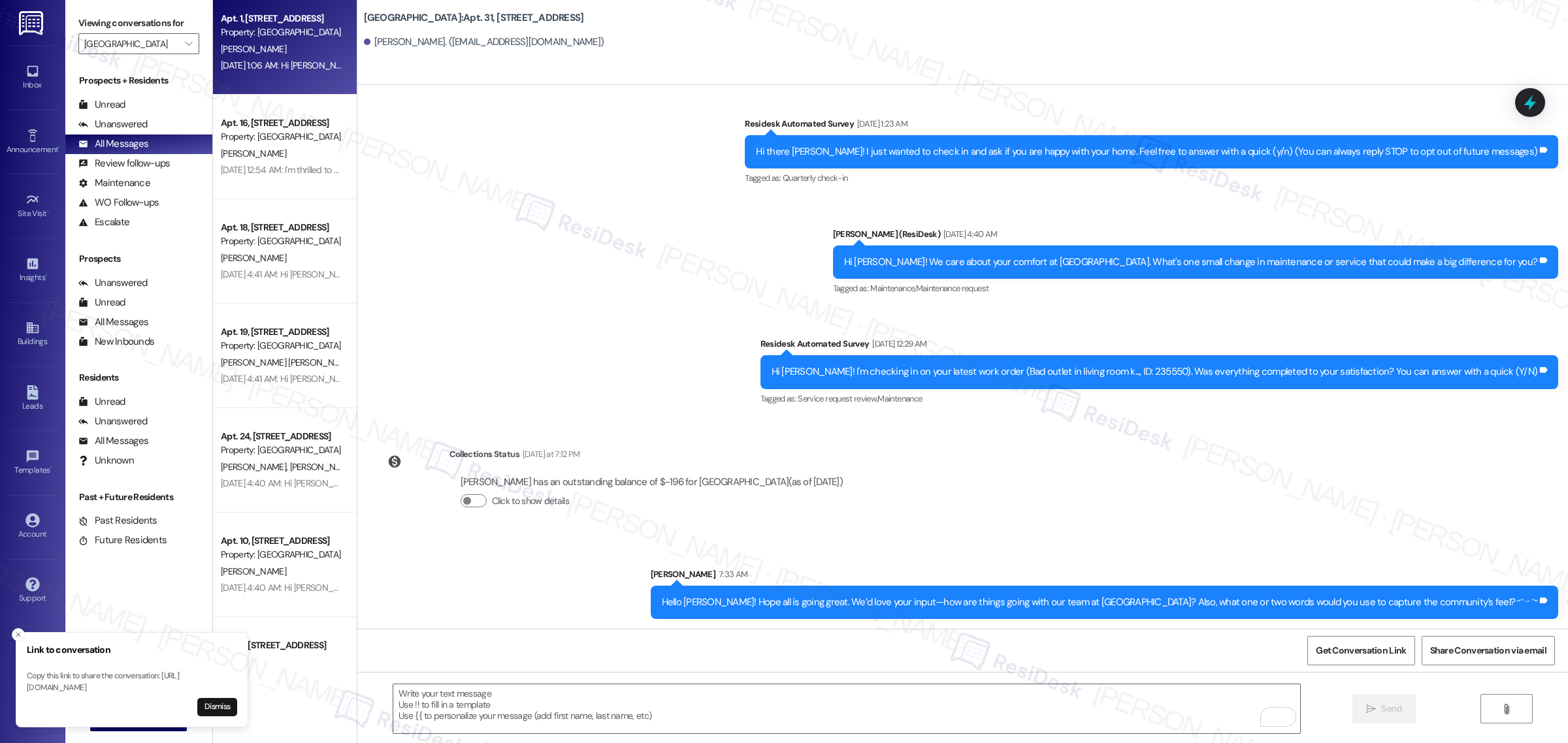
click at [266, 65] on div "Aug 08, 2025 at 1:06 AM: Hi Anton, how are you? We're checking in to ask if you…" at bounding box center [673, 65] width 905 height 12
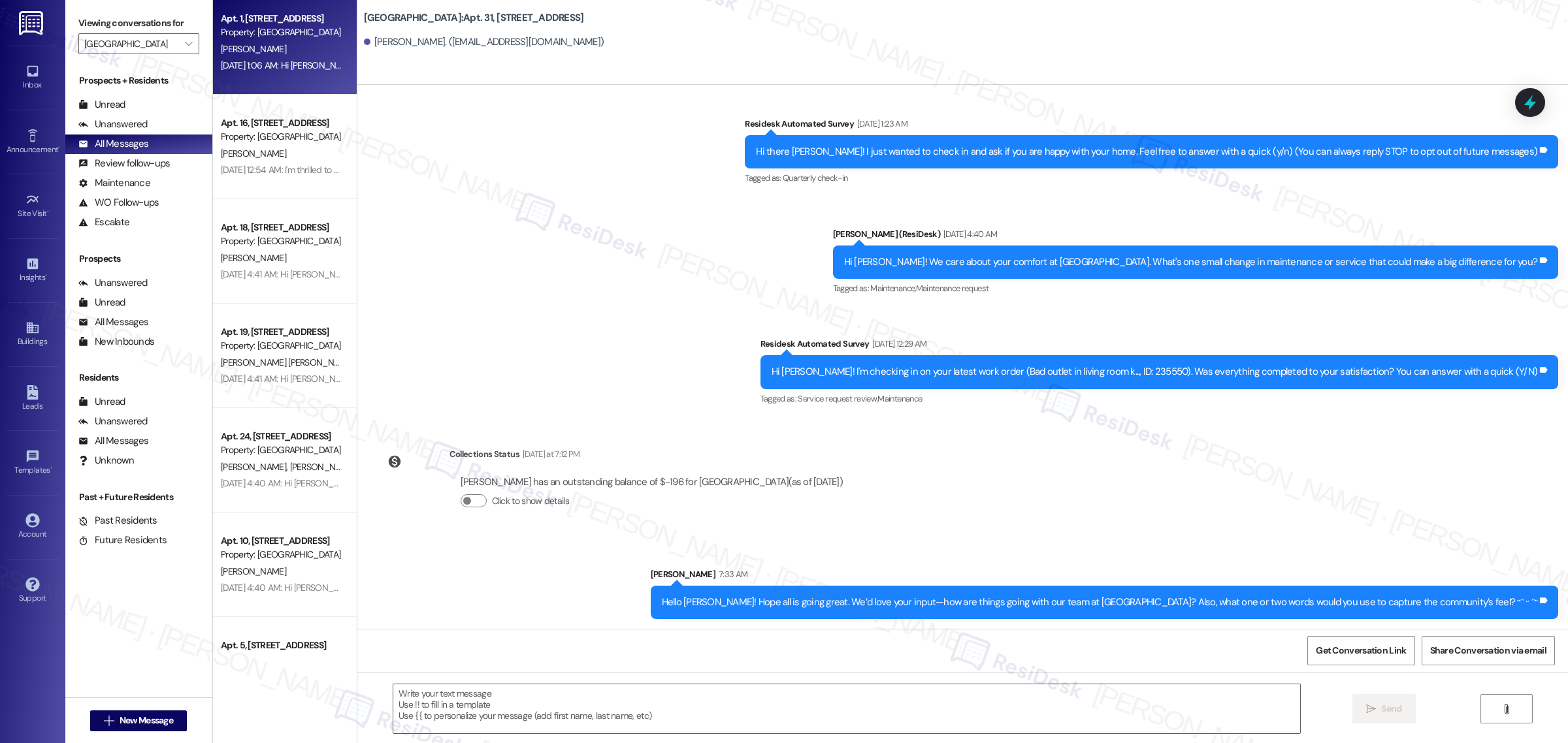
type textarea "Fetching suggested responses. Please feel free to read through the conversation…"
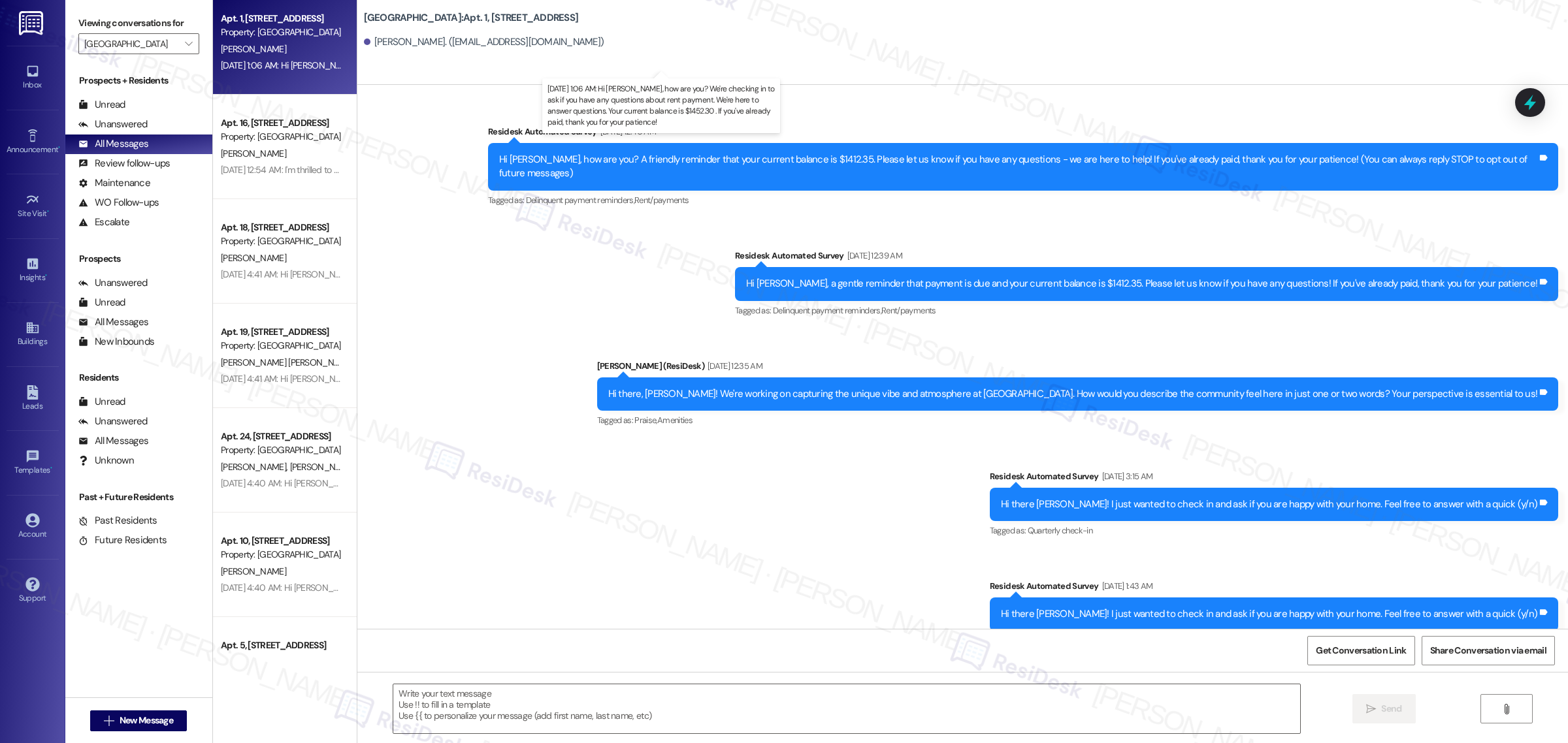
type textarea "Fetching suggested responses. Please feel free to read through the conversation…"
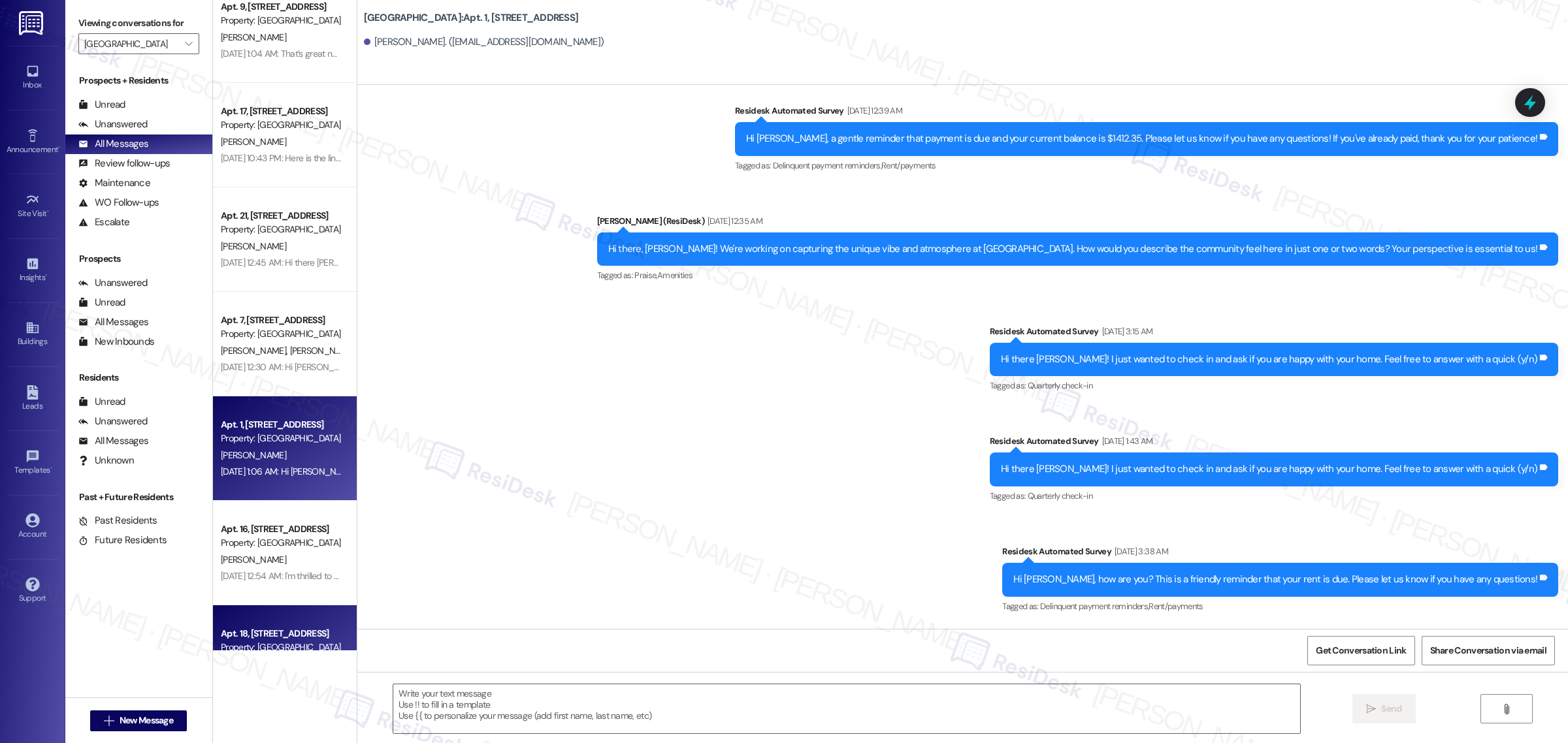
scroll to position [1796, 0]
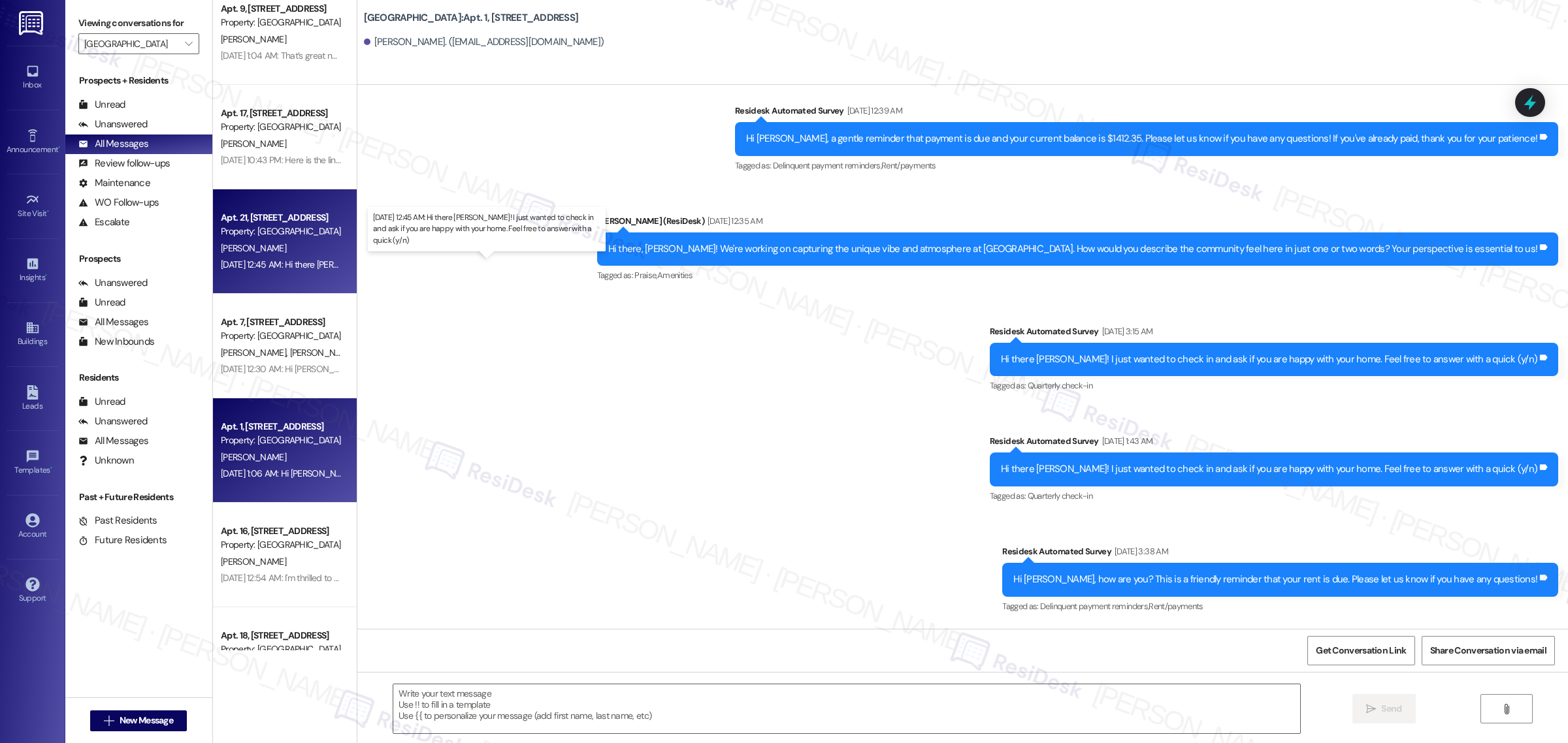
click at [282, 268] on div "Aug 15, 2025 at 12:45 AM: Hi there Henry! I just wanted to check in and ask if …" at bounding box center [499, 264] width 556 height 12
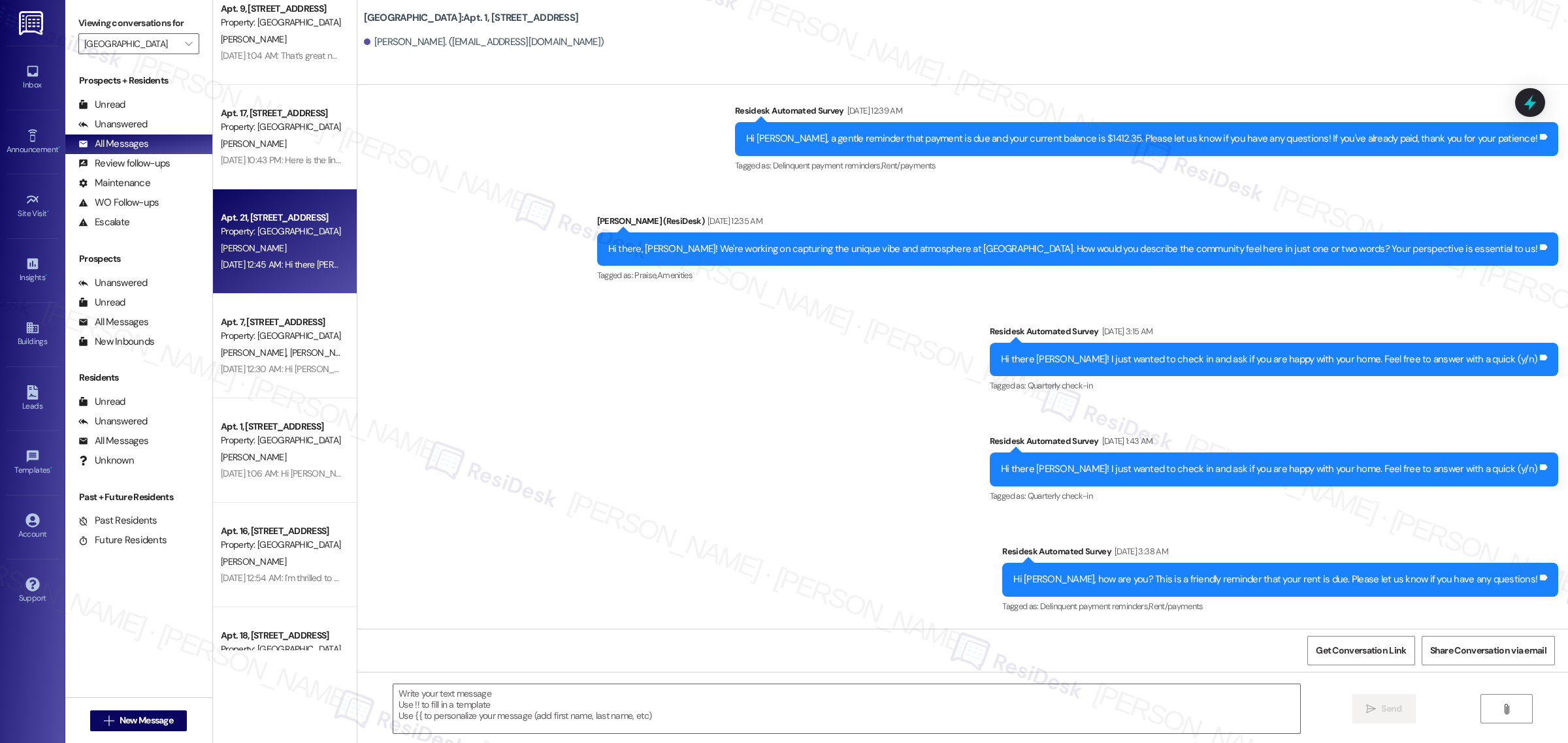
type textarea "Fetching suggested responses. Please feel free to read through the conversation…"
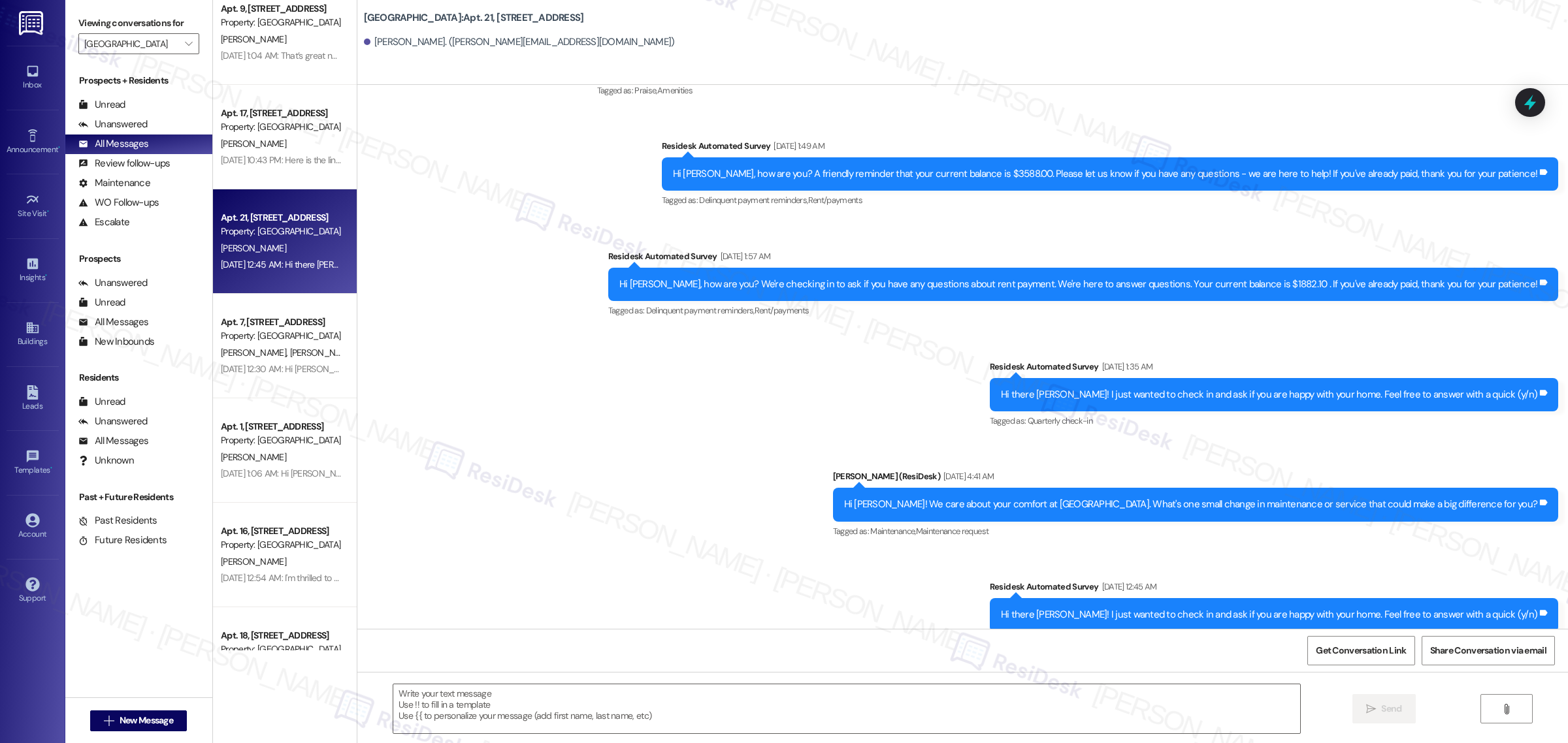
scroll to position [893, 0]
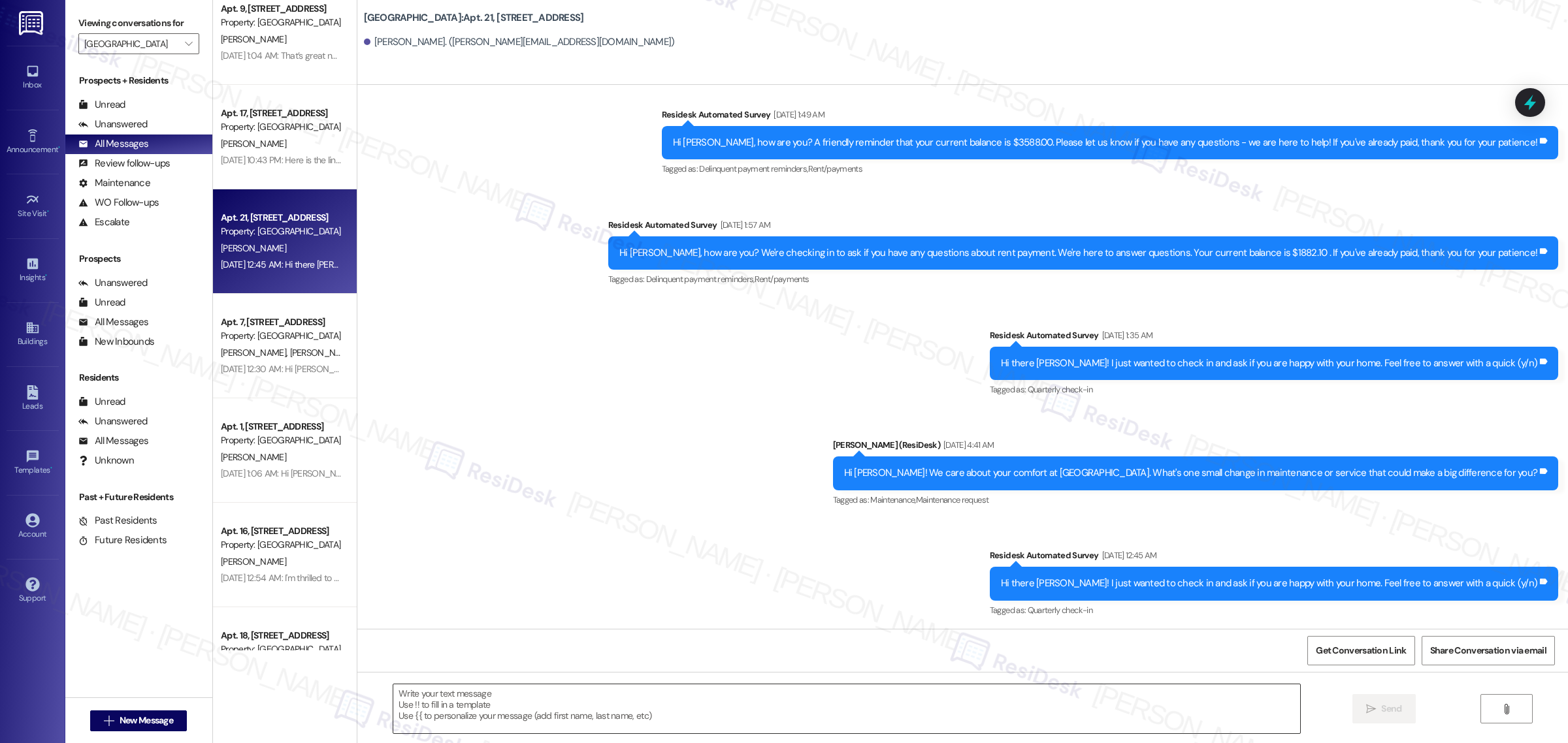
click at [674, 702] on textarea at bounding box center [846, 709] width 907 height 49
paste textarea "Hello {{first_name}}! Hope all is going great. We’d love your input—how are thi…"
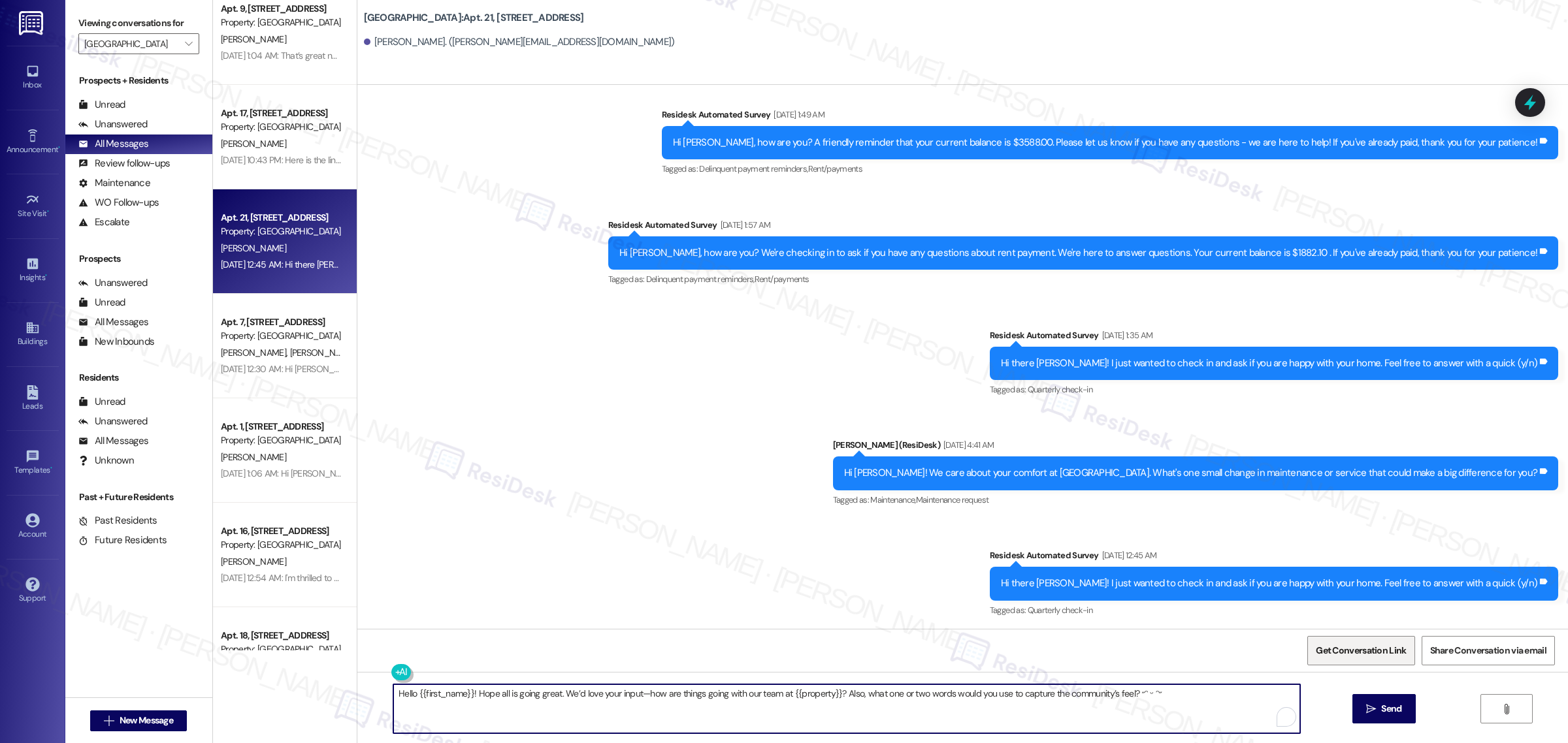
type textarea "Hello {{first_name}}! Hope all is going great. We’d love your input—how are thi…"
click at [1352, 660] on span "Get Conversation Link" at bounding box center [1361, 650] width 96 height 28
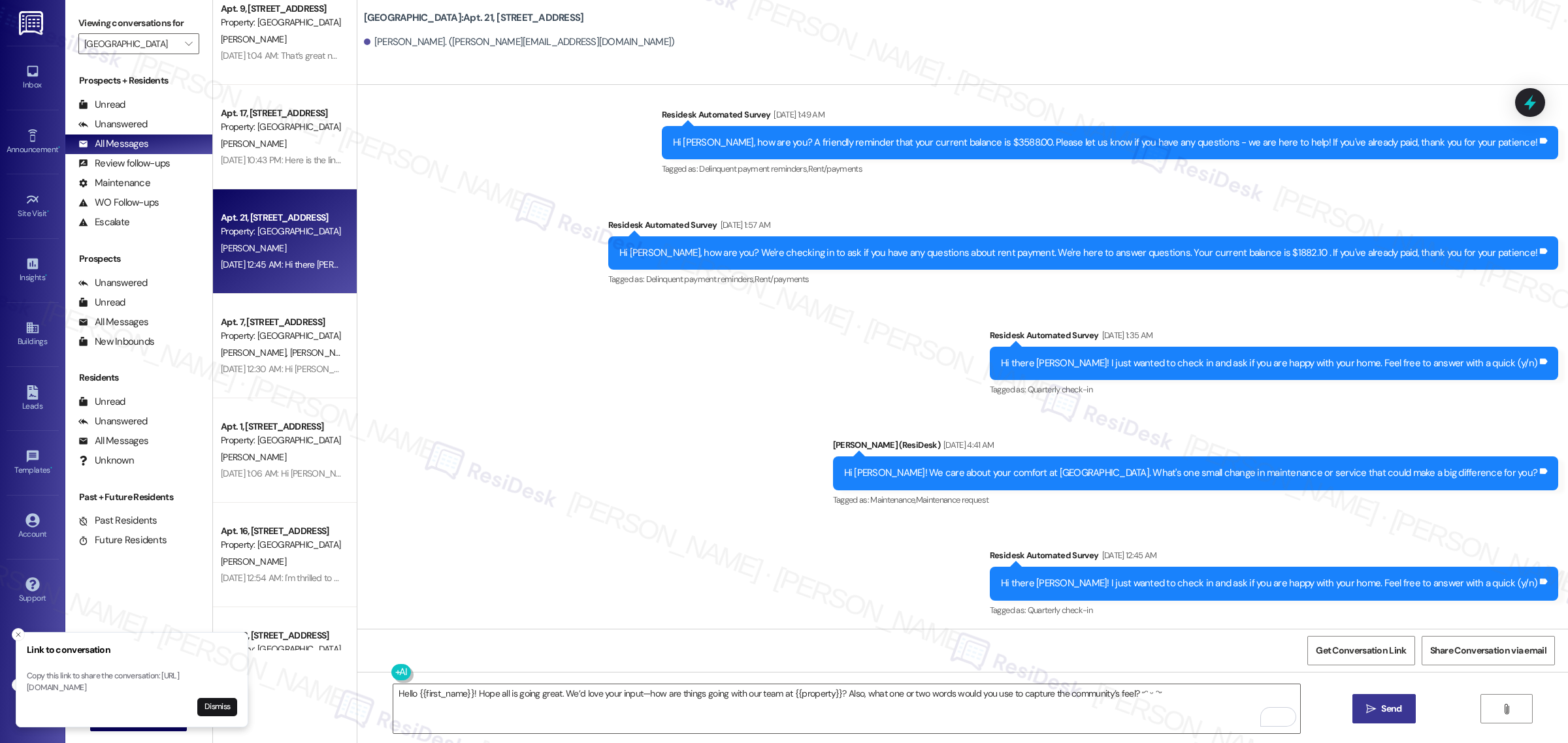
click at [1388, 710] on span "Send" at bounding box center [1391, 709] width 20 height 14
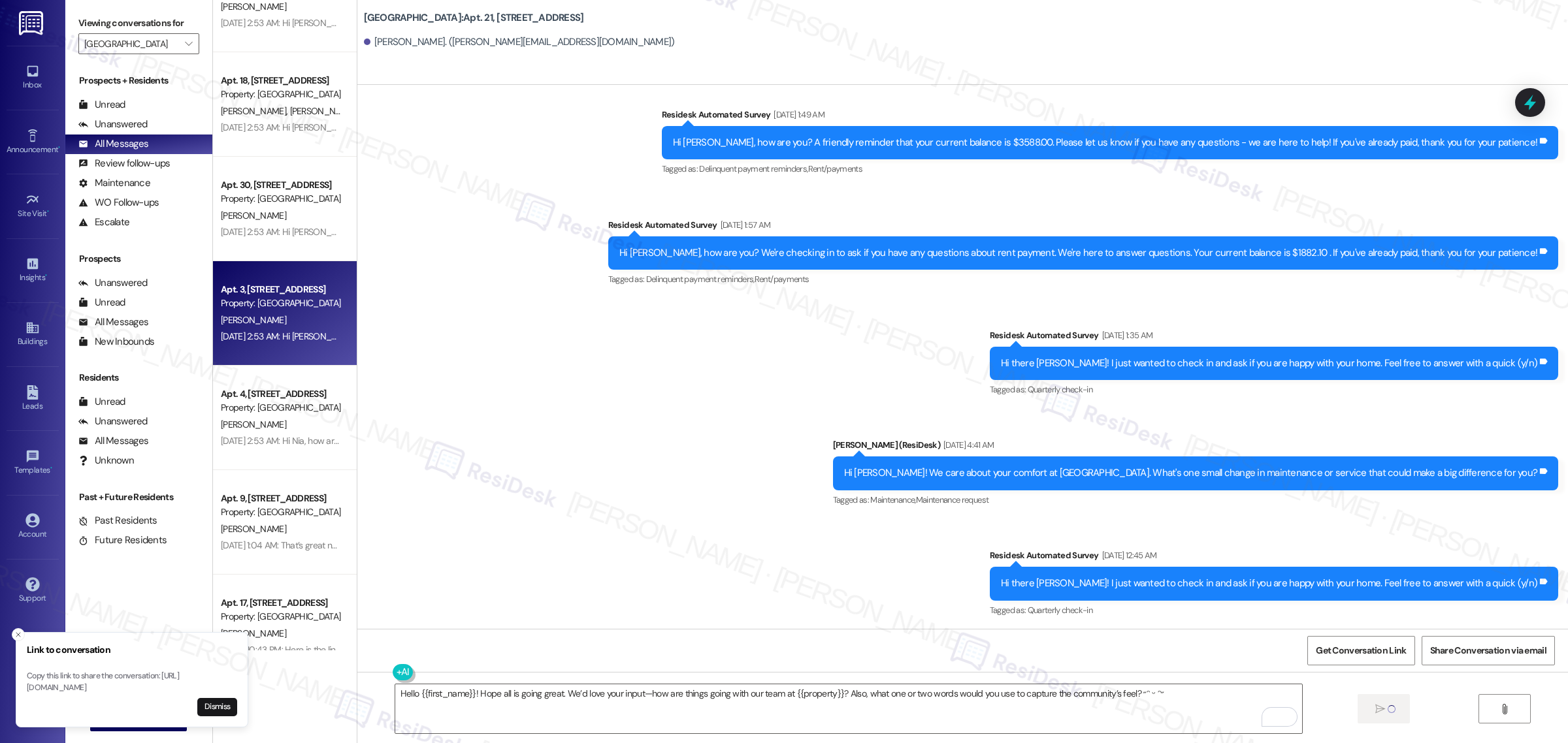
click at [276, 315] on div "M. Mckernan" at bounding box center [281, 320] width 124 height 16
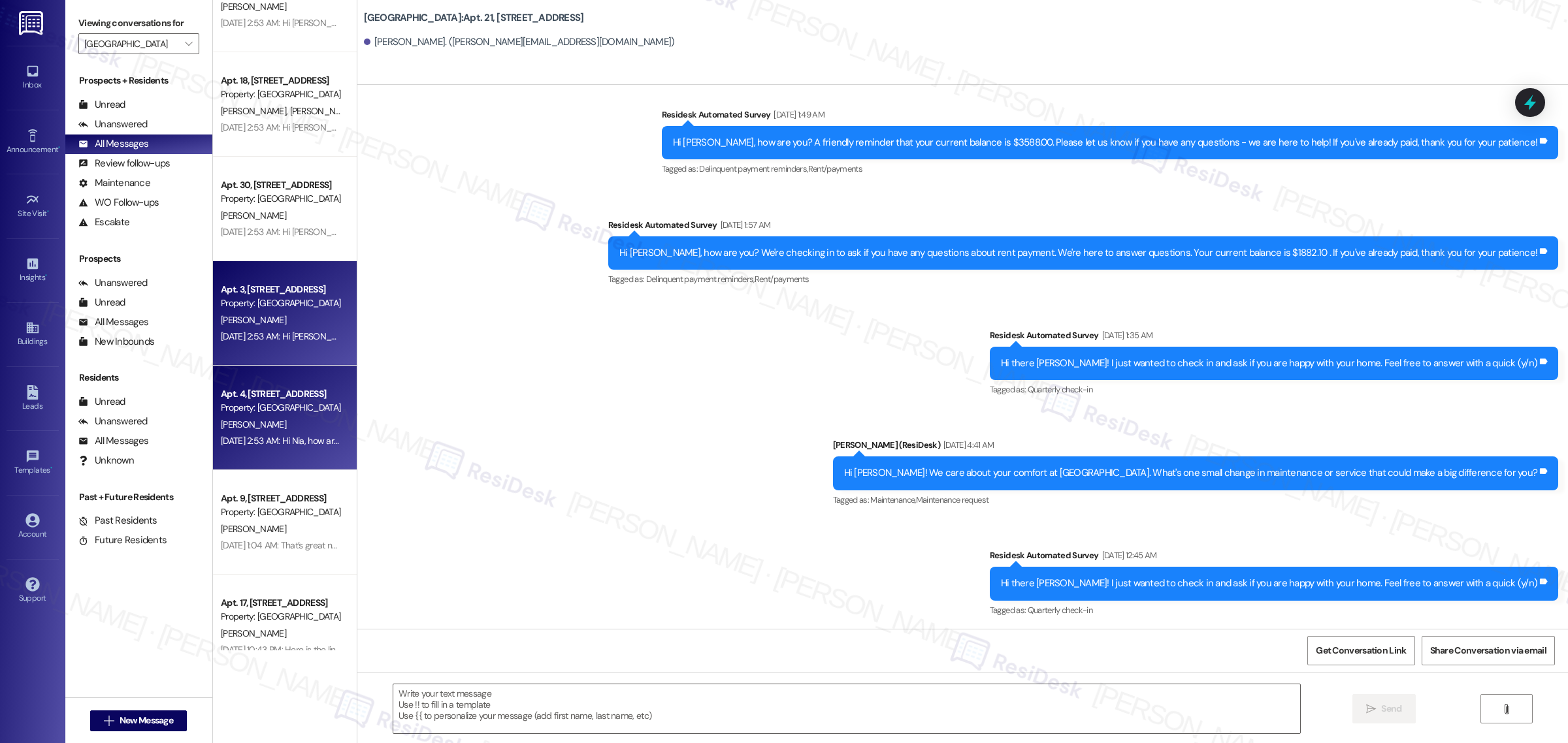
type textarea "Fetching suggested responses. Please feel free to read through the conversation…"
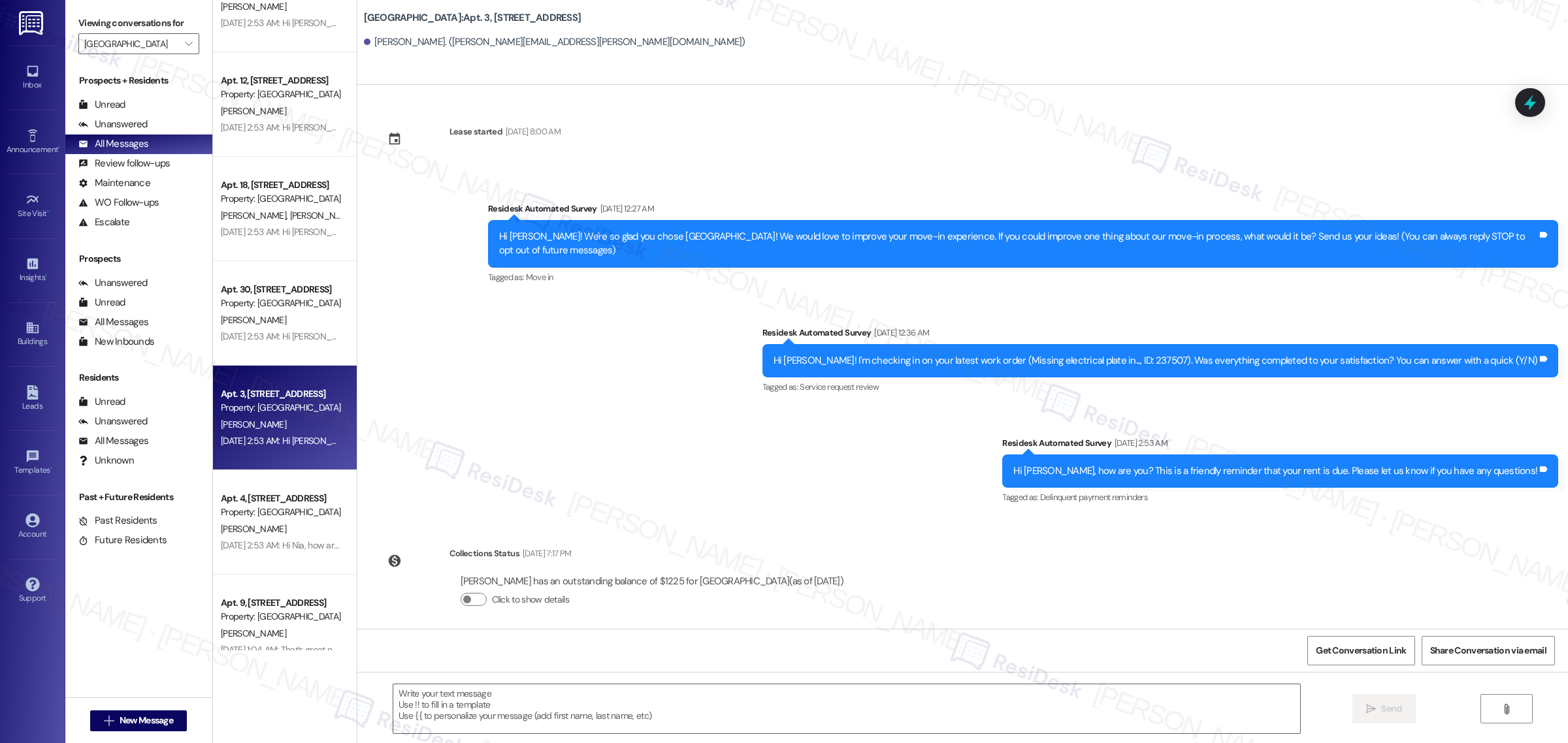
type textarea "Fetching suggested responses. Please feel free to read through the conversation…"
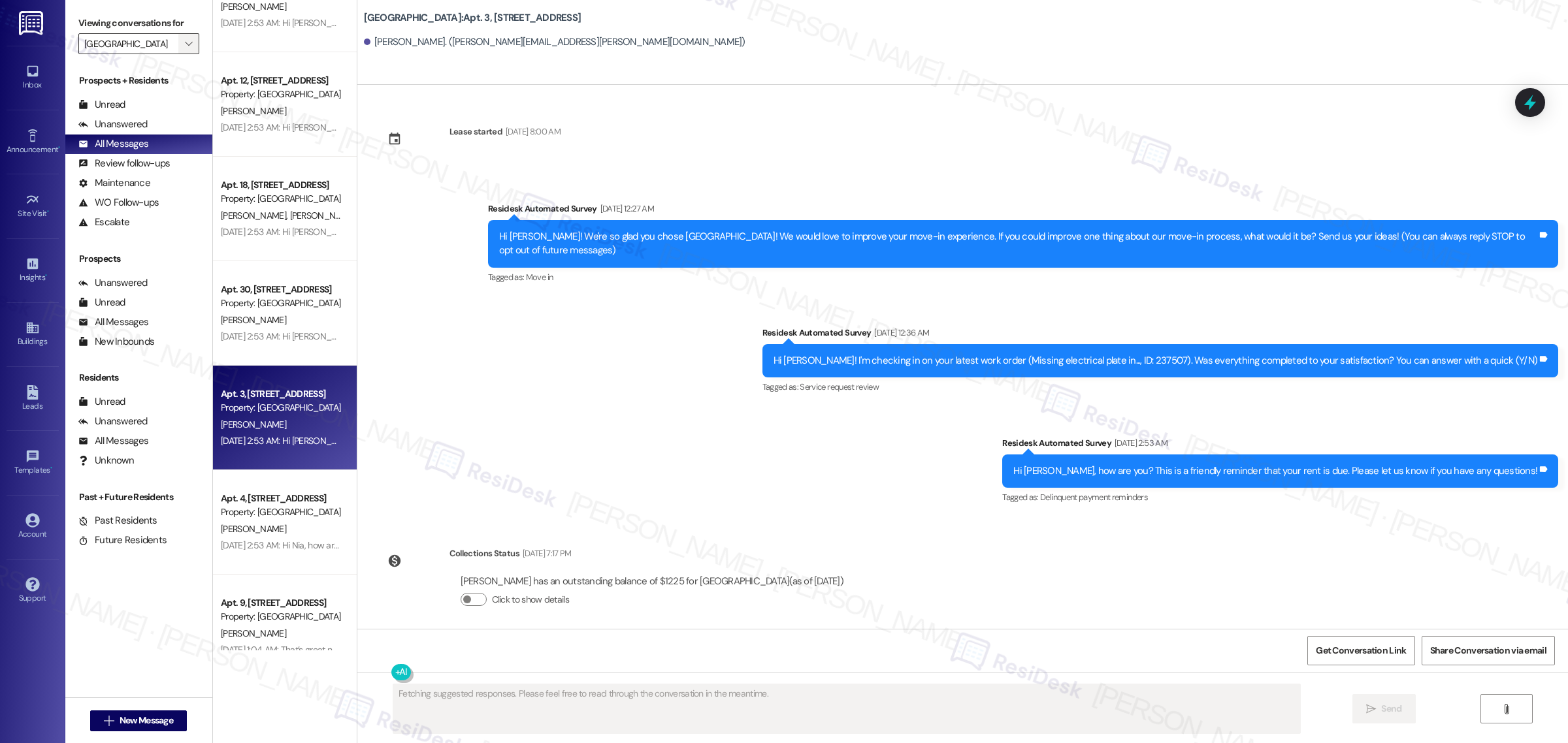
click at [188, 42] on span "" at bounding box center [189, 43] width 13 height 21
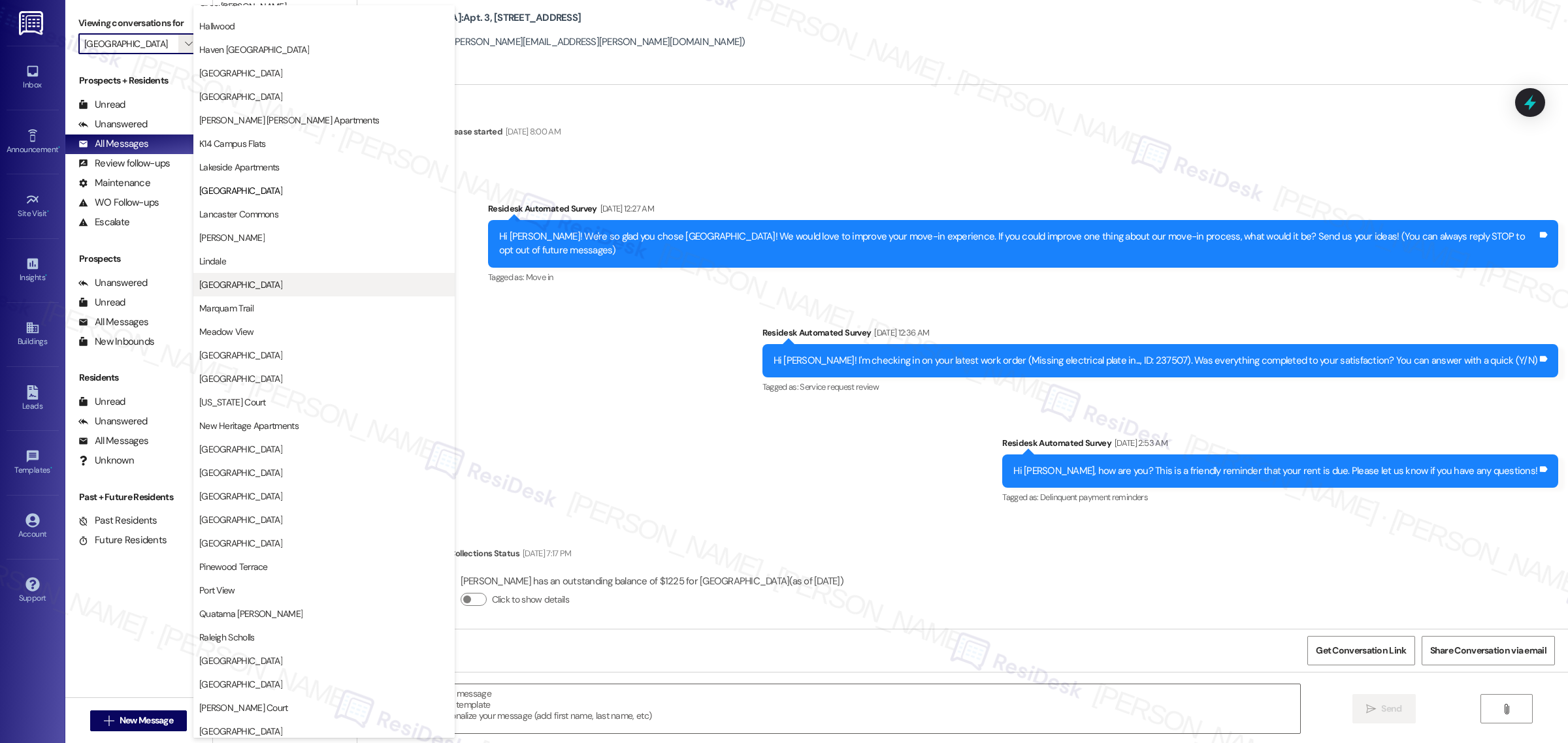
scroll to position [1381, 0]
click at [227, 216] on span "Lancaster Commons" at bounding box center [239, 210] width 79 height 13
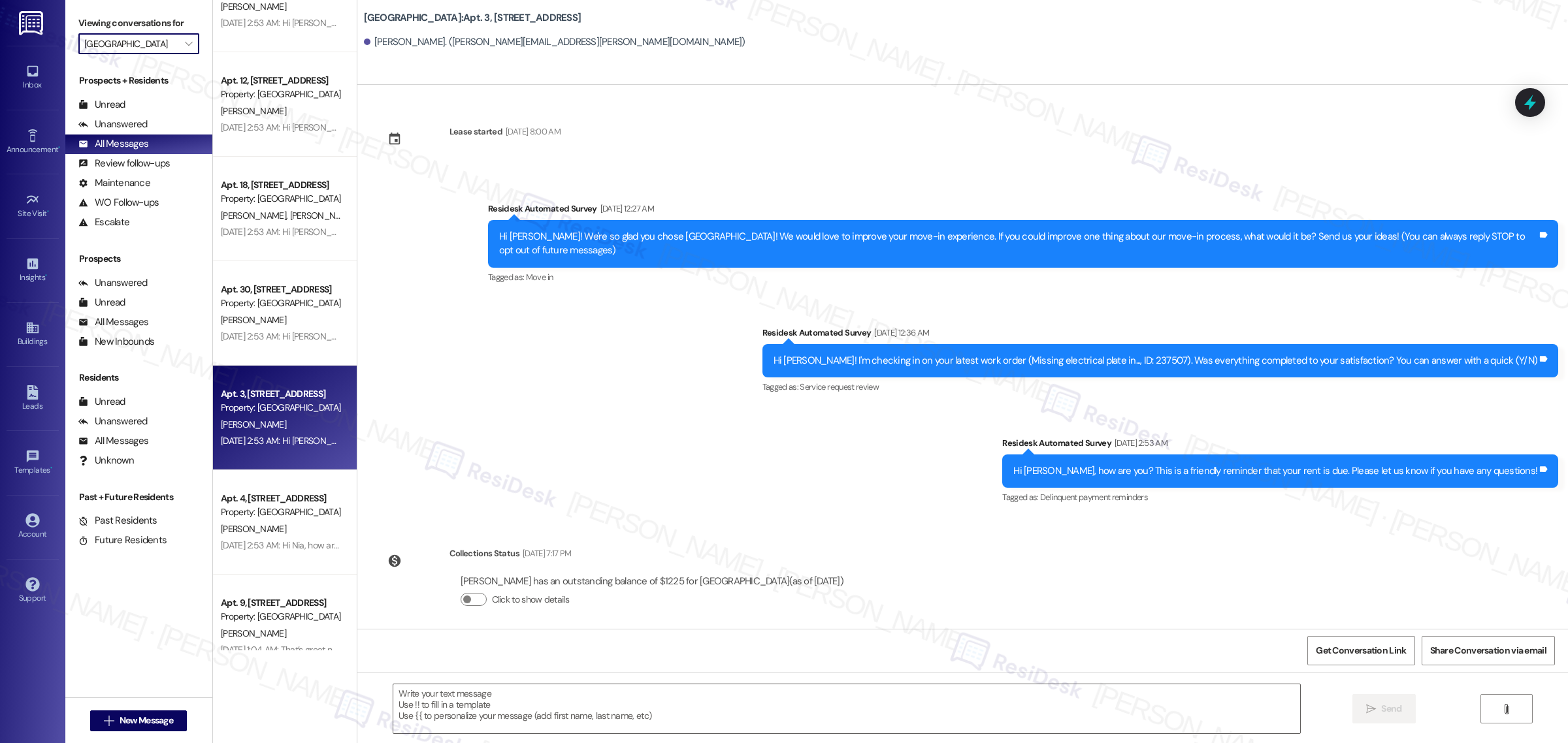
type input "Lancaster Commons"
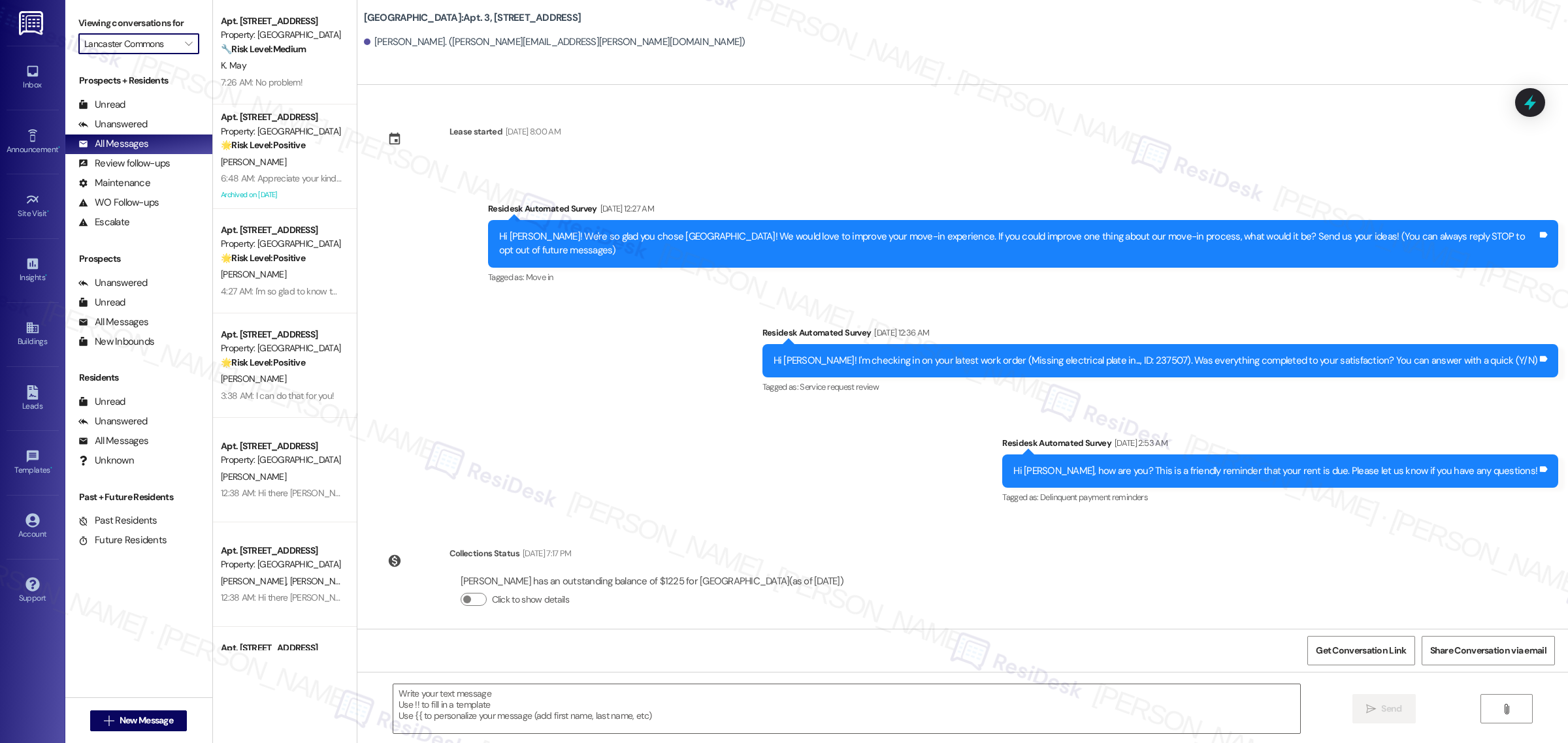
type textarea "Fetching suggested responses. Please feel free to read through the conversation…"
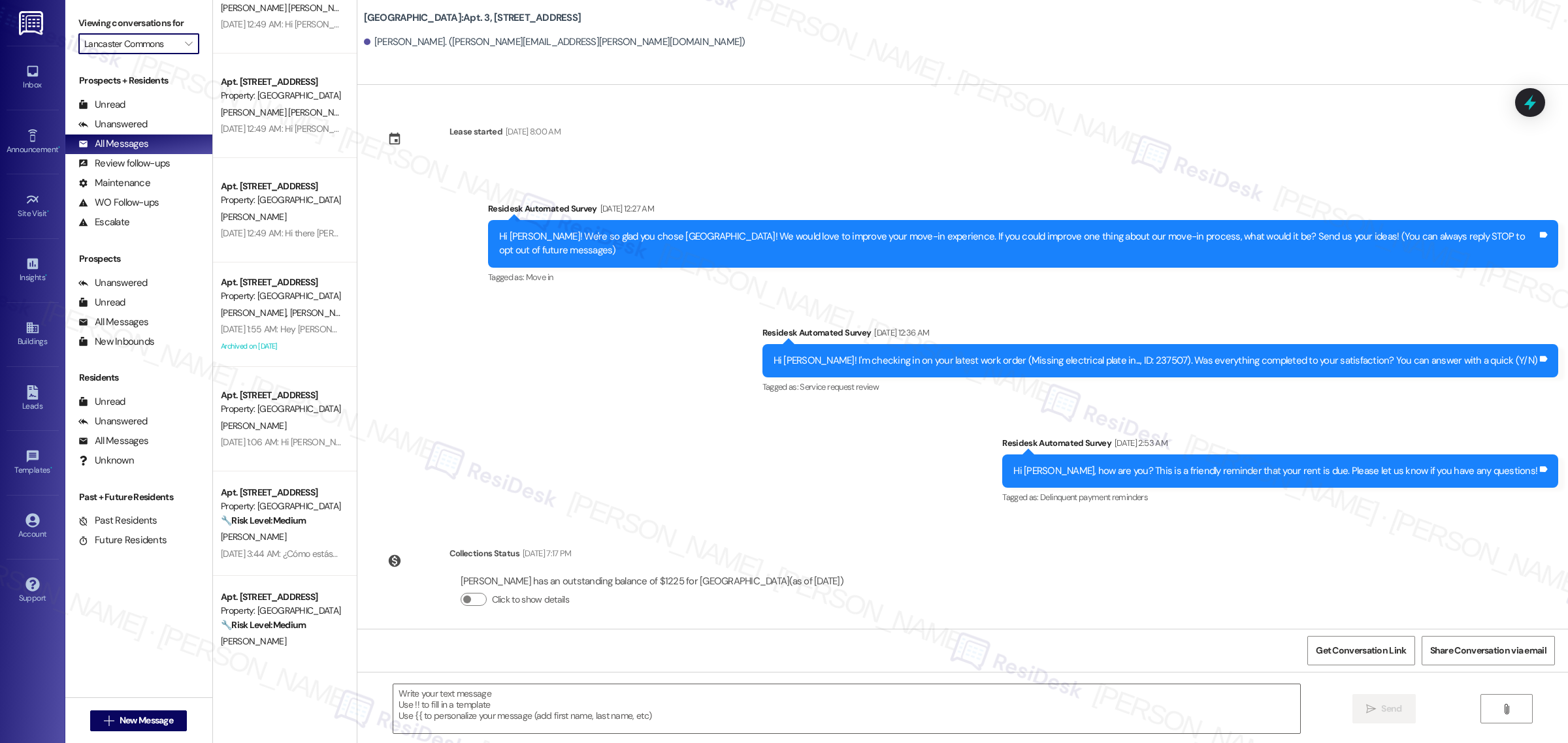
scroll to position [4364, 0]
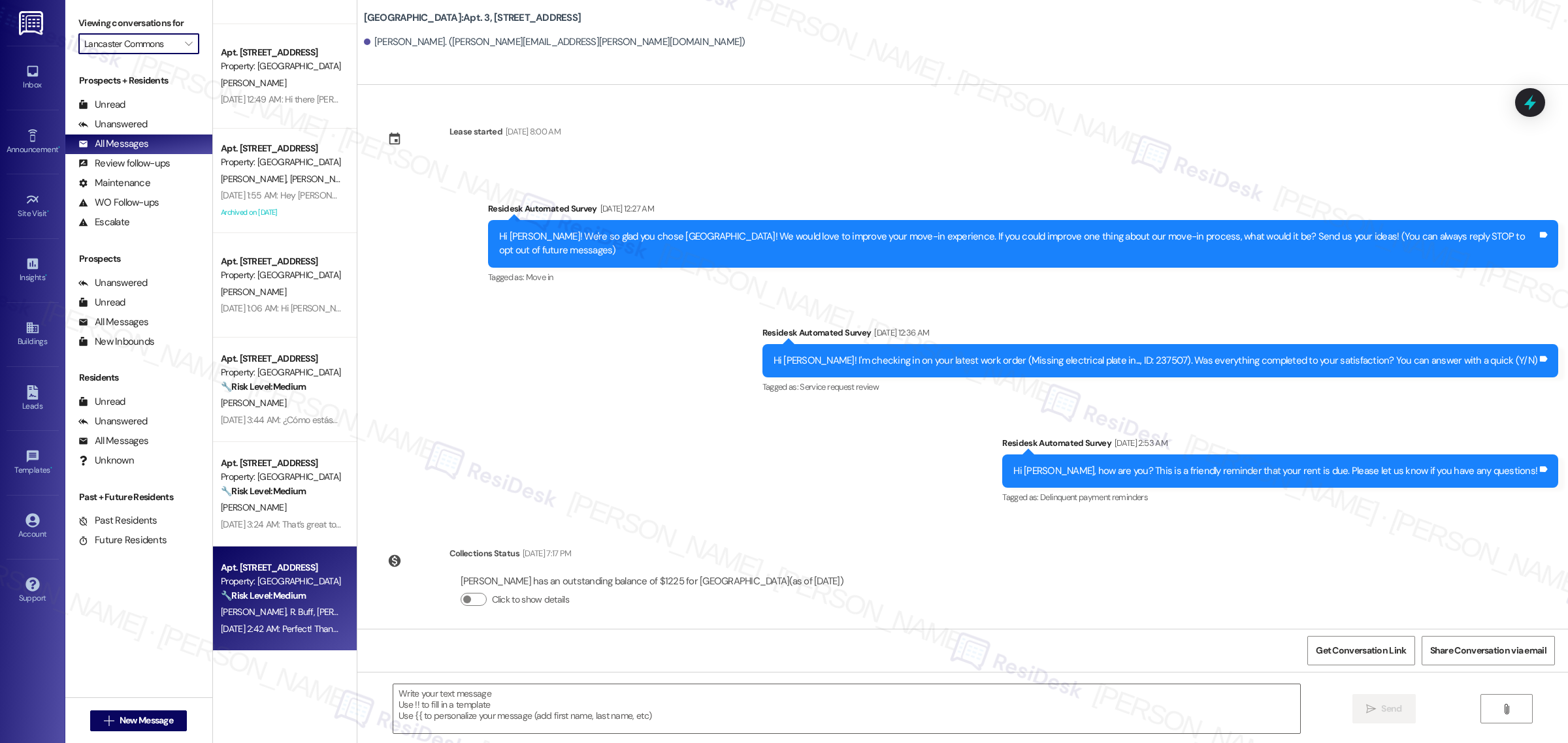
click at [266, 562] on div "Apt. 2431A, 2489 Coral Ave NE" at bounding box center [281, 567] width 121 height 14
type textarea "Fetching suggested responses. Please feel free to read through the conversation…"
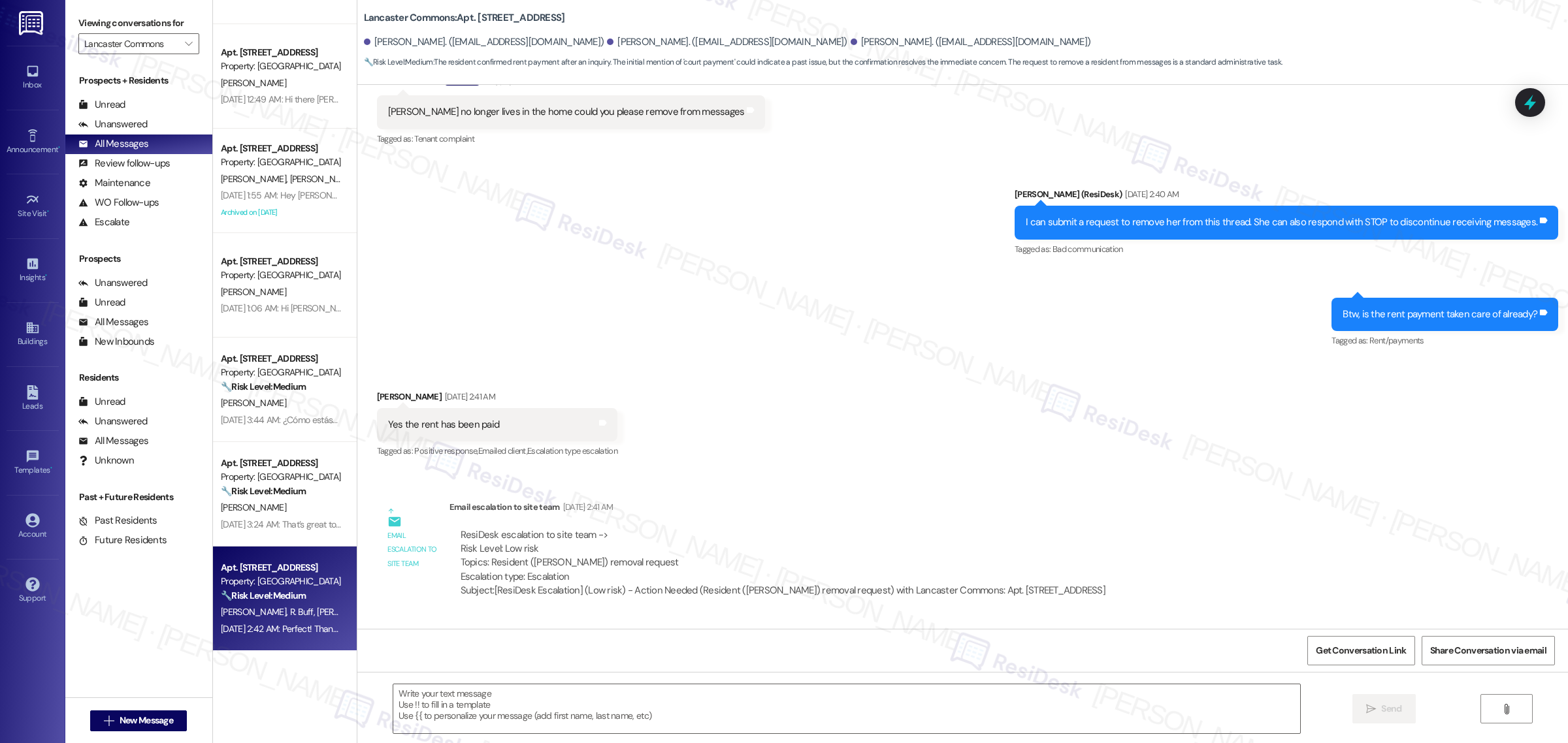
scroll to position [1790, 0]
click at [185, 48] on icon "" at bounding box center [189, 44] width 7 height 11
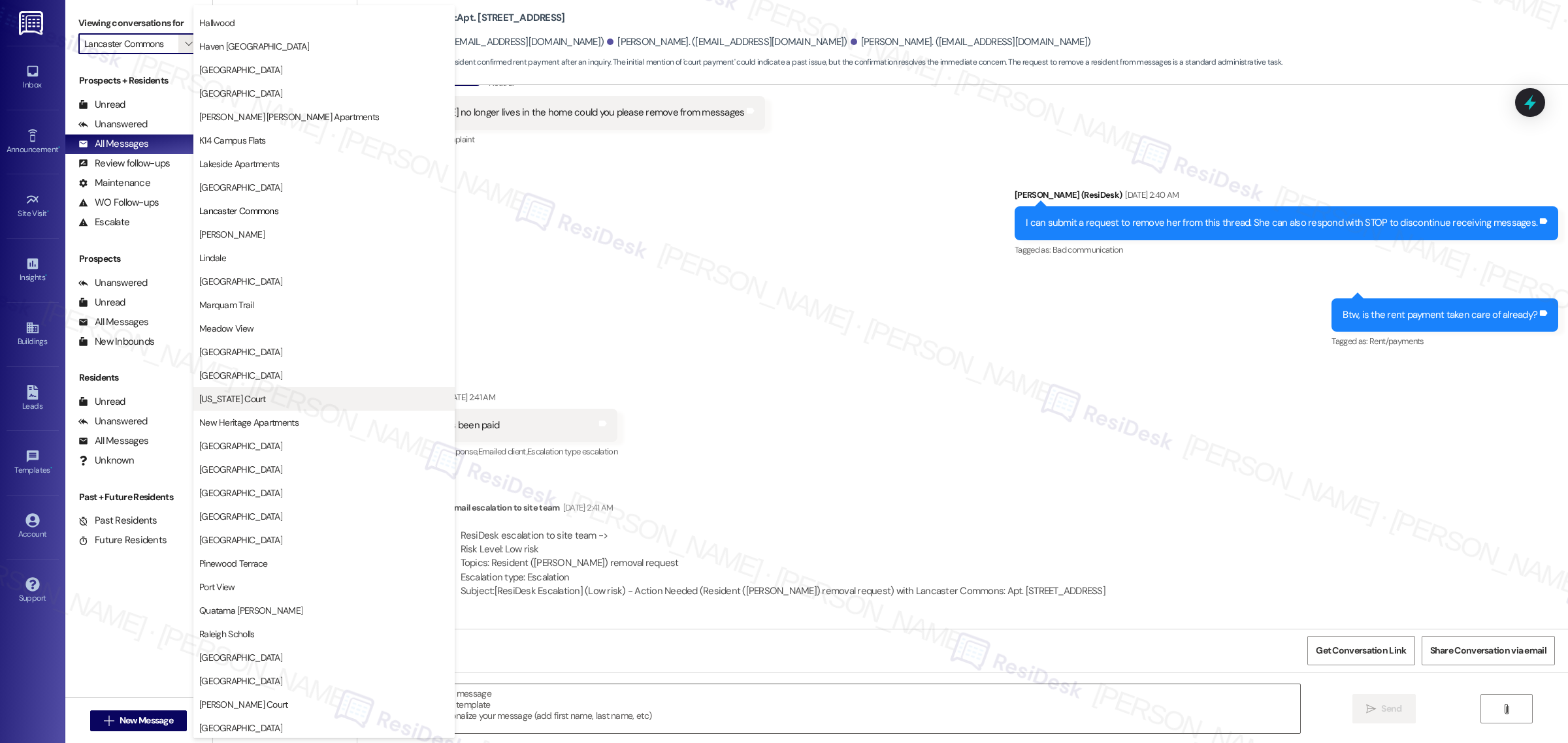
scroll to position [1381, 0]
click at [322, 322] on span "Meadow View" at bounding box center [324, 329] width 249 height 13
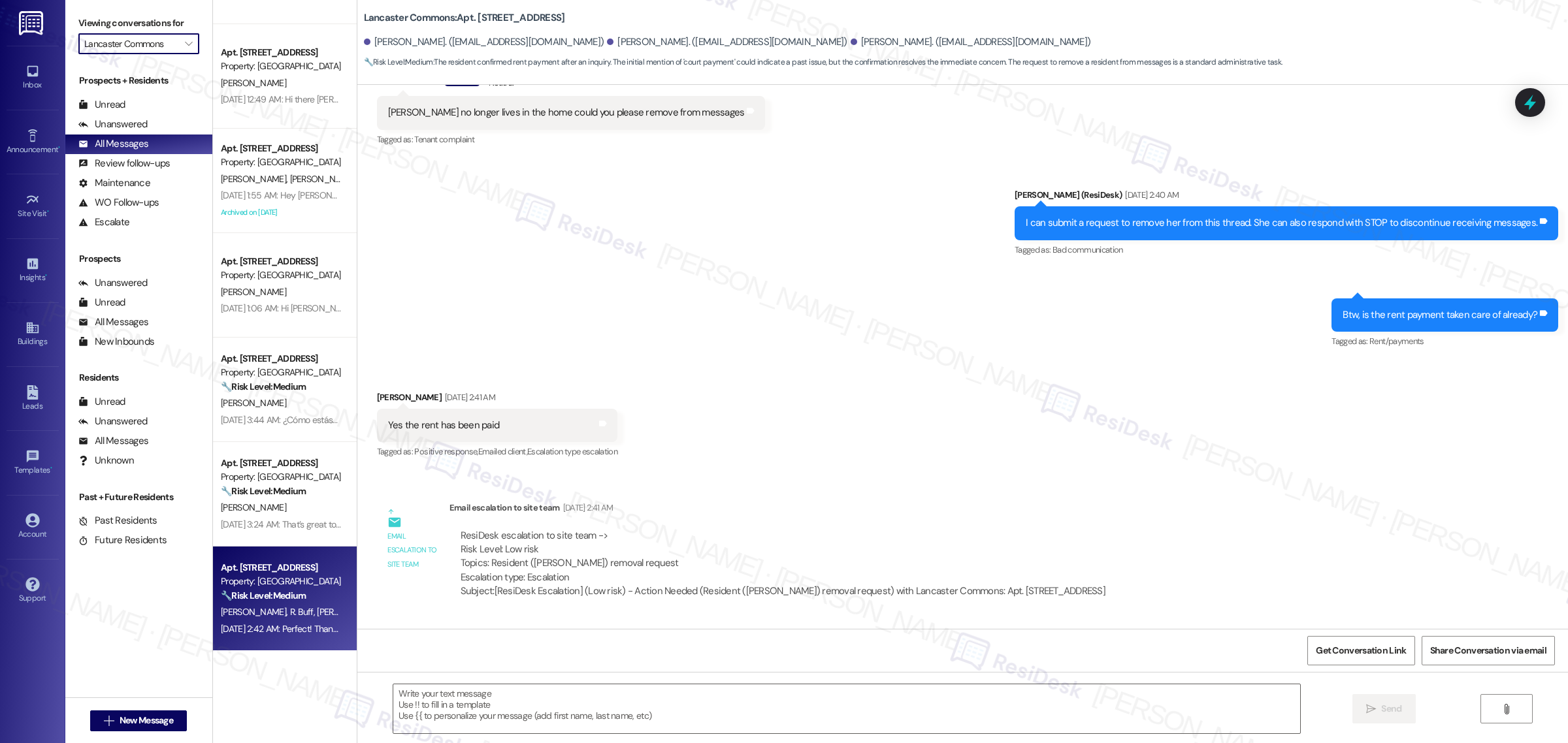
type input "Meadow View"
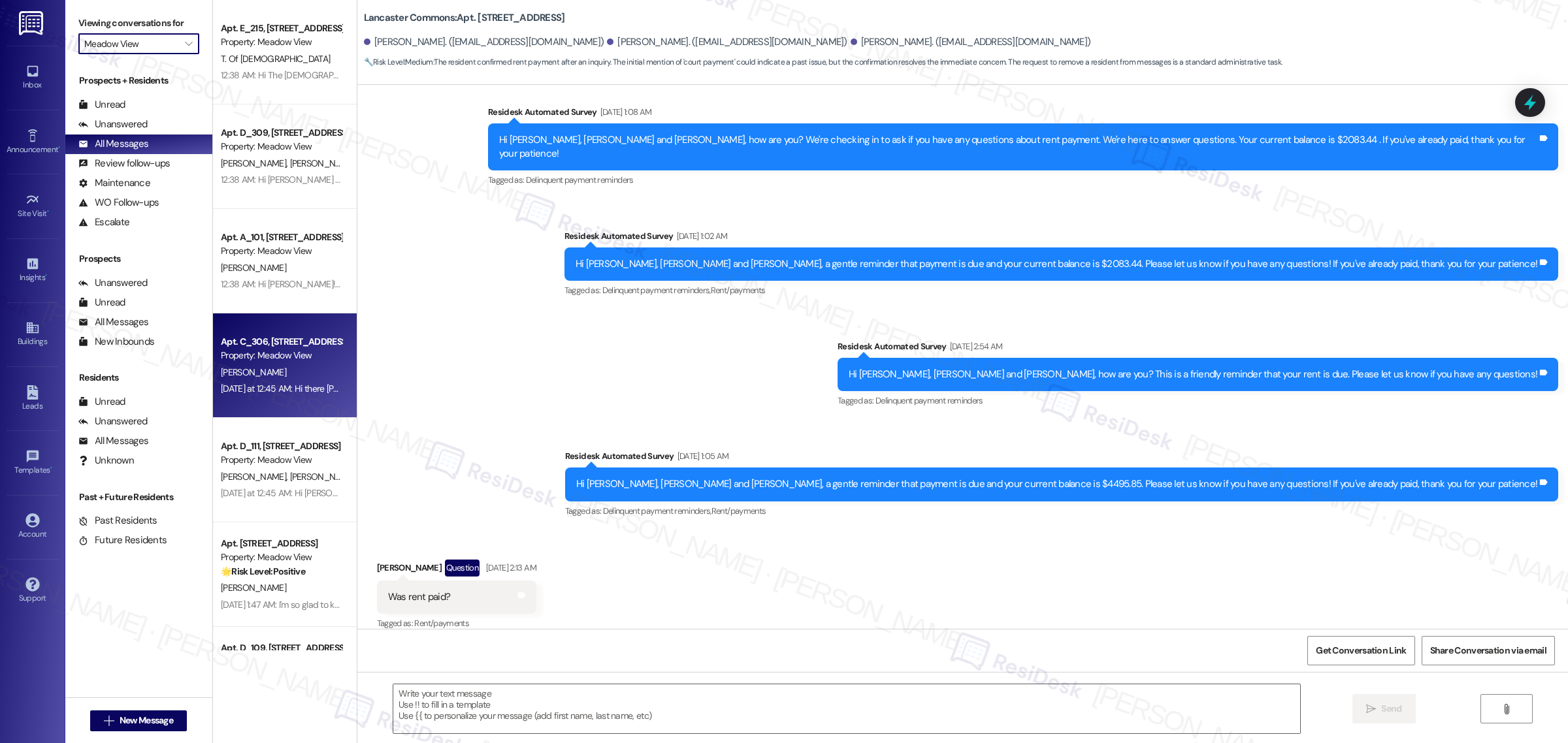
type textarea "Fetching suggested responses. Please feel free to read through the conversation…"
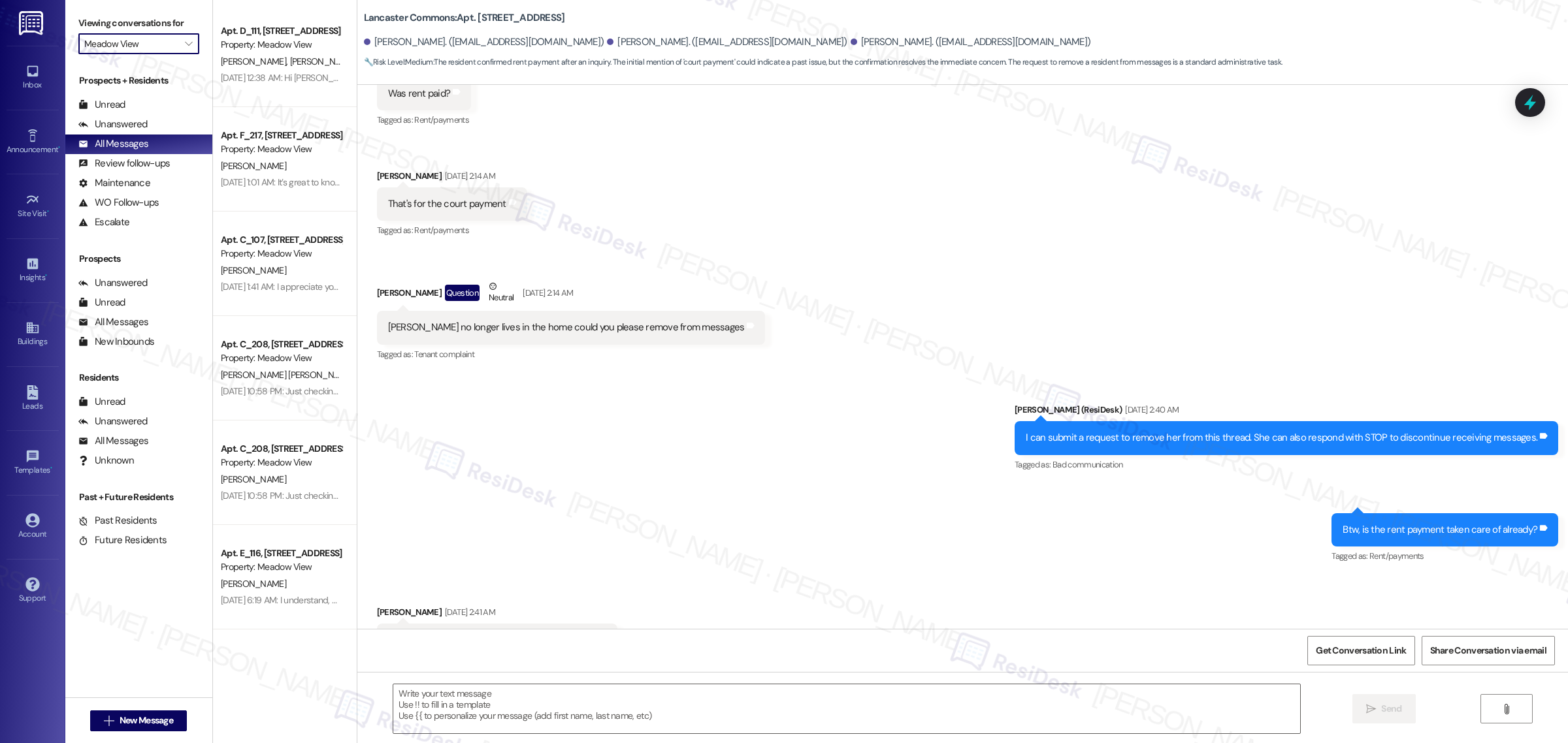
scroll to position [3755, 0]
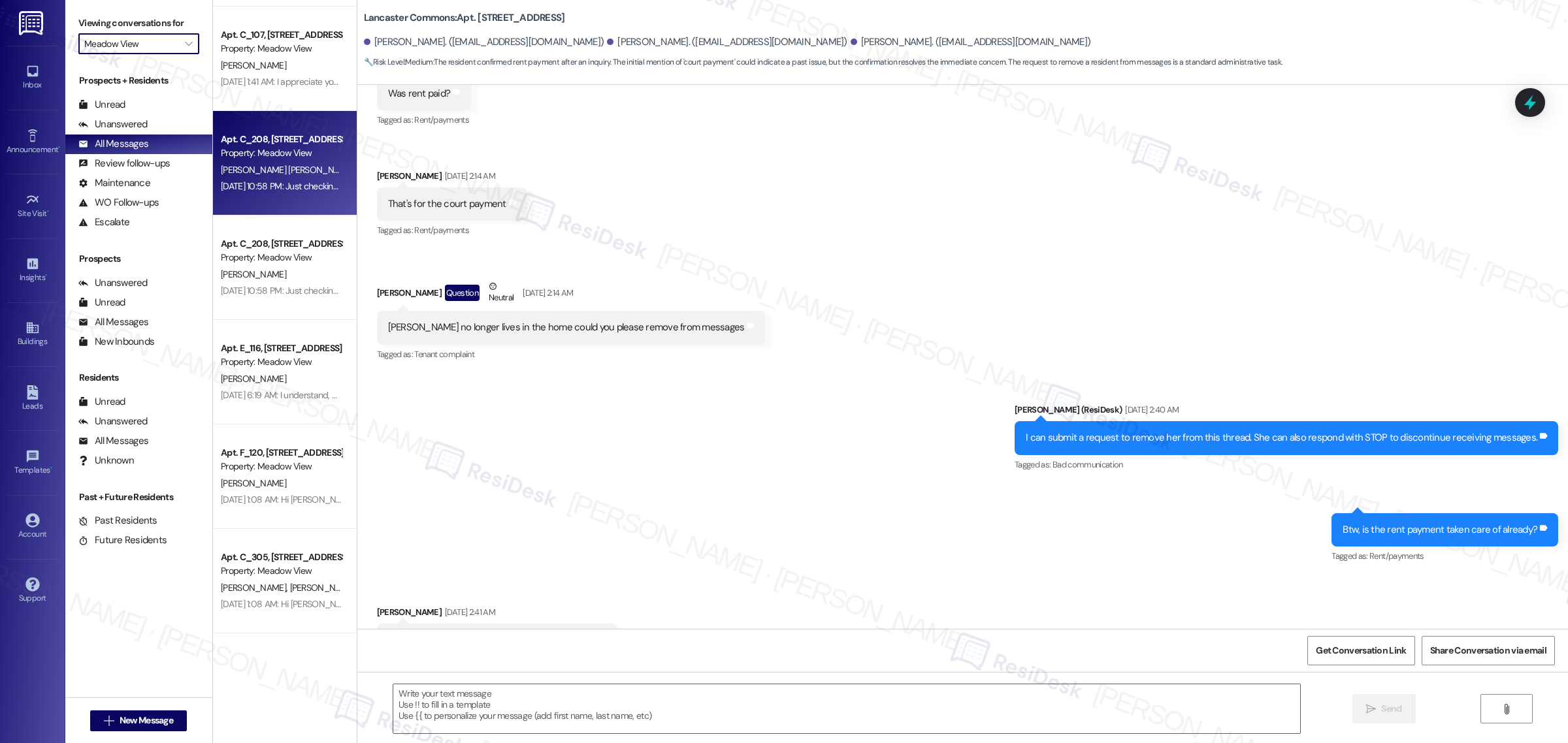
click at [283, 197] on div "Apt. C_208, 611 NW 20th Ave Property: Meadow View M. Diaz Valenzuela Aug 12, 20…" at bounding box center [285, 163] width 144 height 105
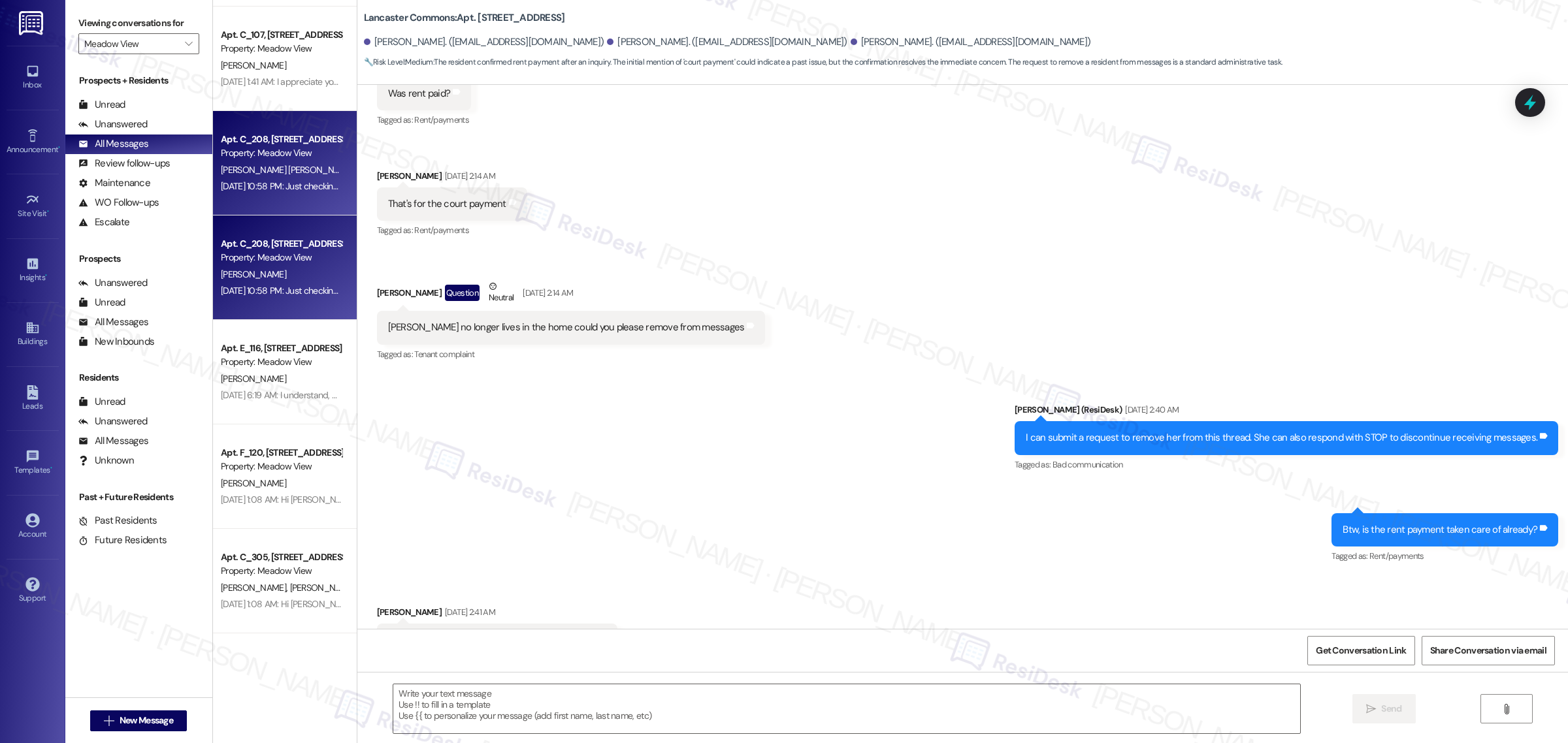
type textarea "Fetching suggested responses. Please feel free to read through the conversation…"
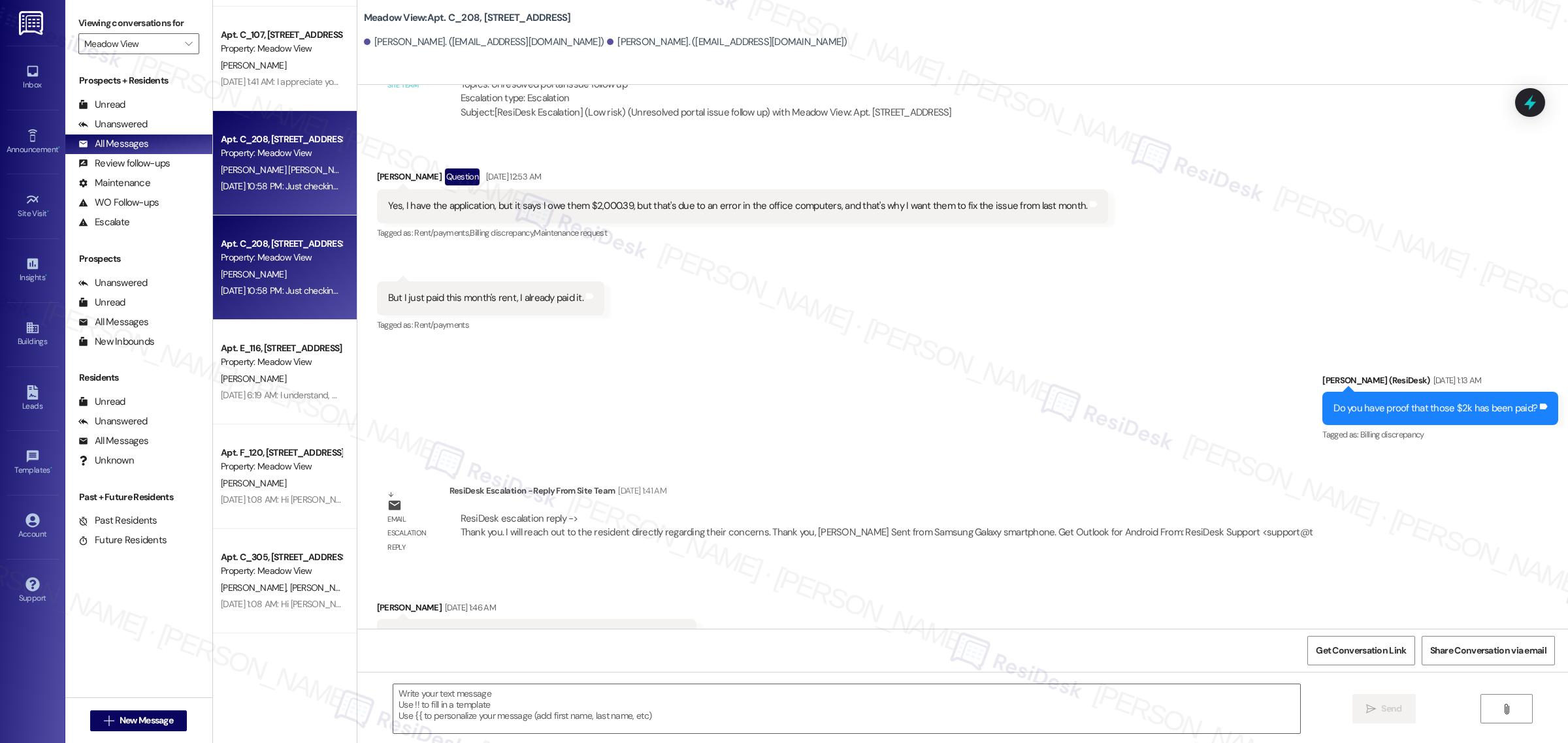
type textarea "Fetching suggested responses. Please feel free to read through the conversation…"
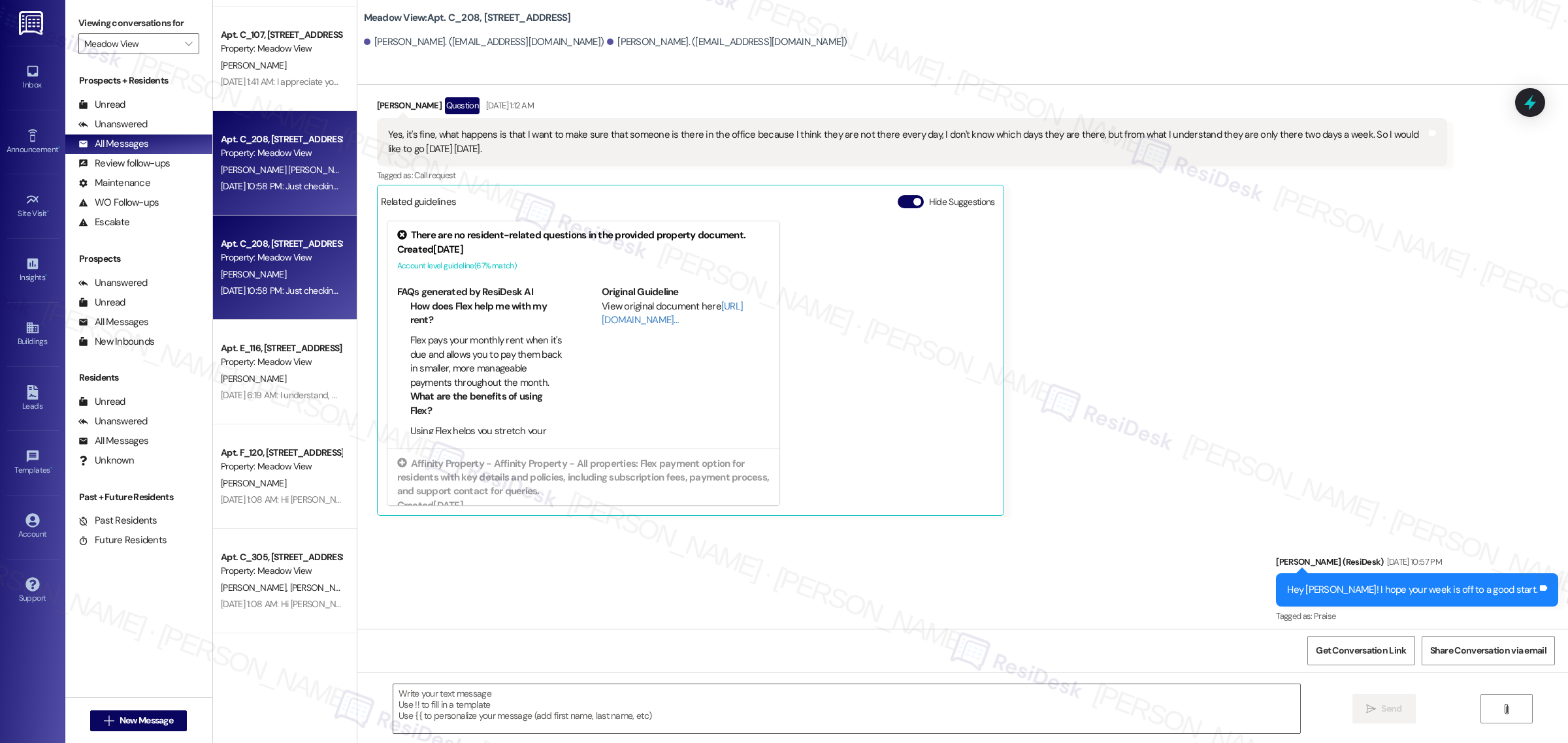
scroll to position [5772, 0]
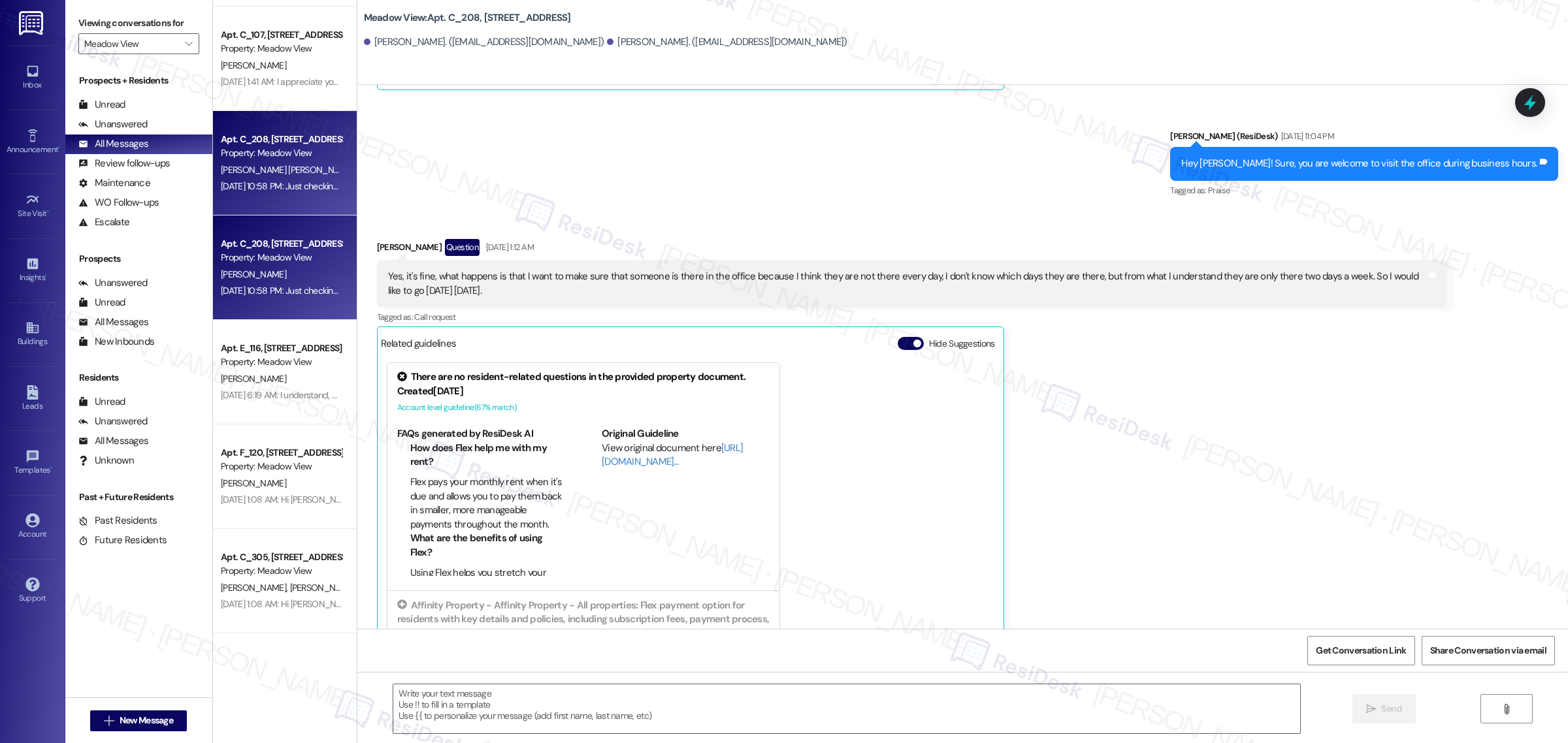
click at [364, 17] on b "Meadow View: Apt. C_208, 611 NW 20th Ave" at bounding box center [467, 17] width 207 height 14
drag, startPoint x: 360, startPoint y: 15, endPoint x: 420, endPoint y: 18, distance: 60.1
click at [420, 18] on b "Meadow View: Apt. C_208, 611 NW 20th Ave" at bounding box center [467, 17] width 207 height 14
copy b "Meadow View:"
click at [1354, 656] on span "Get Conversation Link" at bounding box center [1361, 650] width 90 height 14
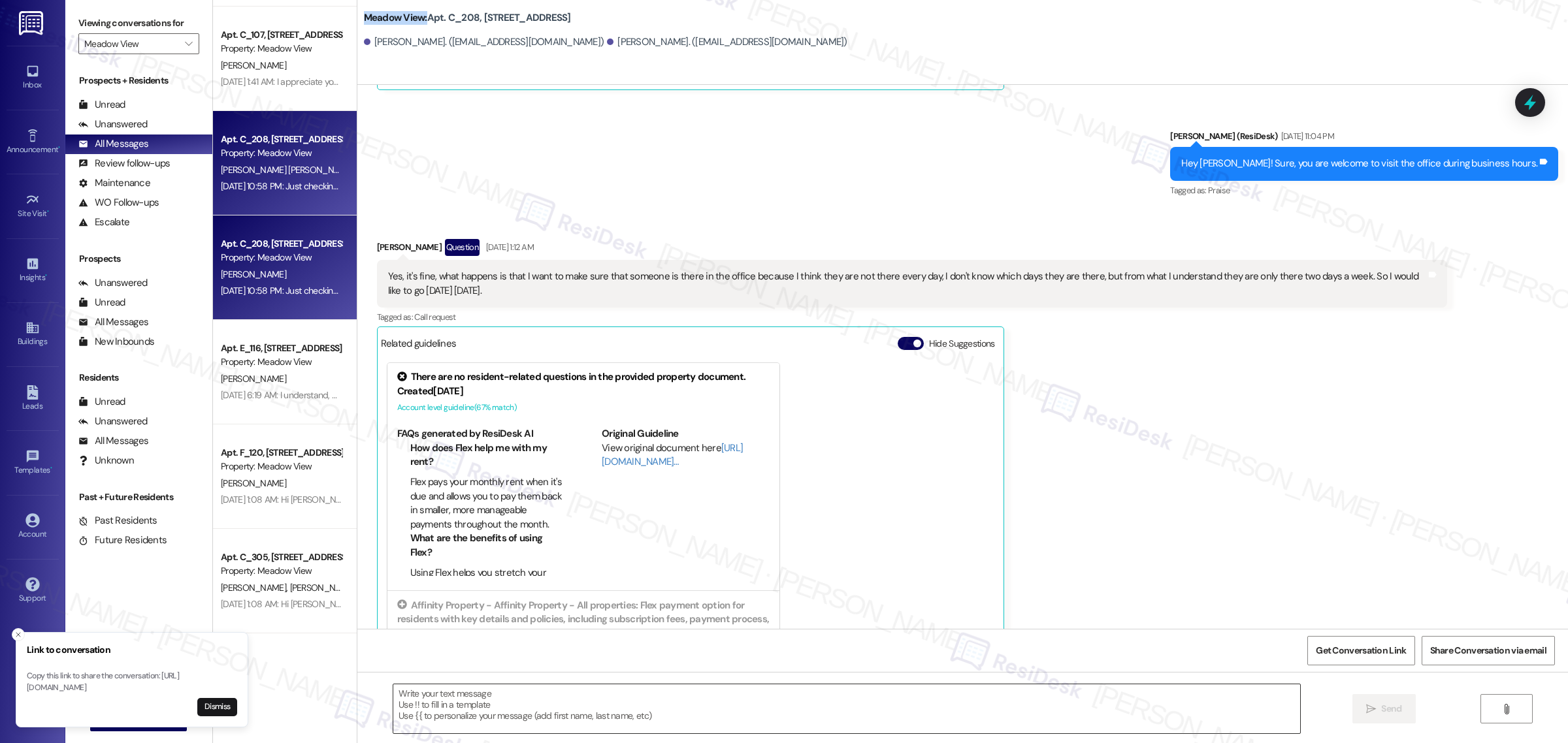
click at [577, 713] on textarea at bounding box center [846, 709] width 907 height 49
paste textarea "Hello {{first_name}}! Hope all is going great. We’d love your input—how are thi…"
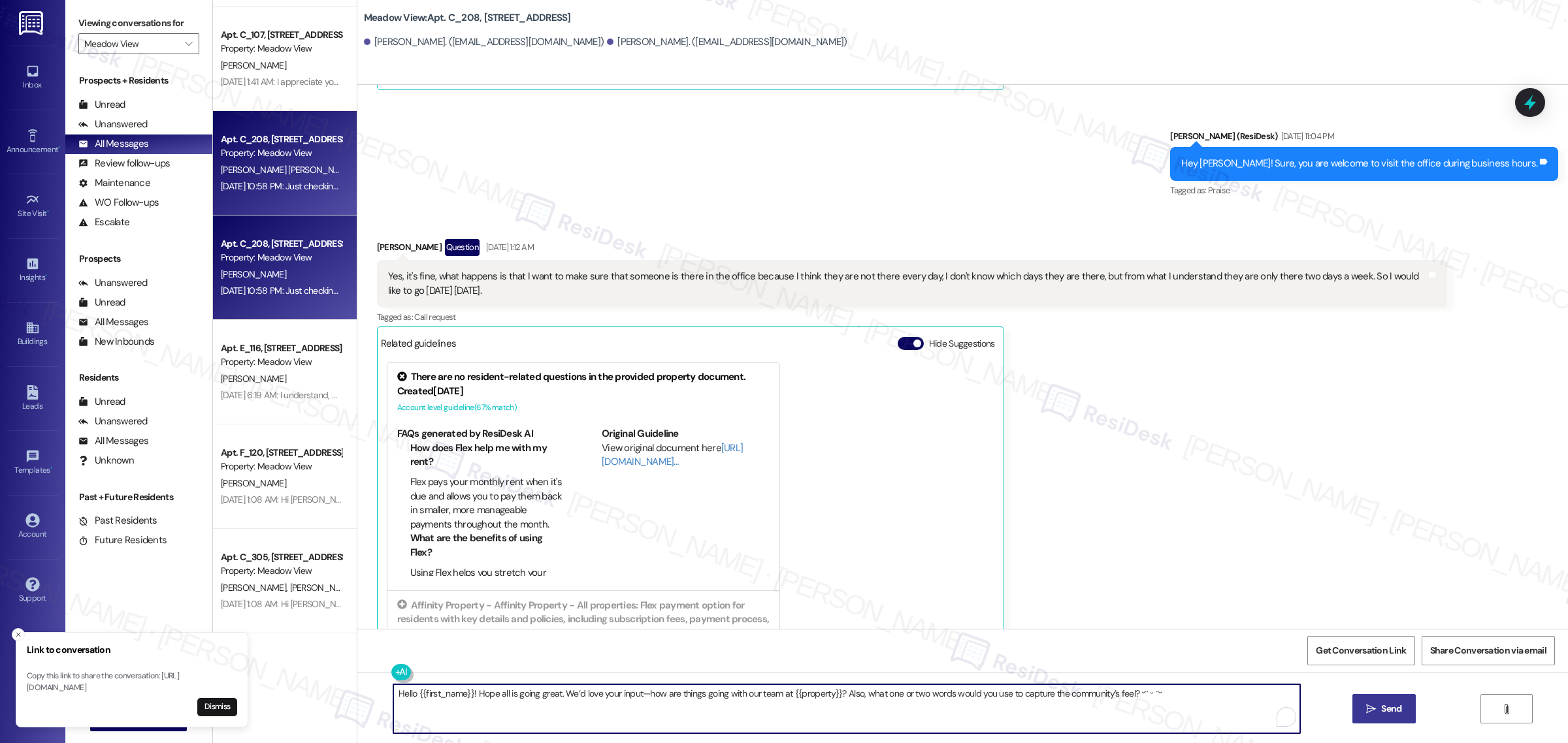
type textarea "Hello {{first_name}}! Hope all is going great. We’d love your input—how are thi…"
click at [1380, 719] on button " Send" at bounding box center [1384, 709] width 63 height 30
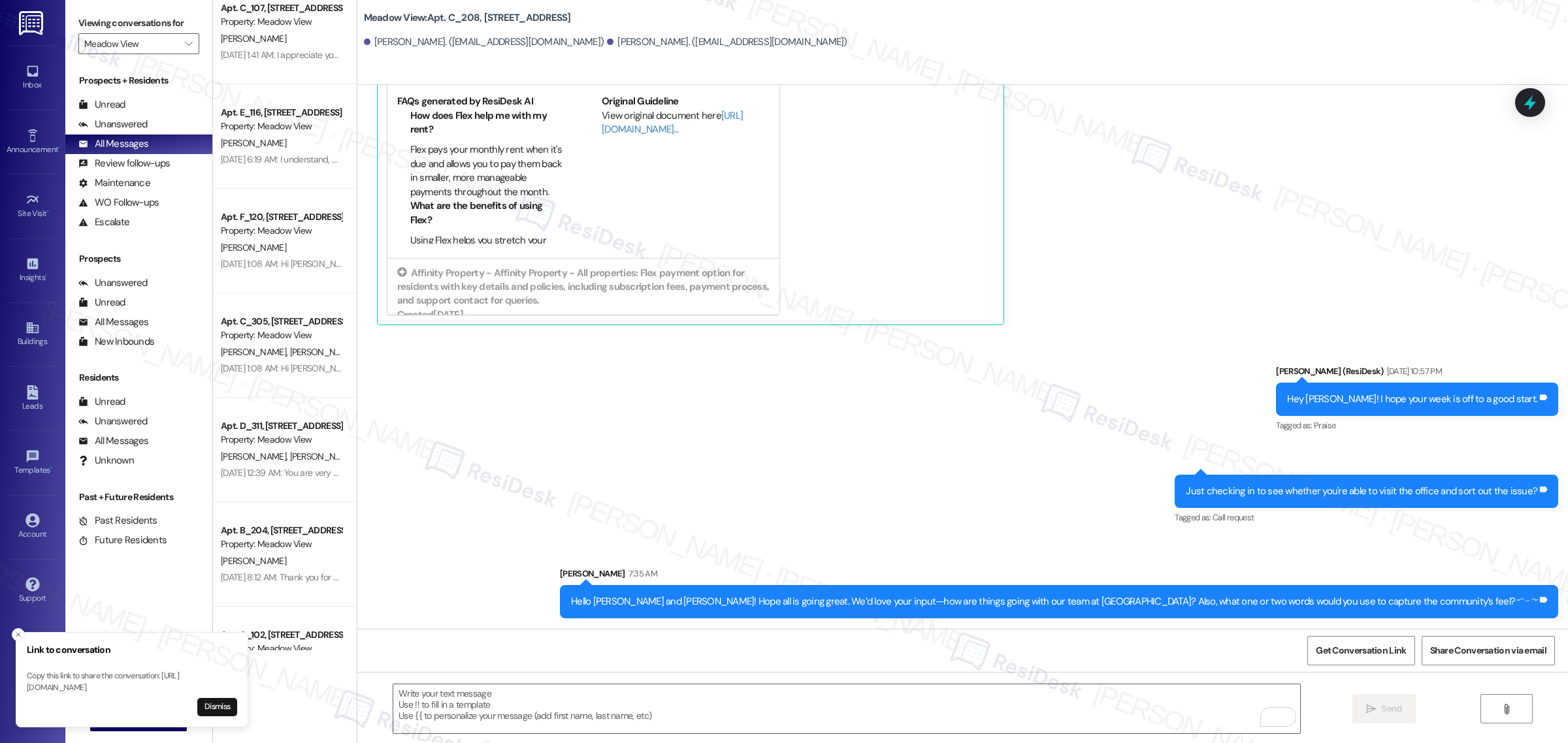
scroll to position [3999, 0]
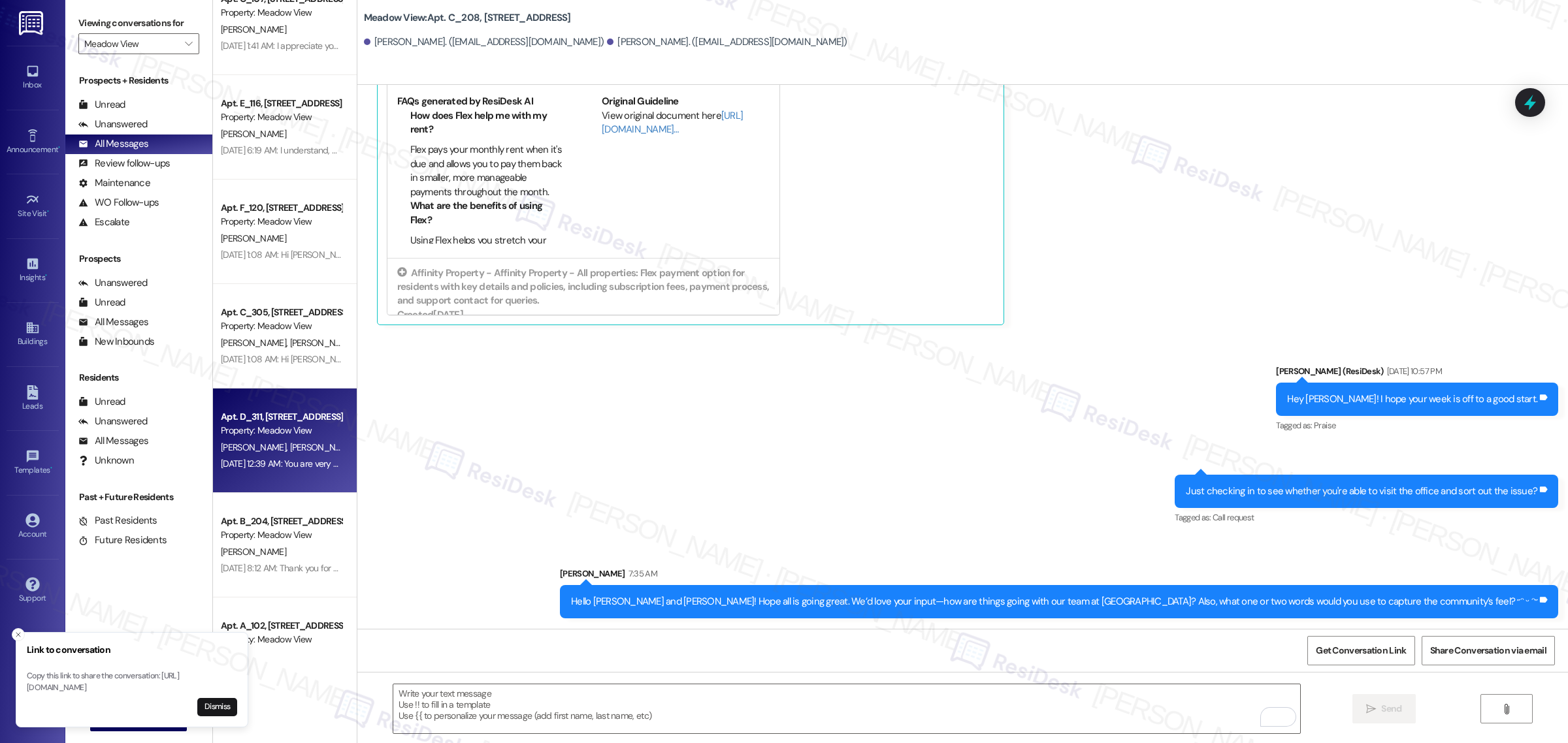
click at [289, 446] on span "T. Hays" at bounding box center [322, 447] width 65 height 12
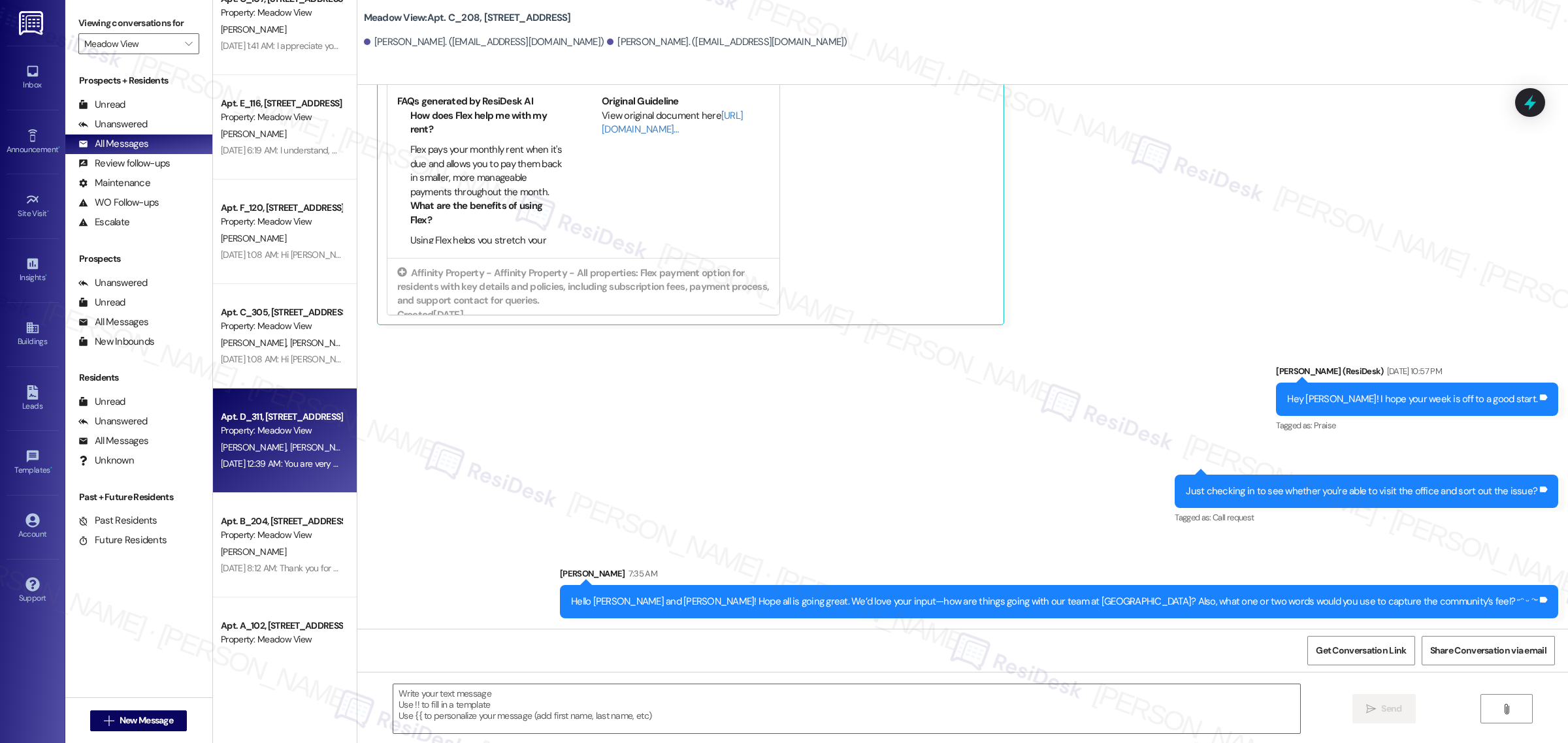
type textarea "Fetching suggested responses. Please feel free to read through the conversation…"
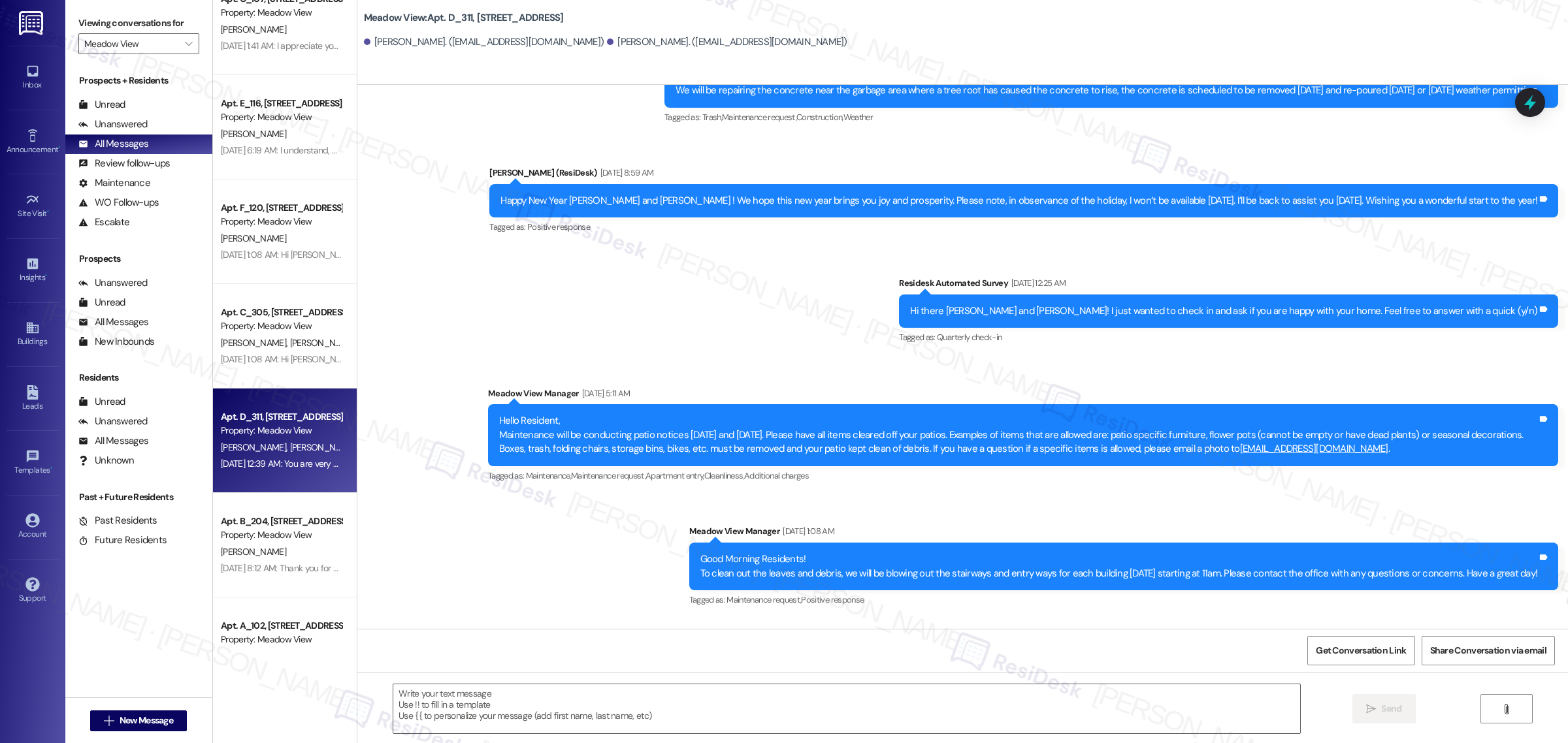
type textarea "Fetching suggested responses. Please feel free to read through the conversation…"
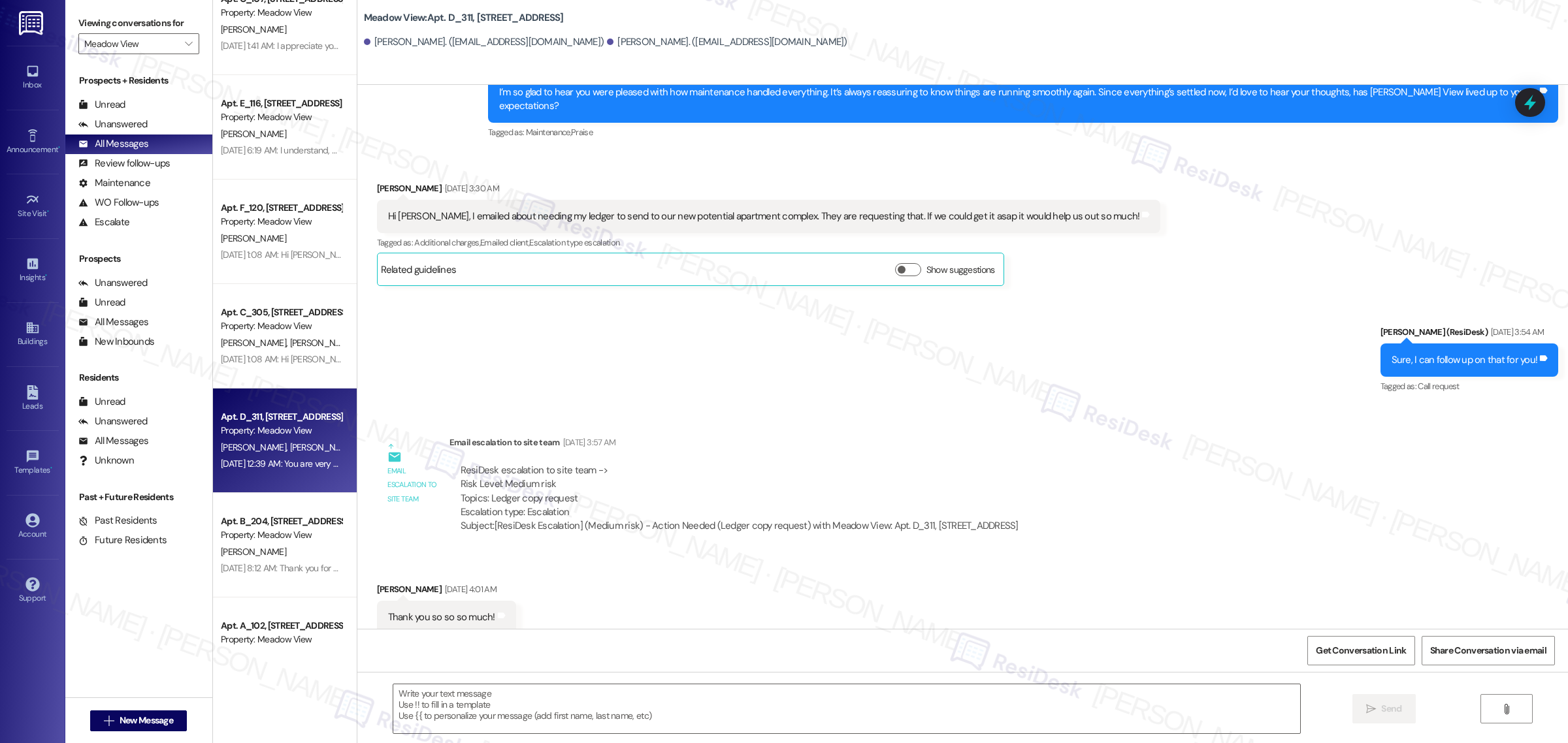
scroll to position [4472, 0]
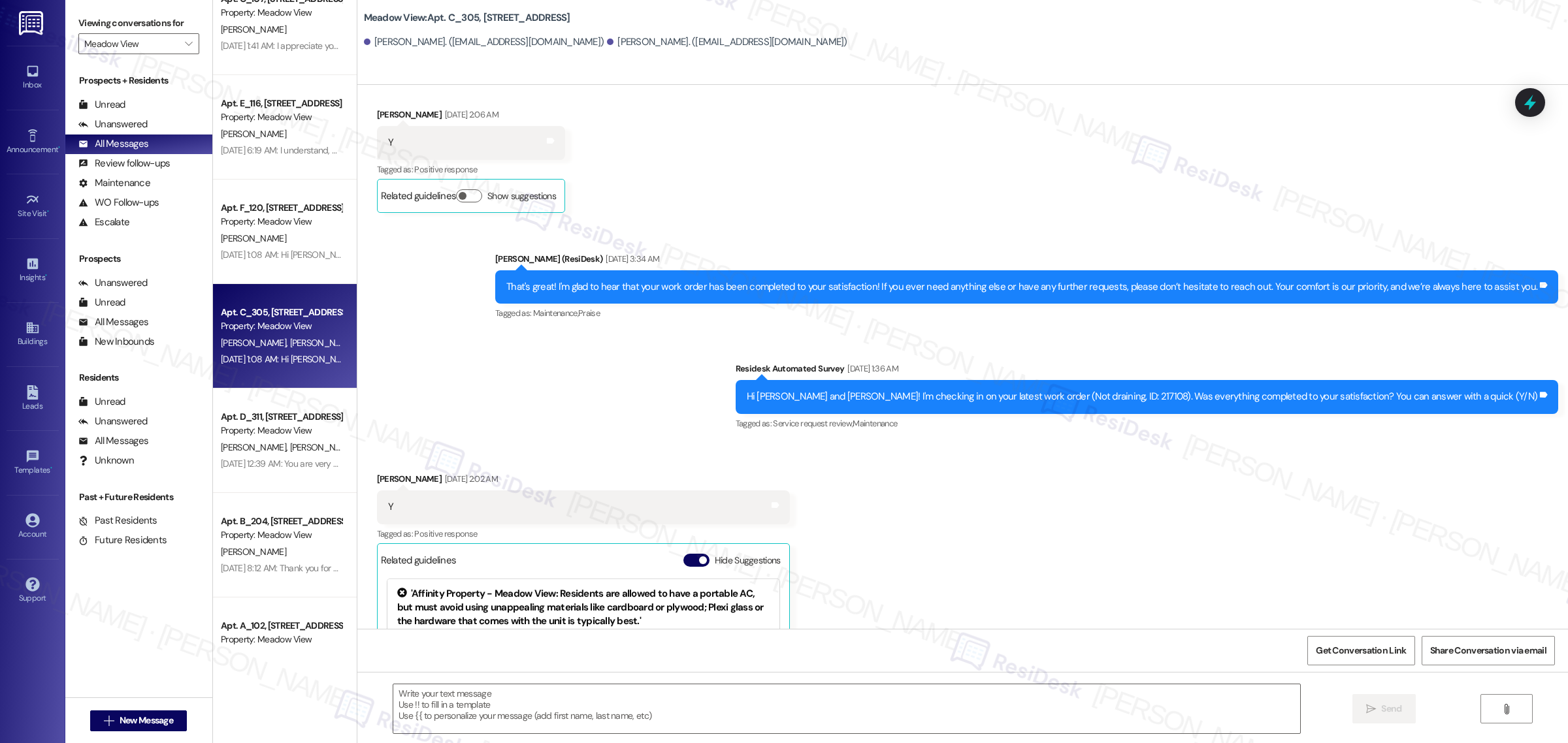
scroll to position [569, 0]
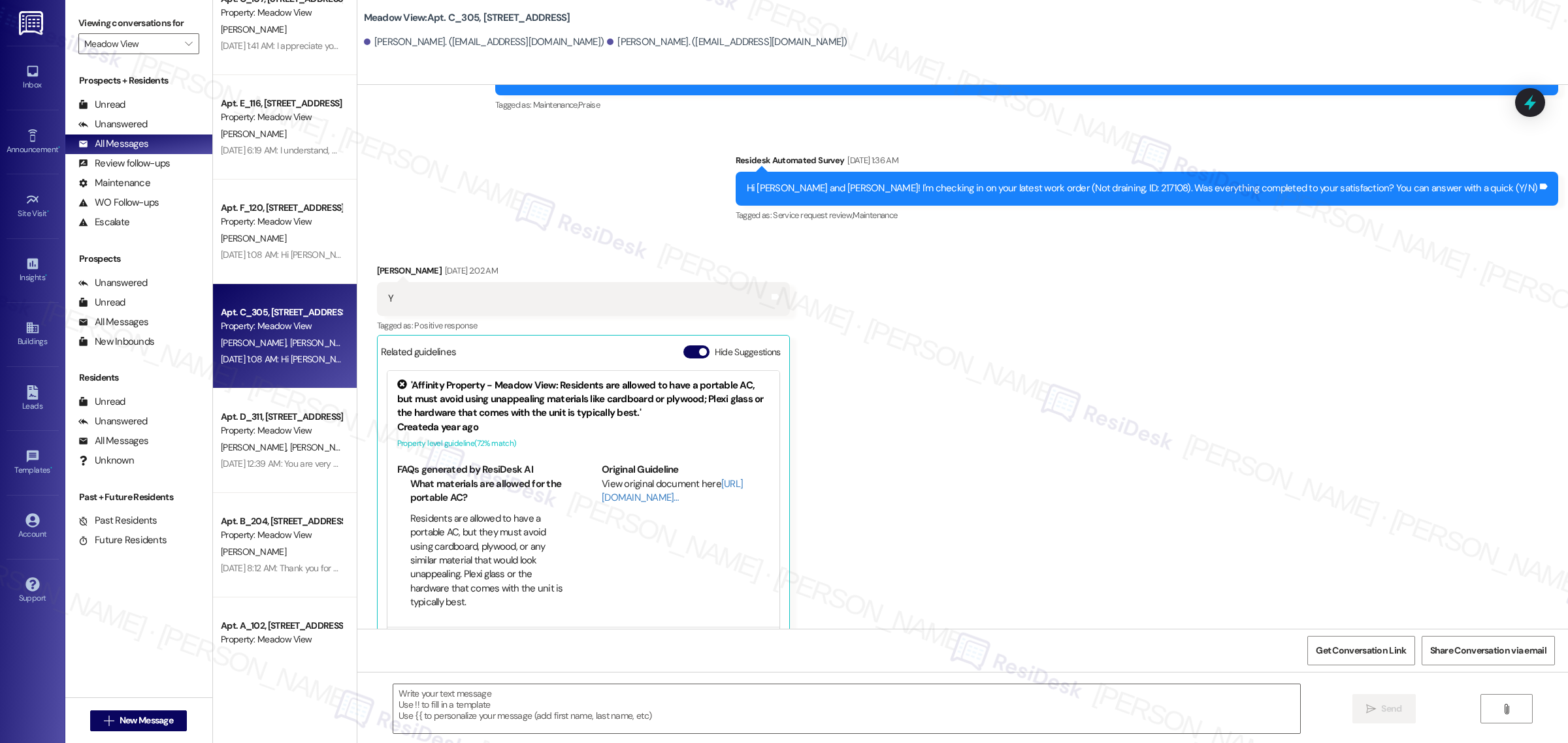
type textarea "Fetching suggested responses. Please feel free to read through the conversation…"
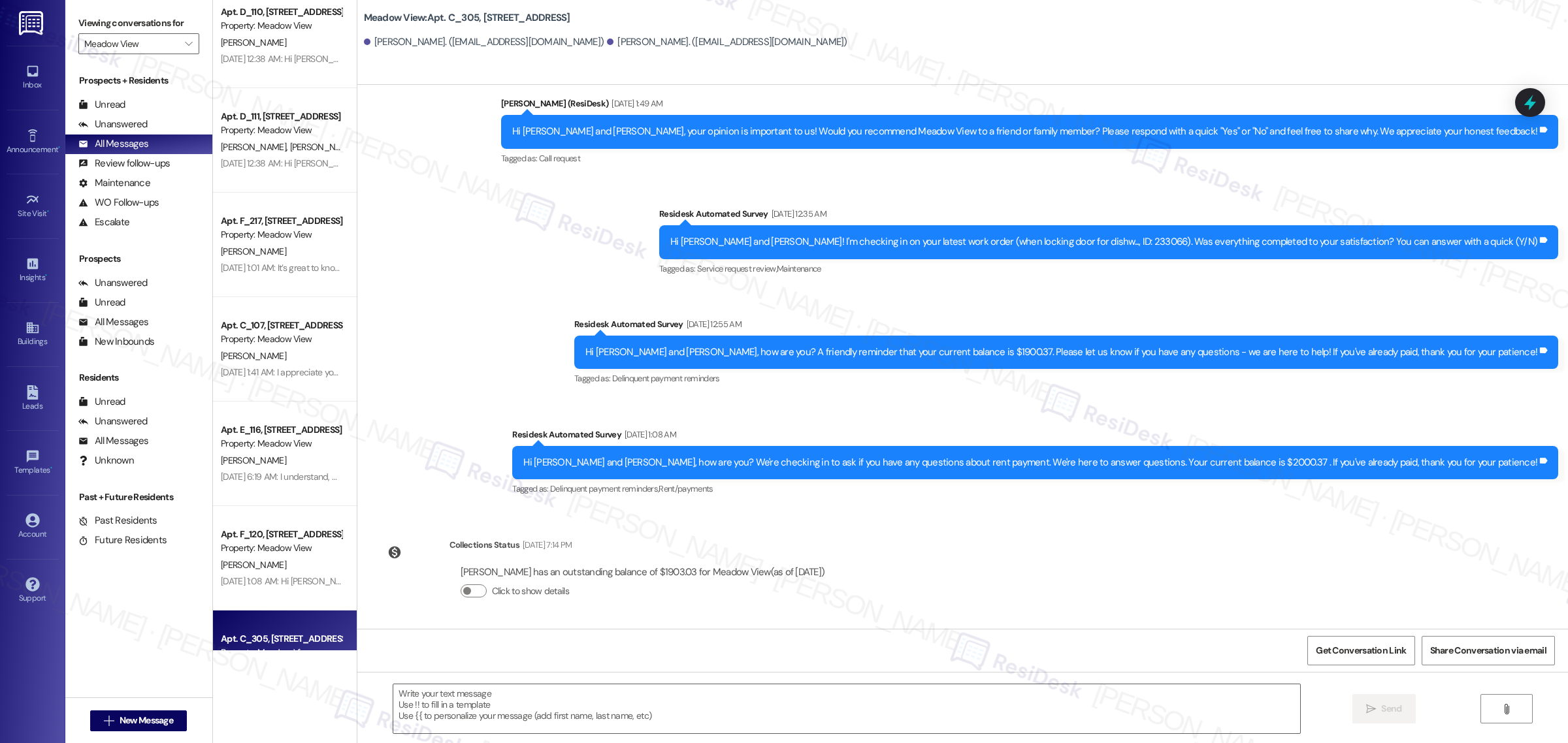
scroll to position [3428, 0]
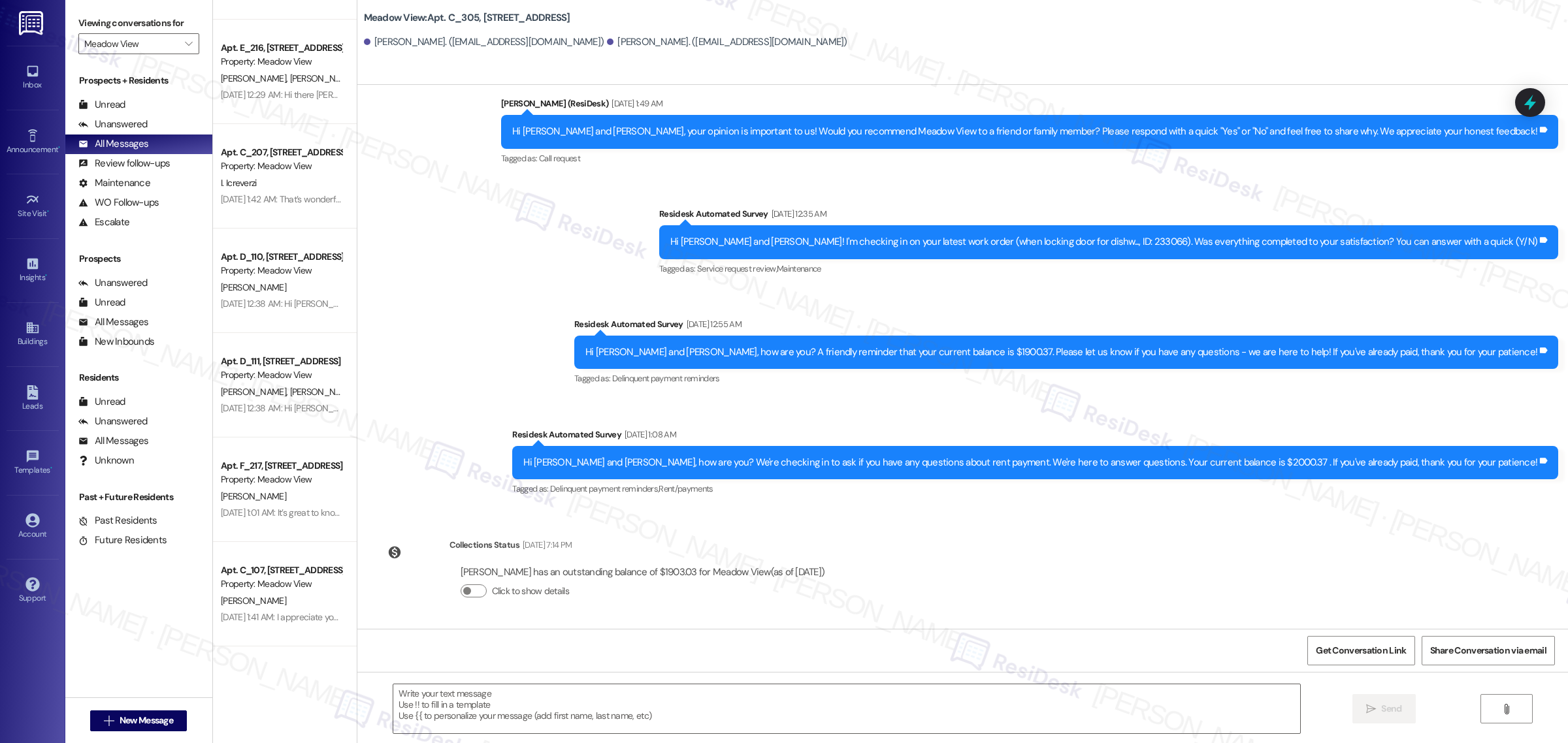
click at [281, 209] on div "Apt. C_207, 611 NW 20th Ave Property: Meadow View I. Icreverzi Aug 30, 2025 at …" at bounding box center [285, 176] width 144 height 105
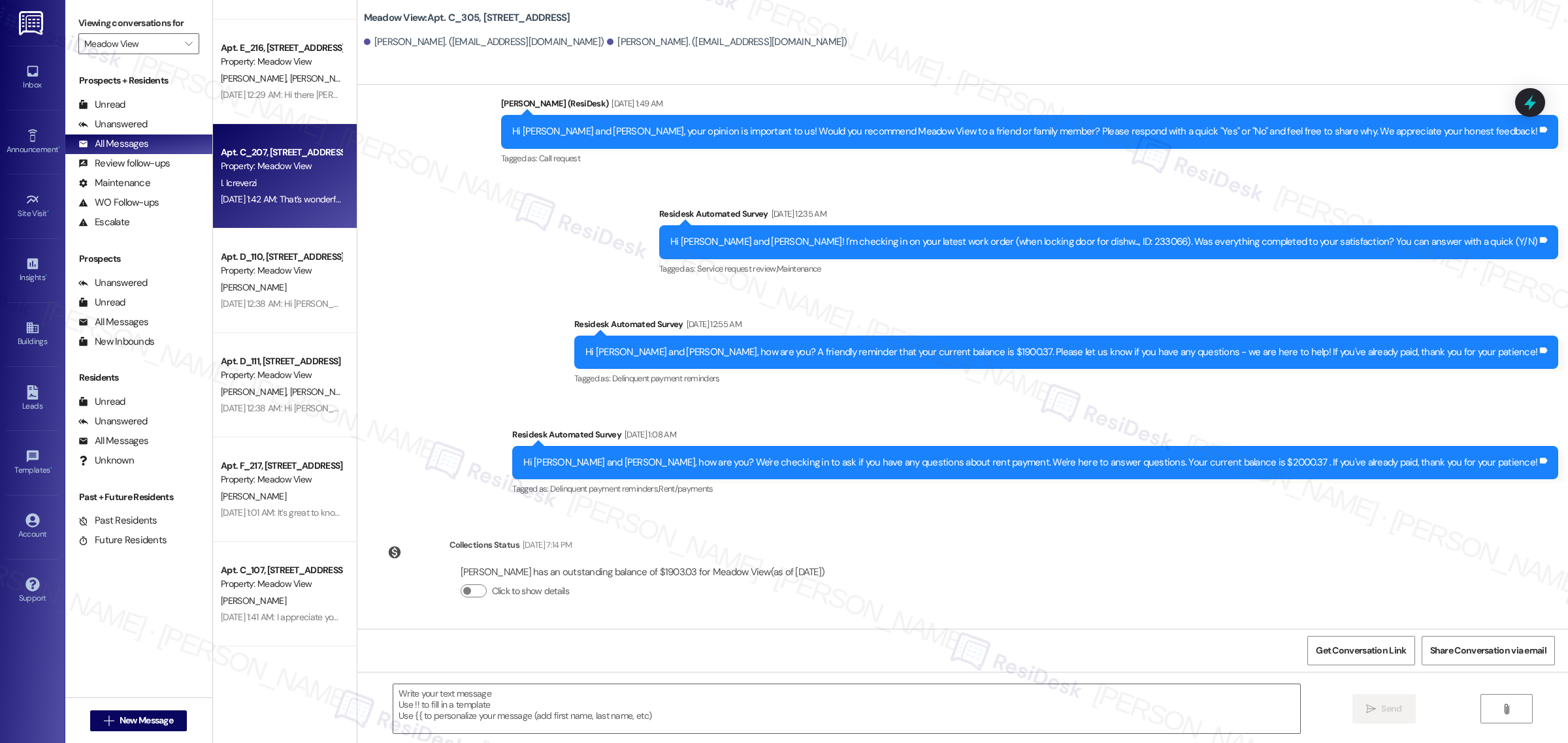
type textarea "Fetching suggested responses. Please feel free to read through the conversation…"
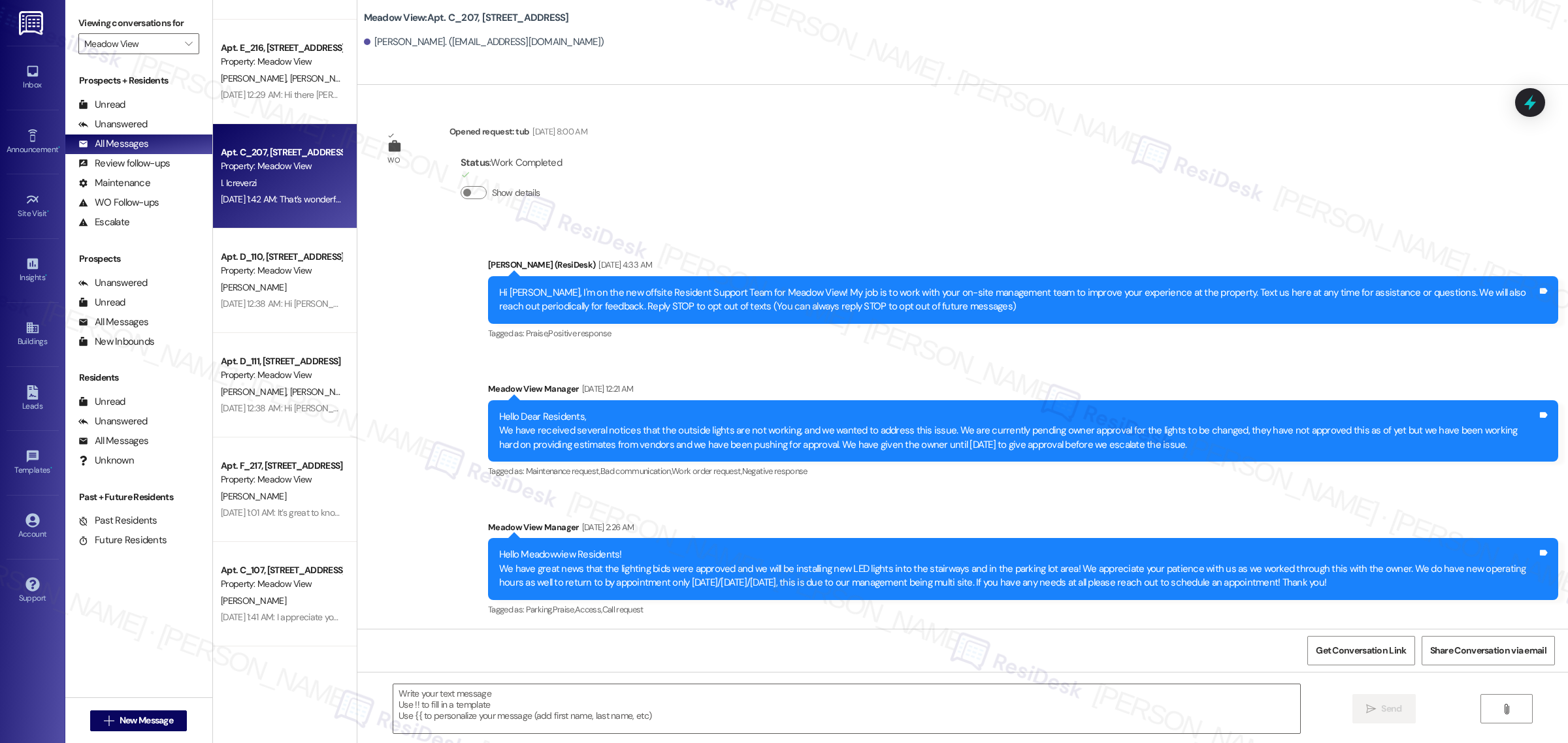
type textarea "Fetching suggested responses. Please feel free to read through the conversation…"
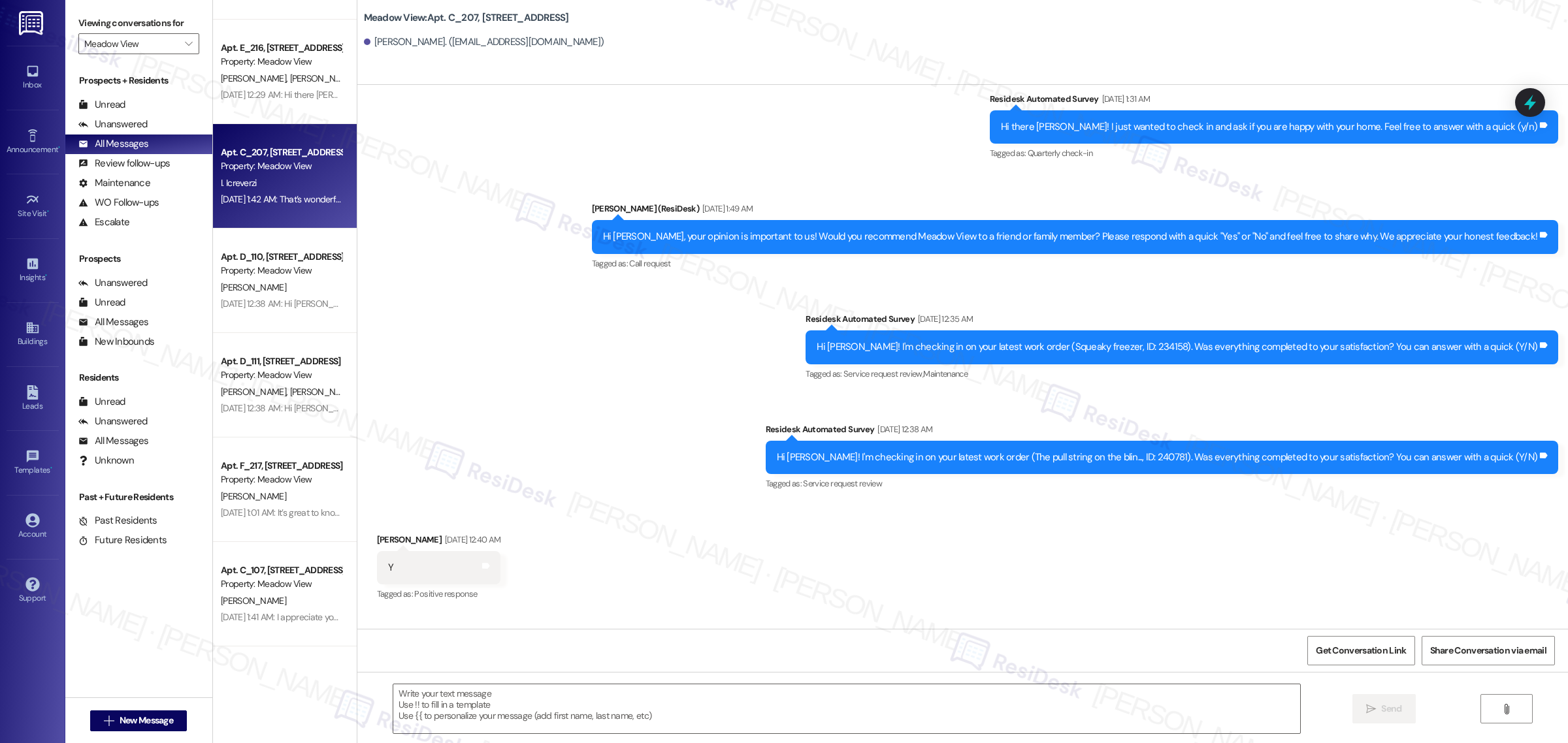
scroll to position [6134, 0]
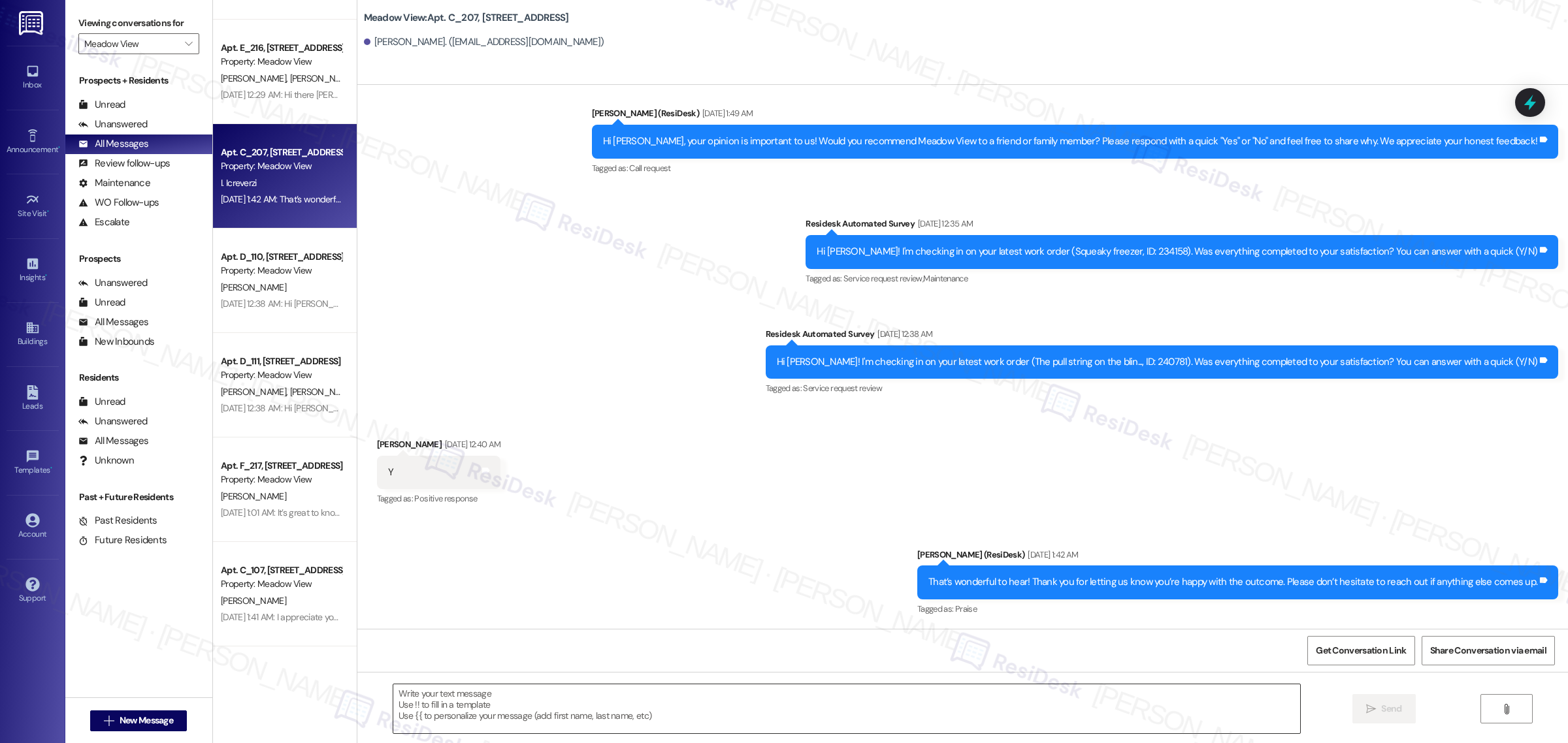
click at [665, 700] on textarea at bounding box center [846, 709] width 907 height 49
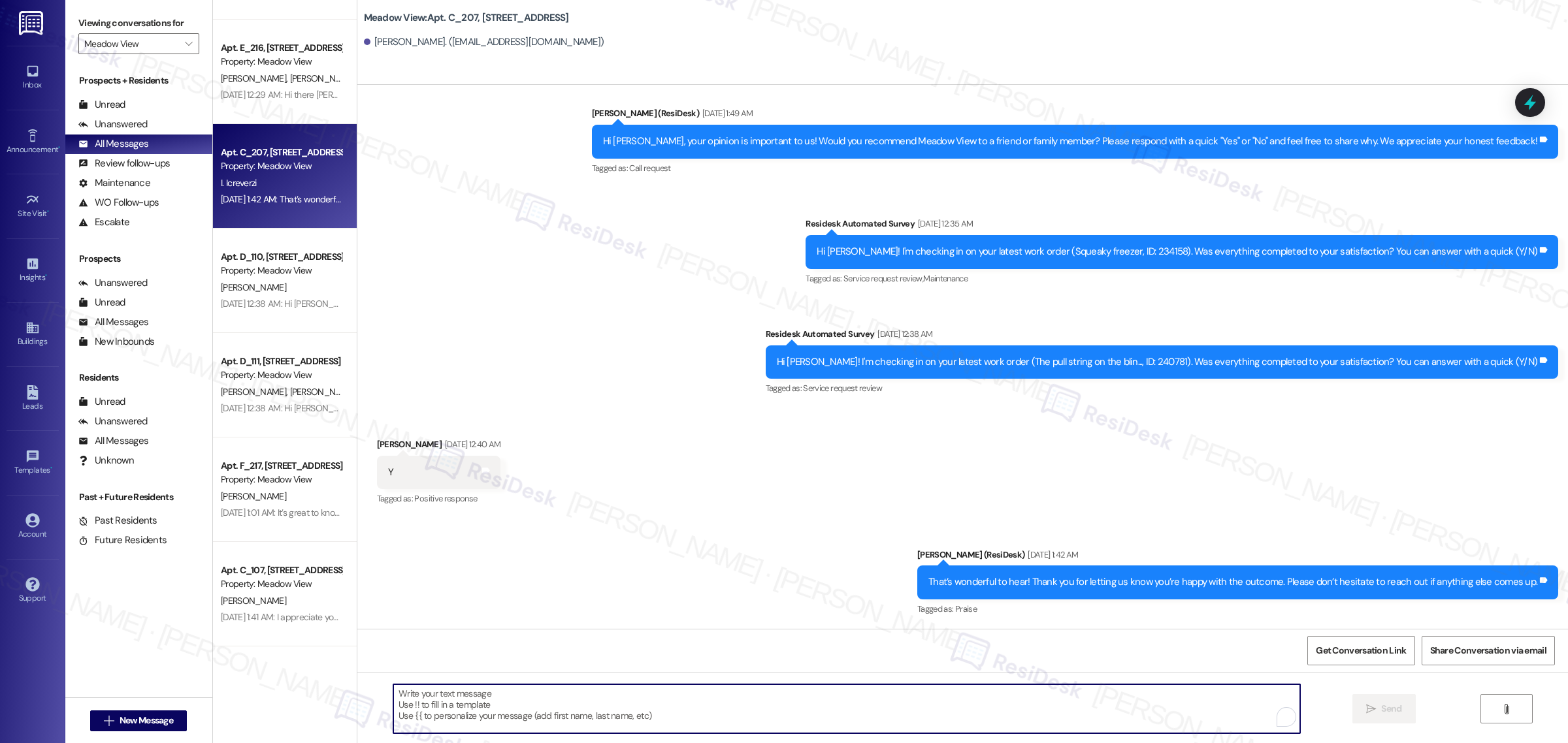
paste textarea "Hello {{first_name}}! Hope all is going great. We’d love your input—how are thi…"
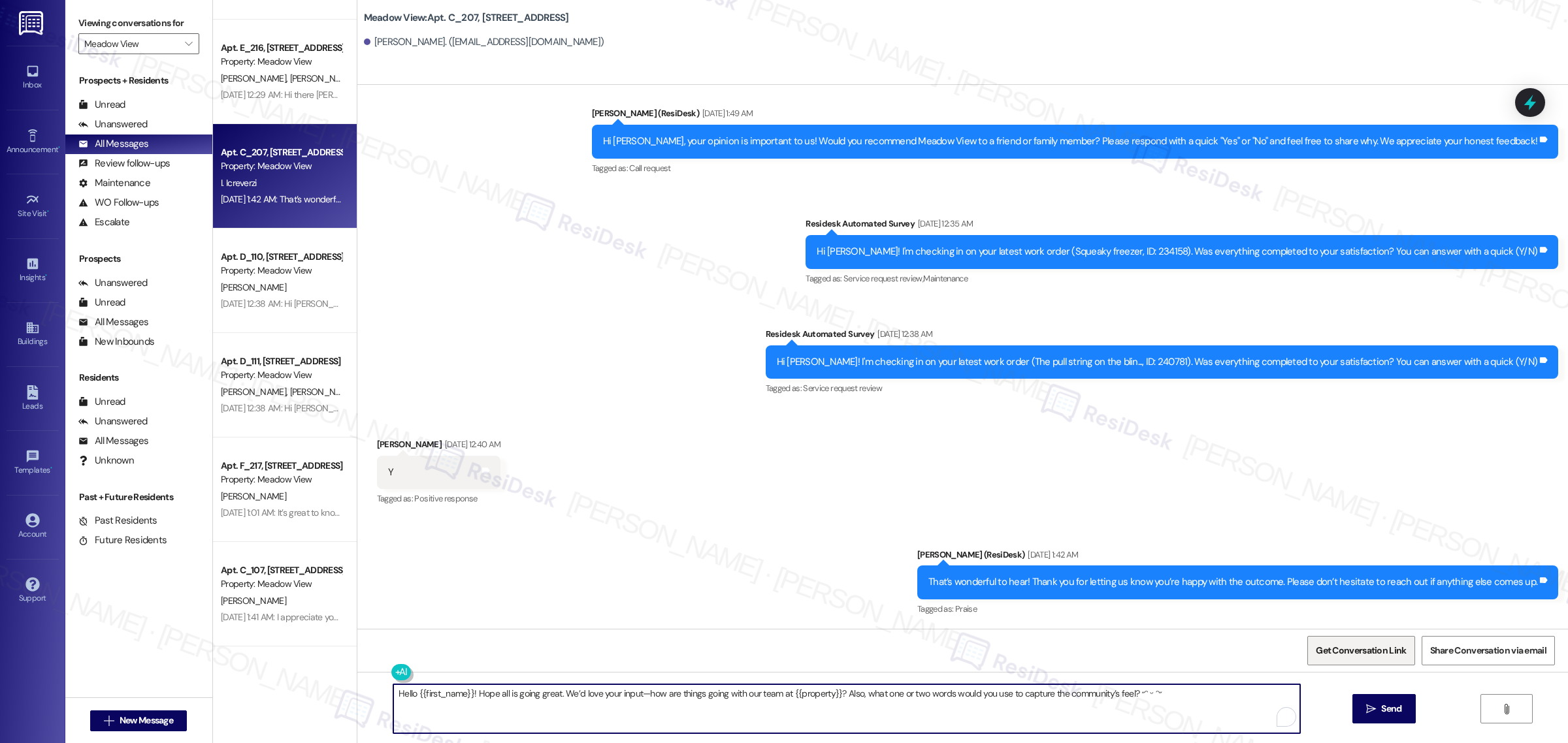
type textarea "Hello {{first_name}}! Hope all is going great. We’d love your input—how are thi…"
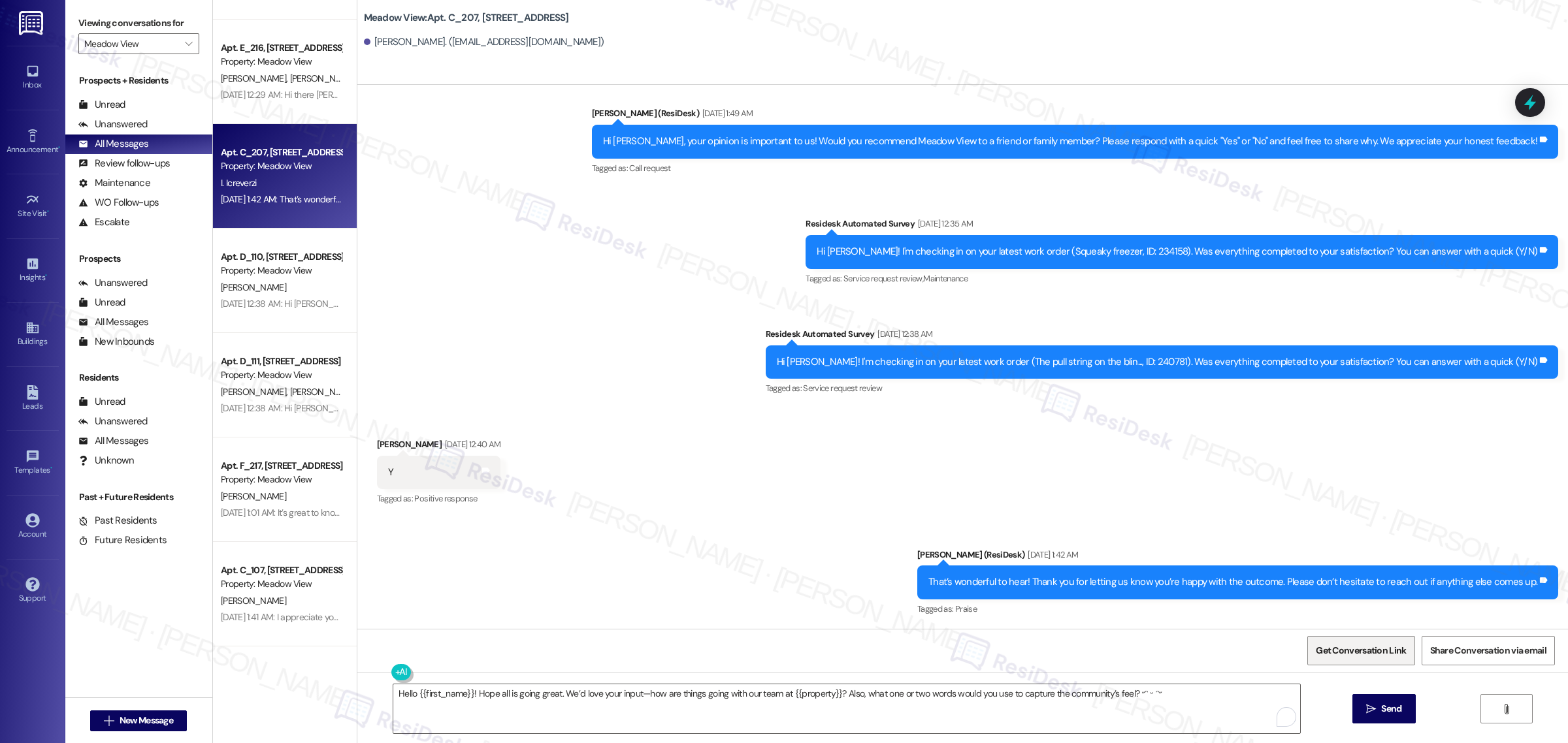
click at [1372, 644] on span "Get Conversation Link" at bounding box center [1361, 650] width 90 height 14
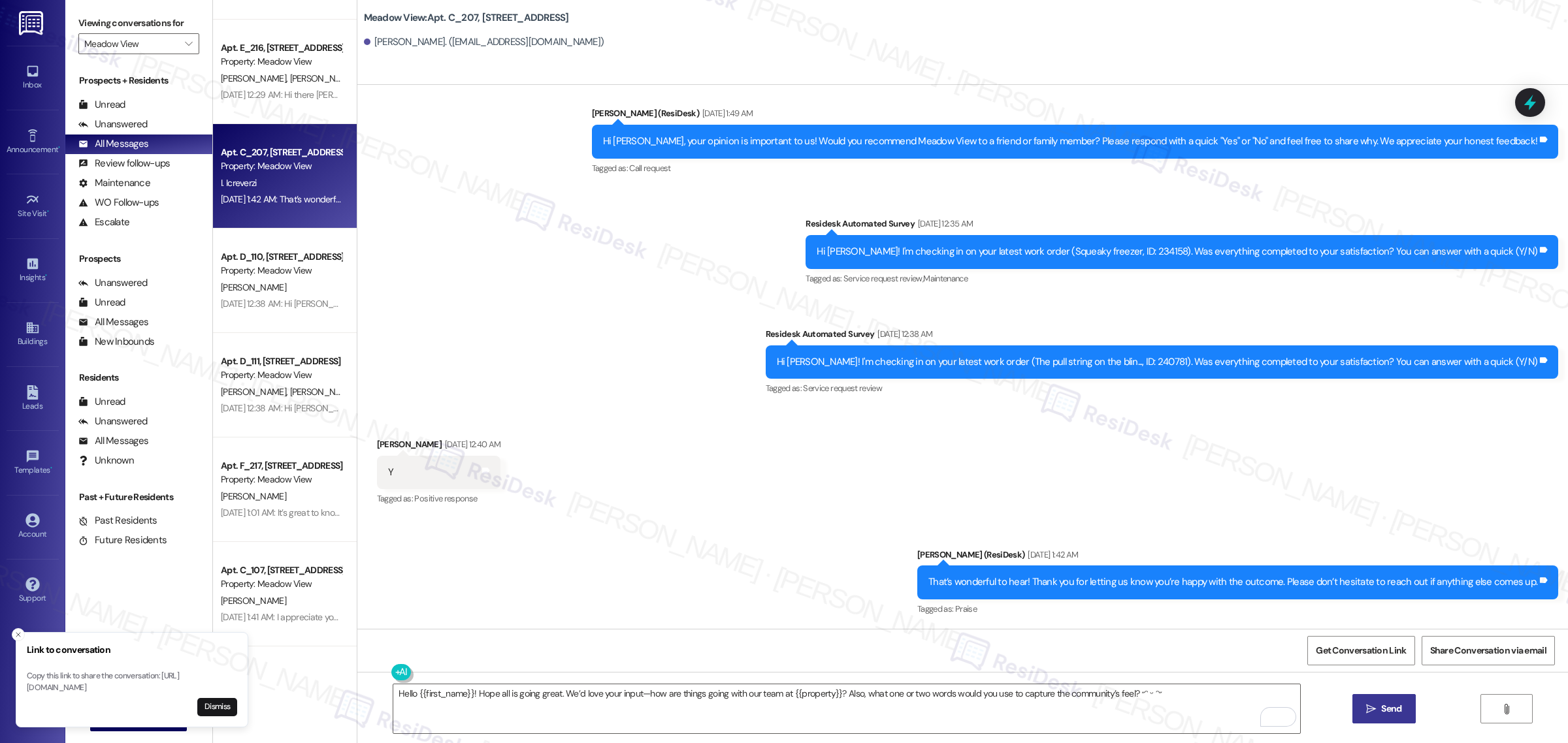
click at [1380, 699] on button " Send" at bounding box center [1384, 709] width 63 height 30
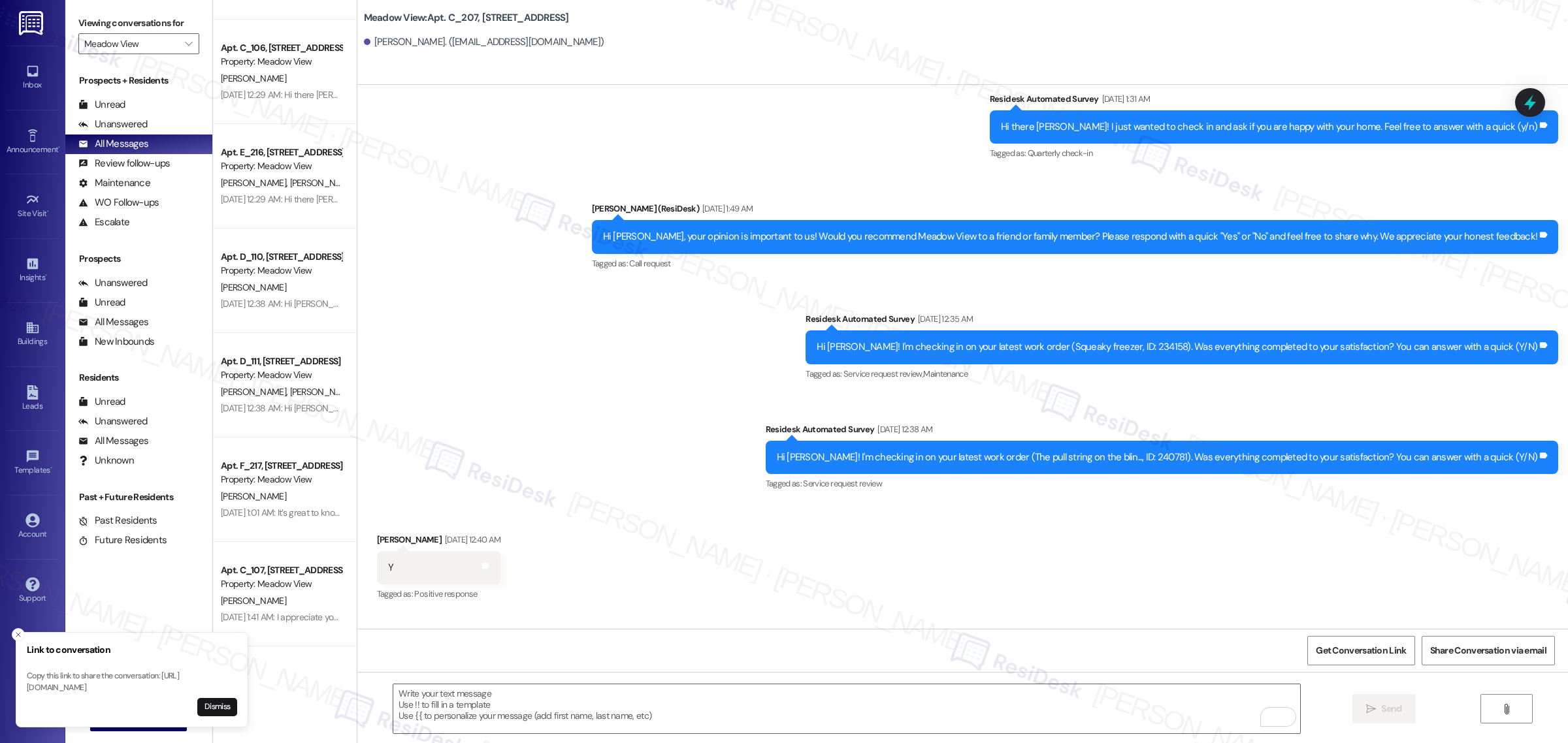
scroll to position [6225, 0]
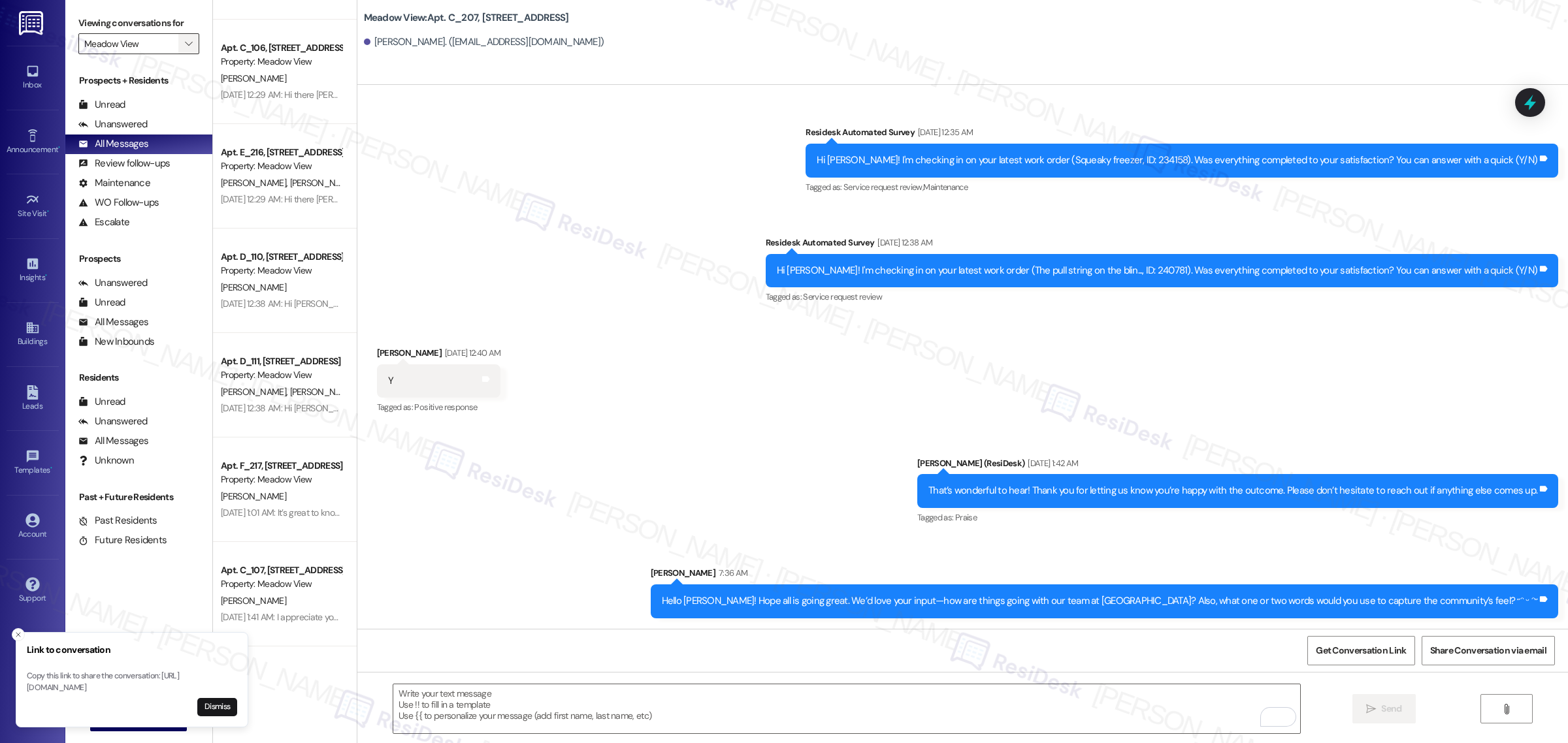
click at [178, 47] on button "" at bounding box center [188, 43] width 21 height 21
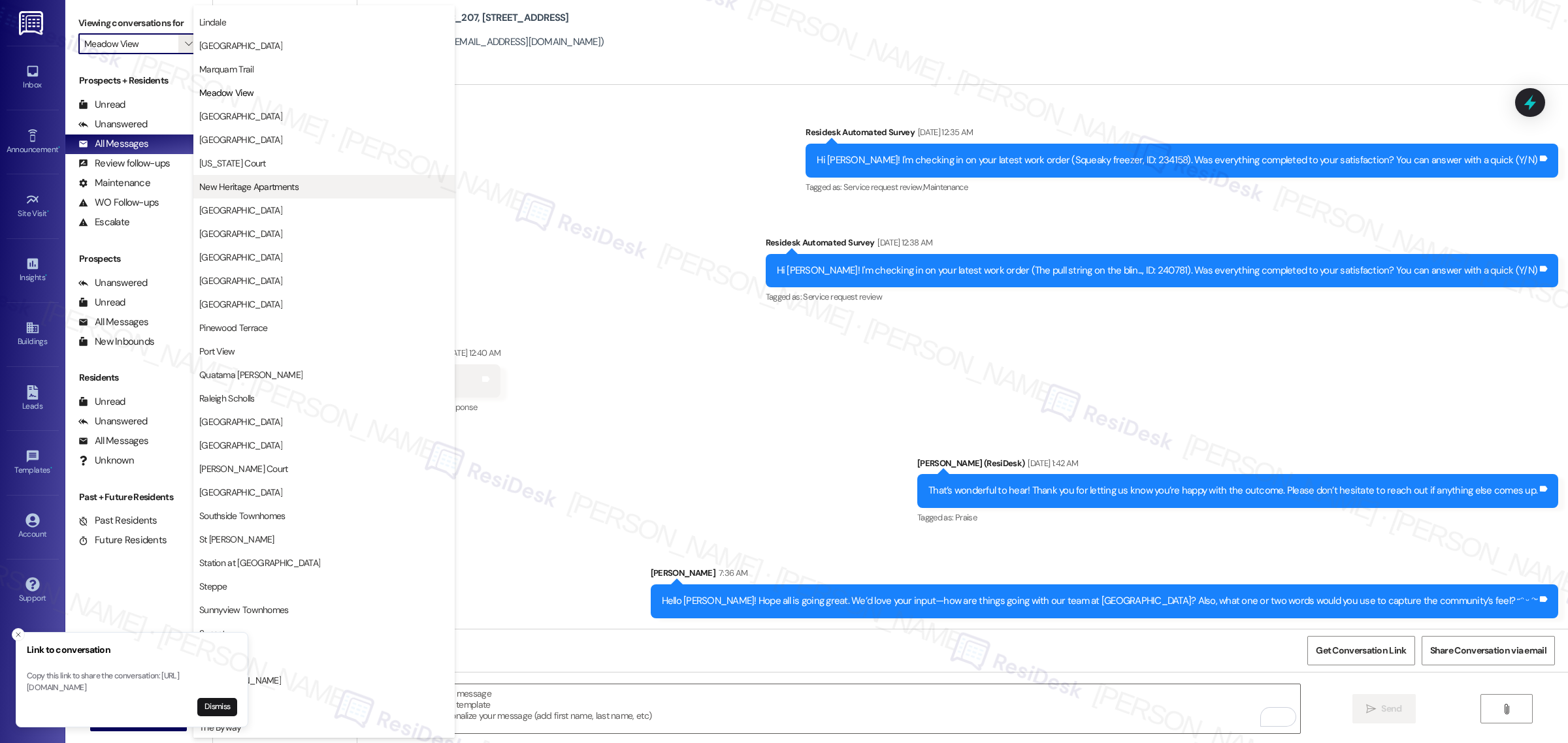
scroll to position [1618, 0]
click at [218, 529] on button "St James" at bounding box center [323, 539] width 261 height 23
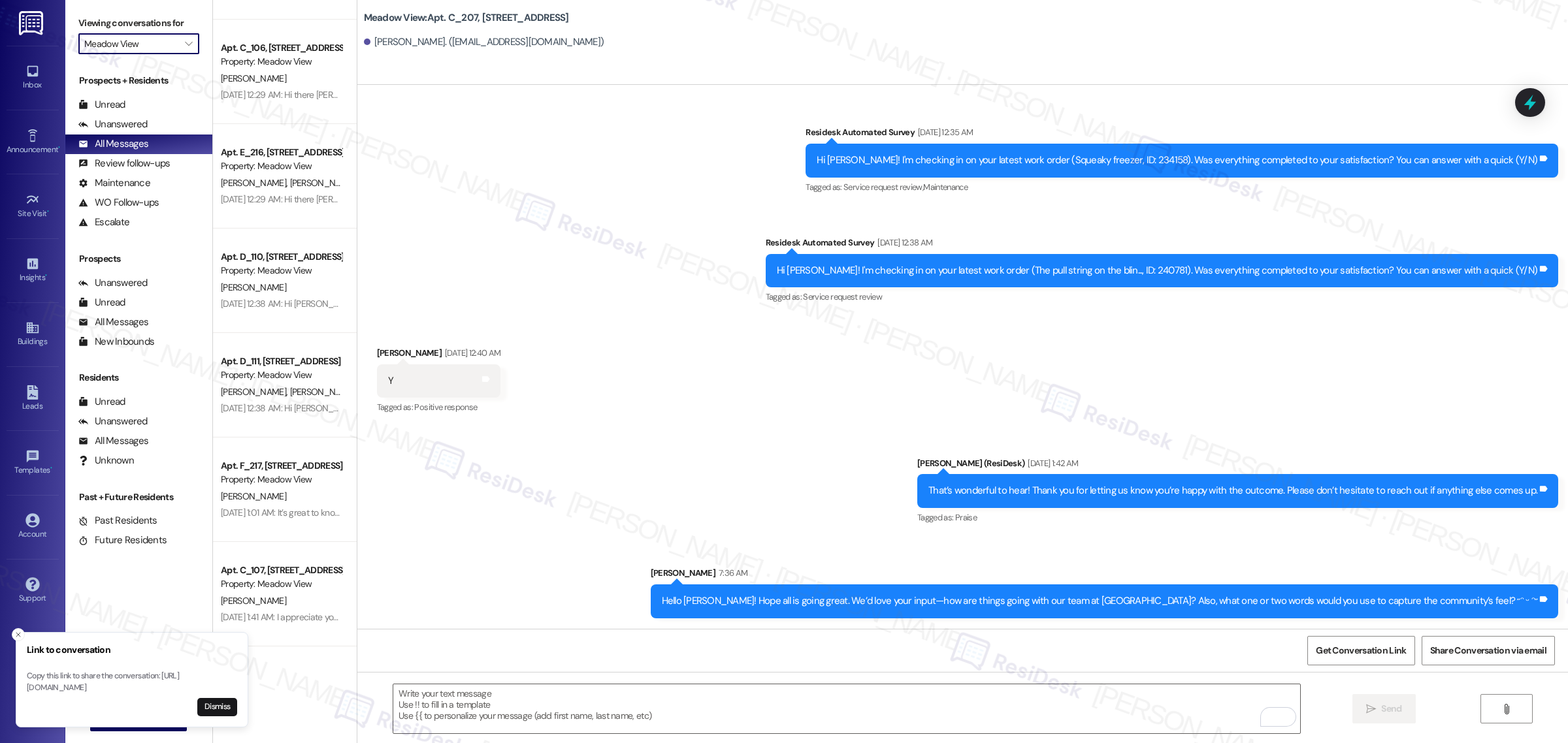
type input "St James"
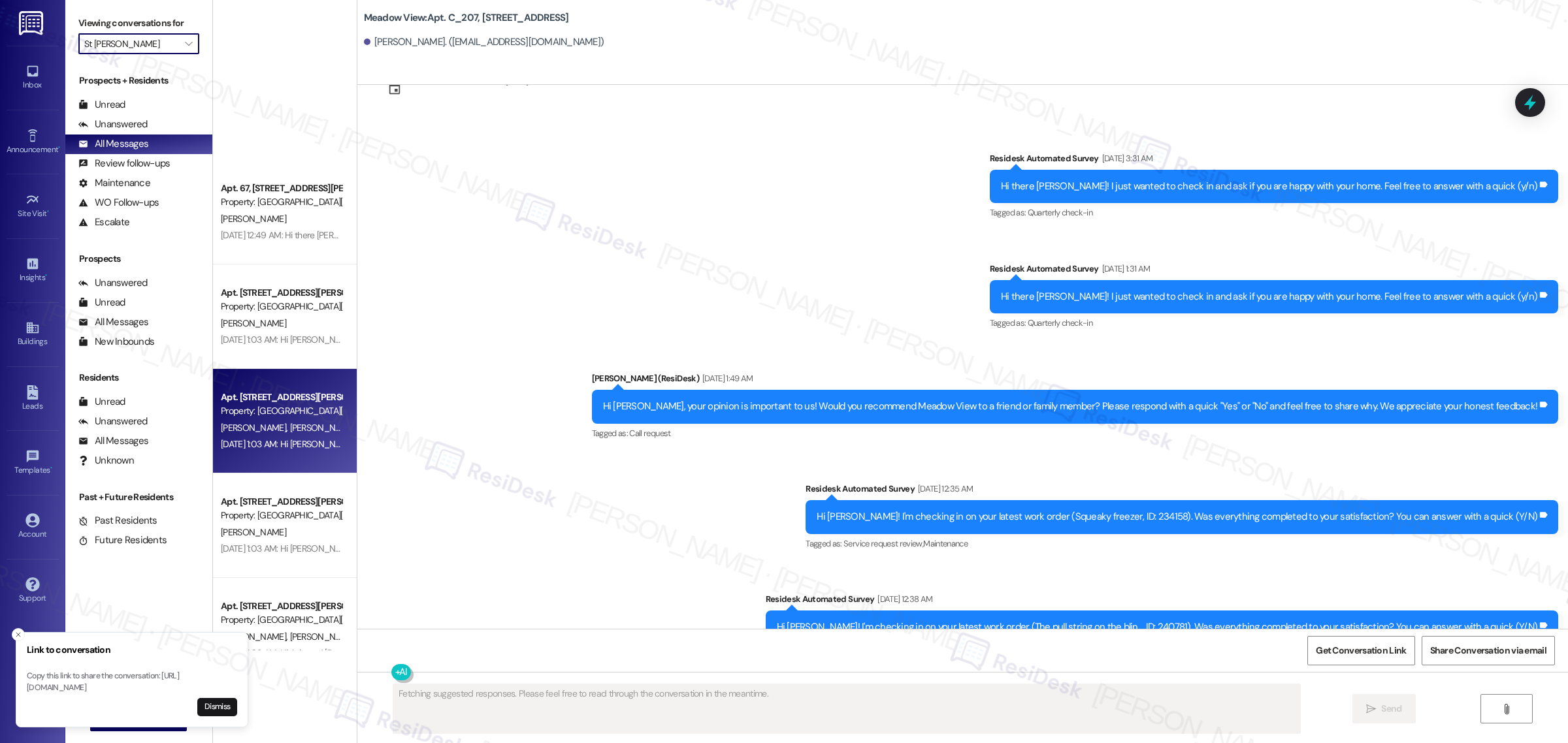
scroll to position [6023, 0]
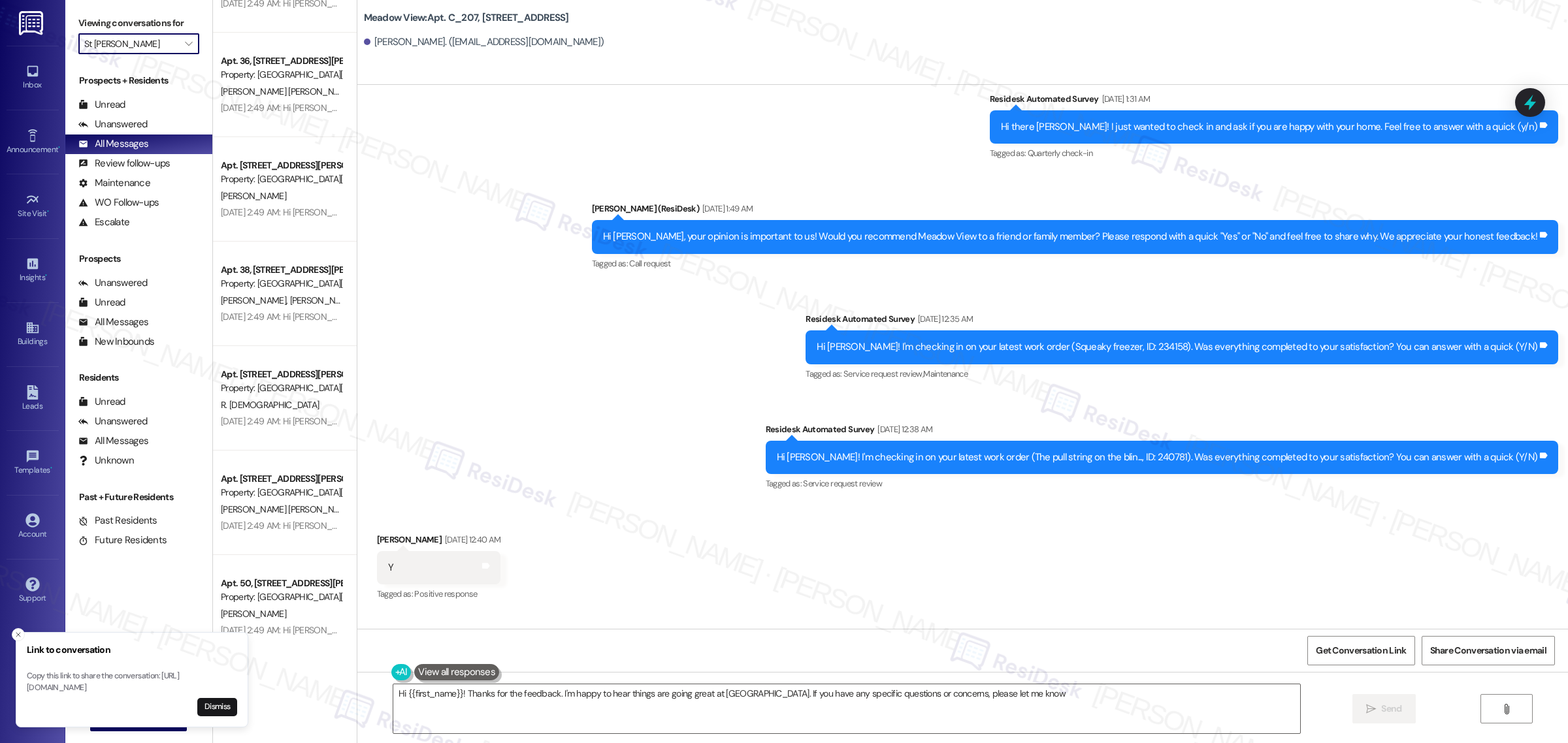
type textarea "Hi {{first_name}}! Thanks for the feedback. I'm happy to hear things are going …"
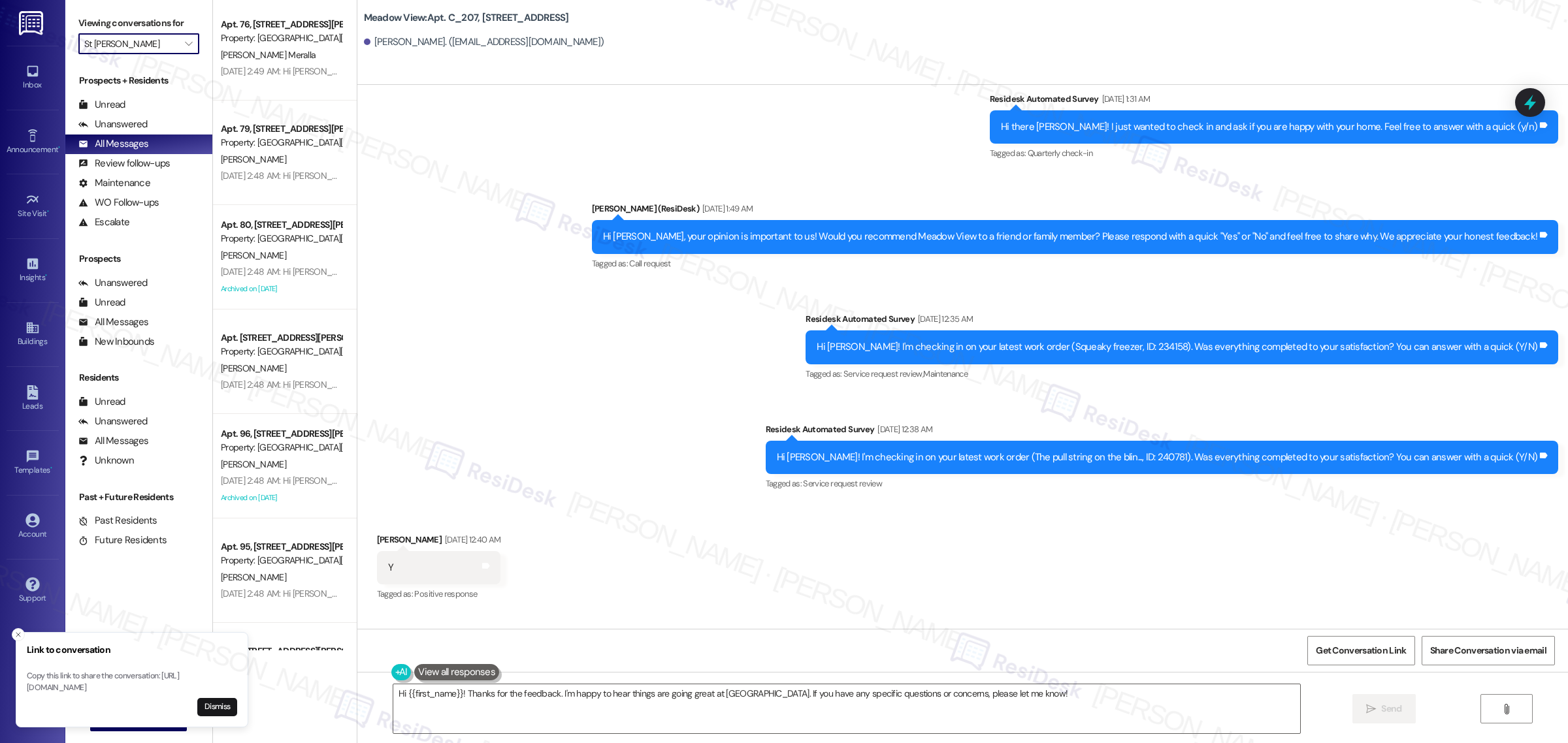
scroll to position [4050, 0]
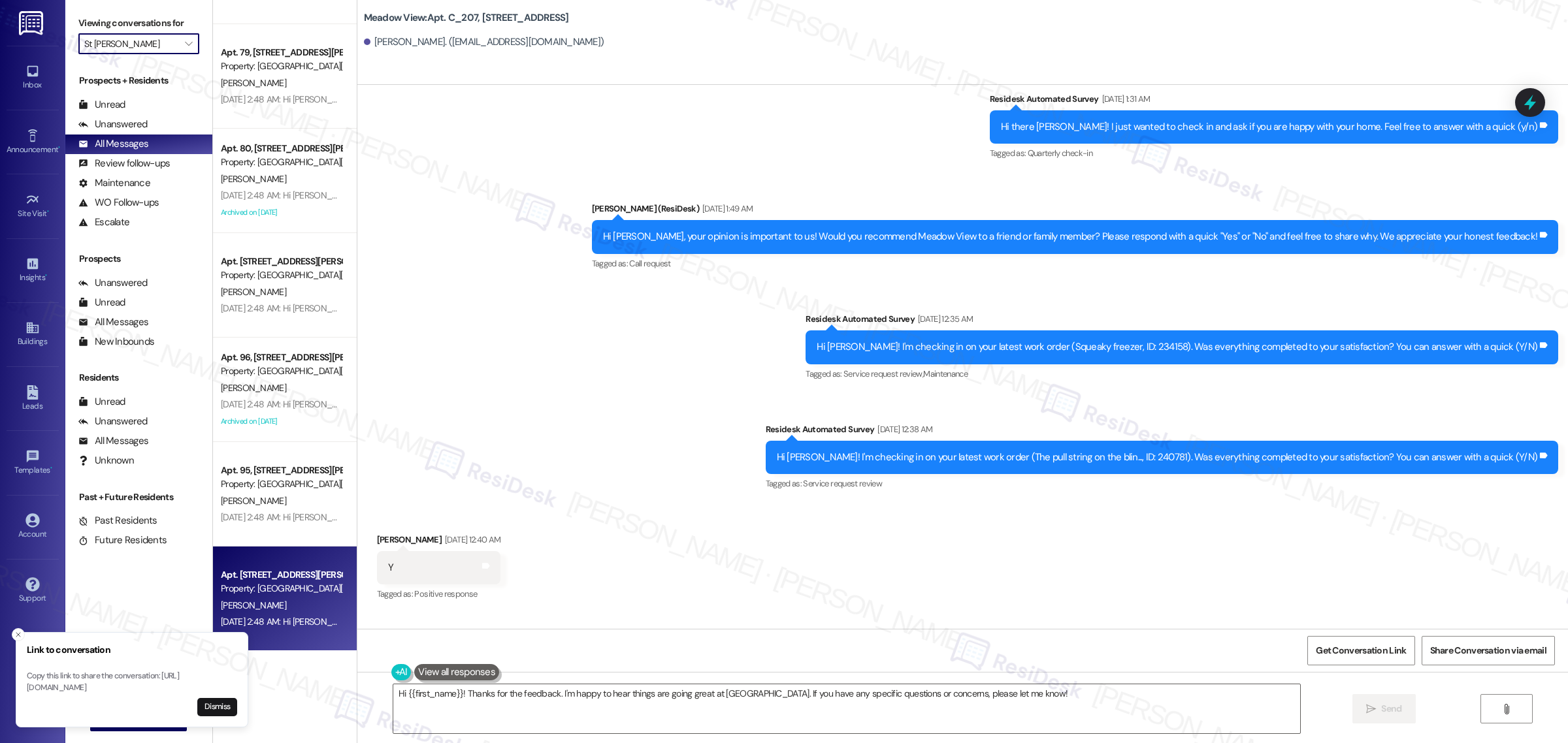
click at [294, 586] on div "Property: St James" at bounding box center [281, 588] width 121 height 14
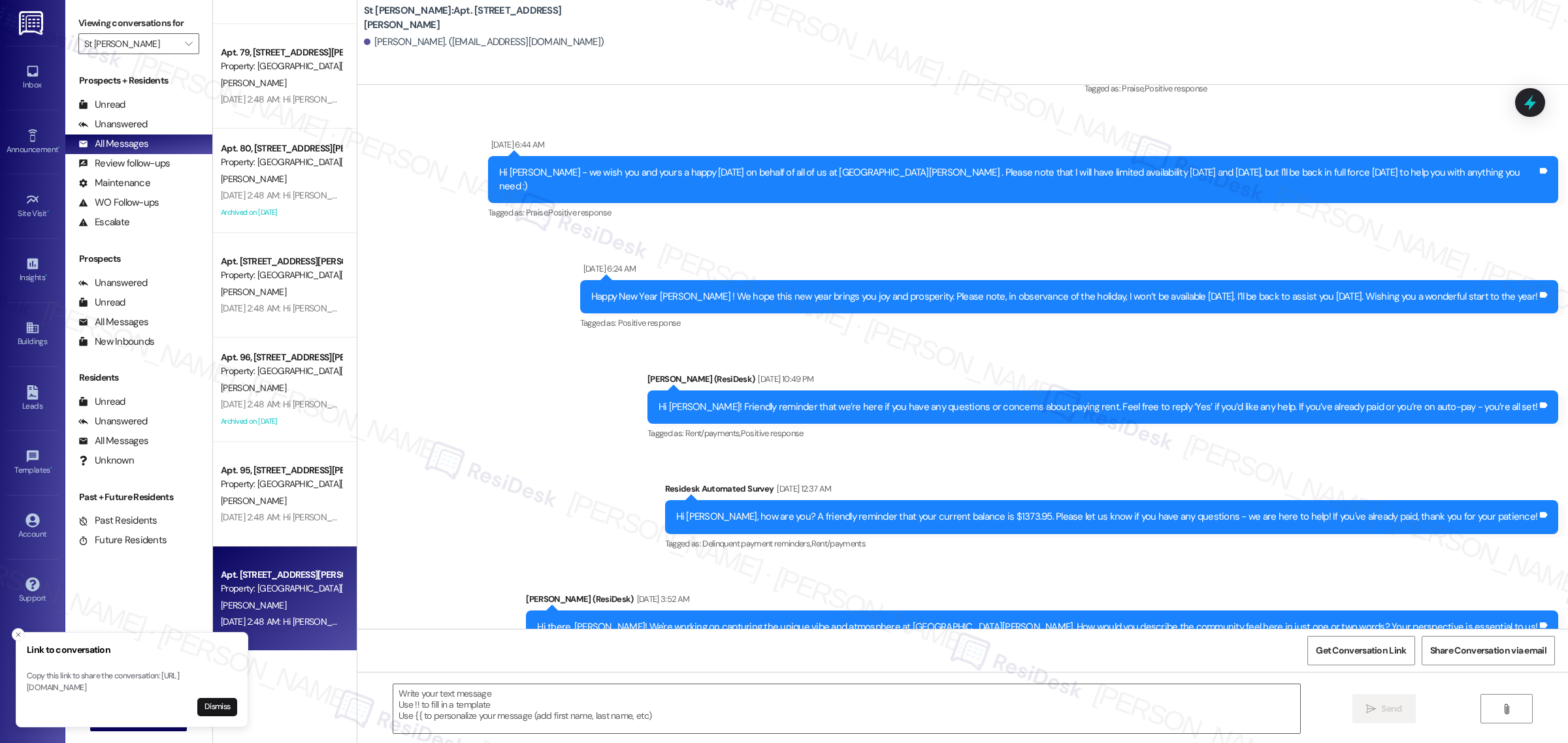
type textarea "Fetching suggested responses. Please feel free to read through the conversation…"
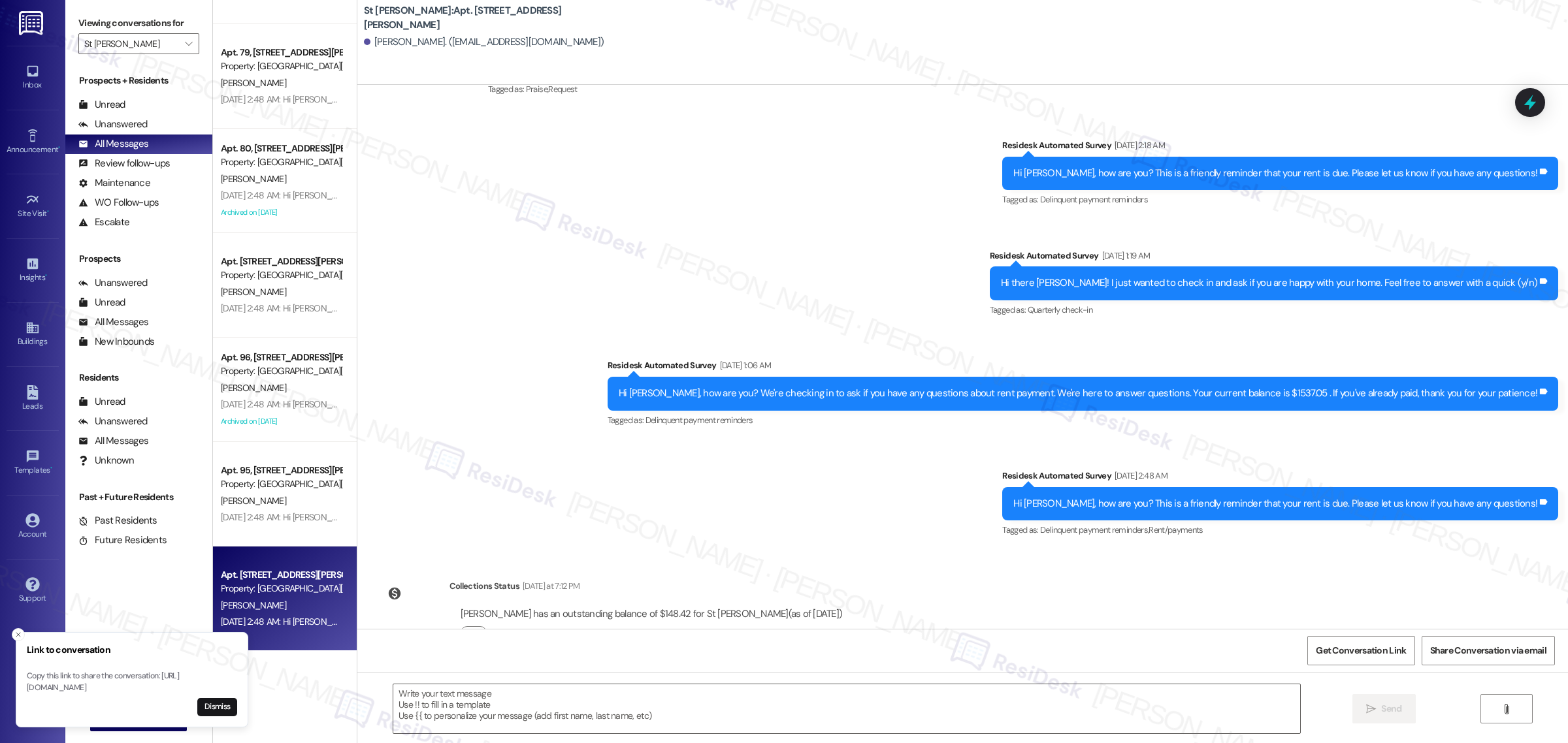
scroll to position [1703, 0]
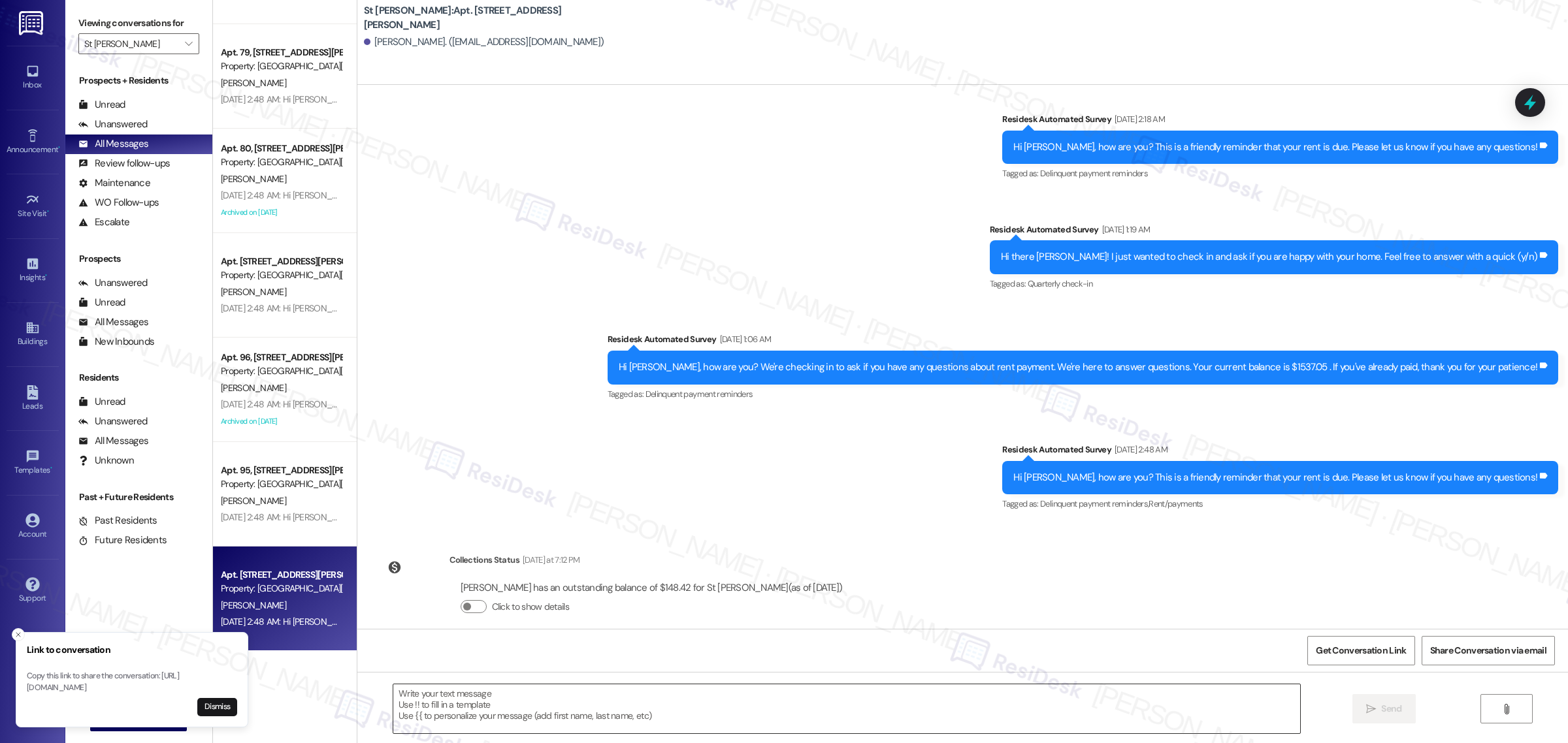
click at [605, 713] on textarea at bounding box center [846, 709] width 907 height 49
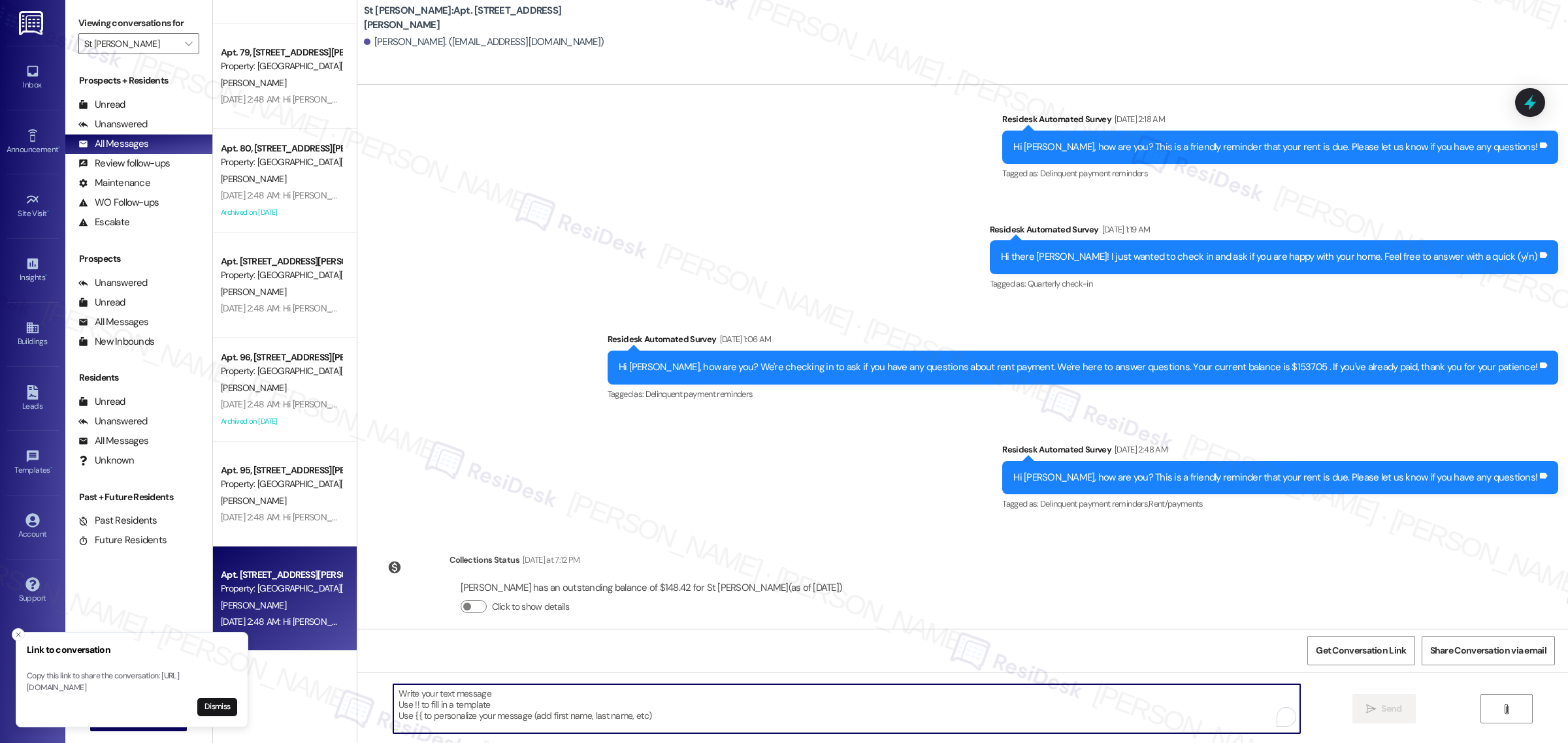
paste textarea "Hello {{first_name}}! Hope all is going great. We’d love your input—how are thi…"
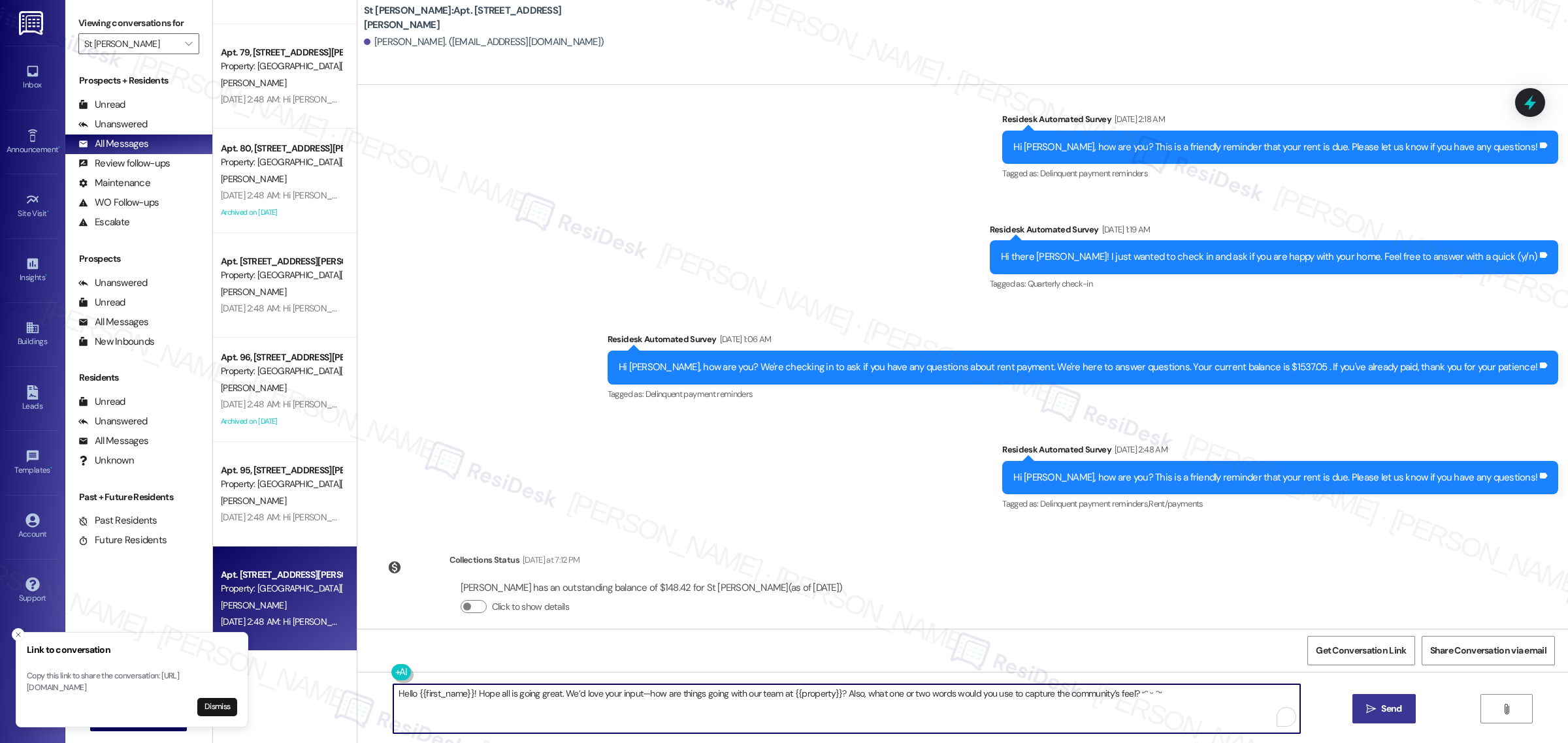
type textarea "Hello {{first_name}}! Hope all is going great. We’d love your input—how are thi…"
click at [1382, 714] on span "Send" at bounding box center [1391, 709] width 20 height 14
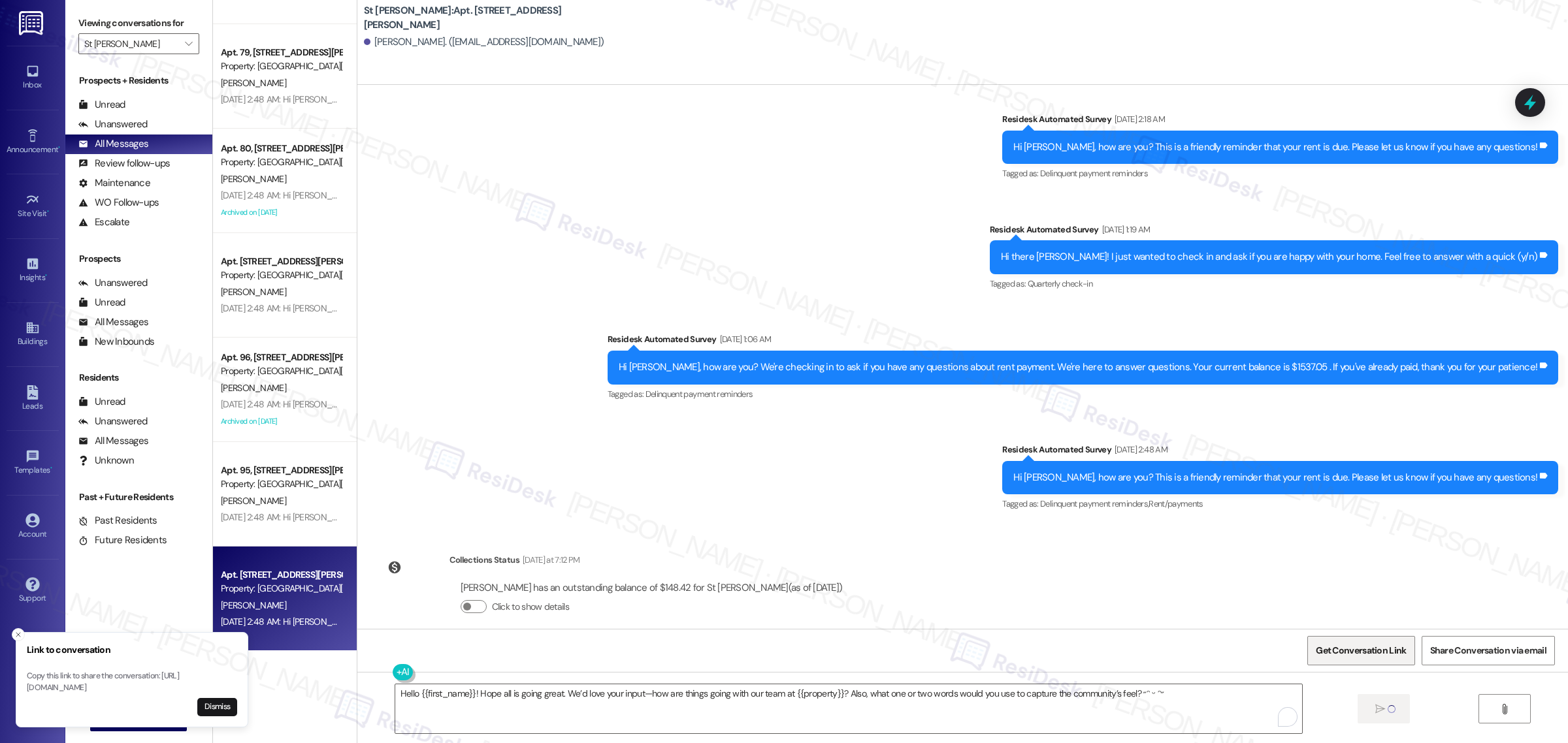
click at [1351, 640] on span "Get Conversation Link" at bounding box center [1361, 650] width 96 height 28
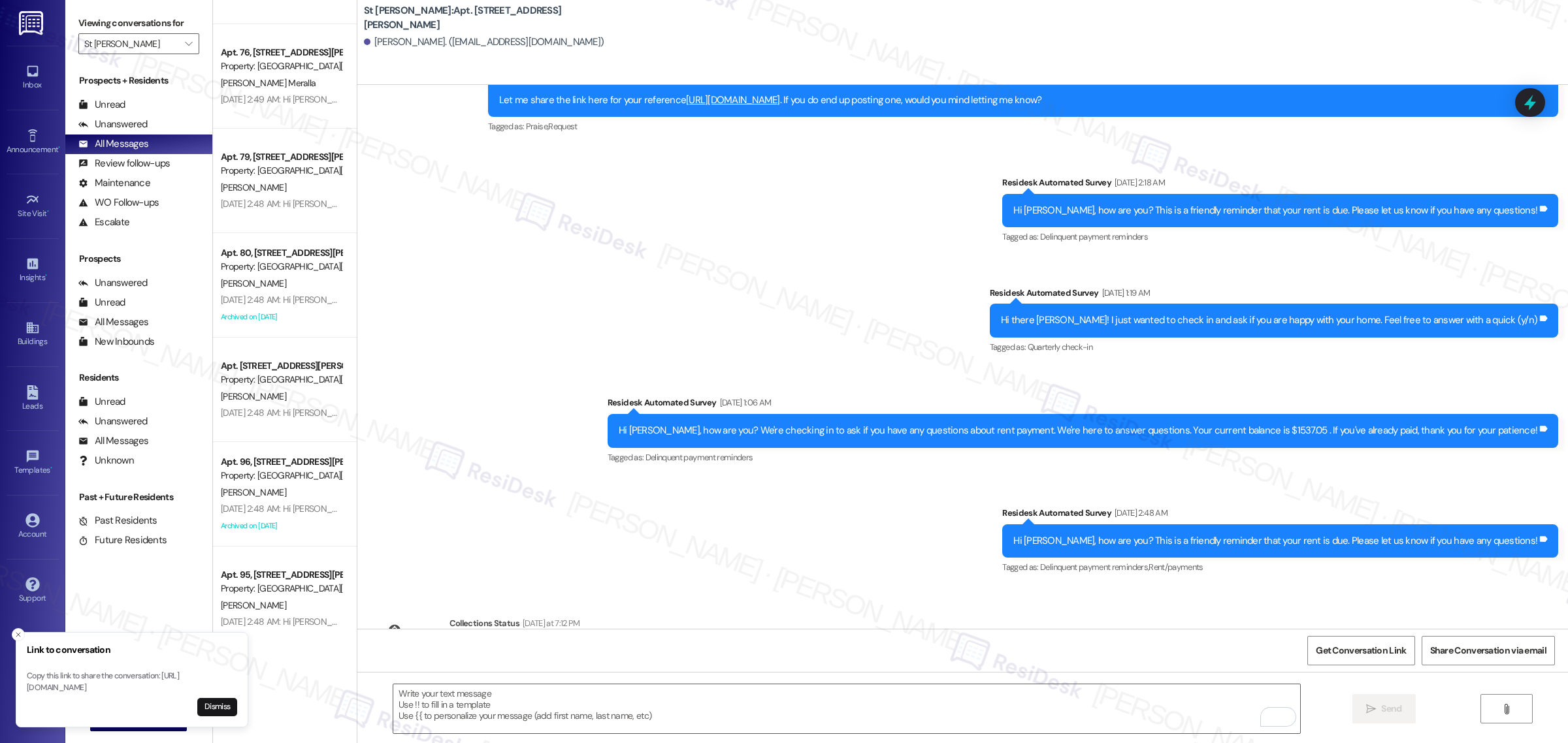
scroll to position [1794, 0]
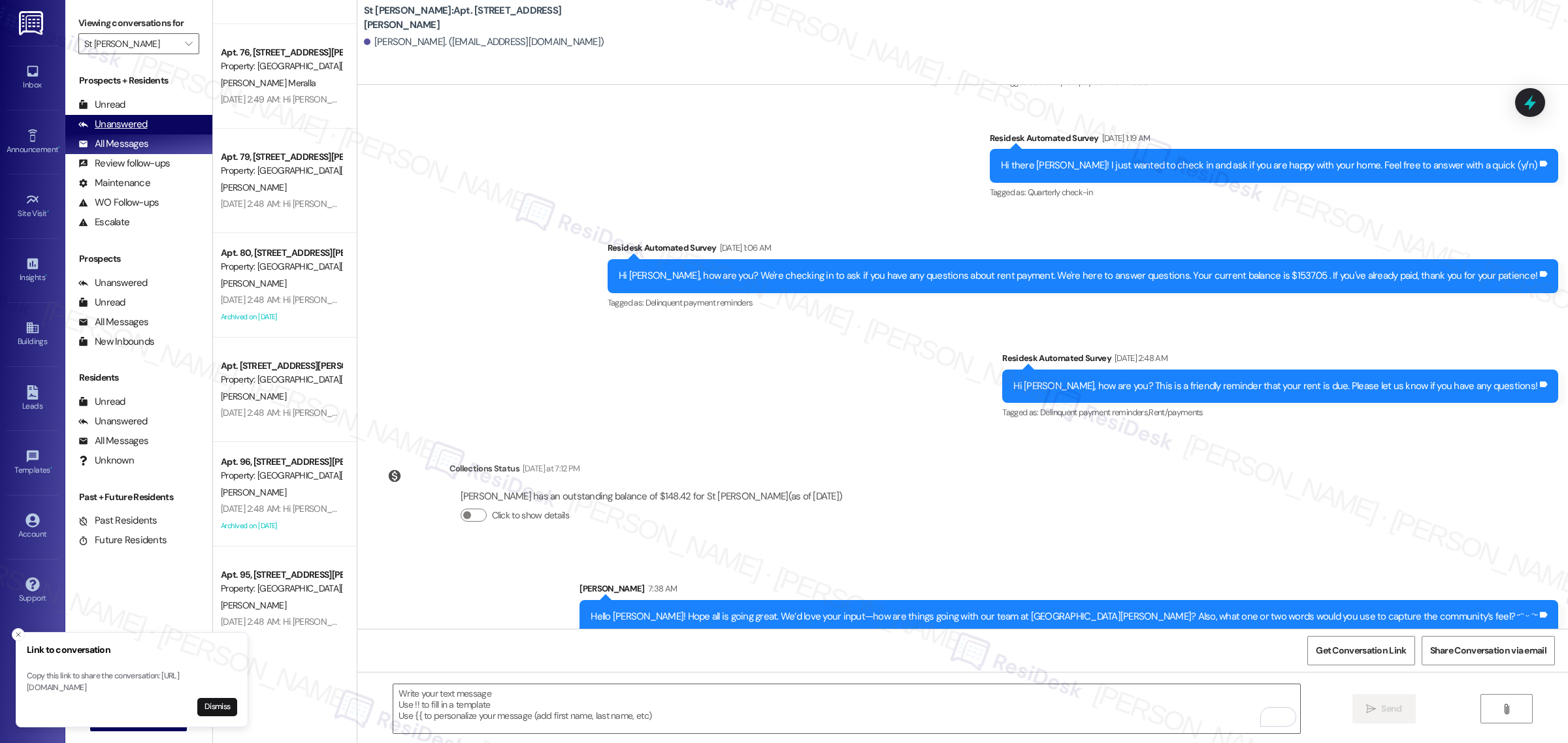
click at [132, 119] on div "Unanswered" at bounding box center [113, 124] width 70 height 14
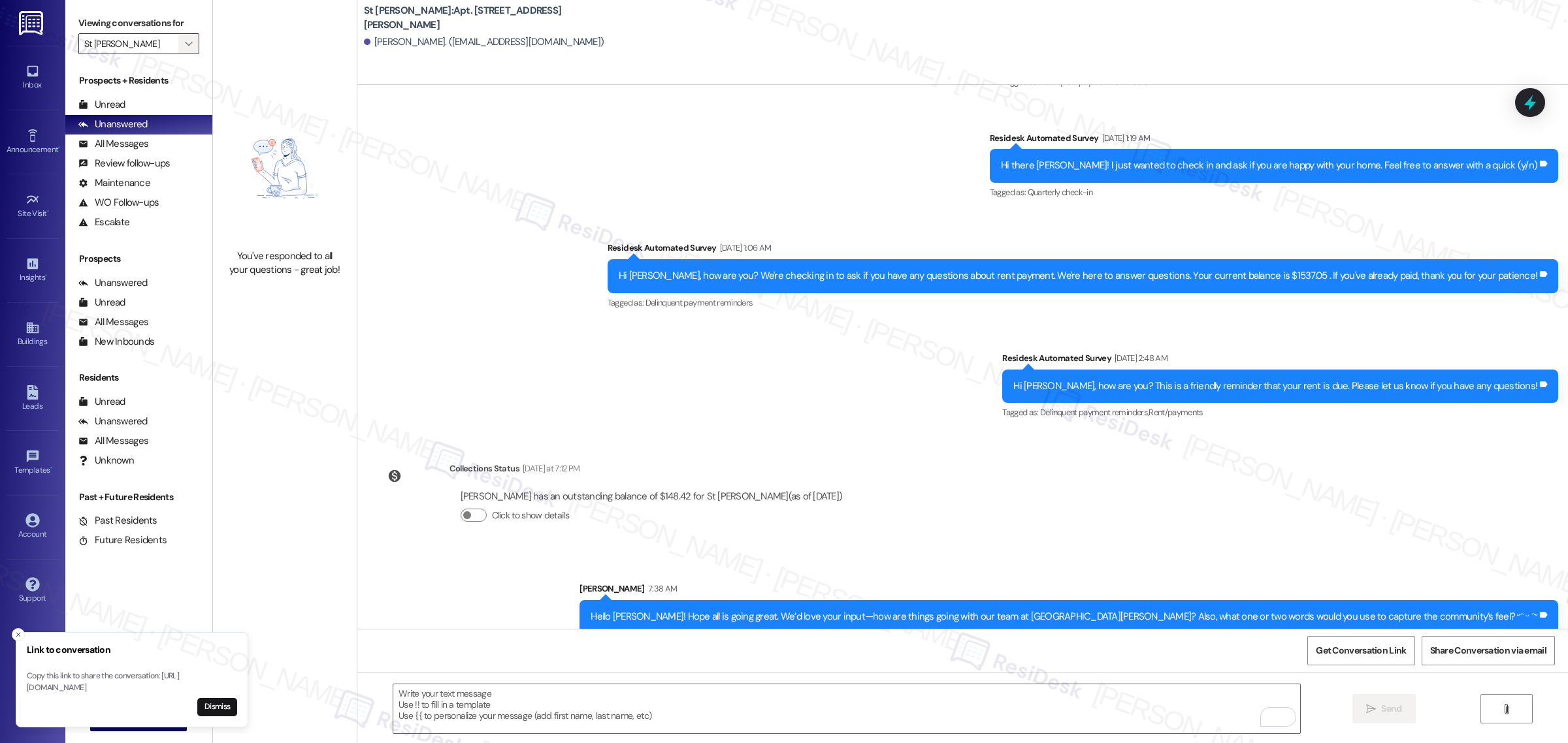
click at [178, 43] on button "" at bounding box center [188, 43] width 21 height 21
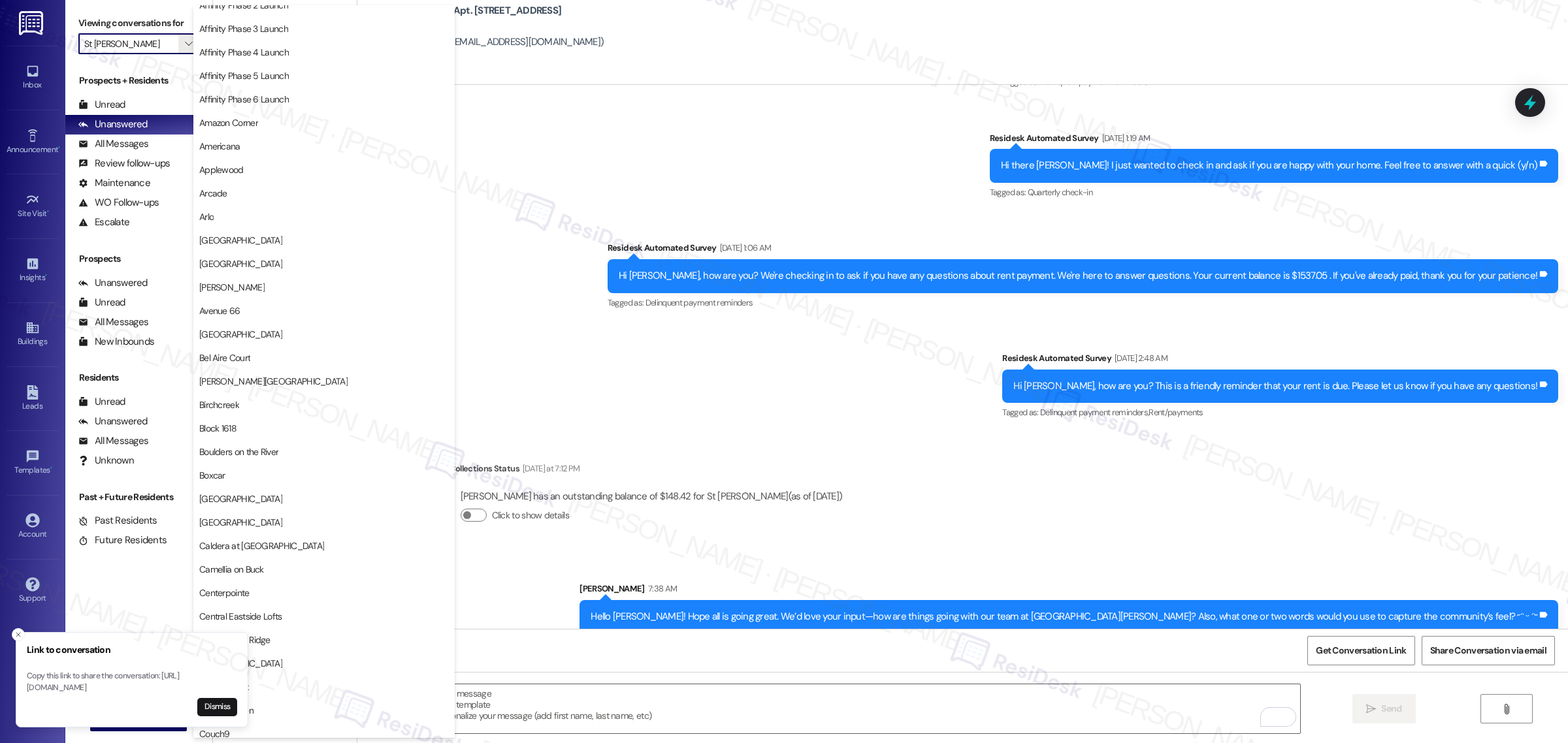
scroll to position [0, 0]
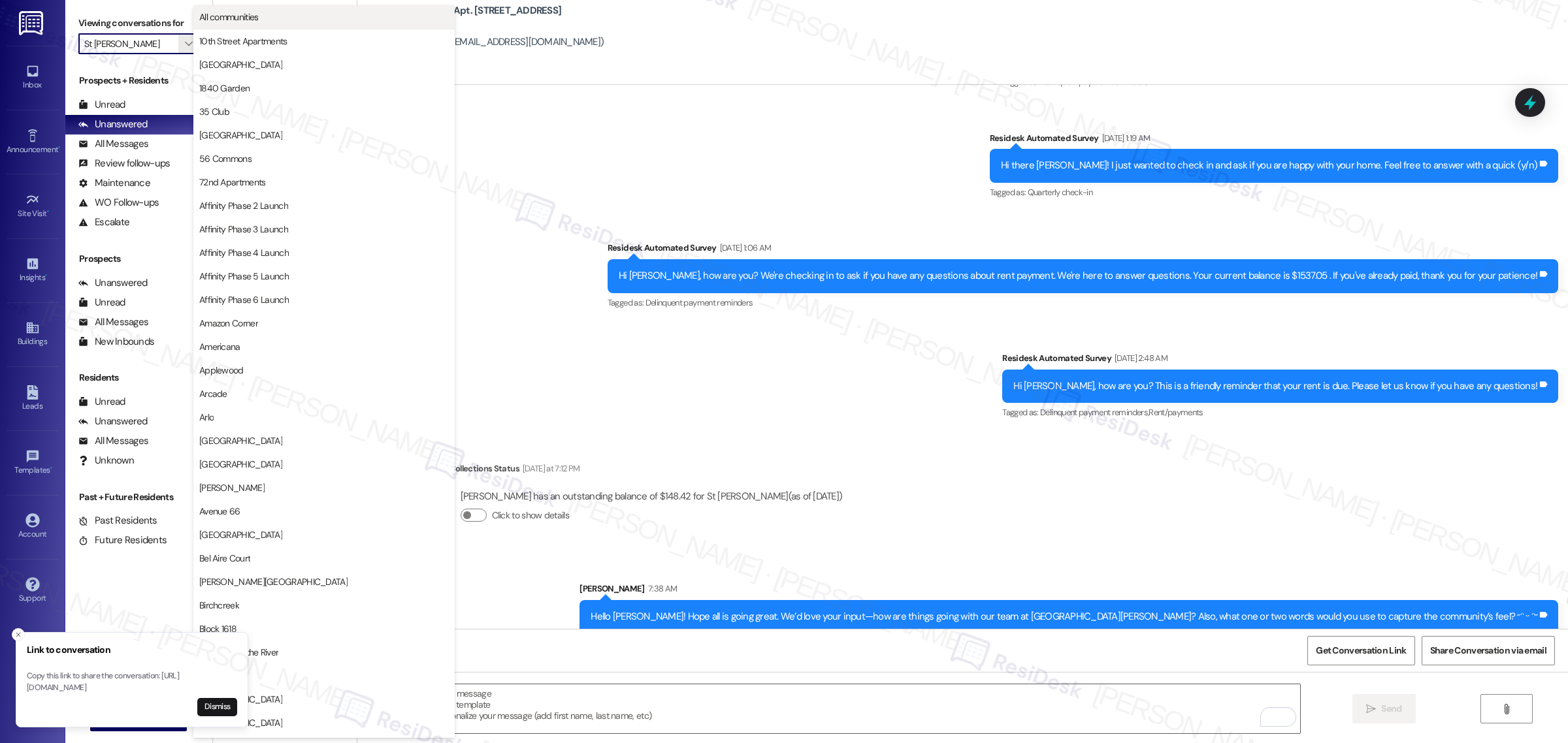
click at [248, 16] on span "All communities" at bounding box center [229, 17] width 60 height 13
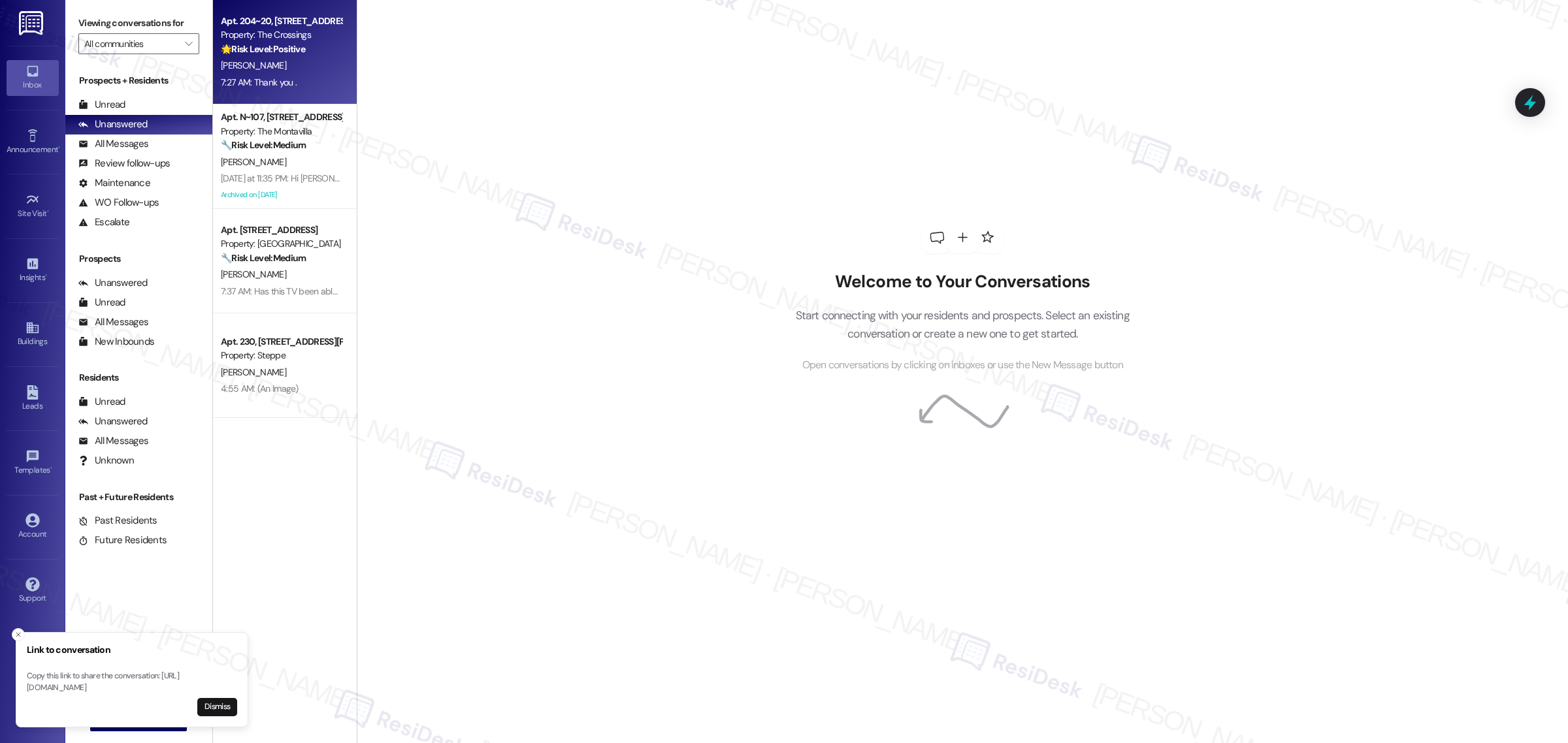
click at [325, 74] on div "7:27 AM: Thank you . 7:27 AM: Thank you ." at bounding box center [281, 82] width 124 height 16
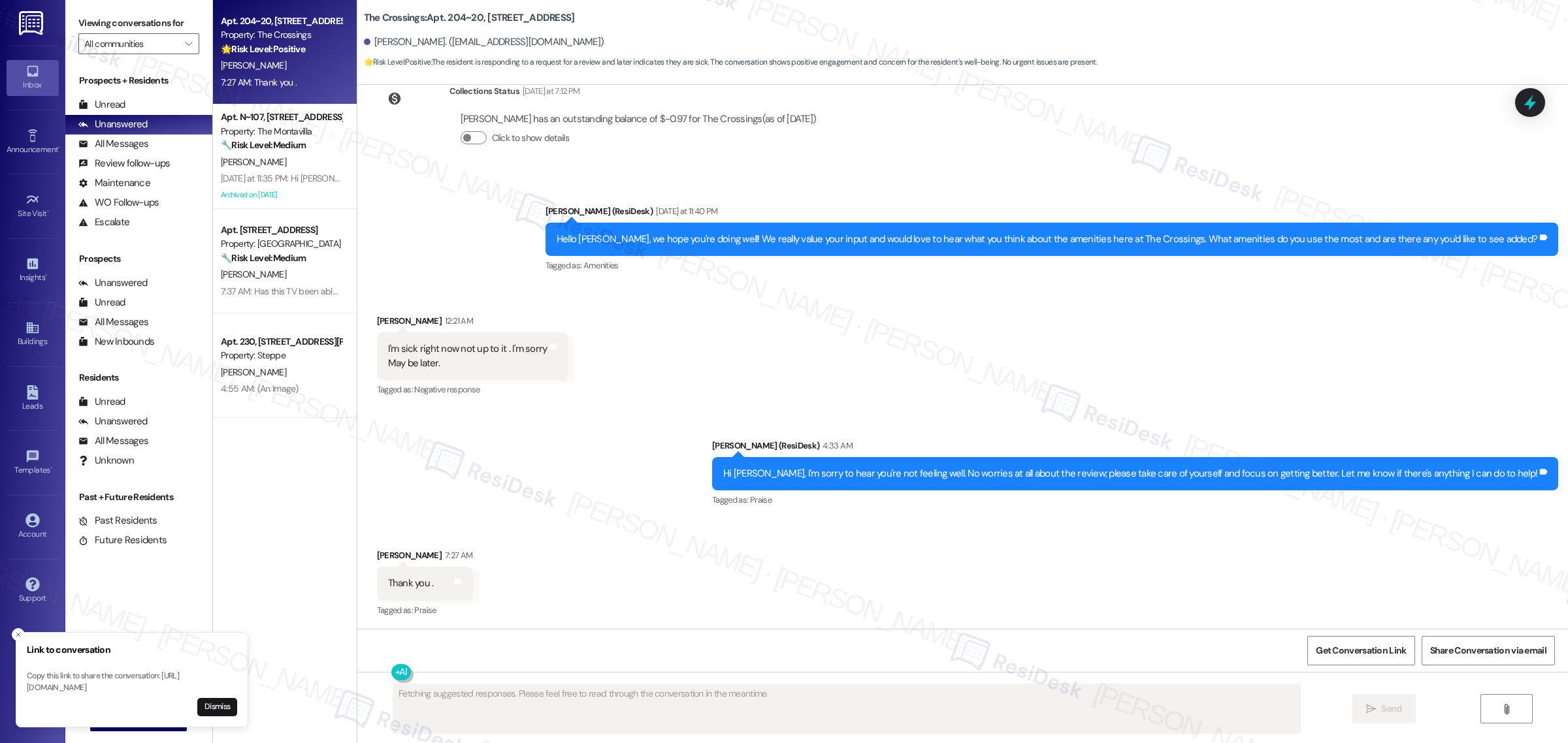
scroll to position [505, 0]
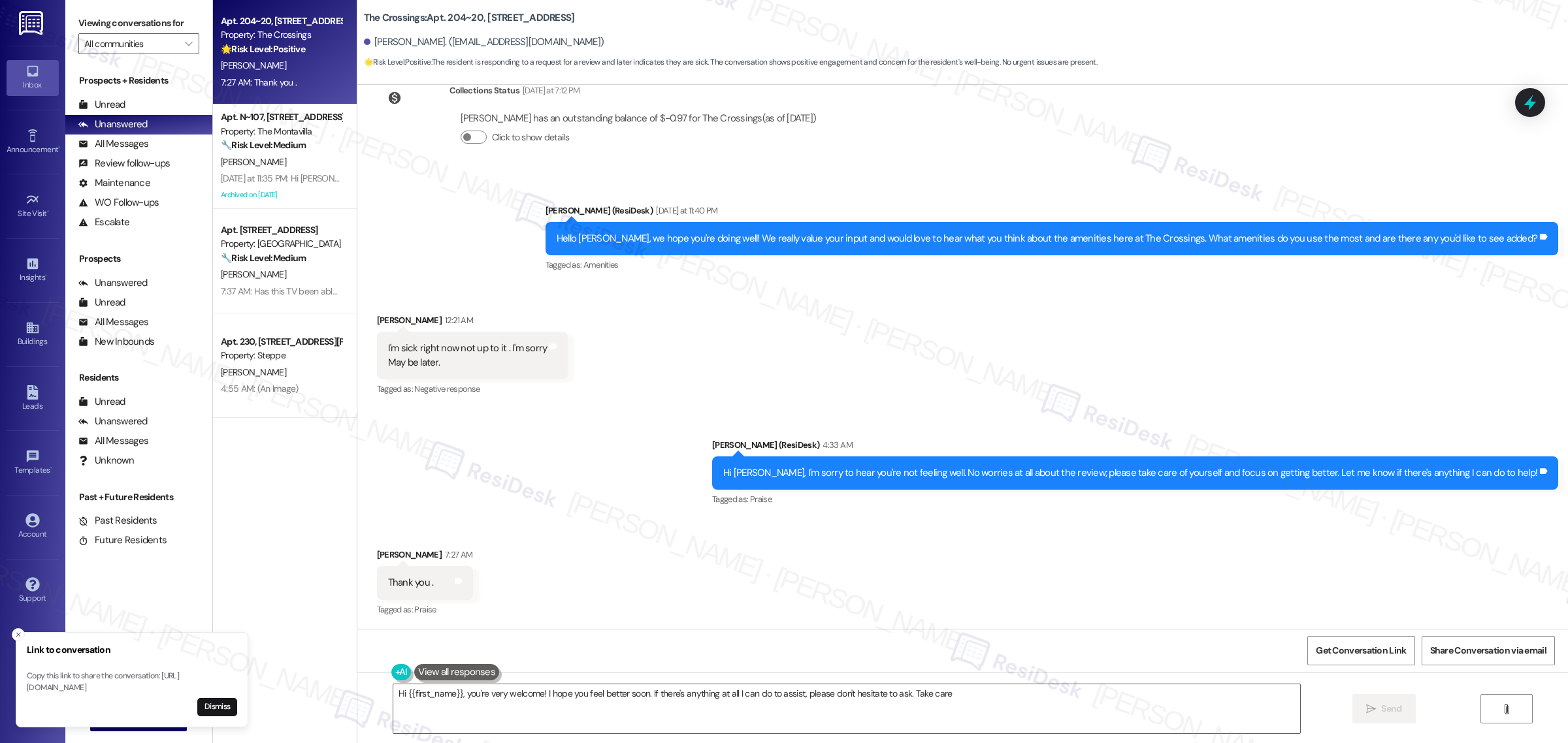
type textarea "Hi {{first_name}}, you're very welcome! I hope you feel better soon. If there's…"
click at [1075, 692] on textarea "Hi {{first_name}}, you're very welcome! I hope you feel better soon. If there's…" at bounding box center [846, 709] width 907 height 49
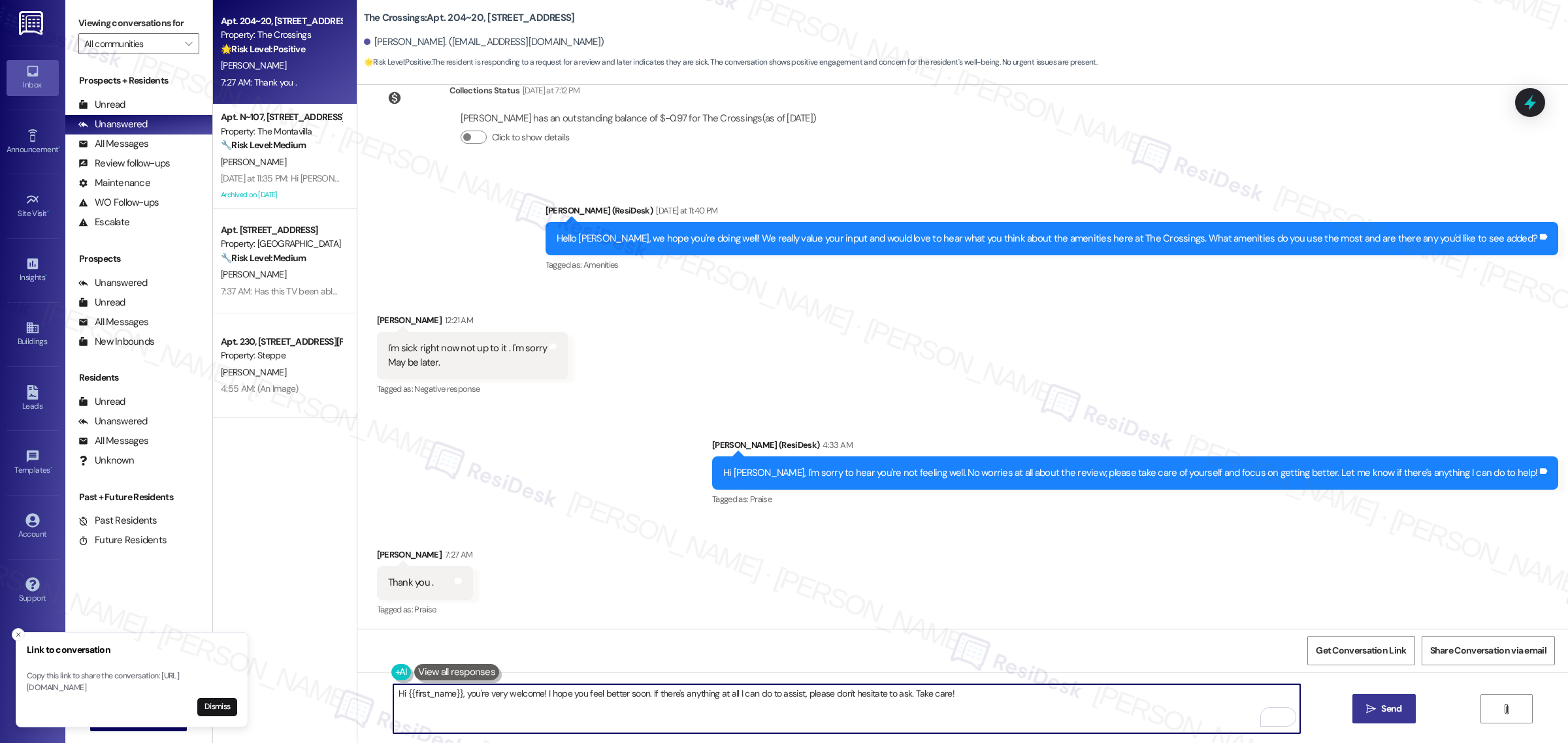
click at [1395, 707] on span "Send" at bounding box center [1391, 709] width 20 height 14
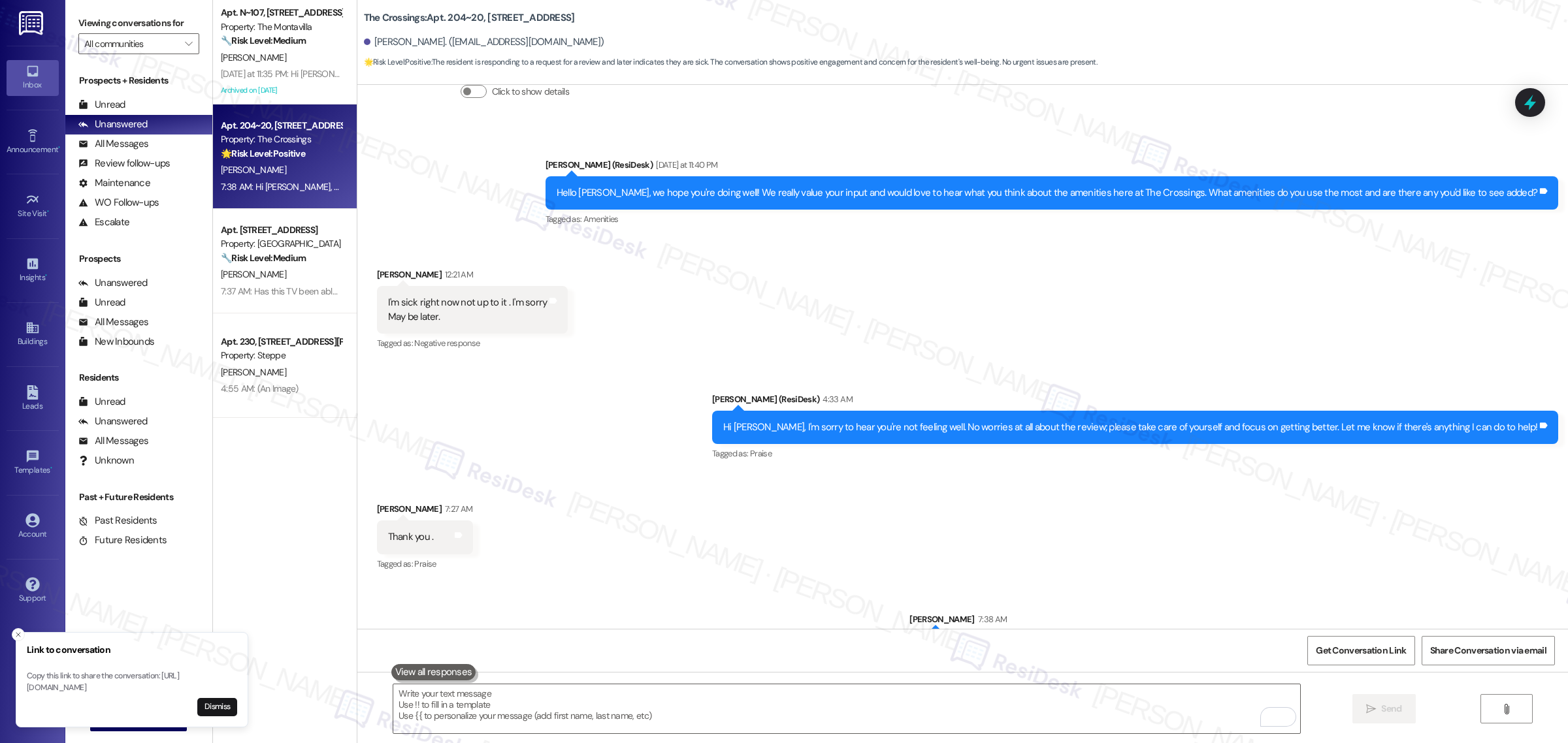
scroll to position [596, 0]
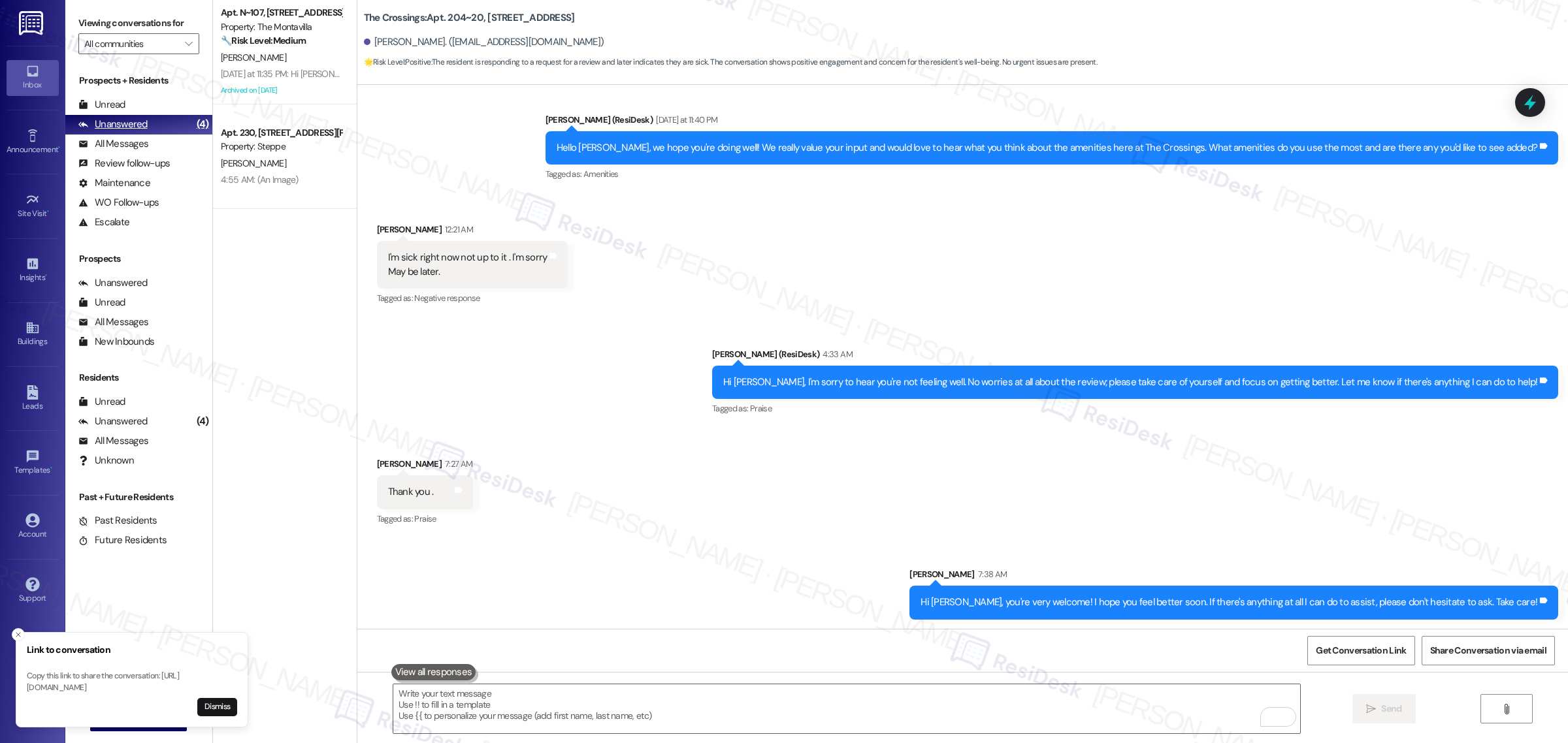
click at [115, 125] on div "Unanswered" at bounding box center [113, 124] width 70 height 14
click at [217, 705] on button "Dismiss" at bounding box center [217, 707] width 40 height 18
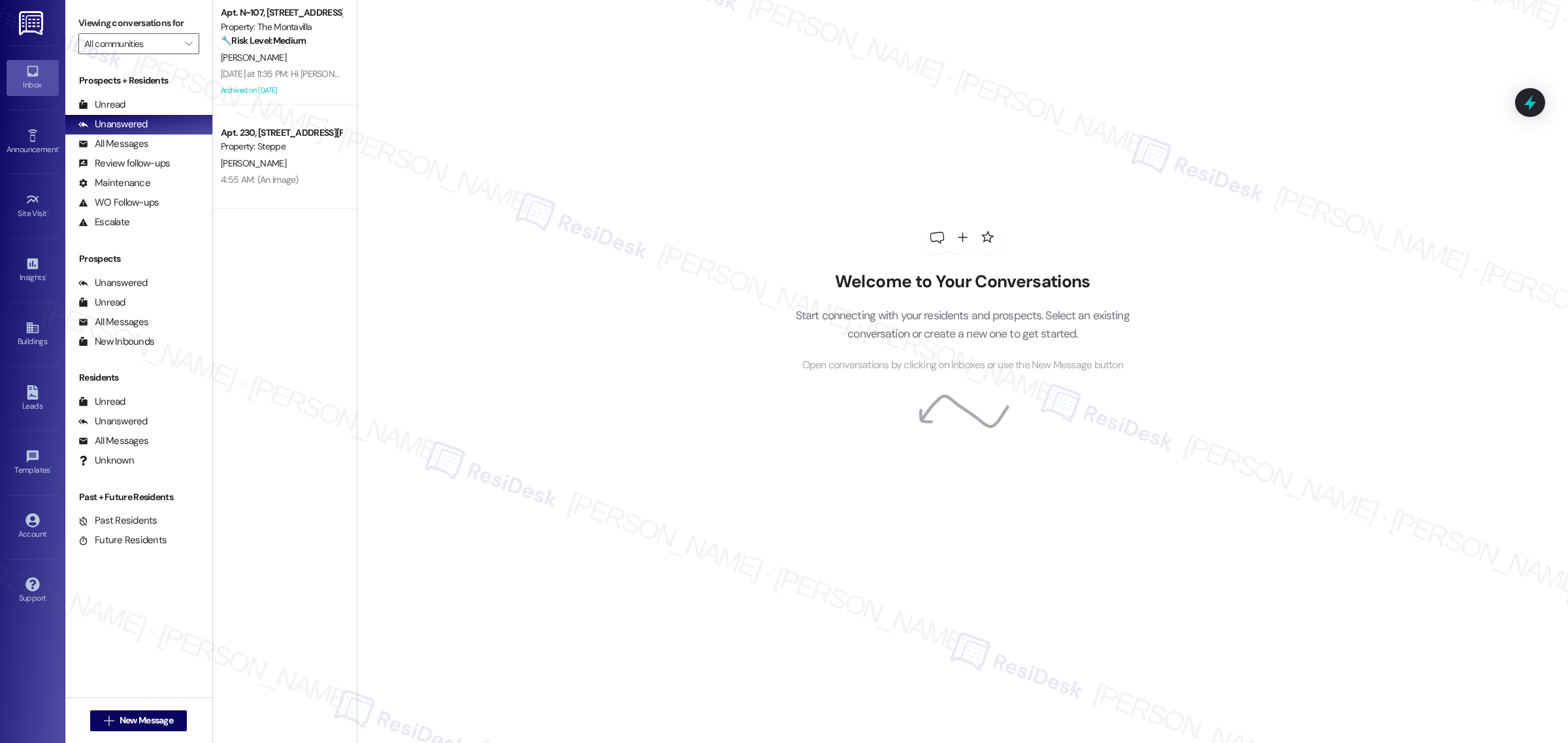
click at [269, 76] on div "[DATE] at 11:35 PM: Hi [PERSON_NAME], your opinion is important to us! Would yo…" at bounding box center [686, 73] width 931 height 12
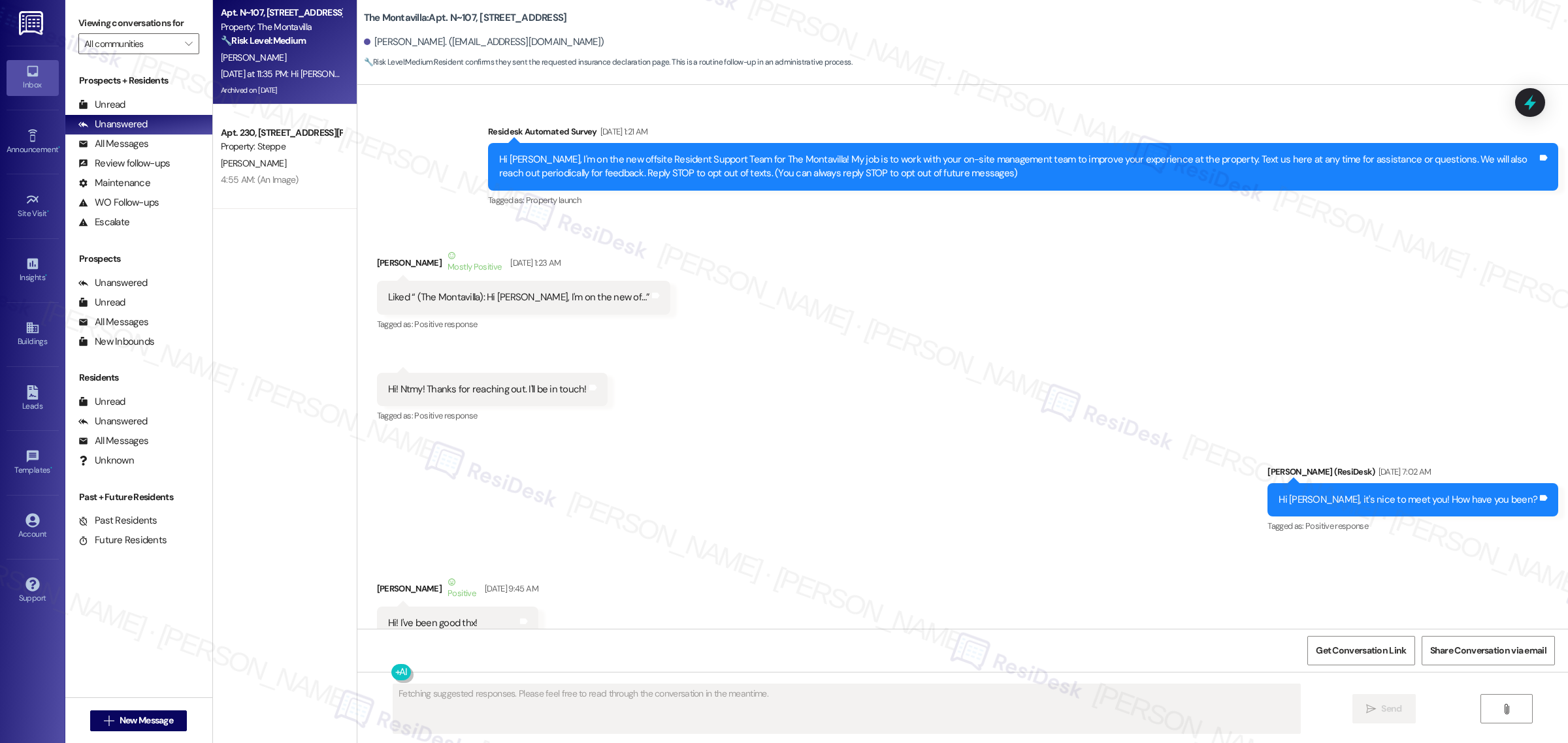
scroll to position [23177, 0]
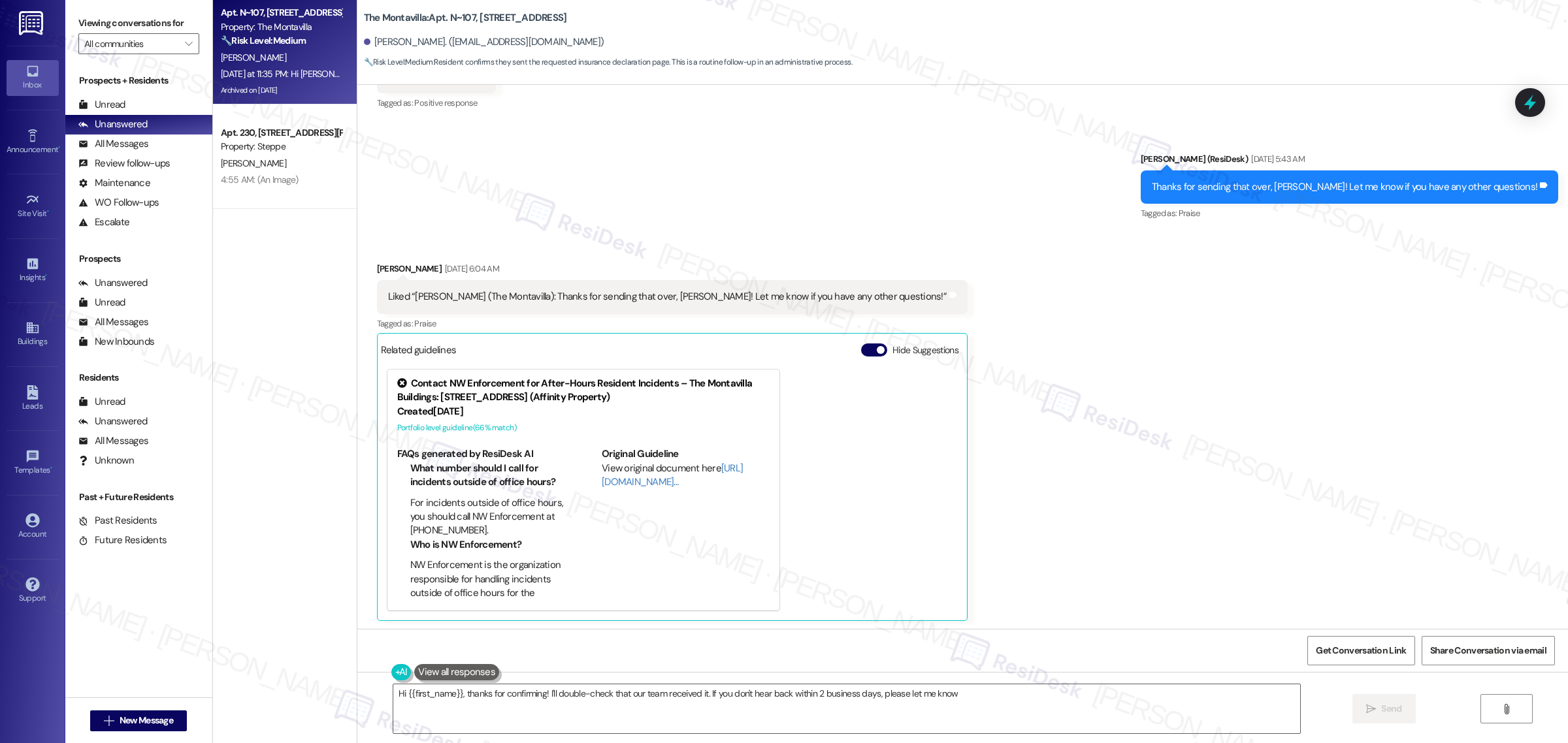
type textarea "Hi {{first_name}}, thanks for confirming! I'll double-check that our team recei…"
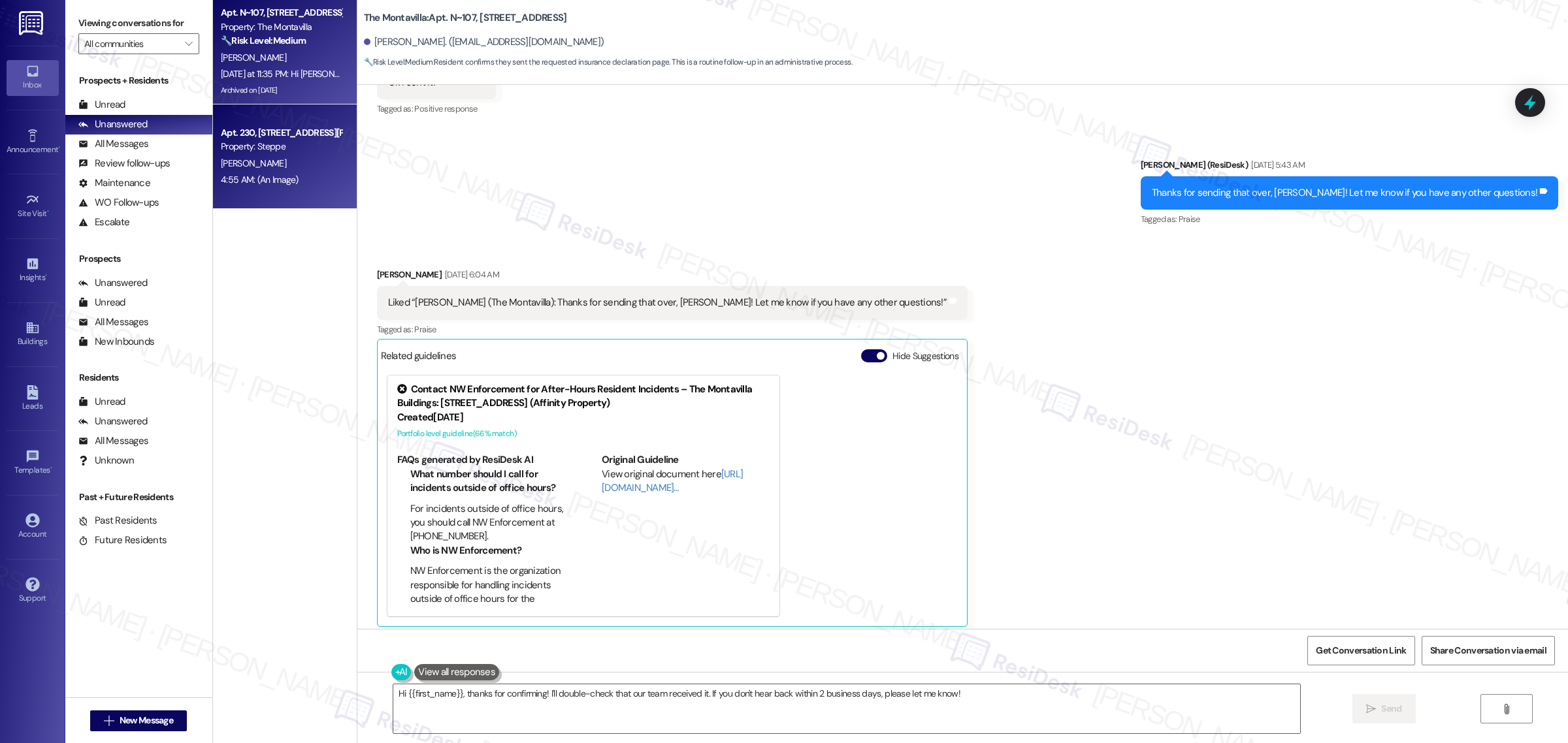
click at [266, 138] on div "Apt. 230, [STREET_ADDRESS][PERSON_NAME]" at bounding box center [281, 133] width 121 height 14
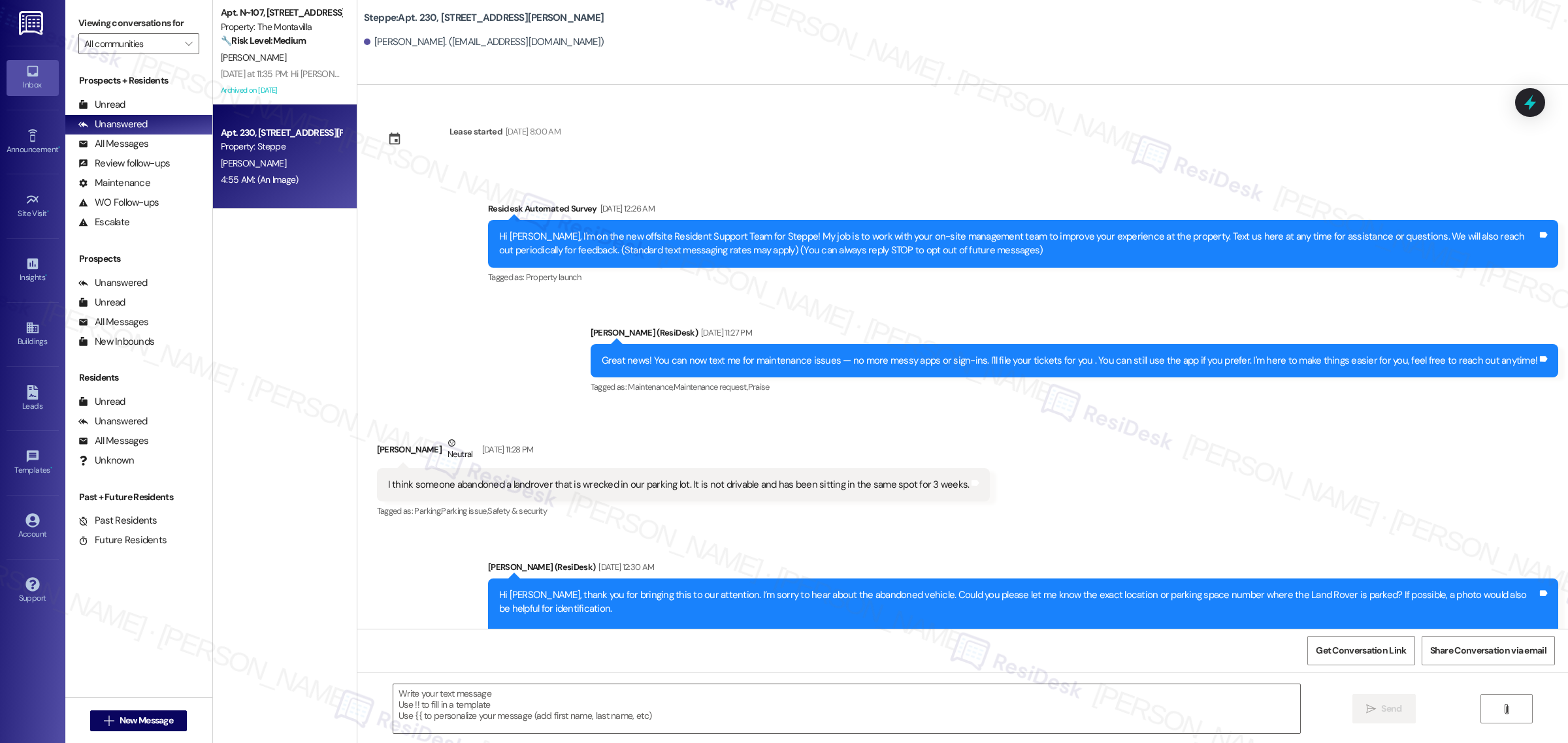
scroll to position [12871, 0]
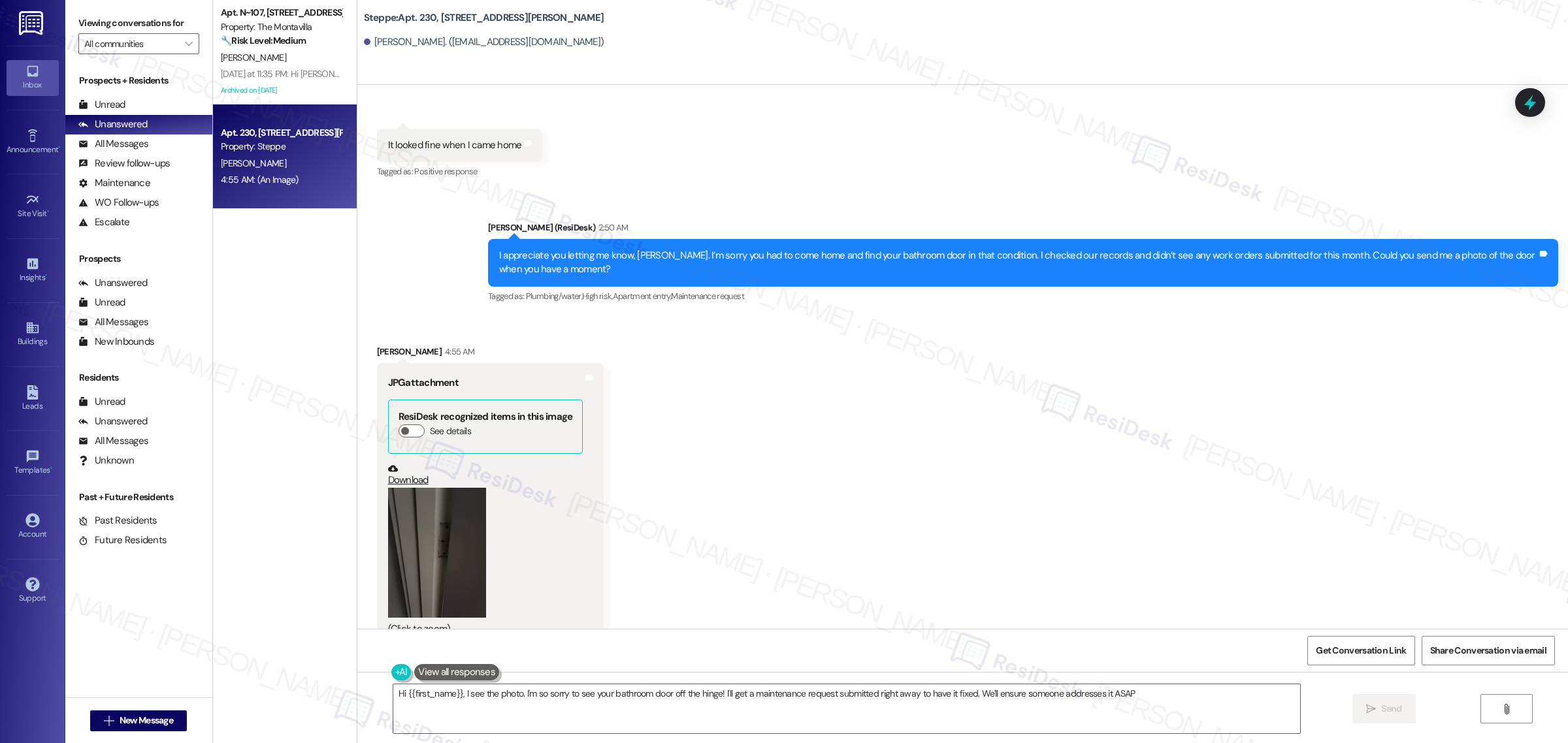
type textarea "Hi {{first_name}}, I see the photo. I'm so sorry to see your bathroom door off …"
click at [469, 520] on button "Zoom image" at bounding box center [437, 553] width 98 height 131
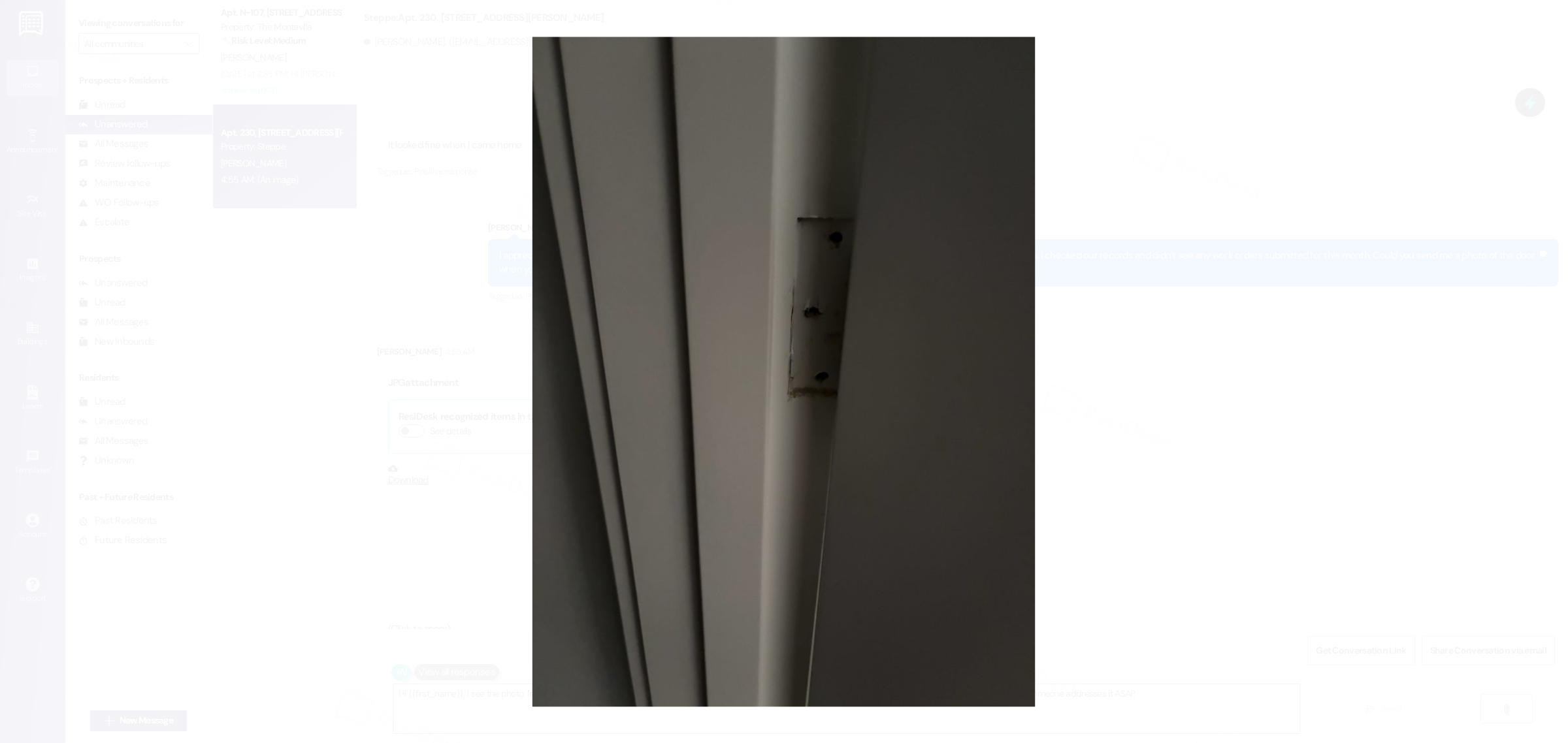
click at [1135, 386] on button "Unzoom image" at bounding box center [784, 371] width 1568 height 743
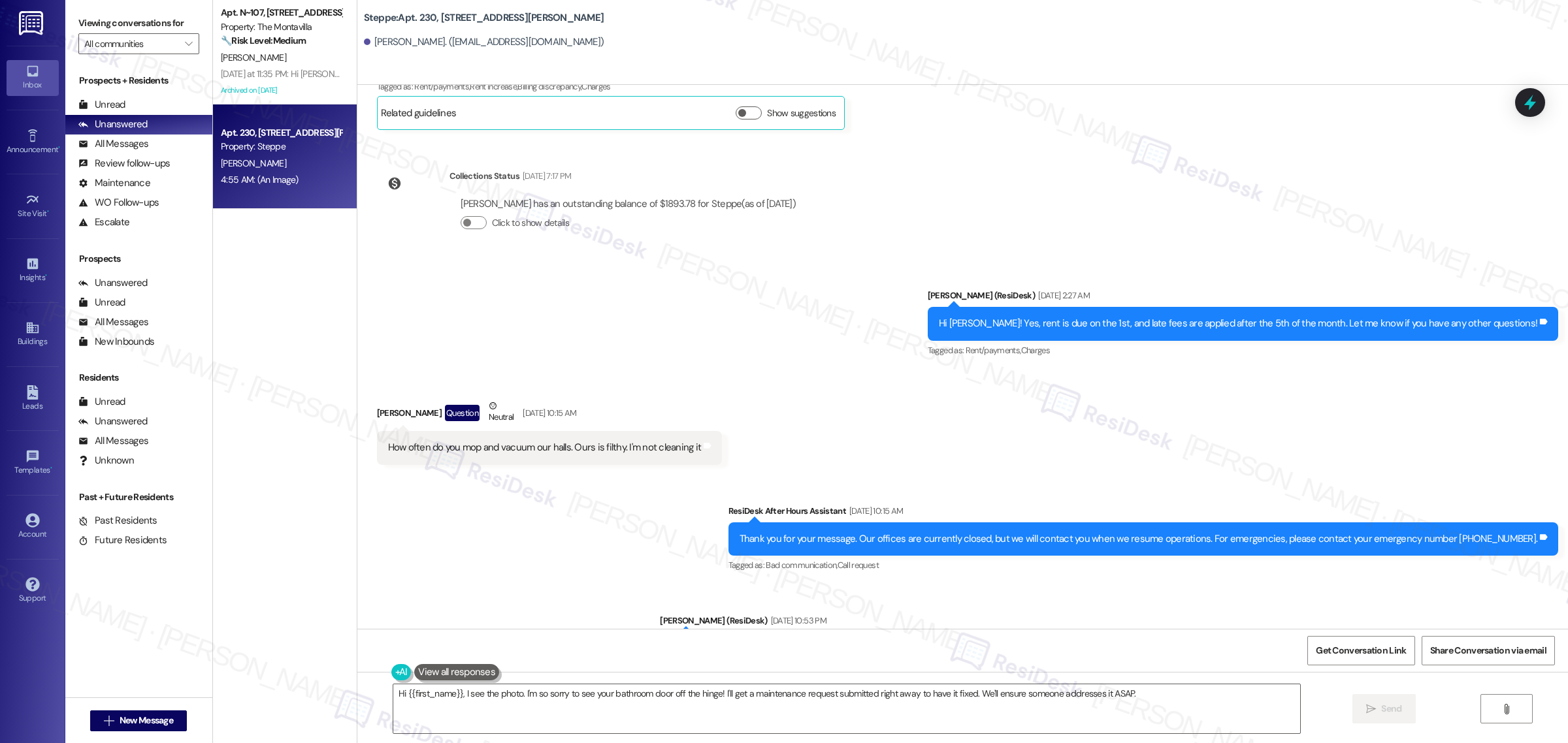
scroll to position [11892, 0]
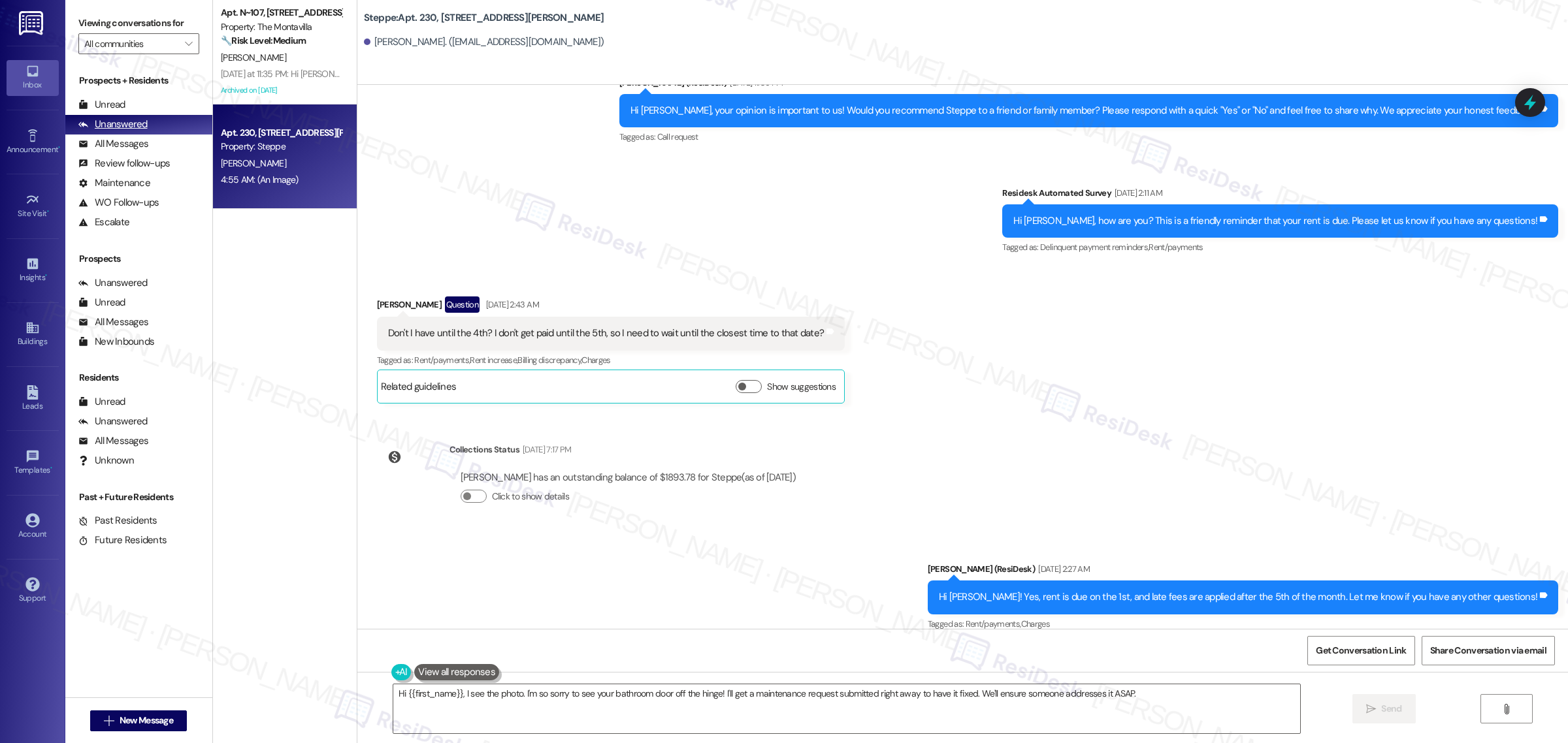
click at [109, 122] on div "Unanswered" at bounding box center [113, 124] width 70 height 14
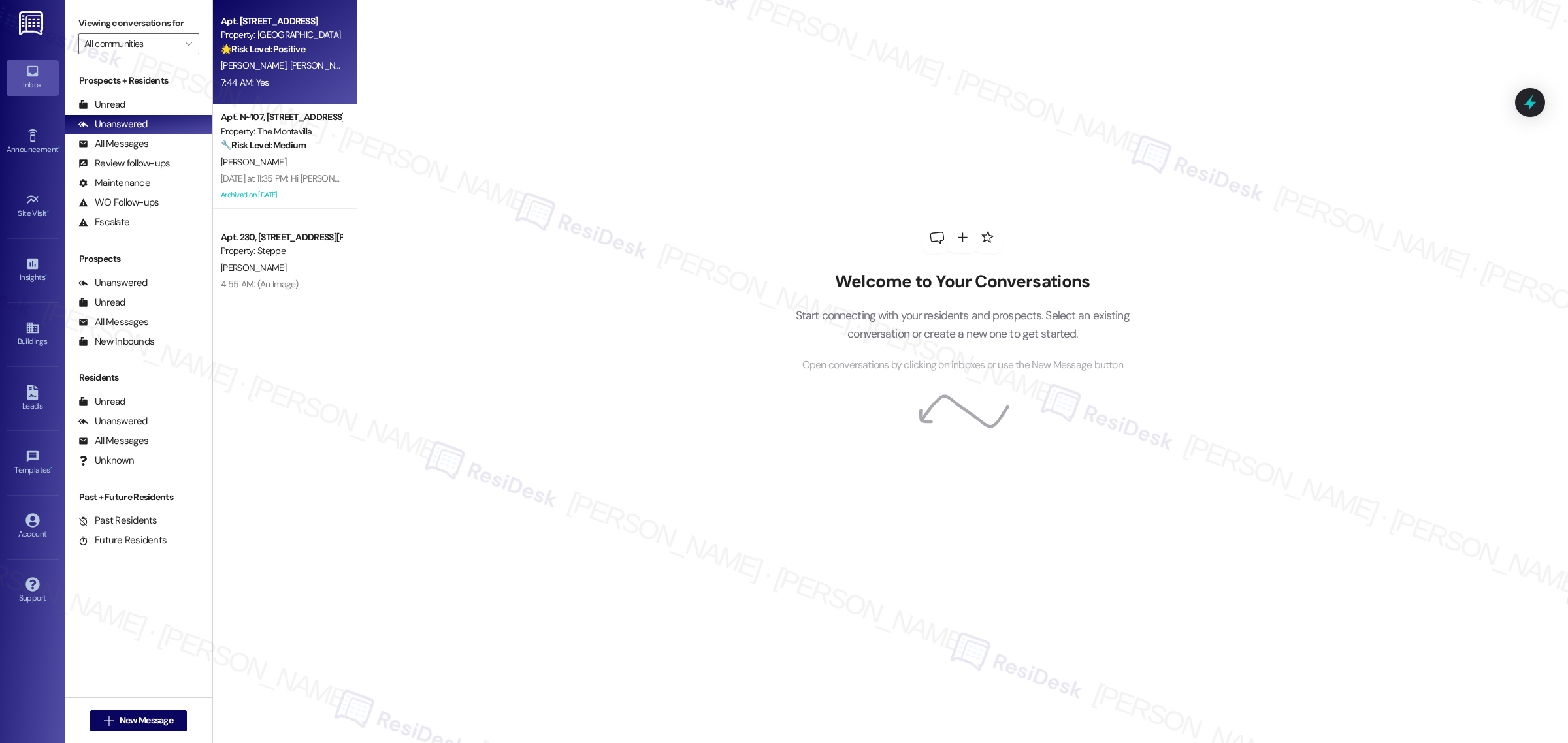
click at [270, 74] on div "7:44 AM: Yes 7:44 AM: Yes" at bounding box center [281, 82] width 124 height 16
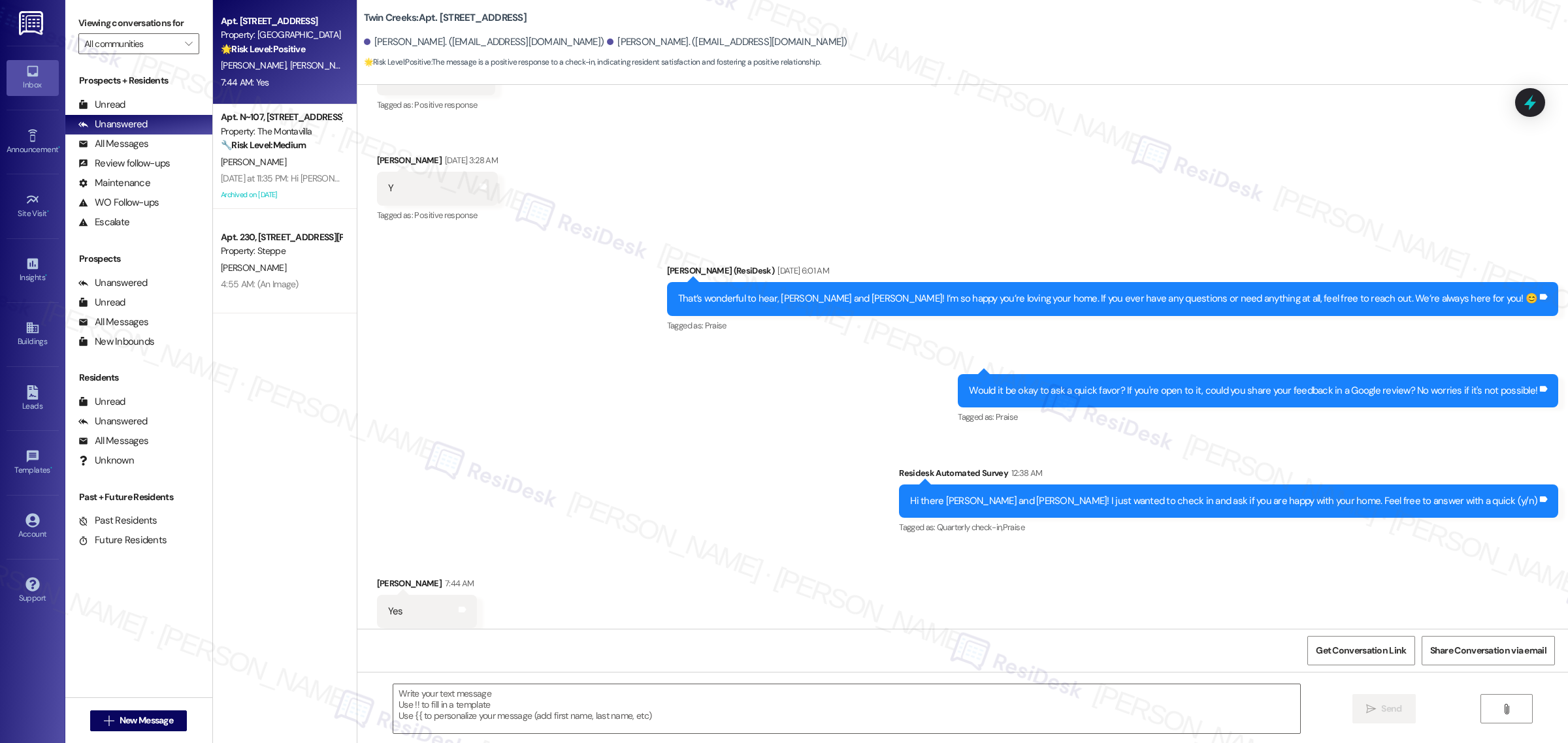
type textarea "Fetching suggested responses. Please feel free to read through the conversation…"
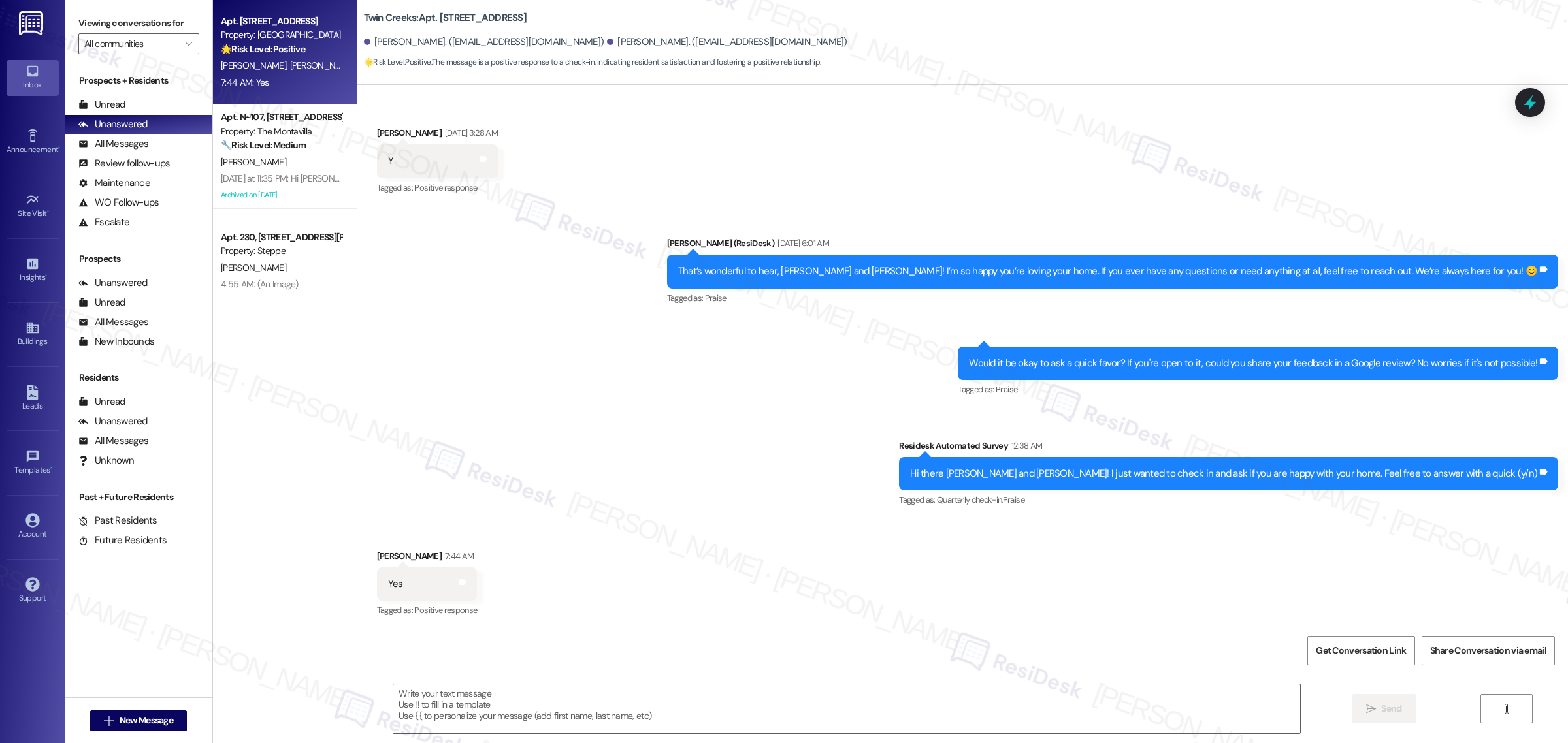
click at [794, 444] on div "Sent via SMS [PERSON_NAME] (ResiDesk) [DATE] 6:01 AM That’s wonderful to hear, …" at bounding box center [963, 363] width 1210 height 312
click at [1297, 439] on div "Residesk Automated Survey 12:38 AM" at bounding box center [1228, 448] width 659 height 18
click at [981, 694] on textarea at bounding box center [846, 709] width 907 height 49
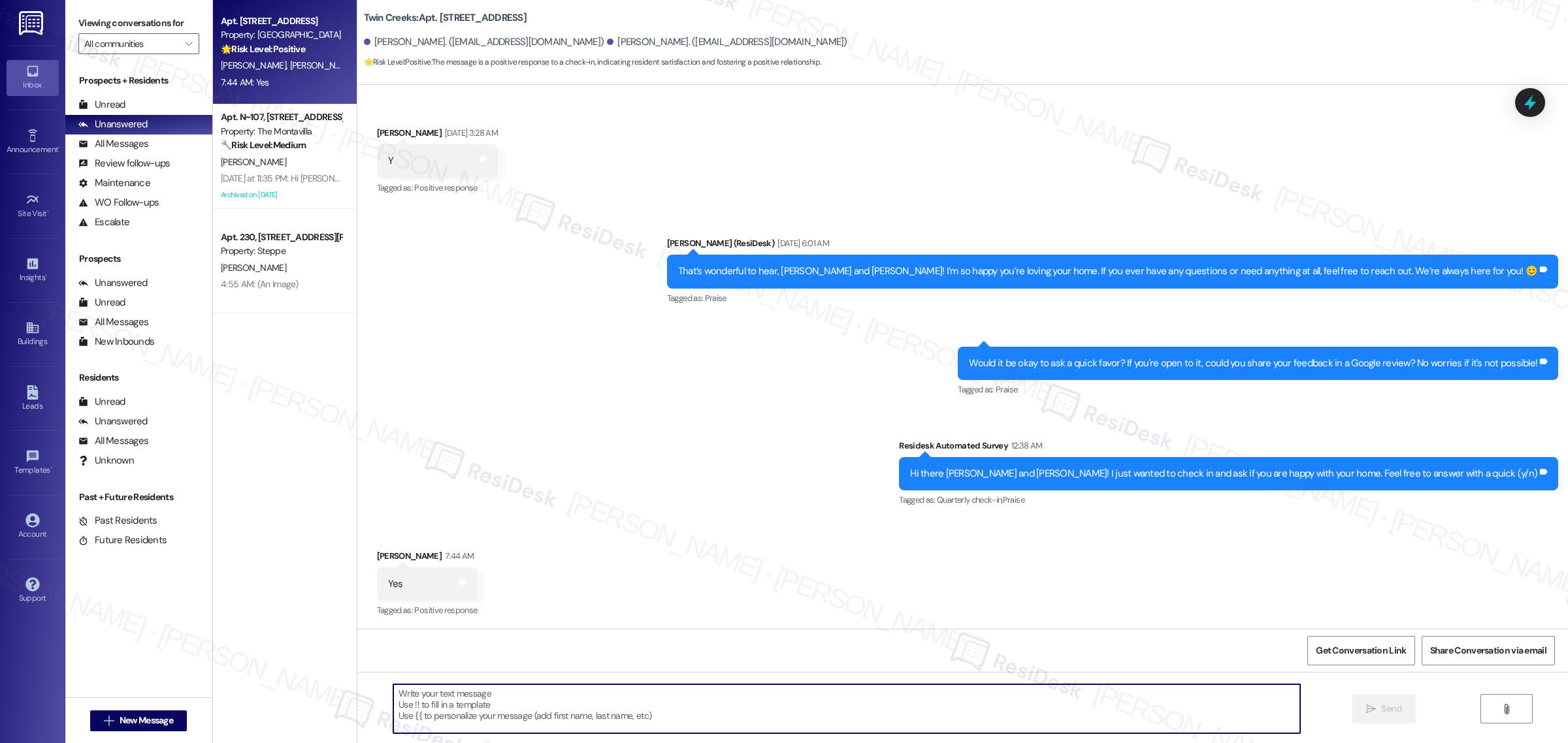
paste textarea "I'm so glad to know that your home is meeting your expectations. Happy to hear …"
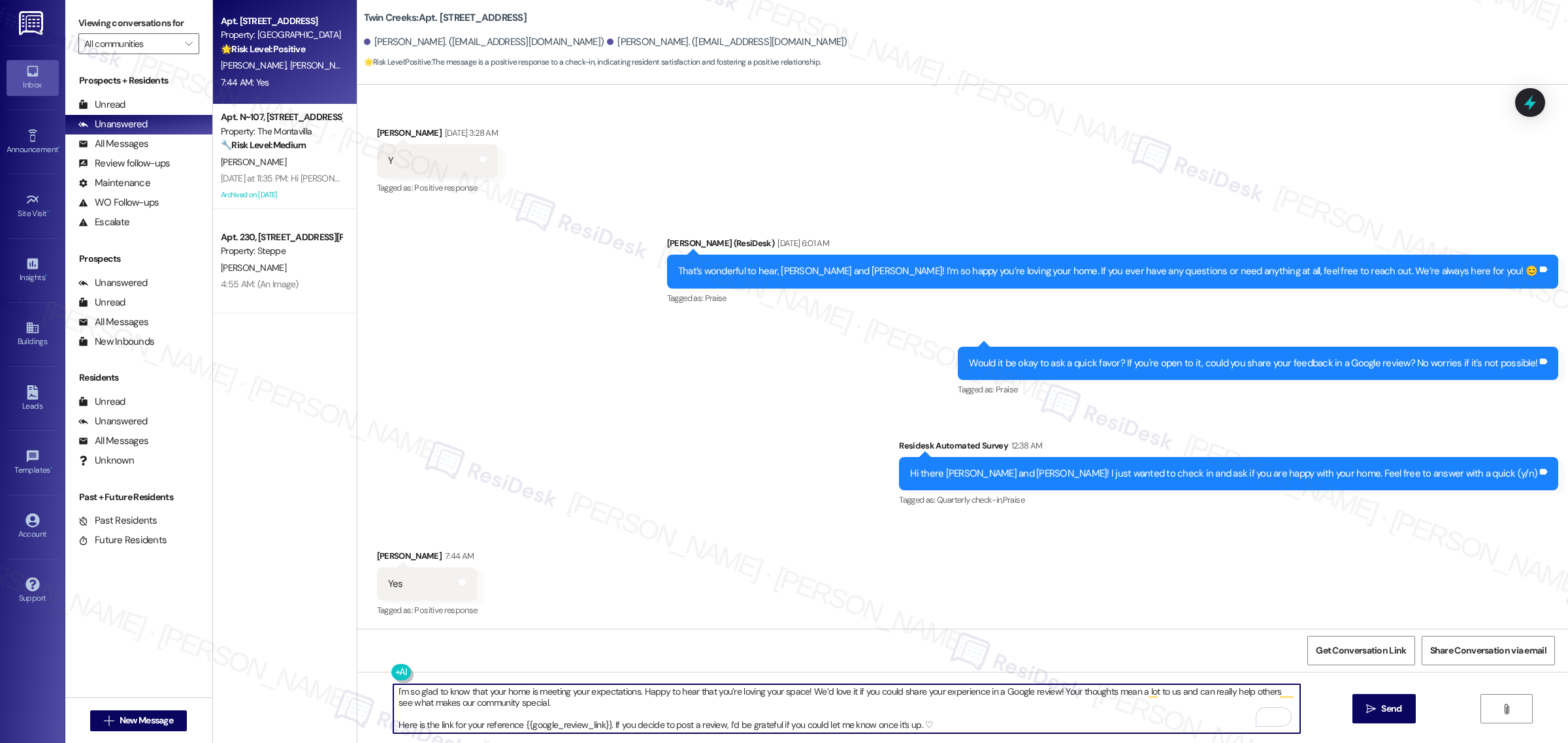
scroll to position [2, 0]
click at [636, 693] on textarea "I'm so glad to know that your home is meeting your expectations. Happy to hear …" at bounding box center [846, 709] width 907 height 49
click at [640, 709] on textarea "I'm so glad to know that your home is meeting your expectations, [PERSON_NAME].…" at bounding box center [846, 709] width 907 height 49
click at [950, 729] on textarea "I'm so glad to know that your home is meeting your expectations, [PERSON_NAME].…" at bounding box center [846, 709] width 907 height 49
type textarea "I'm so glad to know that your home is meeting your expectations, [PERSON_NAME].…"
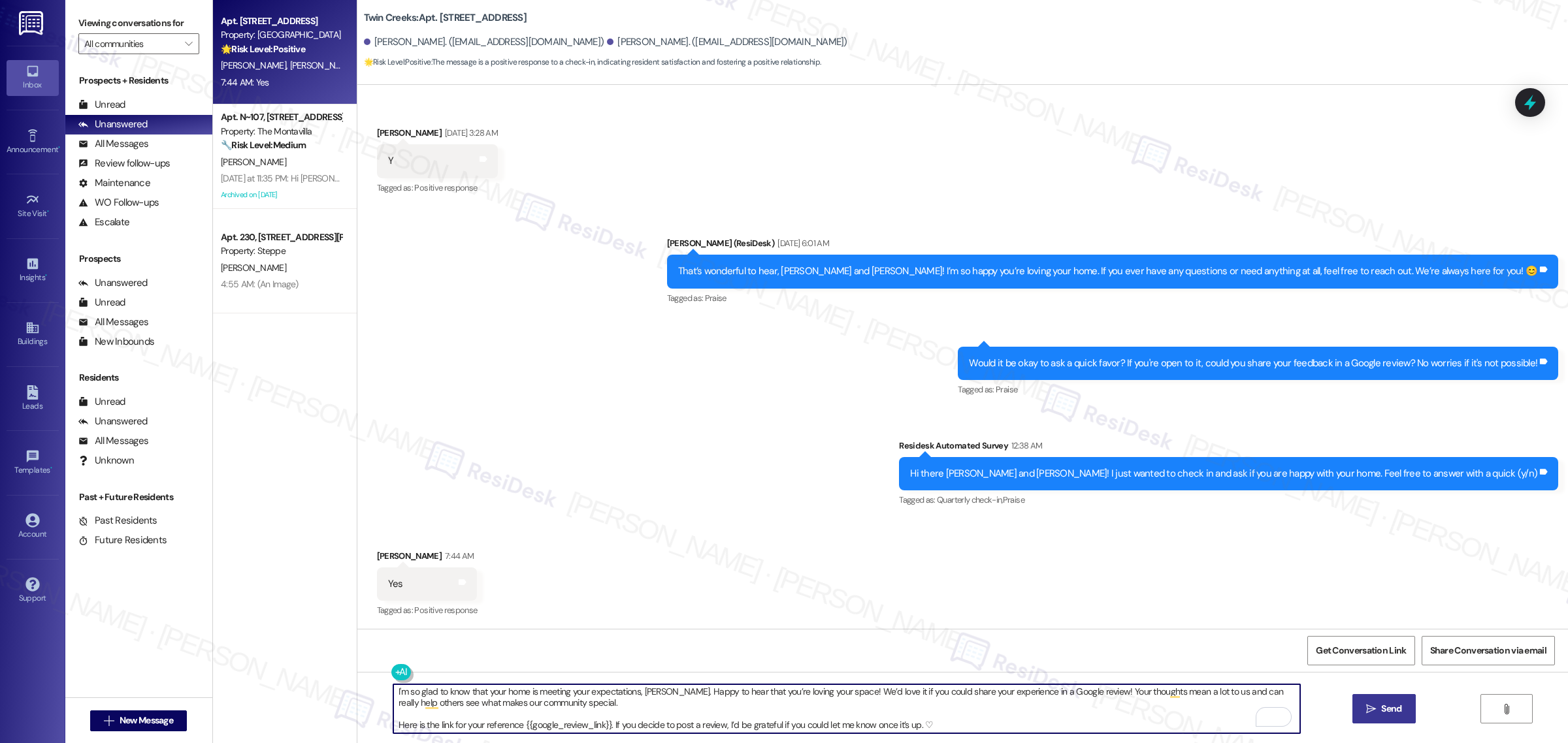
click at [1369, 702] on button " Send" at bounding box center [1384, 709] width 63 height 30
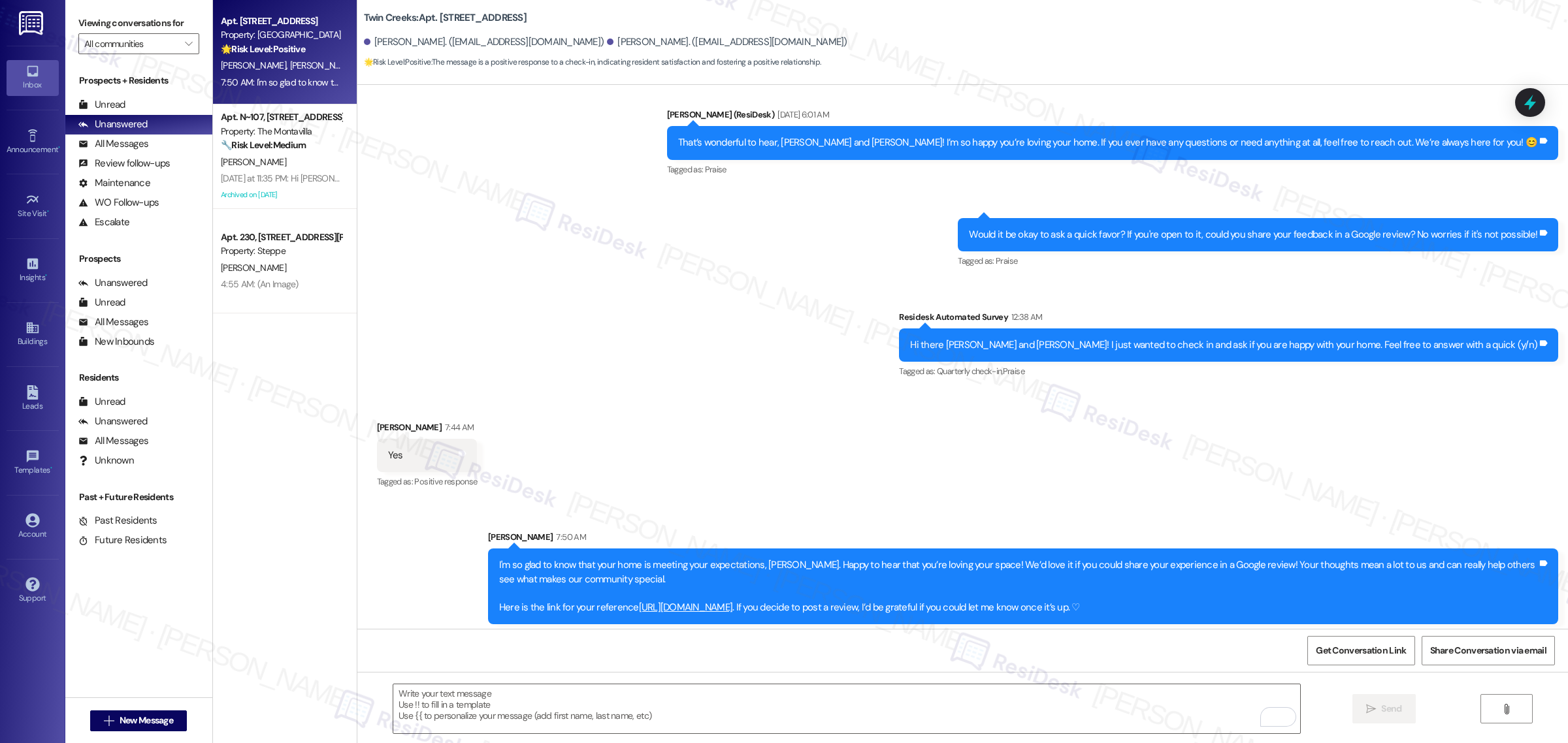
scroll to position [429, 0]
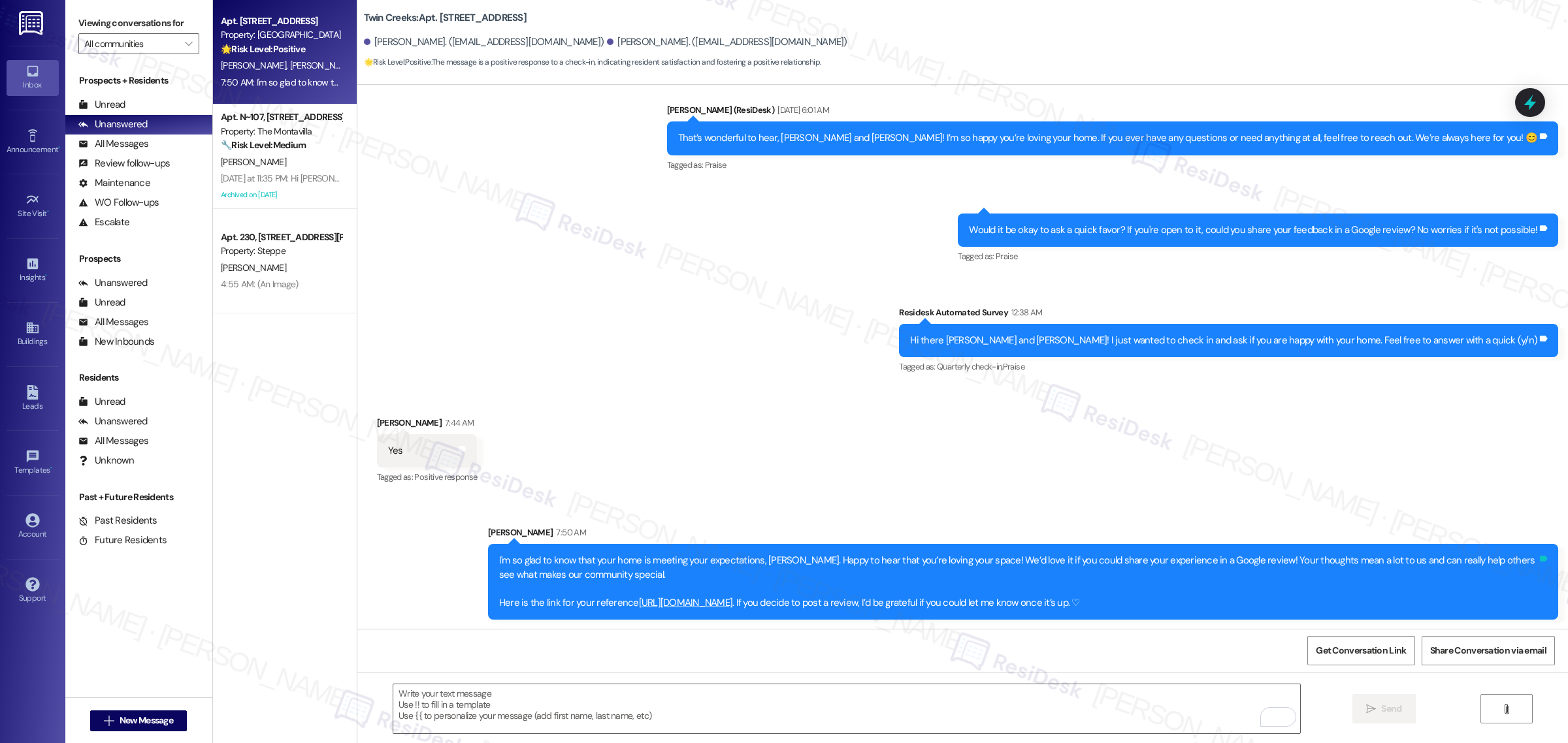
click at [1540, 555] on icon at bounding box center [1543, 558] width 10 height 10
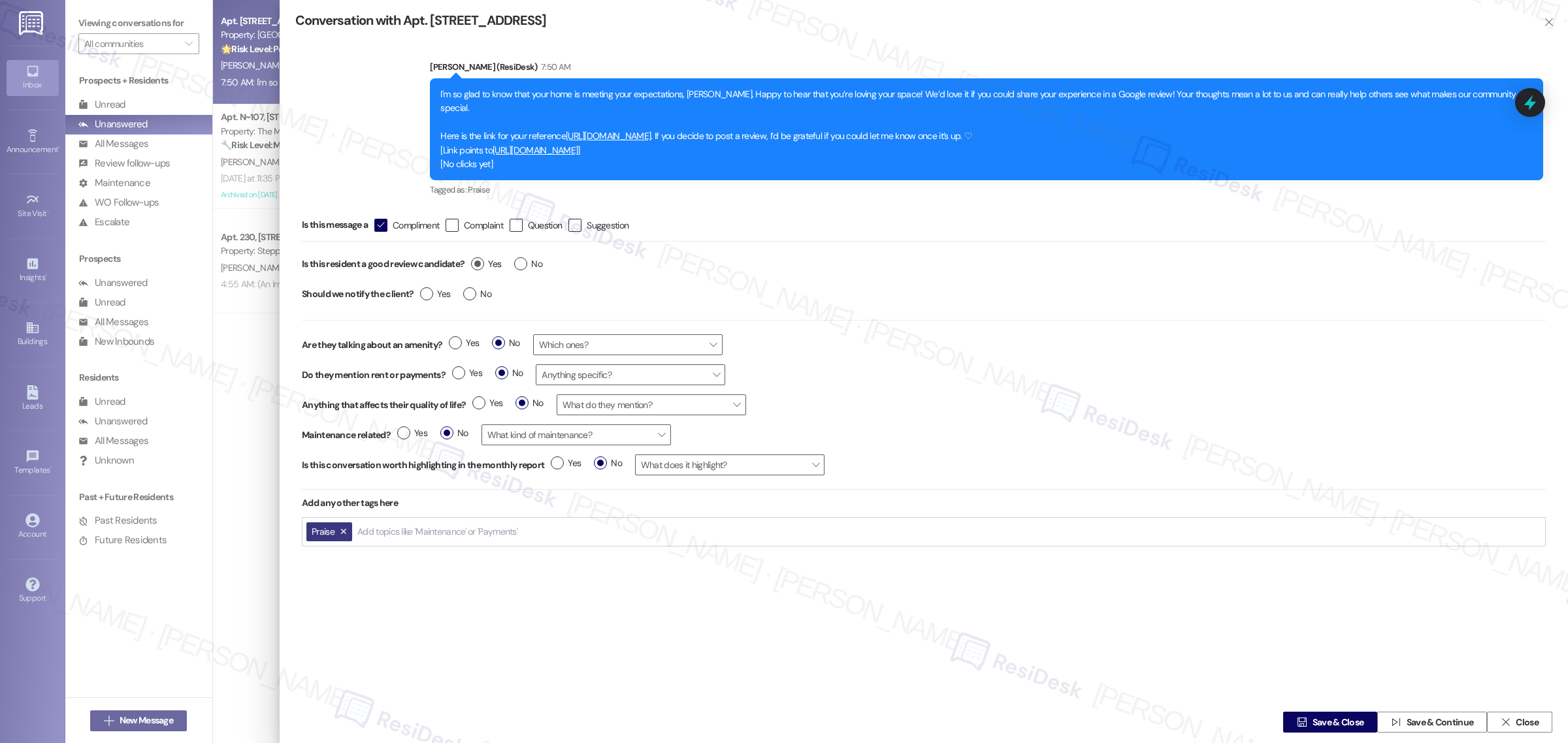
click at [481, 257] on label "Yes" at bounding box center [485, 264] width 30 height 14
click at [481, 257] on input "Yes" at bounding box center [485, 265] width 30 height 17
radio input "true"
click at [1324, 726] on span "Save & Close" at bounding box center [1338, 722] width 51 height 14
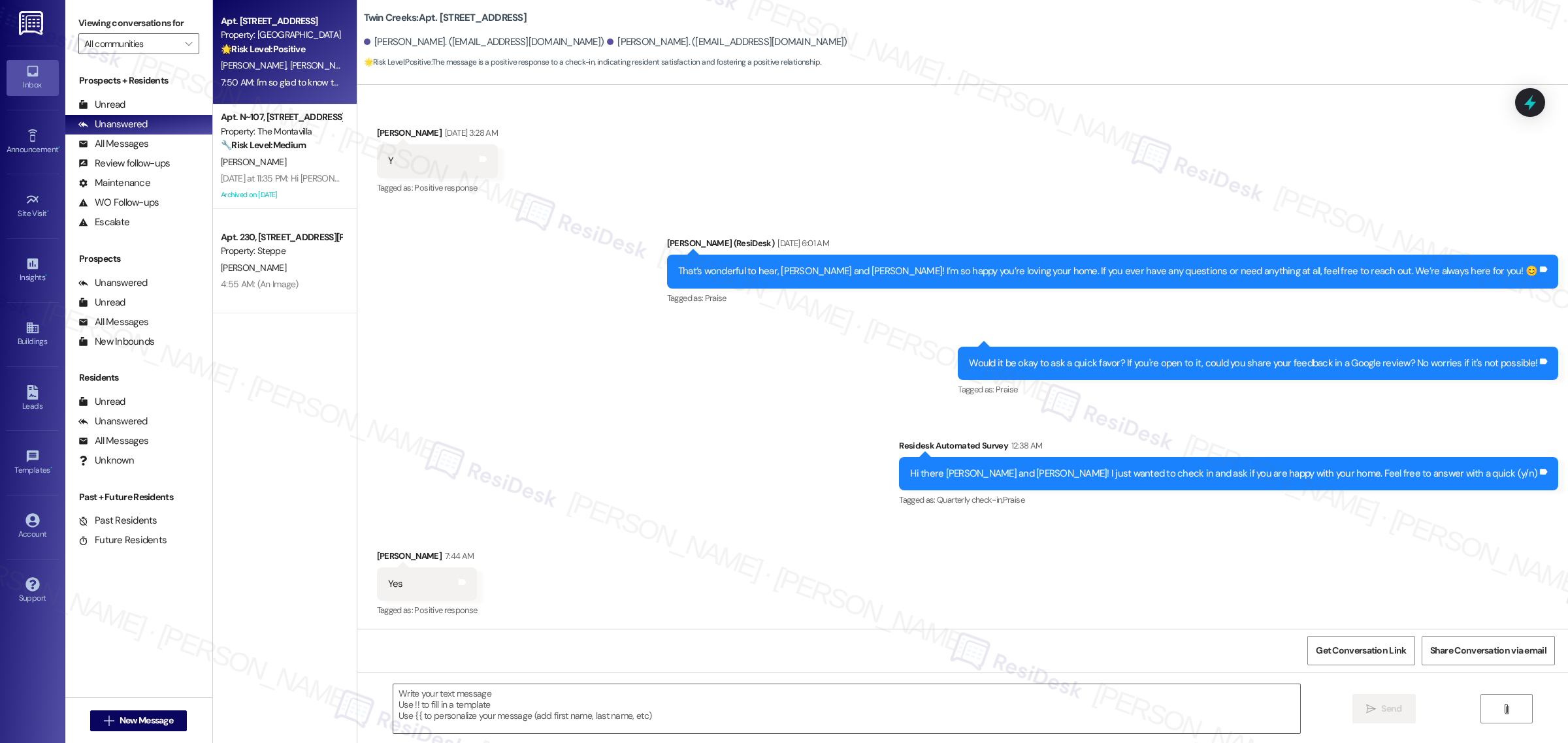
type textarea "Fetching suggested responses. Please feel free to read through the conversation…"
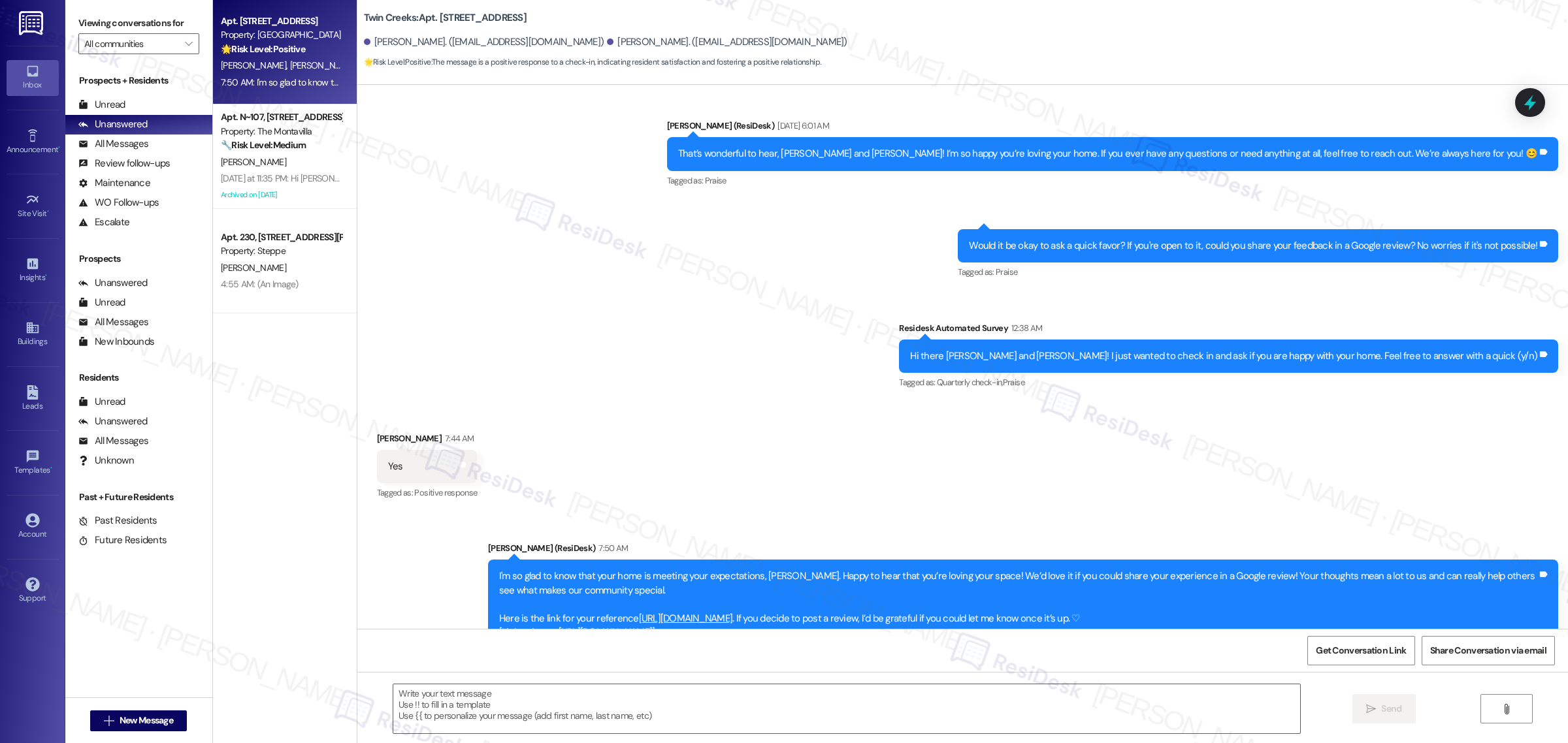
scroll to position [313, 0]
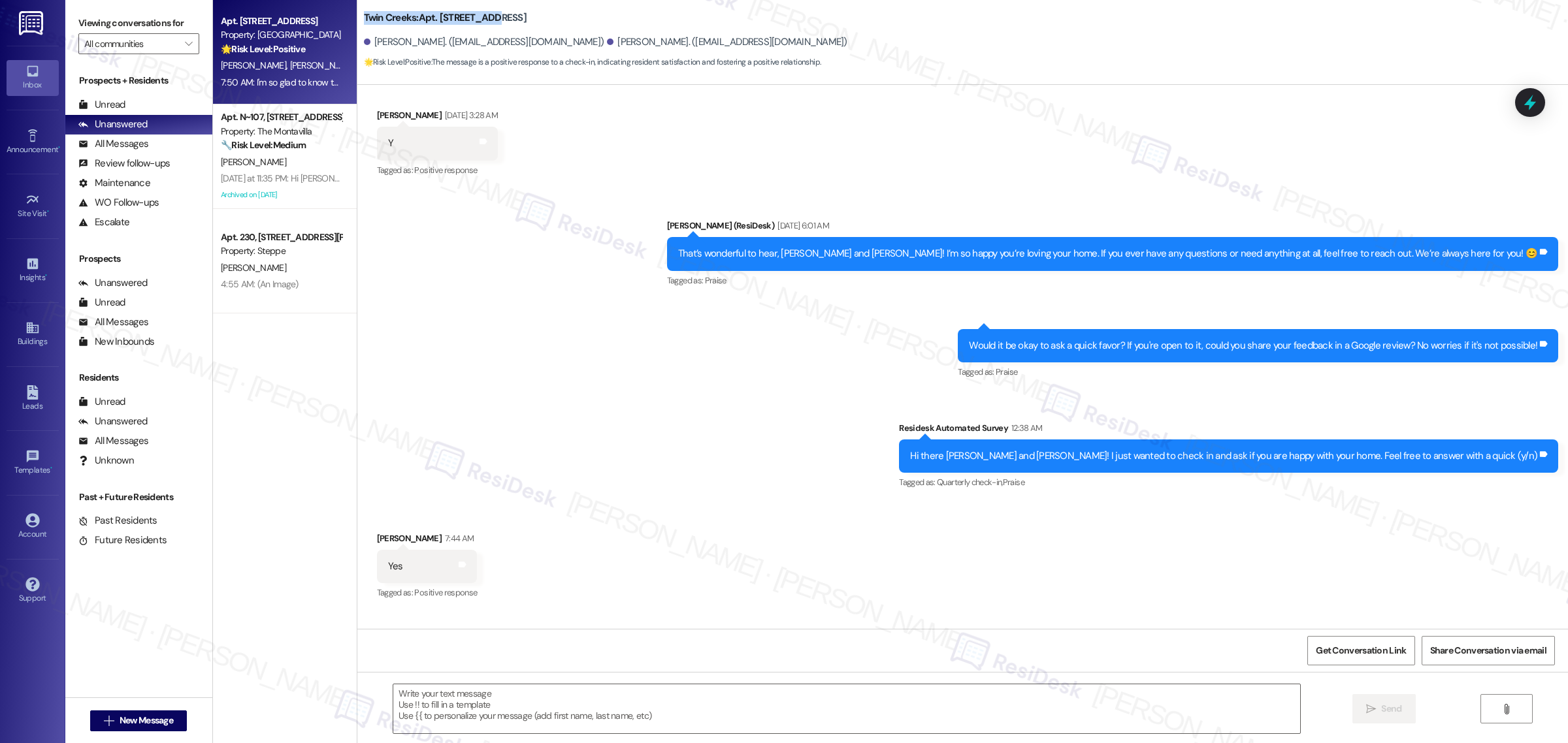
drag, startPoint x: 358, startPoint y: 15, endPoint x: 485, endPoint y: 16, distance: 127.0
click at [485, 16] on b "Twin Creeks: Apt. [STREET_ADDRESS]" at bounding box center [445, 17] width 163 height 14
copy b "Twin Creeks: Apt. C_33, 11480"
drag, startPoint x: 370, startPoint y: 43, endPoint x: 438, endPoint y: 42, distance: 68.0
click at [438, 42] on div "[PERSON_NAME]. ([EMAIL_ADDRESS][DOMAIN_NAME])" at bounding box center [484, 42] width 240 height 14
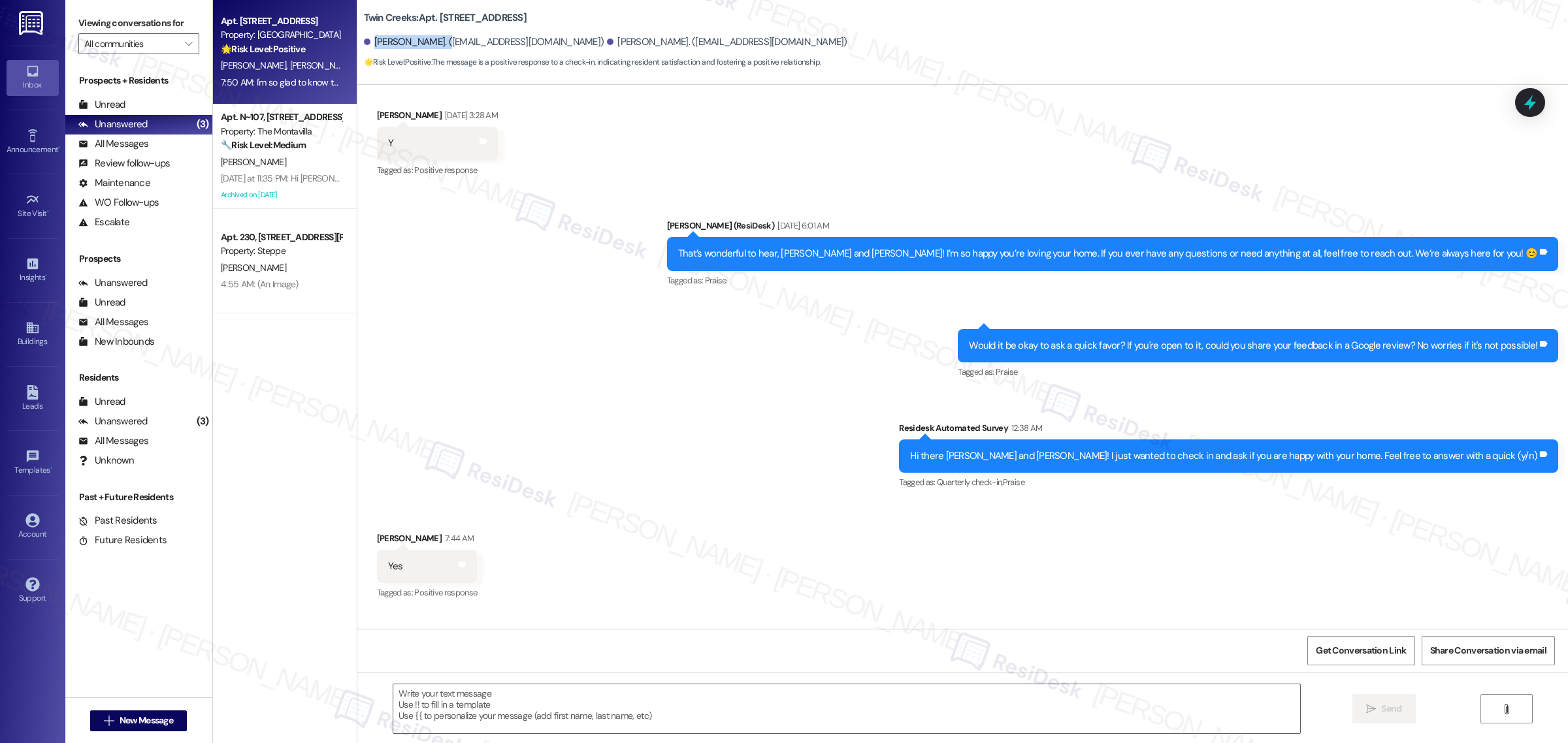
copy div "[PERSON_NAME]"
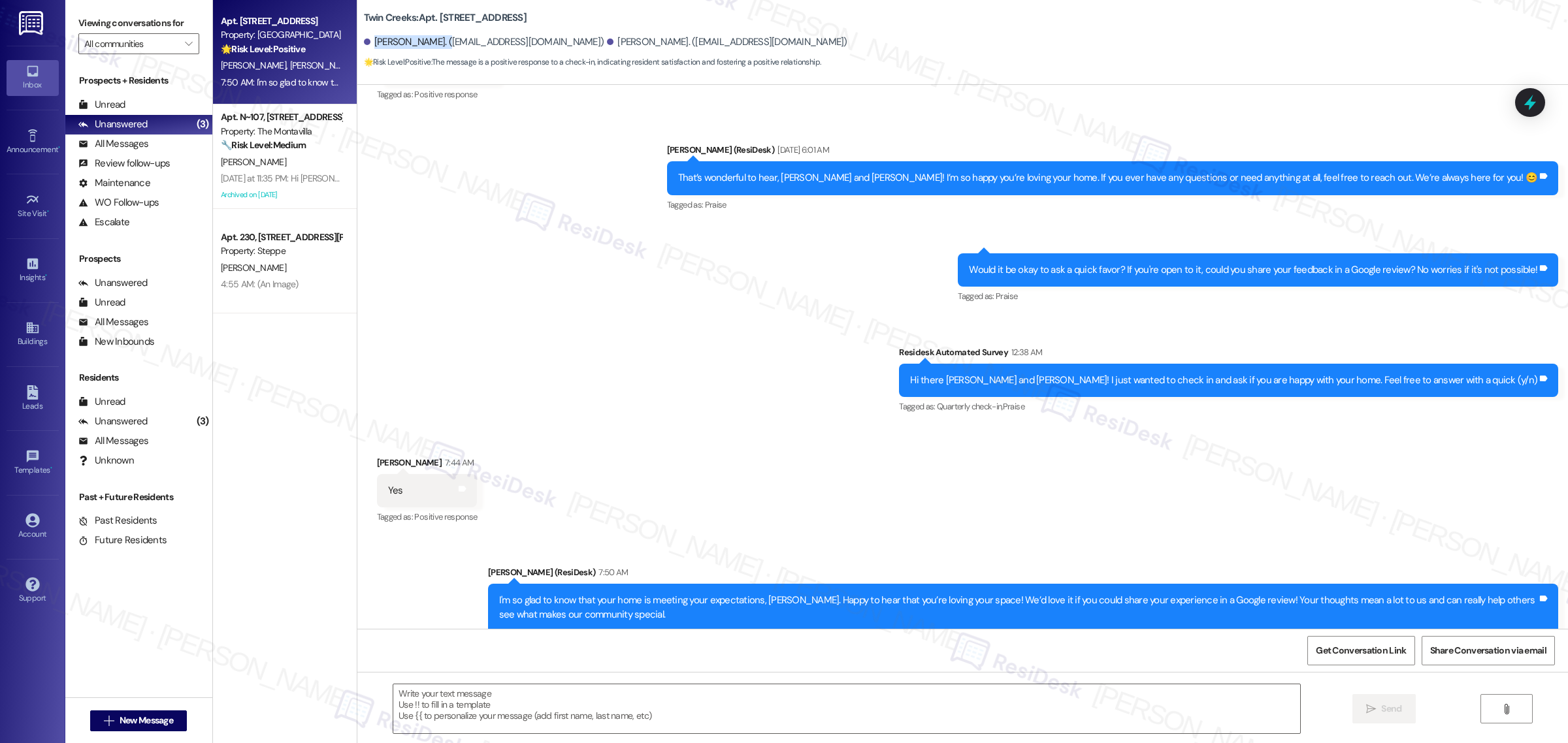
scroll to position [477, 0]
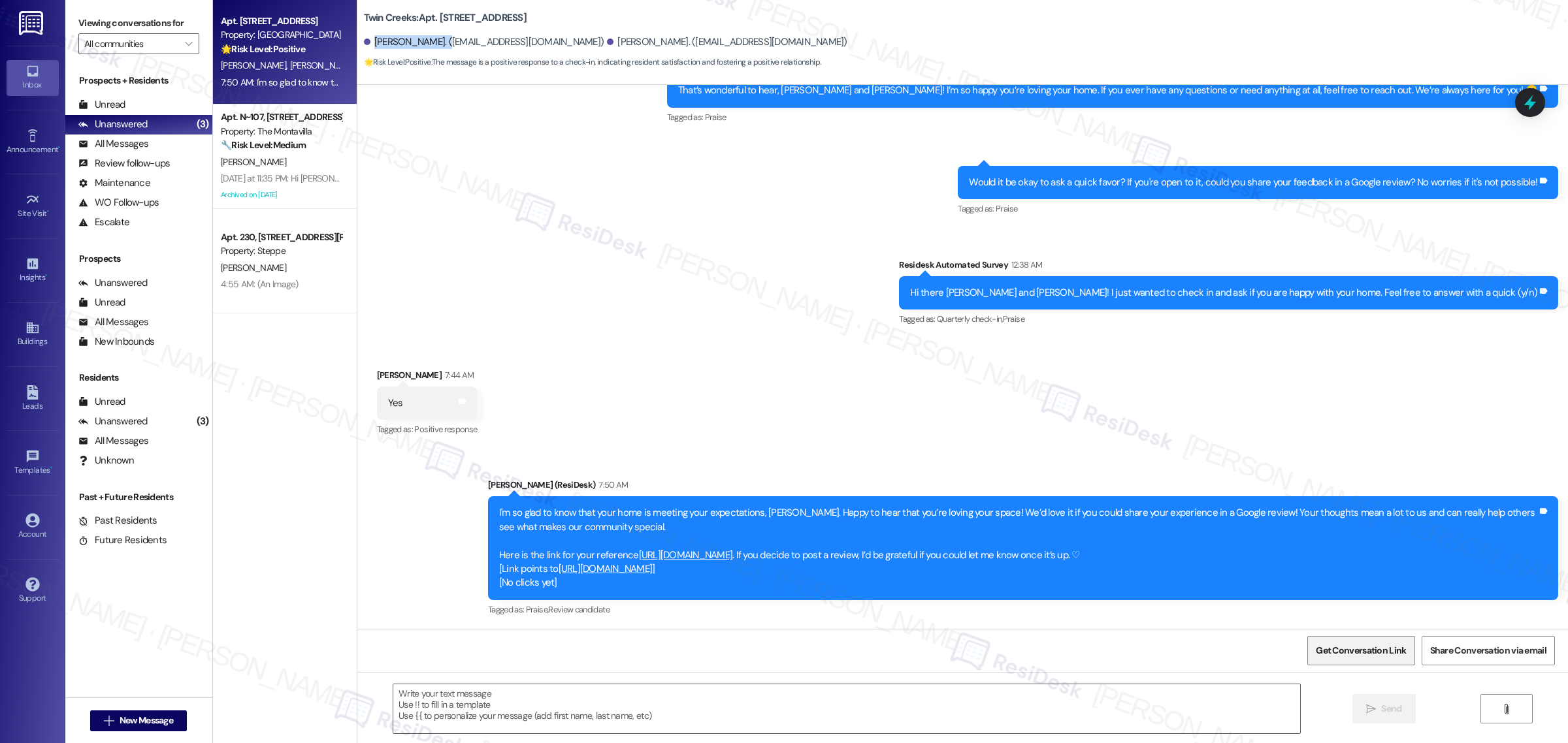
click at [1333, 638] on span "Get Conversation Link" at bounding box center [1361, 650] width 96 height 28
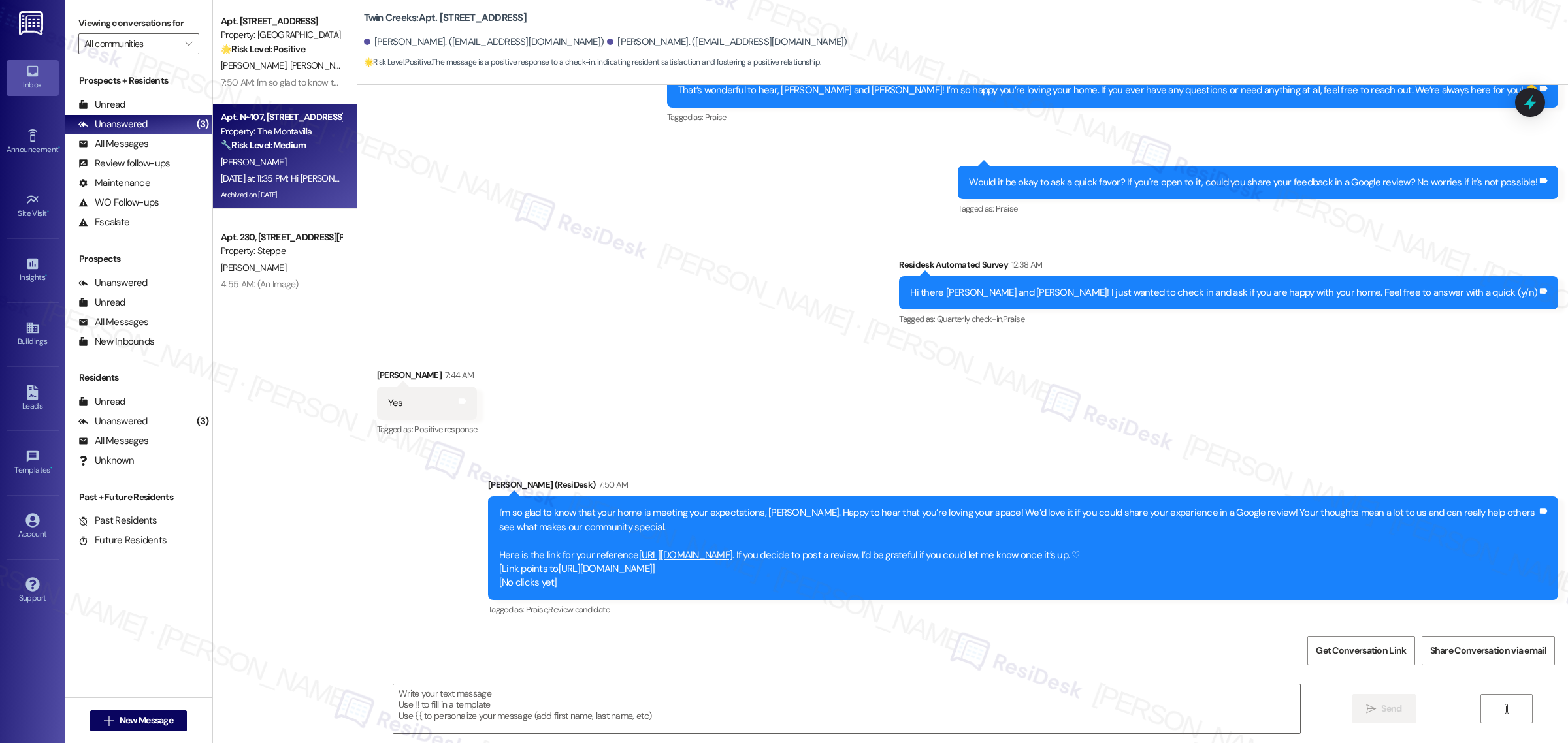
type textarea "Fetching suggested responses. Please feel free to read through the conversation…"
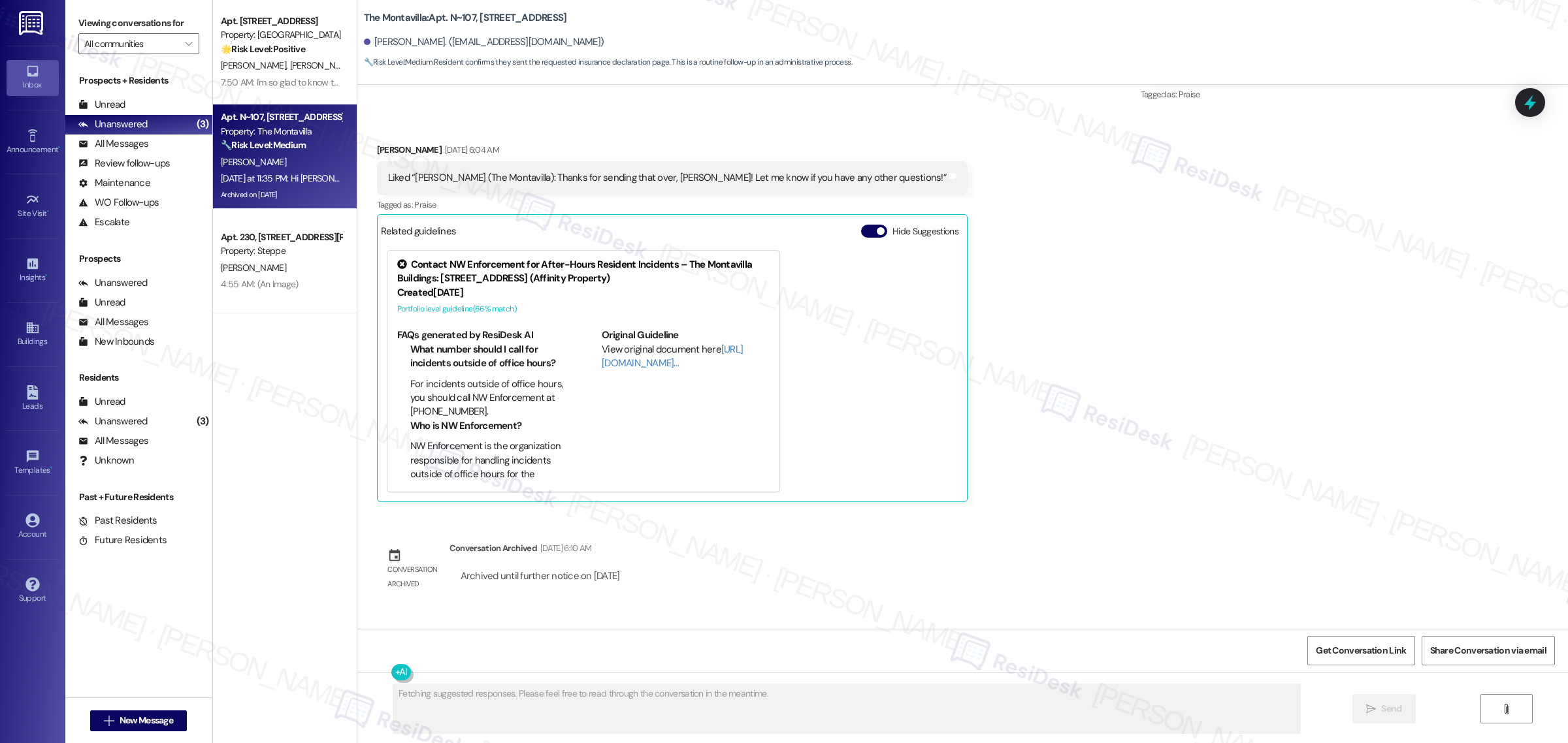
scroll to position [23177, 0]
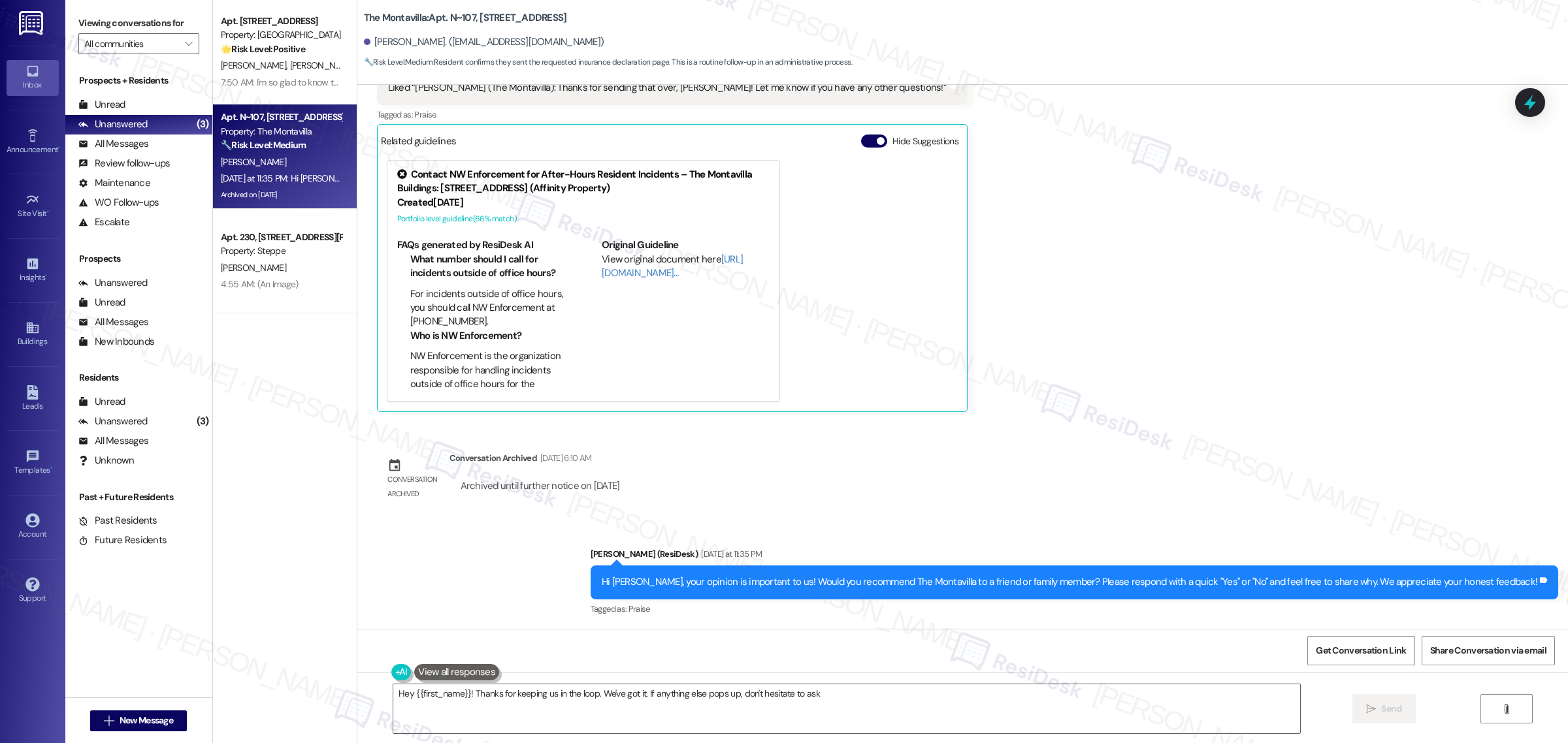
type textarea "Hey {{first_name}}! Thanks for keeping us in the loop. We've got it. If anythin…"
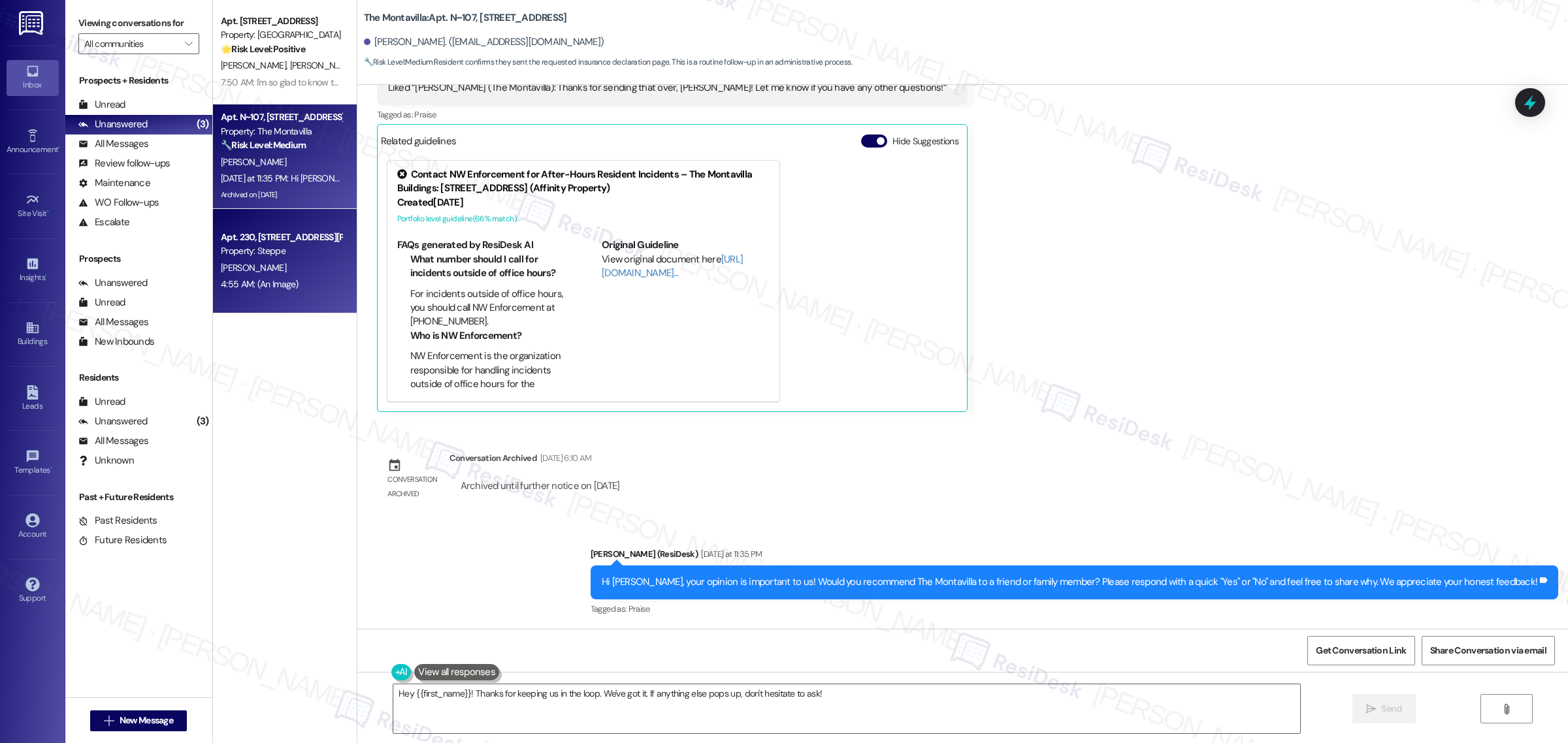
click at [281, 220] on div "Apt. 230, [STREET_ADDRESS][PERSON_NAME] Property: Steppe [PERSON_NAME] 4:55 AM:…" at bounding box center [285, 261] width 144 height 105
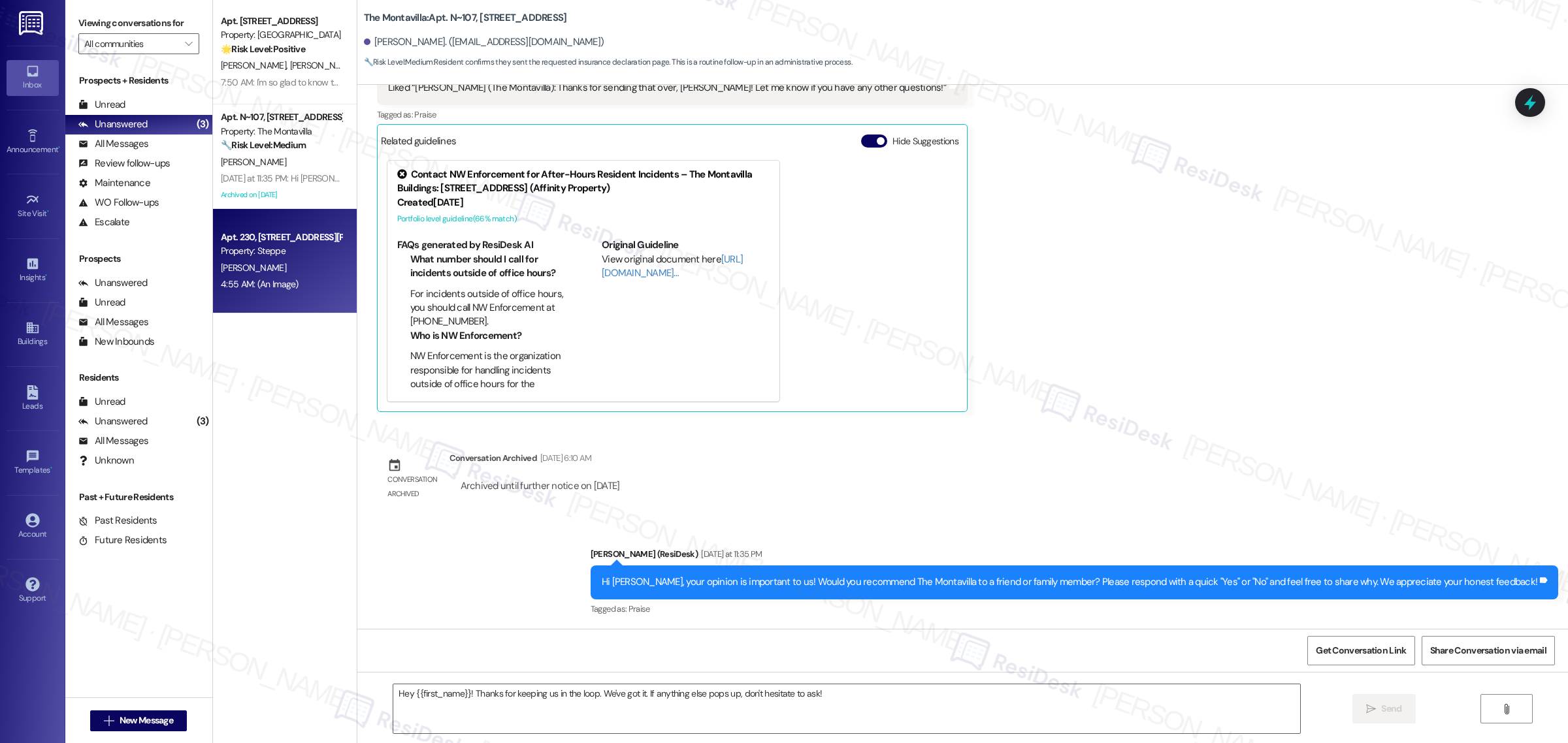
type textarea "Fetching suggested responses. Please feel free to read through the conversation…"
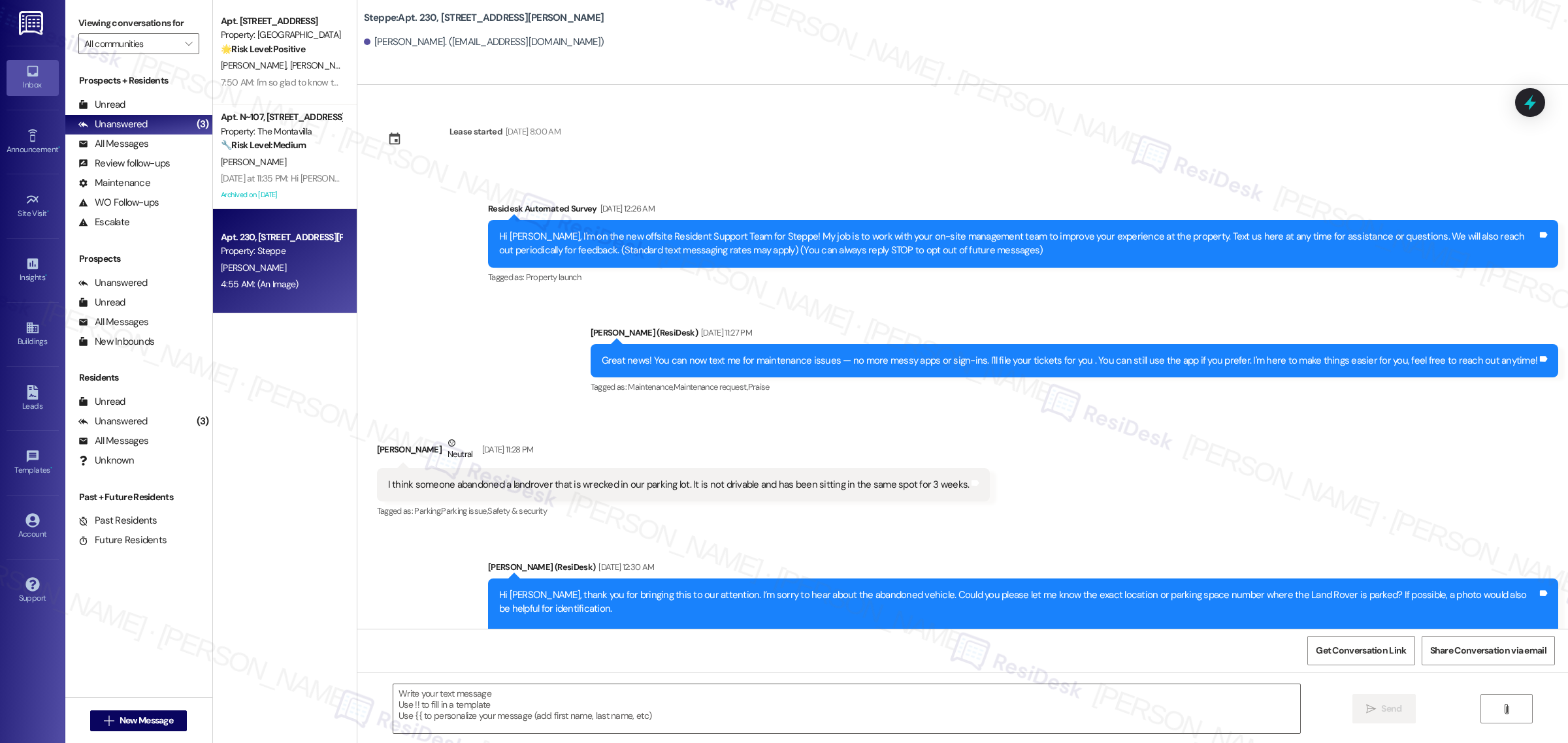
scroll to position [12871, 0]
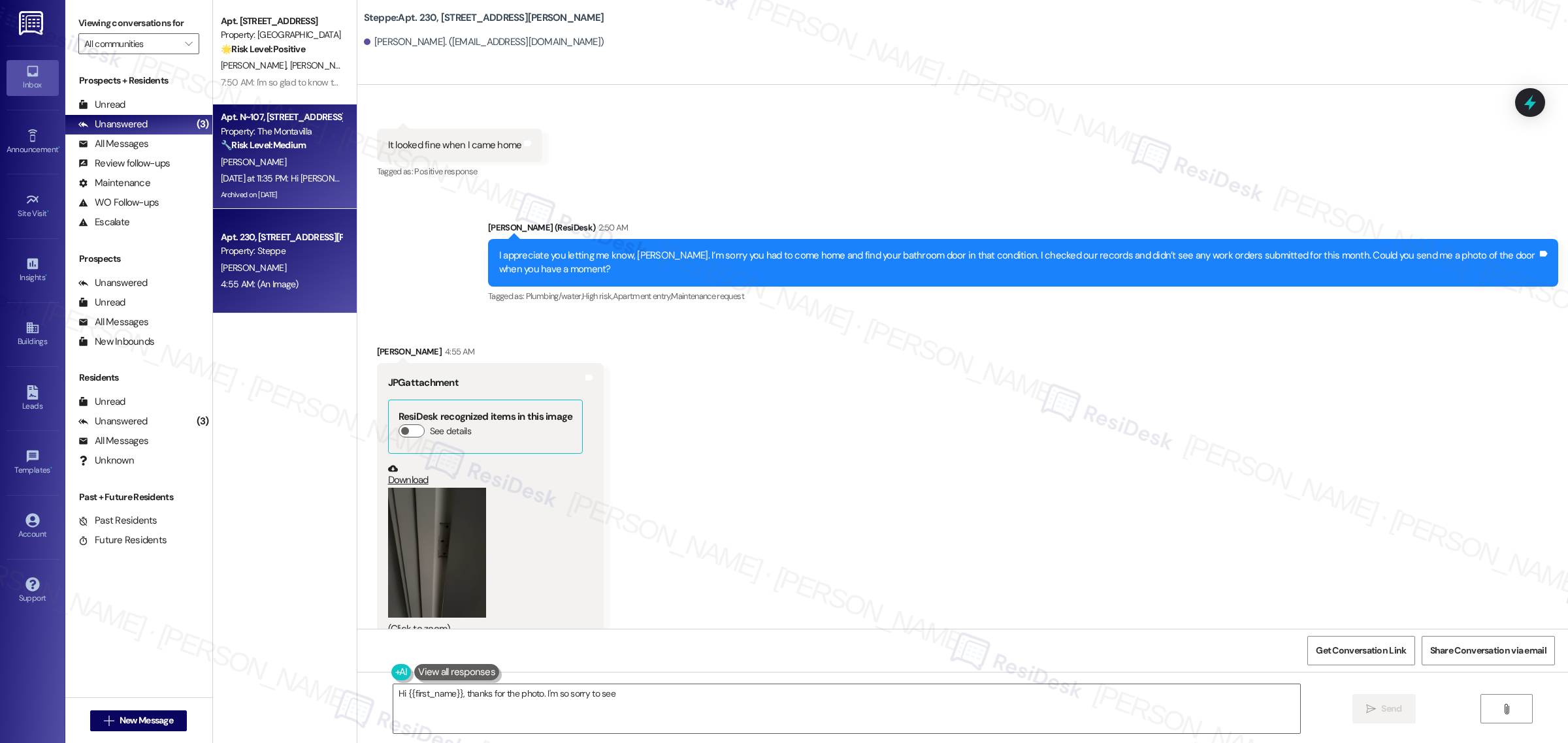
type textarea "Hi {{first_name}}, thanks for the photo. I'm so sorry to see"
click at [275, 158] on div "[PERSON_NAME]" at bounding box center [281, 163] width 124 height 16
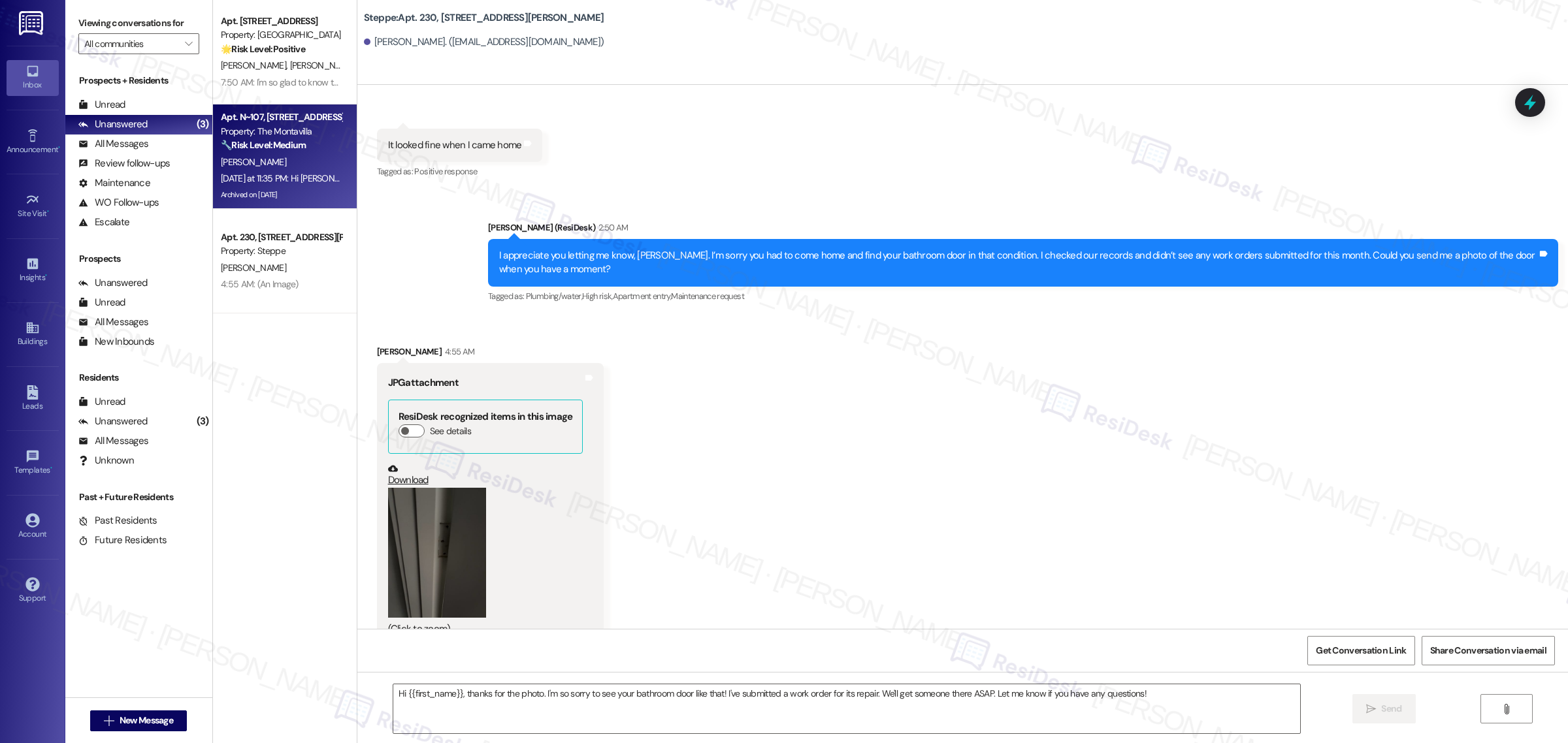
type textarea "Fetching suggested responses. Please feel free to read through the conversation…"
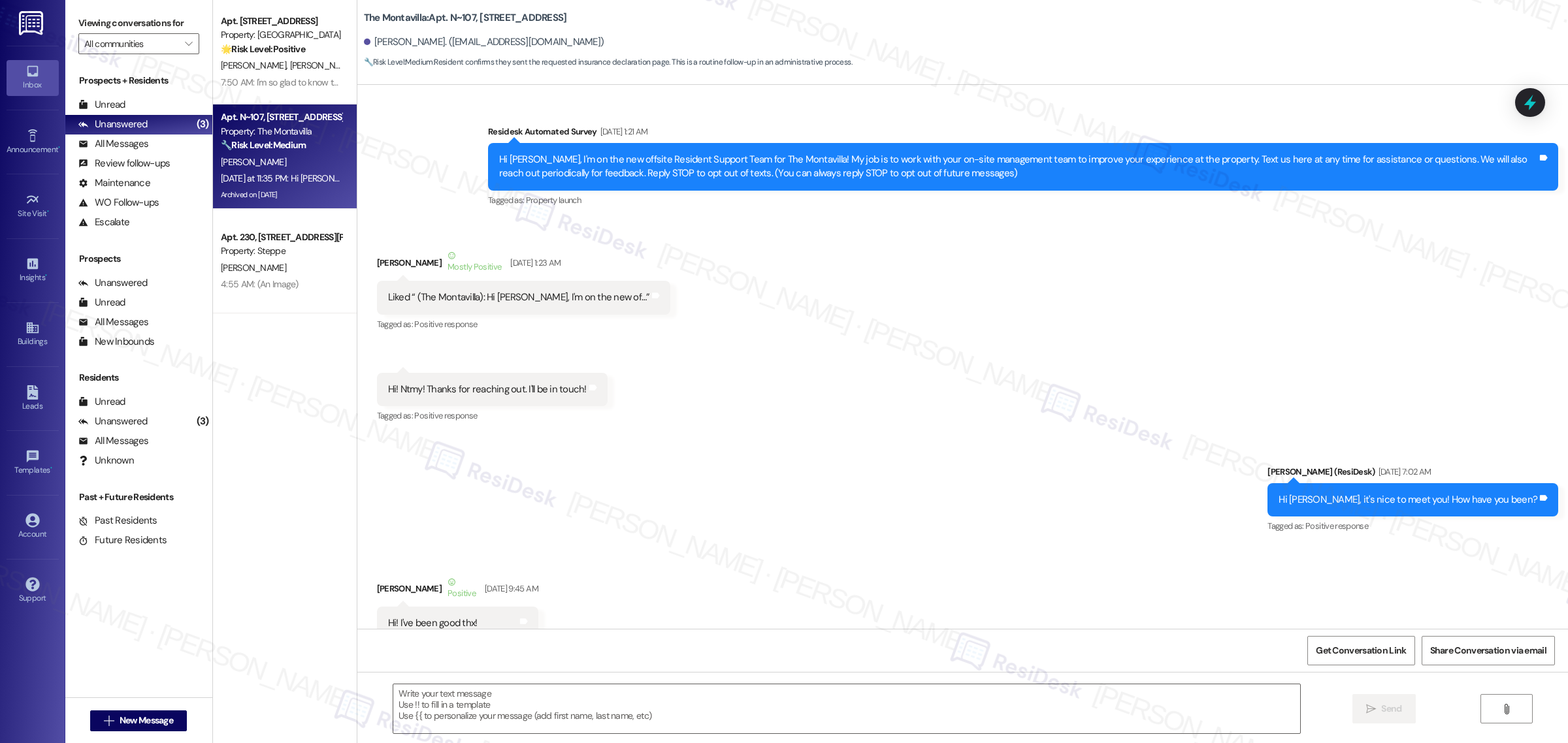
type textarea "Fetching suggested responses. Please feel free to read through the conversation…"
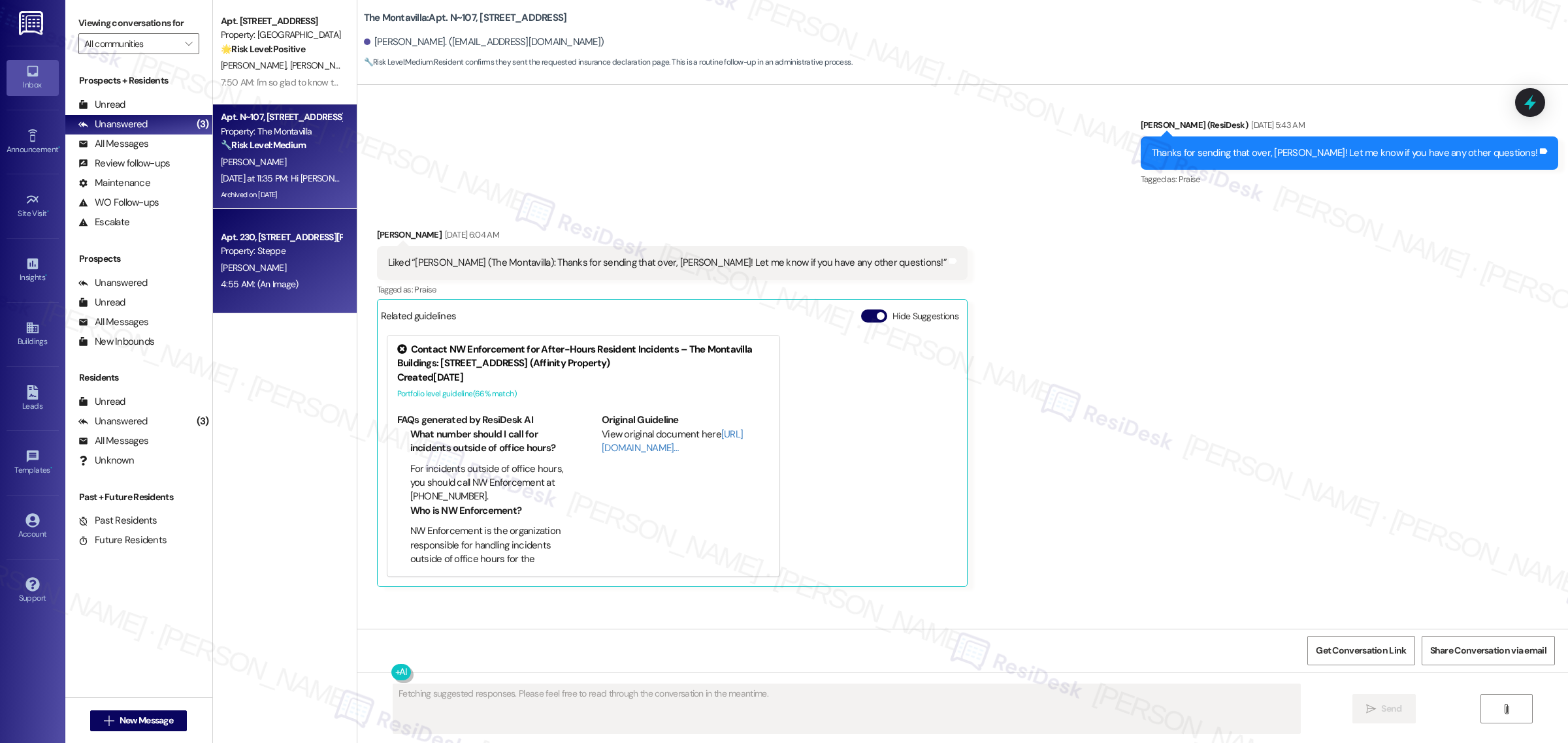
scroll to position [22972, 0]
click at [286, 262] on div "[PERSON_NAME]" at bounding box center [281, 268] width 124 height 16
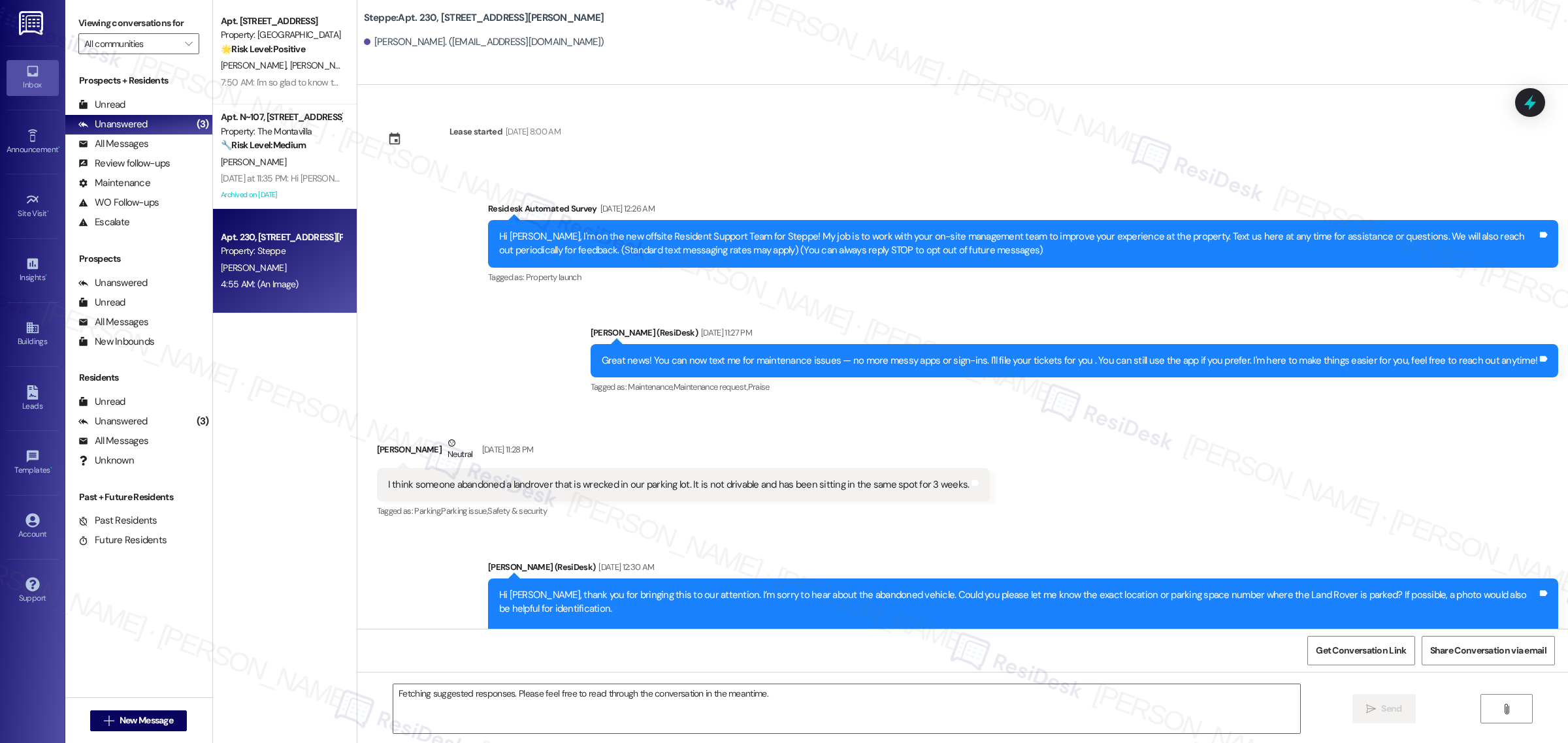
scroll to position [12870, 0]
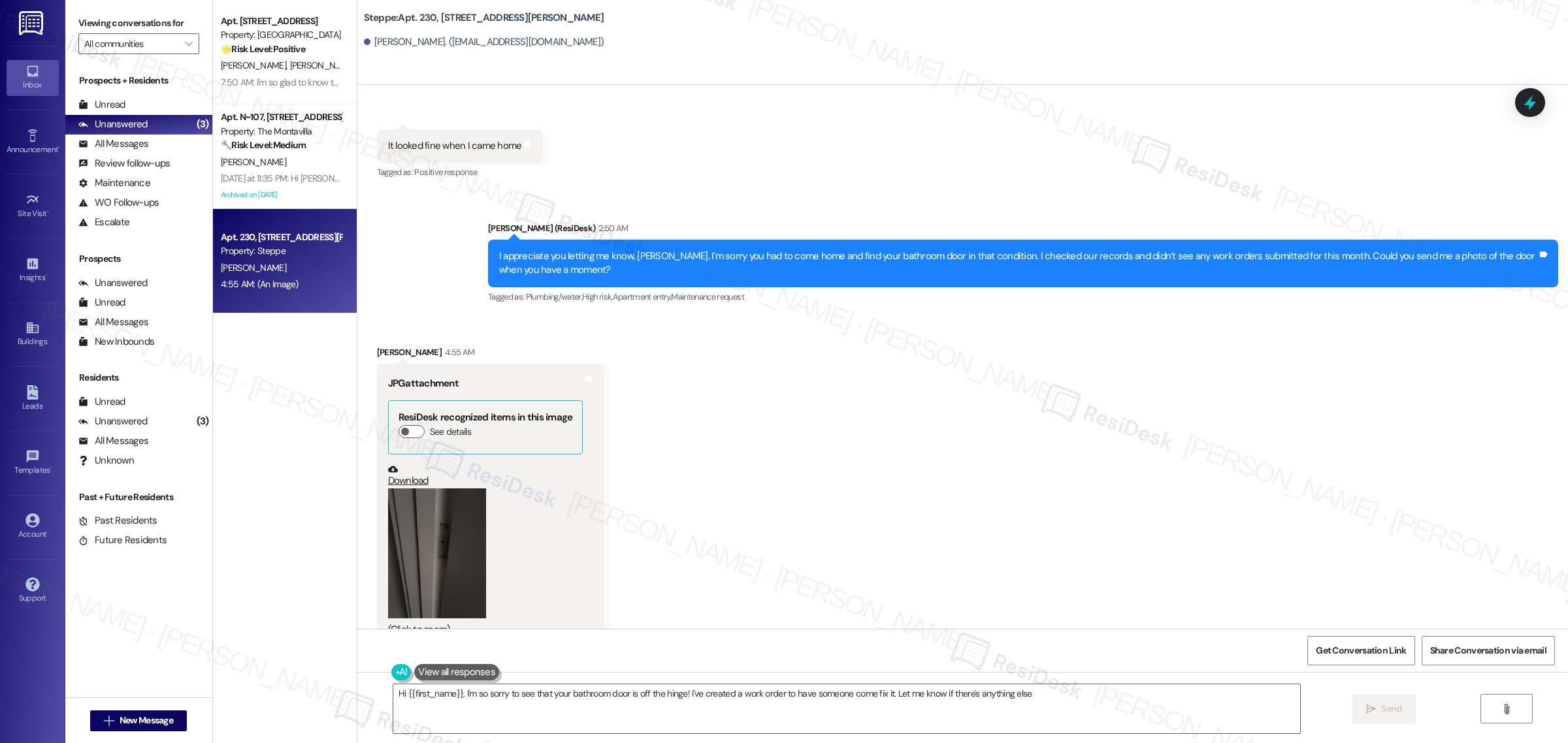
type textarea "Hi {{first_name}}, I'm so sorry to see that your bathroom door is off the hinge…"
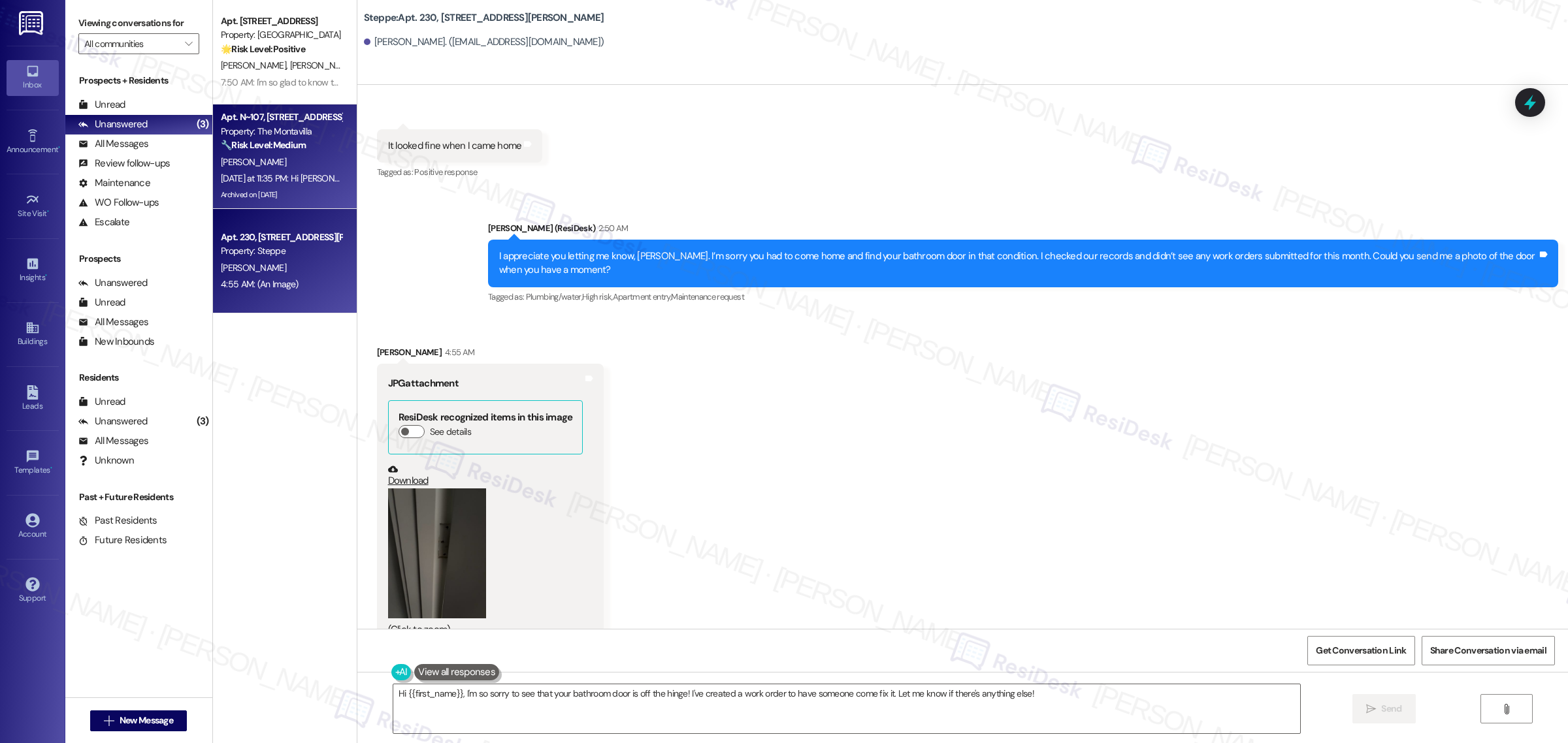
click at [299, 192] on div "Archived on [DATE]" at bounding box center [281, 195] width 124 height 16
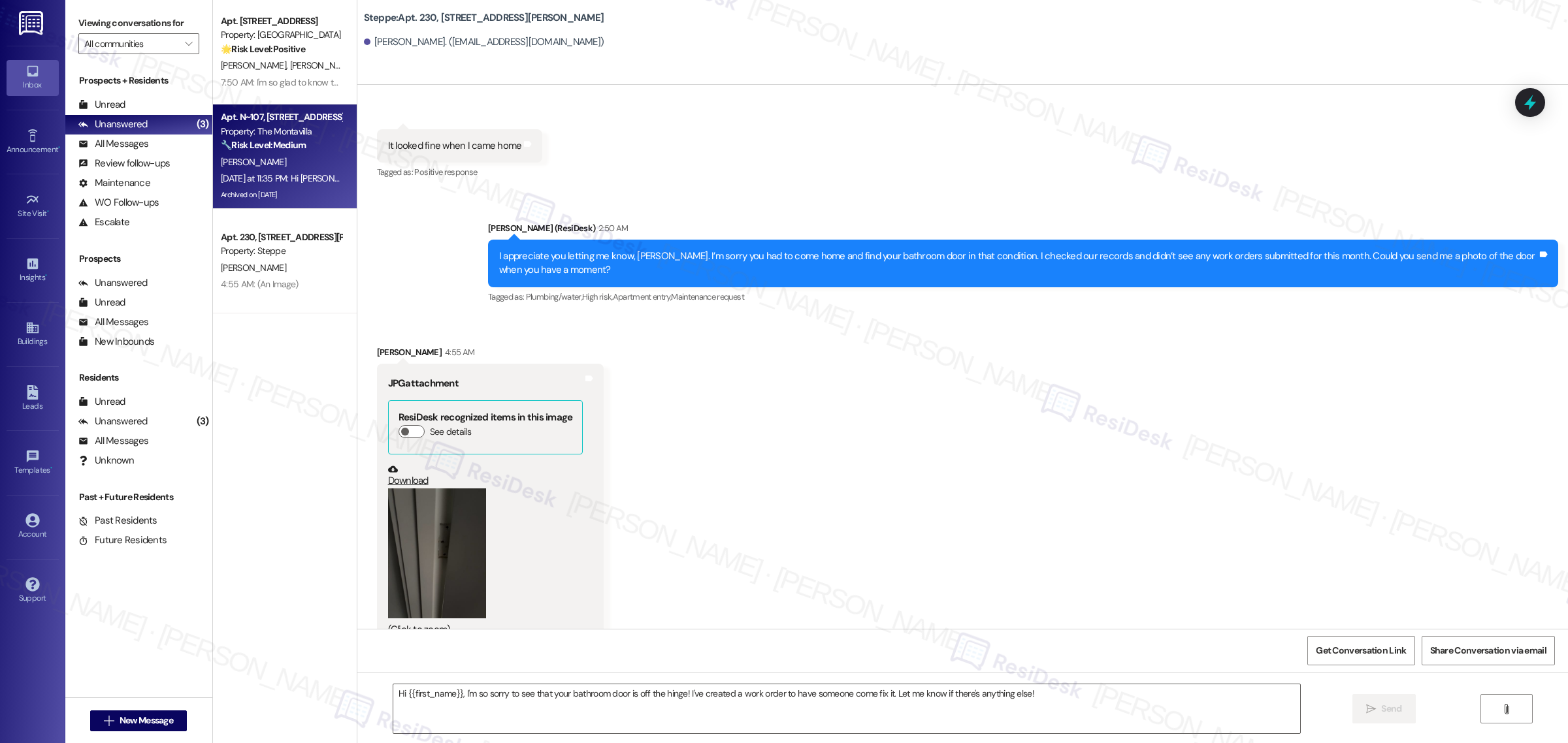
type textarea "Fetching suggested responses. Please feel free to read through the conversation…"
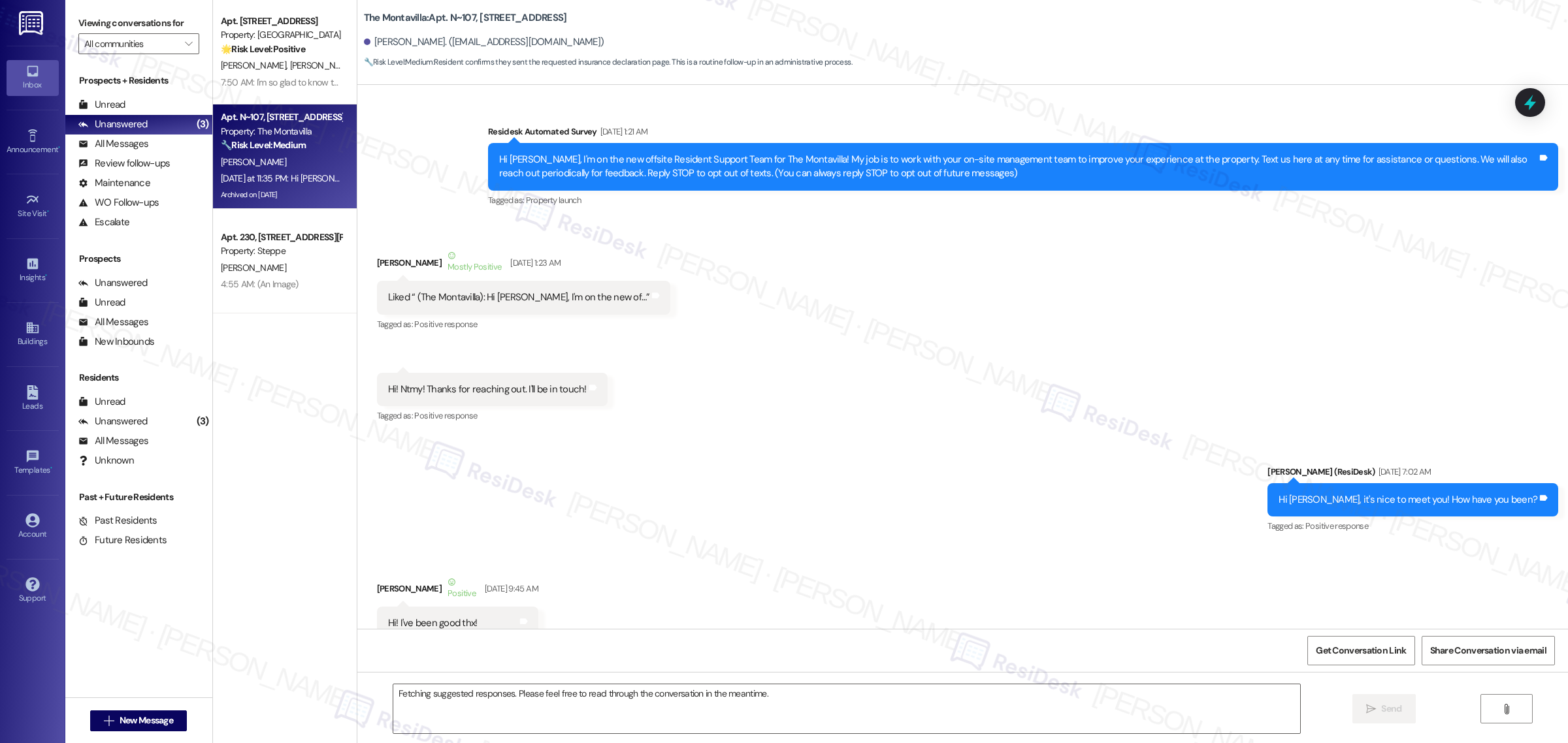
scroll to position [23177, 0]
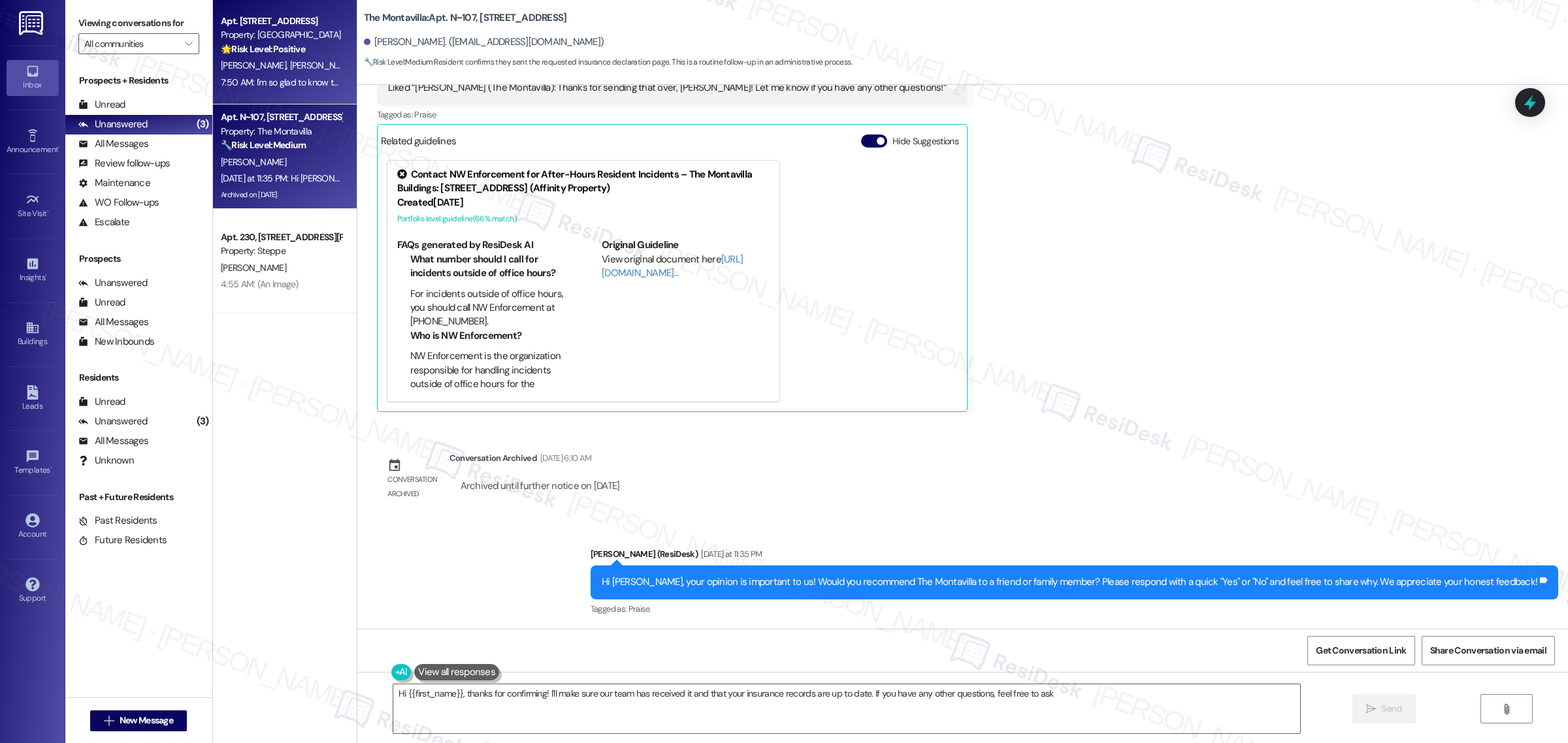
type textarea "Hi {{first_name}}, thanks for confirming! I'll make sure our team has received …"
click at [249, 18] on div "Apt. [STREET_ADDRESS]" at bounding box center [281, 21] width 121 height 14
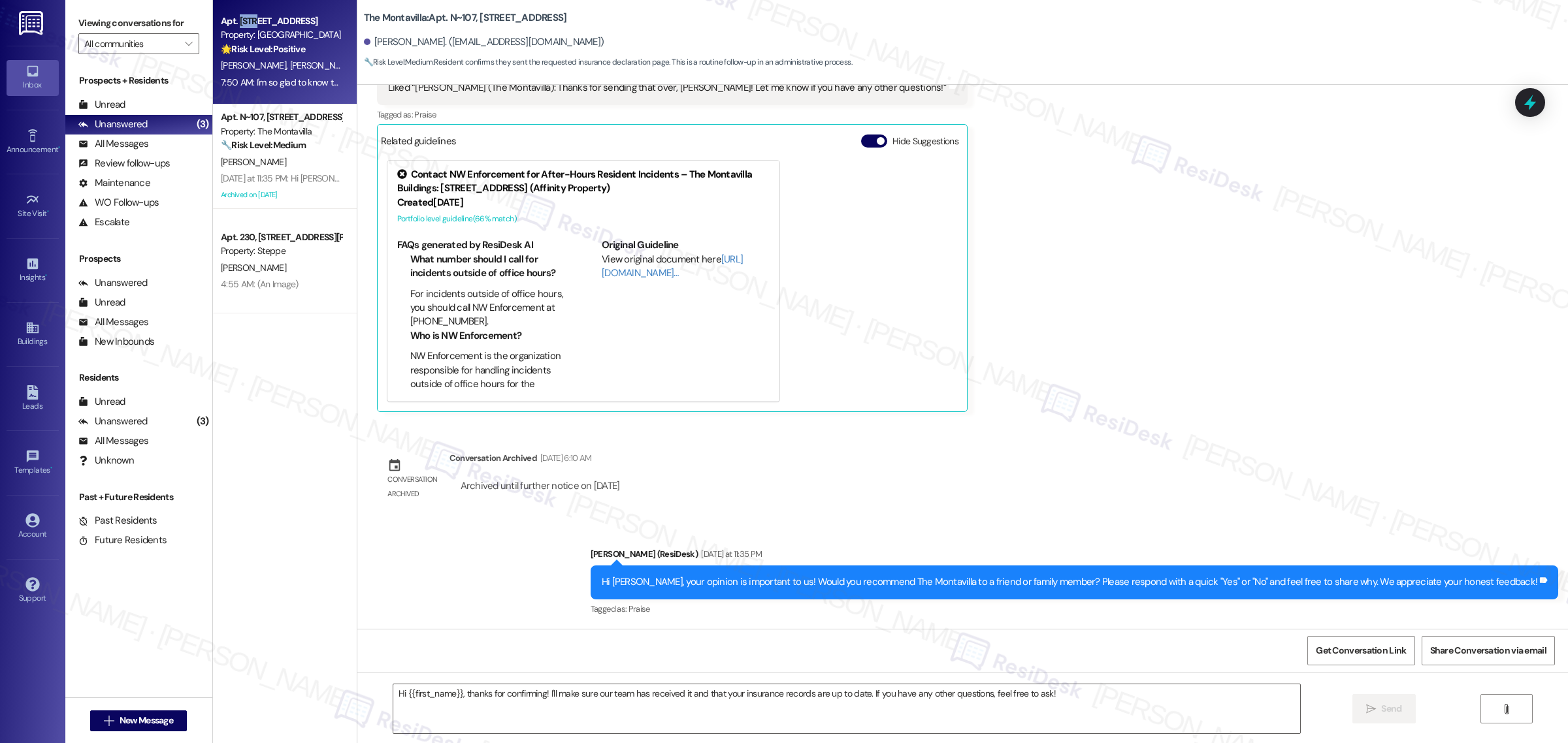
click at [249, 18] on div "Apt. [STREET_ADDRESS]" at bounding box center [281, 21] width 121 height 14
type textarea "Fetching suggested responses. Please feel free to read through the conversation…"
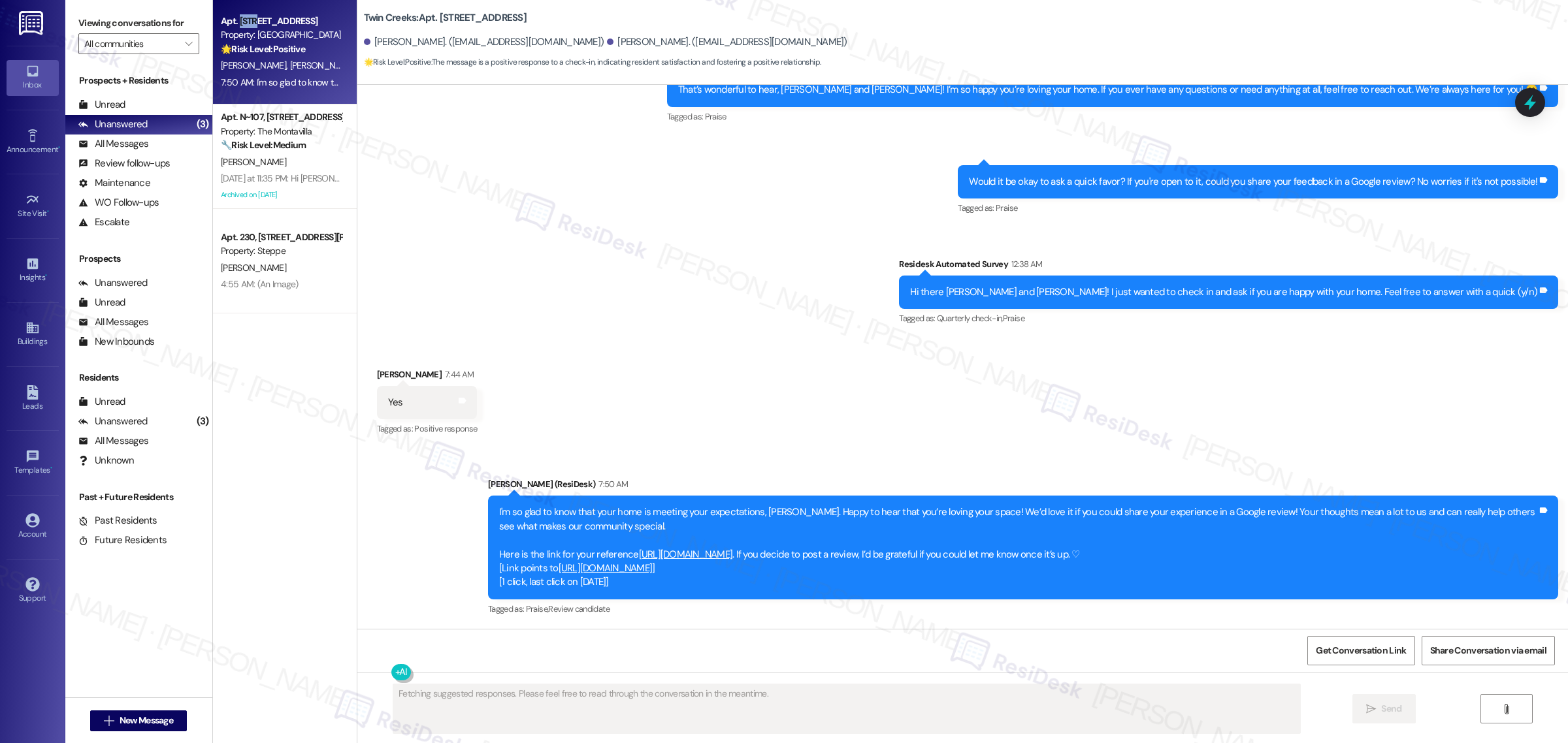
scroll to position [477, 0]
